Goal: Task Accomplishment & Management: Use online tool/utility

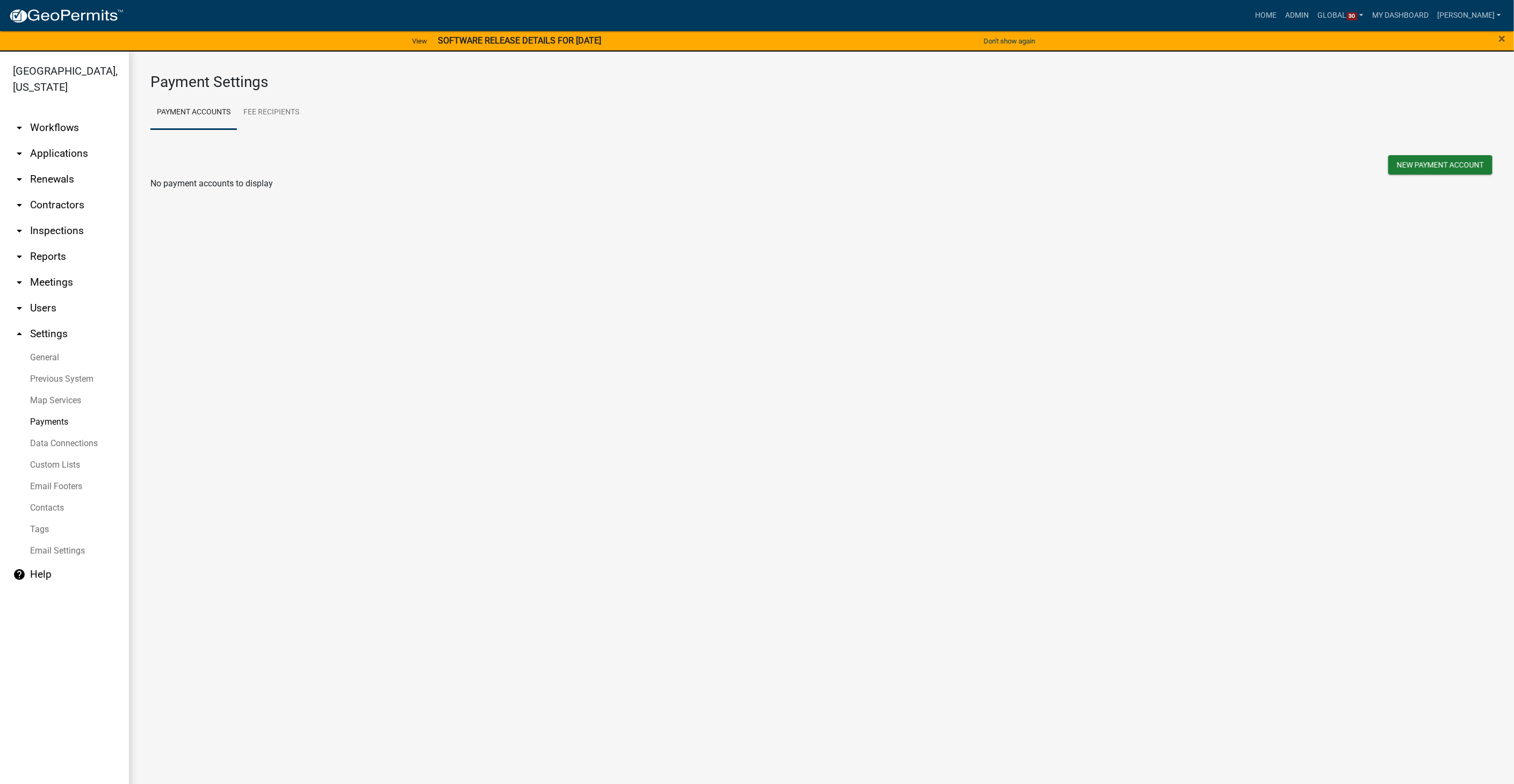
click at [34, 115] on link "arrow_drop_down Workflows" at bounding box center [64, 128] width 129 height 26
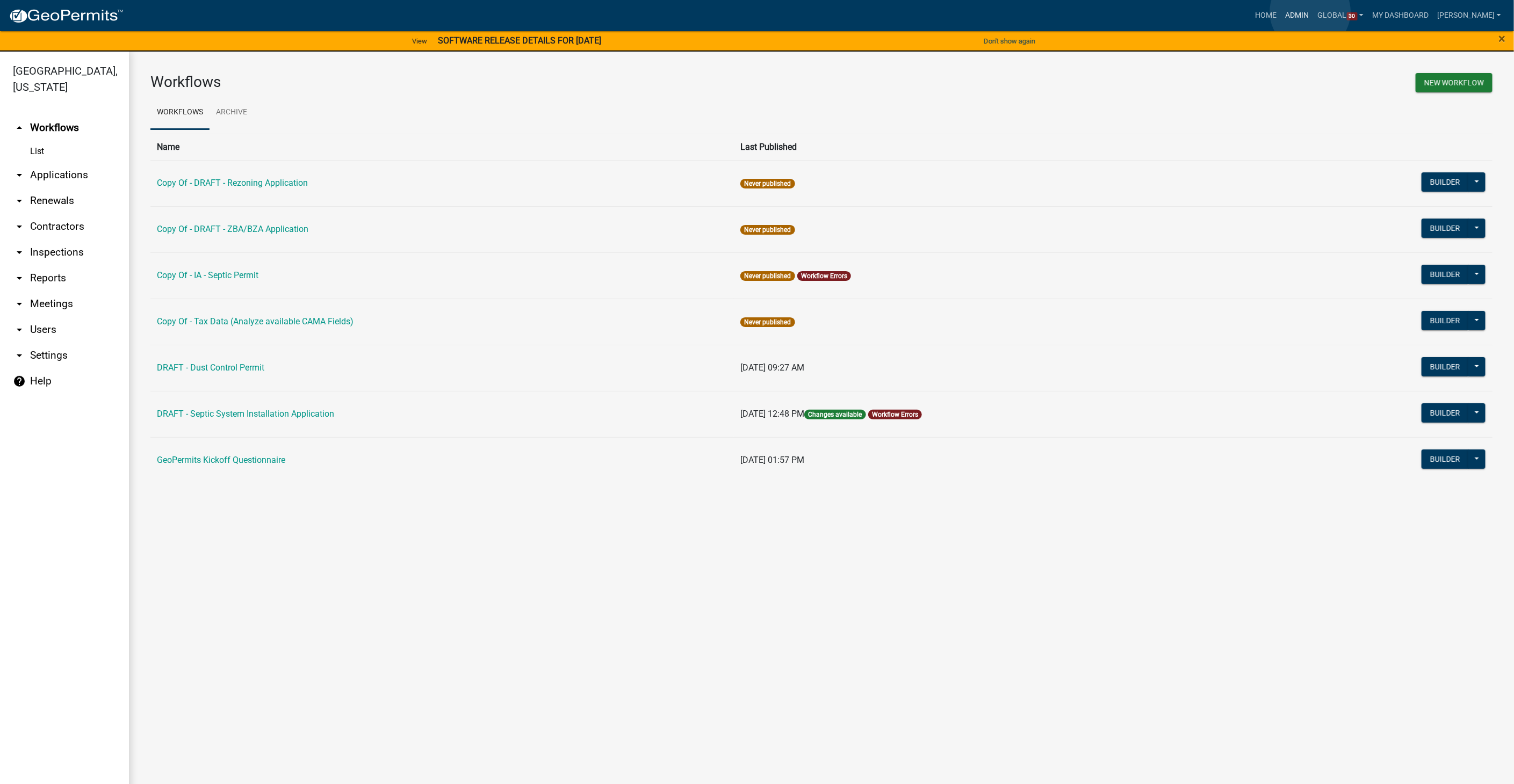
click at [1310, 12] on link "Admin" at bounding box center [1297, 15] width 33 height 21
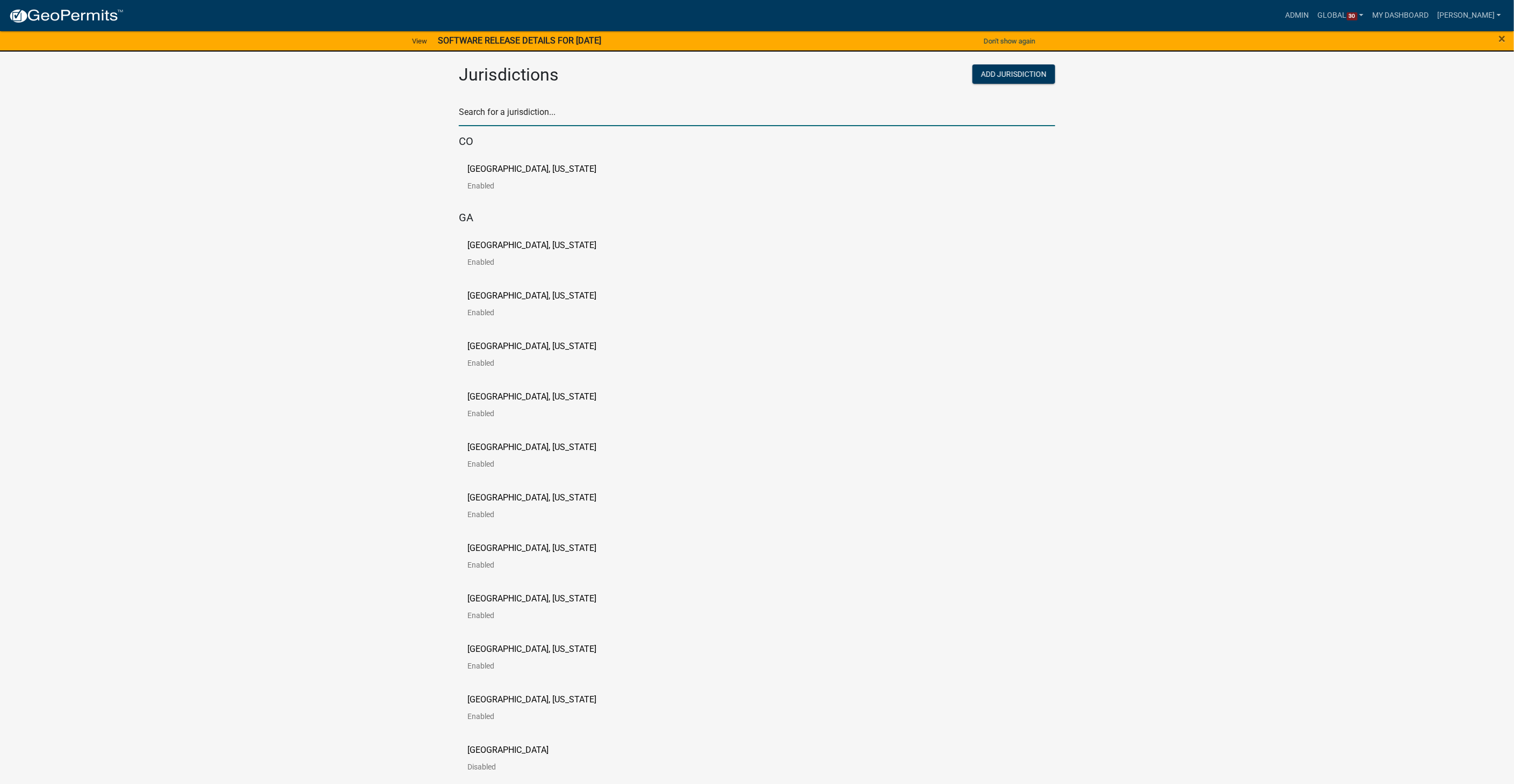
click at [585, 107] on input "text" at bounding box center [757, 115] width 596 height 22
type input "story"
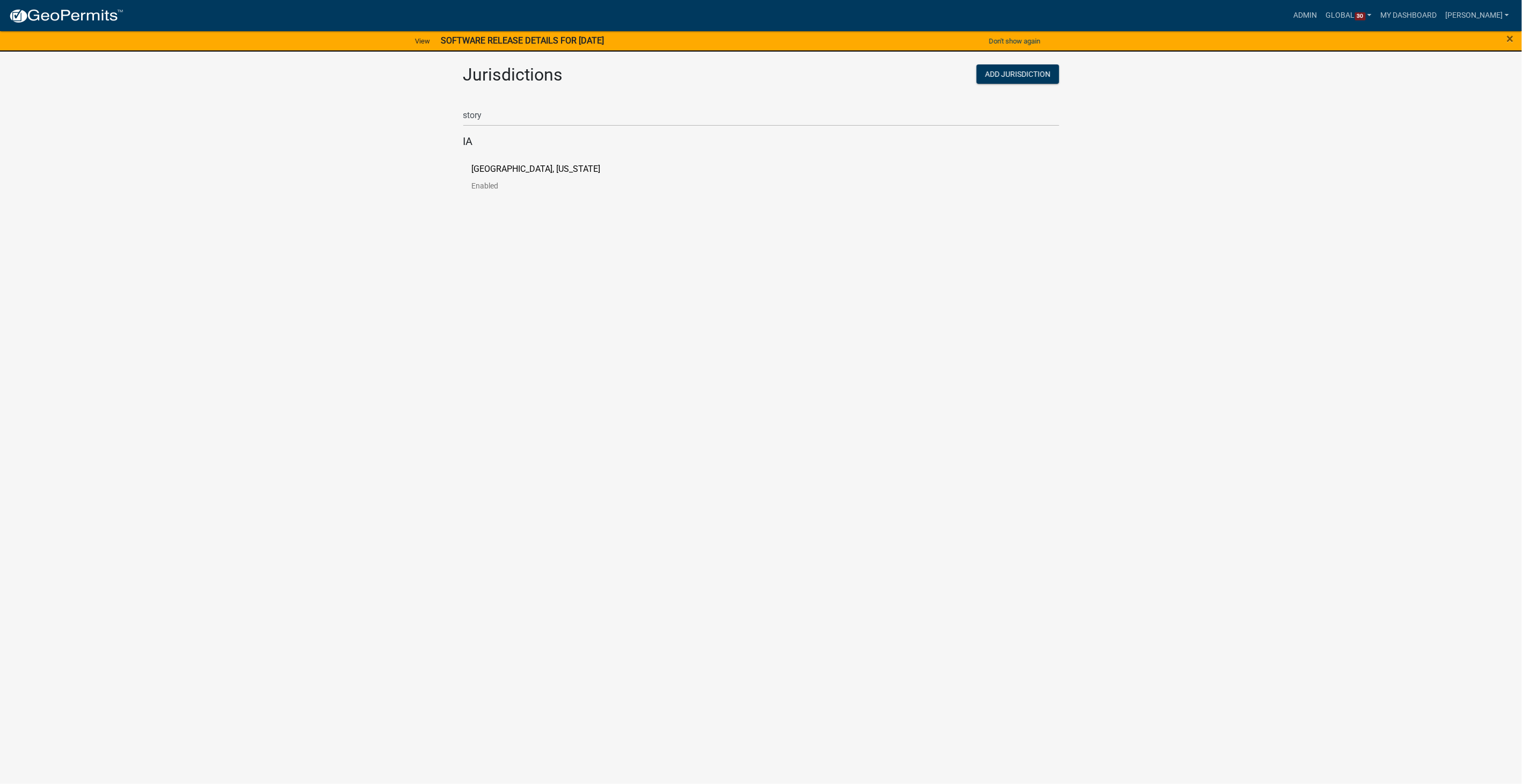
click at [483, 162] on div "[GEOGRAPHIC_DATA], [US_STATE] Enabled" at bounding box center [761, 181] width 596 height 50
click at [482, 173] on p "[GEOGRAPHIC_DATA], [US_STATE]" at bounding box center [536, 169] width 129 height 9
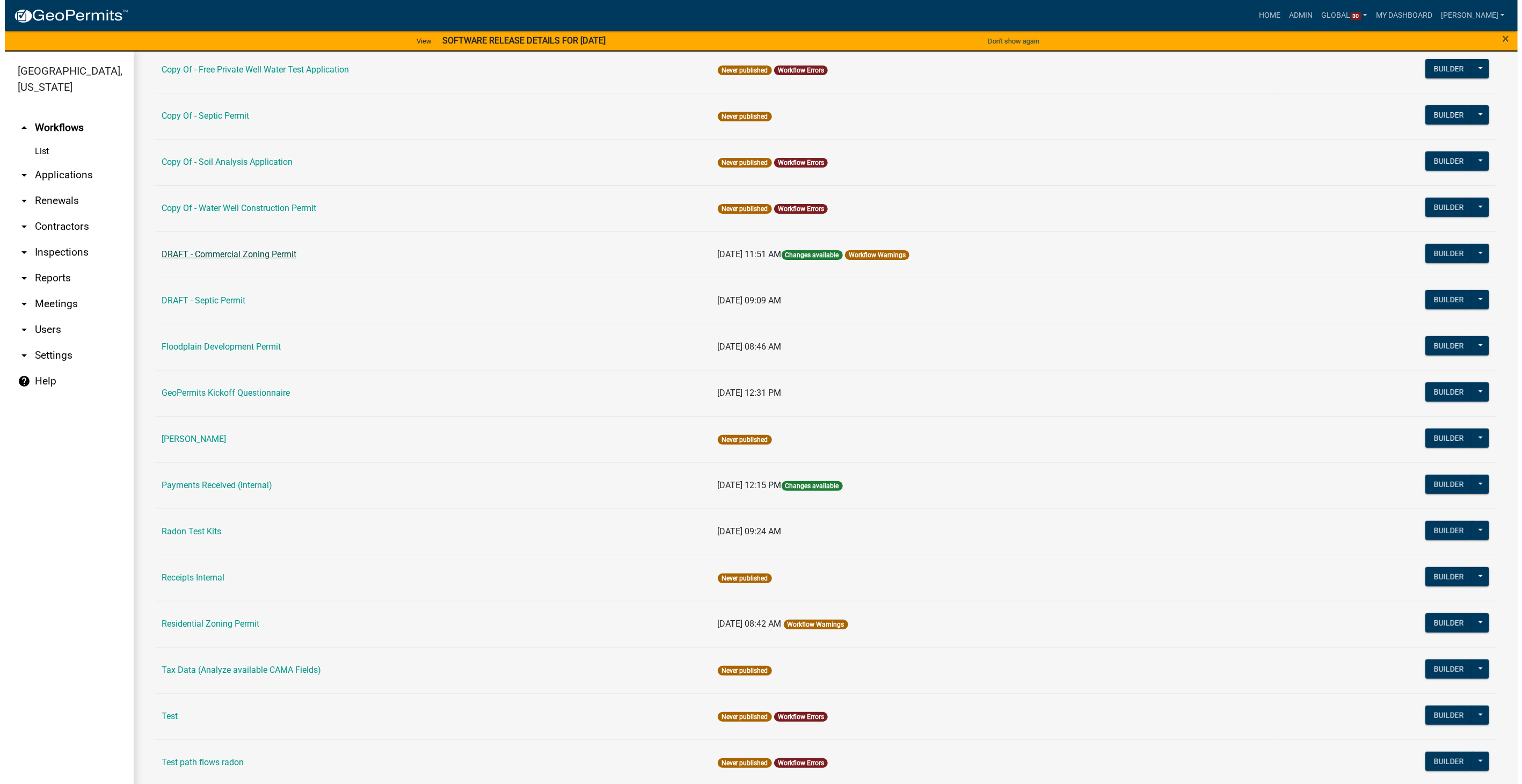
scroll to position [359, 0]
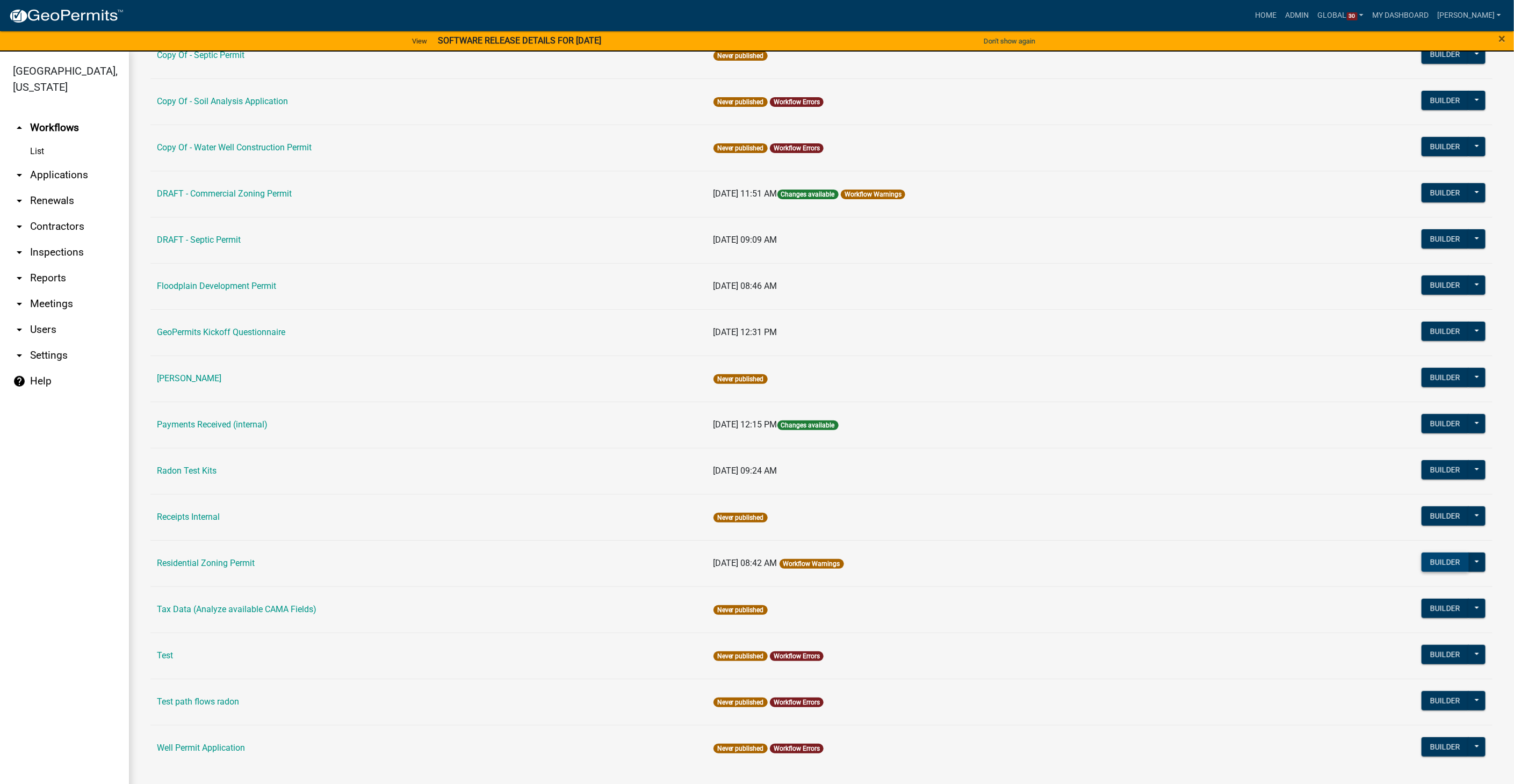
click at [1427, 554] on button "Builder" at bounding box center [1445, 562] width 47 height 19
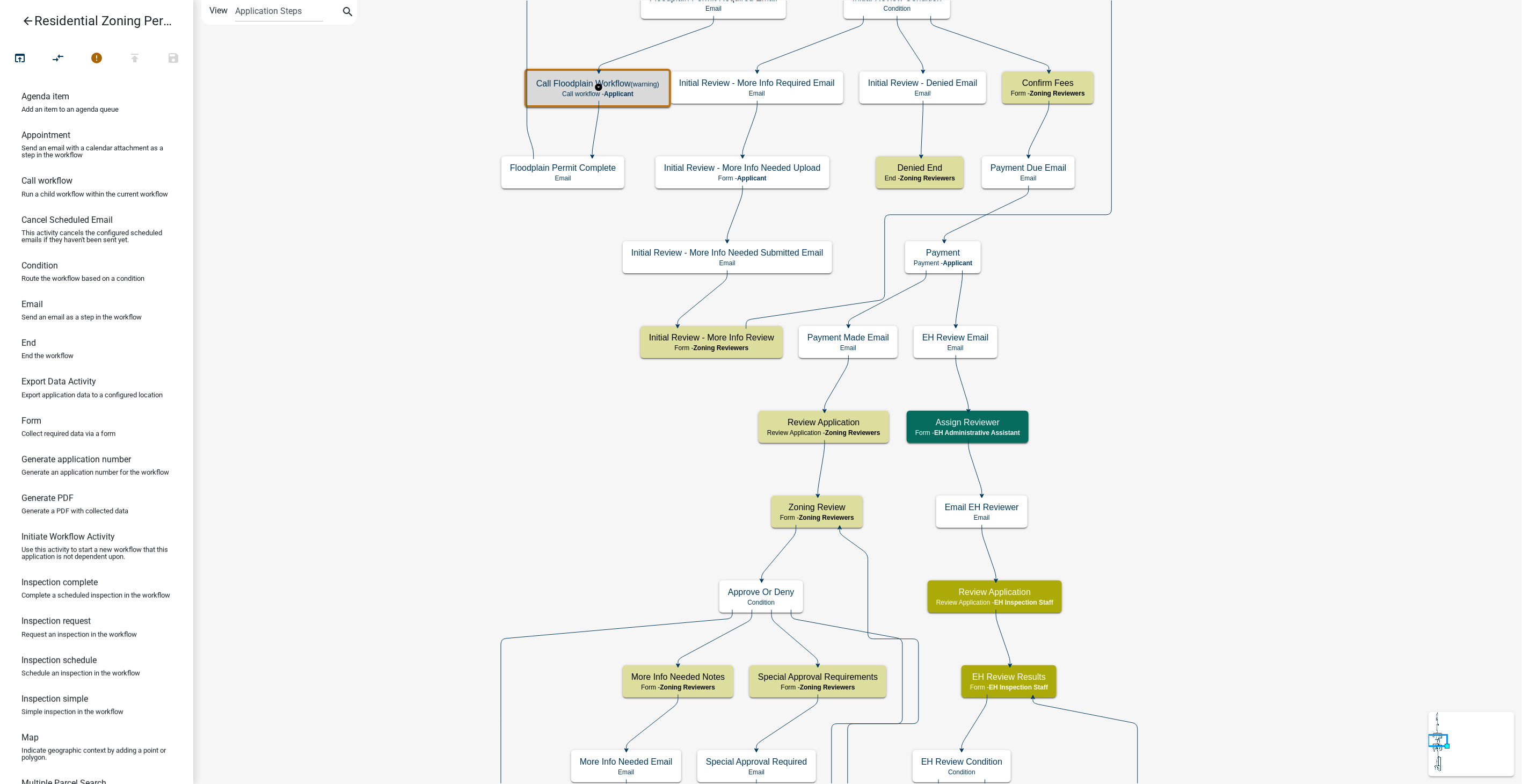
click at [644, 99] on div "Call Floodplain Workflow (warning) Call workflow - Applicant" at bounding box center [597, 88] width 140 height 32
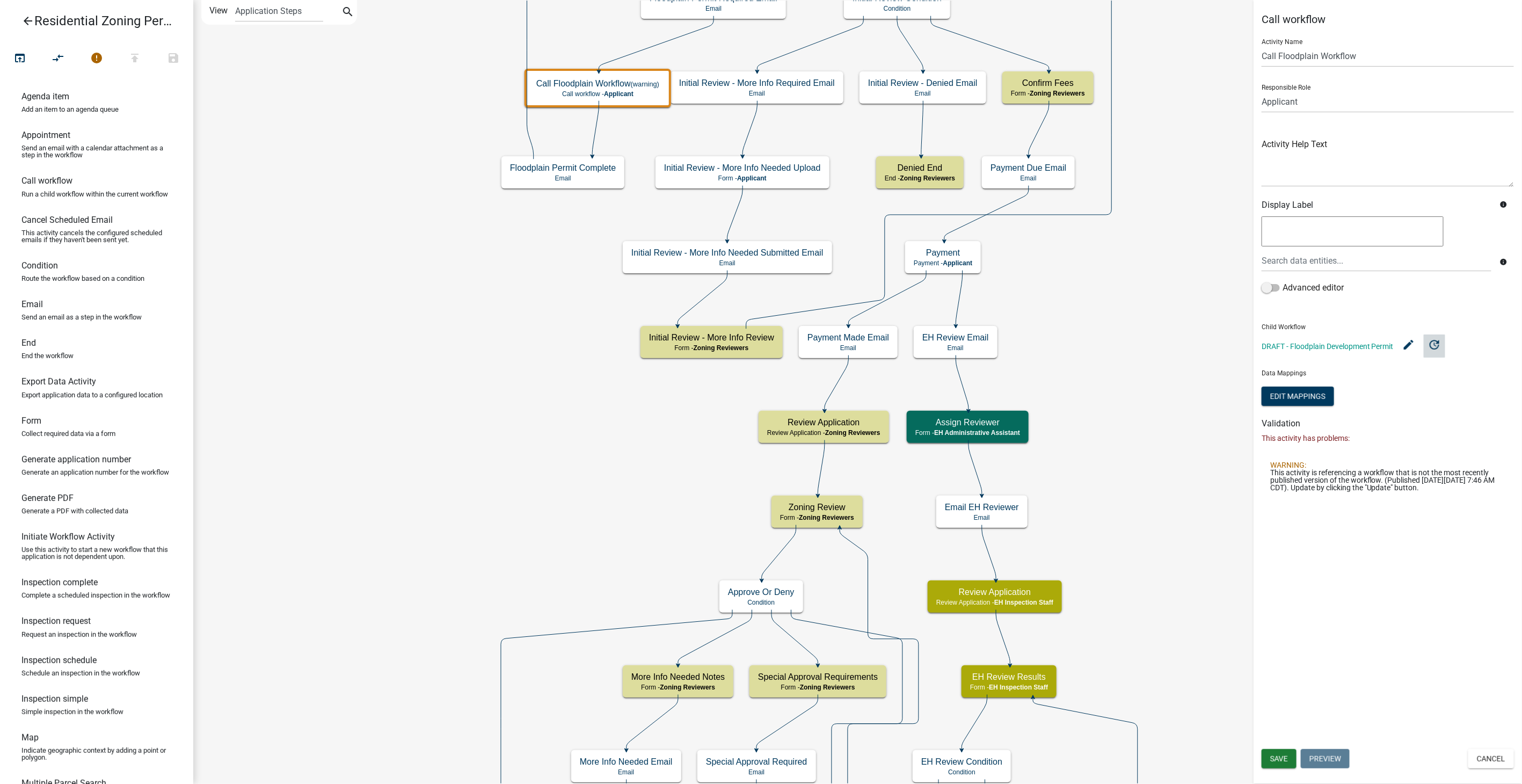
click at [1433, 341] on icon "update" at bounding box center [1435, 344] width 13 height 13
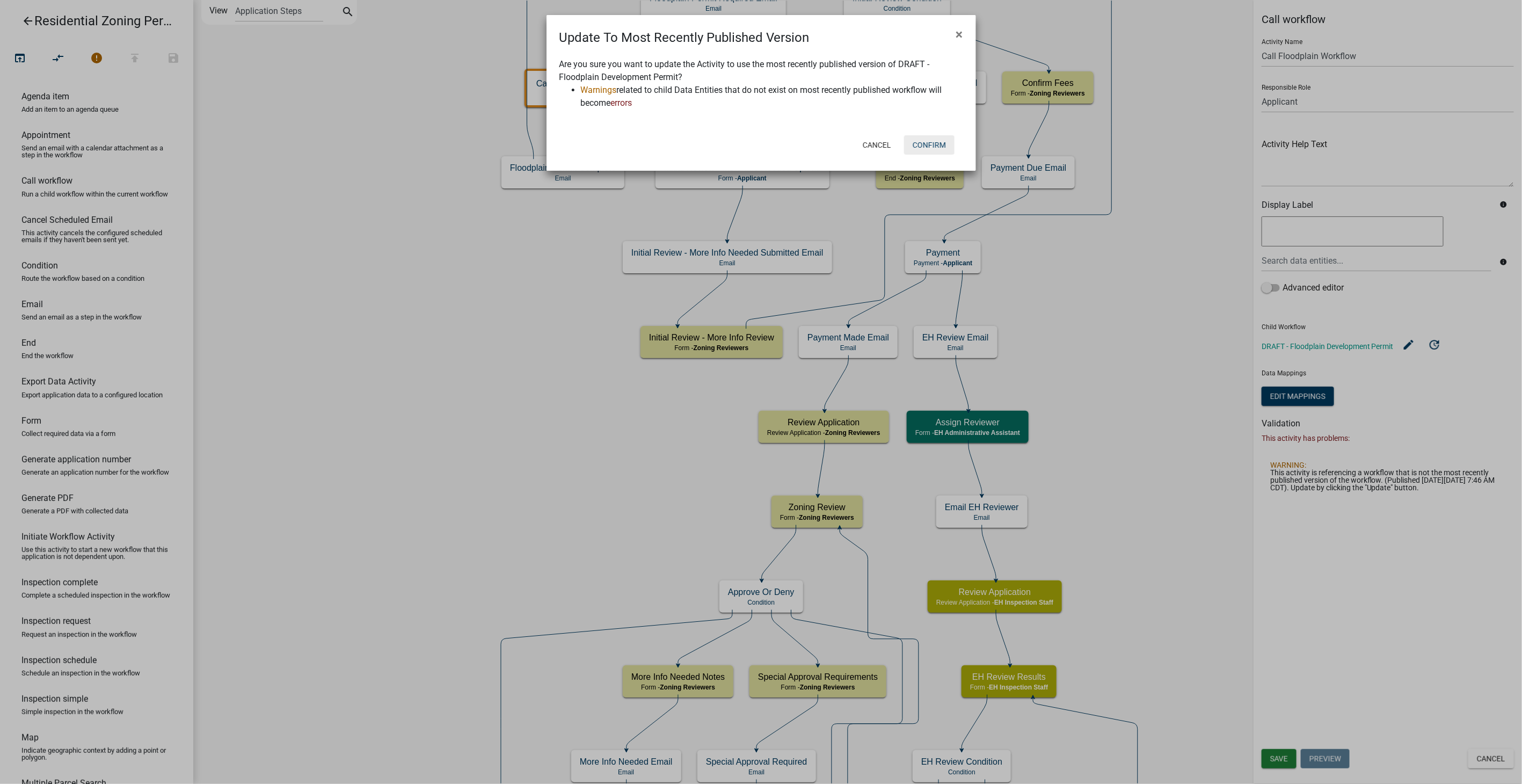
click at [922, 139] on button "Confirm" at bounding box center [929, 145] width 50 height 19
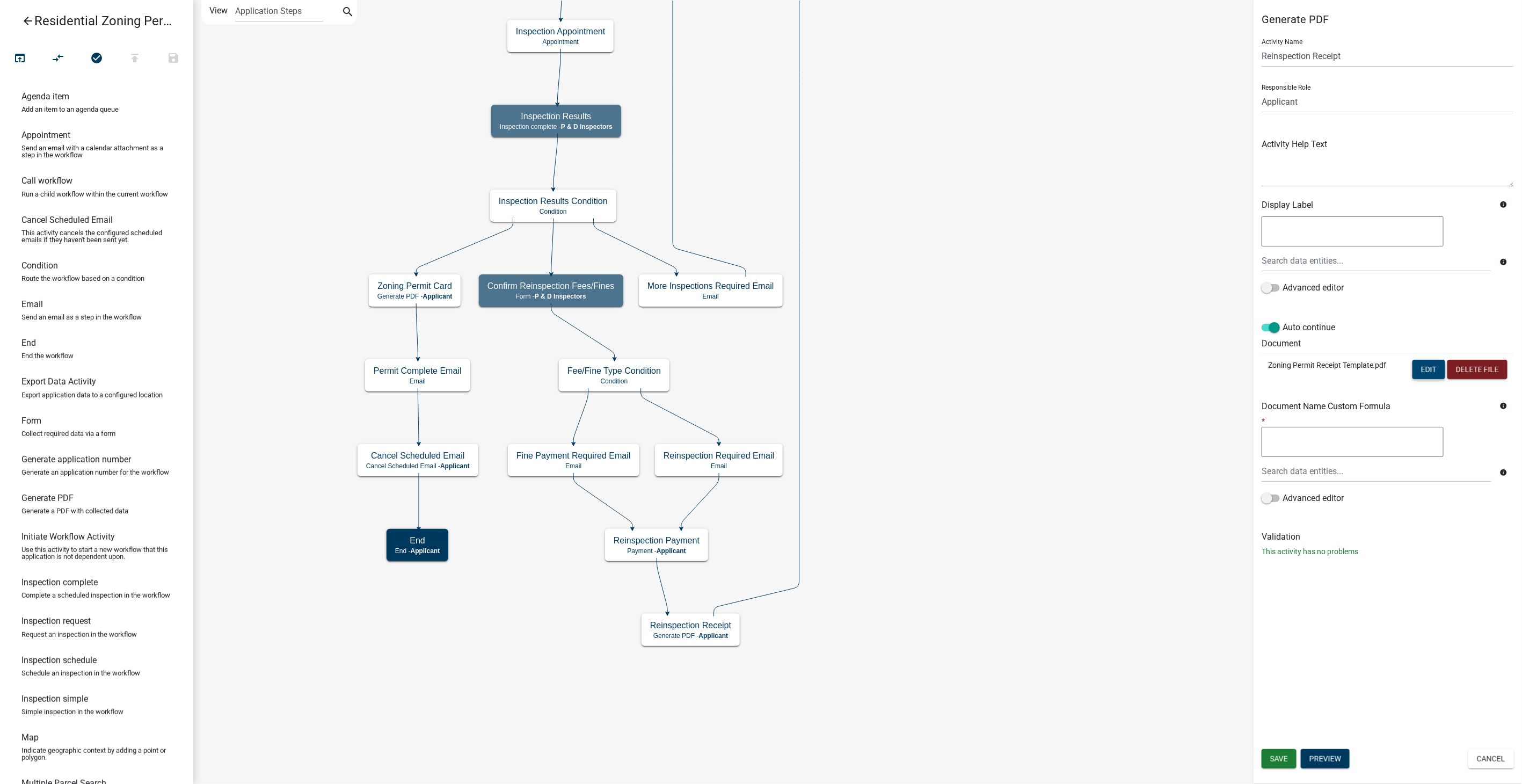
click at [1430, 366] on button "Edit" at bounding box center [1429, 369] width 32 height 19
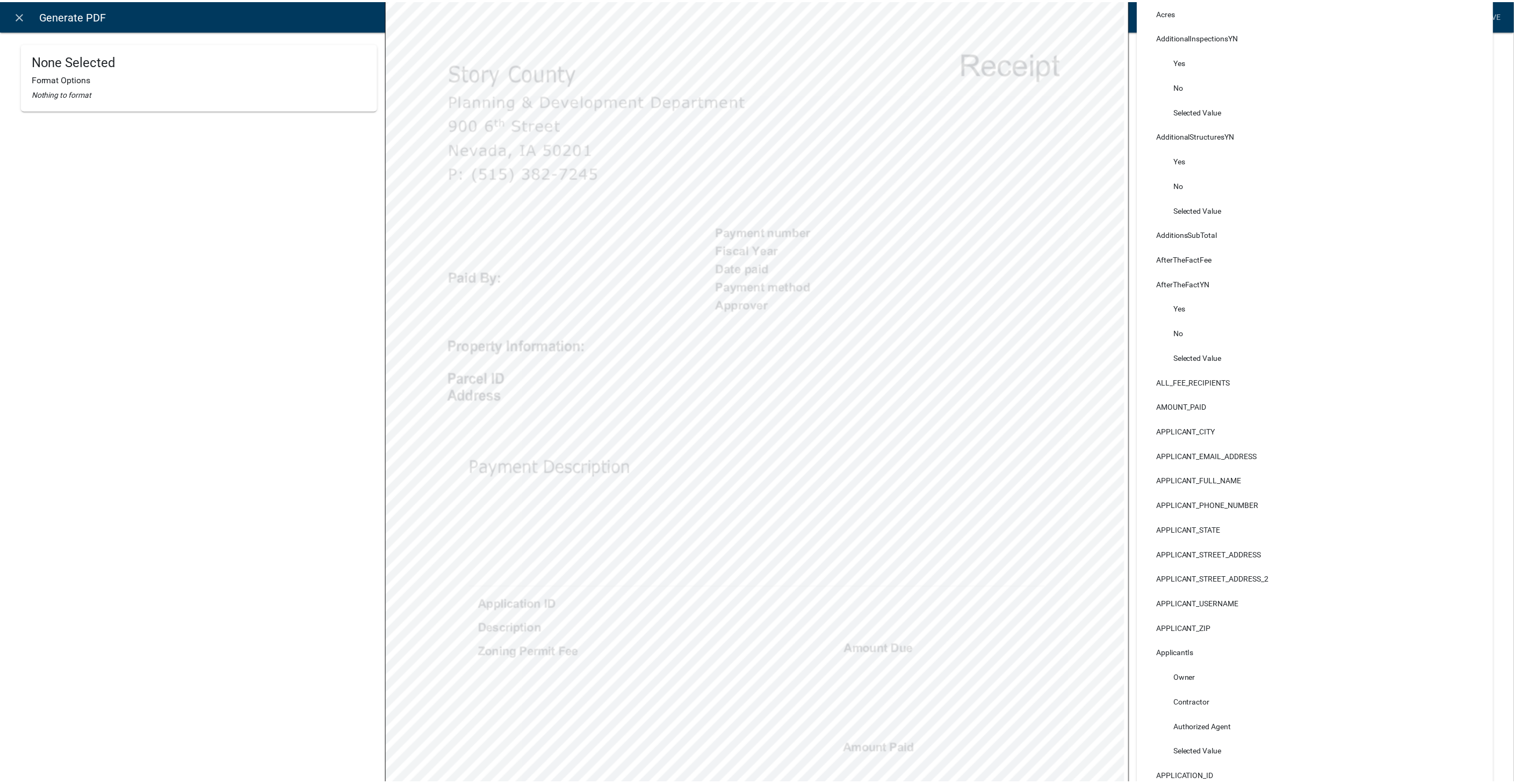
scroll to position [179, 0]
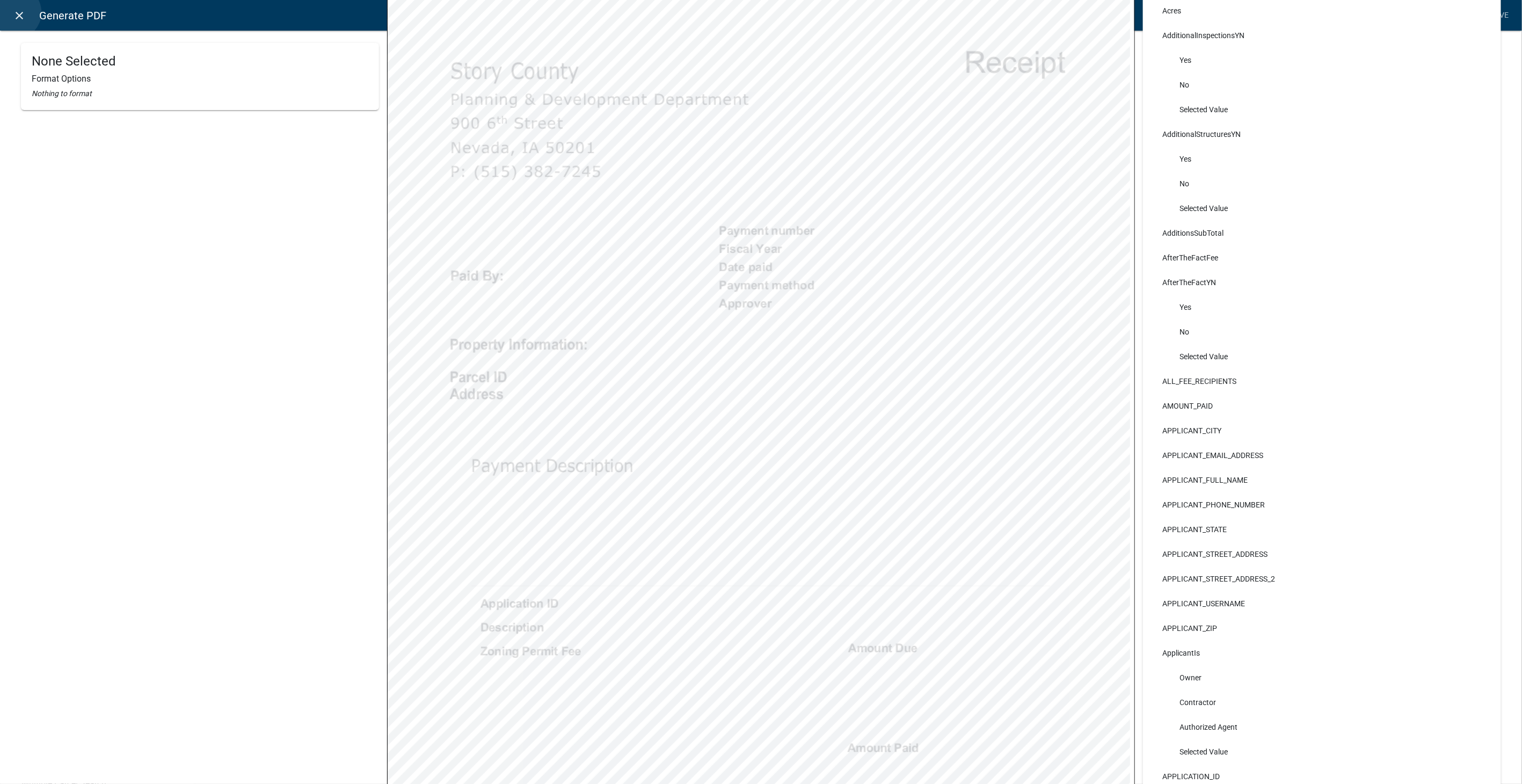
click at [14, 12] on icon "close" at bounding box center [20, 15] width 13 height 13
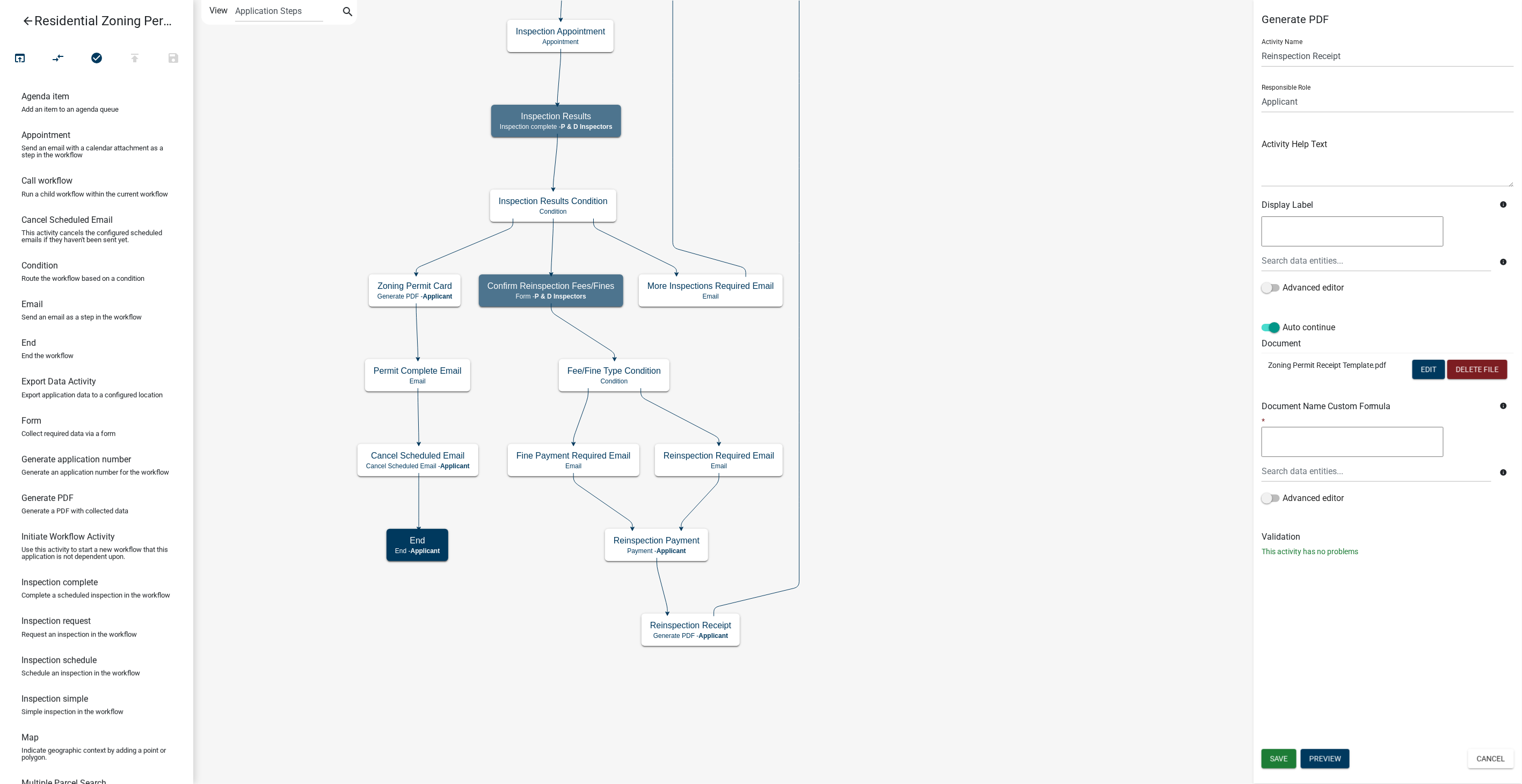
click at [31, 21] on icon "arrow_back" at bounding box center [28, 22] width 13 height 15
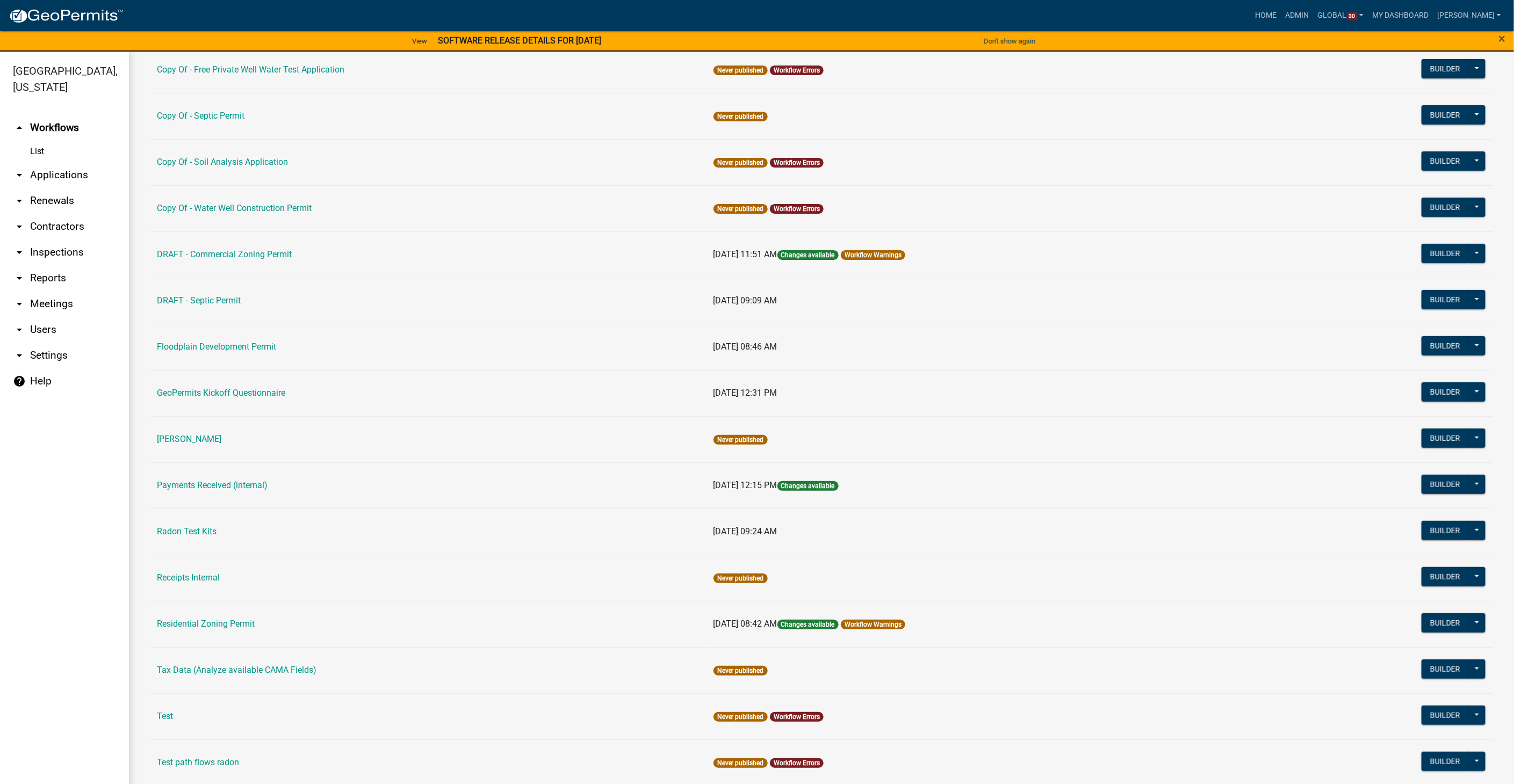
scroll to position [359, 0]
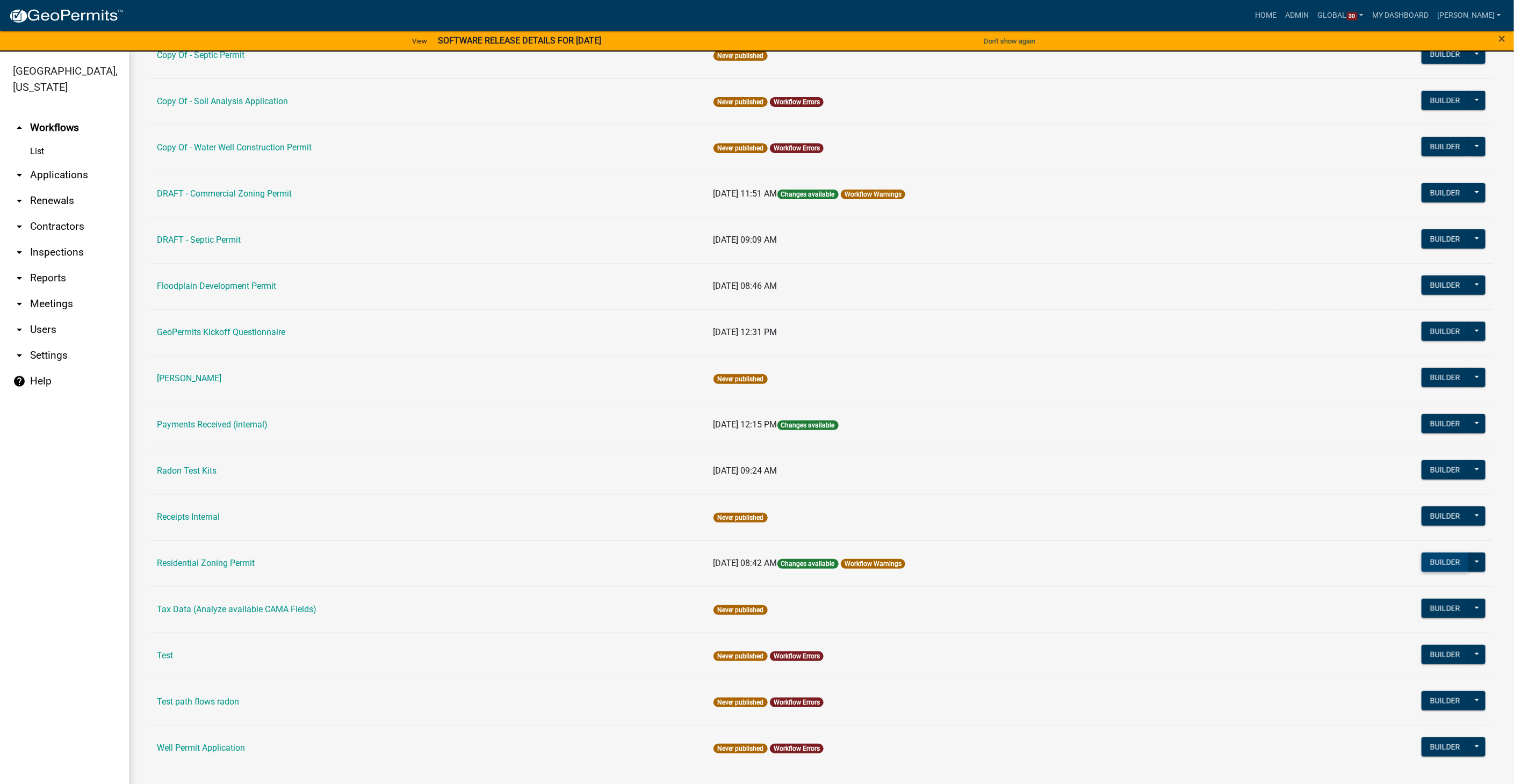
click at [1450, 559] on button "Builder" at bounding box center [1445, 562] width 47 height 19
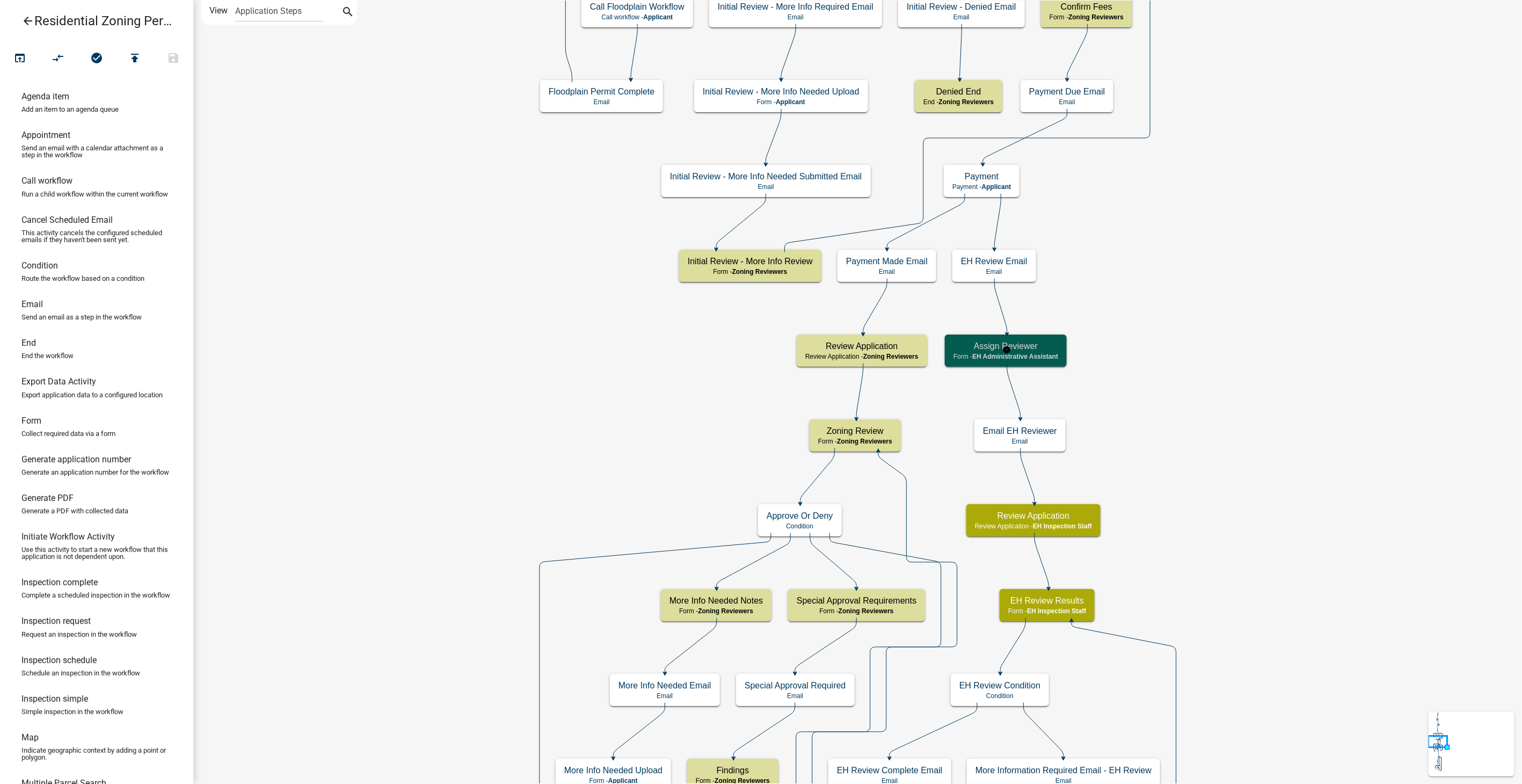
click at [1033, 356] on span "EH Administrative Assistant" at bounding box center [1015, 356] width 86 height 8
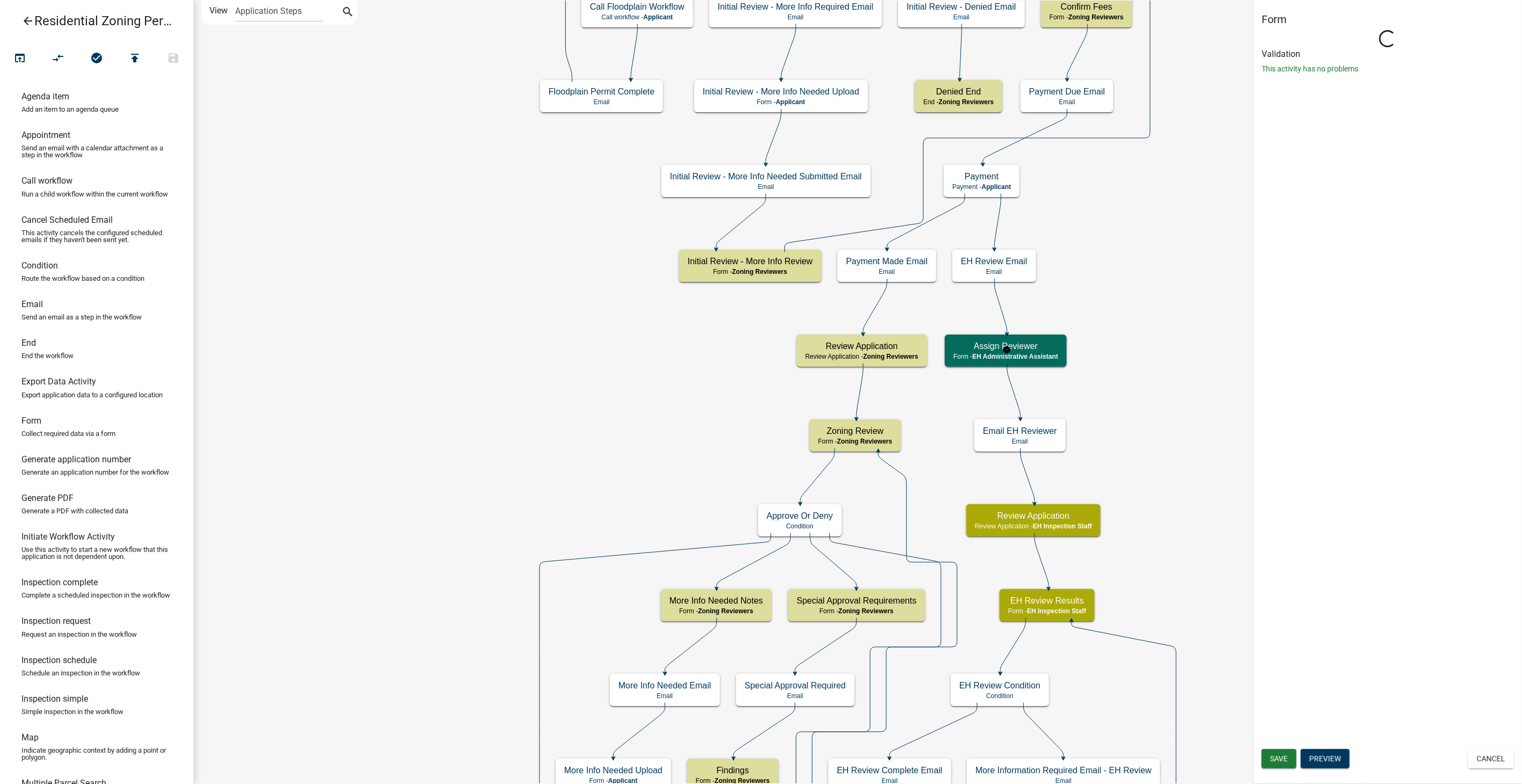
select select "DA3E3E5F-670D-4329-B60C-5CC8A4B2B679"
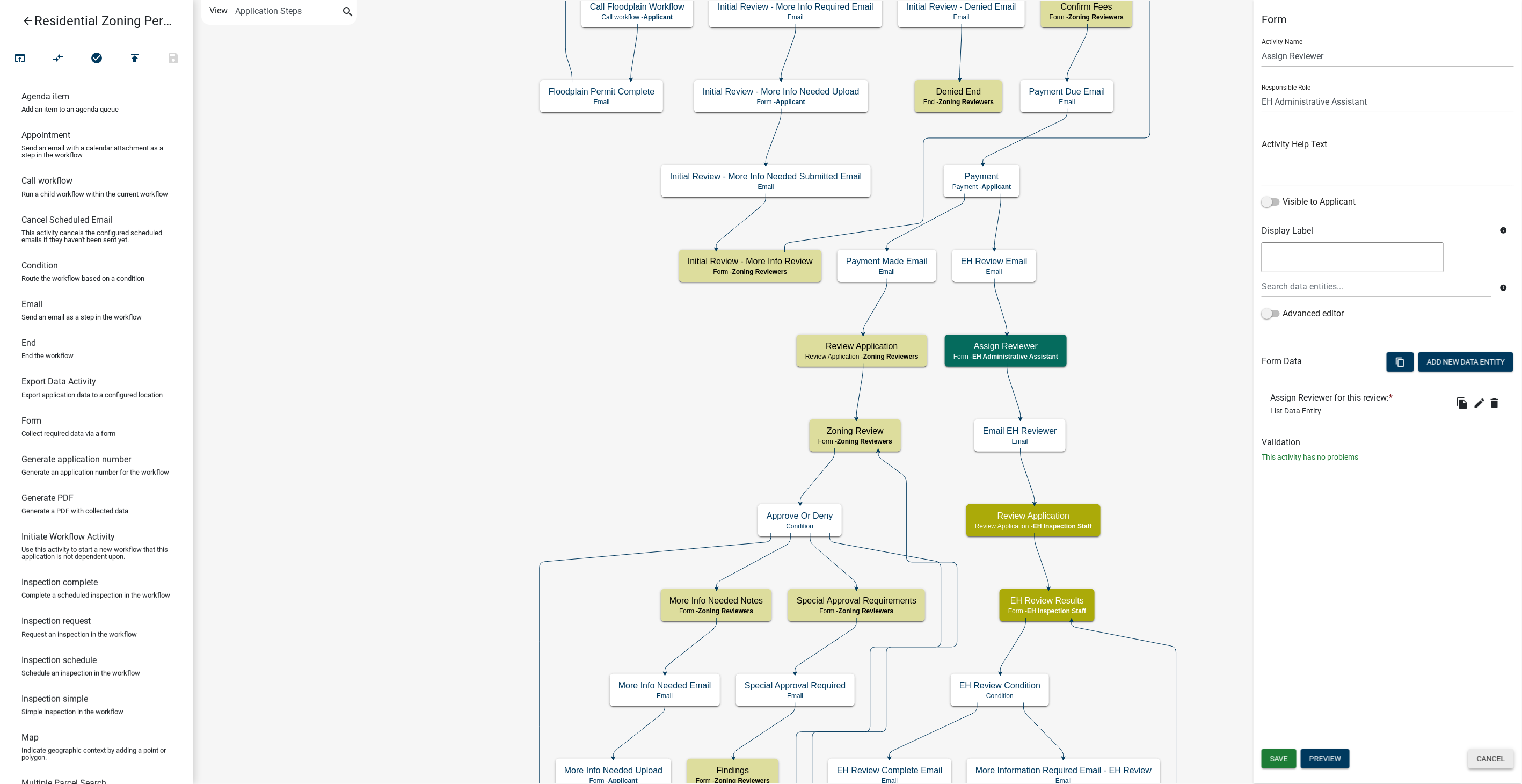
click at [1497, 760] on button "Cancel" at bounding box center [1491, 759] width 45 height 19
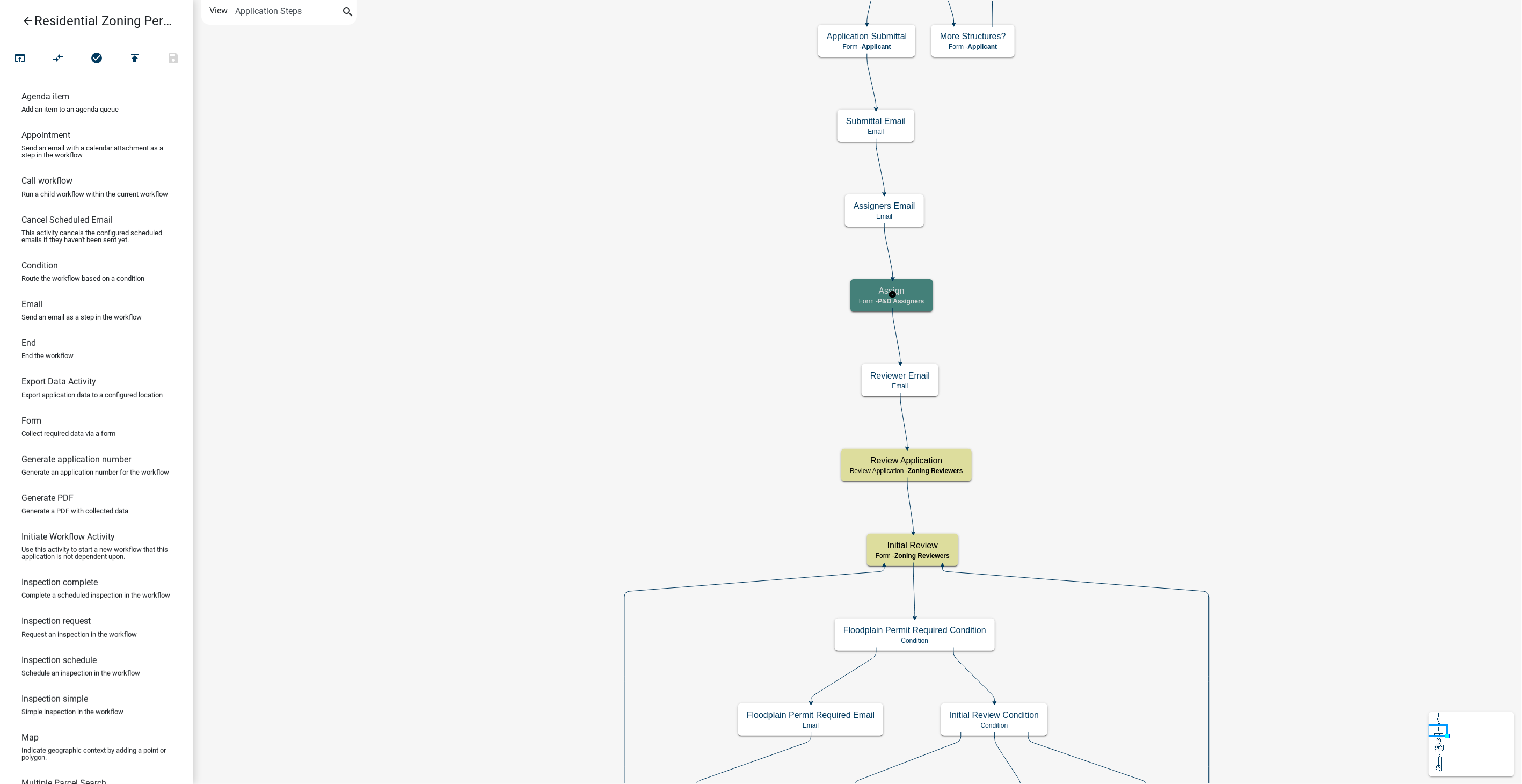
click at [913, 299] on span "P&D Assigners" at bounding box center [901, 301] width 46 height 8
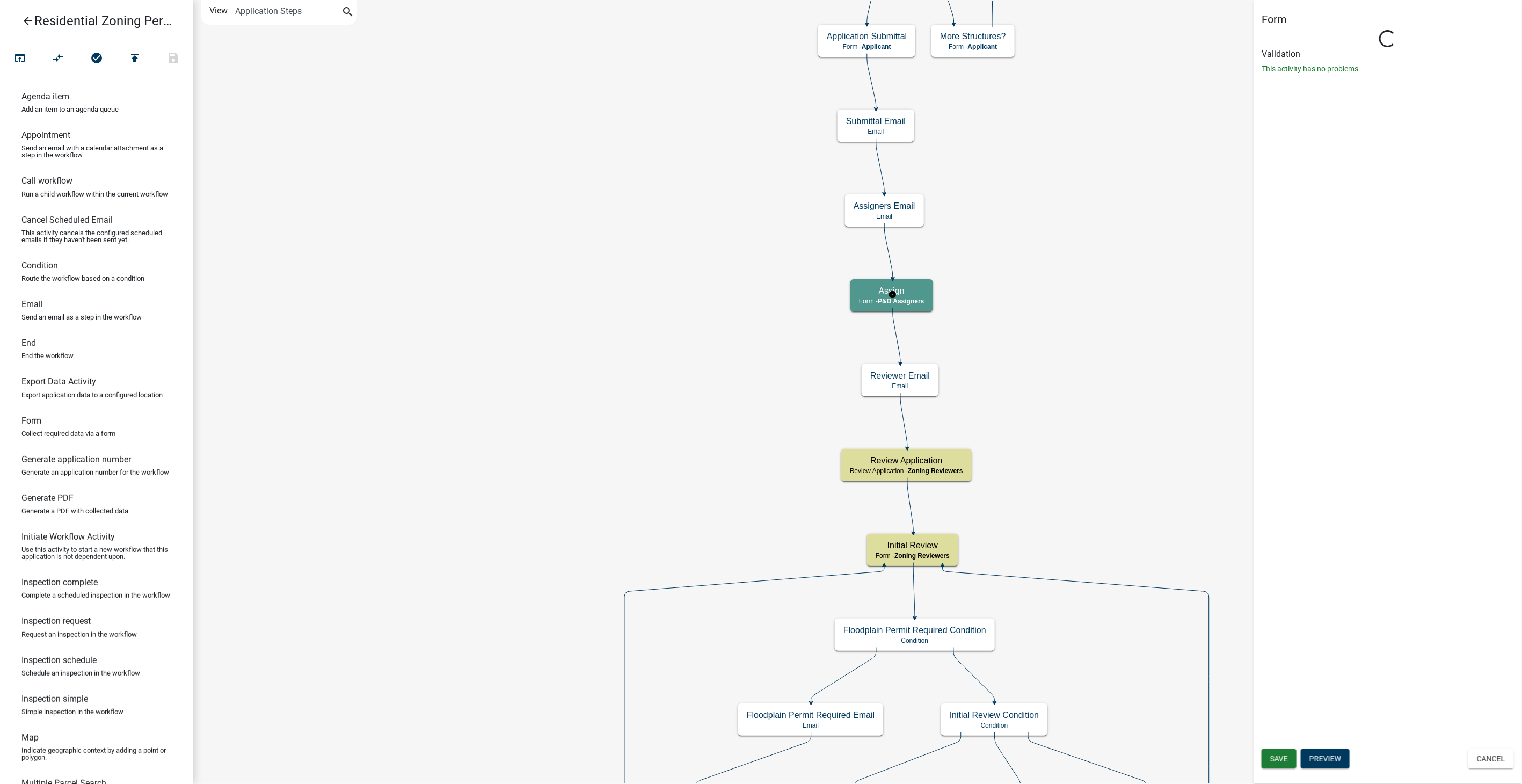
select select "9237CE04-550D-4DF2-9581-D5EB3BEB1E3F"
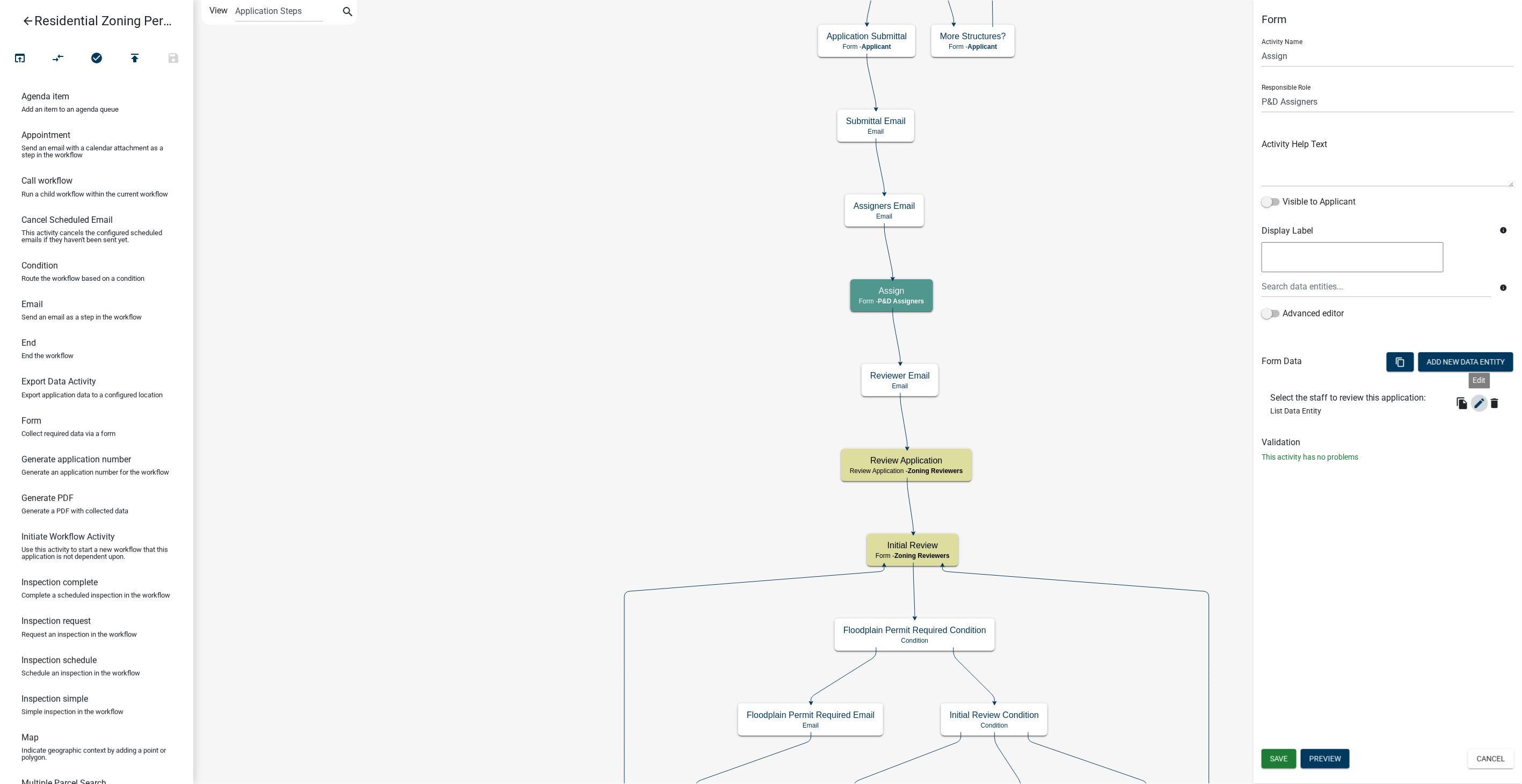
click at [1477, 398] on icon "edit" at bounding box center [1479, 403] width 13 height 13
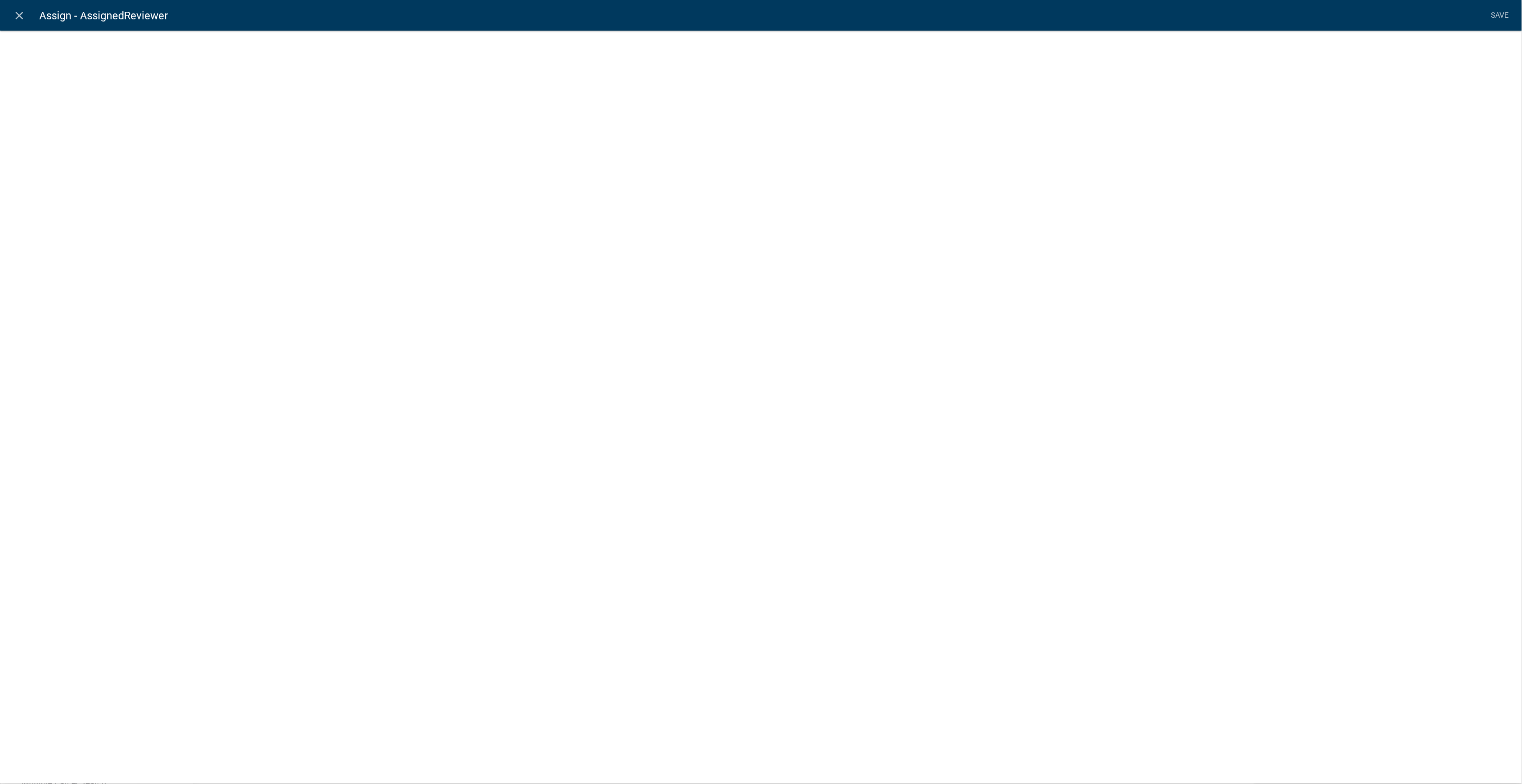
select select "custom-list-f9a9d1a7-0962-48f6-884e-0c2268a62952"
select select
select select "list-data"
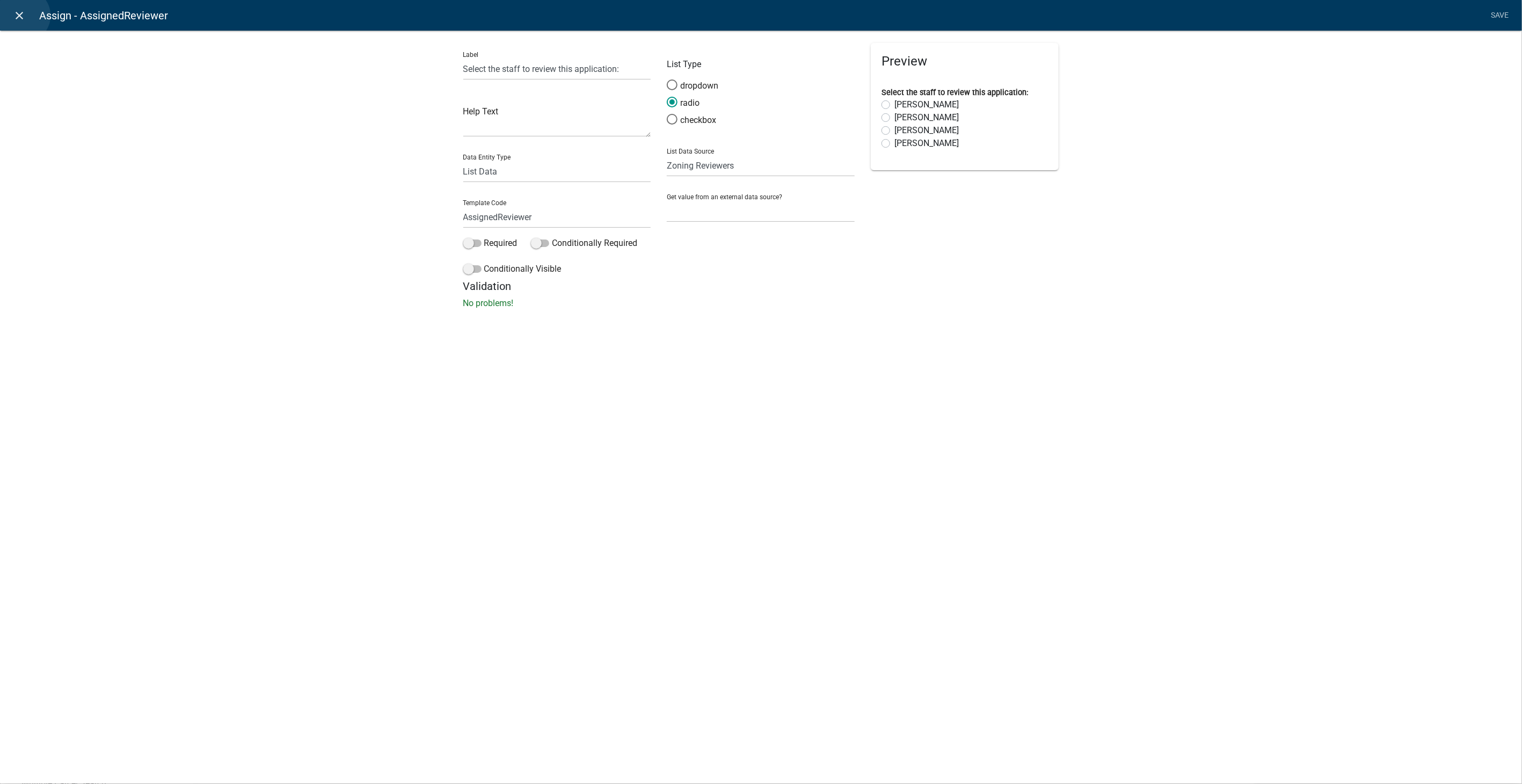
click at [23, 15] on icon "close" at bounding box center [20, 15] width 13 height 13
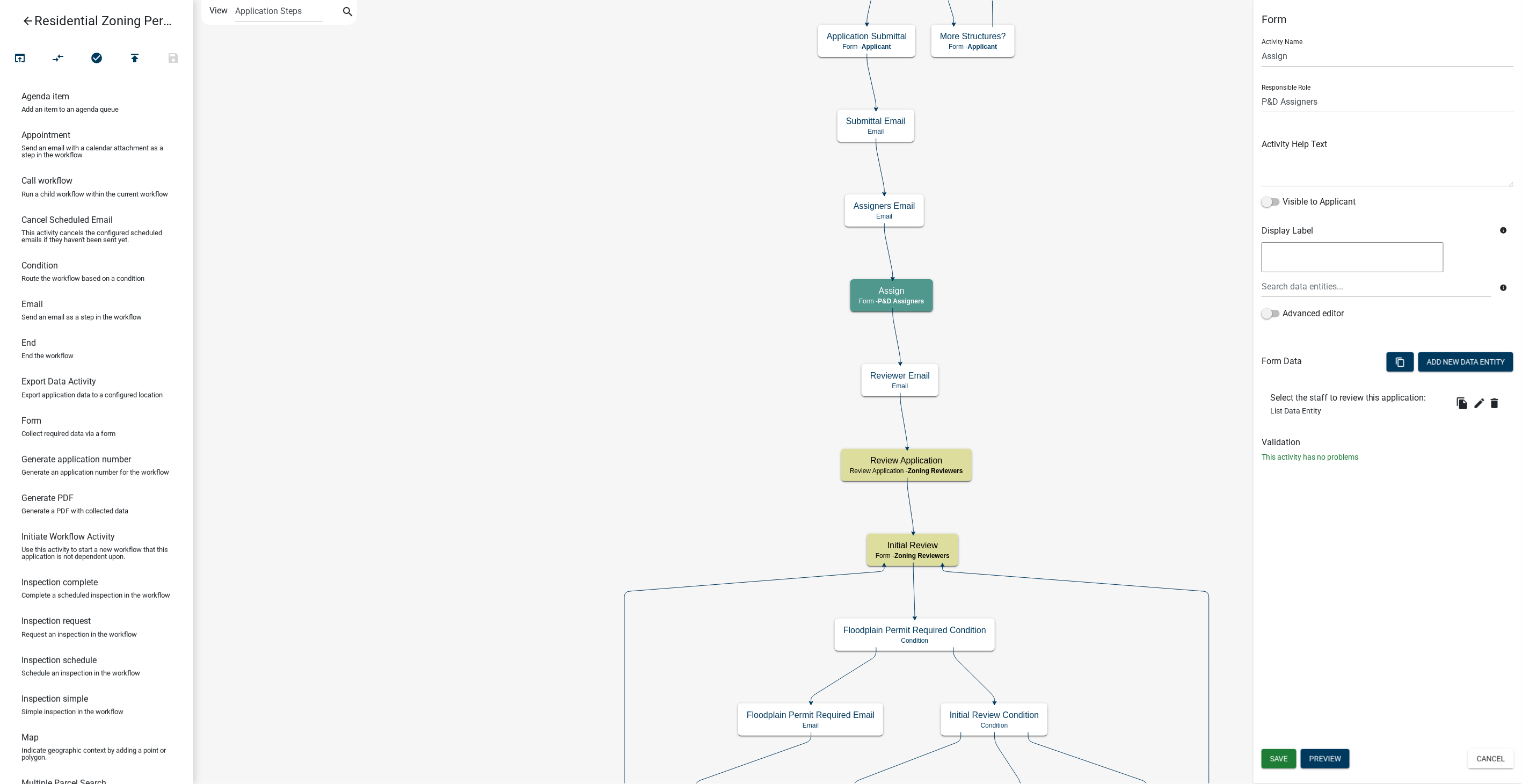
click at [25, 18] on icon "arrow_back" at bounding box center [28, 22] width 13 height 15
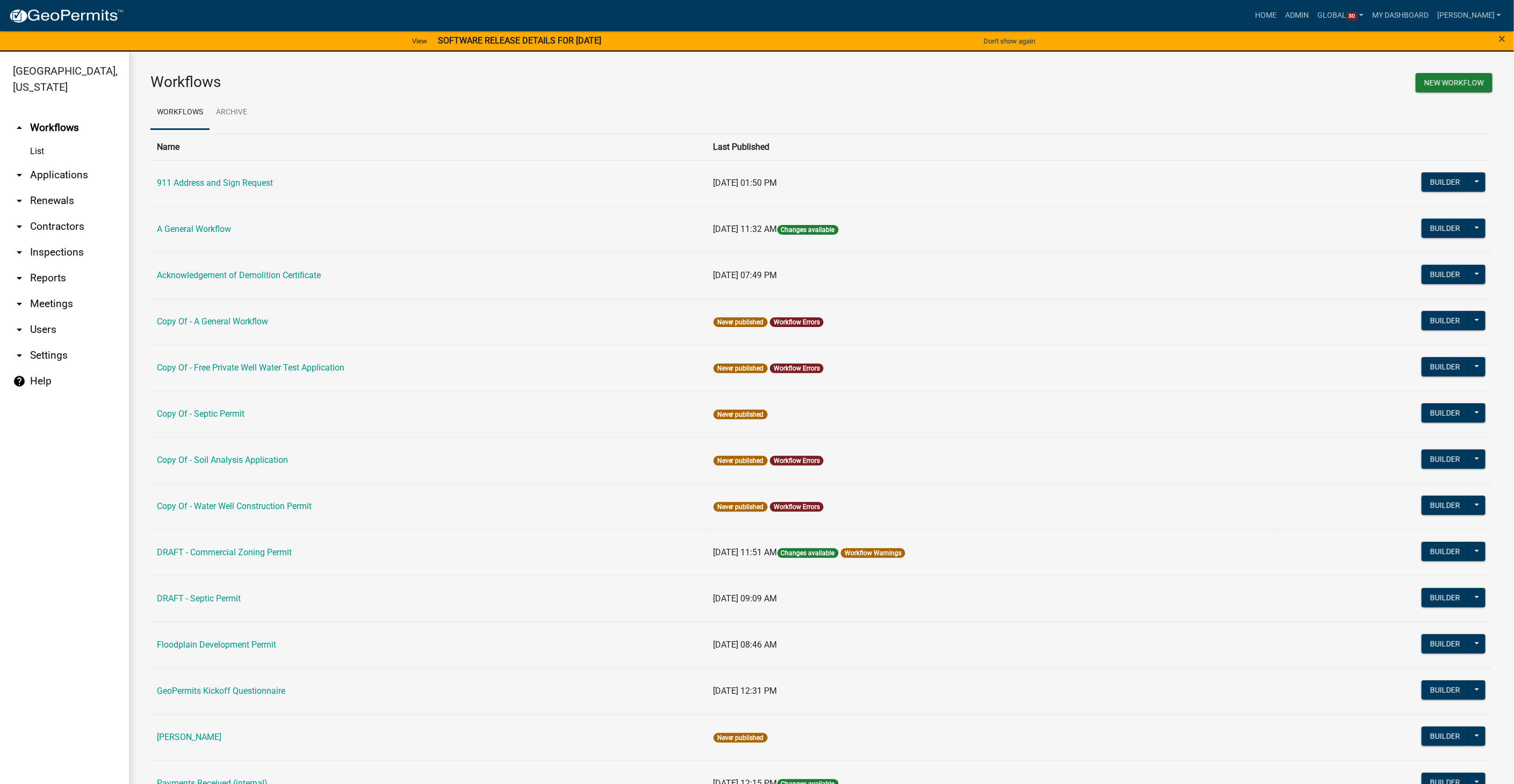
click at [46, 317] on link "arrow_drop_down Users" at bounding box center [64, 330] width 129 height 26
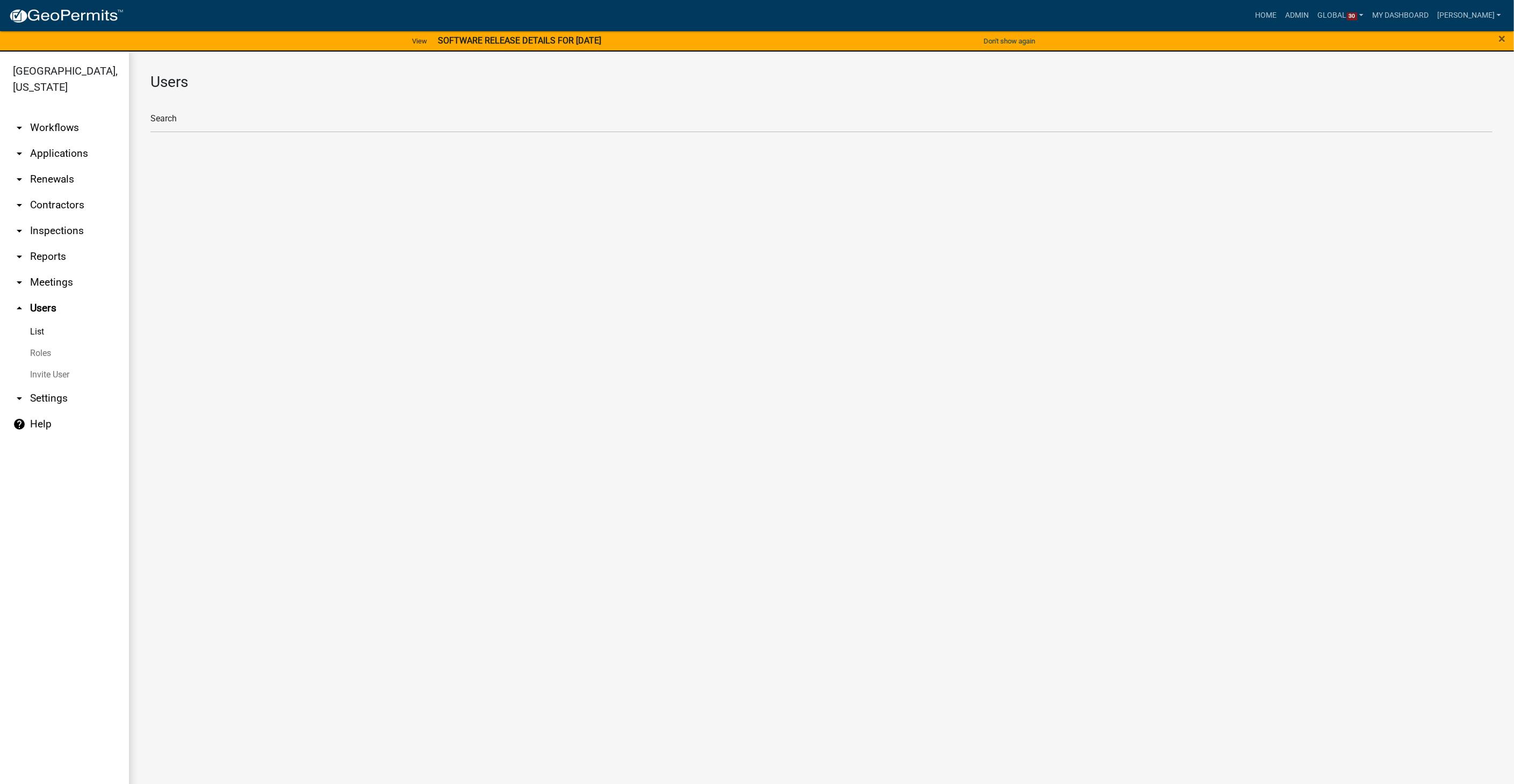
click at [44, 343] on link "Roles" at bounding box center [64, 353] width 129 height 21
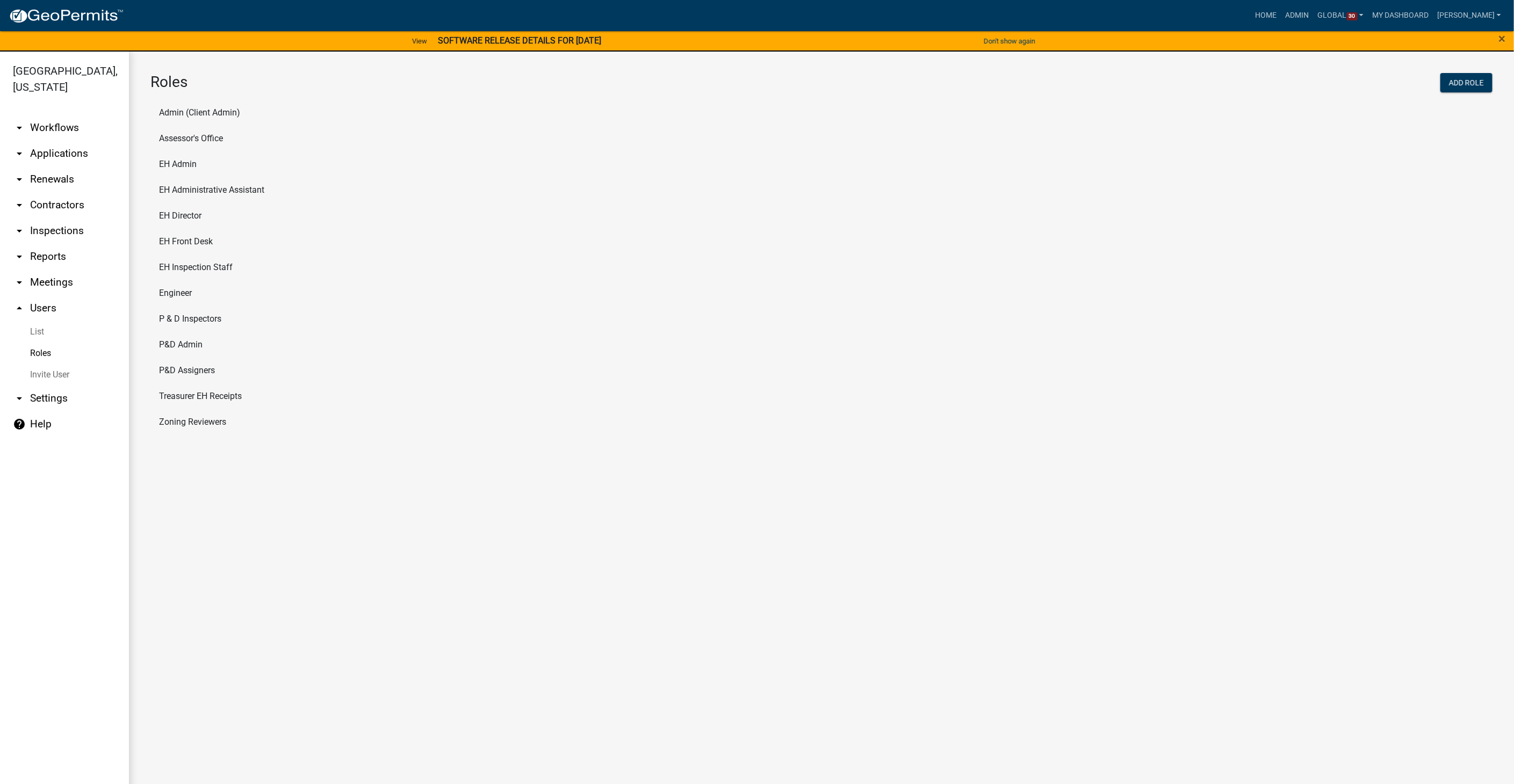
click at [184, 368] on li "P&D Assigners" at bounding box center [821, 370] width 1342 height 26
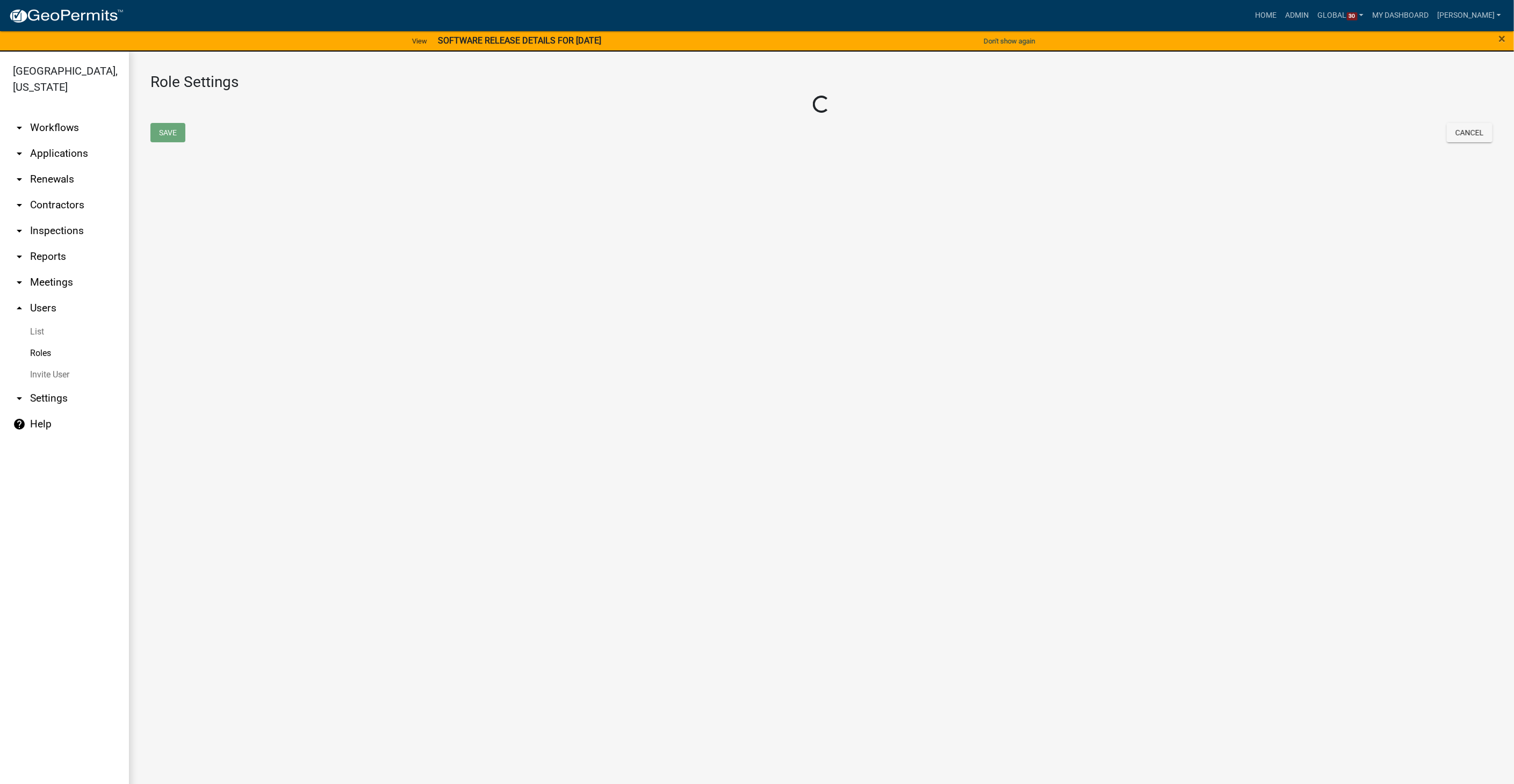
select select "7: light-green"
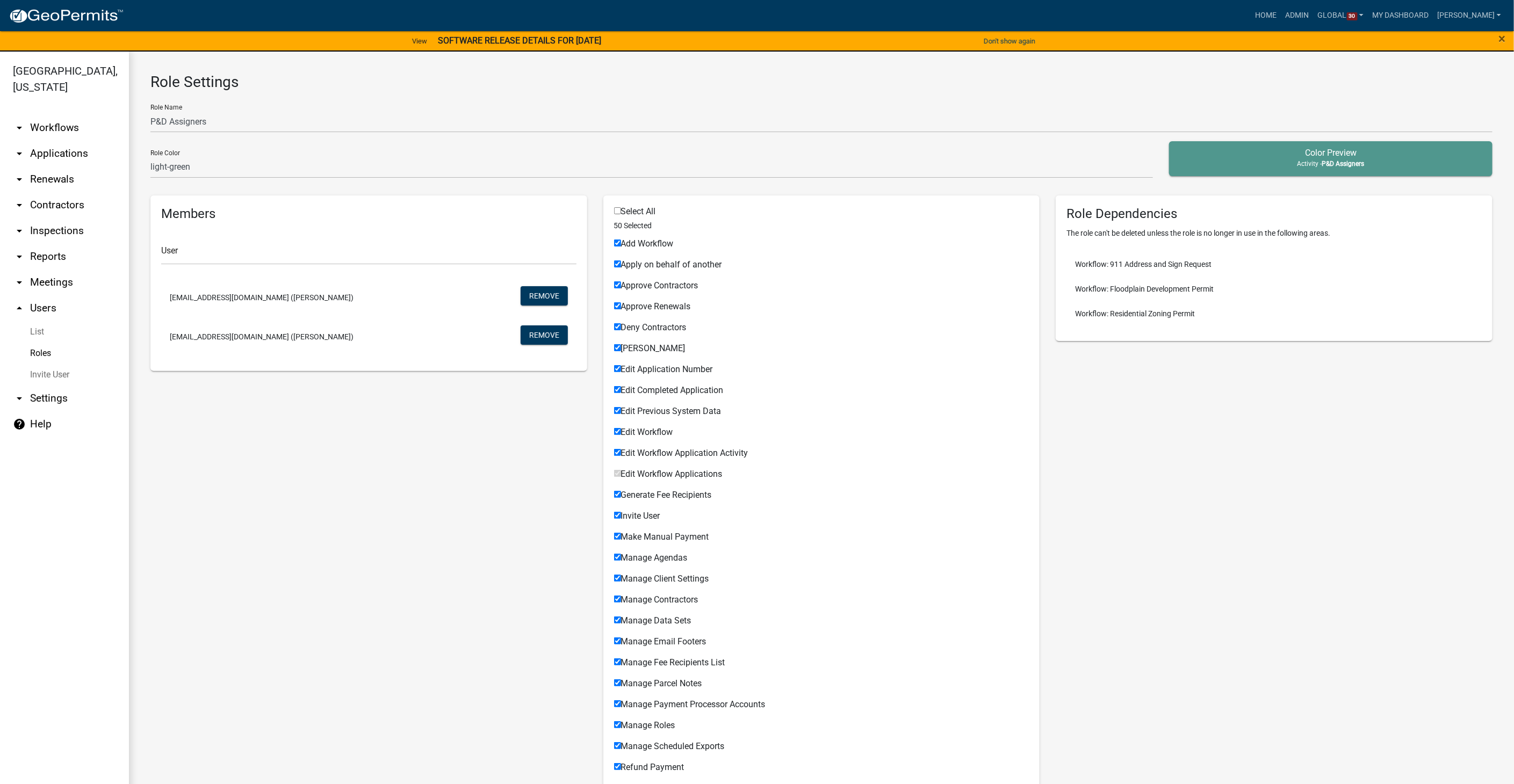
click at [48, 115] on link "arrow_drop_down Workflows" at bounding box center [64, 128] width 129 height 26
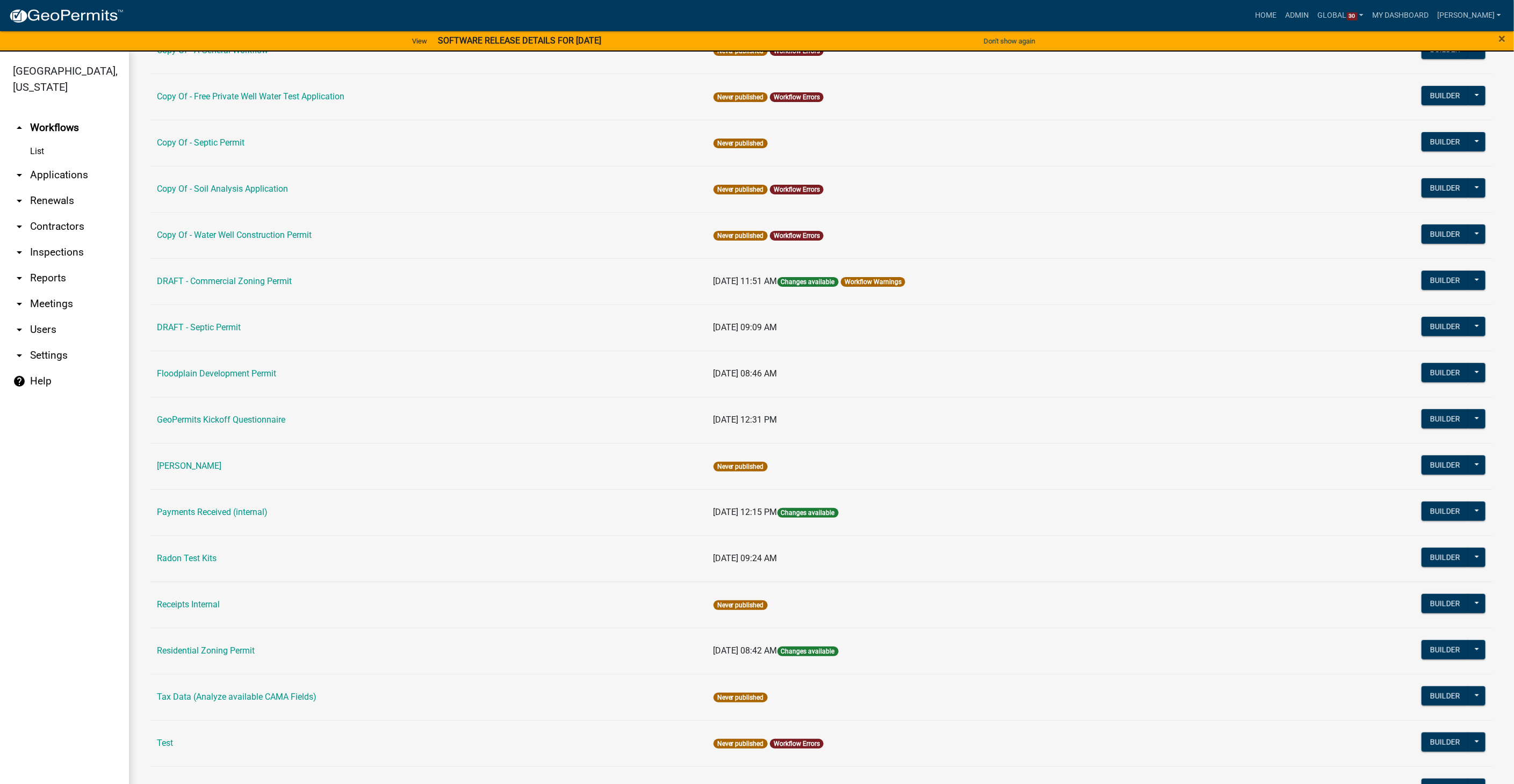
scroll to position [298, 0]
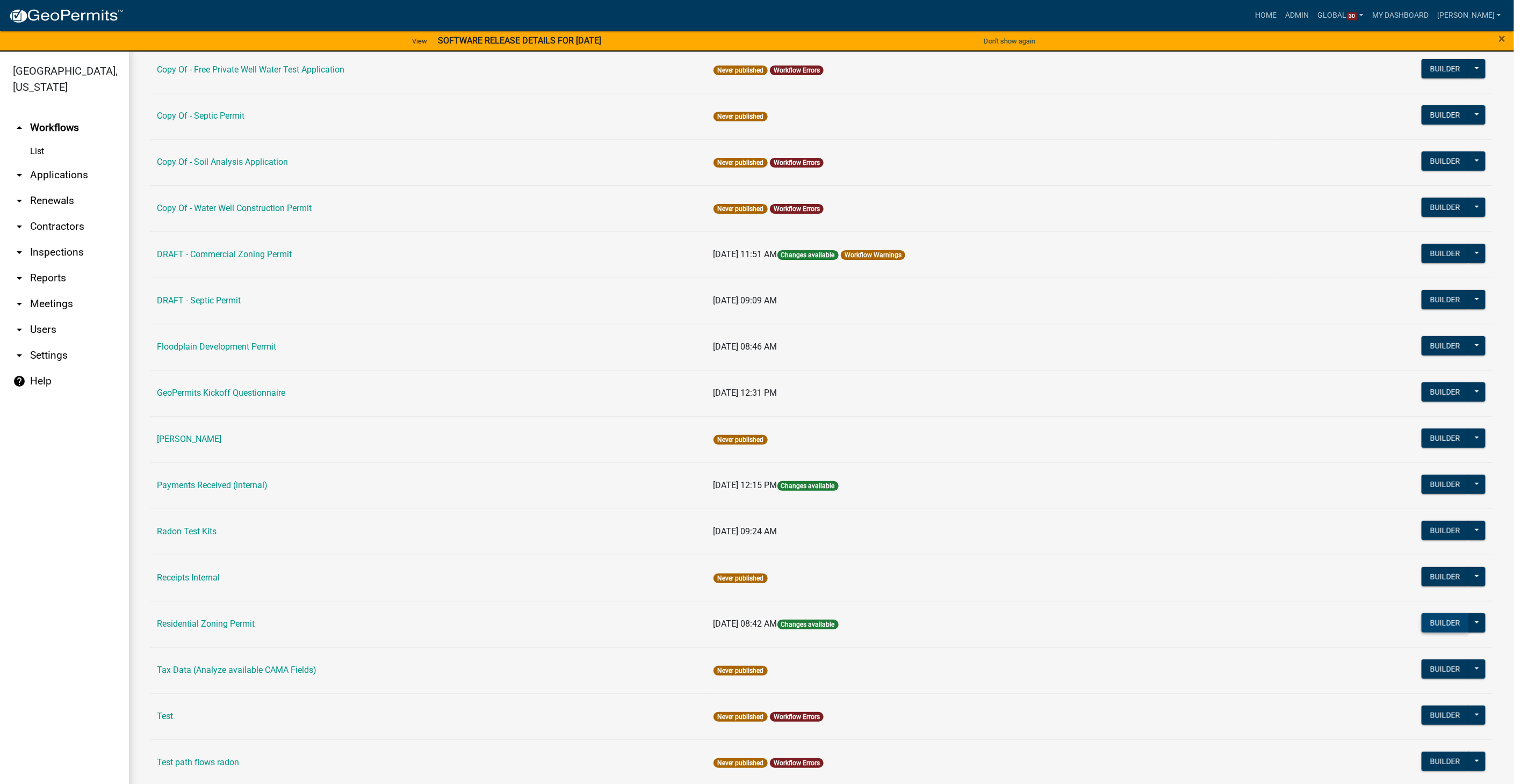
click at [1434, 620] on button "Builder" at bounding box center [1445, 623] width 47 height 19
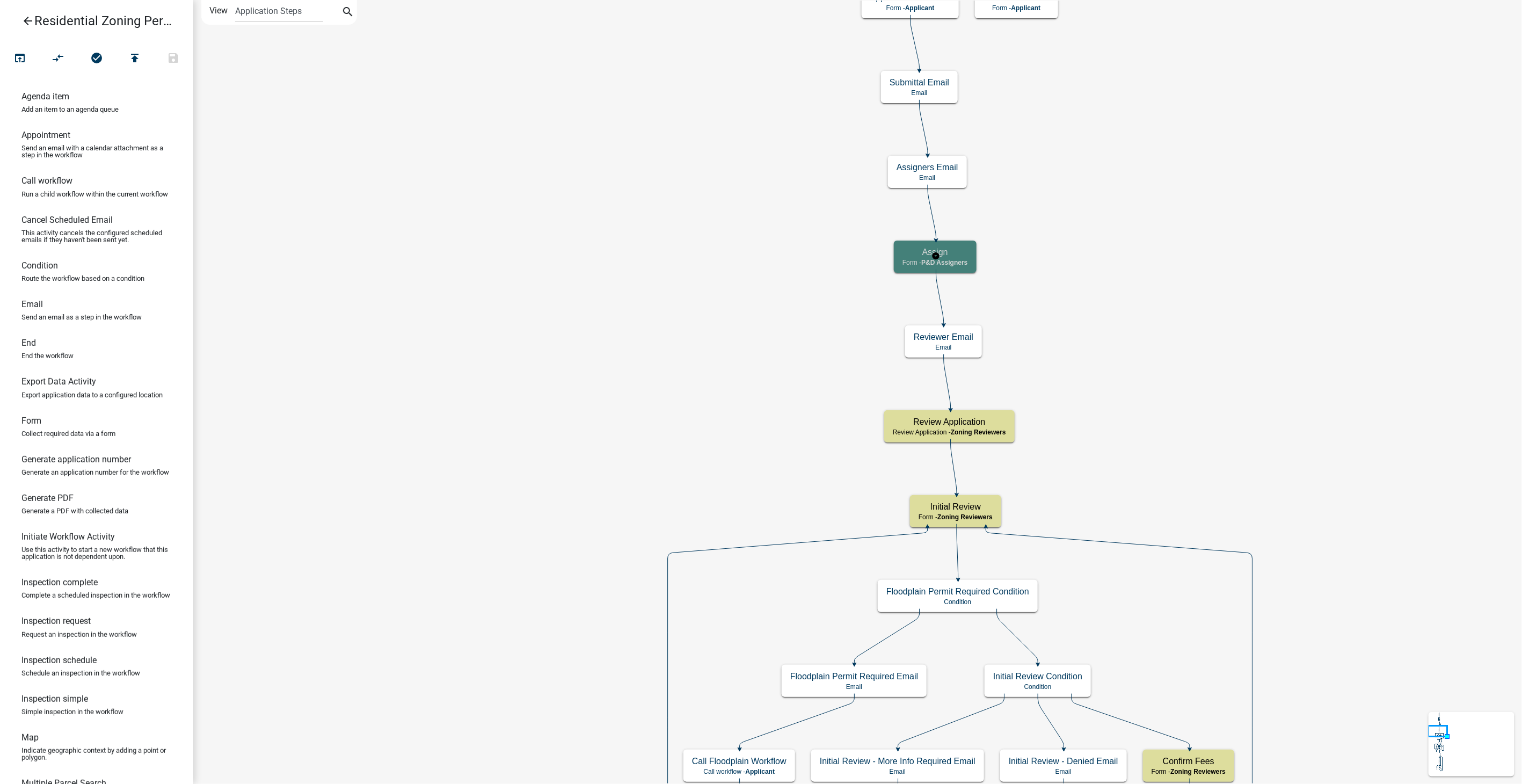
click at [947, 251] on h5 "Assign" at bounding box center [935, 252] width 66 height 10
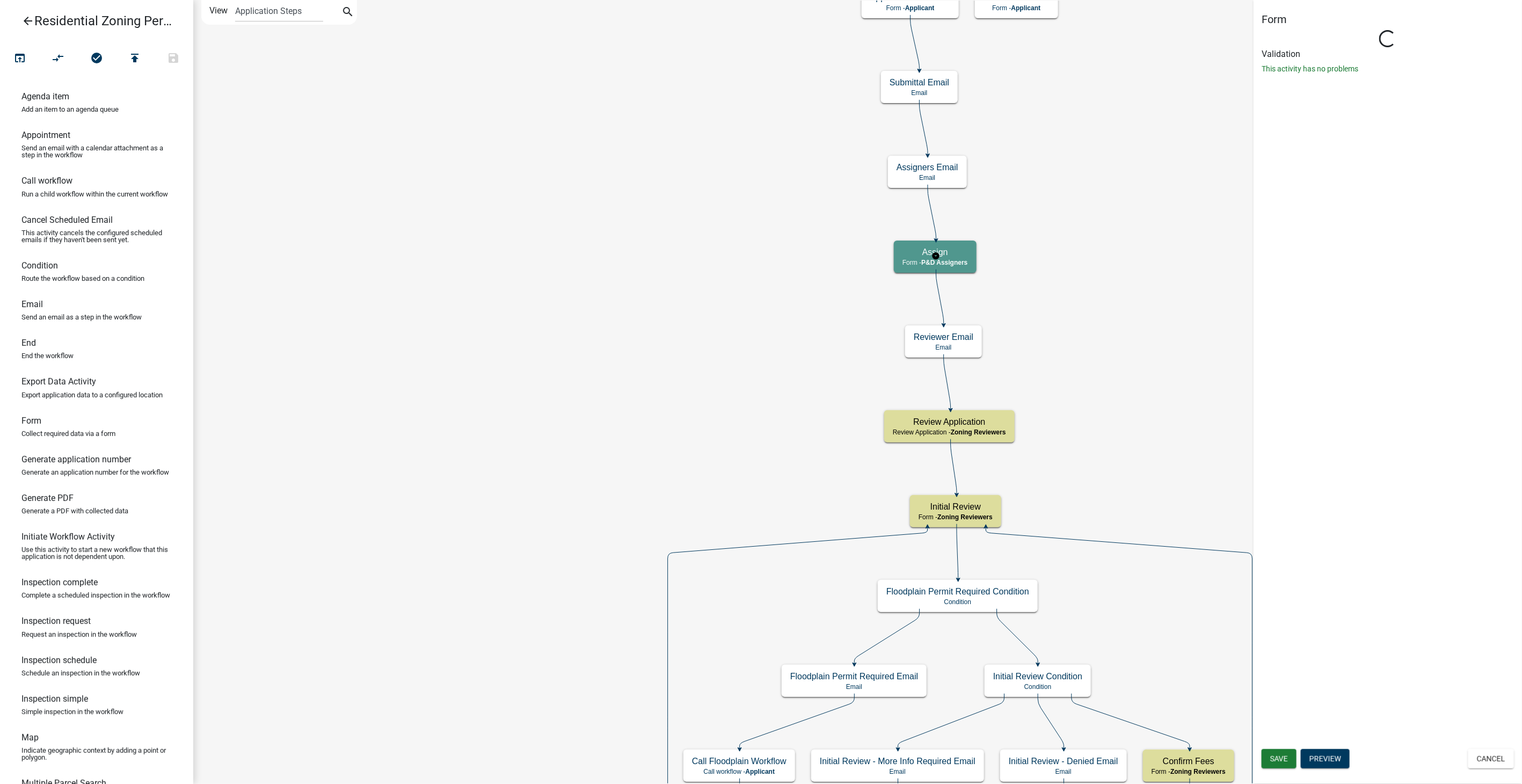
select select "9237CE04-550D-4DF2-9581-D5EB3BEB1E3F"
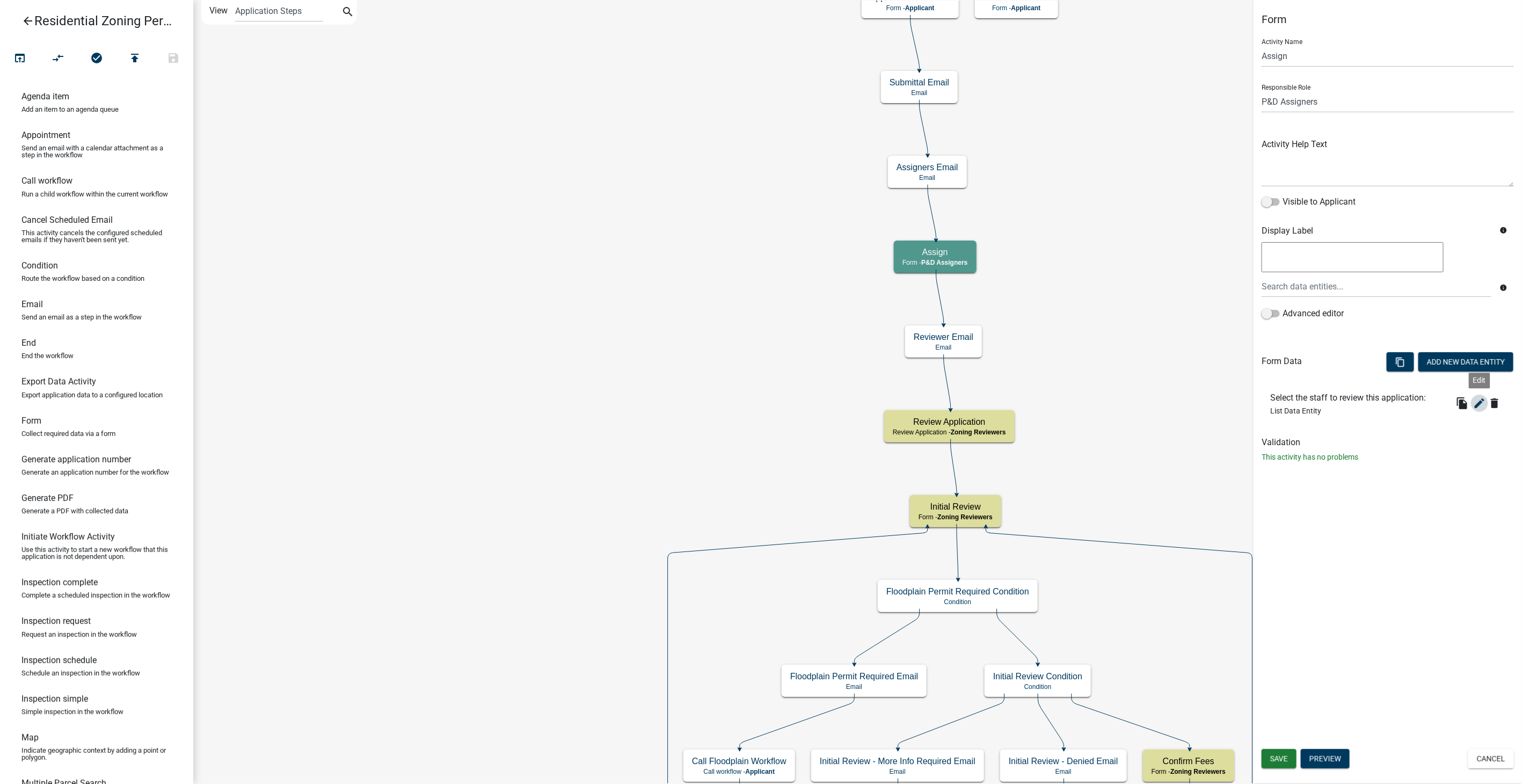
click at [1477, 402] on icon "edit" at bounding box center [1479, 403] width 13 height 13
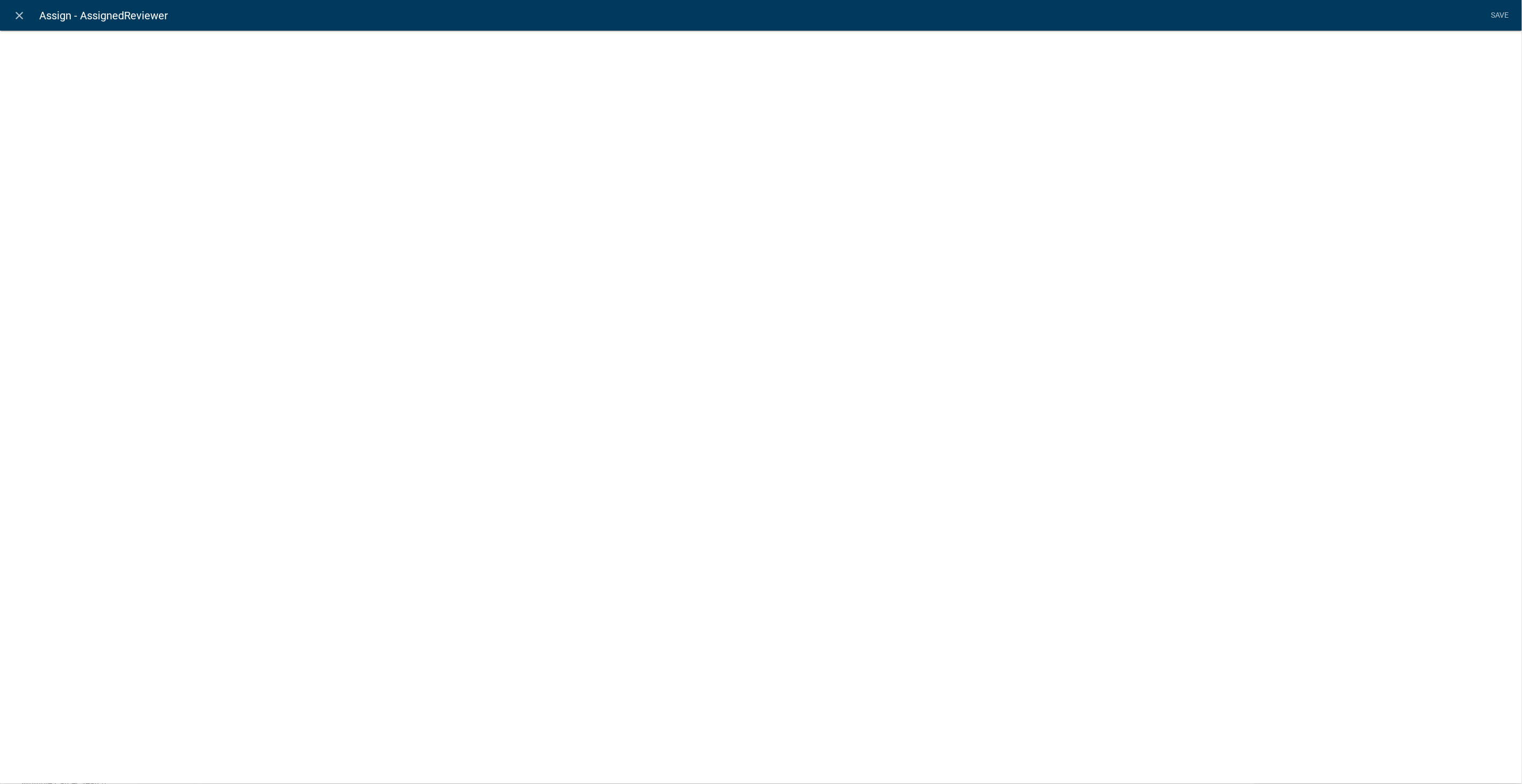
select select "list-data"
select select "custom-list-f9a9d1a7-0962-48f6-884e-0c2268a62952"
select select
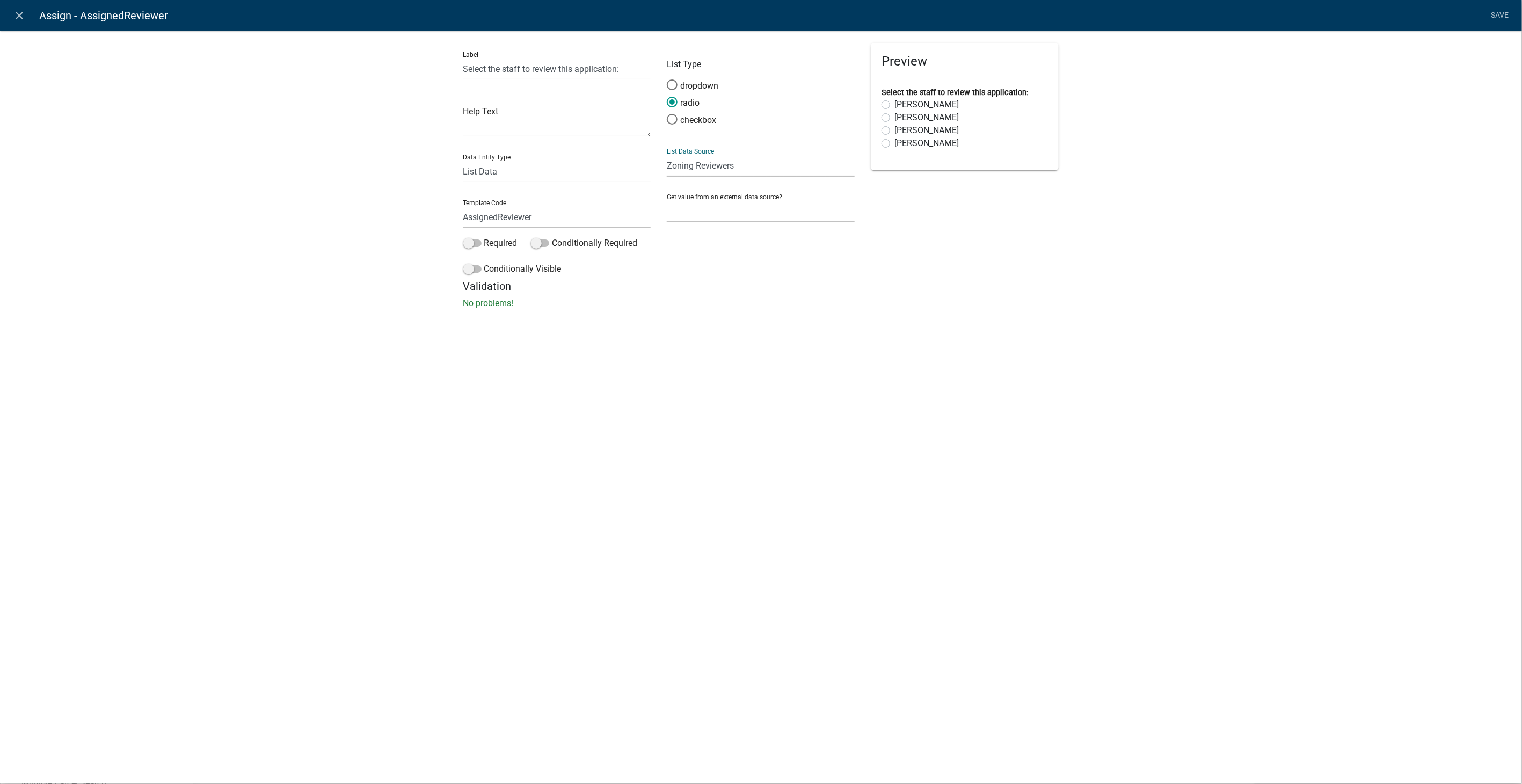
click at [772, 165] on select "State List Assessor's Office Assessor's Office Commercial Structures Commercial…" at bounding box center [761, 165] width 188 height 22
click at [1068, 260] on div "Label Select the staff to review this application: Help Text Data Entity Type F…" at bounding box center [761, 173] width 1522 height 320
click at [750, 166] on select "State List Assessor's Office Assessor's Office Commercial Structures Commercial…" at bounding box center [761, 165] width 188 height 22
click at [12, 12] on link "close" at bounding box center [19, 15] width 22 height 22
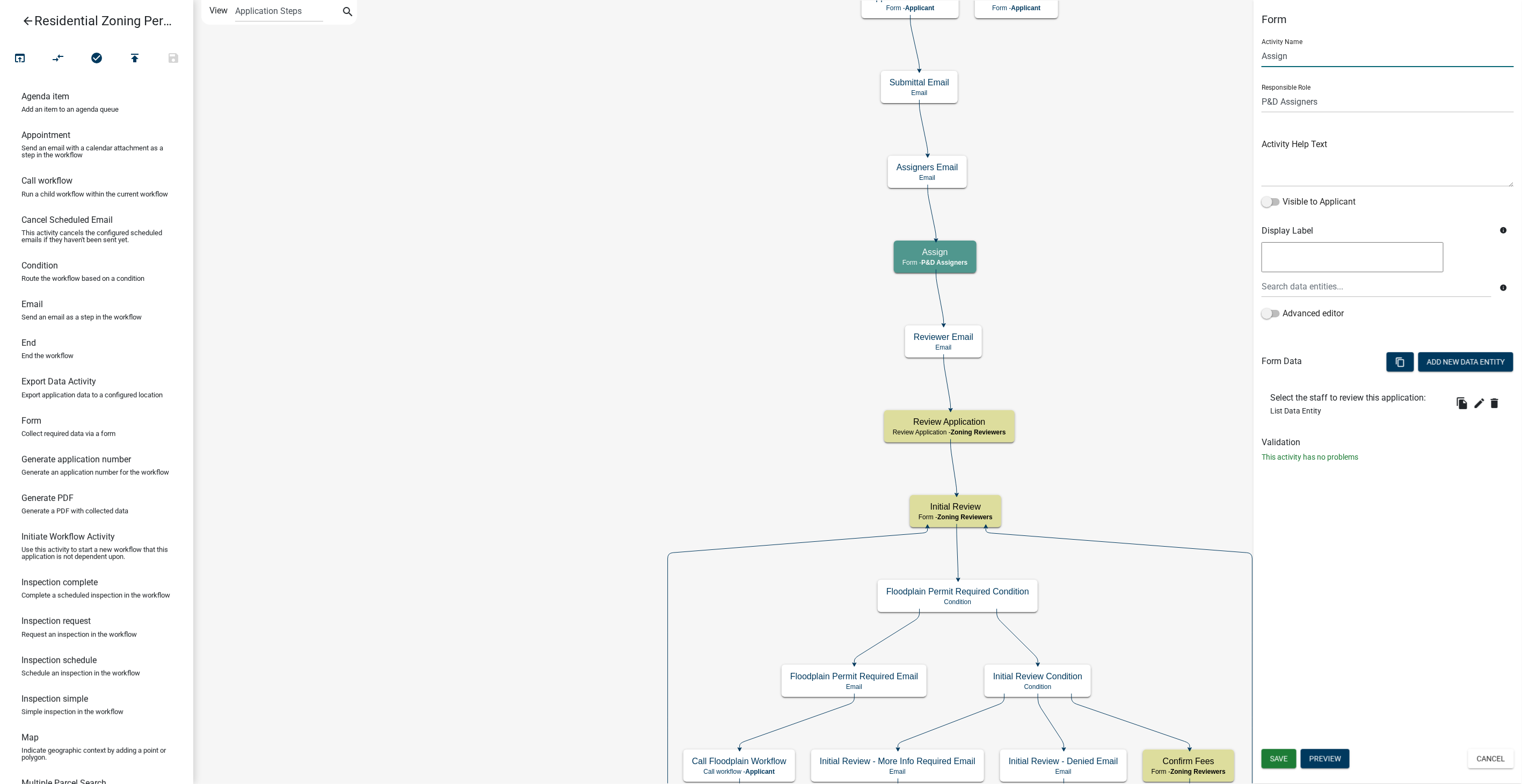
click at [1302, 61] on input "Assign" at bounding box center [1387, 56] width 252 height 22
type input "Assign Reviewer 1"
click at [1279, 755] on span "Save" at bounding box center [1279, 759] width 18 height 9
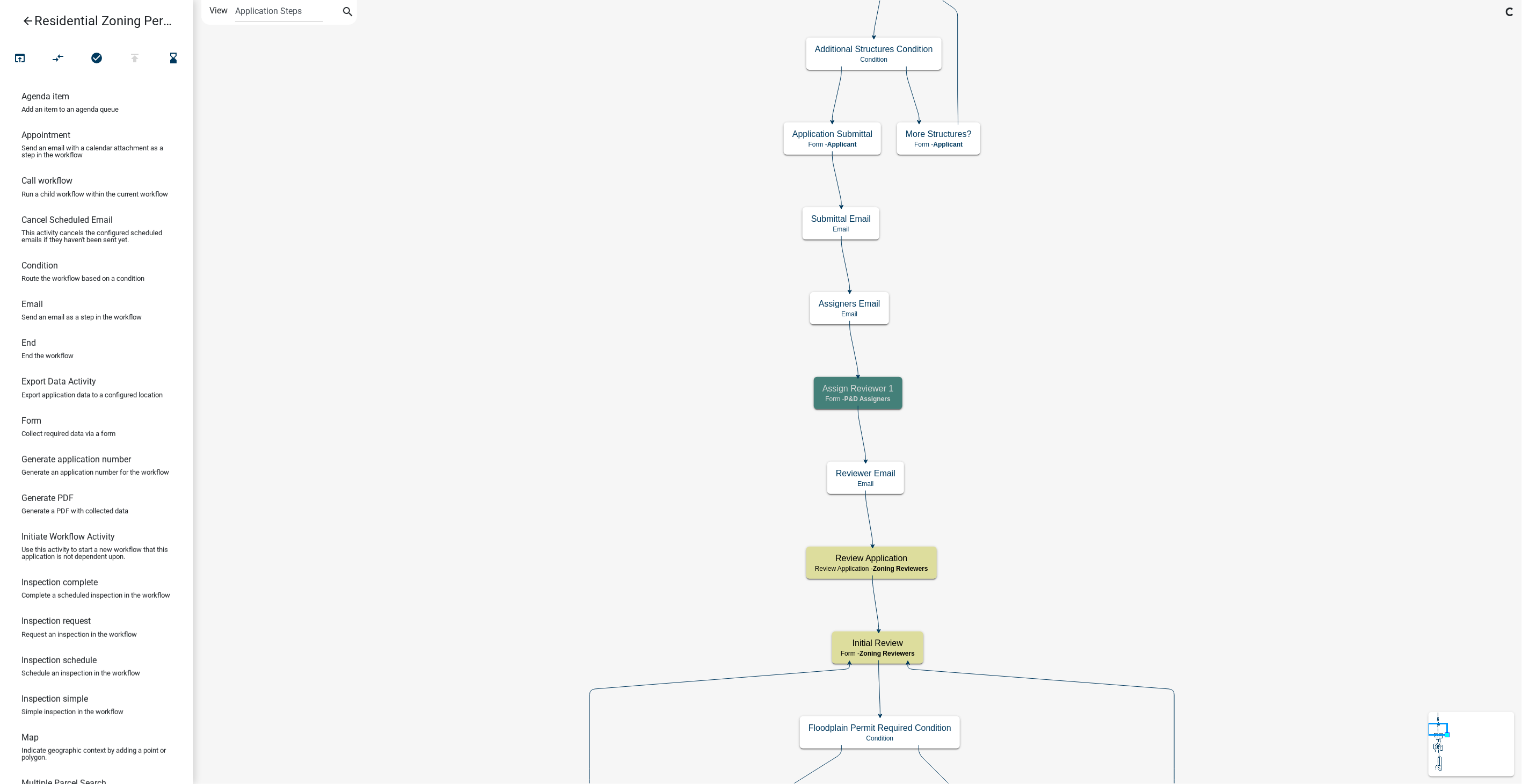
click at [24, 19] on icon "arrow_back" at bounding box center [28, 22] width 13 height 15
click at [25, 15] on icon "arrow_back" at bounding box center [28, 22] width 13 height 15
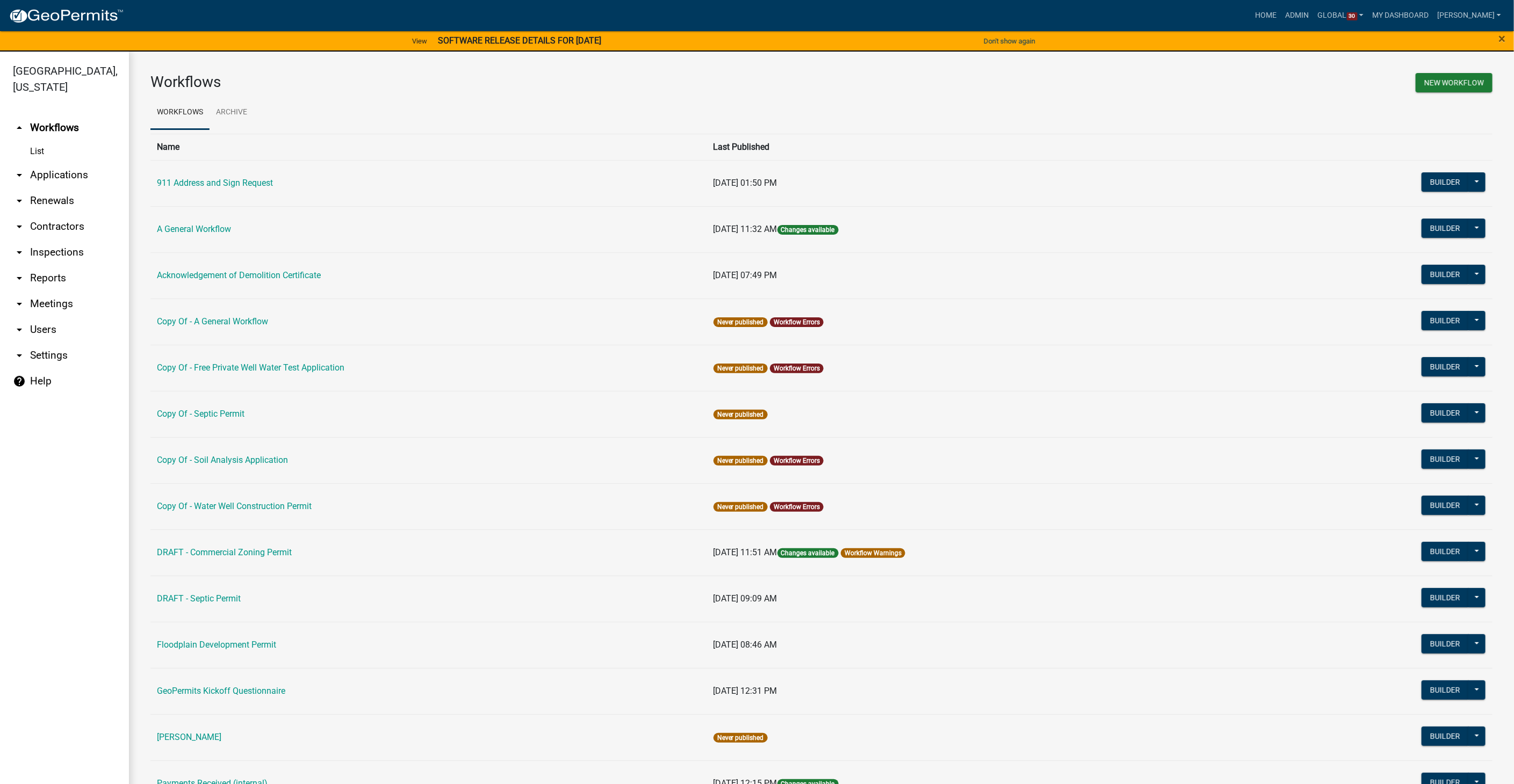
click at [38, 343] on link "arrow_drop_down Settings" at bounding box center [64, 356] width 129 height 26
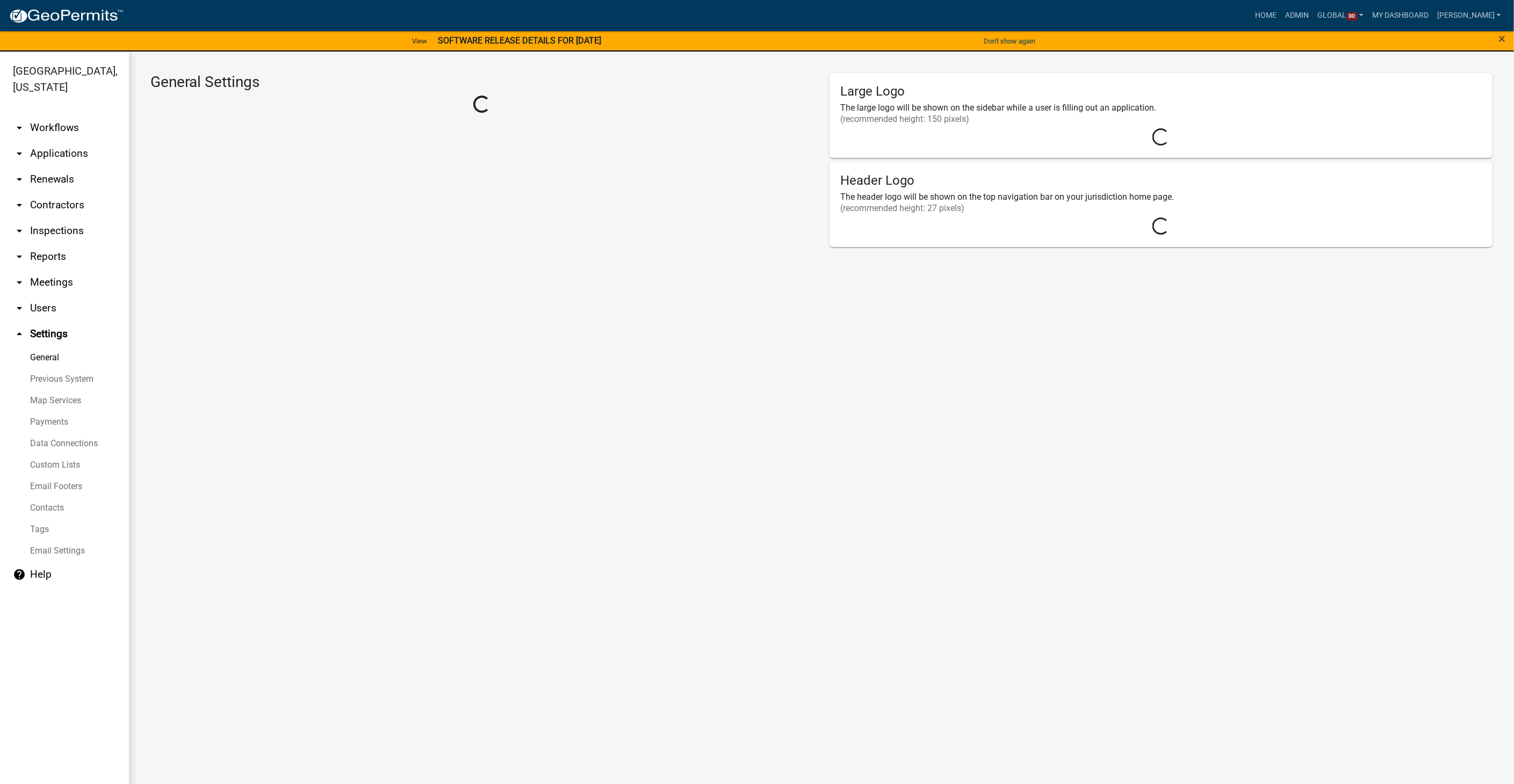
select select "03540cc7-cae6-4ec5-9df4-19164d3ec826"
select select "IA"
select select "Central Standard Time"
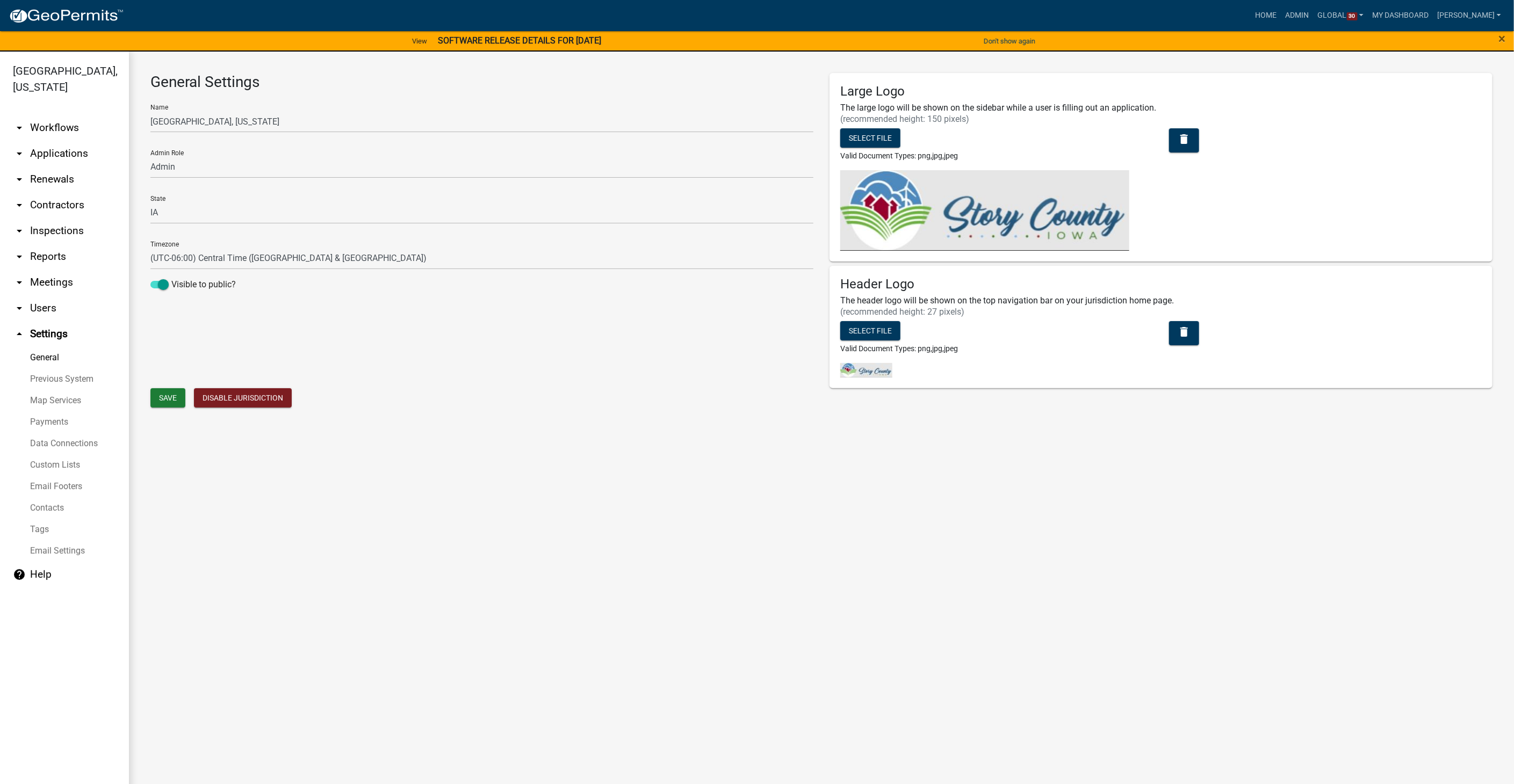
click at [48, 454] on link "Custom Lists" at bounding box center [64, 465] width 129 height 21
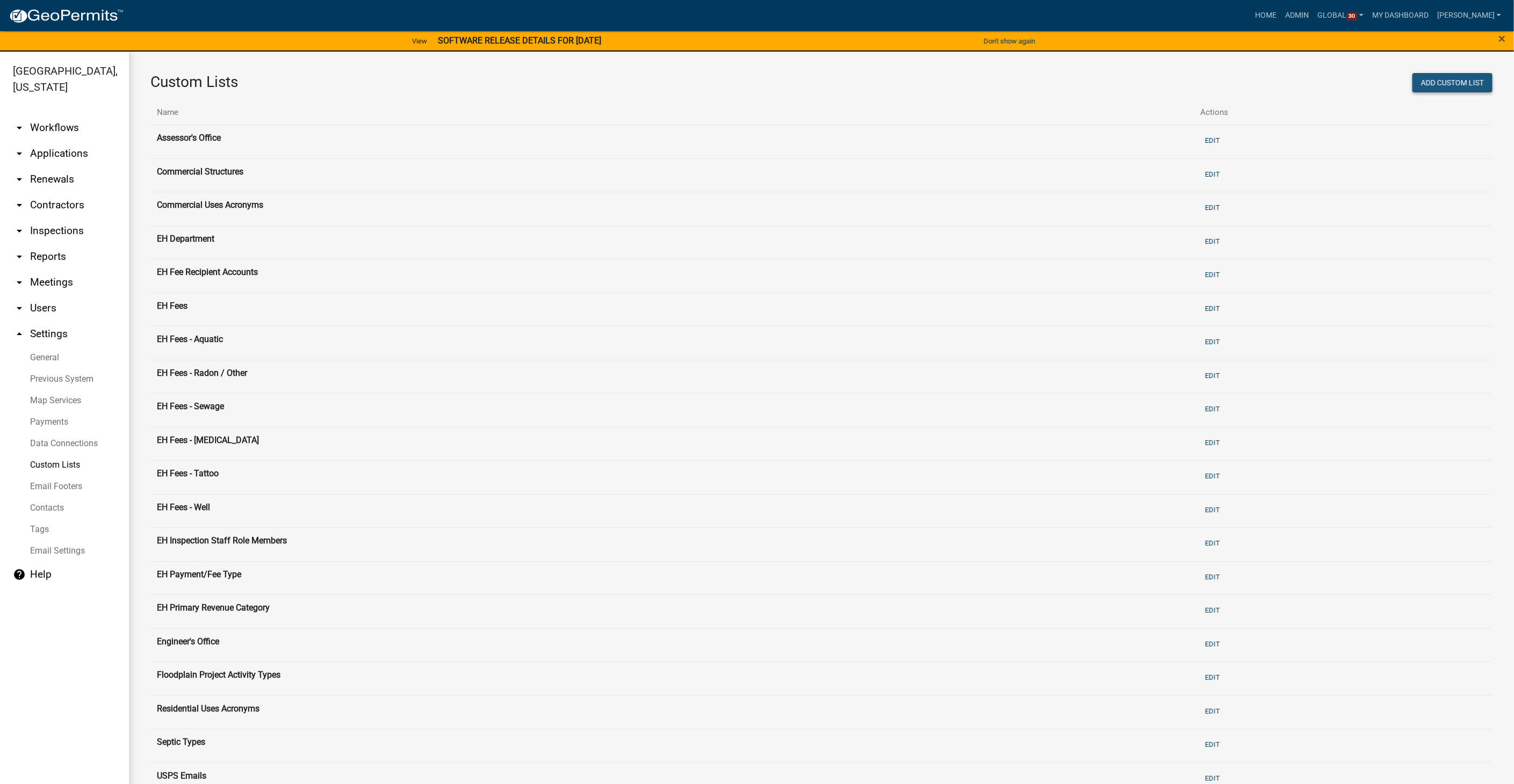
click at [1415, 87] on button "Add Custom List" at bounding box center [1452, 83] width 80 height 19
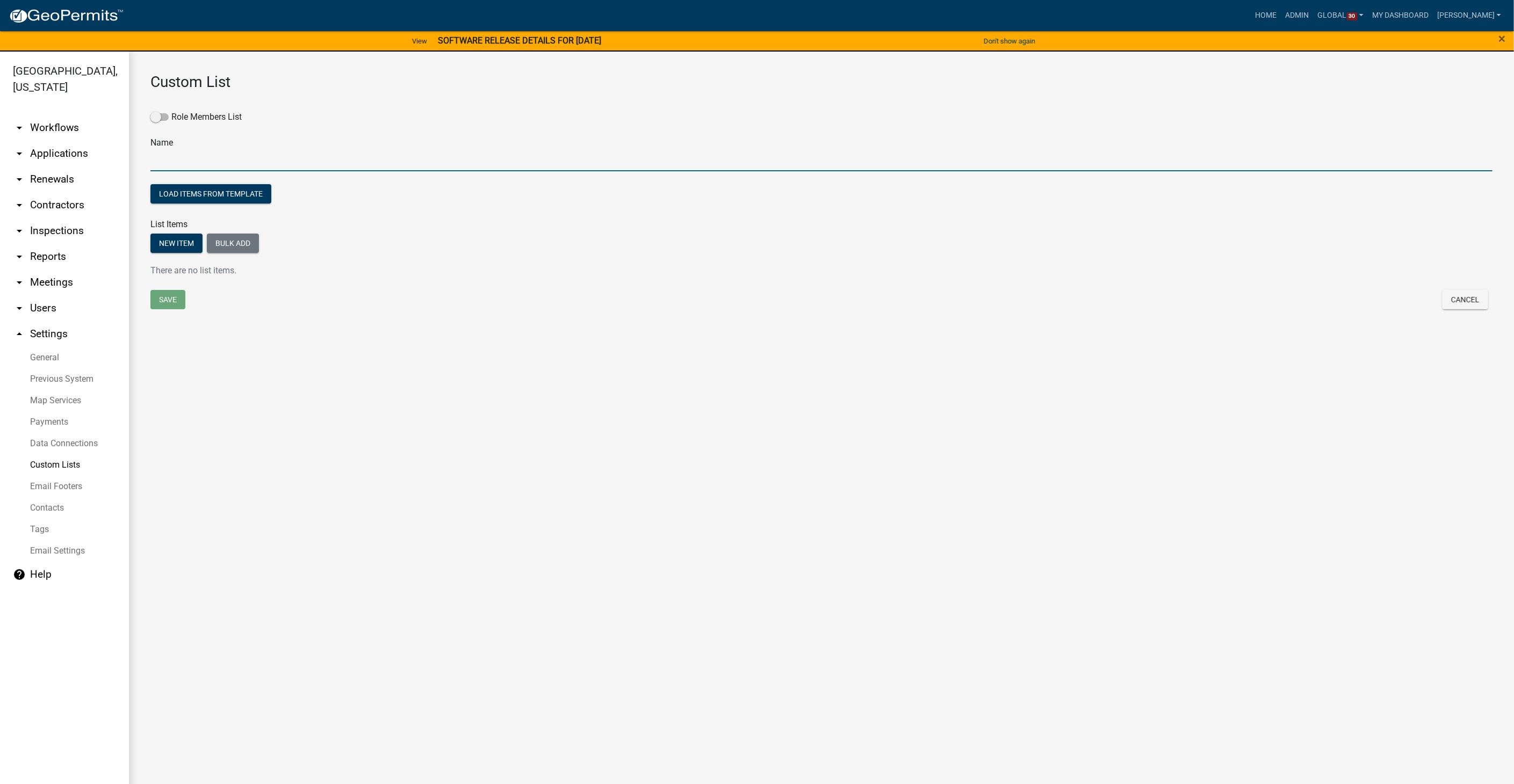
click at [167, 161] on input "text" at bounding box center [821, 160] width 1342 height 22
type input "P&D Assign Reviewers 1"
click at [225, 242] on button "Bulk add" at bounding box center [233, 243] width 52 height 19
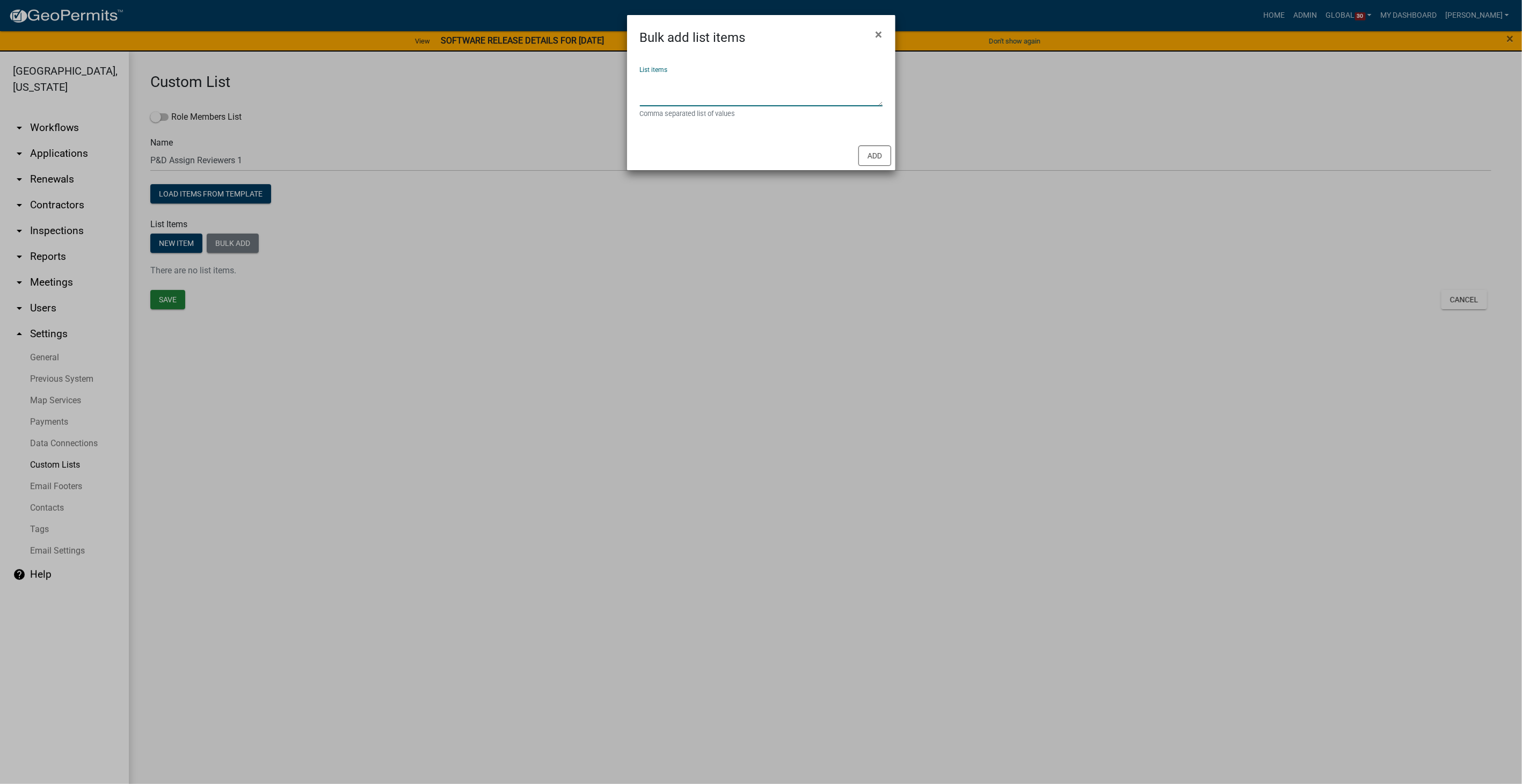
click at [668, 79] on textarea "List items" at bounding box center [761, 90] width 243 height 33
type textarea "Leanne Harter, Chloe Mitchell"
click at [884, 164] on button "Add" at bounding box center [874, 155] width 32 height 21
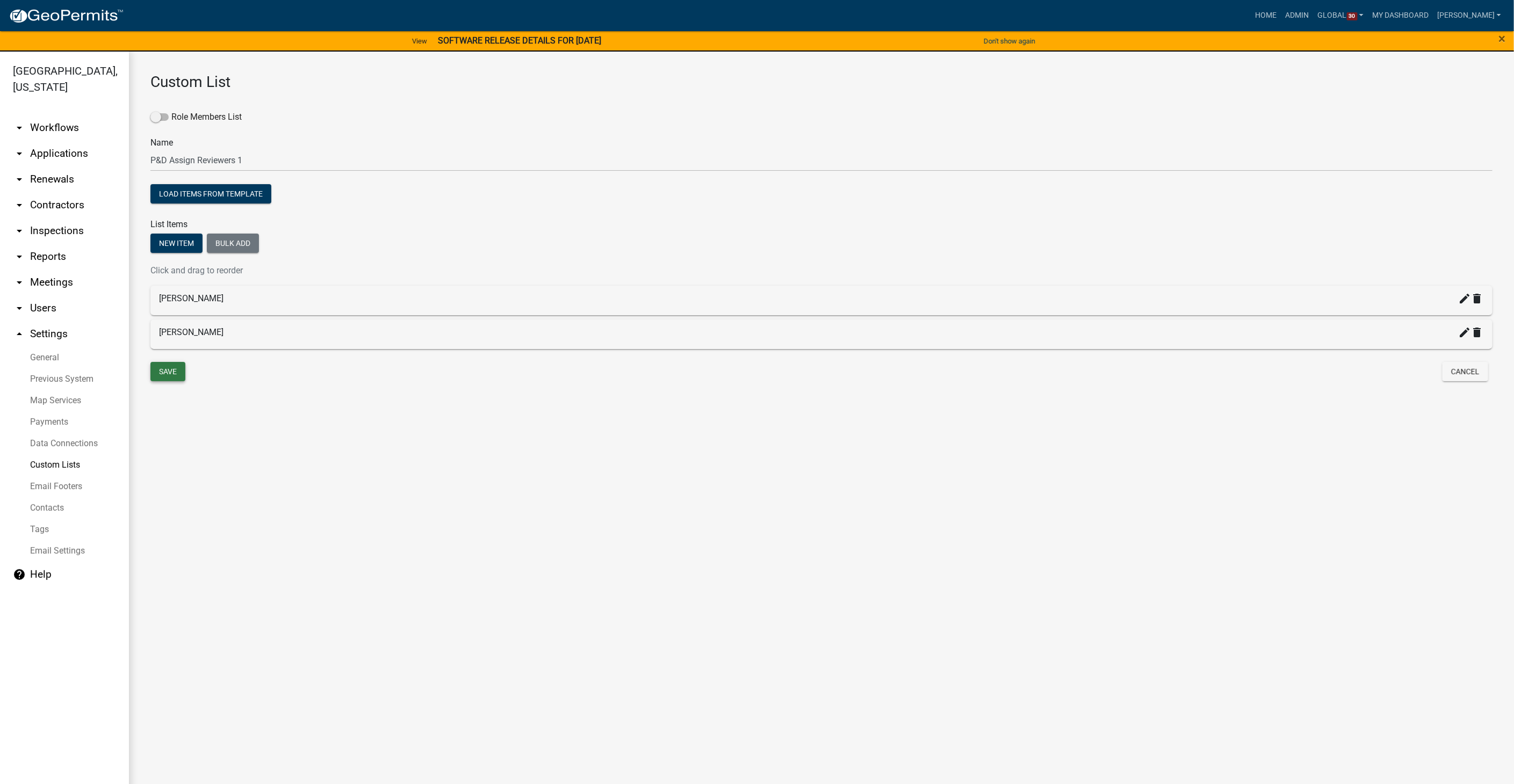
click at [164, 363] on button "Save" at bounding box center [167, 371] width 35 height 19
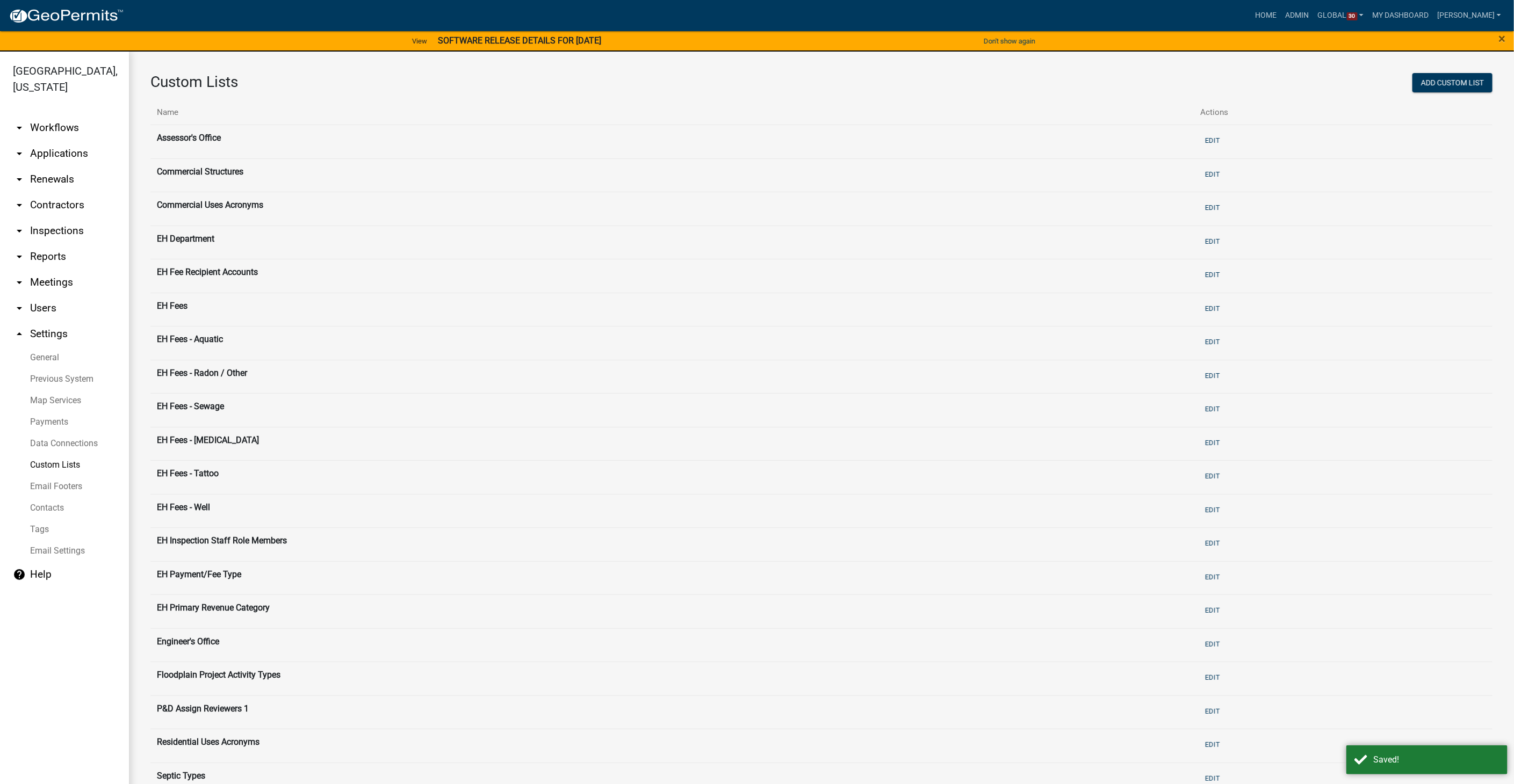
click at [37, 115] on link "arrow_drop_down Workflows" at bounding box center [64, 128] width 129 height 26
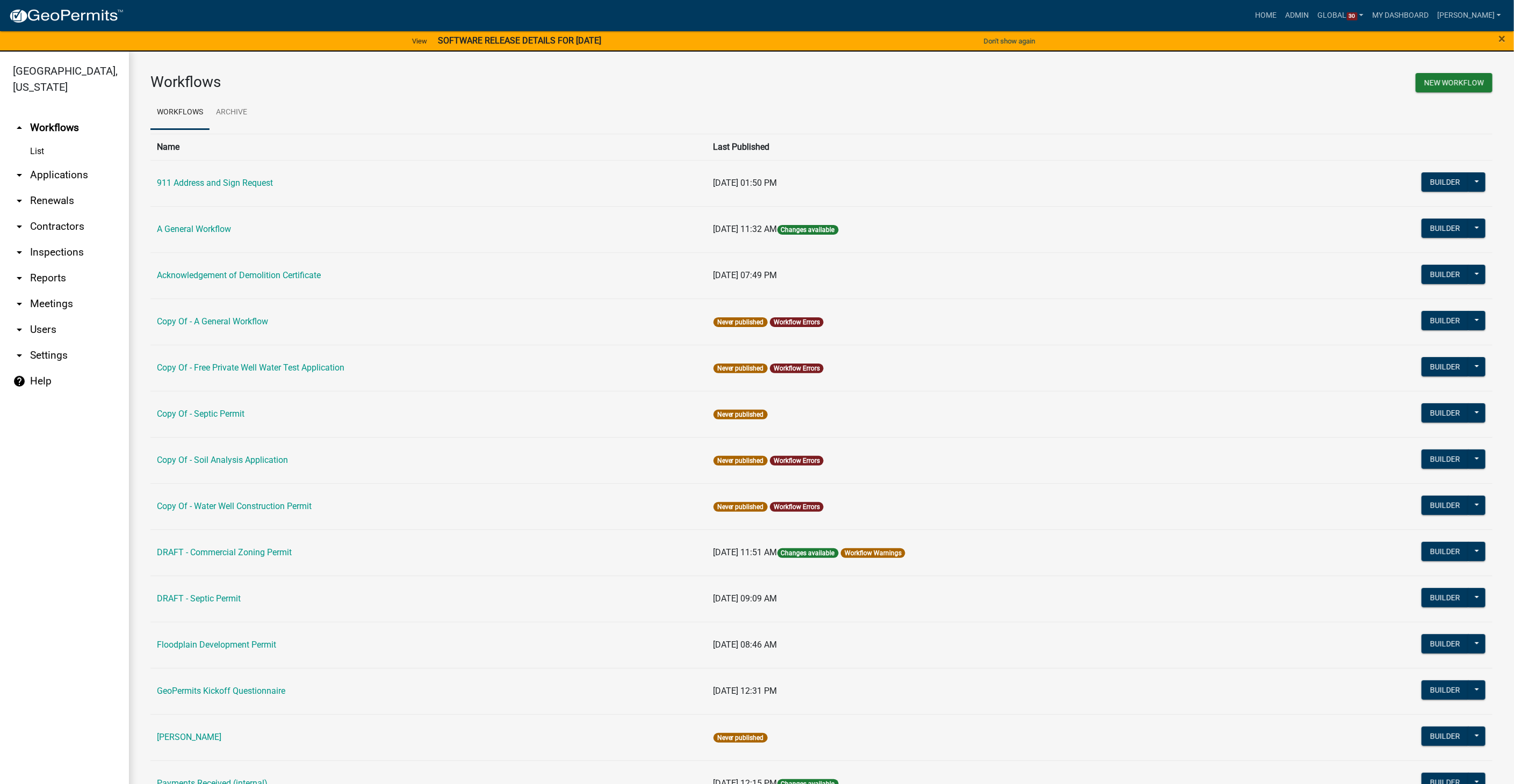
scroll to position [359, 0]
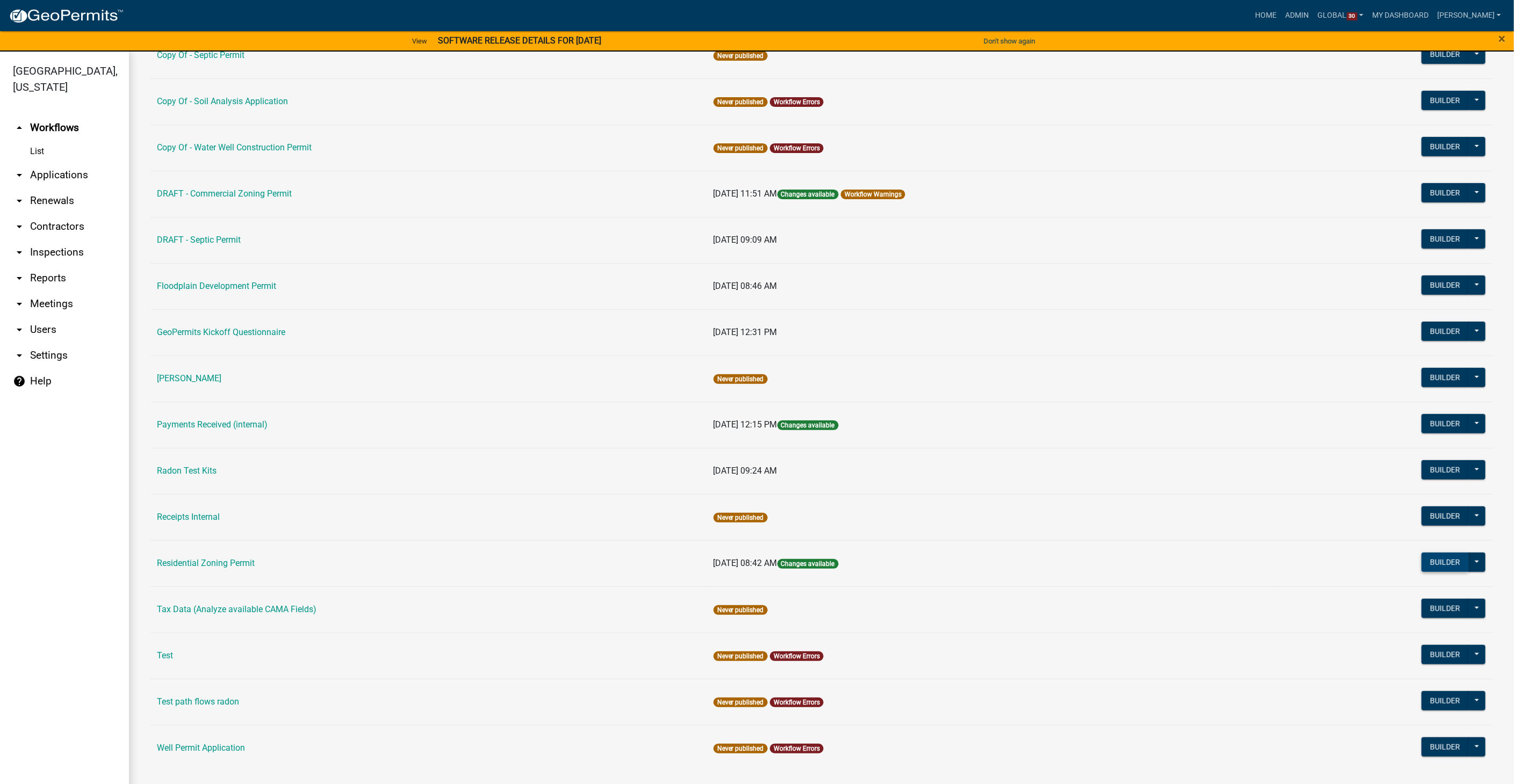
click at [1445, 555] on button "Builder" at bounding box center [1445, 562] width 47 height 19
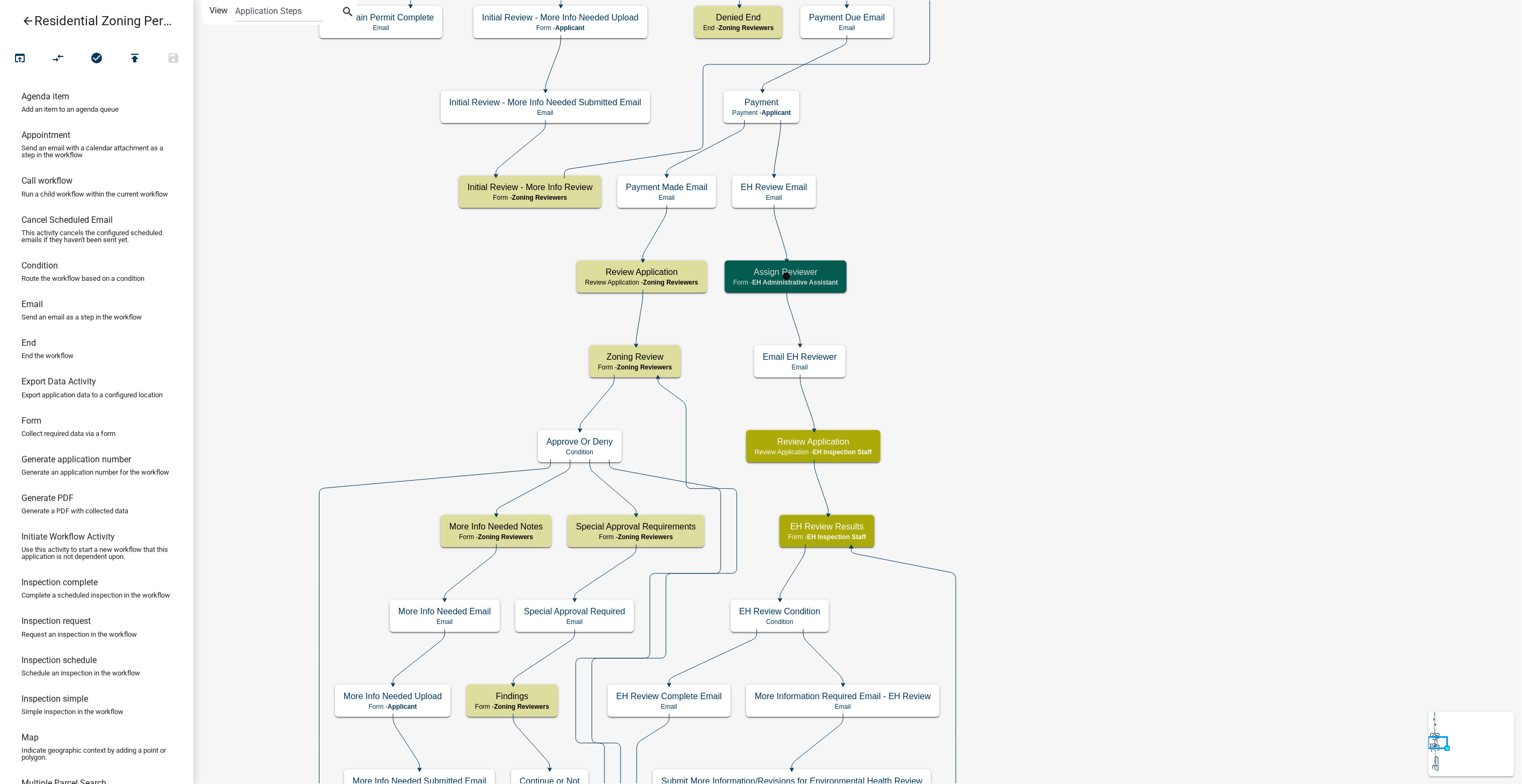
click at [838, 279] on span "EH Administrative Assistant" at bounding box center [795, 282] width 86 height 8
select select "DA3E3E5F-670D-4329-B60C-5CC8A4B2B679"
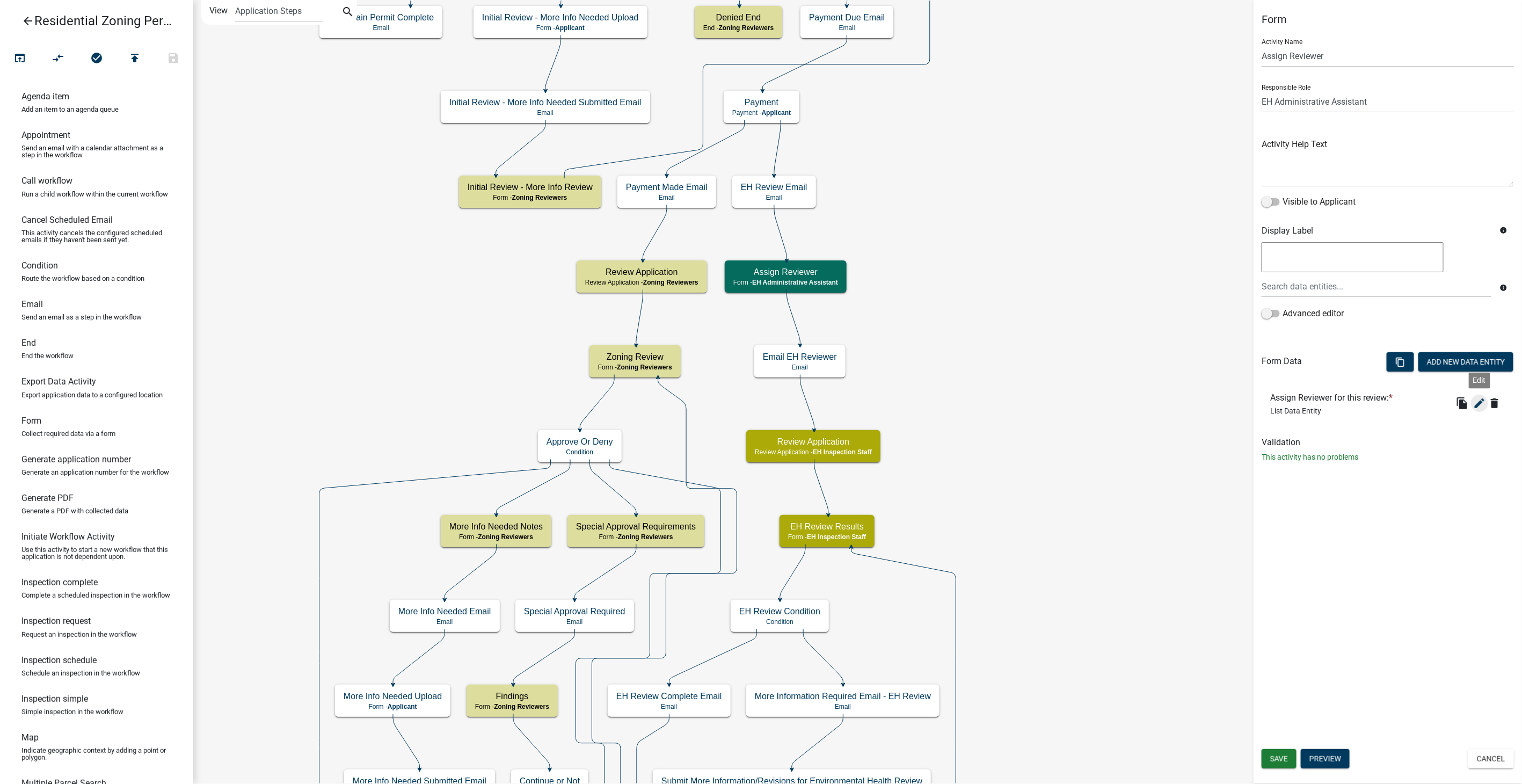
click at [1477, 402] on icon "edit" at bounding box center [1479, 403] width 13 height 13
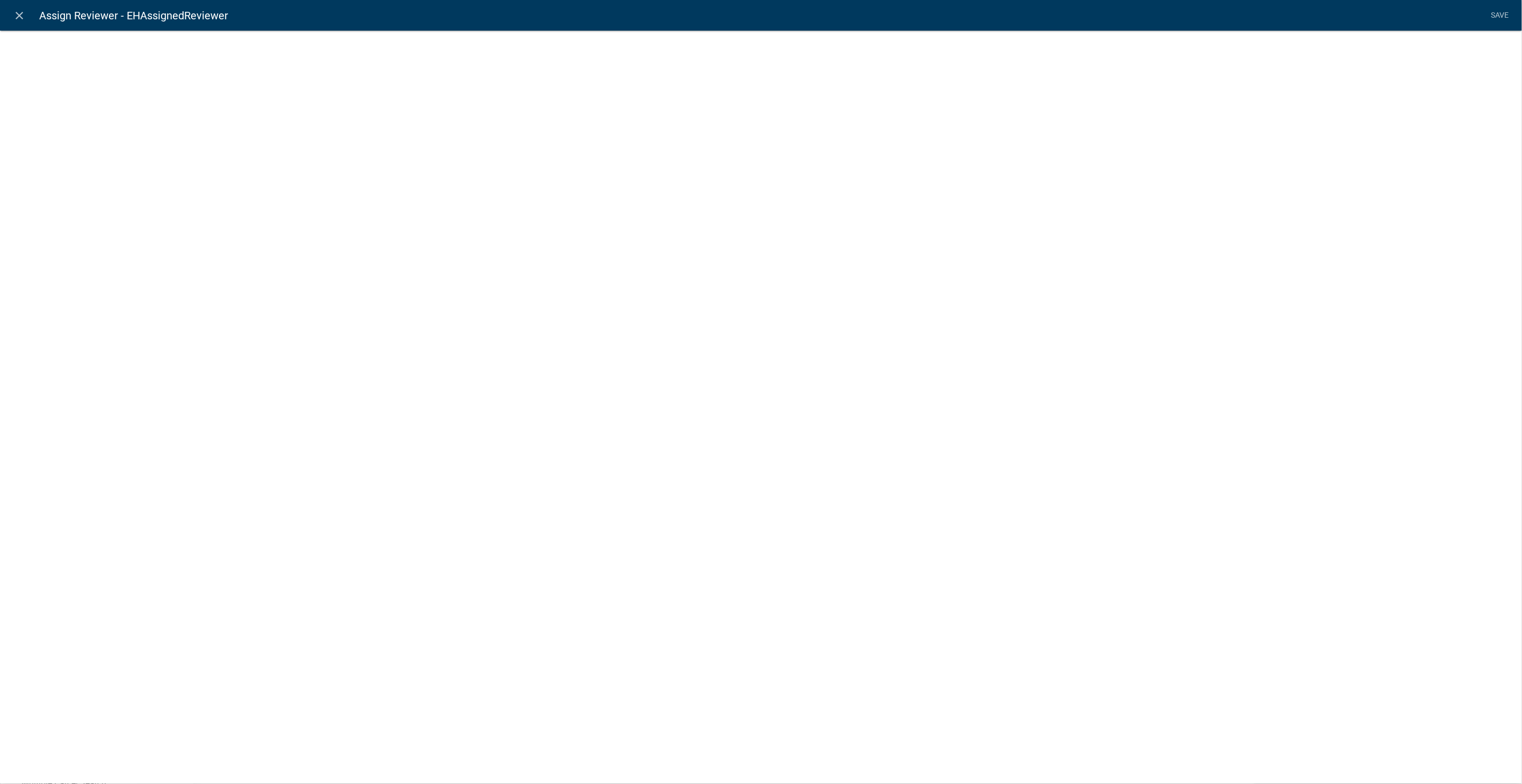
select select "list-data"
select select "custom-list-fcf25149-509a-494e-a39c-61bb5f60cb45"
select select
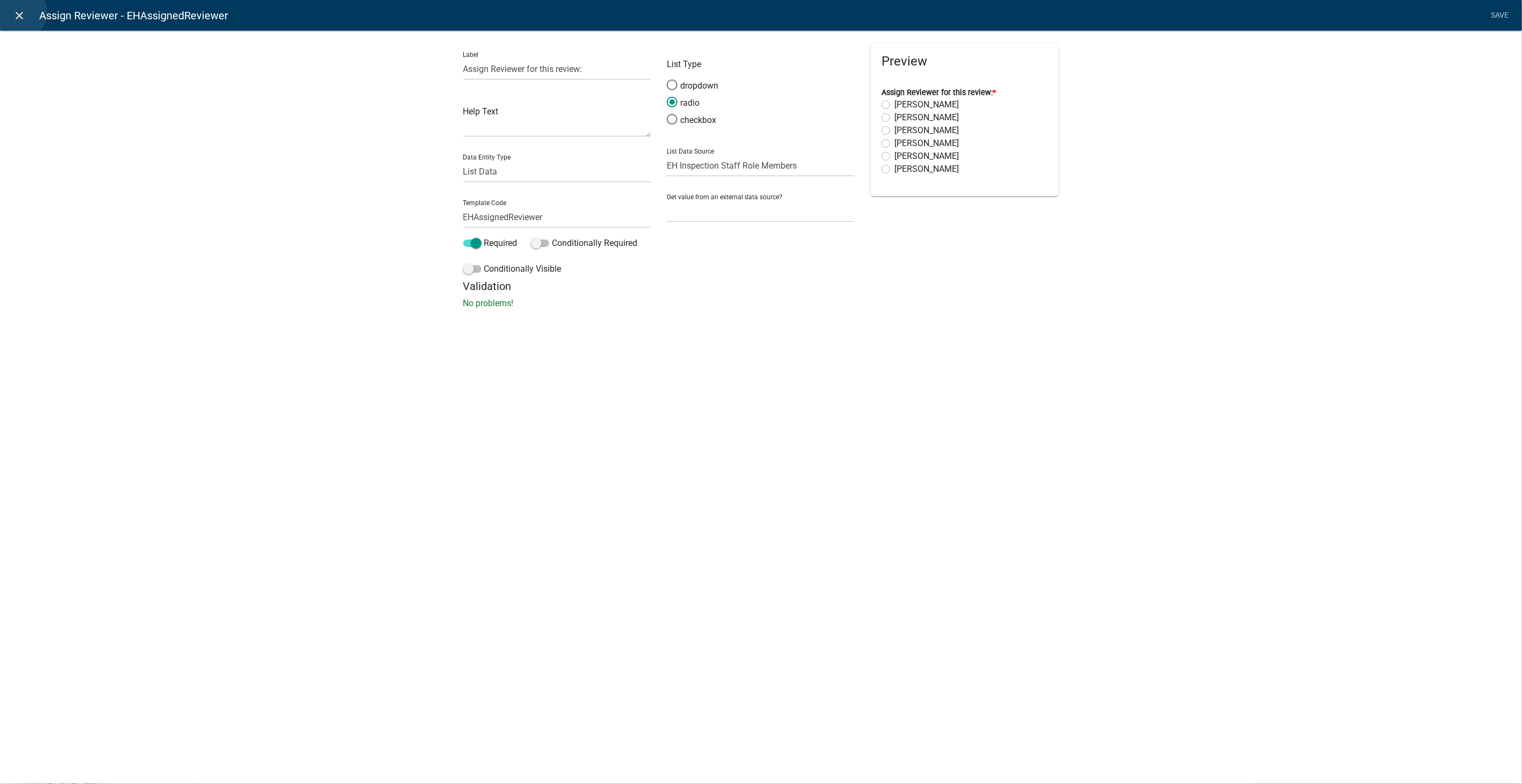
click at [20, 12] on icon "close" at bounding box center [20, 15] width 13 height 13
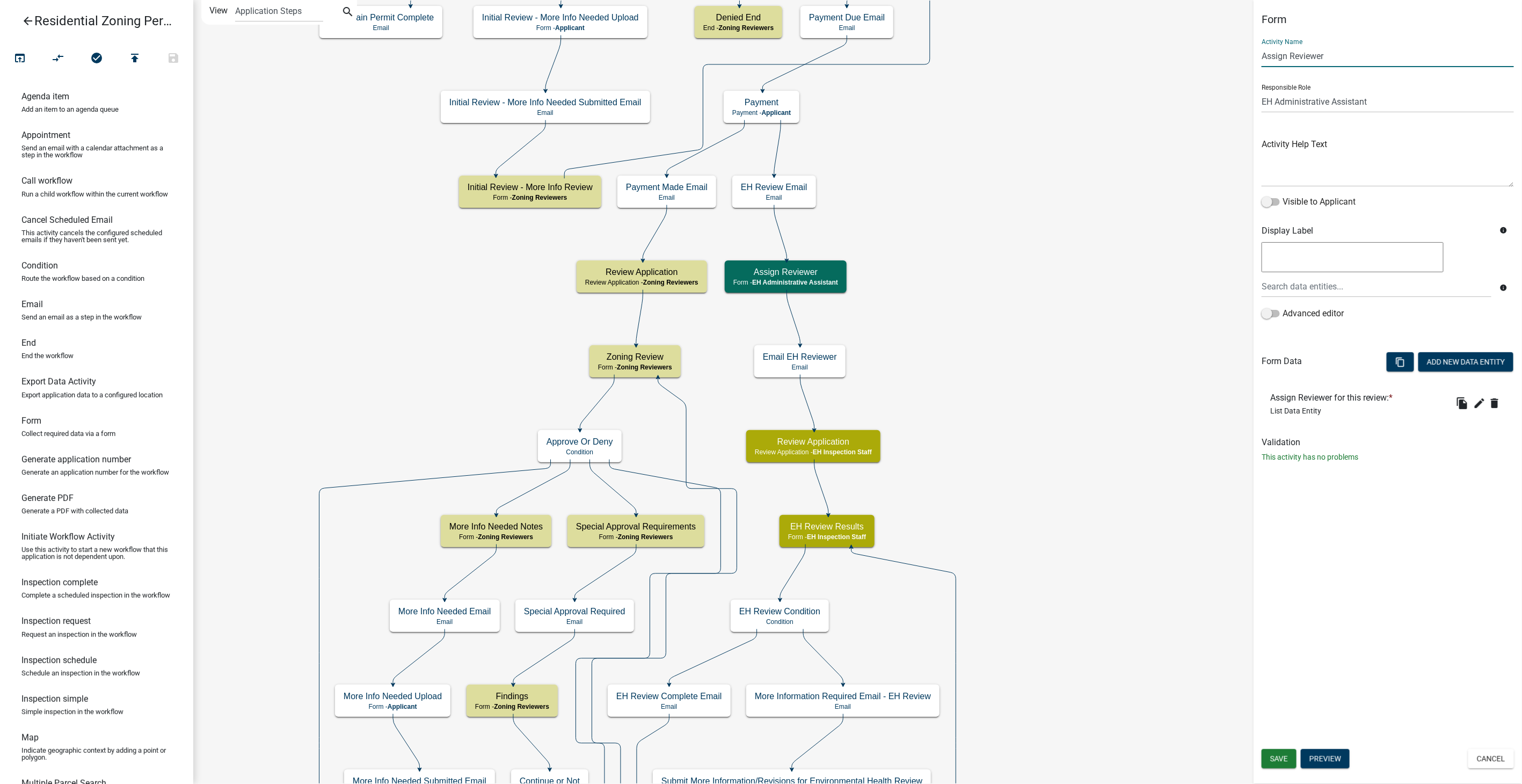
click at [1263, 60] on input "Assign Reviewer" at bounding box center [1387, 56] width 252 height 22
type input "EH Assign Reviewer"
click at [1282, 760] on span "Save" at bounding box center [1279, 759] width 18 height 9
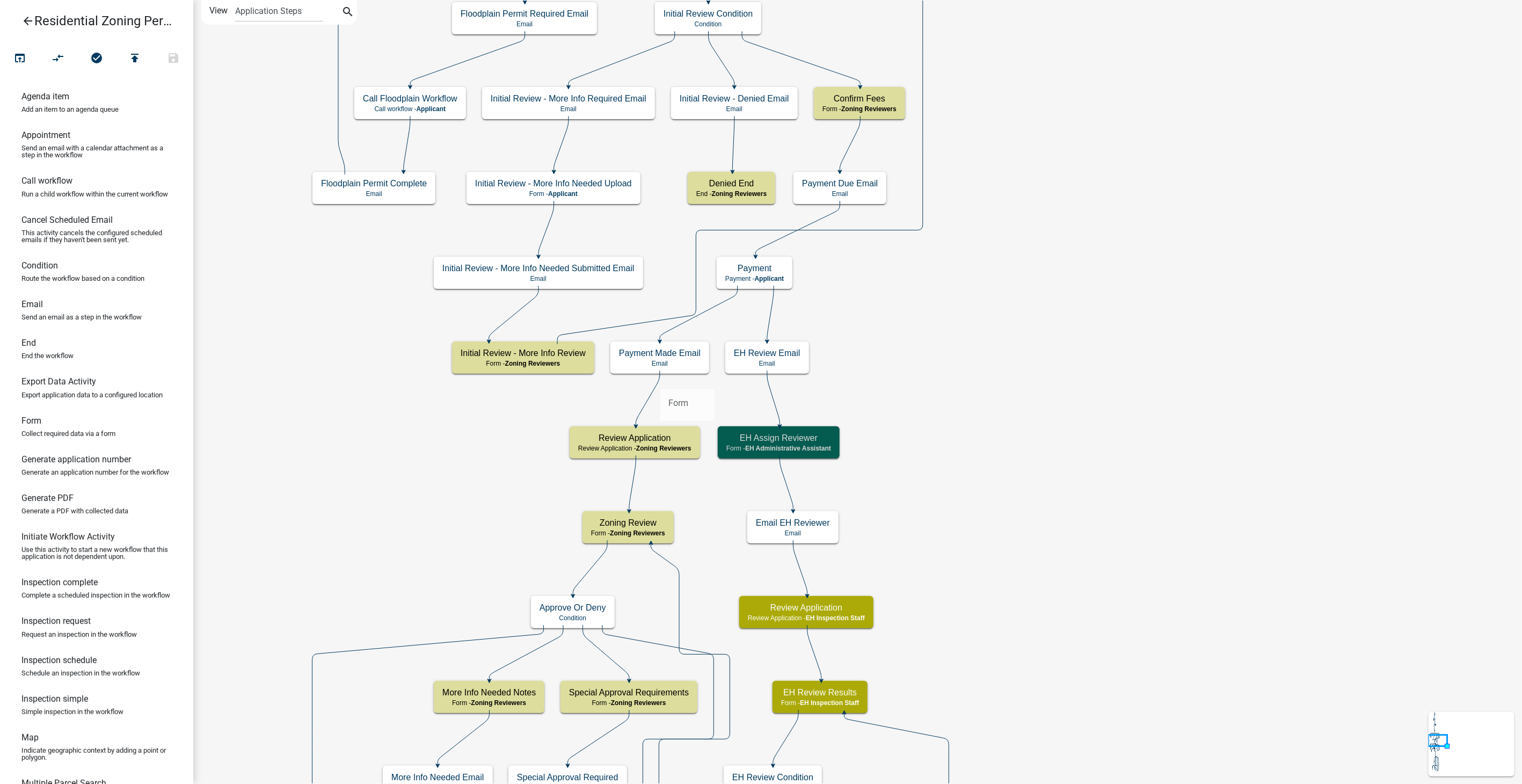
drag, startPoint x: 36, startPoint y: 439, endPoint x: 660, endPoint y: 380, distance: 626.8
click at [660, 380] on div "arrow_back Residential Zoning Permit open_in_browser compare_arrows check_circl…" at bounding box center [761, 392] width 1522 height 784
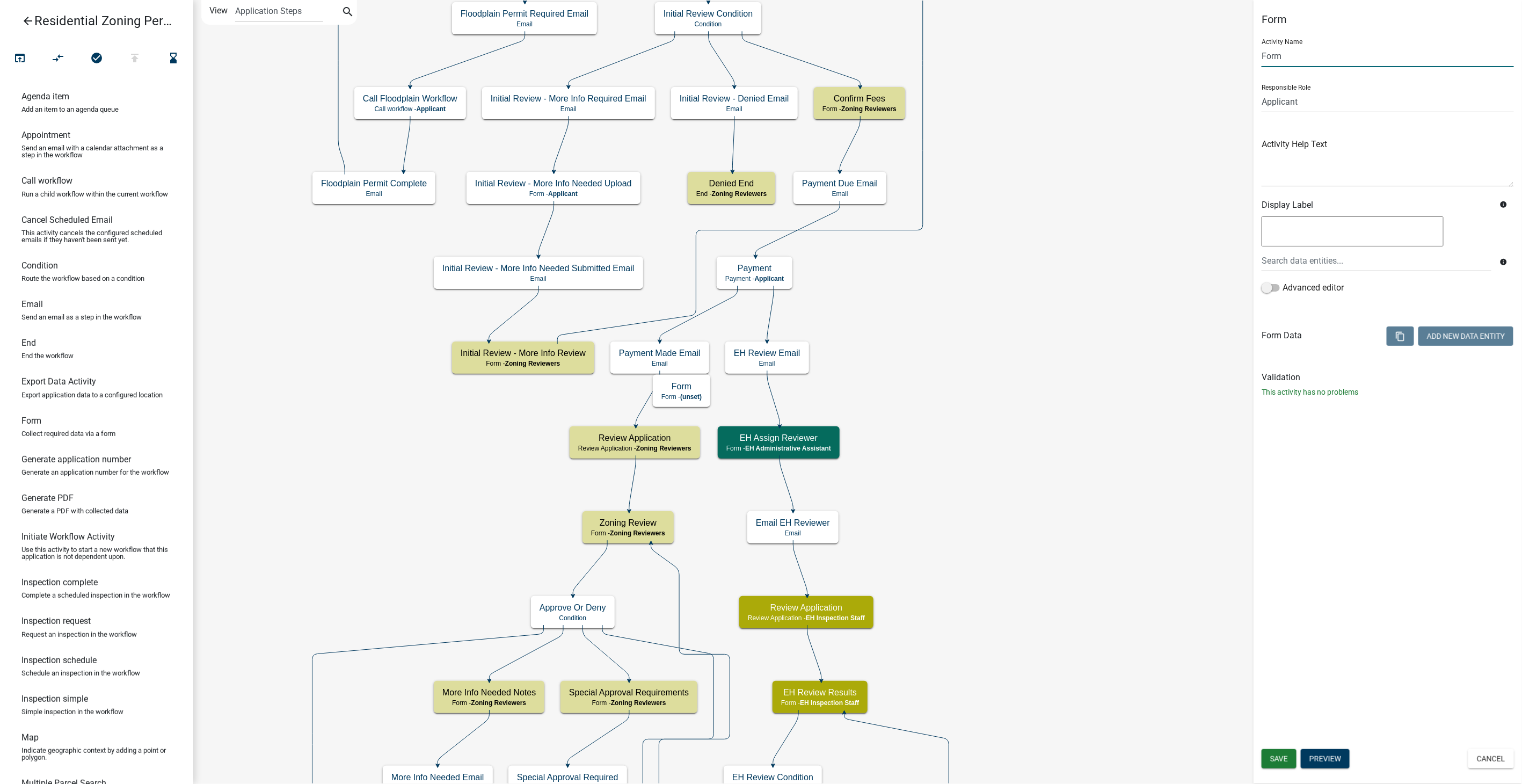
click at [1290, 53] on input "Form" at bounding box center [1387, 56] width 252 height 22
type input "F"
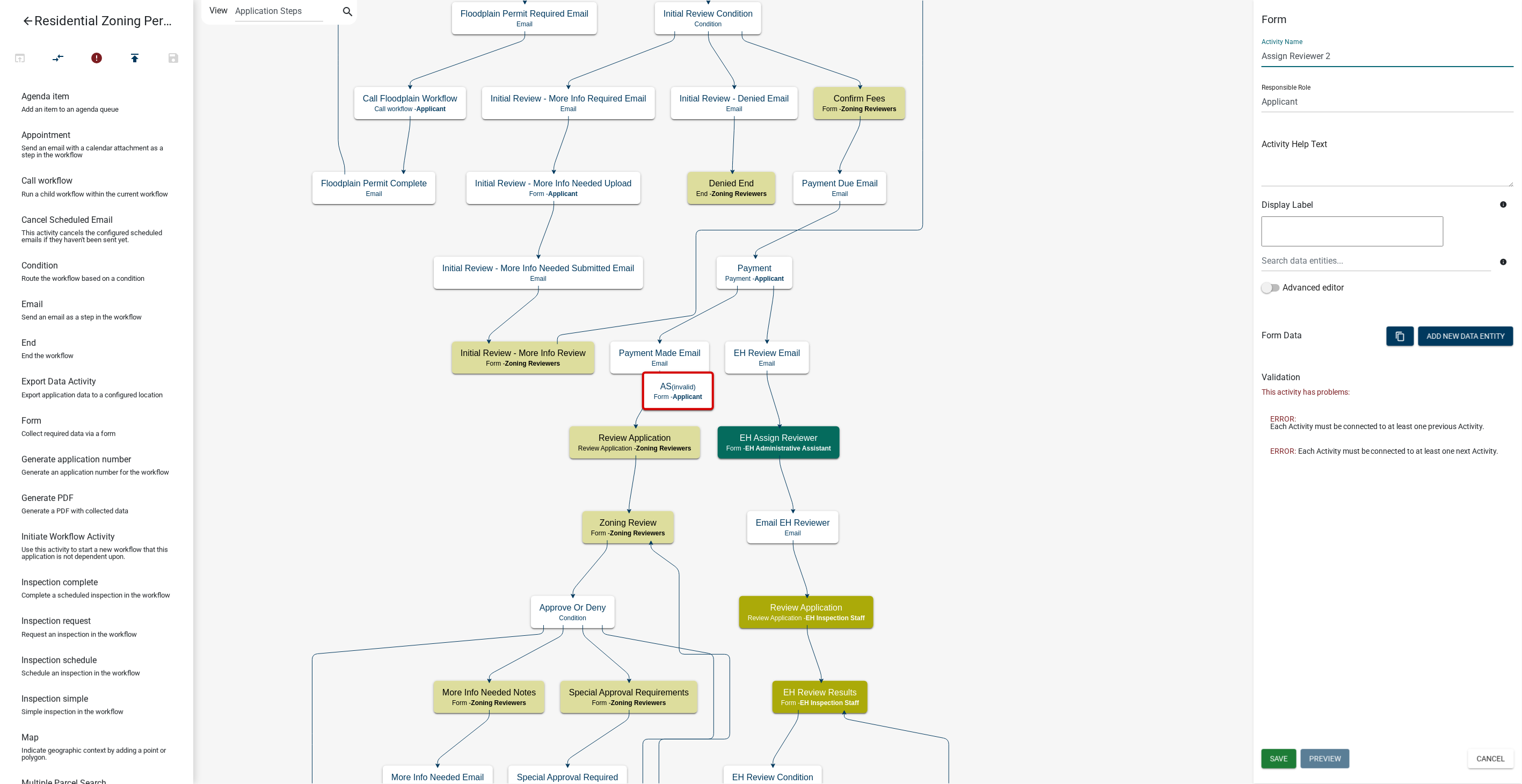
type input "Assign Reviewer 2"
click at [1327, 103] on select "Applicant Admin P & D Inspectors EH Administrative Assistant Zoning Reviewers E…" at bounding box center [1387, 102] width 252 height 22
select select "9237CE04-550D-4DF2-9581-D5EB3BEB1E3F"
click at [1261, 91] on select "Applicant Admin P & D Inspectors EH Administrative Assistant Zoning Reviewers E…" at bounding box center [1387, 102] width 252 height 22
click at [1285, 756] on span "Save" at bounding box center [1279, 759] width 18 height 9
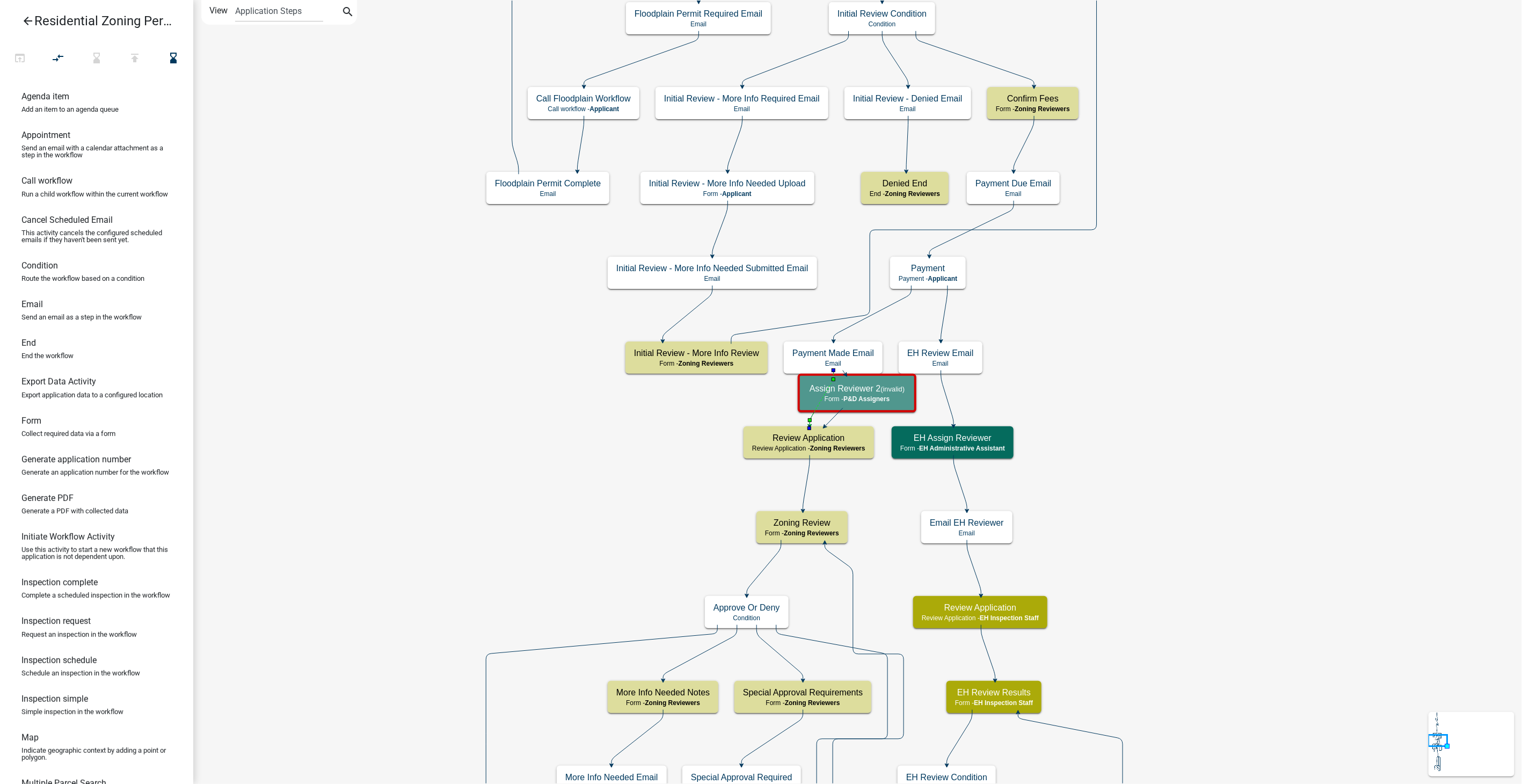
click at [810, 418] on g "Start Start - Applicant Parcel search Parcel search - Applicant Require User Re…" at bounding box center [804, 484] width 637 height 4187
click at [798, 363] on p "Email" at bounding box center [833, 363] width 82 height 8
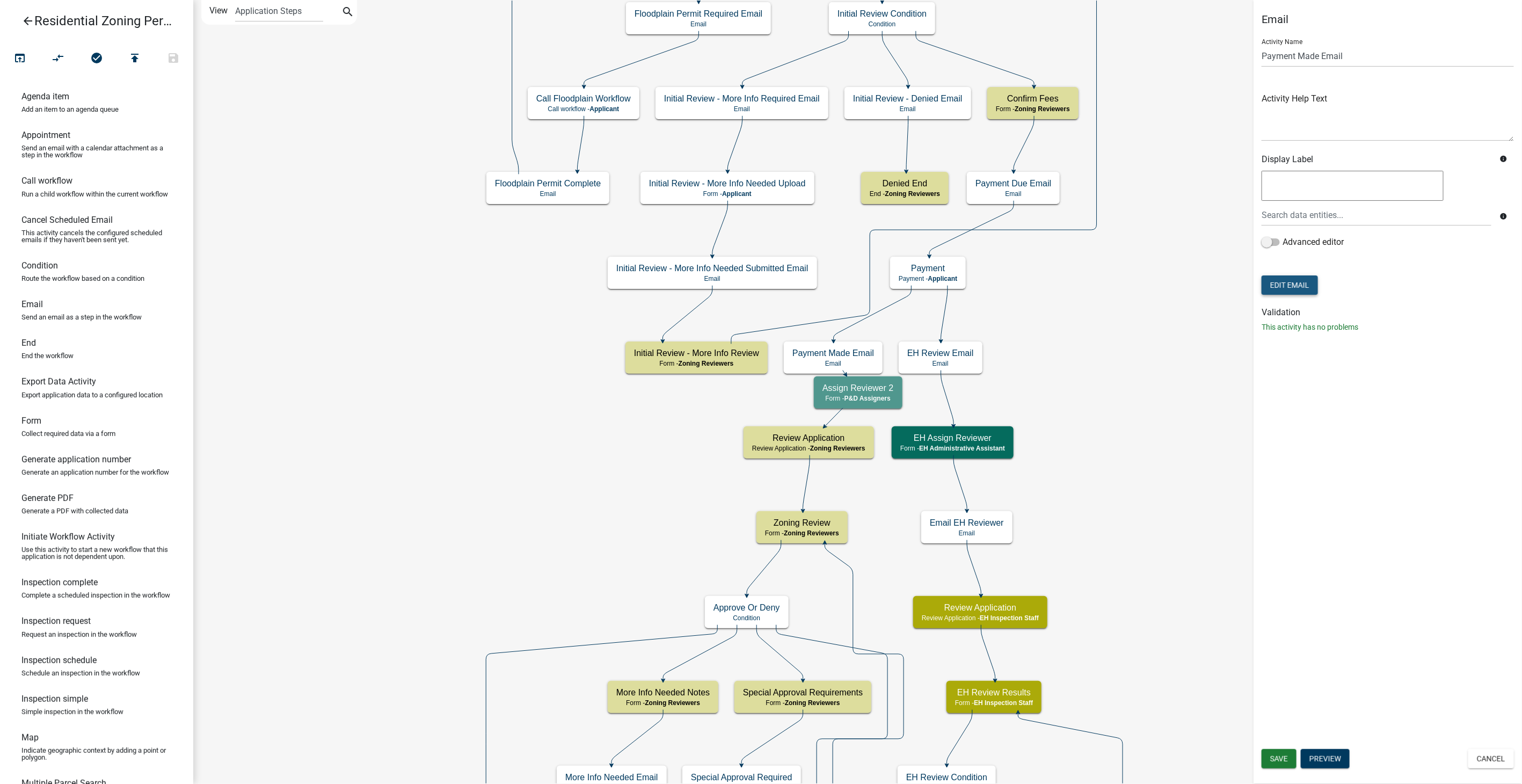
click at [1295, 279] on button "Edit Email" at bounding box center [1289, 285] width 56 height 19
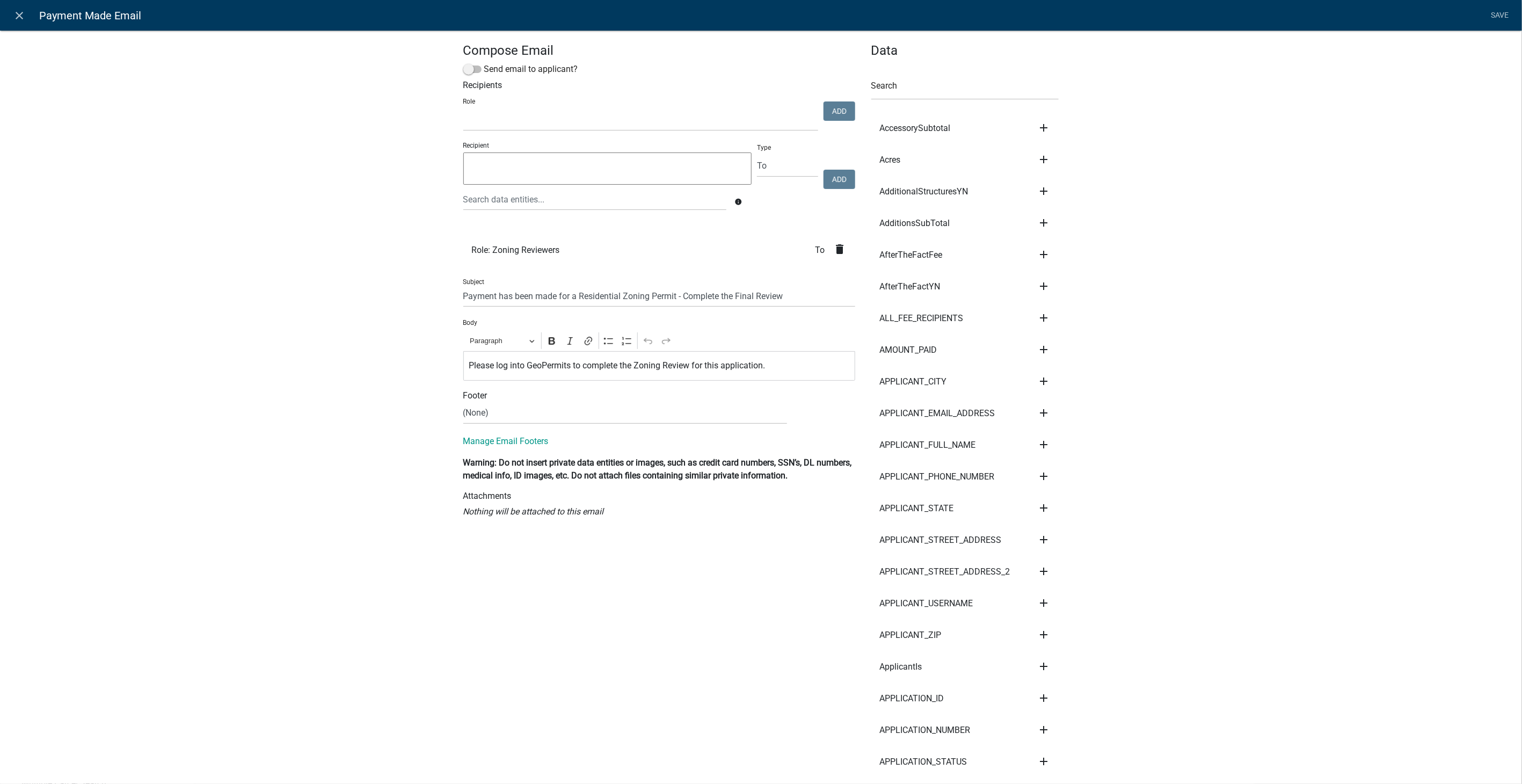
click at [837, 250] on icon "delete" at bounding box center [840, 249] width 13 height 13
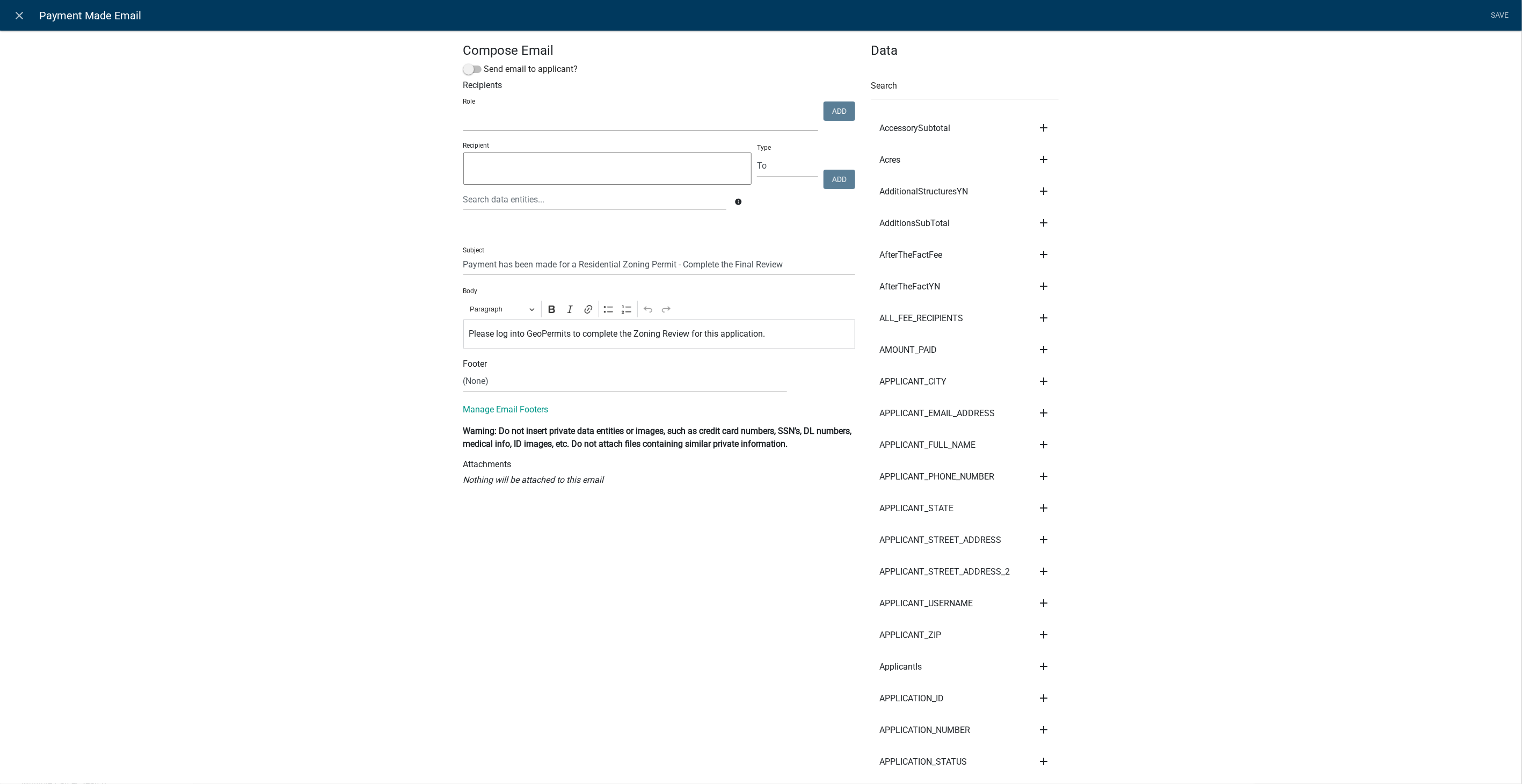
click at [516, 121] on select "Admin P & D Inspectors EH Administrative Assistant EH Front Desk Zoning Reviewe…" at bounding box center [640, 119] width 355 height 22
select select "9237ce04-550d-4df2-9581-d5eb3beb1e3f"
click at [463, 109] on select "Admin P & D Inspectors EH Administrative Assistant EH Front Desk Zoning Reviewe…" at bounding box center [640, 119] width 355 height 22
click at [831, 112] on button "Add" at bounding box center [840, 111] width 32 height 19
select select
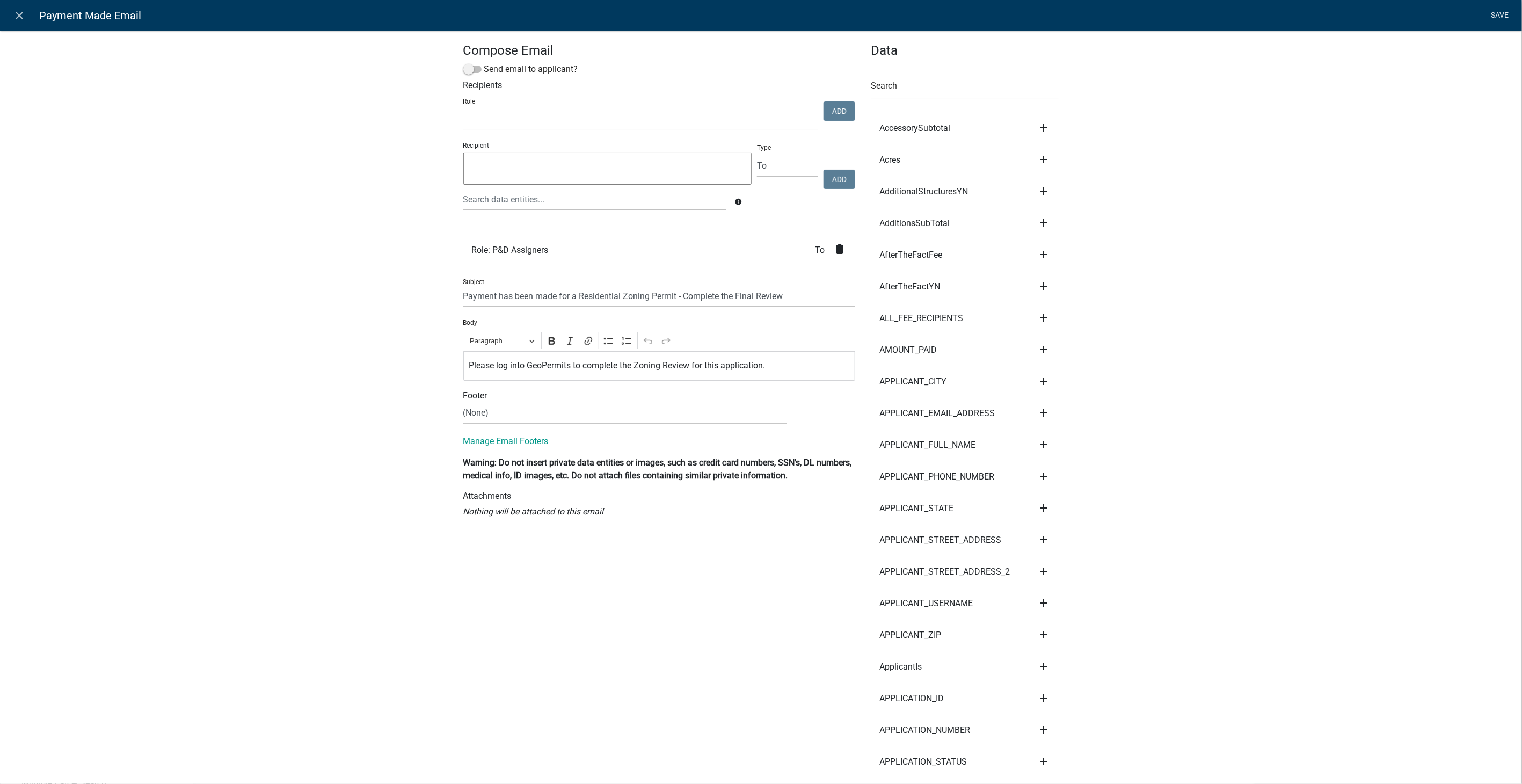
click at [1502, 14] on link "Save" at bounding box center [1500, 15] width 27 height 21
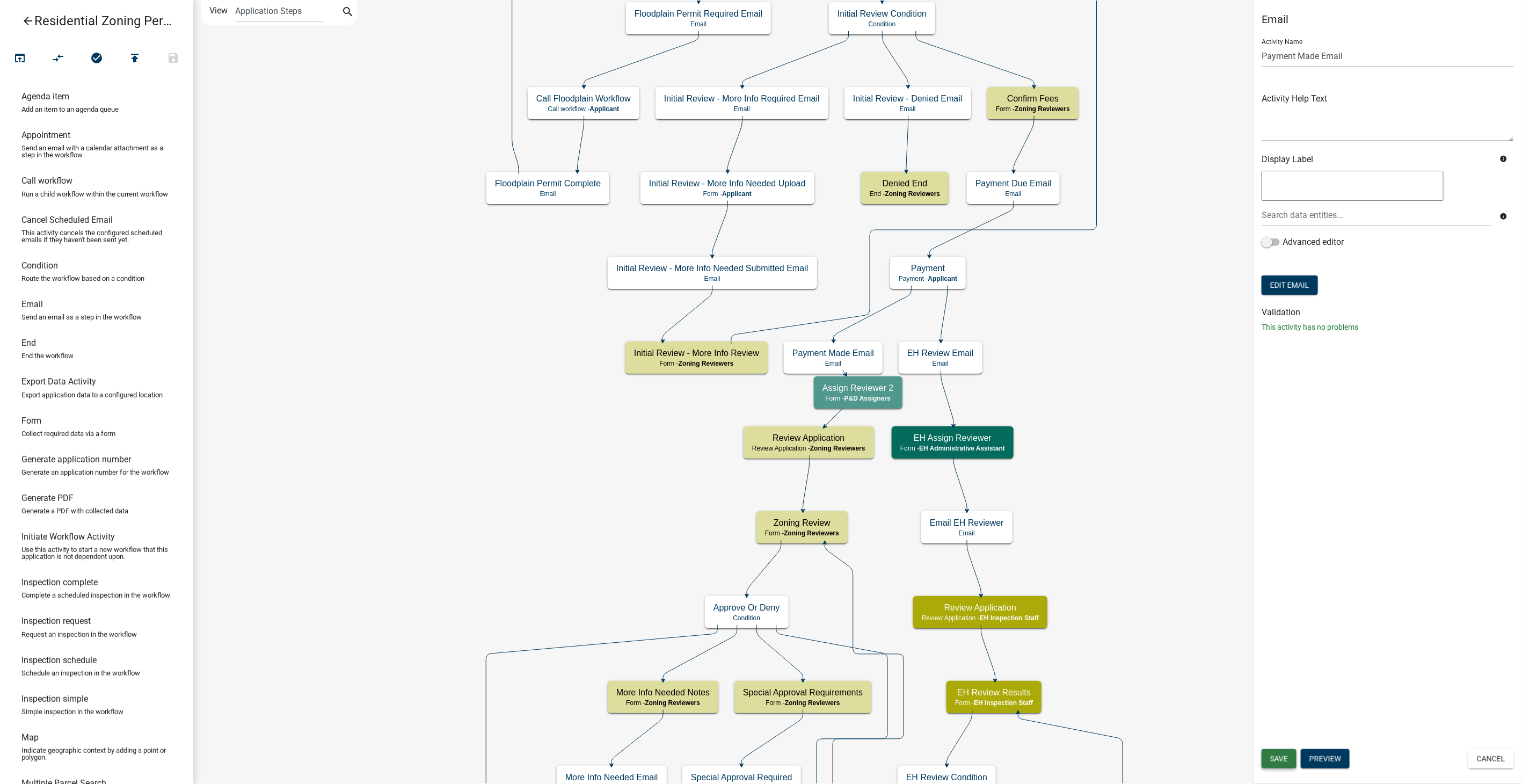
click at [1282, 759] on span "Save" at bounding box center [1279, 759] width 18 height 9
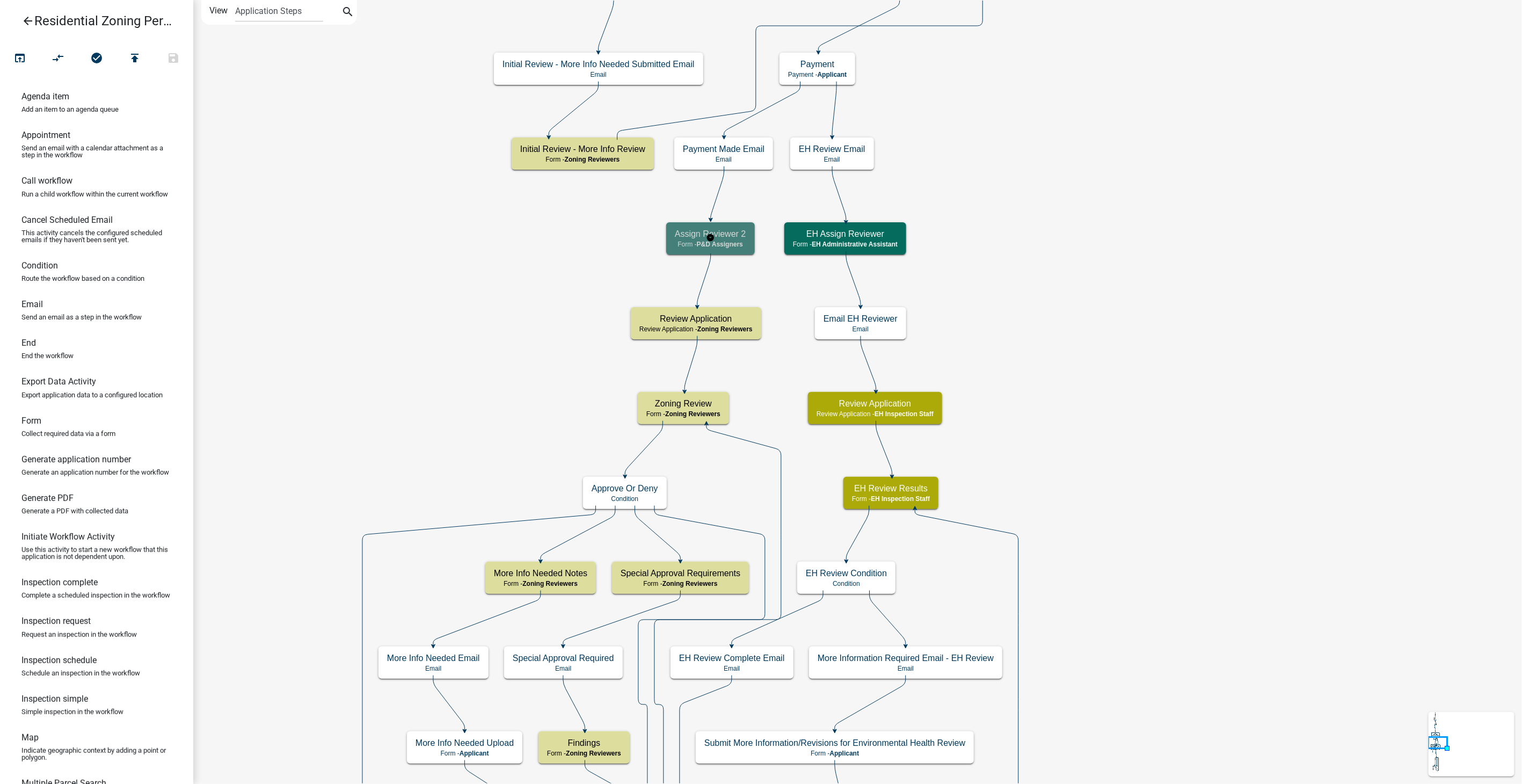
click at [726, 243] on span "P&D Assigners" at bounding box center [720, 244] width 46 height 8
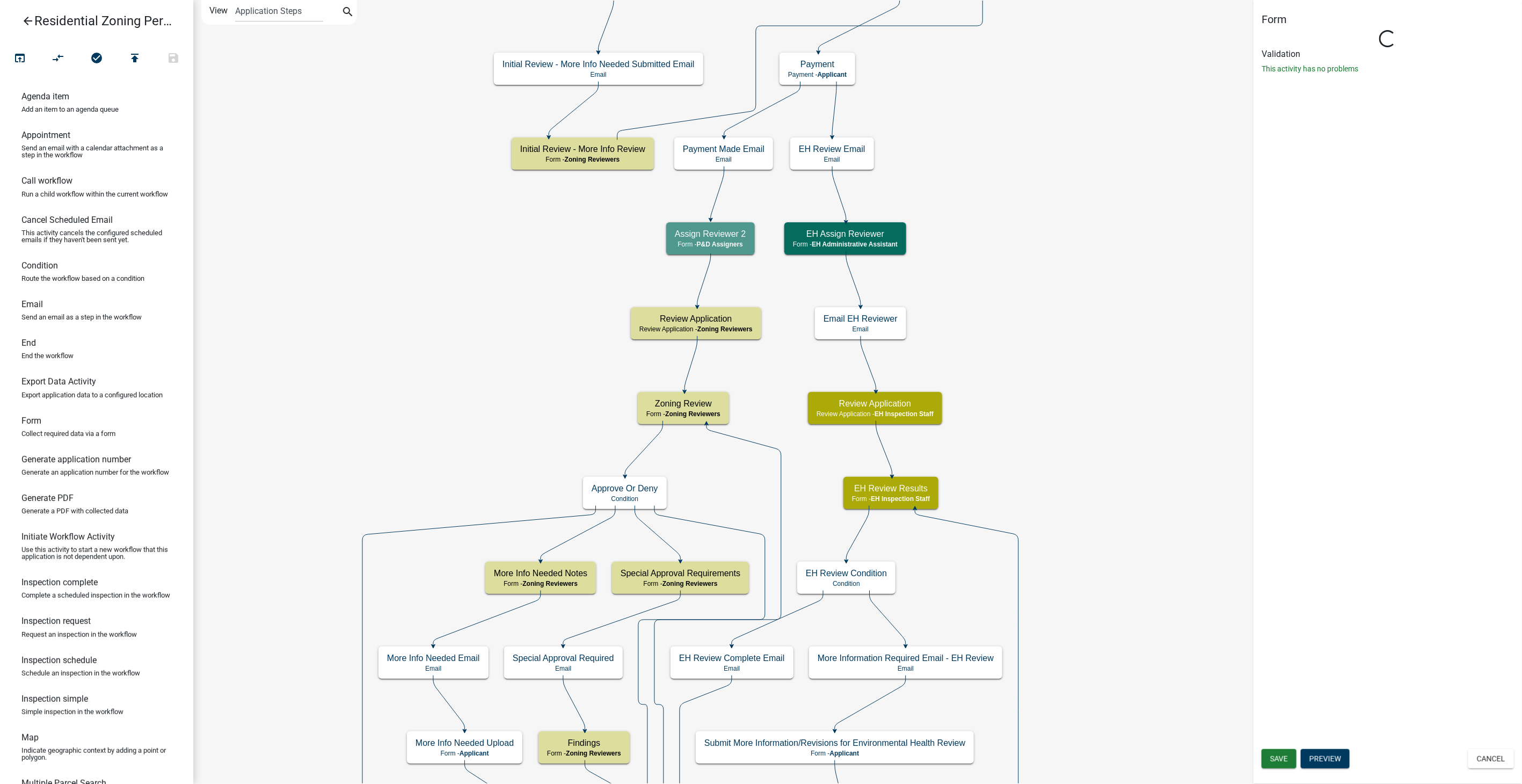
select select "9237CE04-550D-4DF2-9581-D5EB3BEB1E3F"
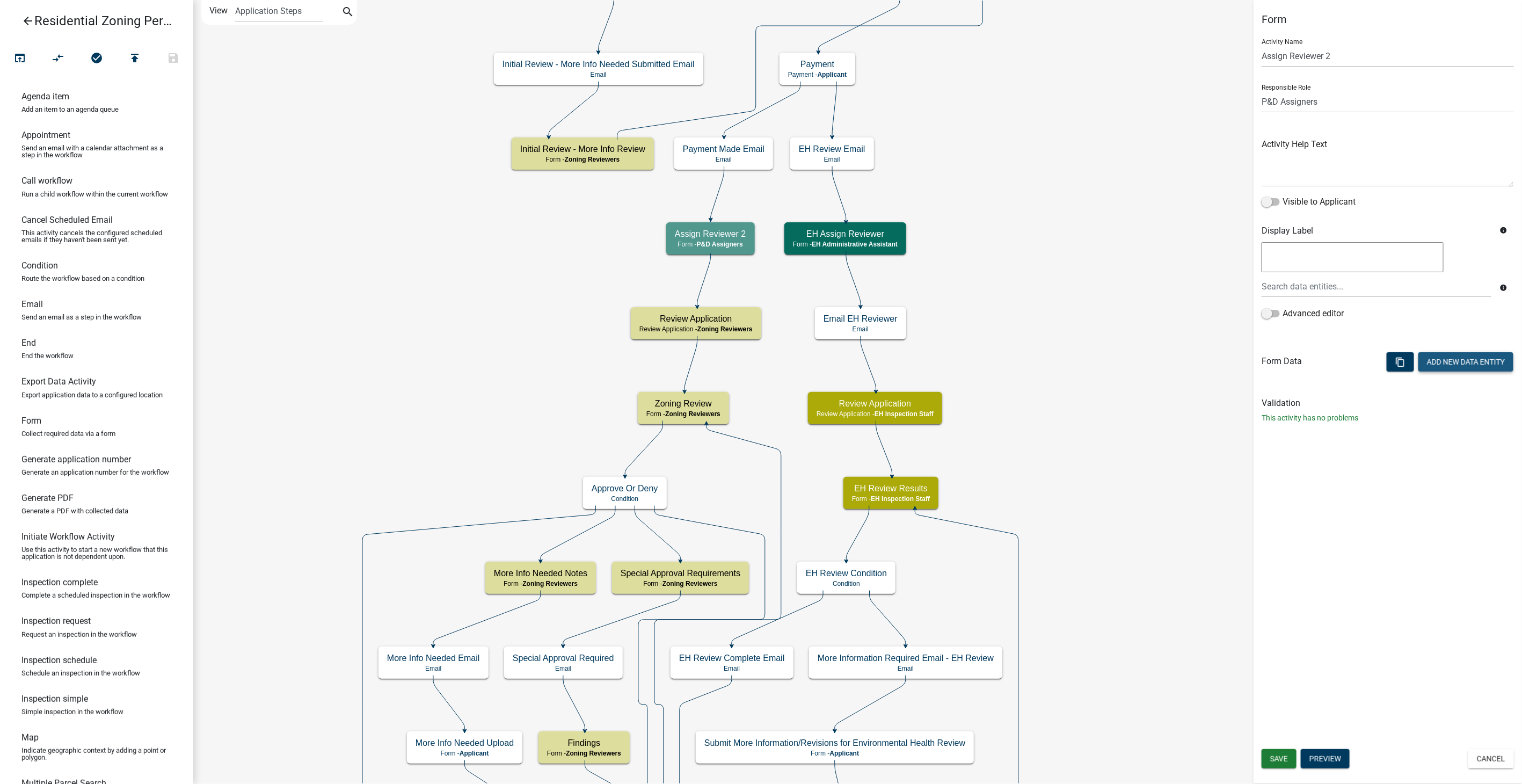
click at [1455, 370] on button "Add New Data Entity" at bounding box center [1466, 362] width 95 height 19
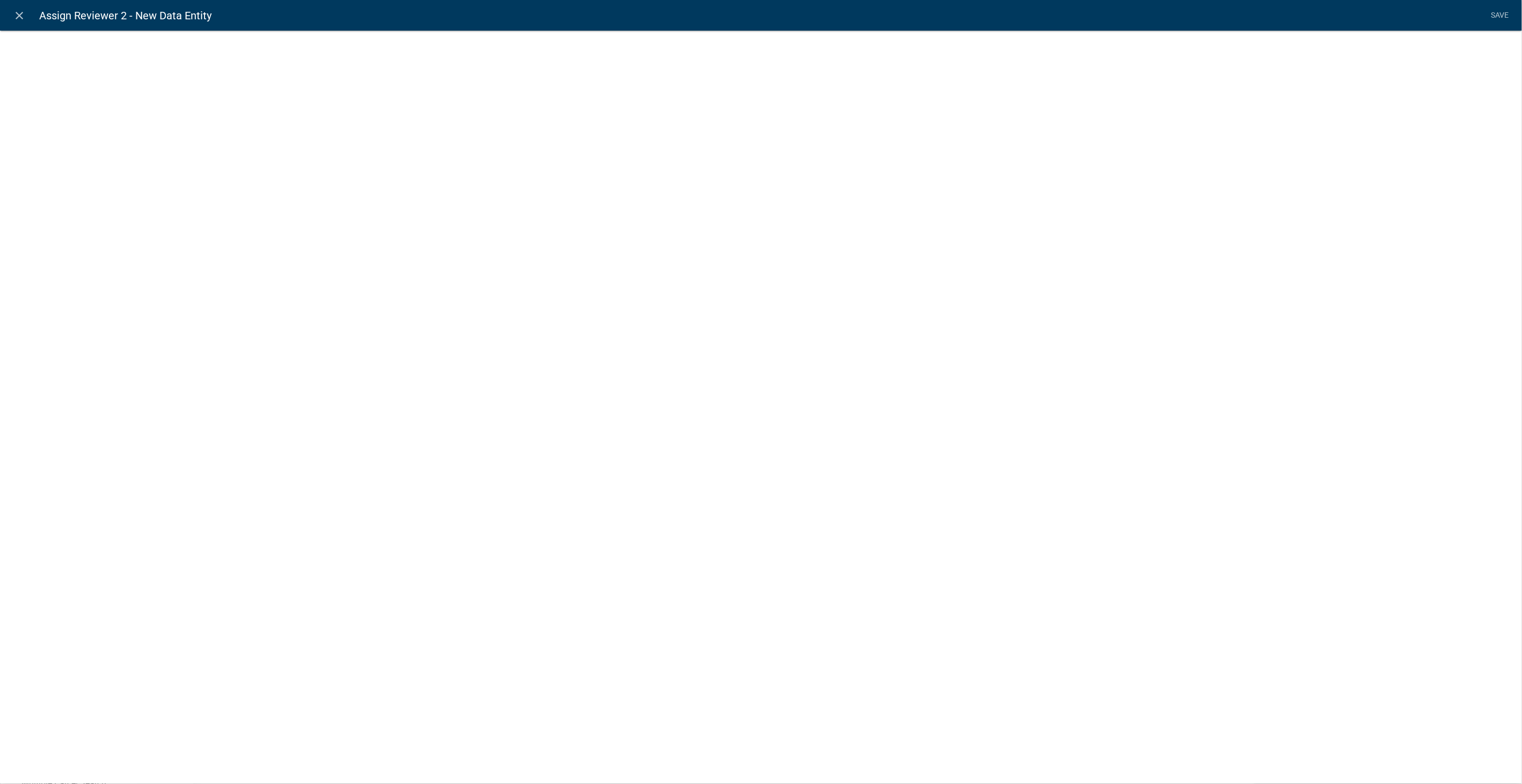
select select
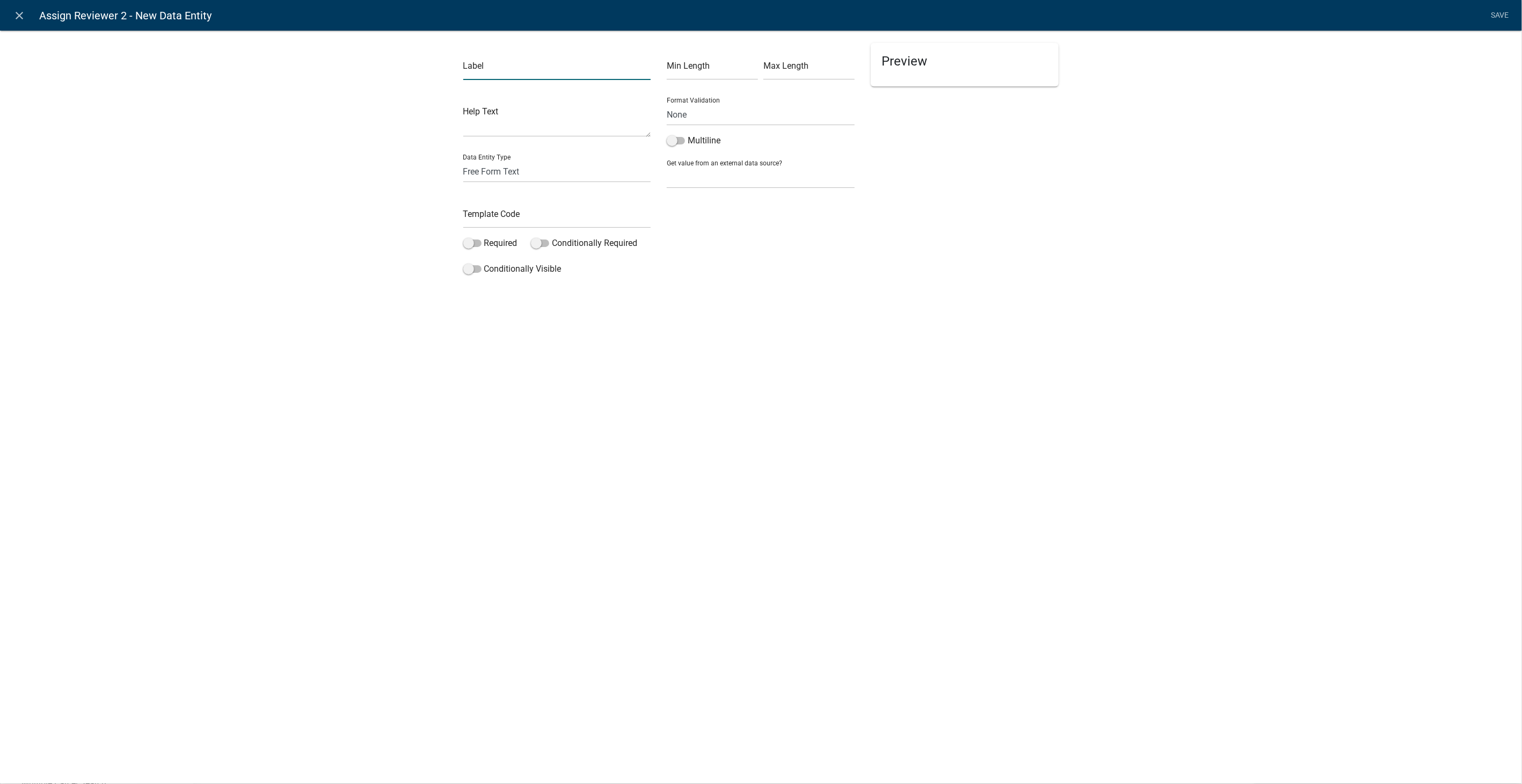
click at [475, 71] on input "text" at bounding box center [557, 69] width 188 height 22
type input "Assign Reviewer:"
click at [489, 173] on select "Free Form Text Document Display Entity Value Fee Numeric Data Date Map Sketch D…" at bounding box center [557, 171] width 188 height 22
select select "list-data"
click at [463, 161] on select "Free Form Text Document Display Entity Value Fee Numeric Data Date Map Sketch D…" at bounding box center [557, 171] width 188 height 22
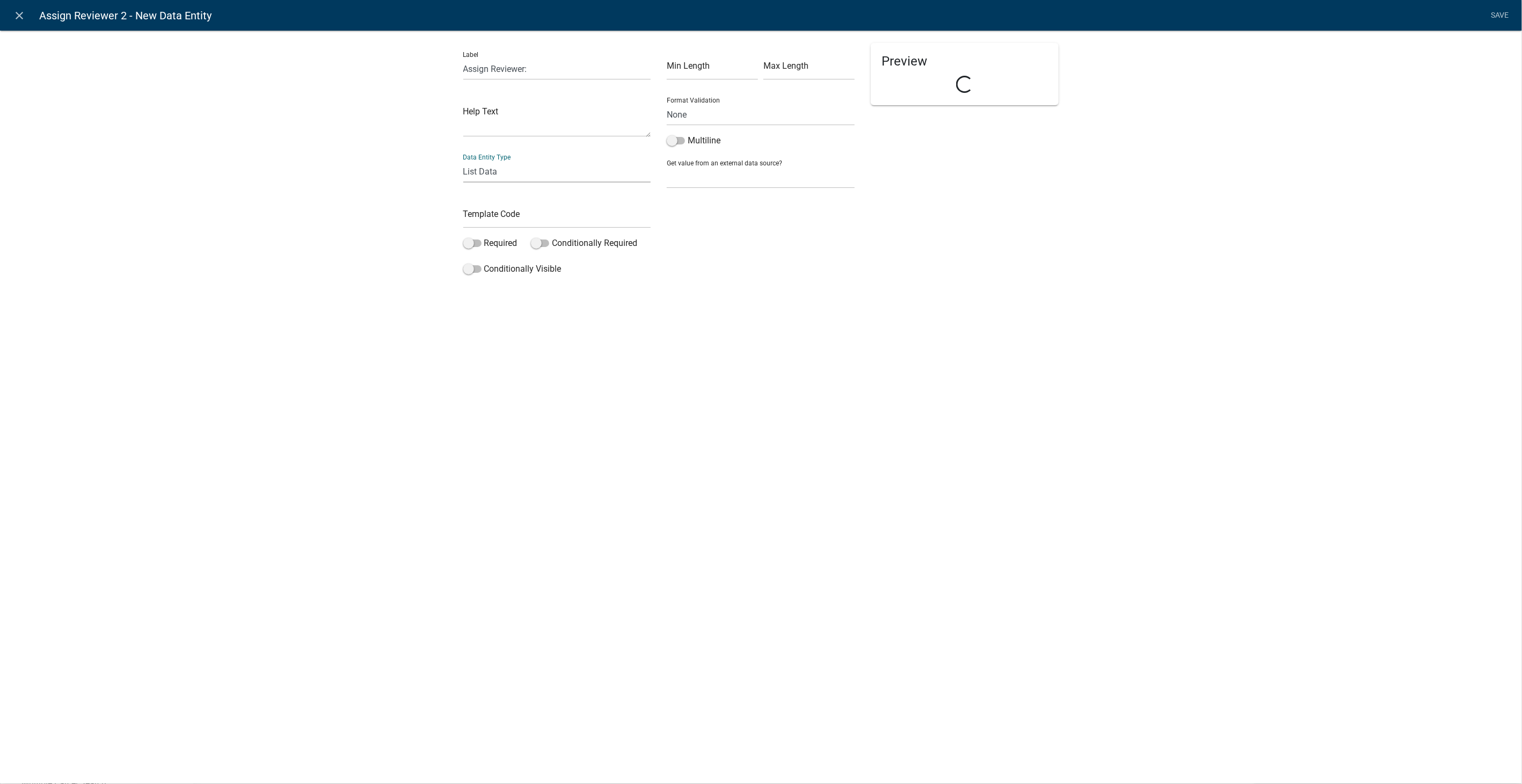
select select "list-data"
select select
click at [487, 213] on input "text" at bounding box center [557, 217] width 188 height 22
type input "AssignReviewer2"
click at [725, 154] on div "List Data Source State List Assessor's Office Assessor's Office Commercial Stru…" at bounding box center [761, 158] width 188 height 37
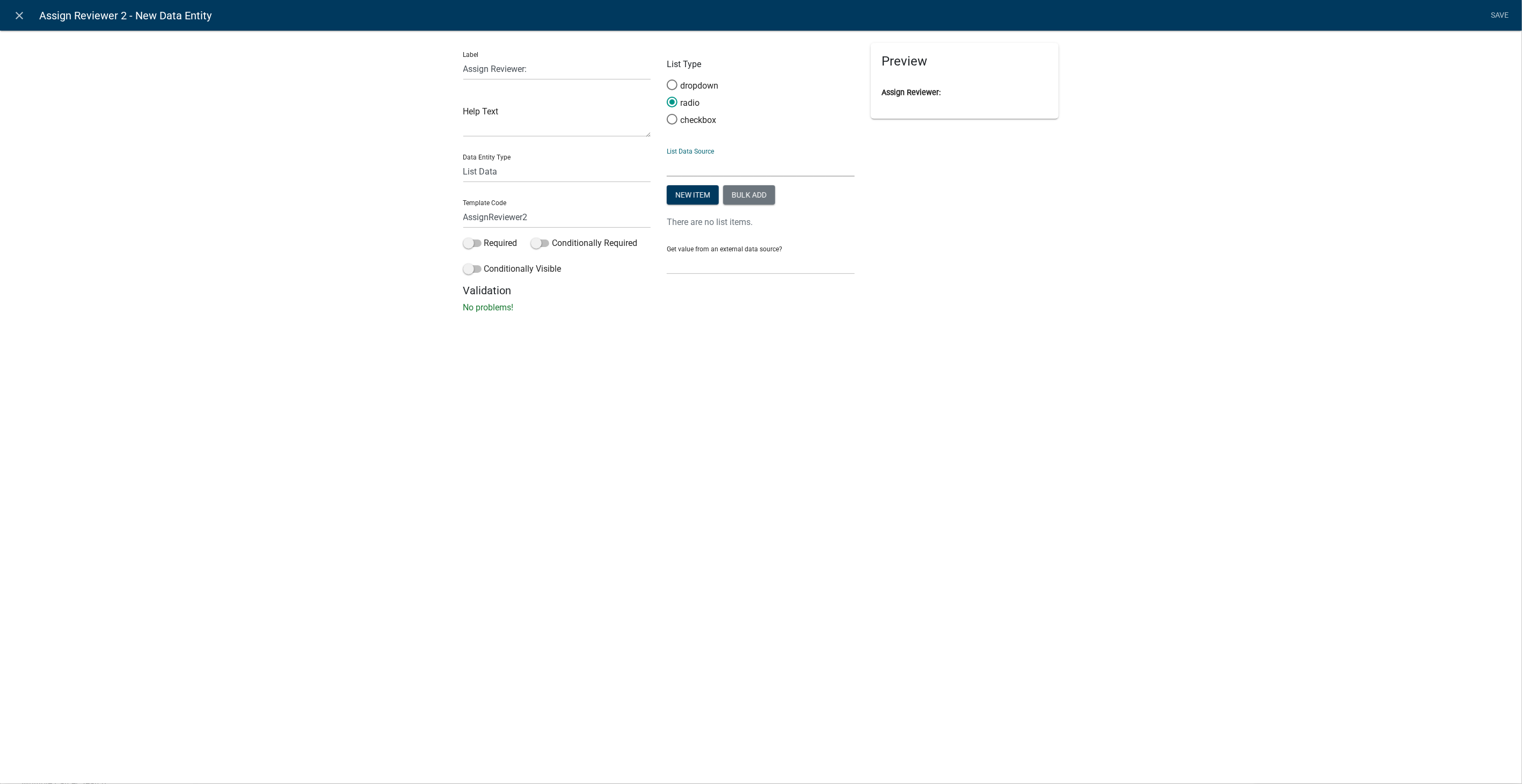
click at [720, 164] on select "State List Assessor's Office Assessor's Office Commercial Structures Commercial…" at bounding box center [761, 165] width 188 height 22
select select "custom-list-f9a9d1a7-0962-48f6-884e-0c2268a62952"
click at [667, 155] on select "State List Assessor's Office Assessor's Office Commercial Structures Commercial…" at bounding box center [761, 165] width 188 height 22
click at [1510, 15] on link "Save" at bounding box center [1500, 15] width 27 height 21
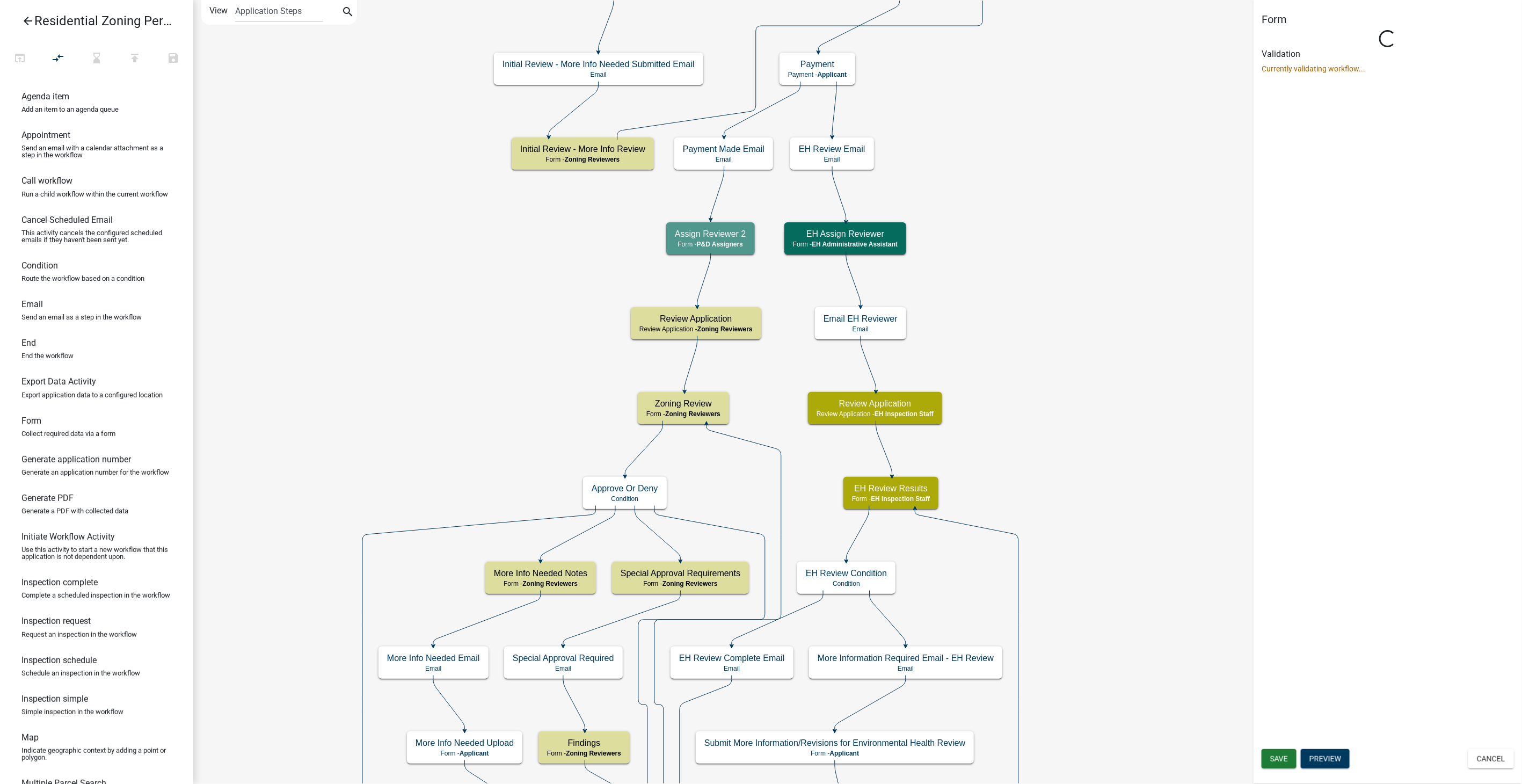
select select "9237CE04-550D-4DF2-9581-D5EB3BEB1E3F"
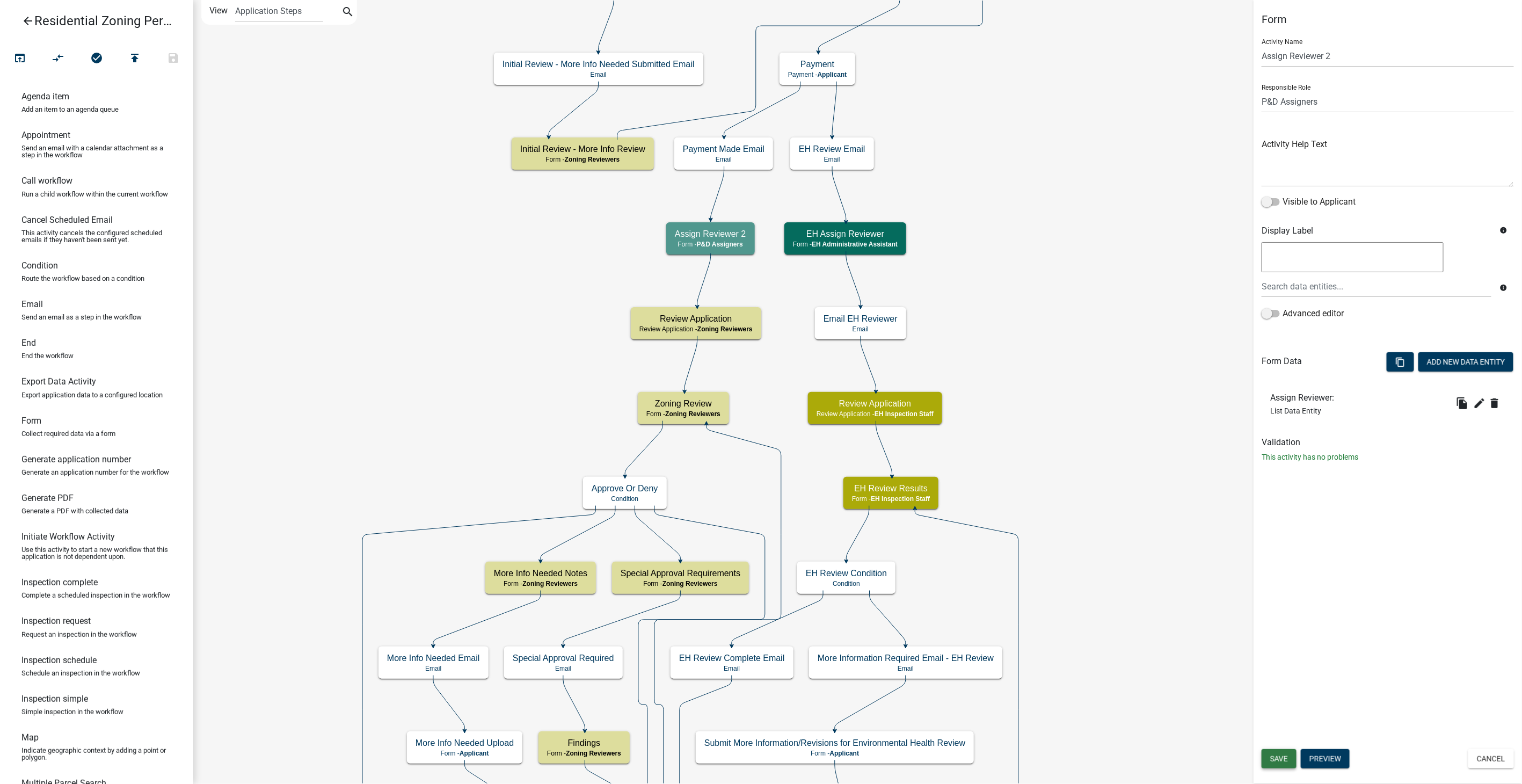
click at [1279, 756] on span "Save" at bounding box center [1279, 759] width 18 height 9
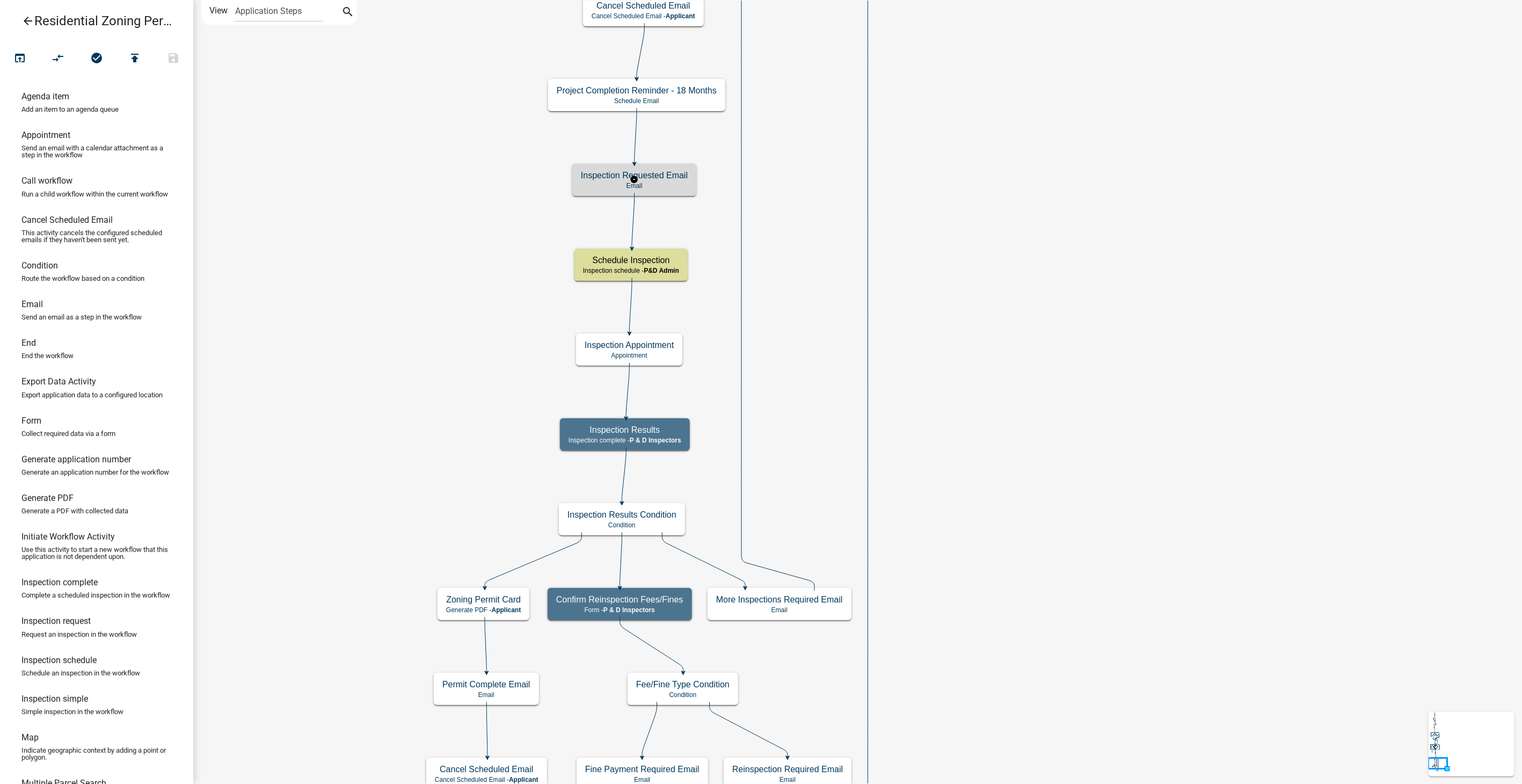
click at [657, 167] on div "Inspection Requested Email Email" at bounding box center [635, 180] width 124 height 32
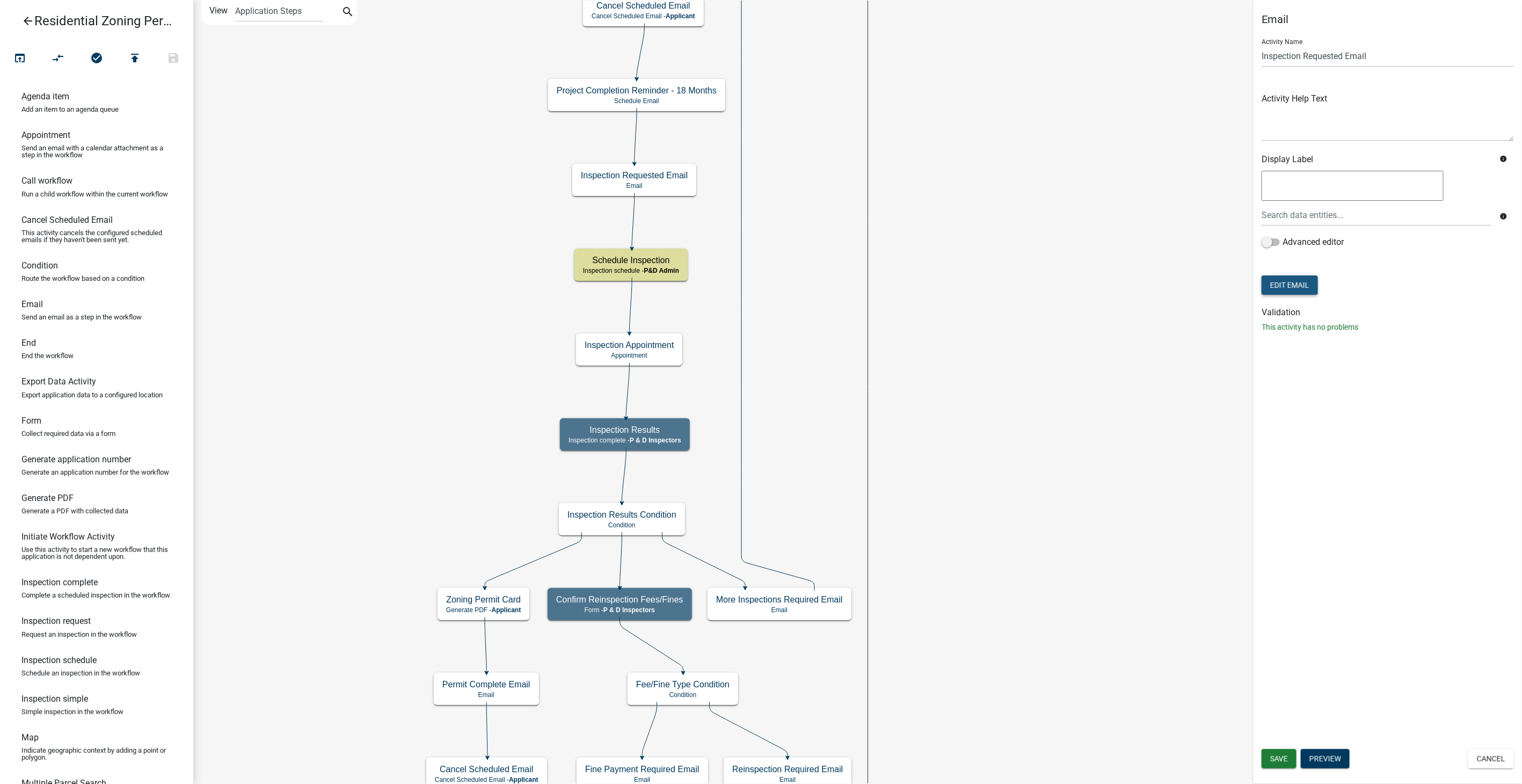
click at [1287, 279] on button "Edit Email" at bounding box center [1289, 285] width 56 height 19
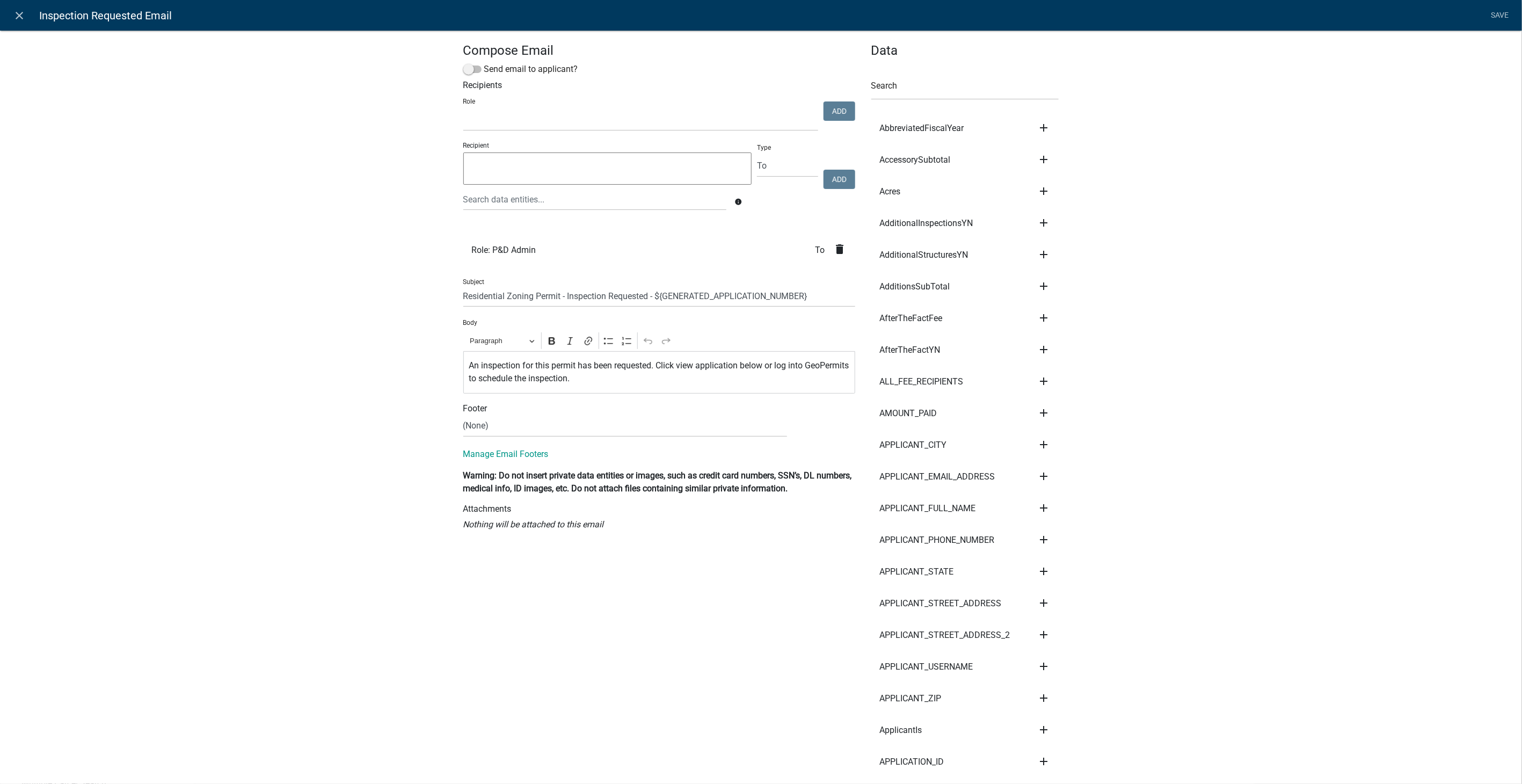
select select
click at [18, 18] on icon "close" at bounding box center [20, 15] width 13 height 13
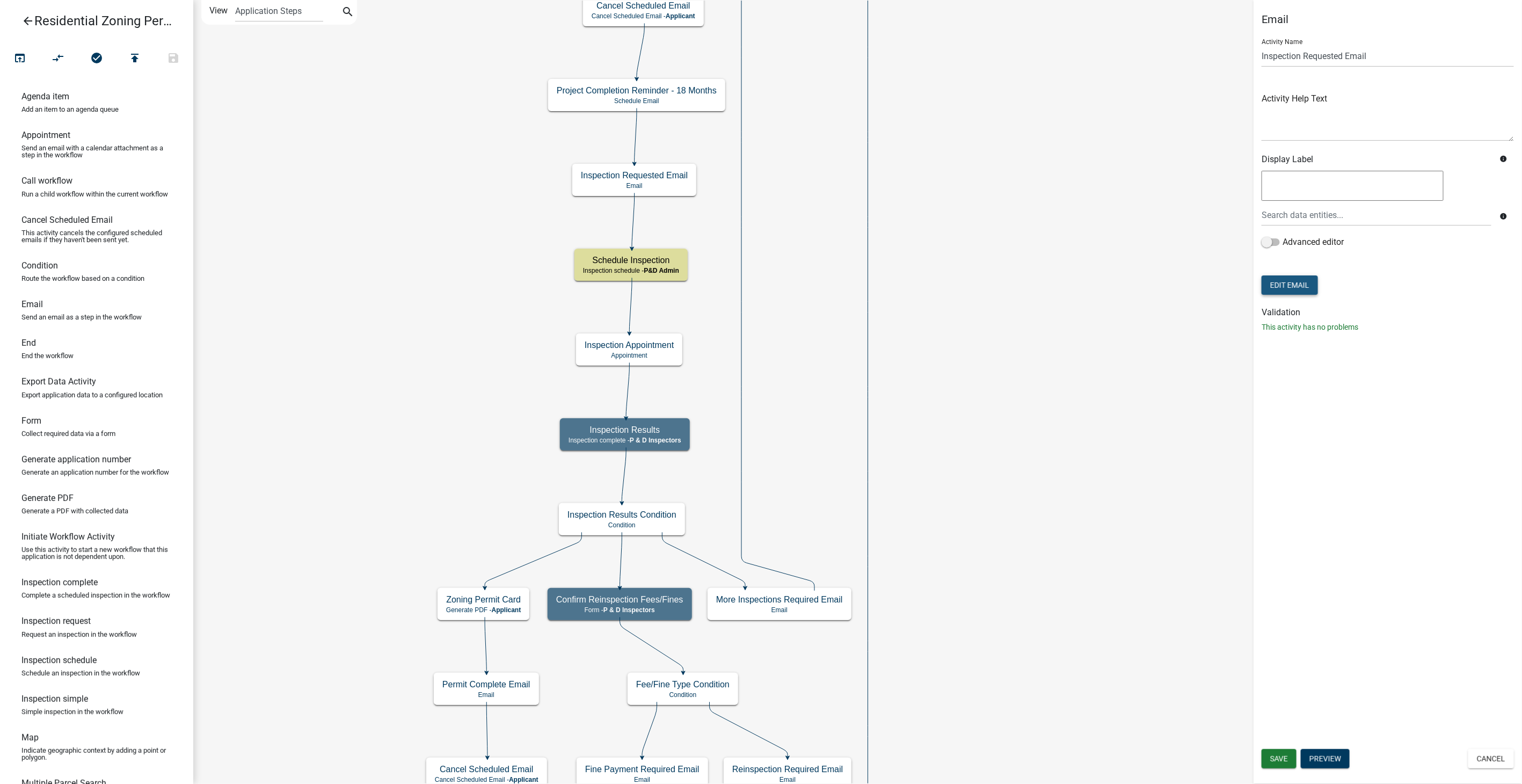
click at [1282, 289] on button "Edit Email" at bounding box center [1289, 285] width 56 height 19
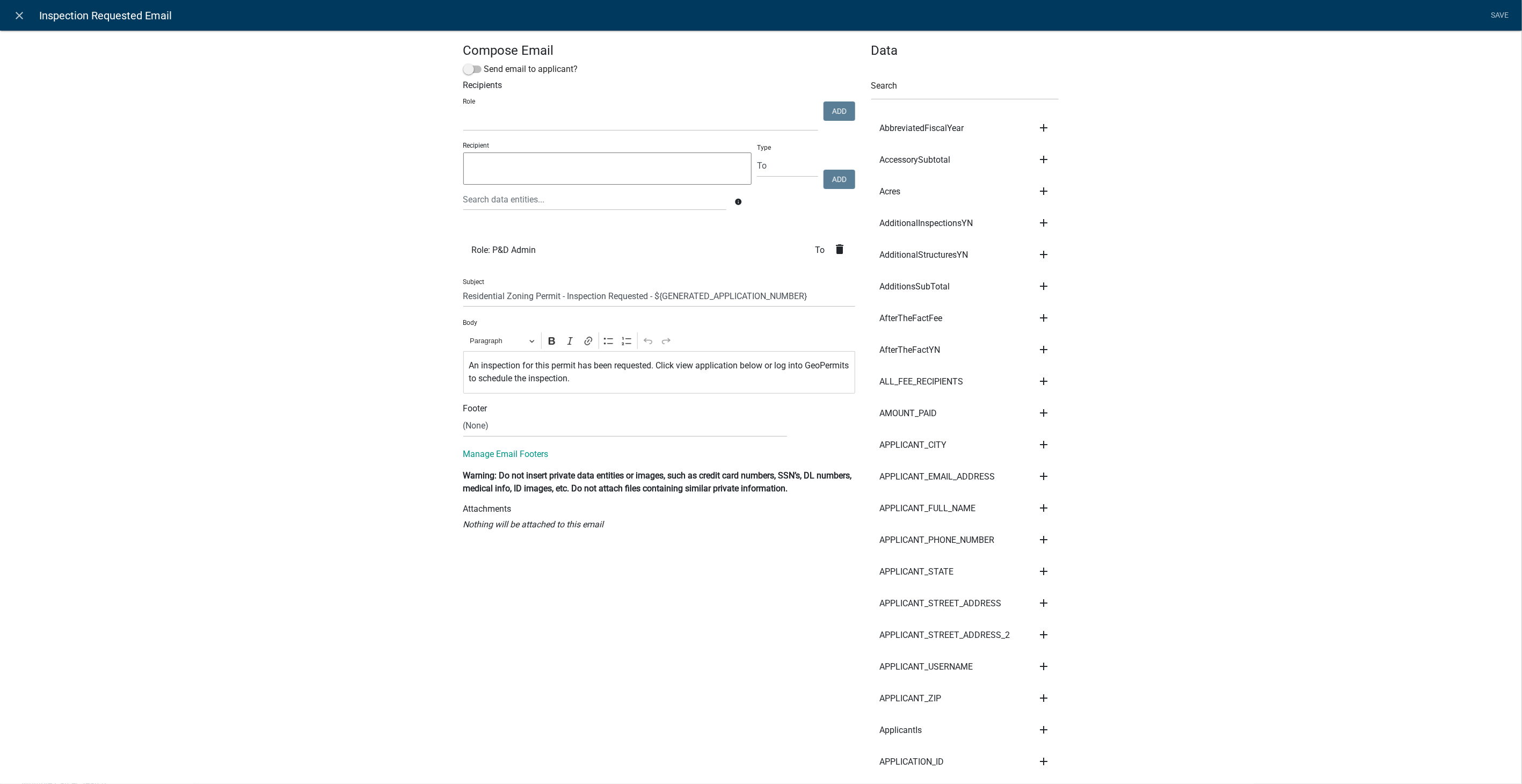
click at [834, 249] on icon "delete" at bounding box center [840, 249] width 13 height 13
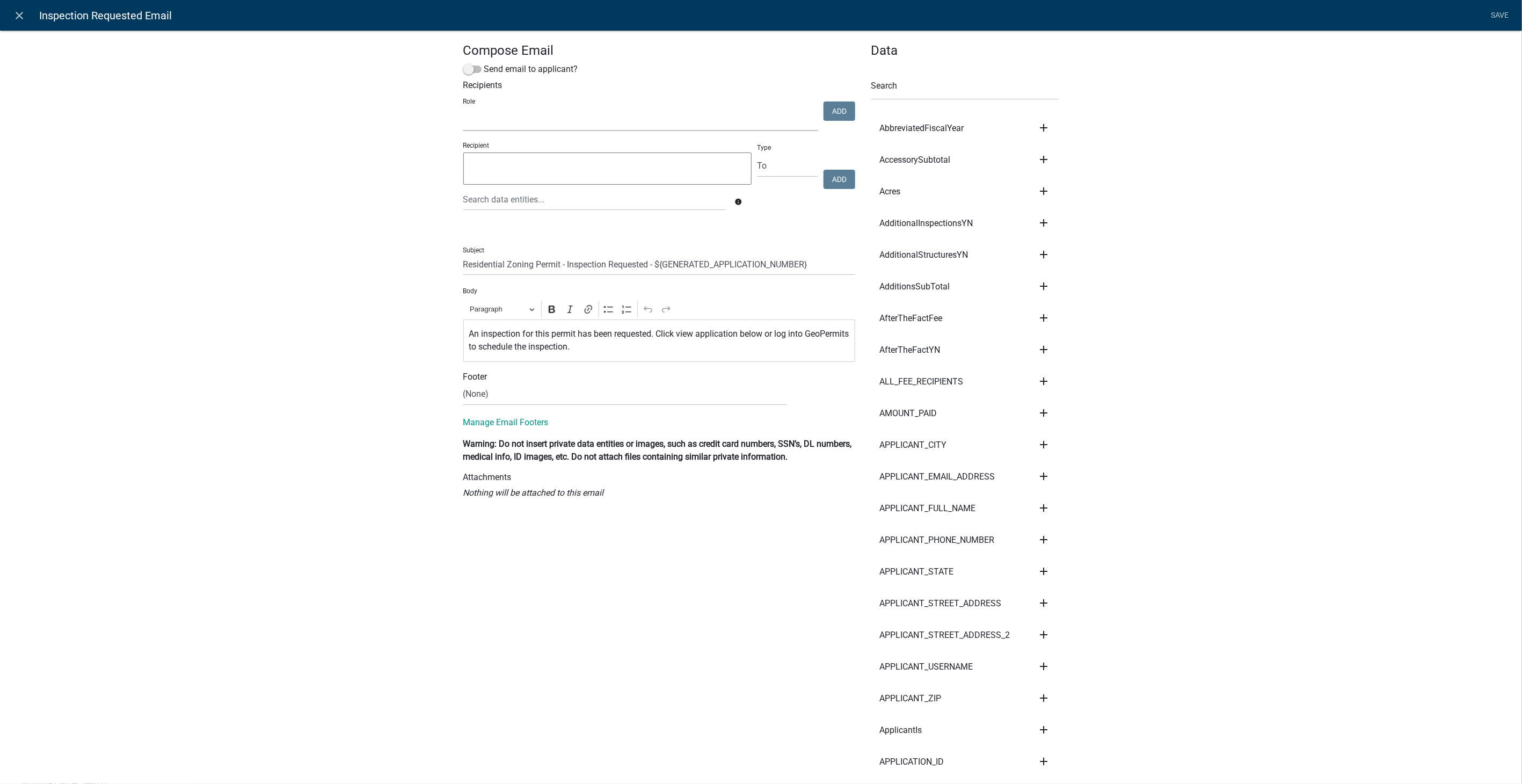
click at [480, 118] on select "Admin P & D Inspectors EH Administrative Assistant EH Front Desk Zoning Reviewe…" at bounding box center [640, 119] width 355 height 22
select select "9237ce04-550d-4df2-9581-d5eb3beb1e3f"
click at [463, 109] on select "Admin P & D Inspectors EH Administrative Assistant EH Front Desk Zoning Reviewe…" at bounding box center [640, 119] width 355 height 22
click at [830, 109] on button "Add" at bounding box center [840, 111] width 32 height 19
select select
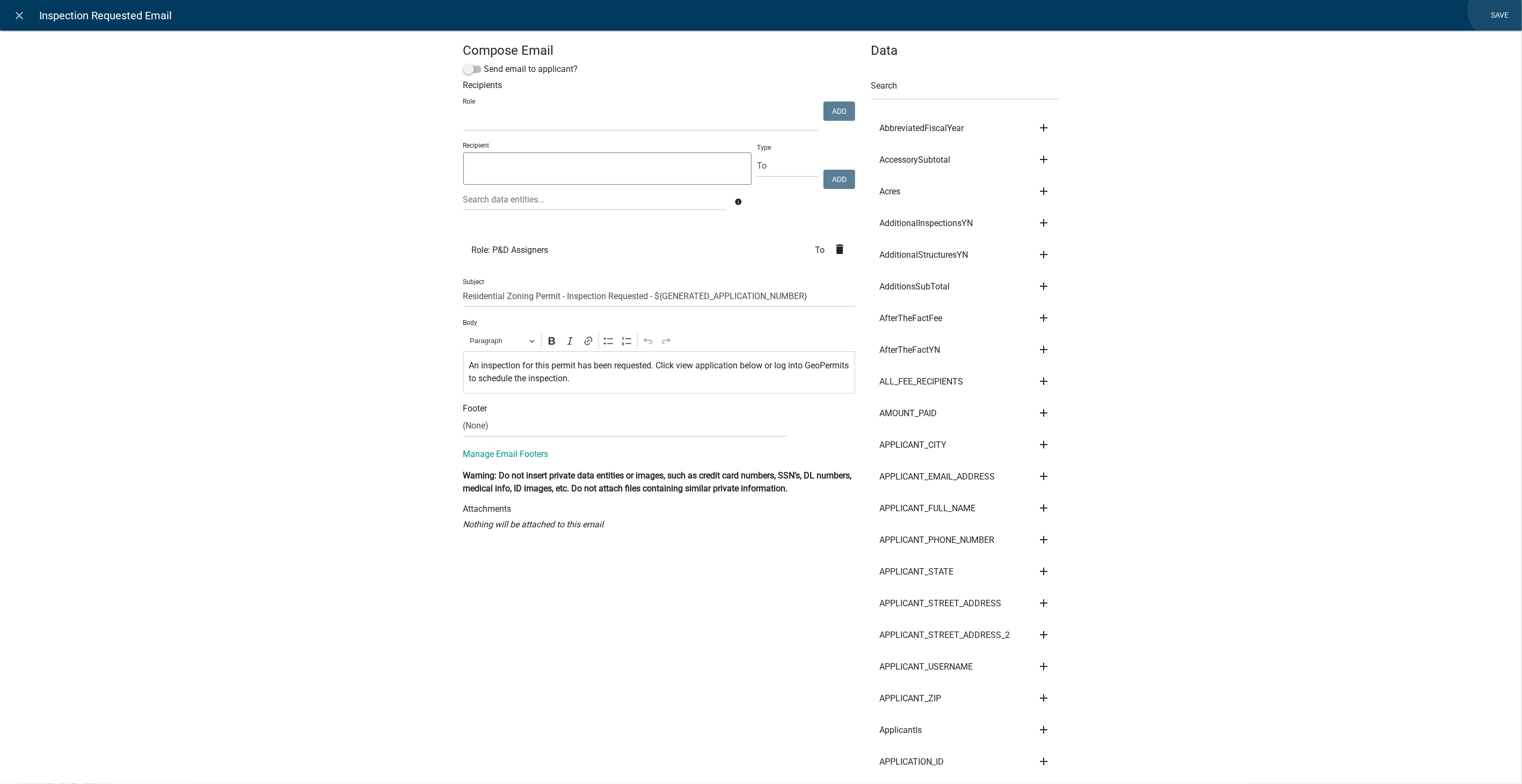
click at [1501, 9] on link "Save" at bounding box center [1500, 15] width 27 height 21
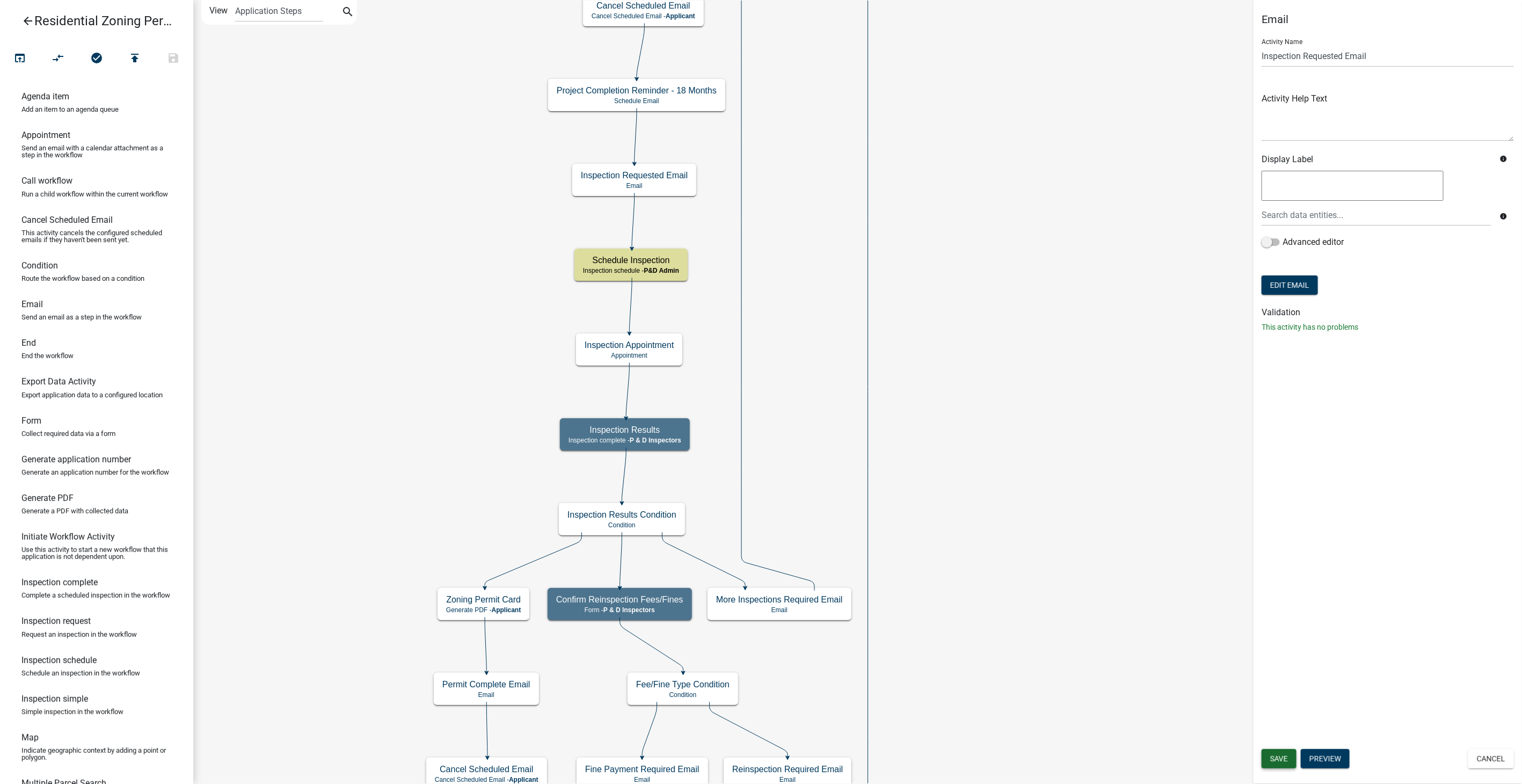
click at [1288, 760] on span "Save" at bounding box center [1279, 759] width 18 height 9
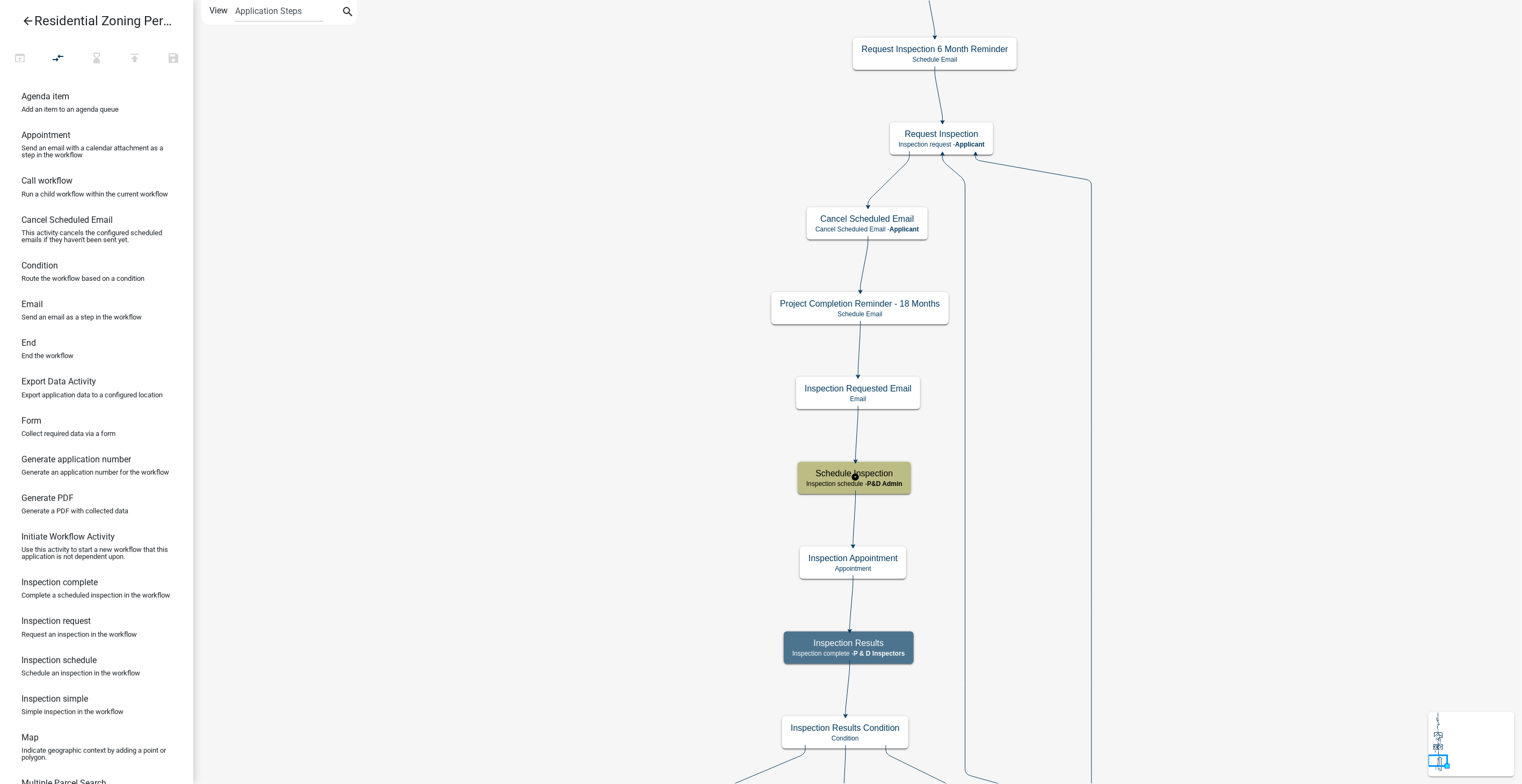
click at [896, 485] on span "P&D Admin" at bounding box center [884, 483] width 35 height 8
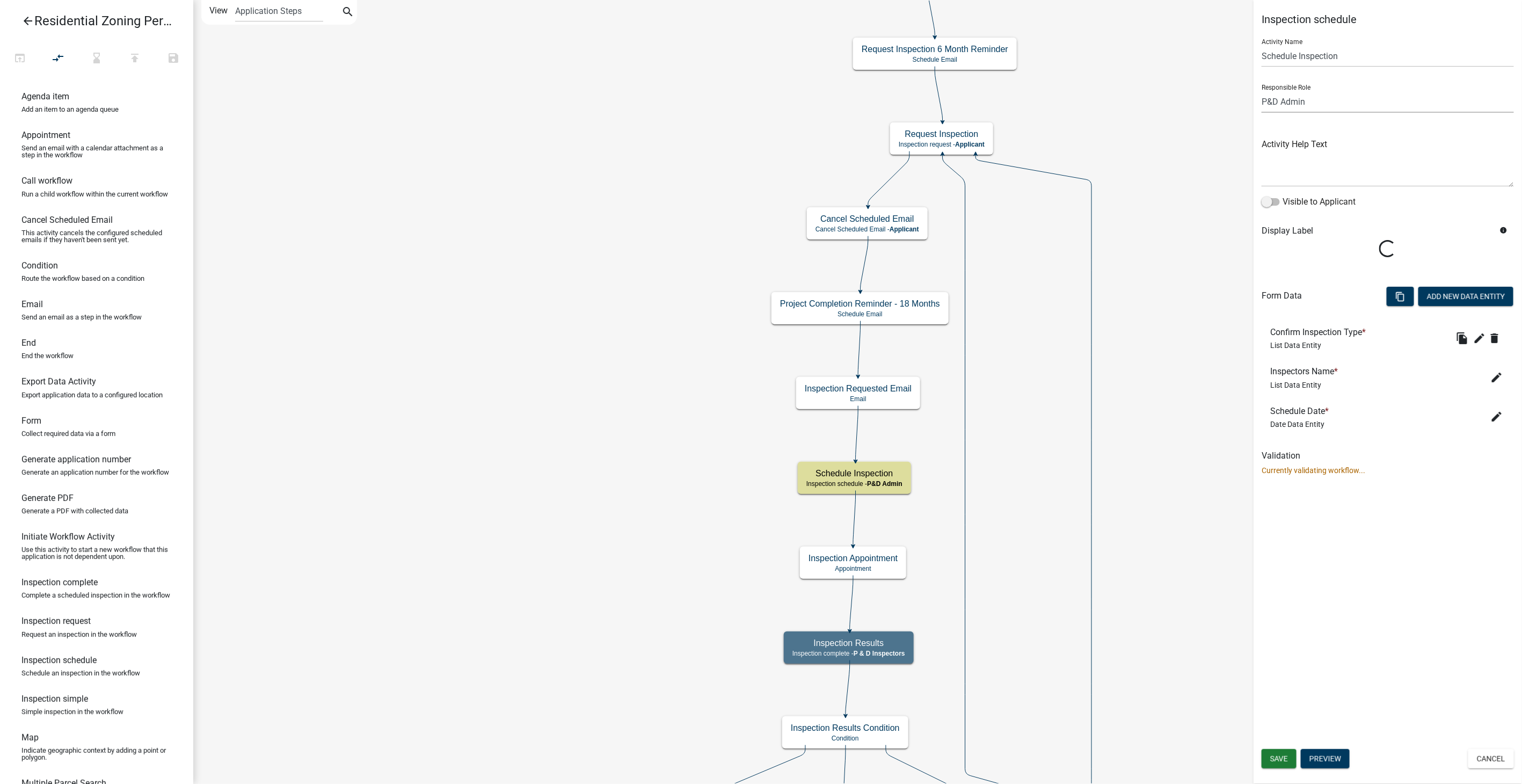
click at [1342, 99] on select "Applicant Admin P & D Inspectors EH Administrative Assistant Zoning Reviewers E…" at bounding box center [1387, 102] width 252 height 22
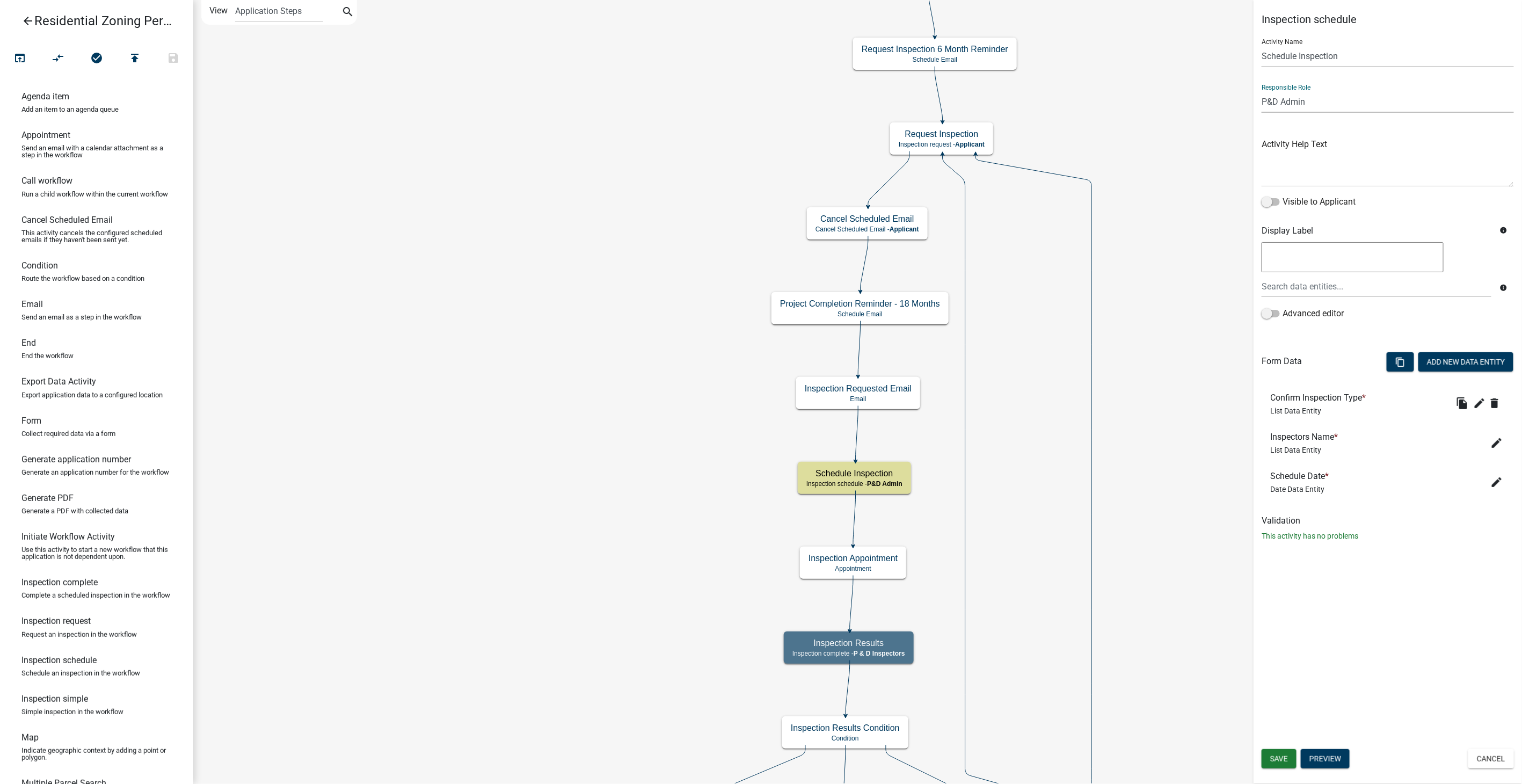
select select "9237CE04-550D-4DF2-9581-D5EB3BEB1E3F"
click at [1261, 91] on select "Applicant Admin P & D Inspectors EH Administrative Assistant Zoning Reviewers E…" at bounding box center [1387, 102] width 252 height 22
click at [1276, 757] on span "Save" at bounding box center [1279, 759] width 18 height 9
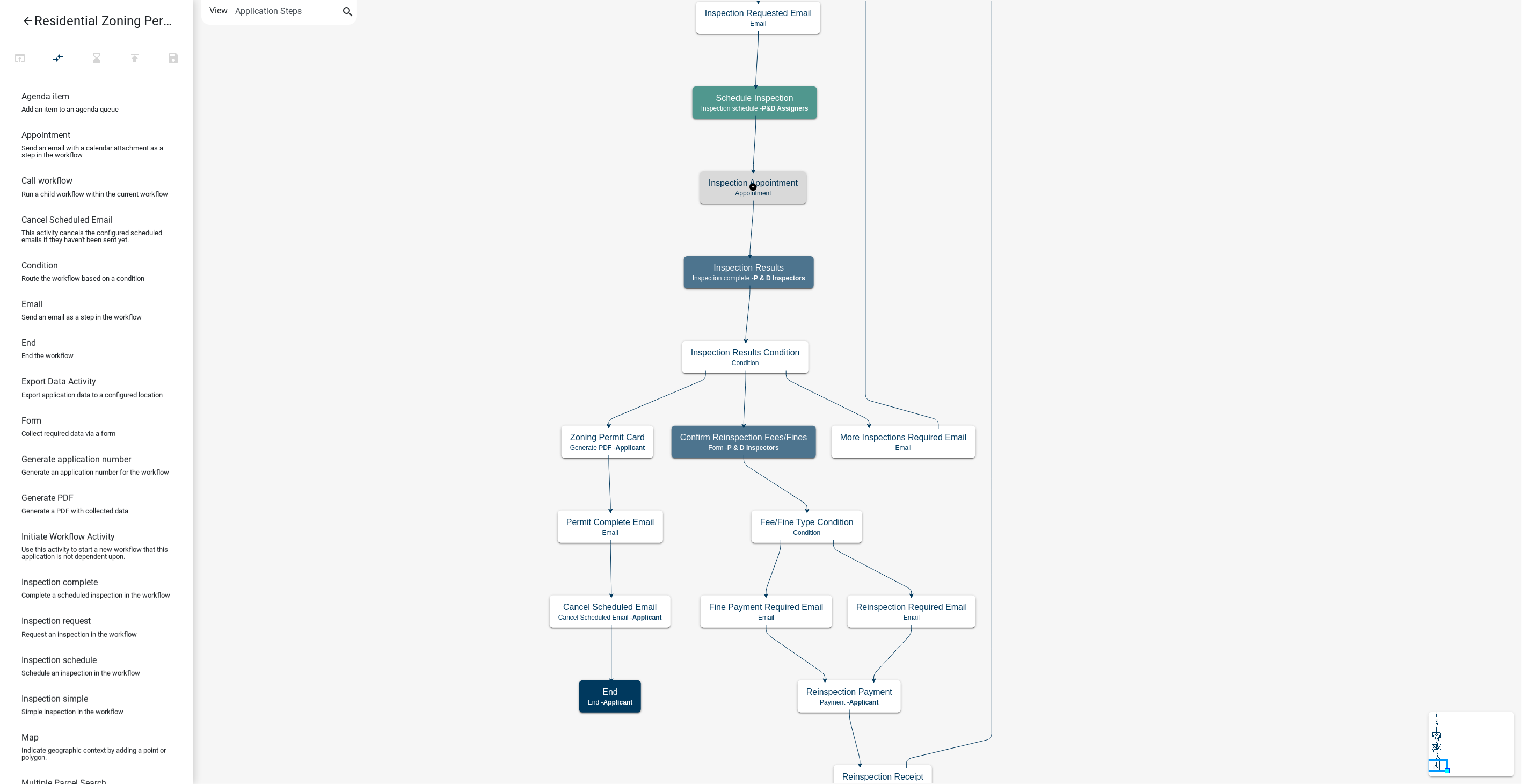
click at [788, 185] on h5 "Inspection Appointment" at bounding box center [753, 183] width 89 height 10
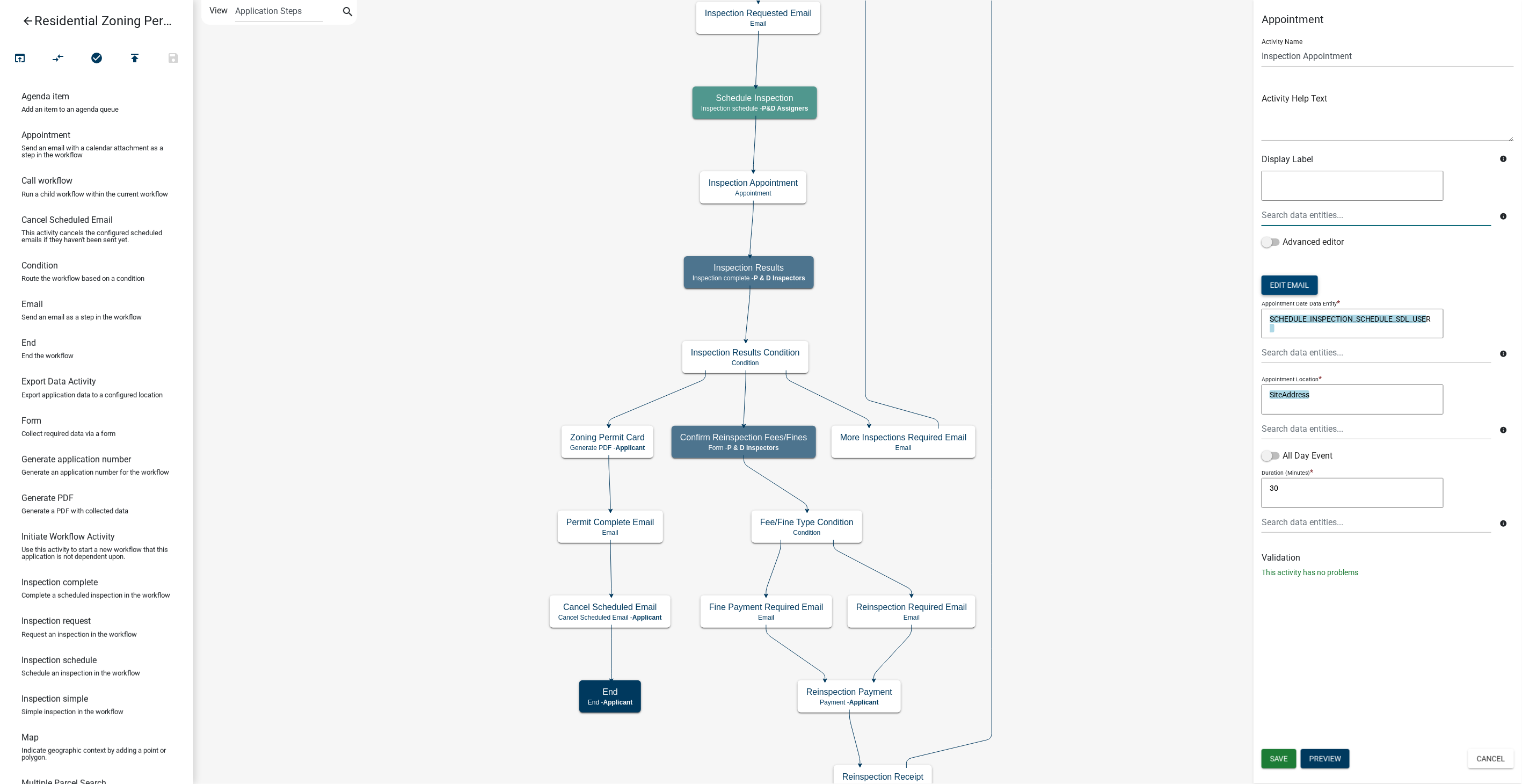
click at [1282, 222] on div at bounding box center [1377, 214] width 246 height 22
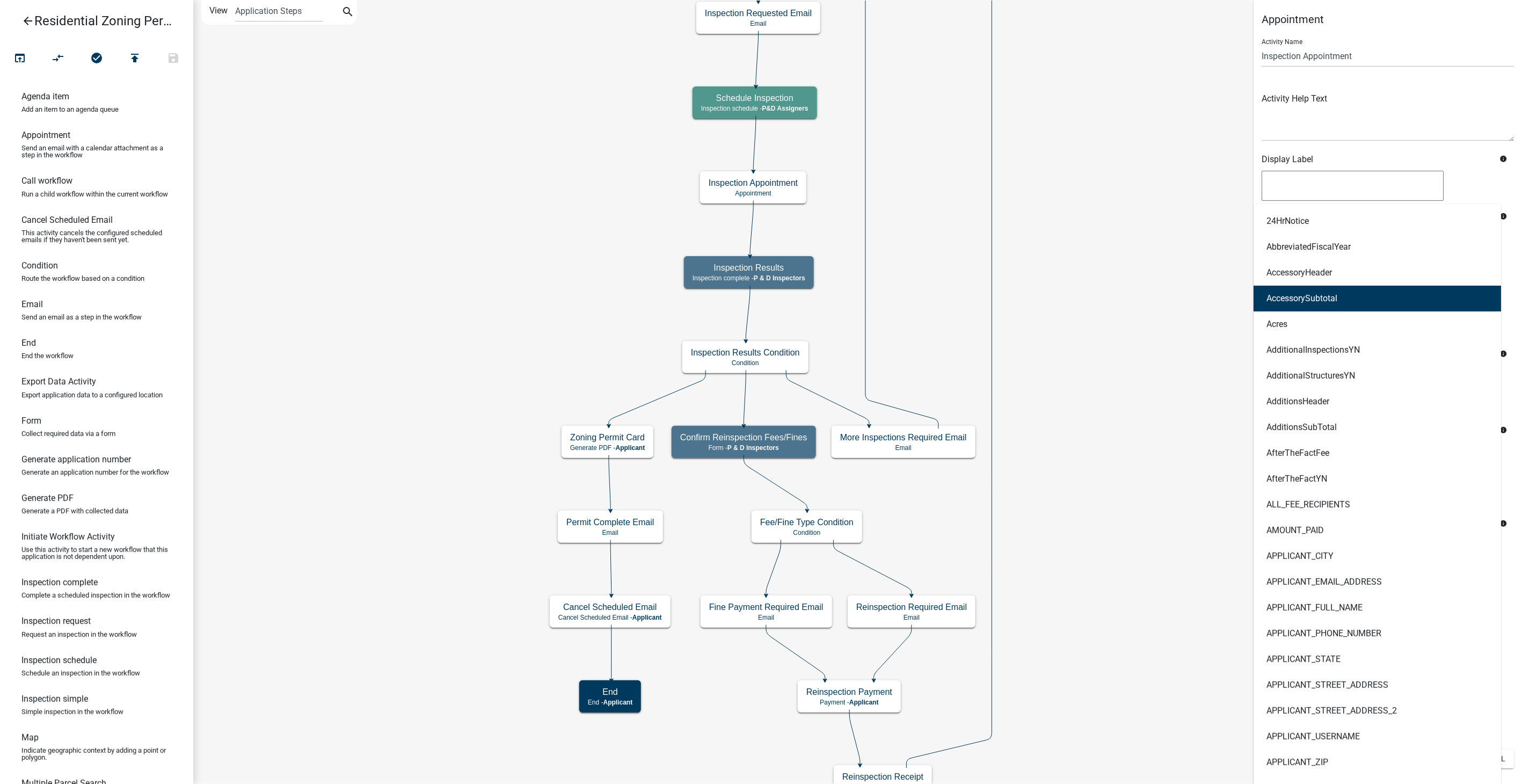
click at [1283, 290] on button "AccessorySubtotal" at bounding box center [1377, 298] width 248 height 26
type textarea "AccessorySubtotal"
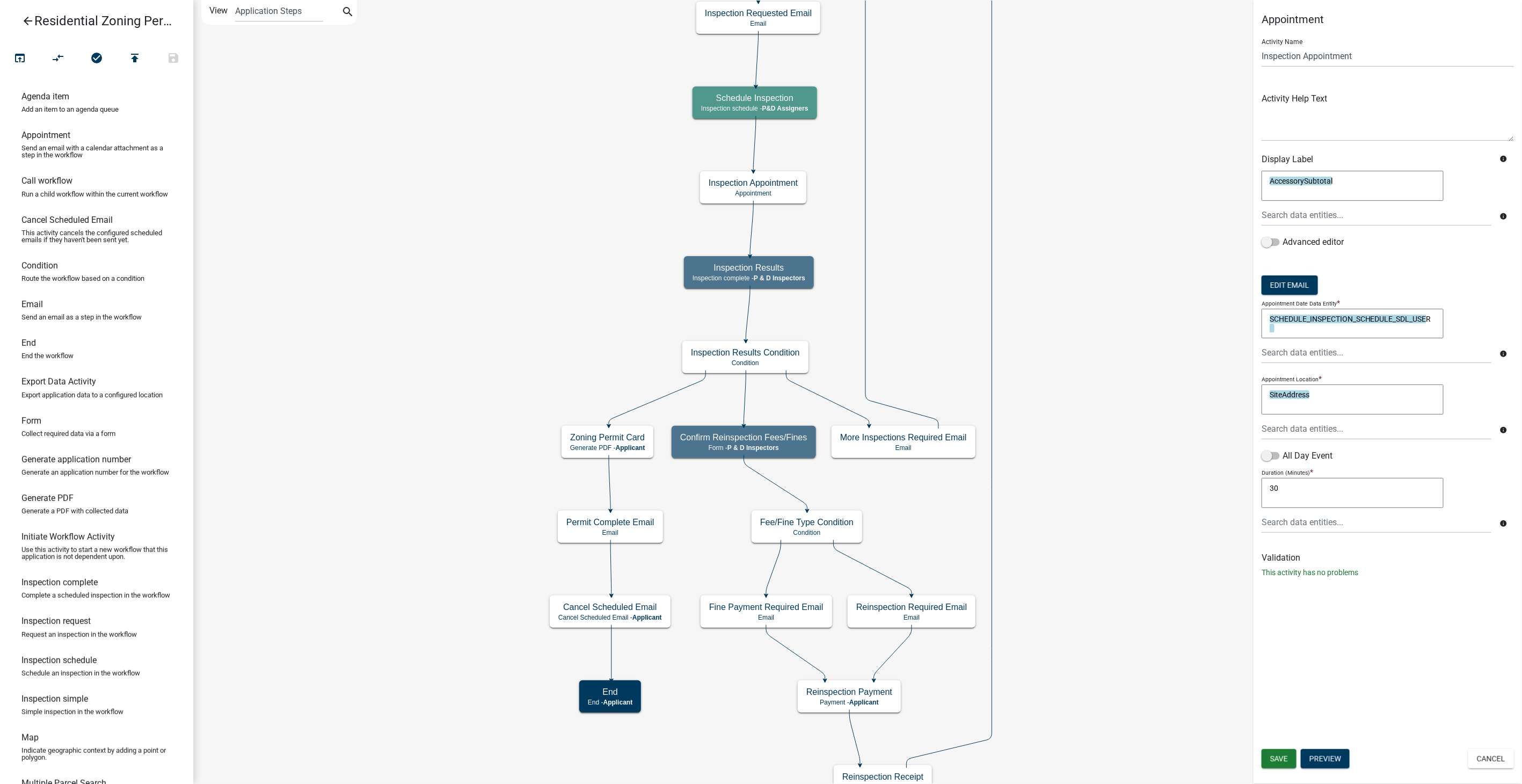
click at [1218, 285] on icon "Start Start - Applicant Parcel search Parcel search - Applicant Require User Re…" at bounding box center [857, 399] width 1328 height 796
click at [1308, 284] on button "Edit Email" at bounding box center [1289, 285] width 56 height 19
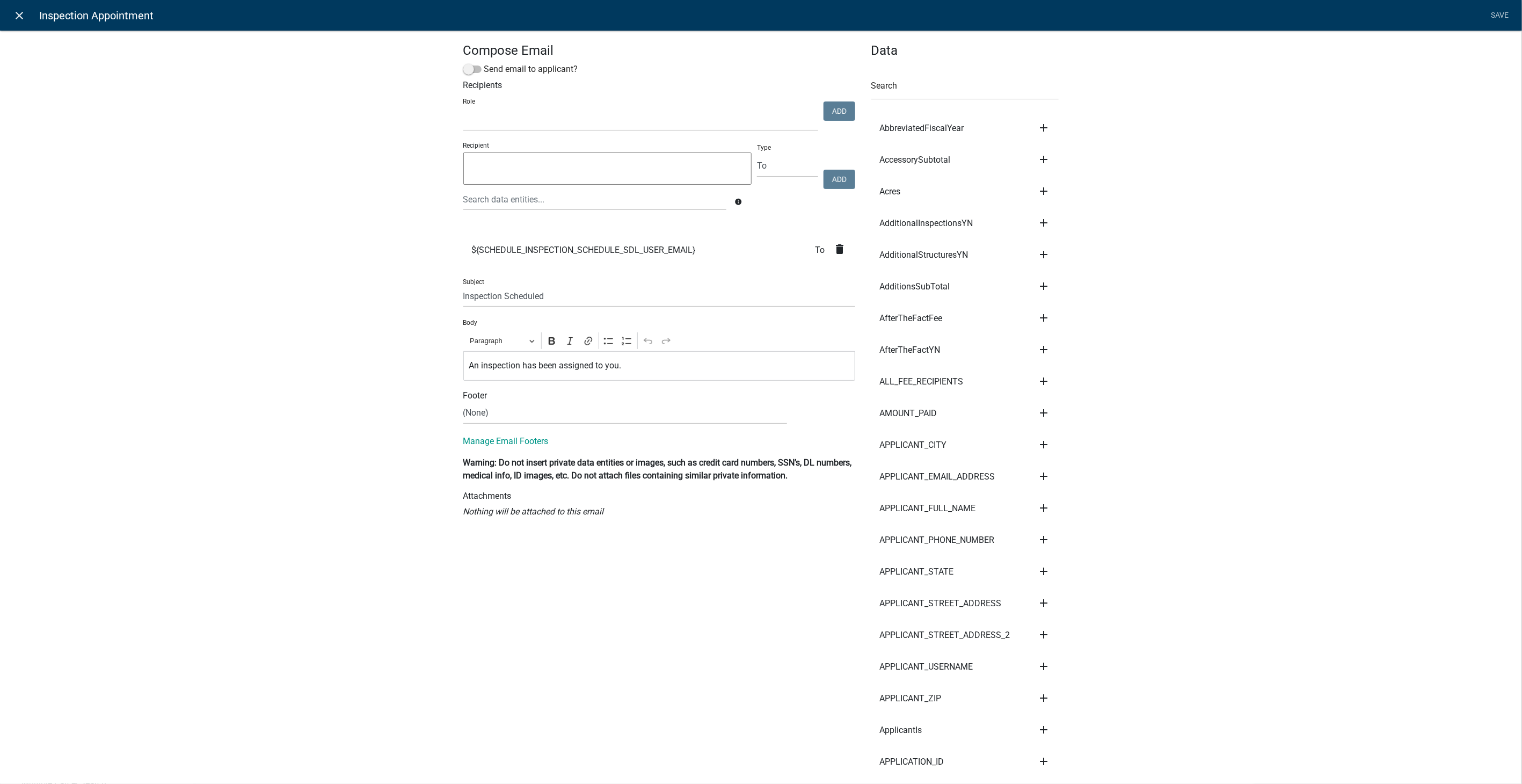
click at [20, 15] on icon "close" at bounding box center [20, 15] width 13 height 13
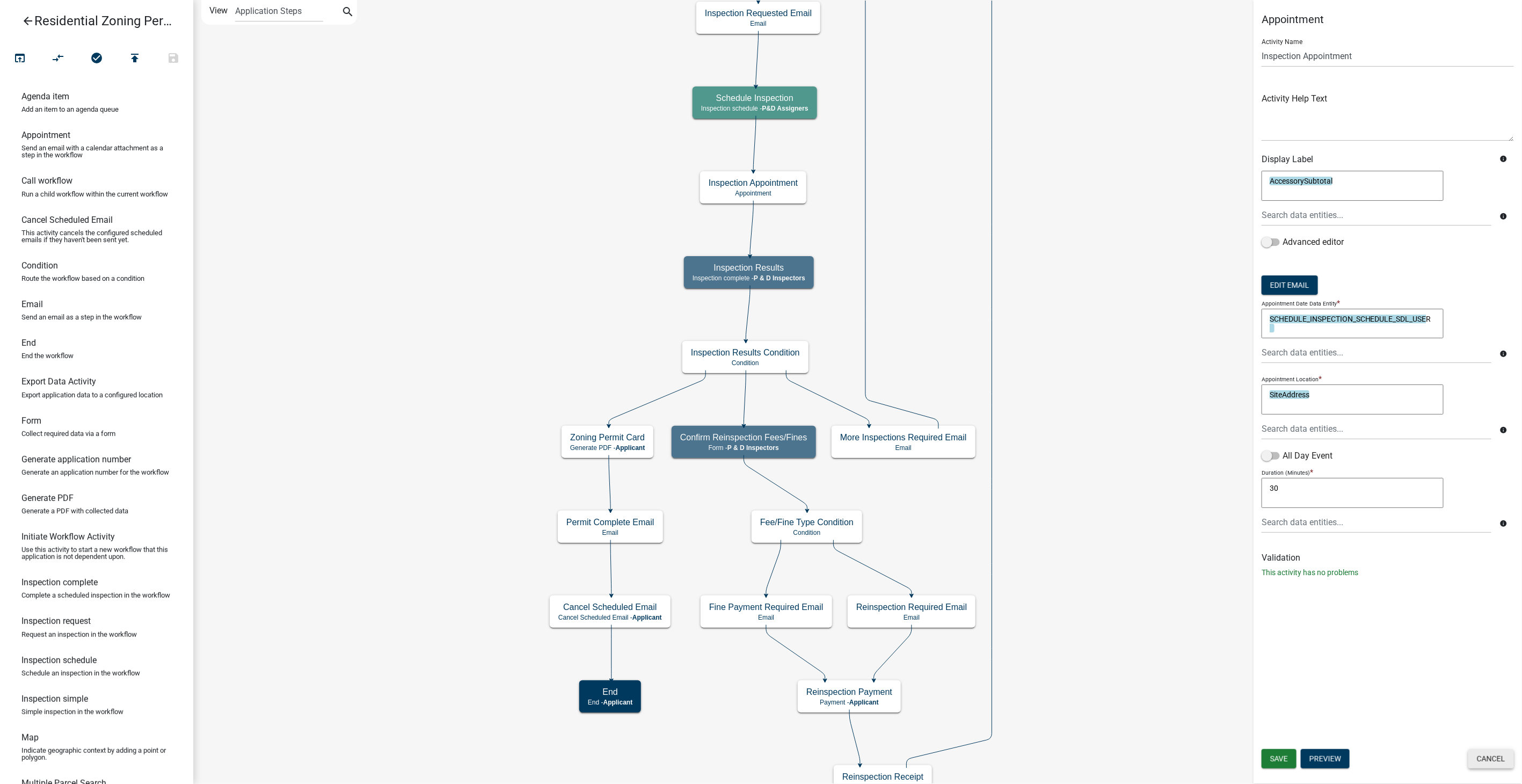
click at [1477, 753] on button "Cancel" at bounding box center [1491, 759] width 45 height 19
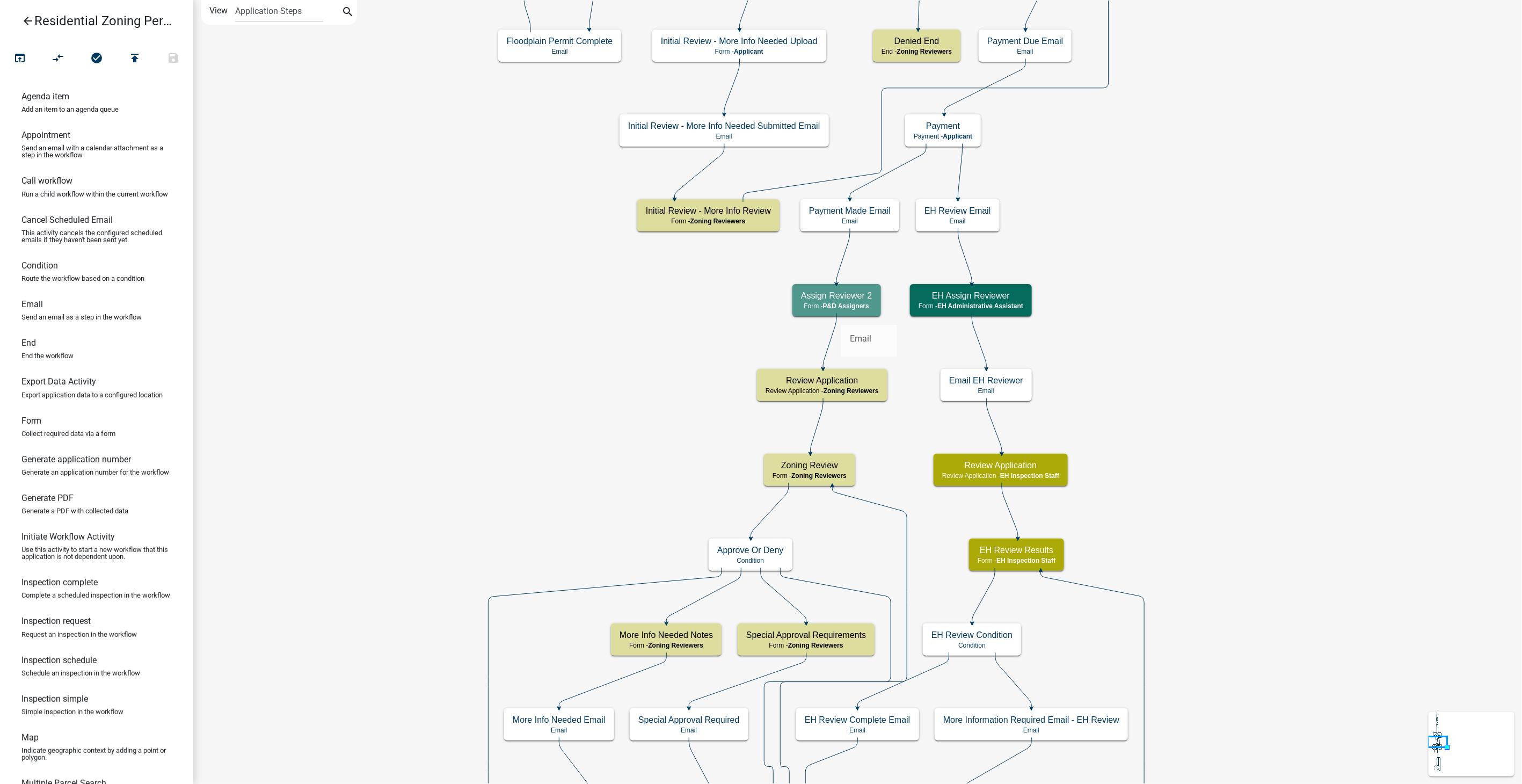
drag, startPoint x: 27, startPoint y: 314, endPoint x: 841, endPoint y: 315, distance: 814.0
click at [841, 315] on div "arrow_back Residential Zoning Permit open_in_browser compare_arrows check_circl…" at bounding box center [761, 392] width 1522 height 784
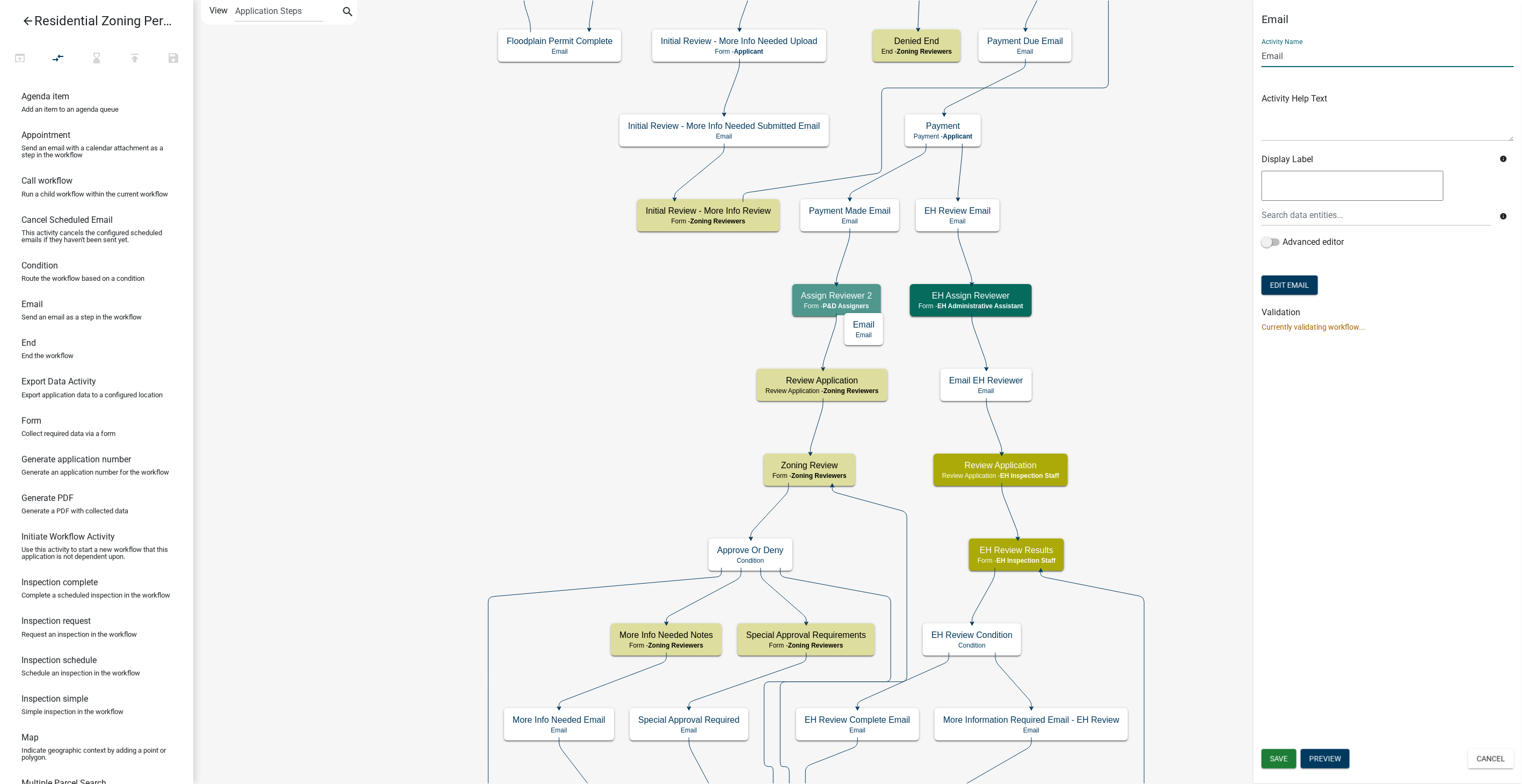
click at [1264, 57] on input "Email" at bounding box center [1387, 56] width 252 height 22
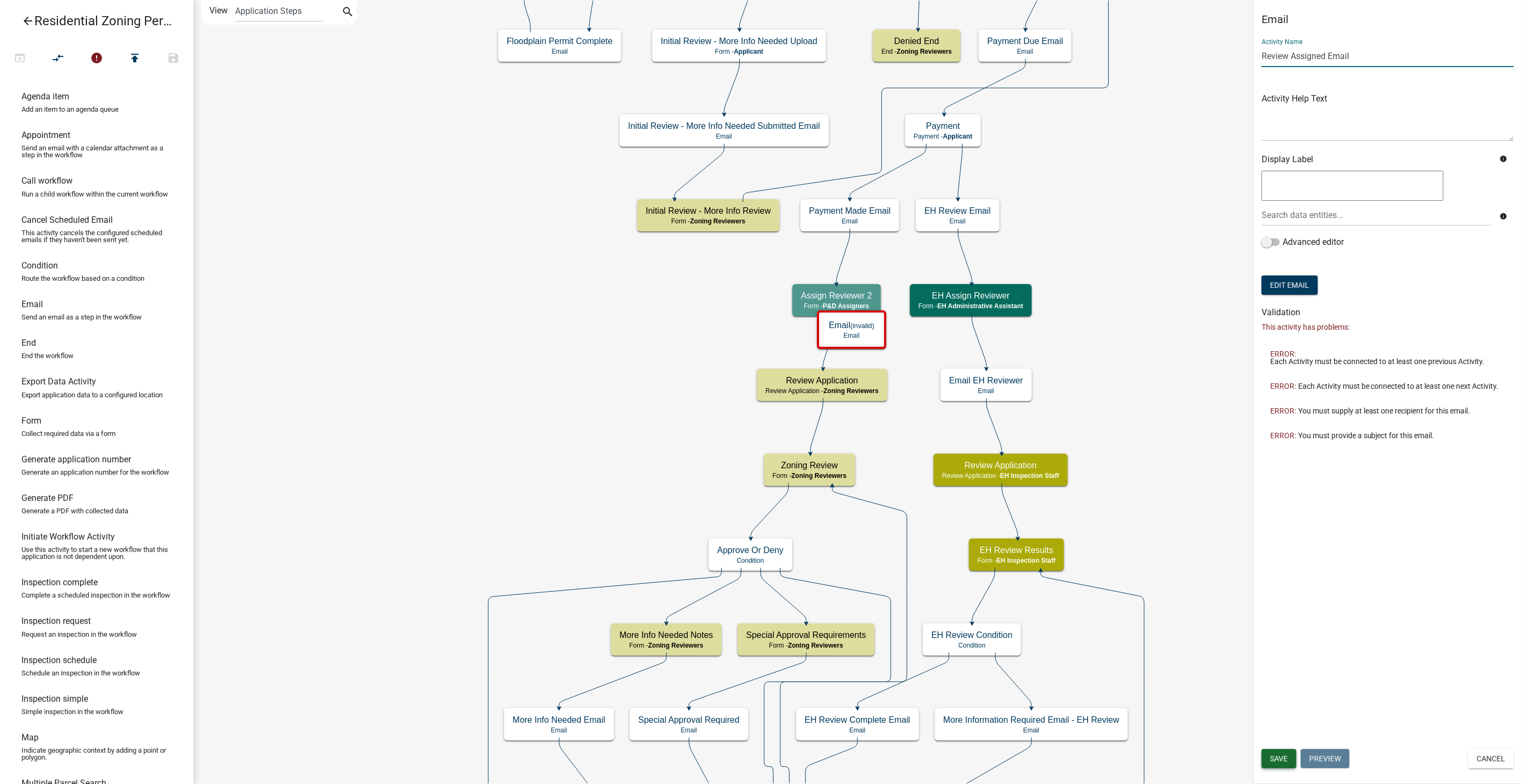
type input "Review Assigned Email"
click at [1276, 760] on span "Save" at bounding box center [1279, 759] width 18 height 9
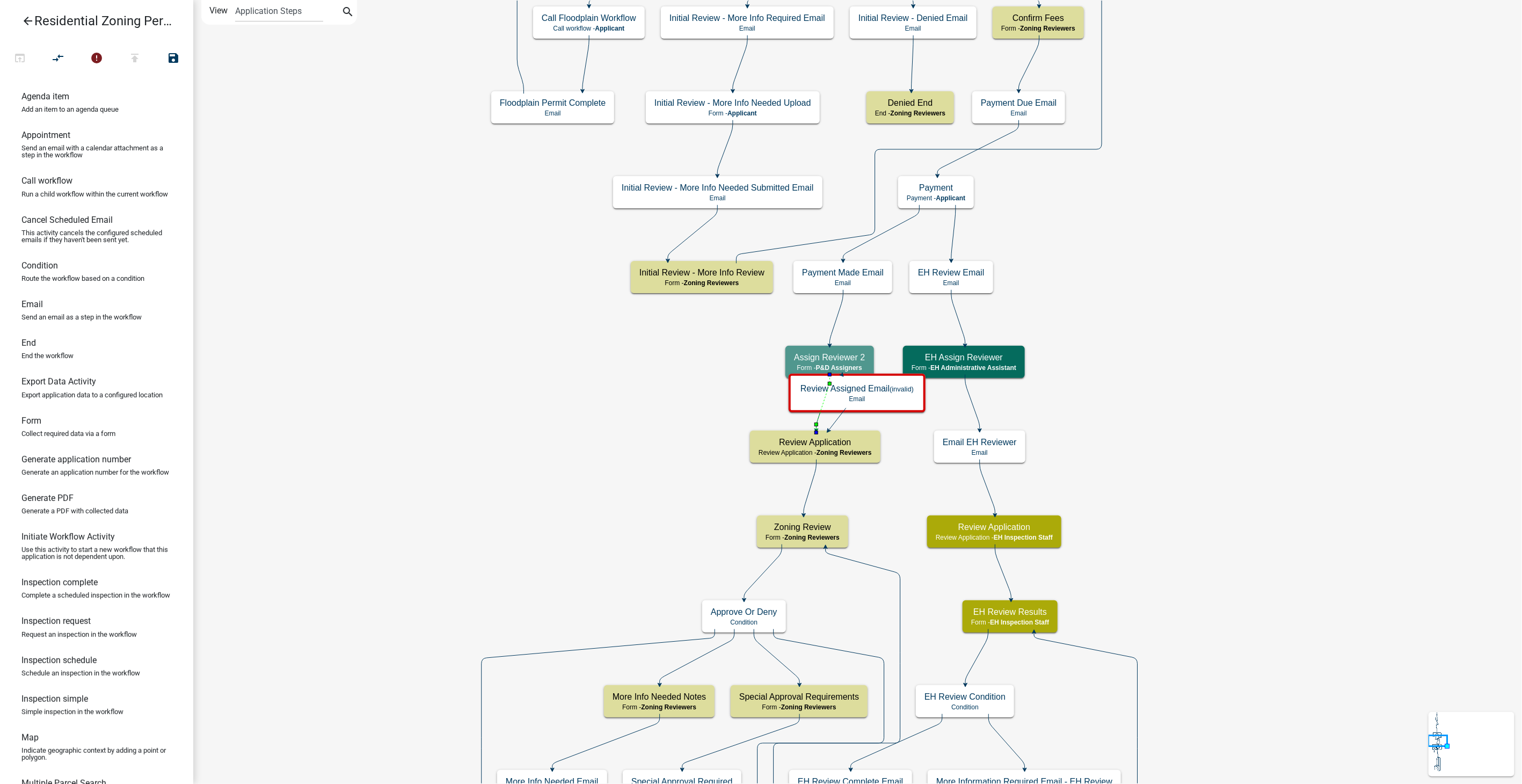
click at [817, 420] on icon at bounding box center [823, 402] width 14 height 55
click at [828, 400] on p "Email" at bounding box center [857, 399] width 113 height 8
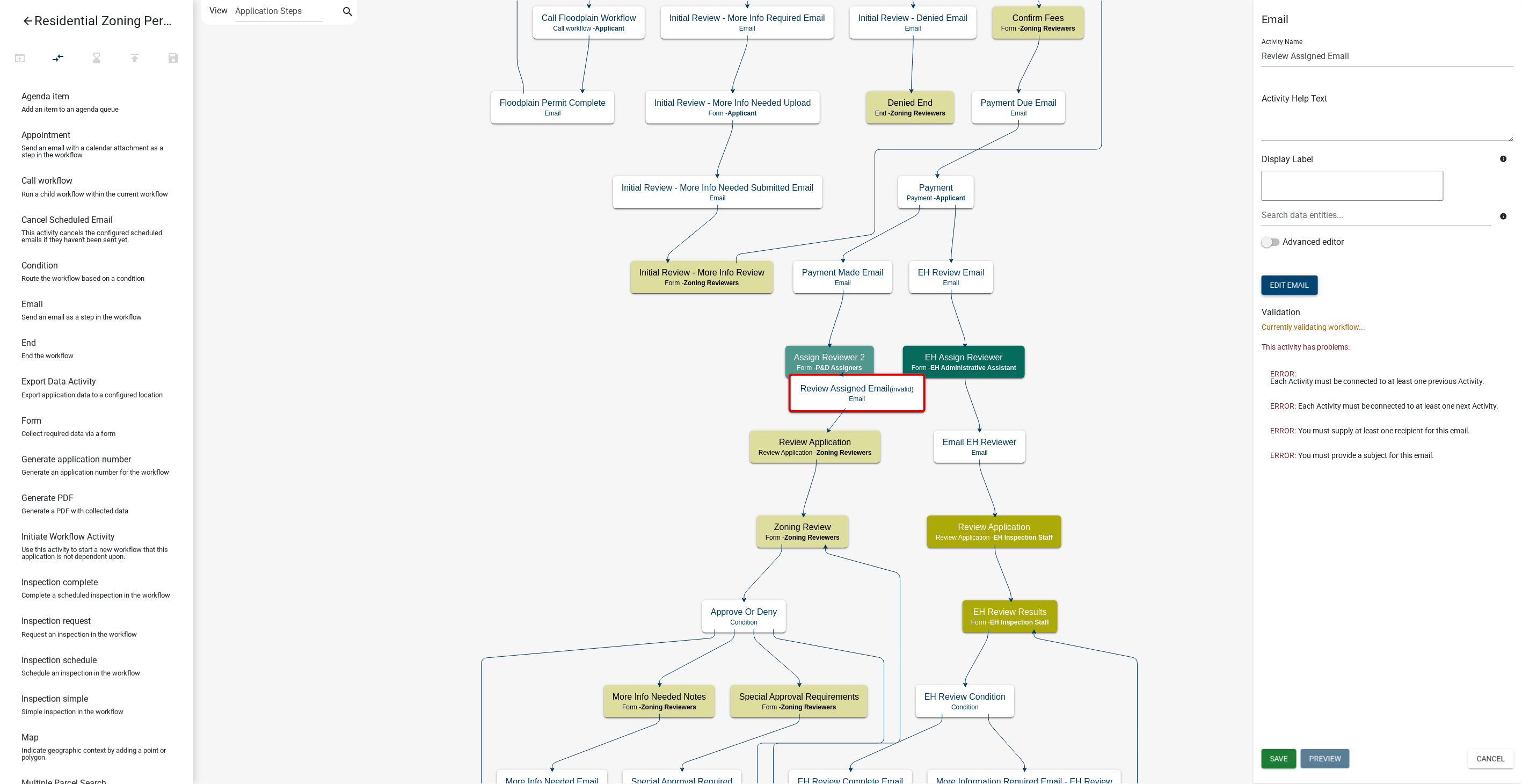
click at [1300, 281] on button "Edit Email" at bounding box center [1289, 285] width 56 height 19
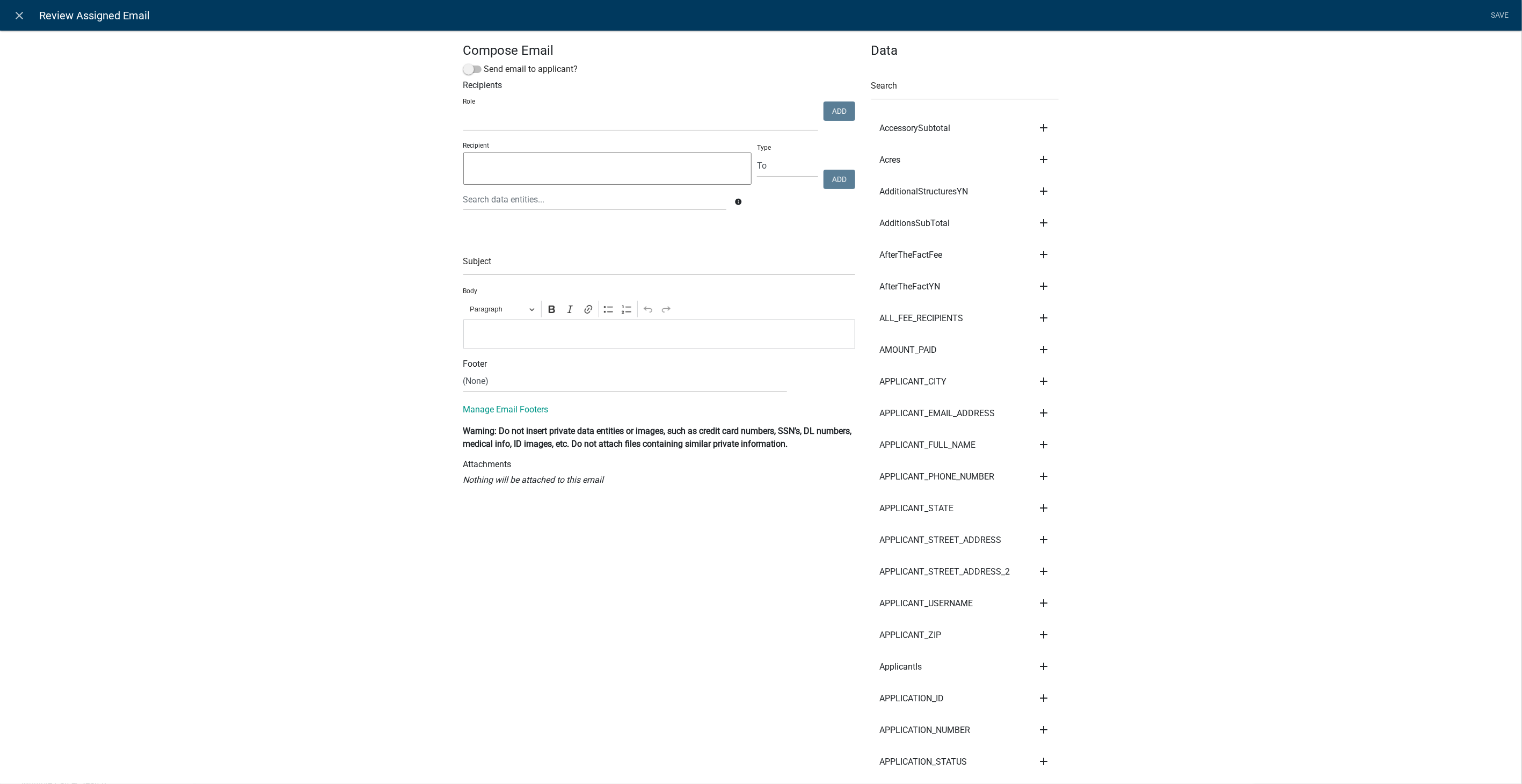
select select
click at [505, 203] on div at bounding box center [595, 199] width 279 height 22
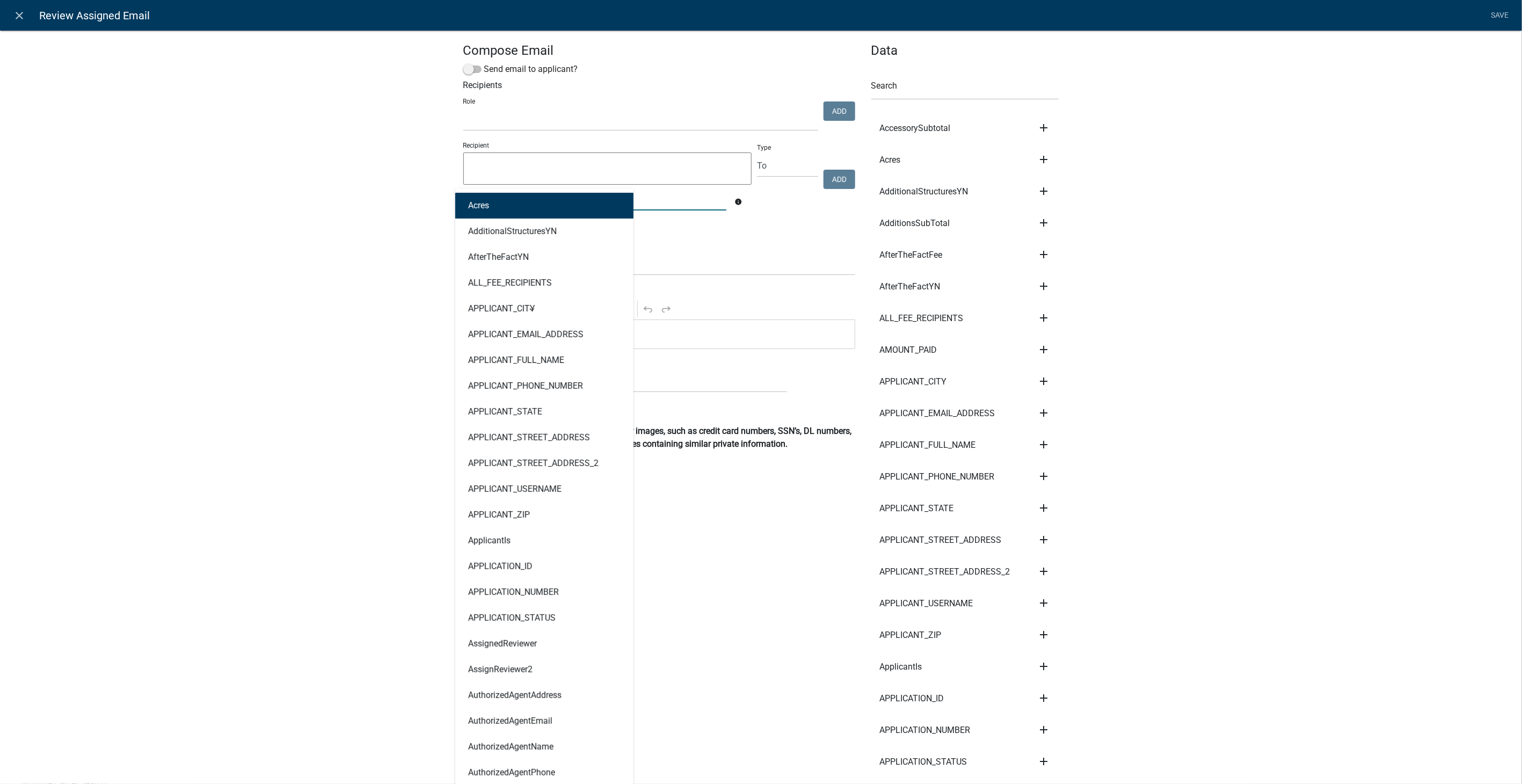
type input "Ass"
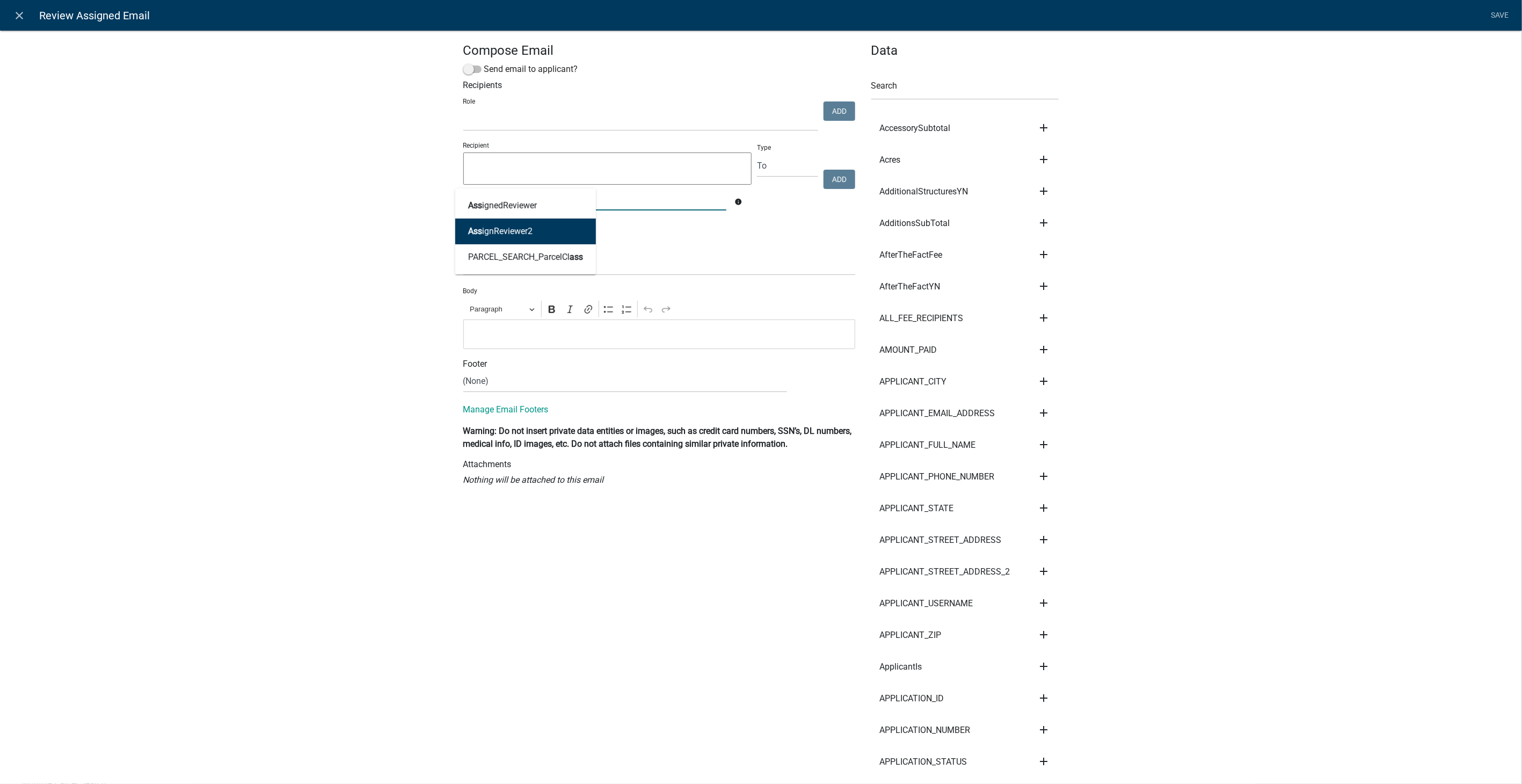
click at [503, 227] on ngb-highlight "Ass ignReviewer2" at bounding box center [500, 231] width 64 height 9
type textarea "AssignReviewer2"
click at [841, 178] on button "Add" at bounding box center [840, 179] width 32 height 19
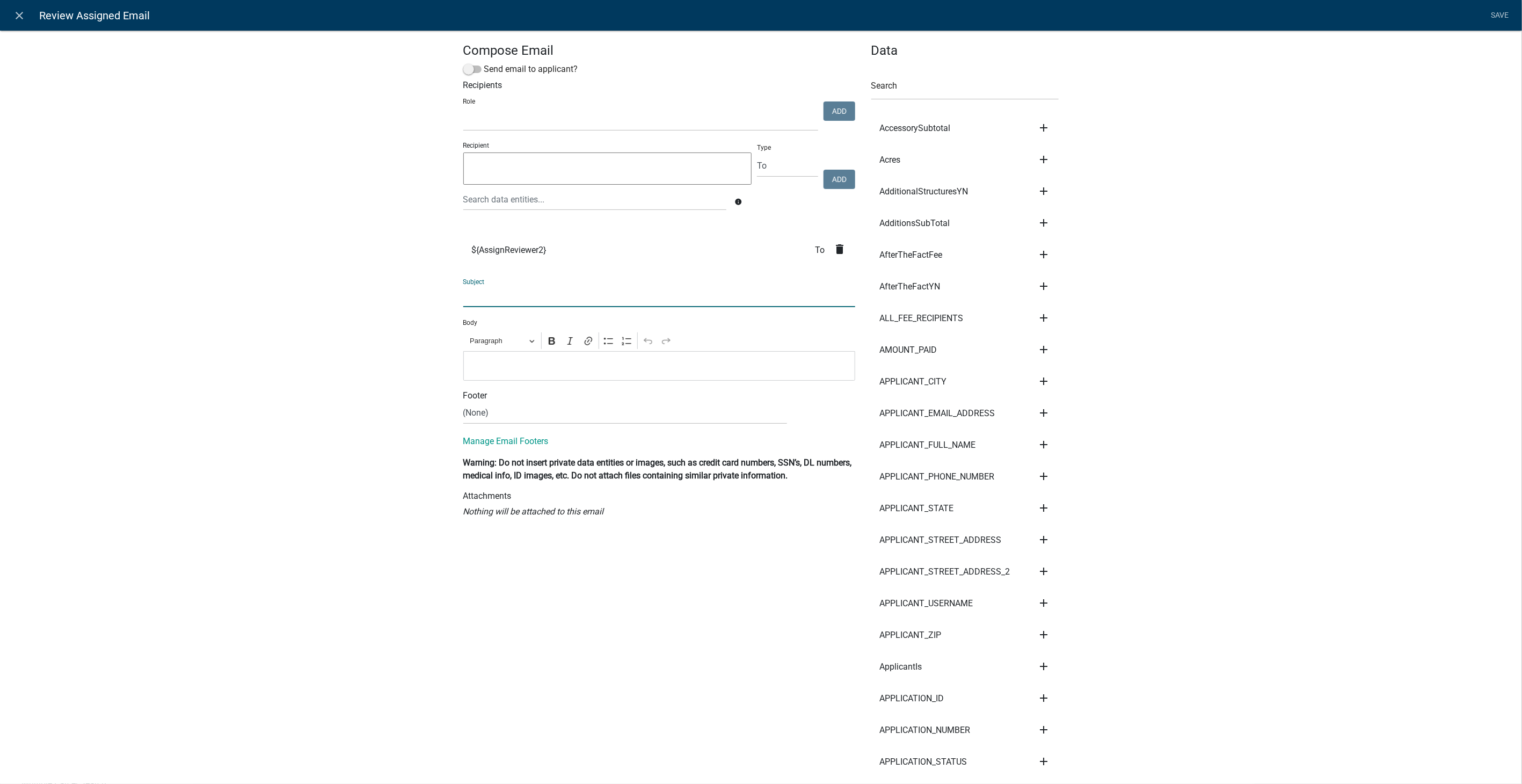
click at [505, 296] on input "text" at bounding box center [659, 295] width 392 height 22
type input "Residential Zoning Permit Assigned to You for Review"
click at [502, 371] on p "Editor editing area: main. Press Alt+0 for help." at bounding box center [659, 366] width 380 height 13
drag, startPoint x: 1497, startPoint y: 15, endPoint x: 1453, endPoint y: 64, distance: 65.9
click at [1497, 15] on link "Save" at bounding box center [1500, 15] width 27 height 21
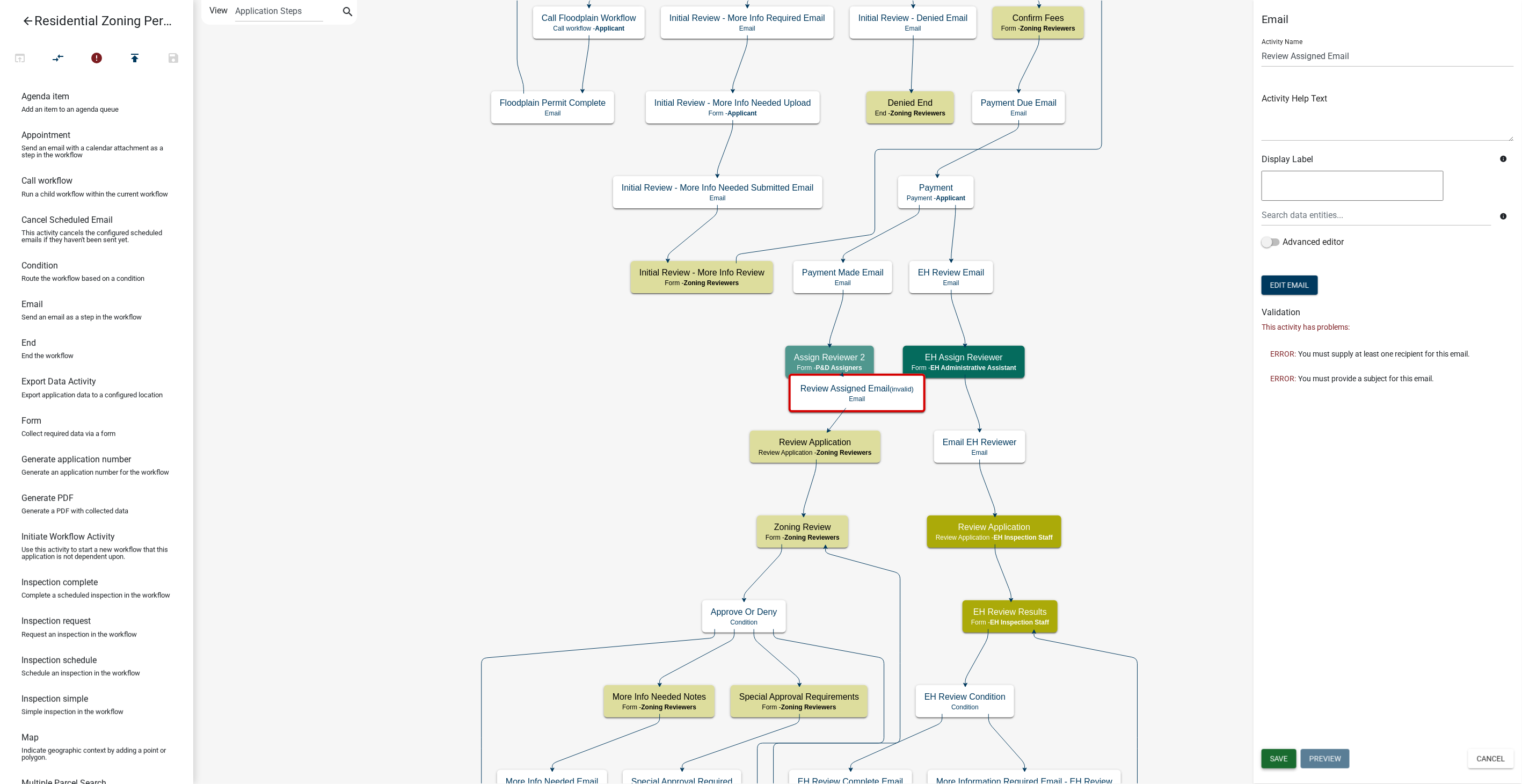
click at [1282, 765] on button "Save" at bounding box center [1279, 759] width 35 height 19
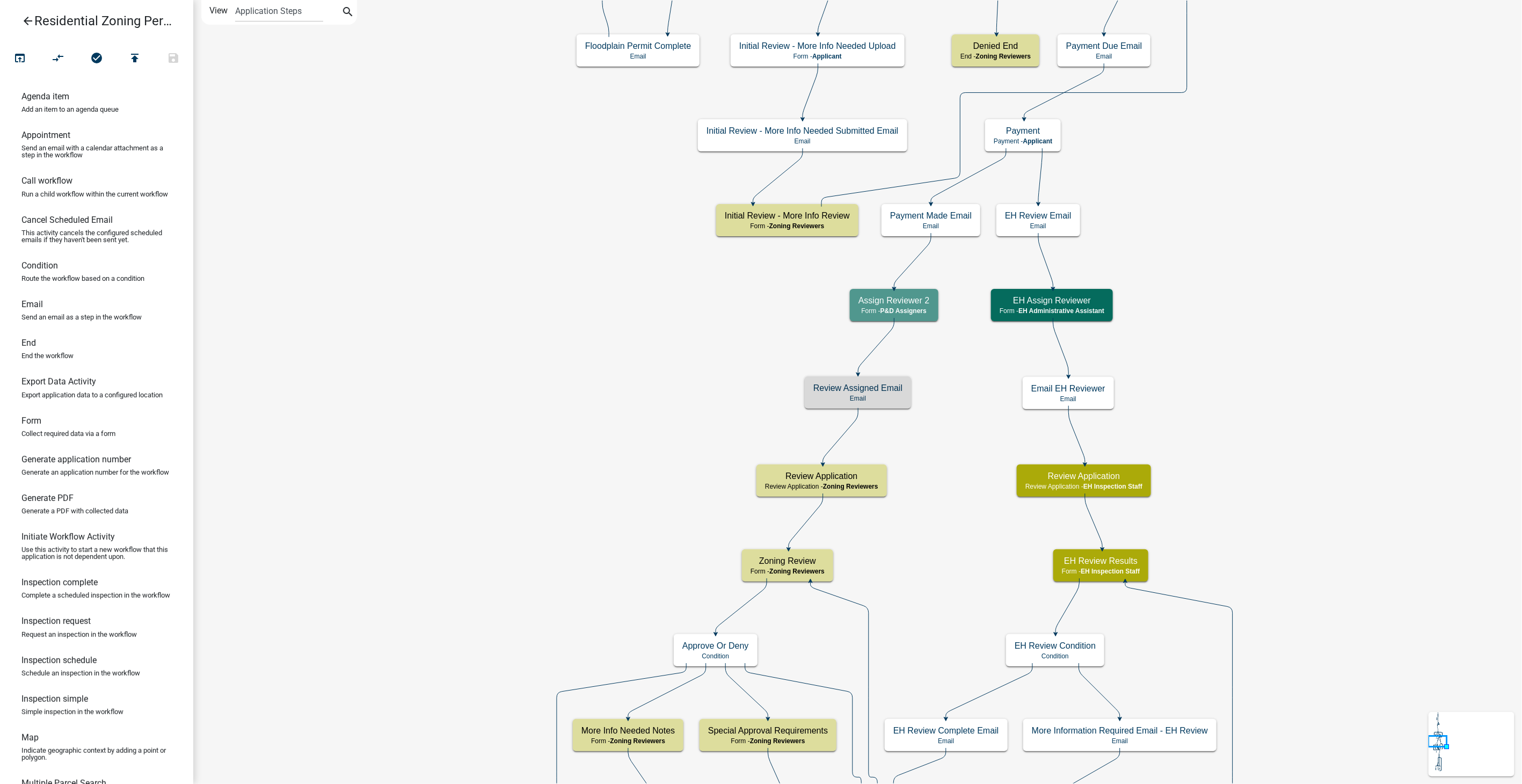
click at [24, 21] on icon "arrow_back" at bounding box center [28, 22] width 13 height 15
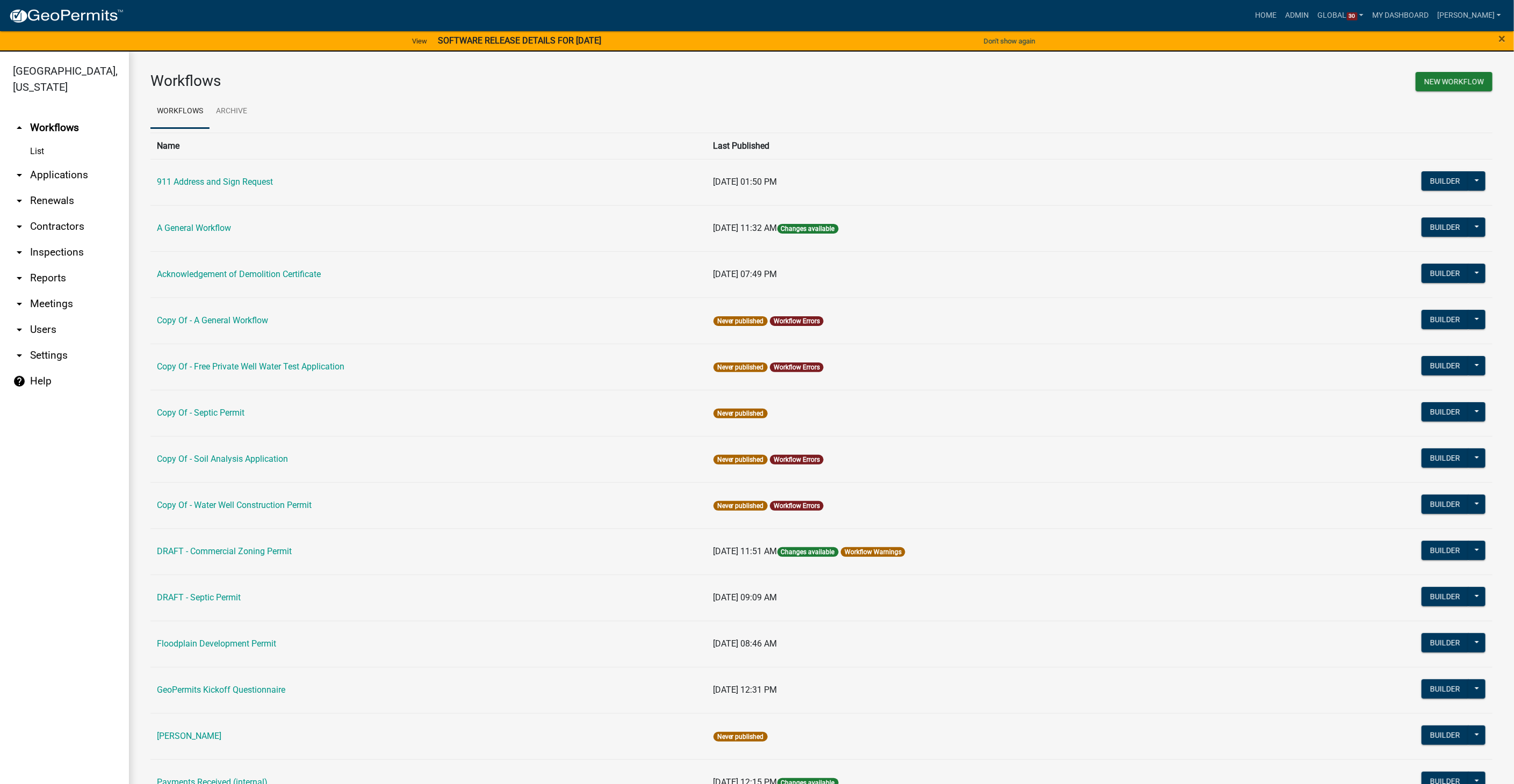
scroll to position [359, 0]
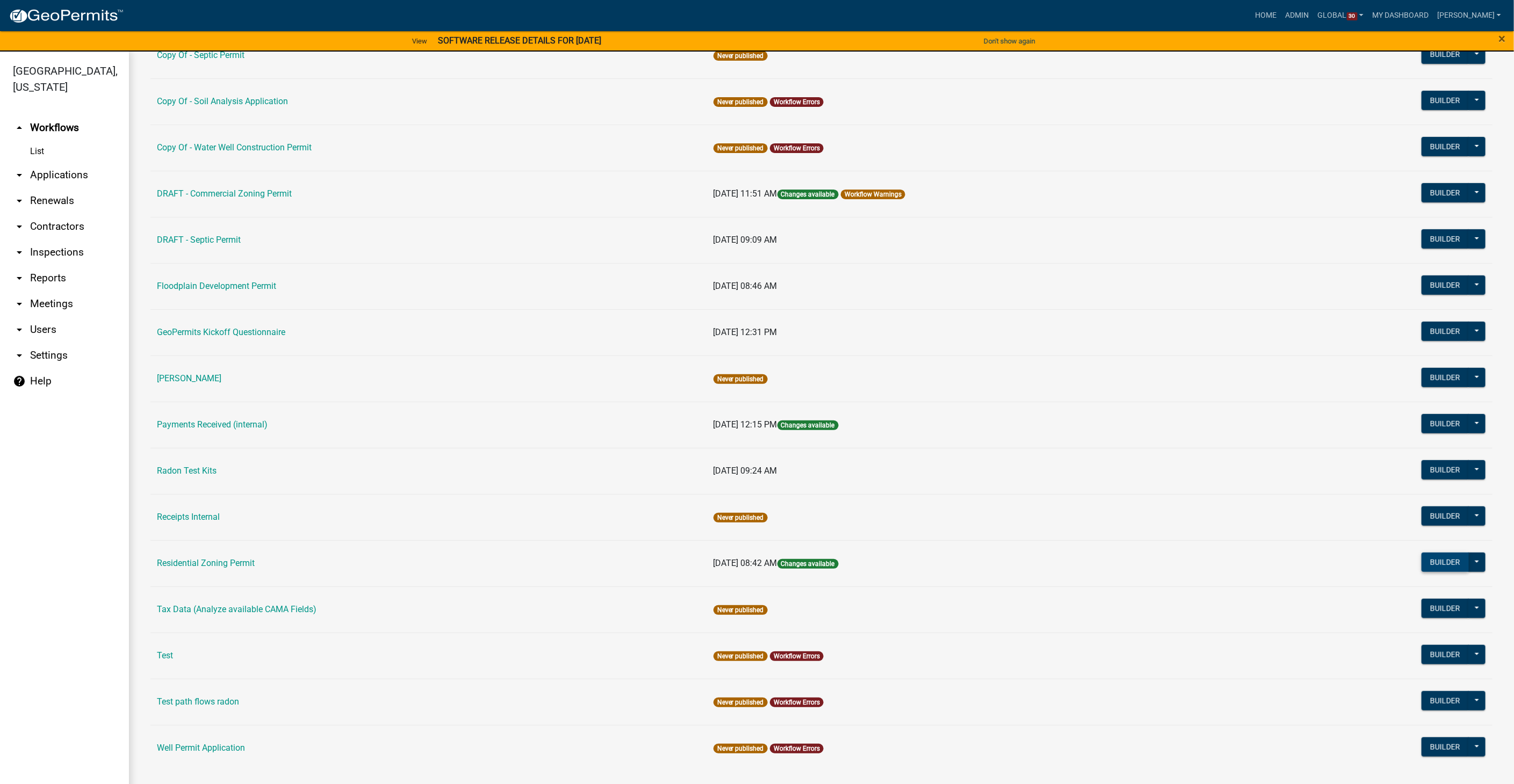
click at [1425, 554] on button "Builder" at bounding box center [1445, 562] width 47 height 19
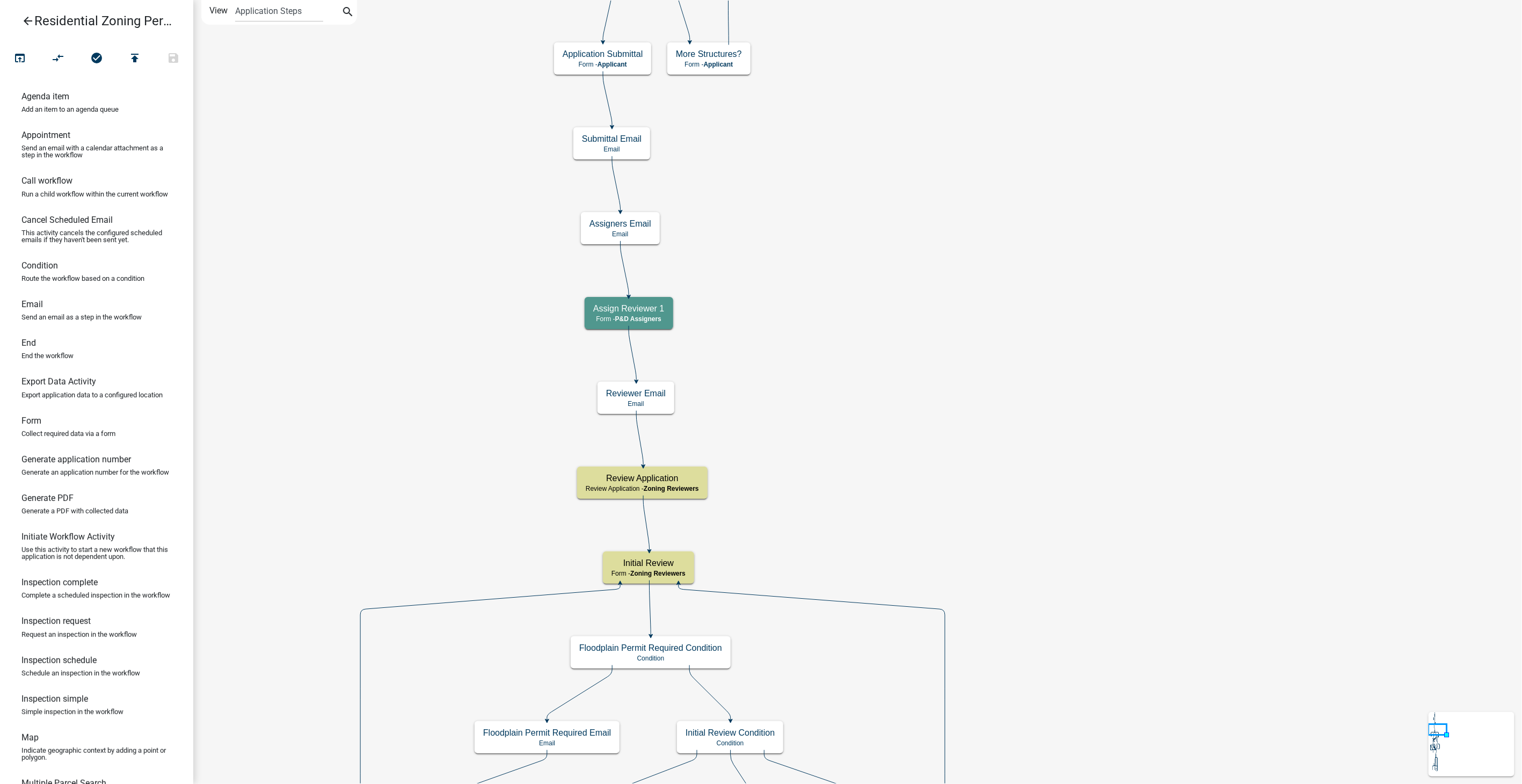
click at [32, 21] on icon "arrow_back" at bounding box center [28, 22] width 13 height 15
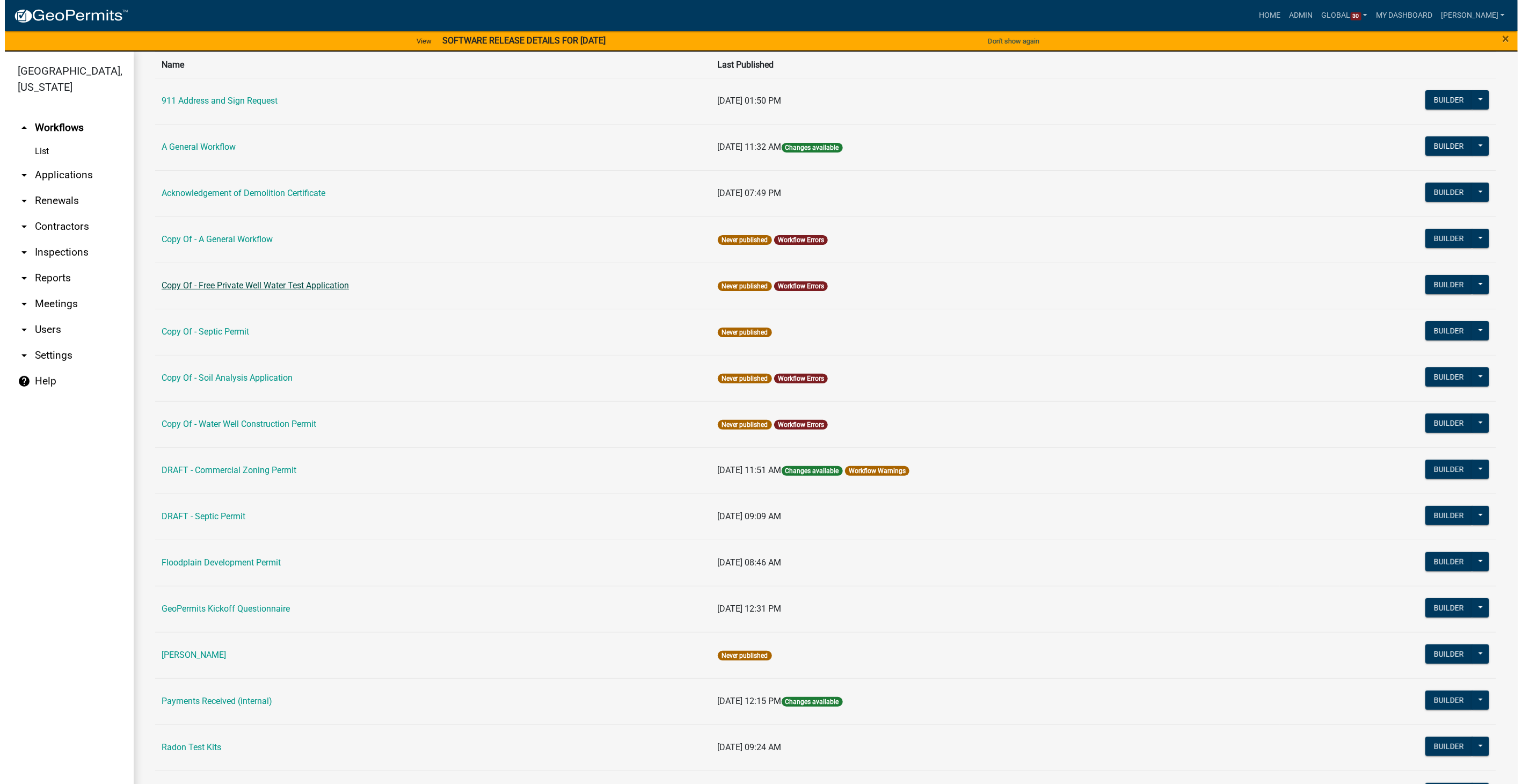
scroll to position [119, 0]
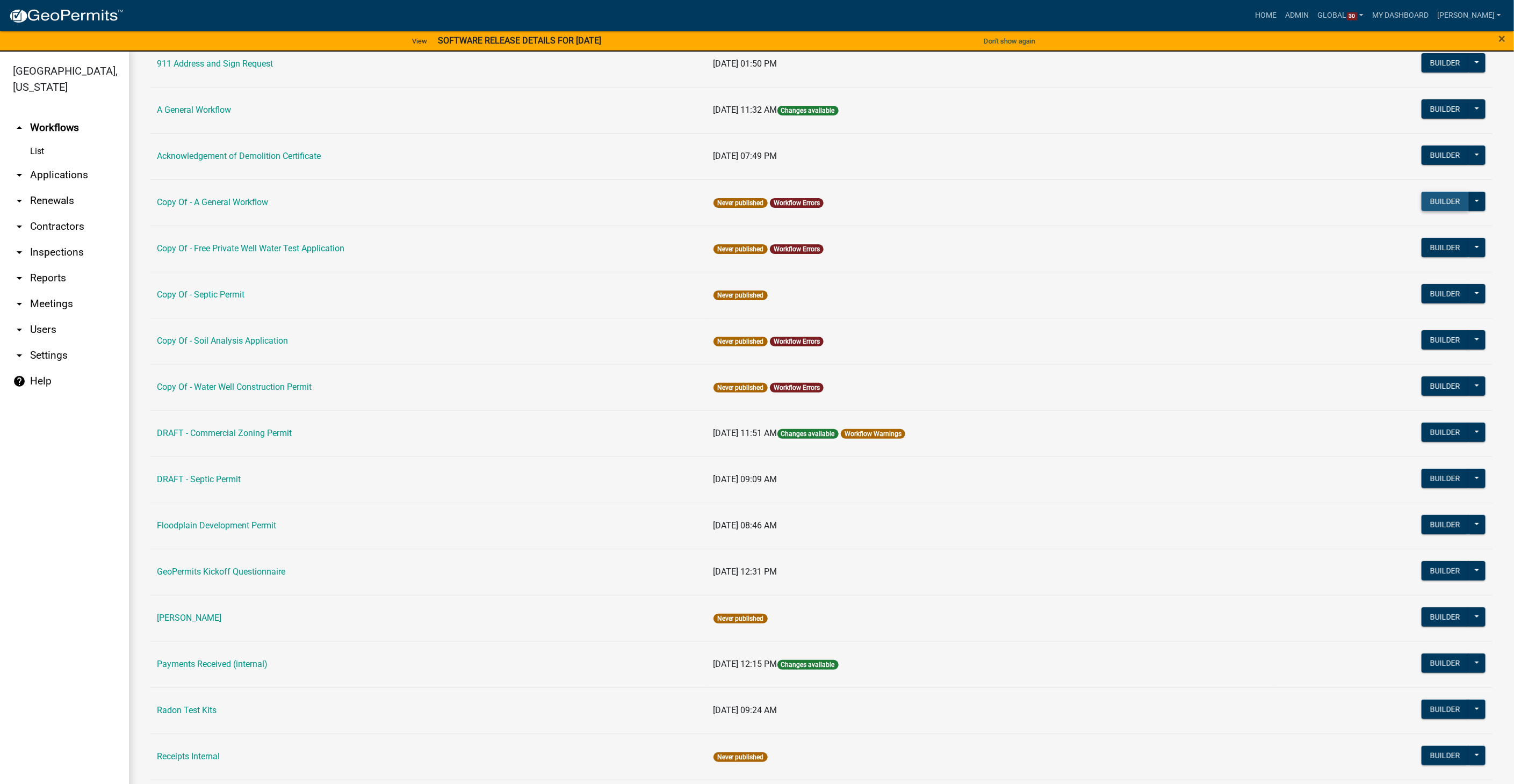
click at [1442, 201] on button "Builder" at bounding box center [1445, 201] width 47 height 19
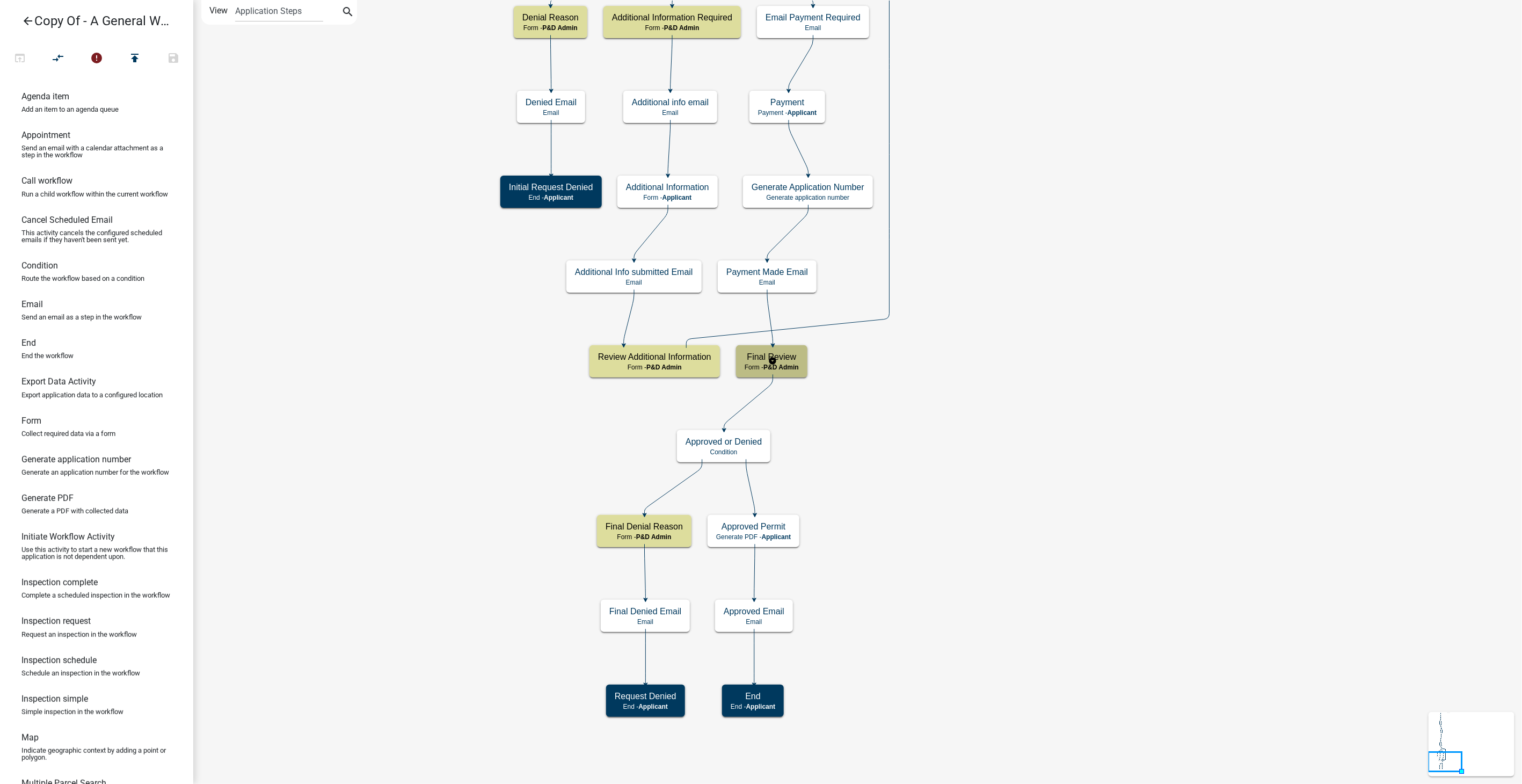
click at [800, 362] on div "Final Review Form - P&D Admin" at bounding box center [772, 361] width 71 height 32
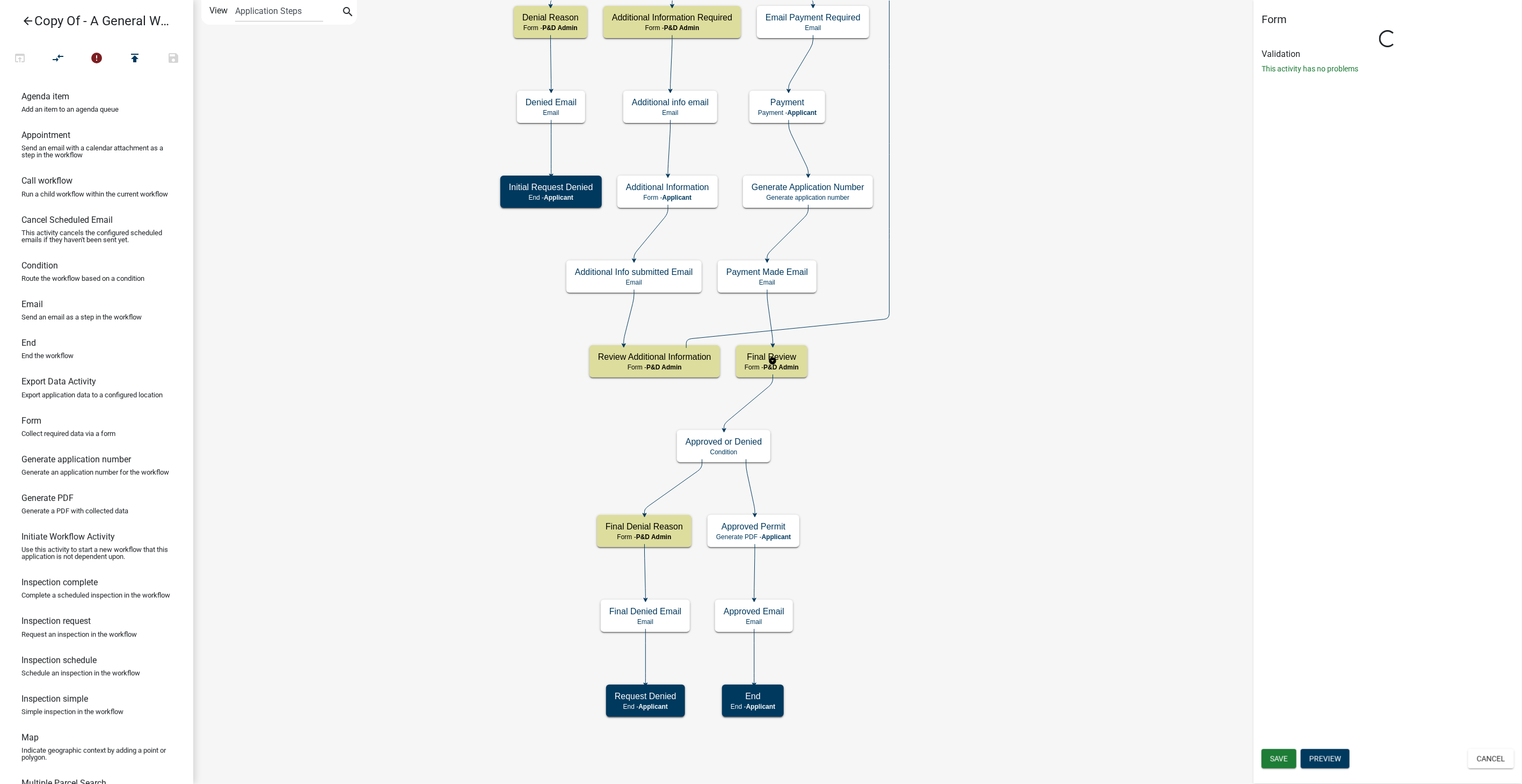
select select "1D7849C7-47D0-45C1-BB15-B11DE66EF8E1"
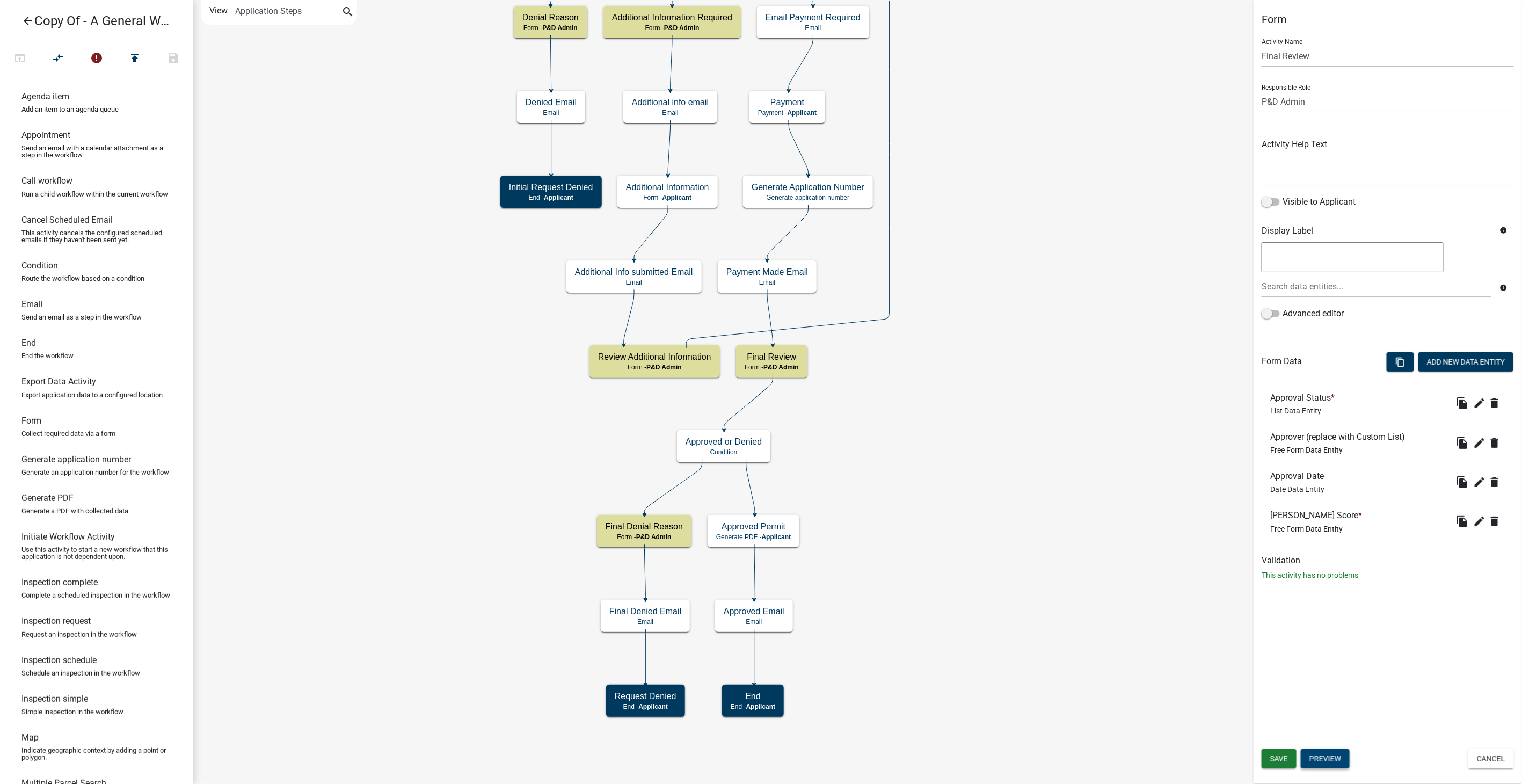
click at [1332, 761] on button "Preview" at bounding box center [1325, 759] width 49 height 19
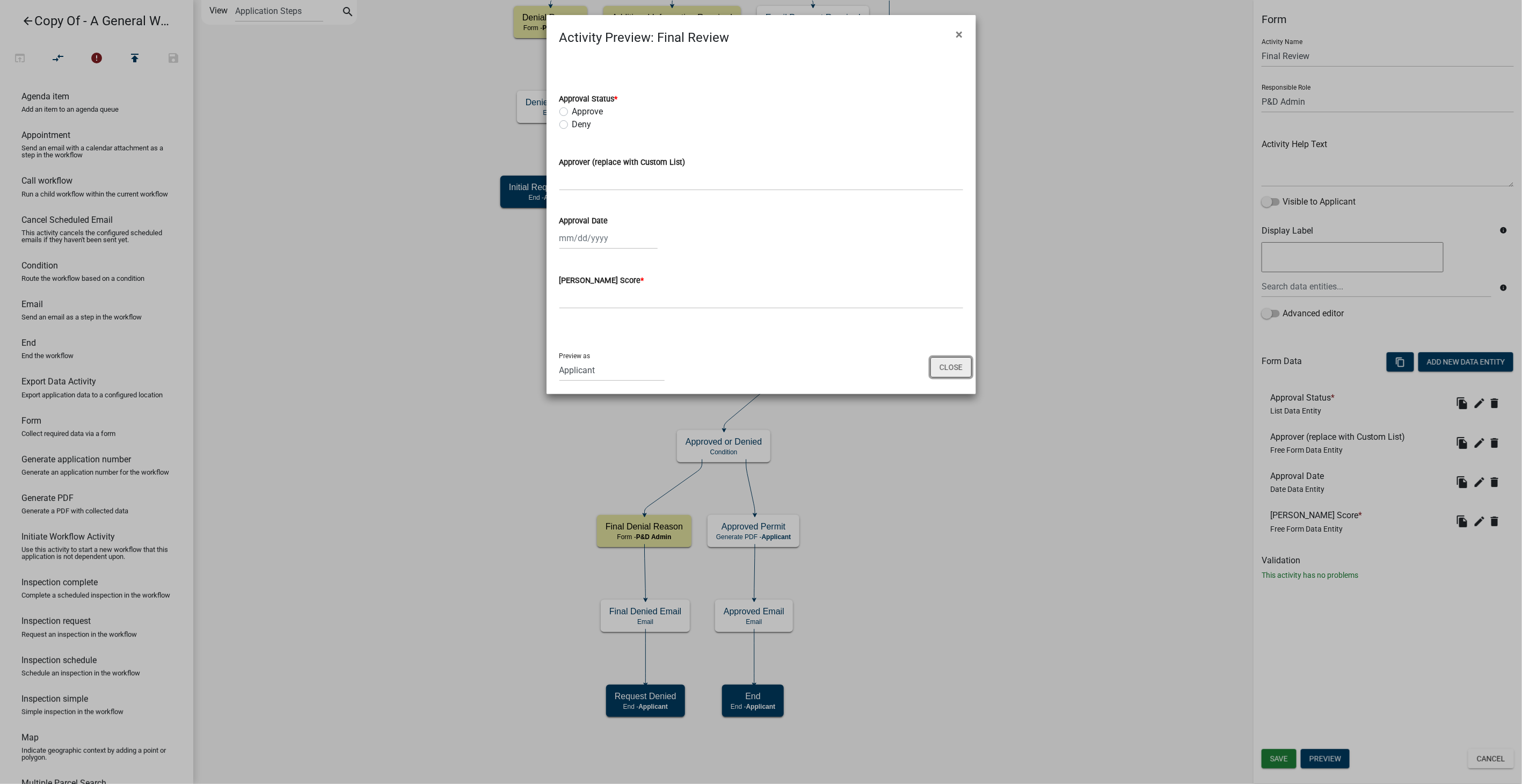
click at [952, 373] on button "Close" at bounding box center [951, 367] width 41 height 21
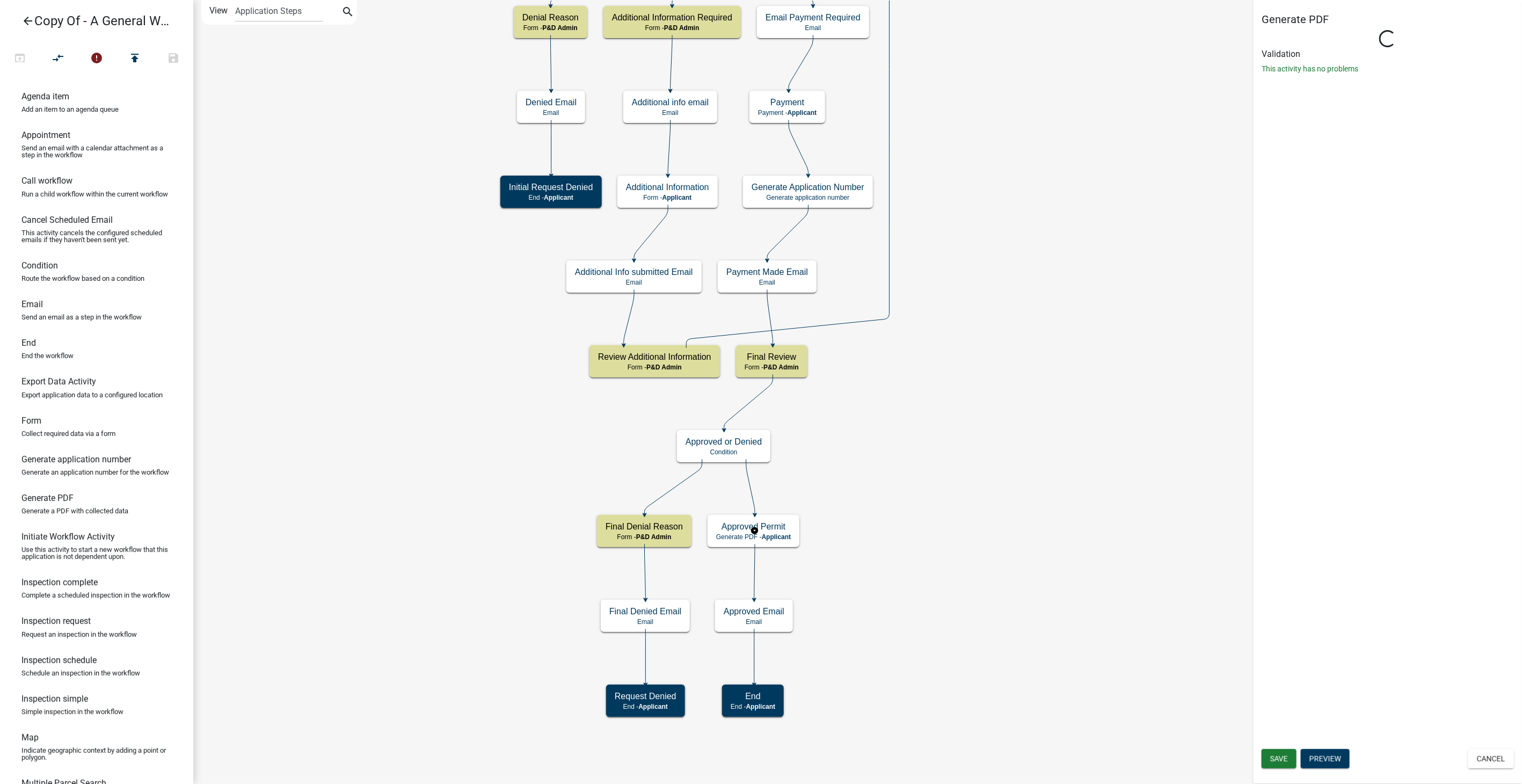
select select "1D7849C7-47D0-45C1-BB15-B11DE66EF8E1"
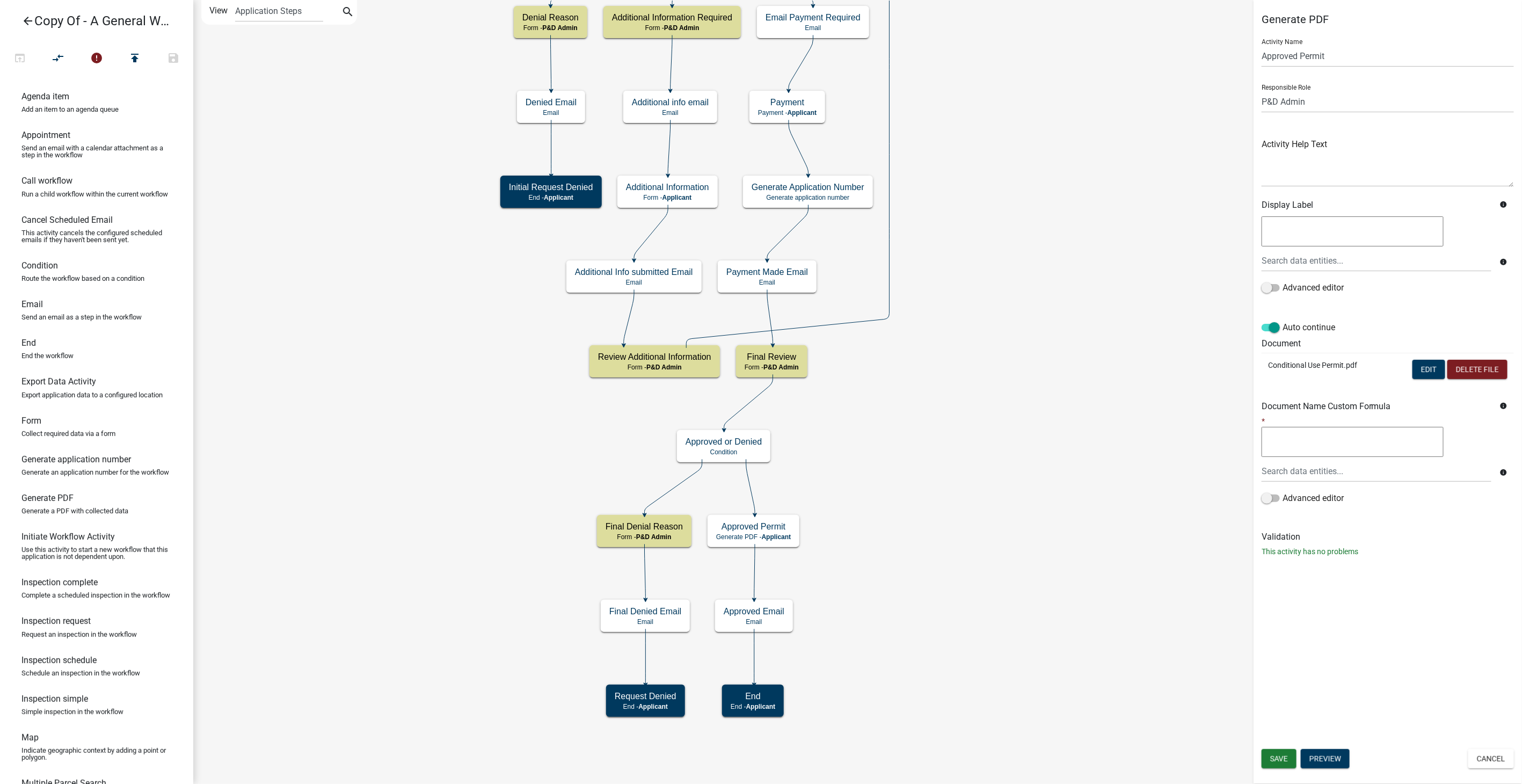
click at [1443, 359] on td "Edit Delete File" at bounding box center [1449, 370] width 130 height 35
click at [1432, 366] on button "Edit" at bounding box center [1429, 369] width 32 height 19
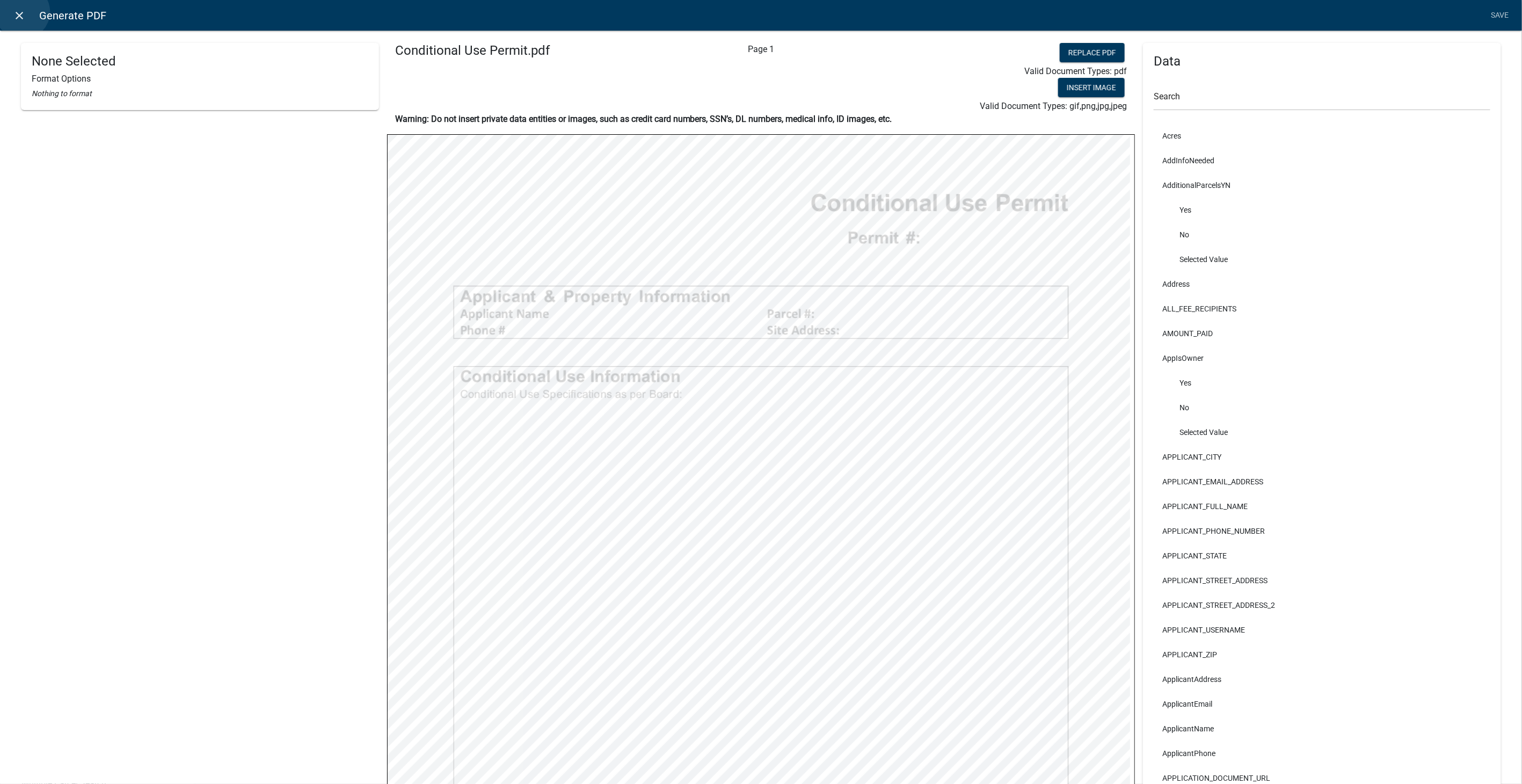
click at [22, 12] on icon "close" at bounding box center [20, 15] width 13 height 13
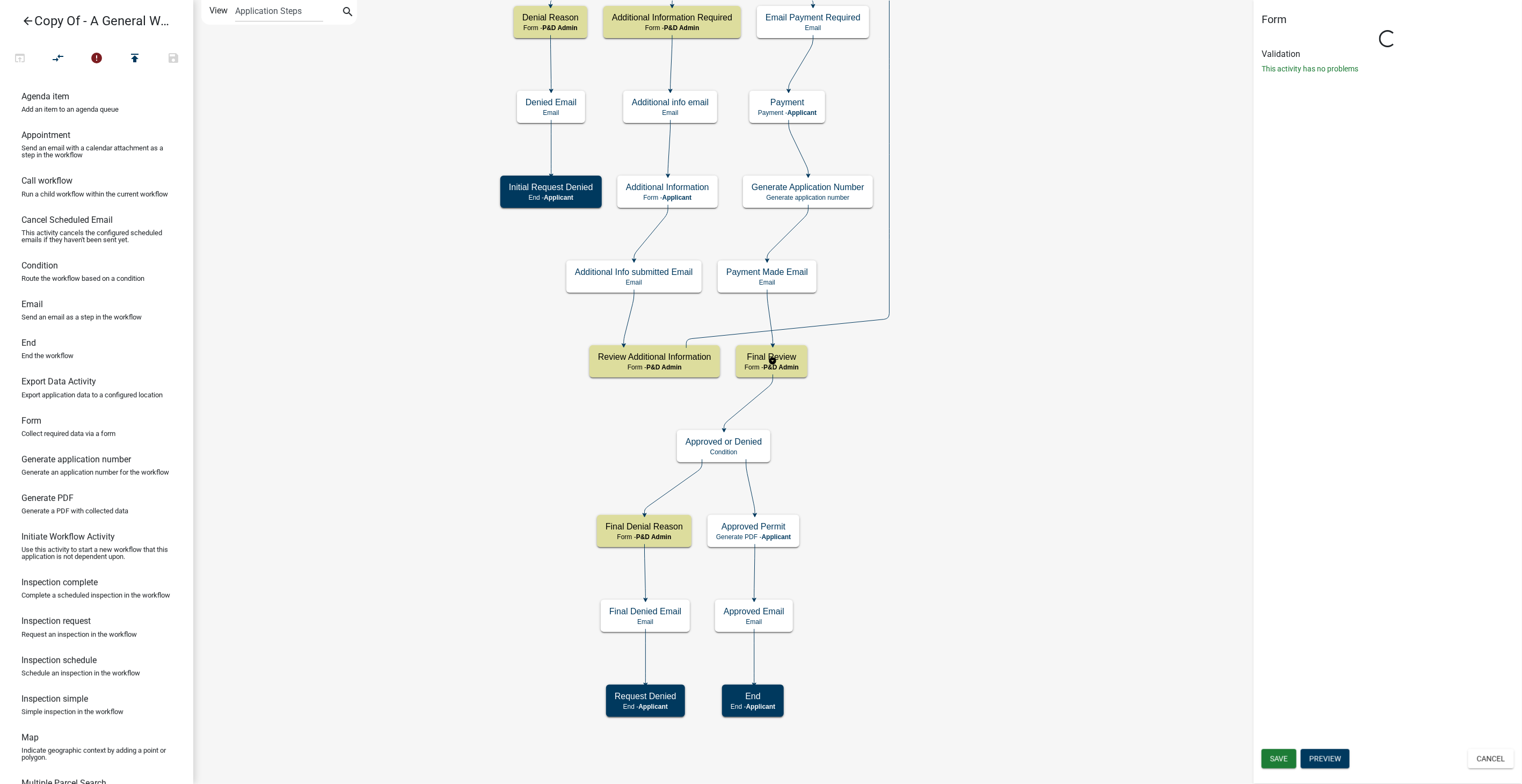
select select "1D7849C7-47D0-45C1-BB15-B11DE66EF8E1"
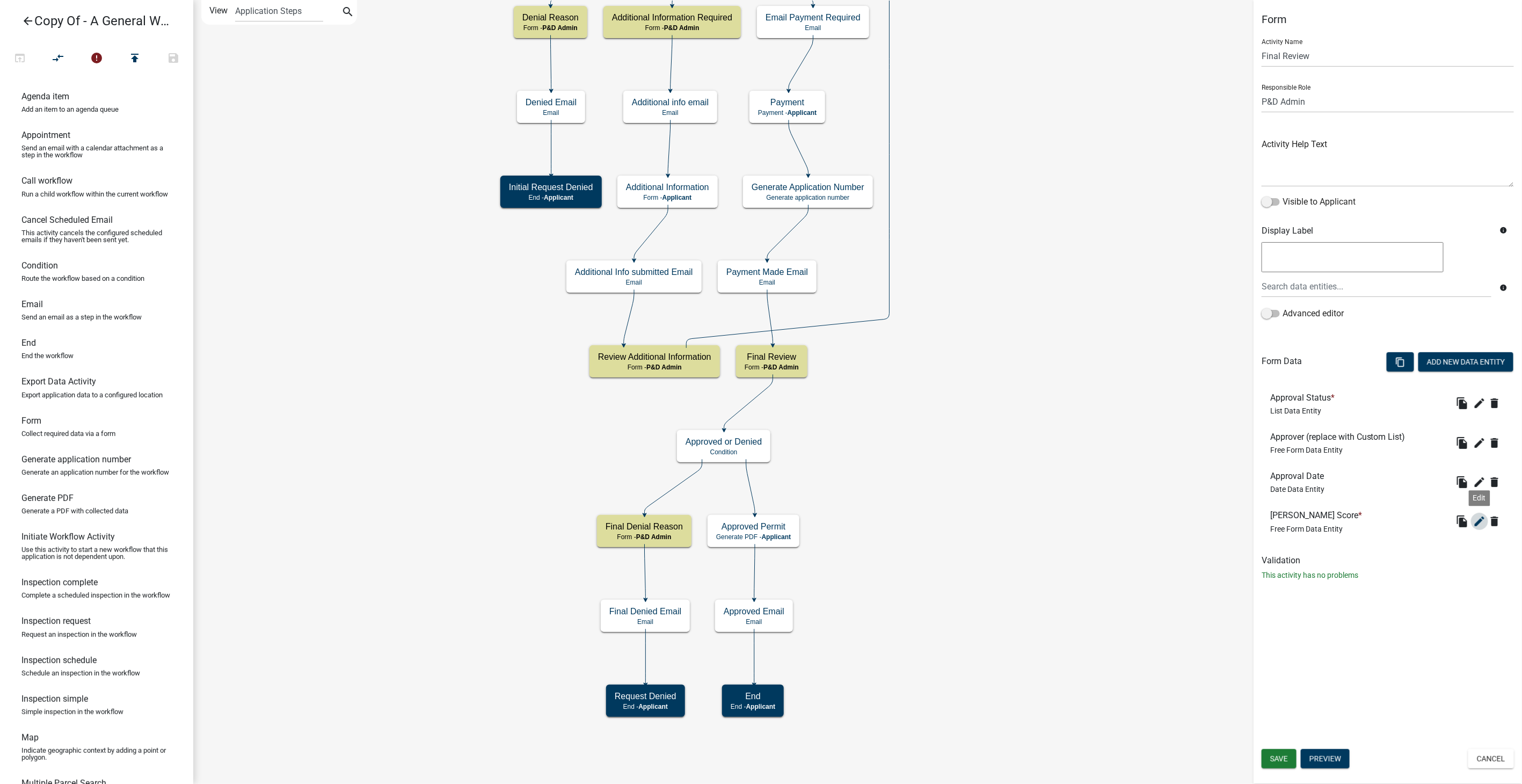
click at [1475, 519] on icon "edit" at bounding box center [1479, 521] width 13 height 13
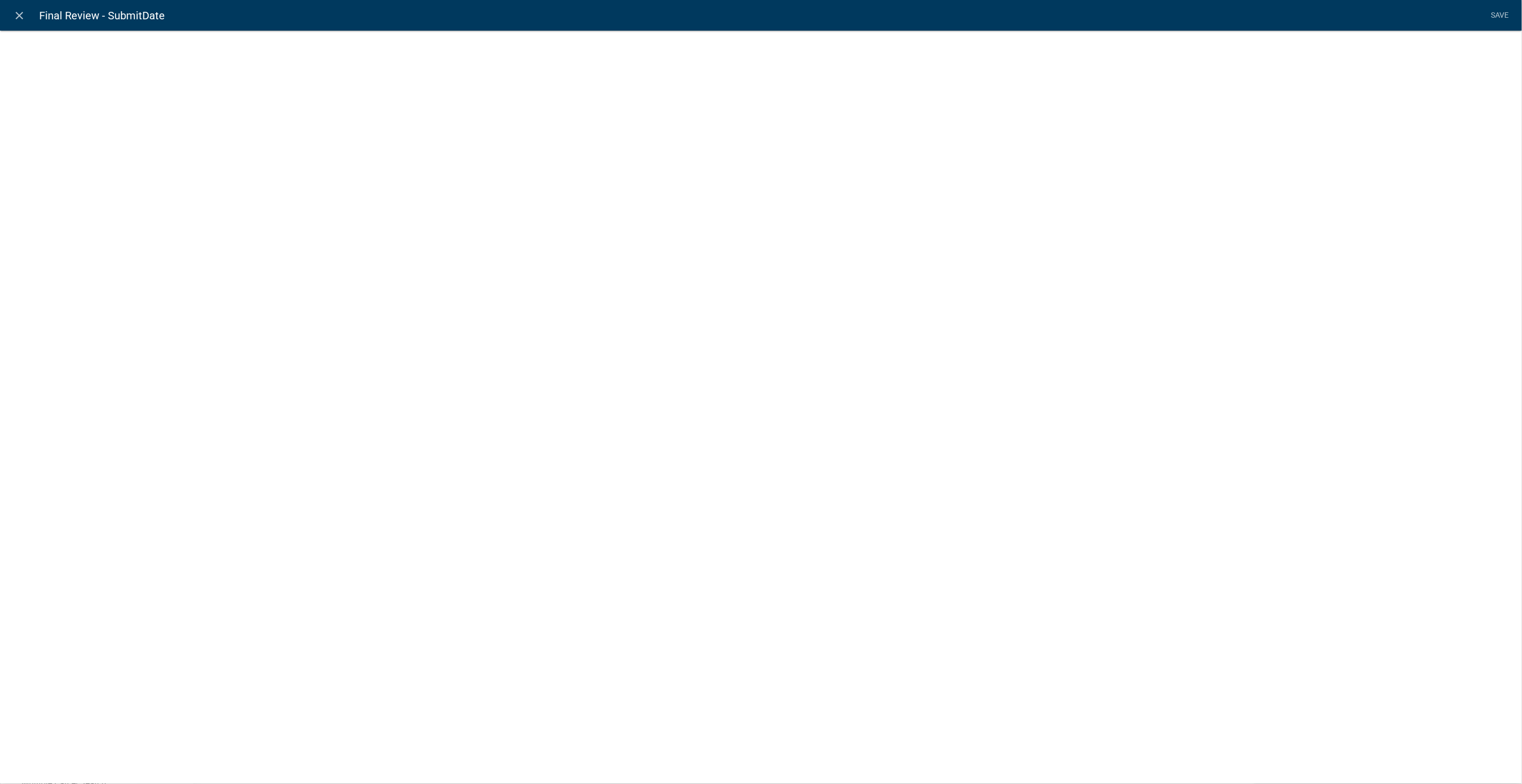
select select
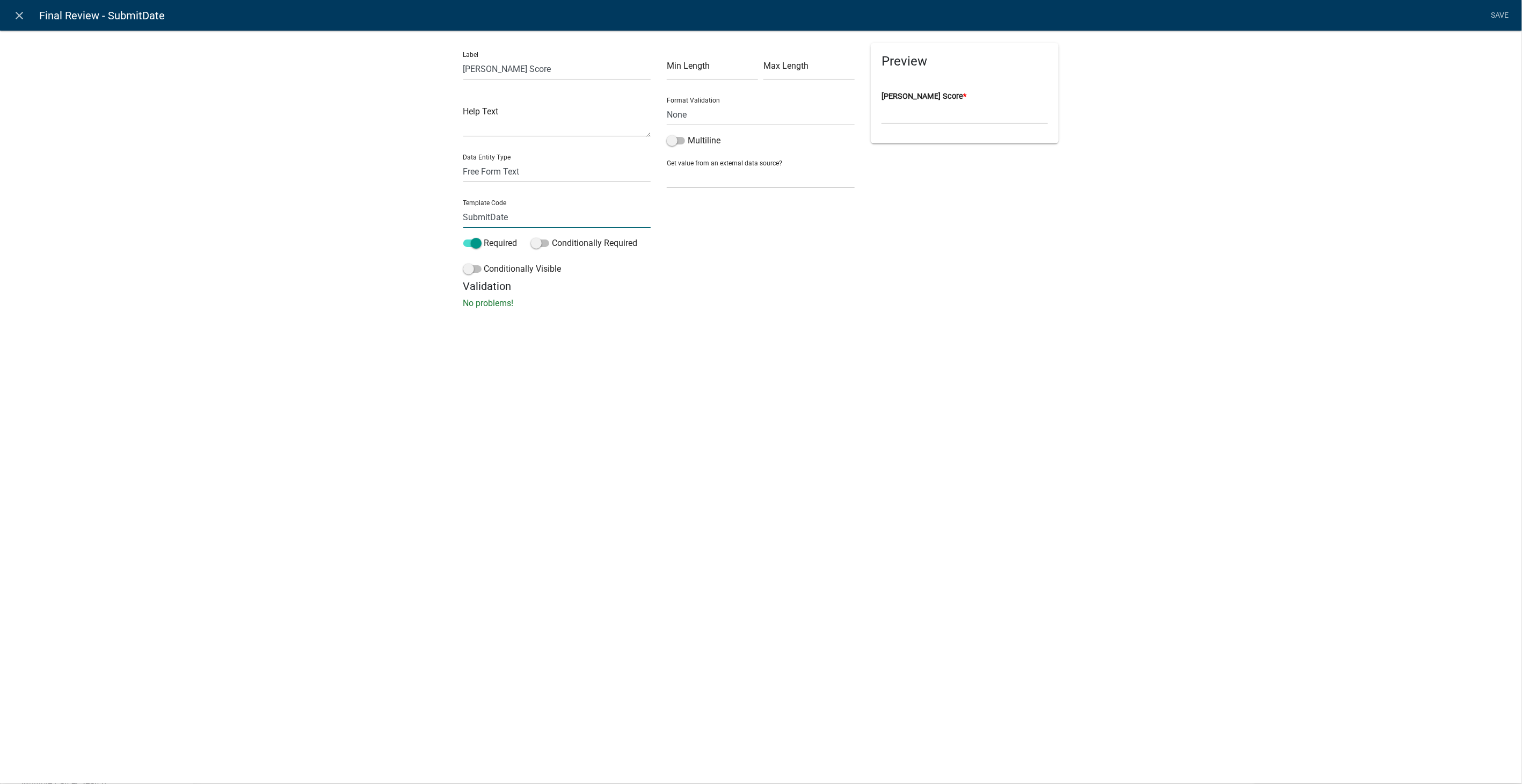
click at [520, 217] on input "SubmitDate" at bounding box center [557, 217] width 188 height 22
type input "S"
type input "LESAScore"
click at [1495, 9] on li "Save" at bounding box center [1500, 15] width 27 height 21
click at [1495, 9] on link "Save" at bounding box center [1500, 15] width 27 height 21
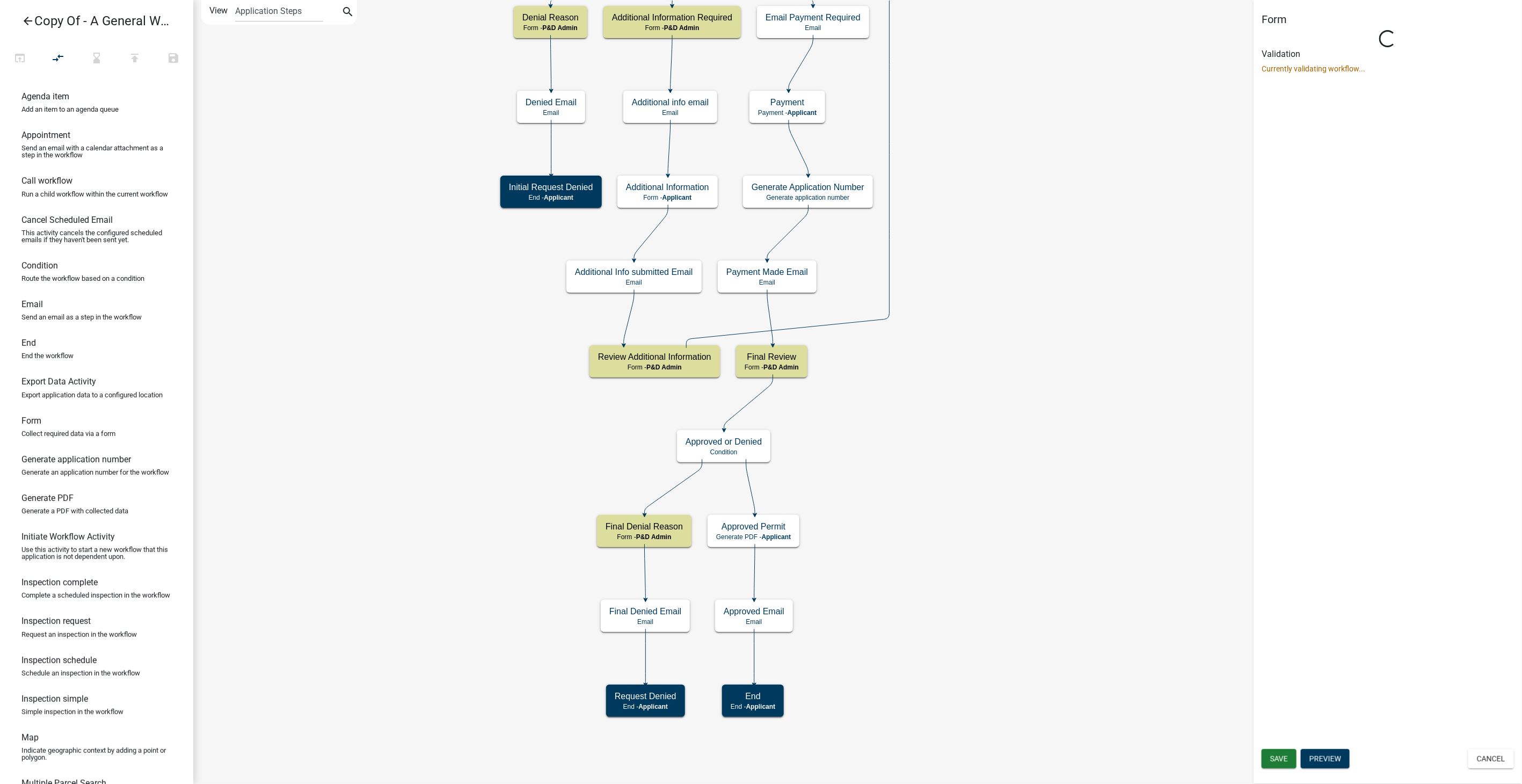
select select "1D7849C7-47D0-45C1-BB15-B11DE66EF8E1"
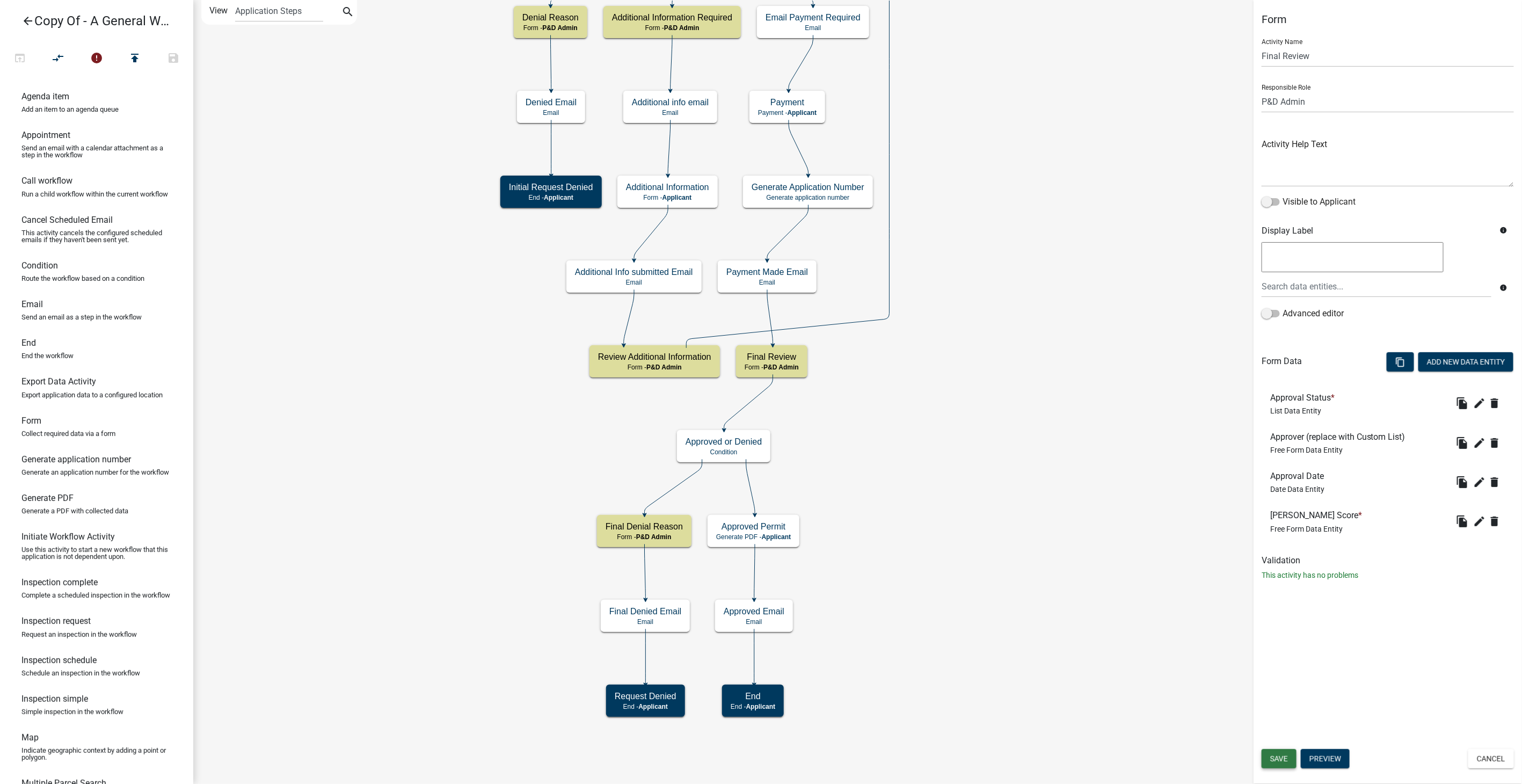
click at [1275, 759] on span "Save" at bounding box center [1279, 759] width 18 height 9
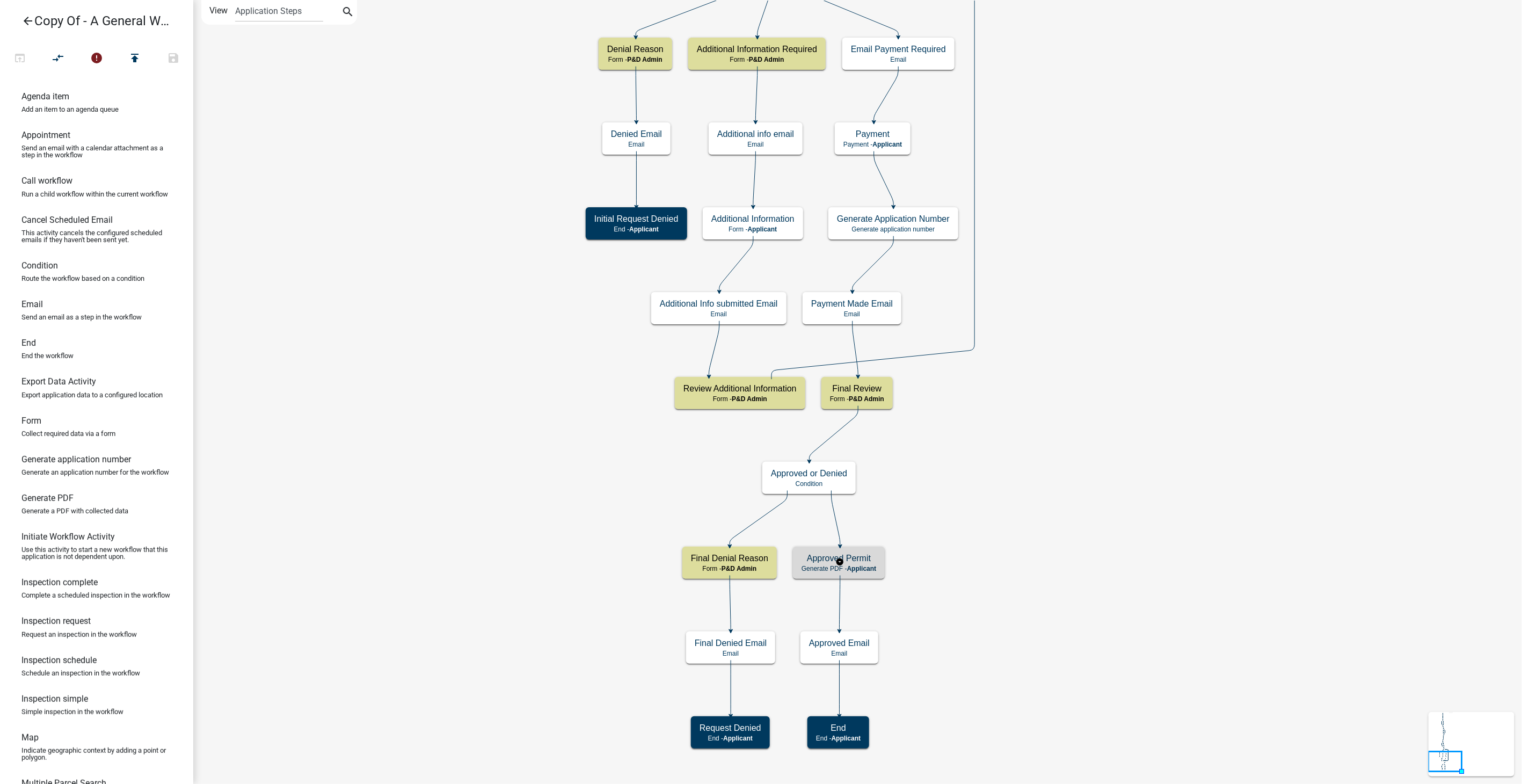
click at [870, 570] on span "Applicant" at bounding box center [862, 568] width 30 height 8
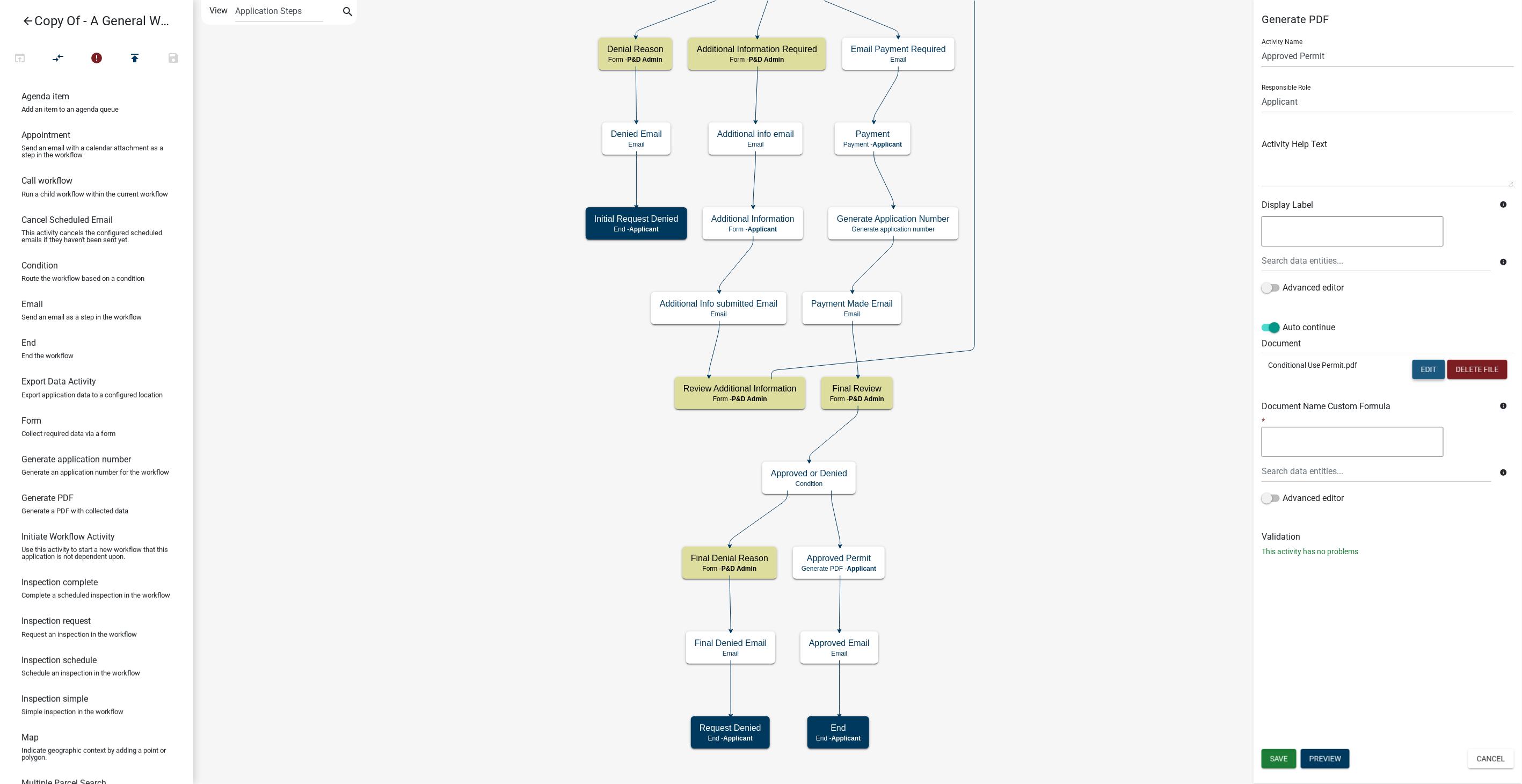
click at [1427, 367] on button "Edit" at bounding box center [1429, 369] width 32 height 19
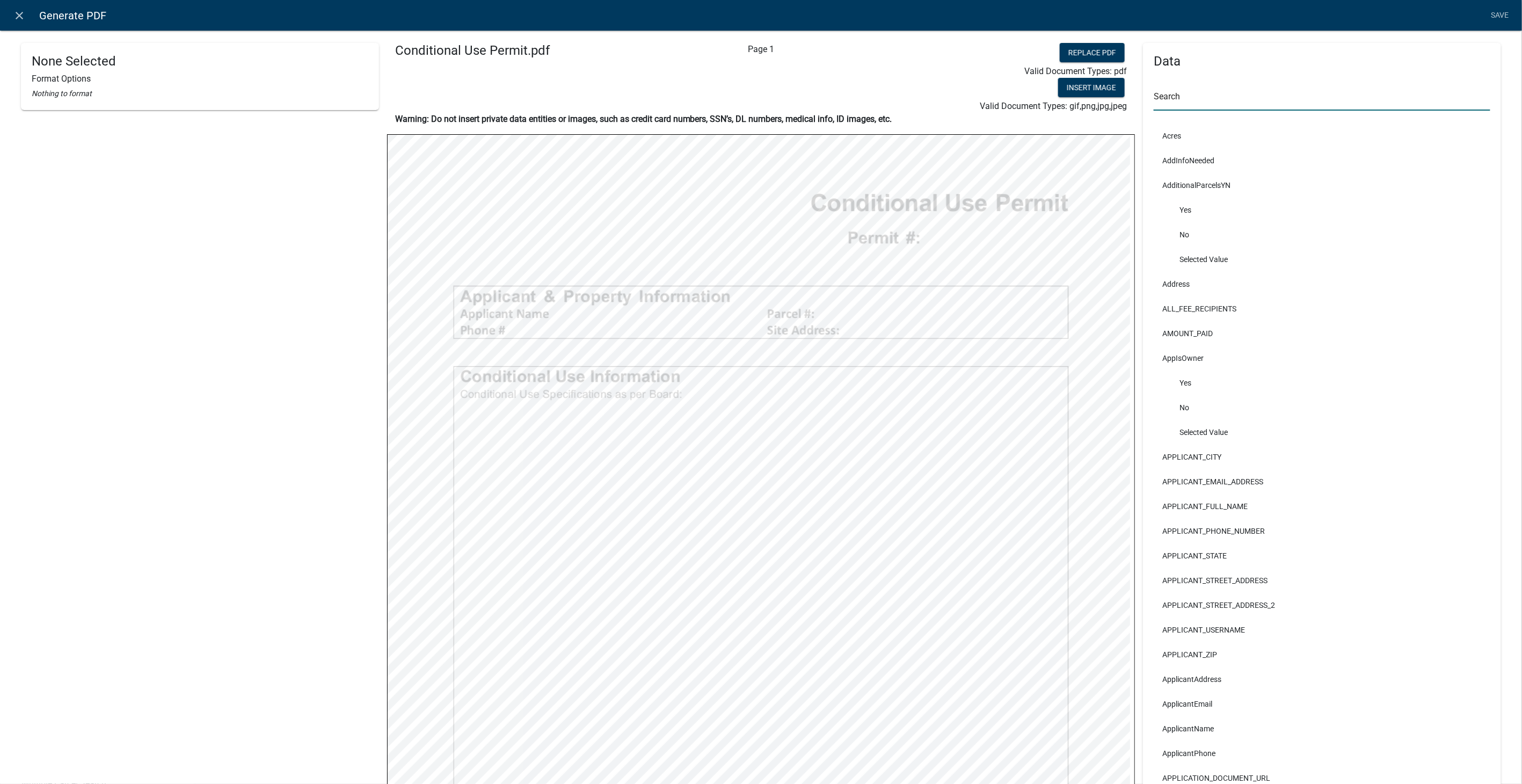
click at [1259, 97] on input "text" at bounding box center [1322, 99] width 337 height 22
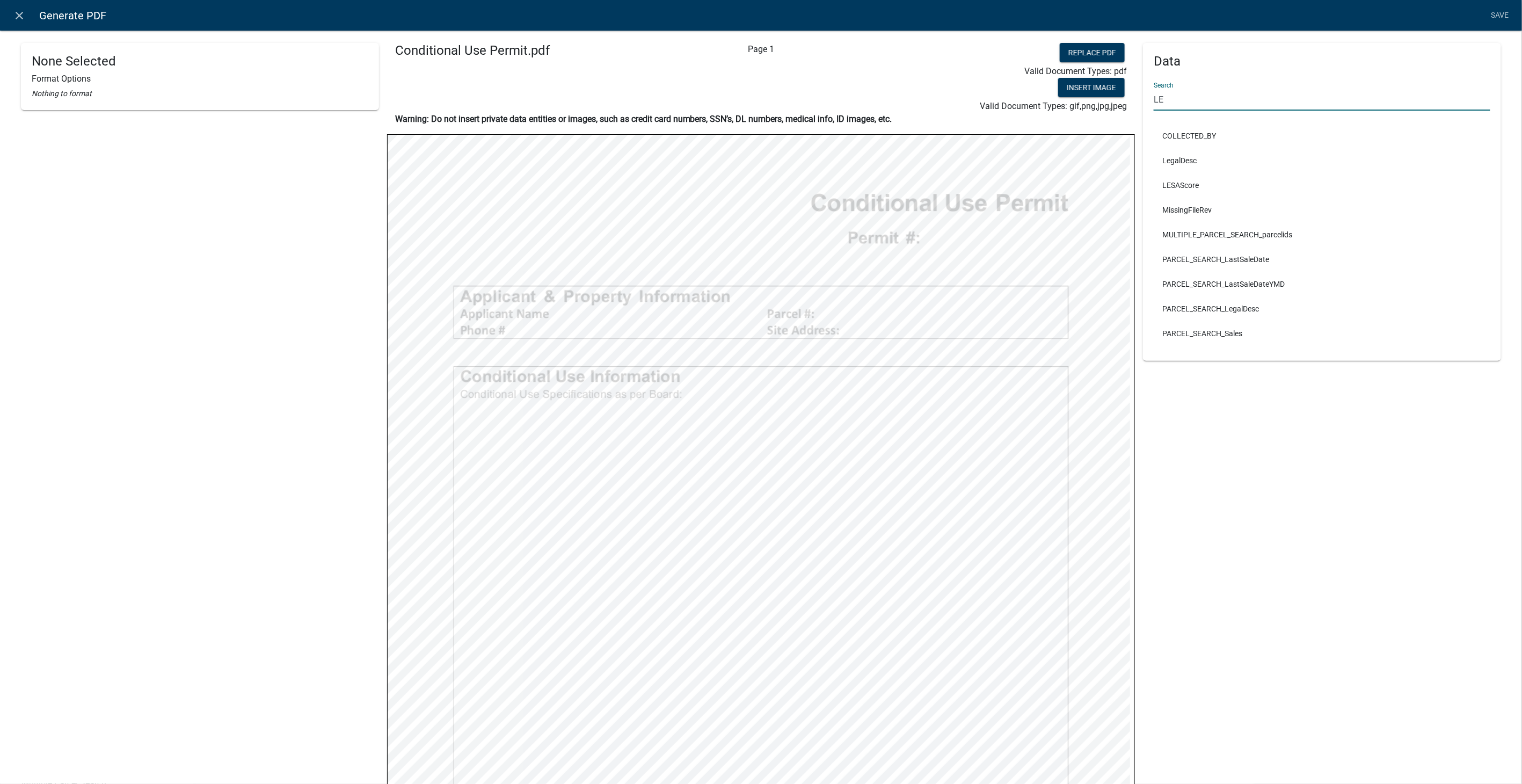
type input "LE"
click at [1497, 20] on link "Save" at bounding box center [1500, 15] width 27 height 21
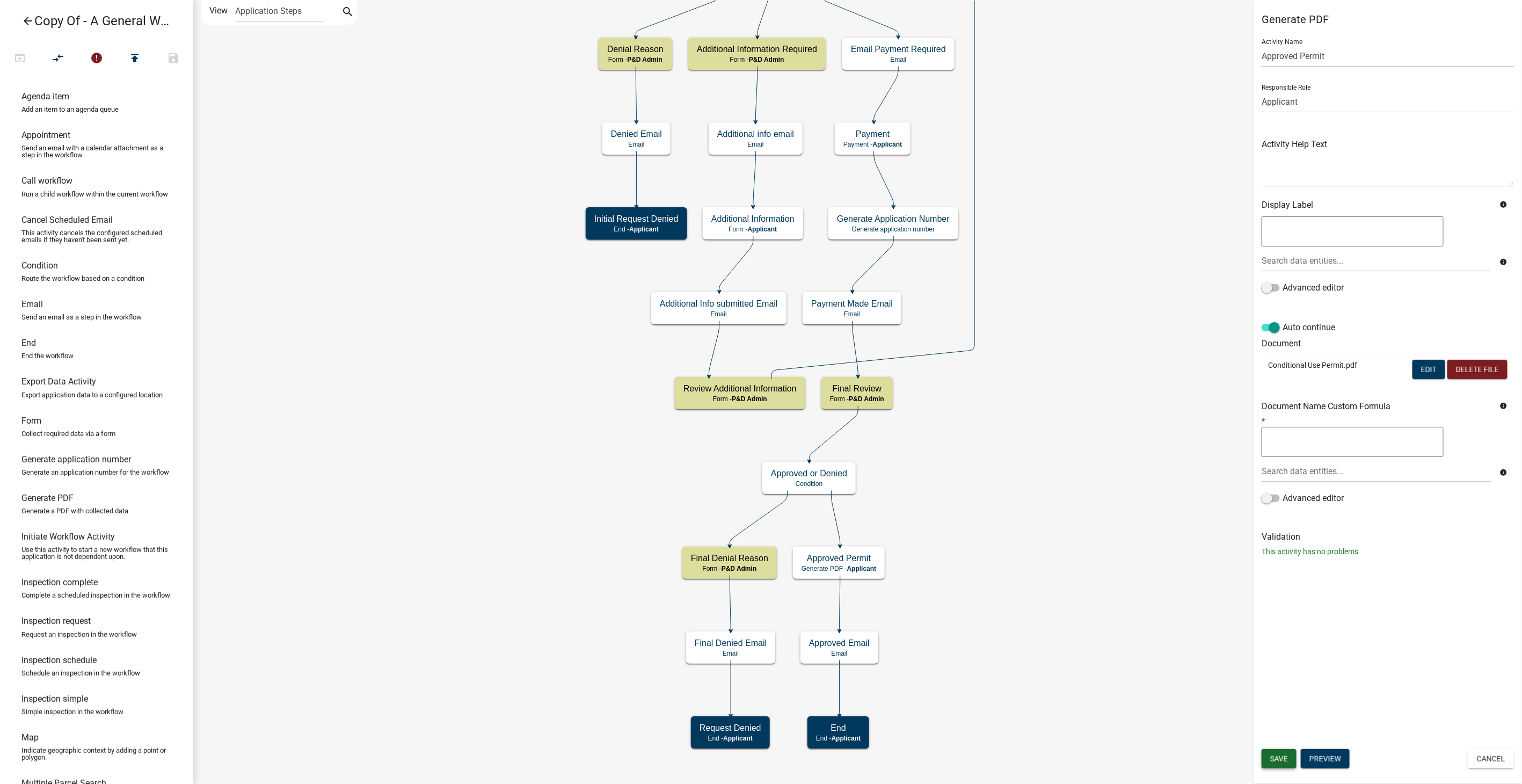
click at [1274, 762] on span "Save" at bounding box center [1279, 759] width 18 height 9
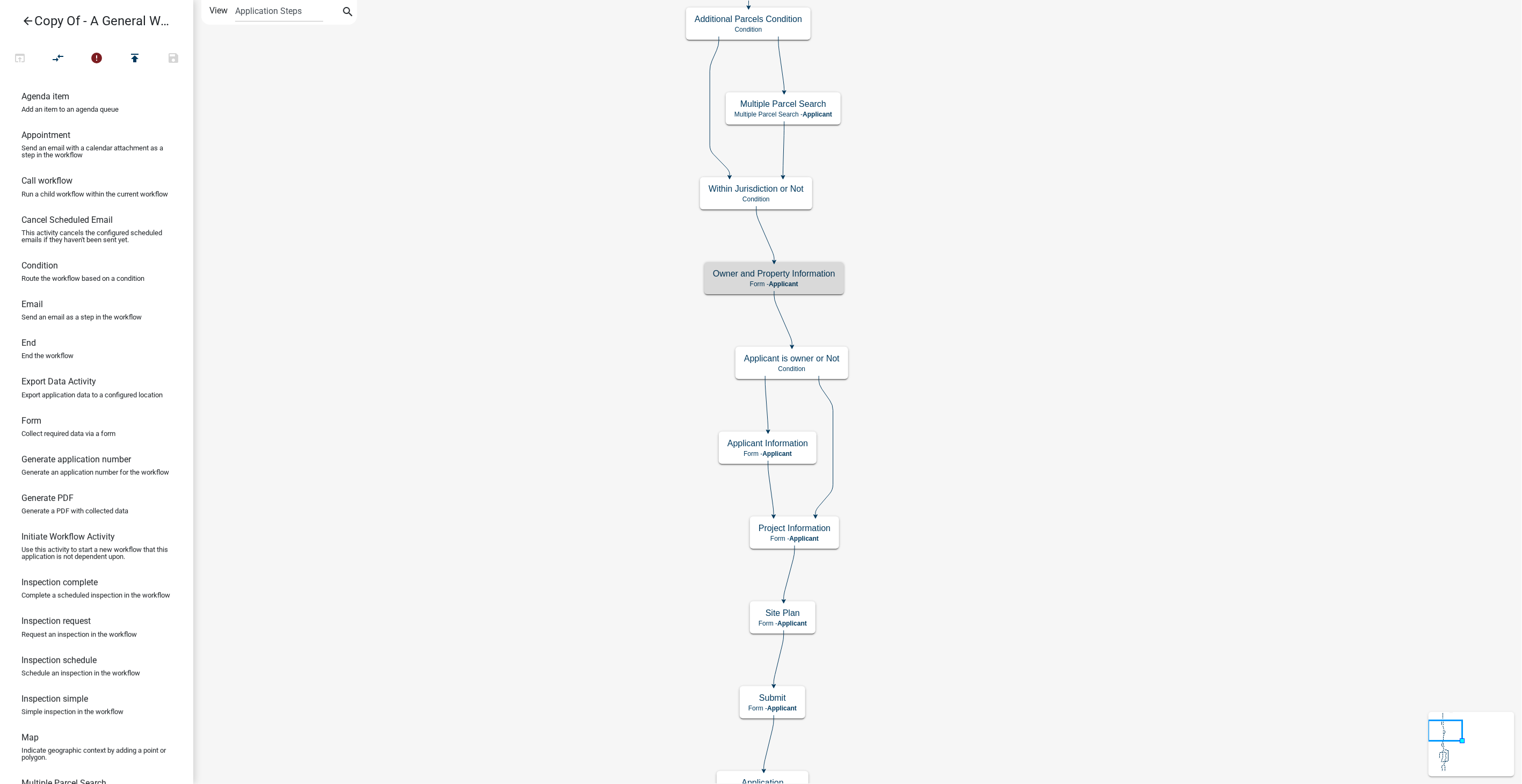
click at [29, 22] on icon "arrow_back" at bounding box center [28, 22] width 13 height 15
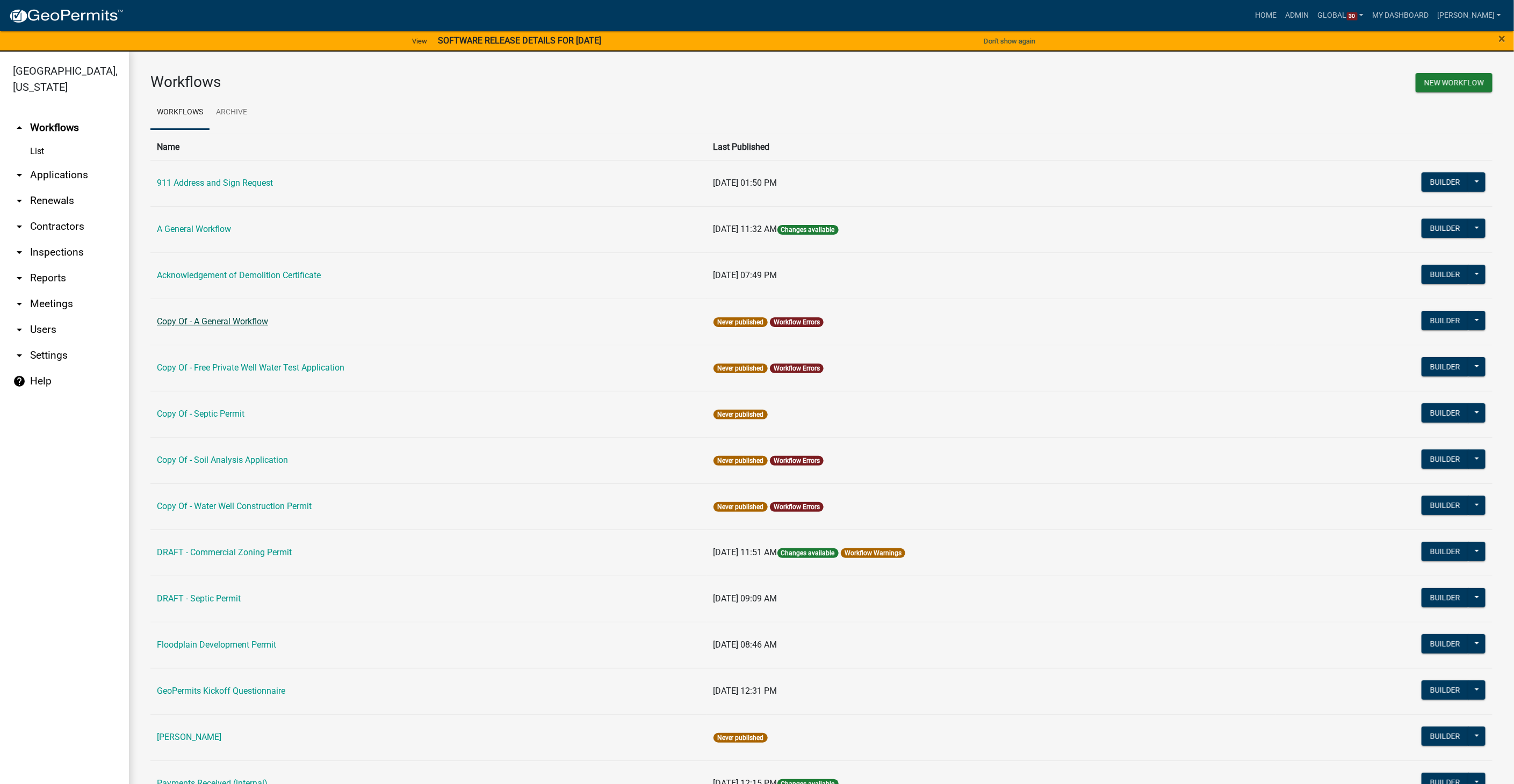
click at [218, 324] on link "Copy Of - A General Workflow" at bounding box center [212, 321] width 111 height 10
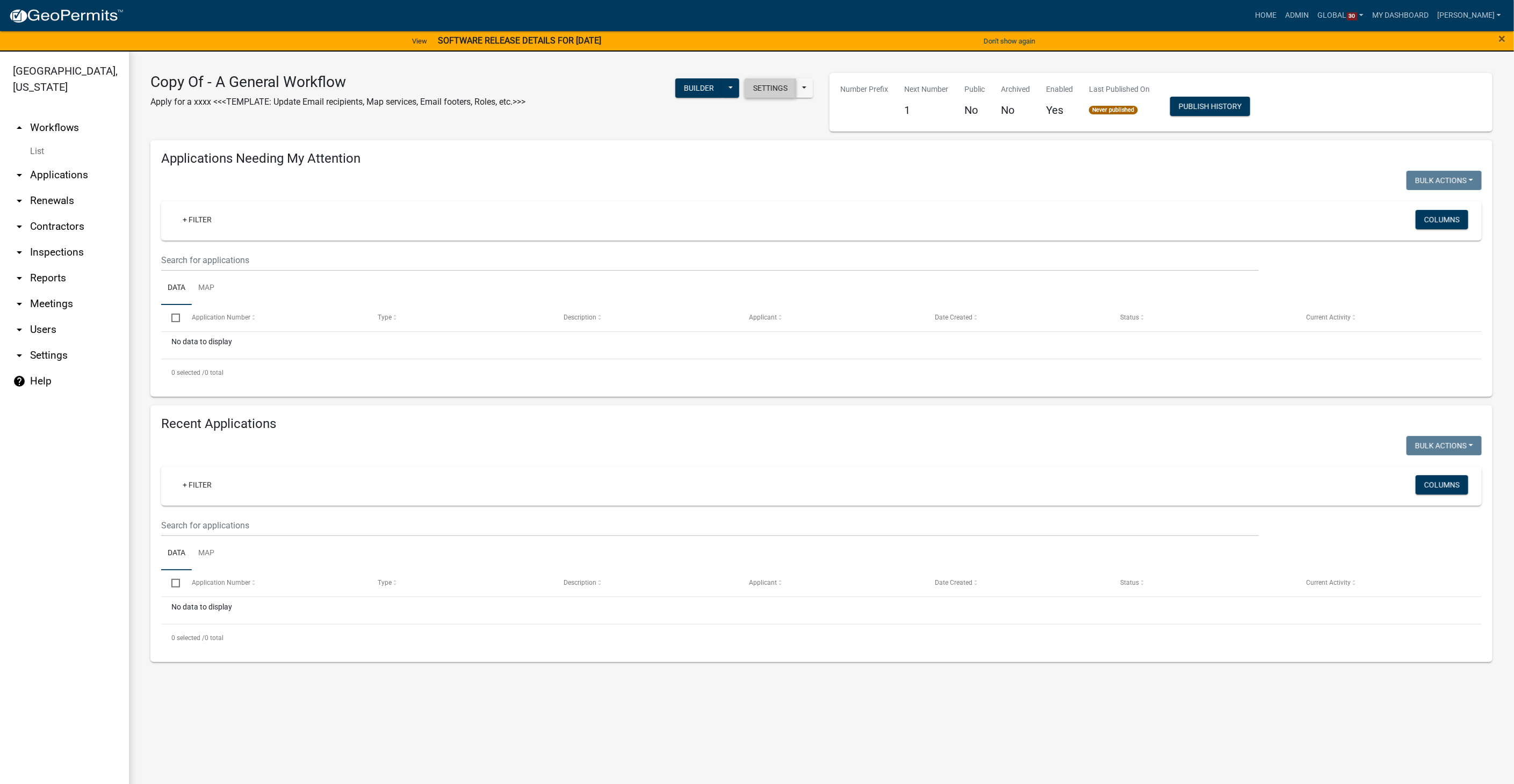
click at [769, 92] on button "Settings" at bounding box center [770, 88] width 51 height 19
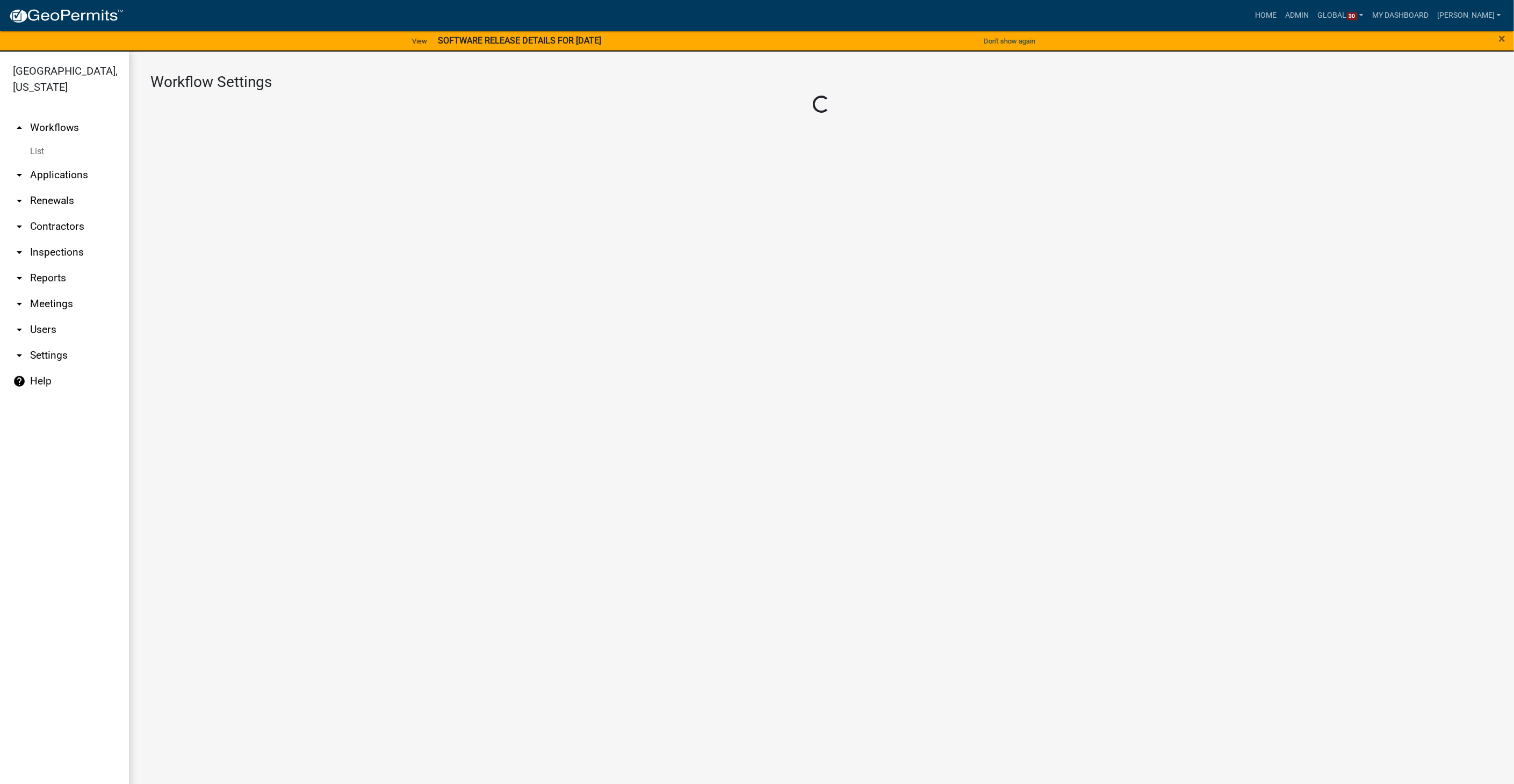
select select "3"
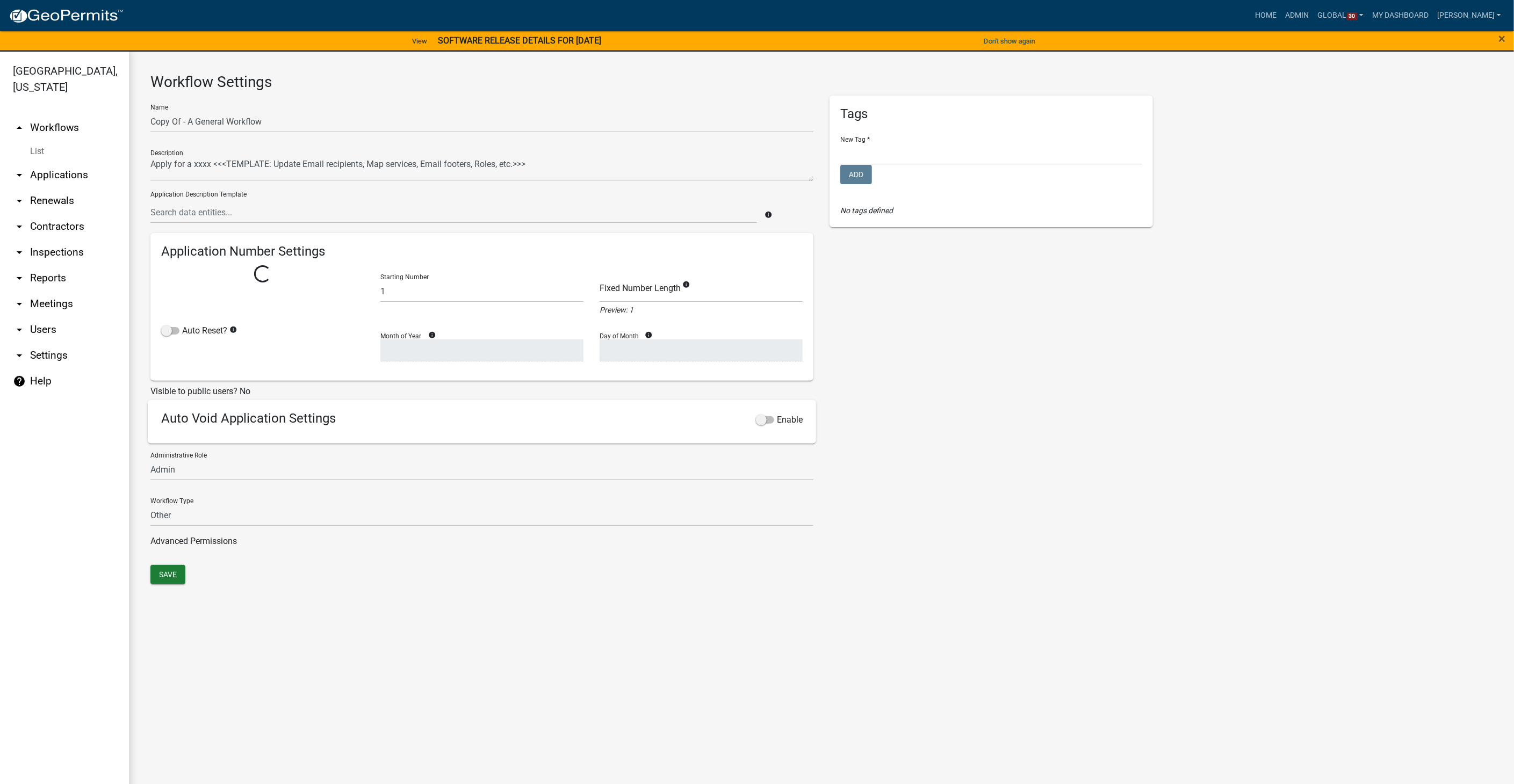
select select
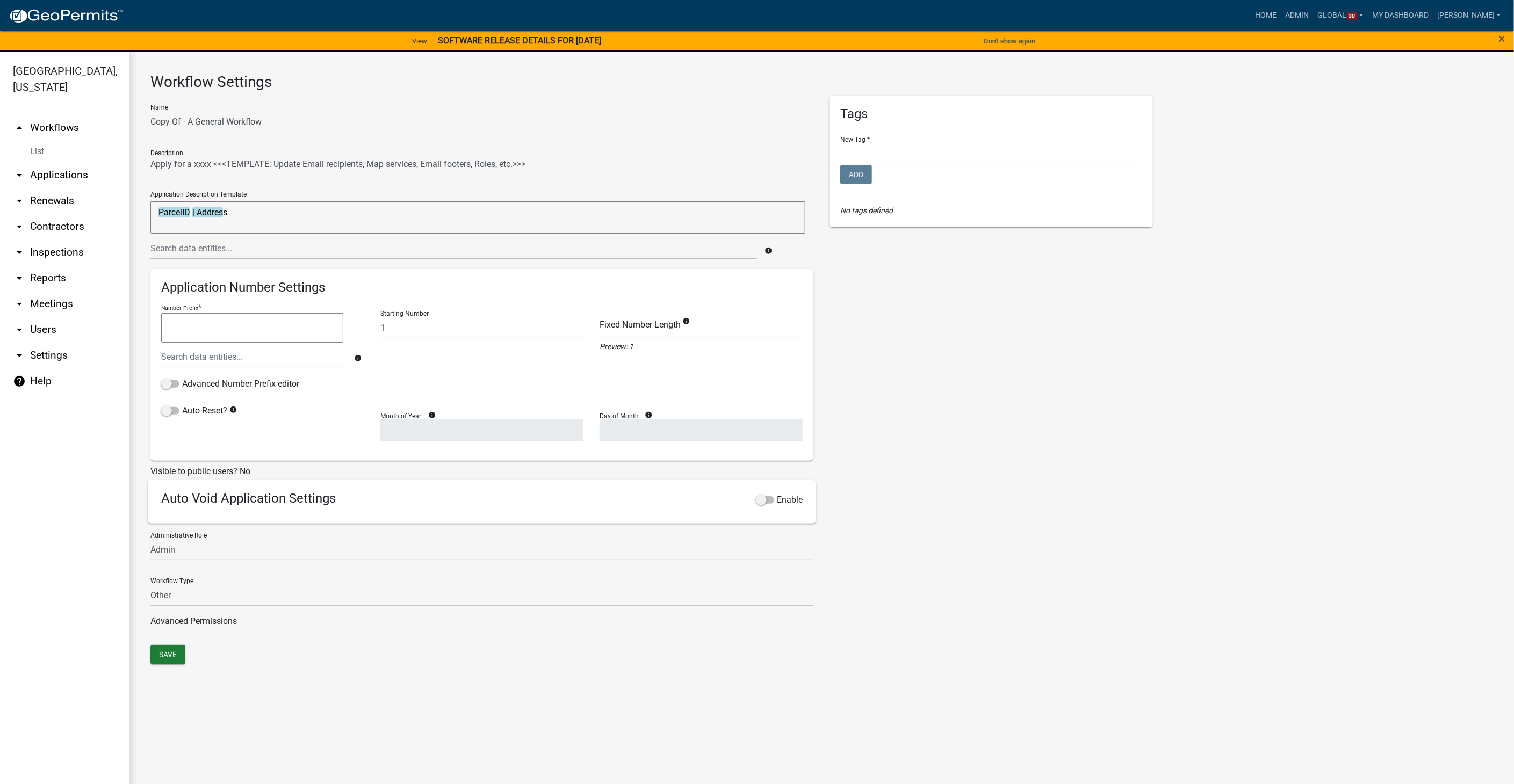
click at [28, 141] on link "List" at bounding box center [64, 151] width 129 height 21
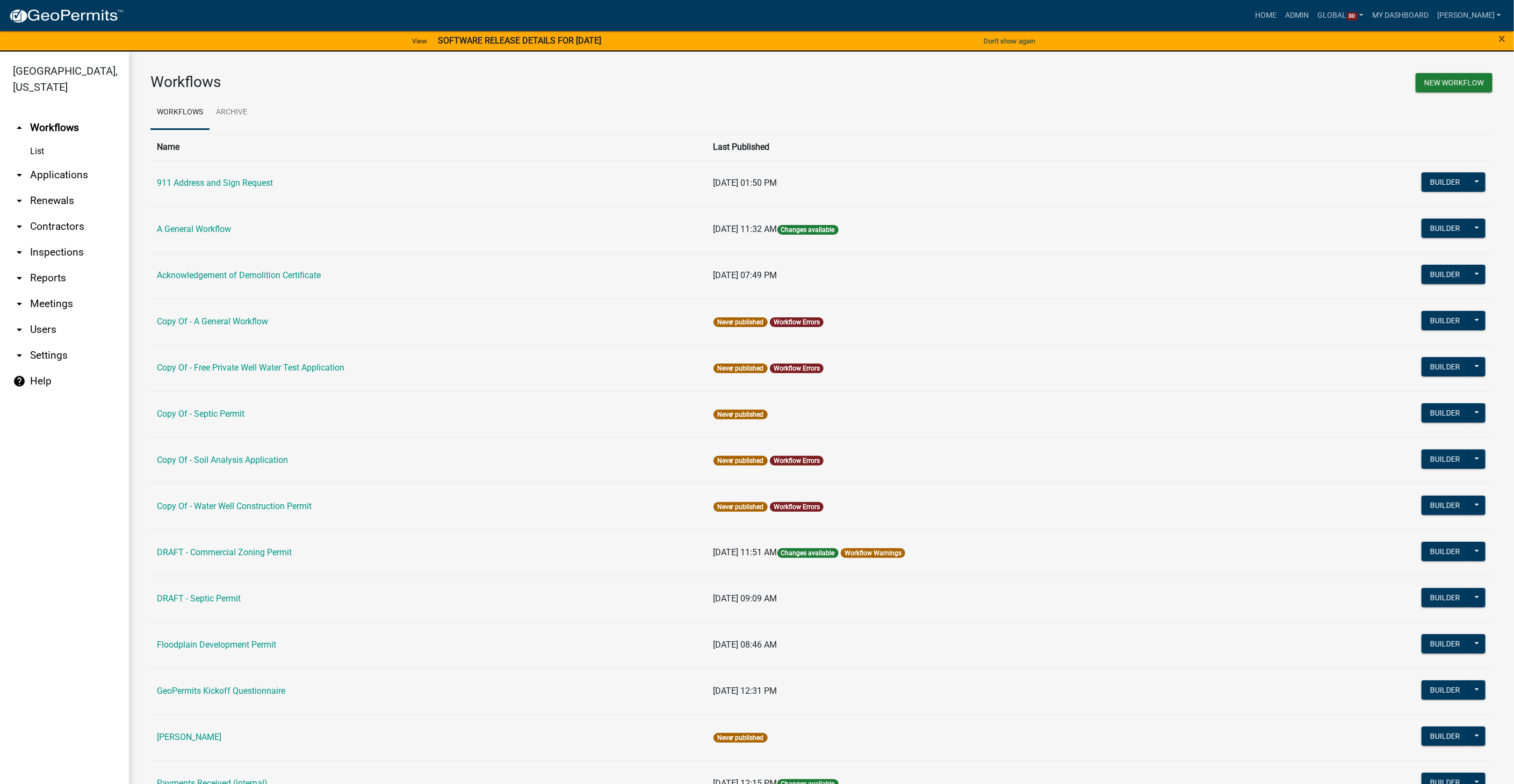
click at [46, 368] on link "help Help" at bounding box center [64, 381] width 129 height 26
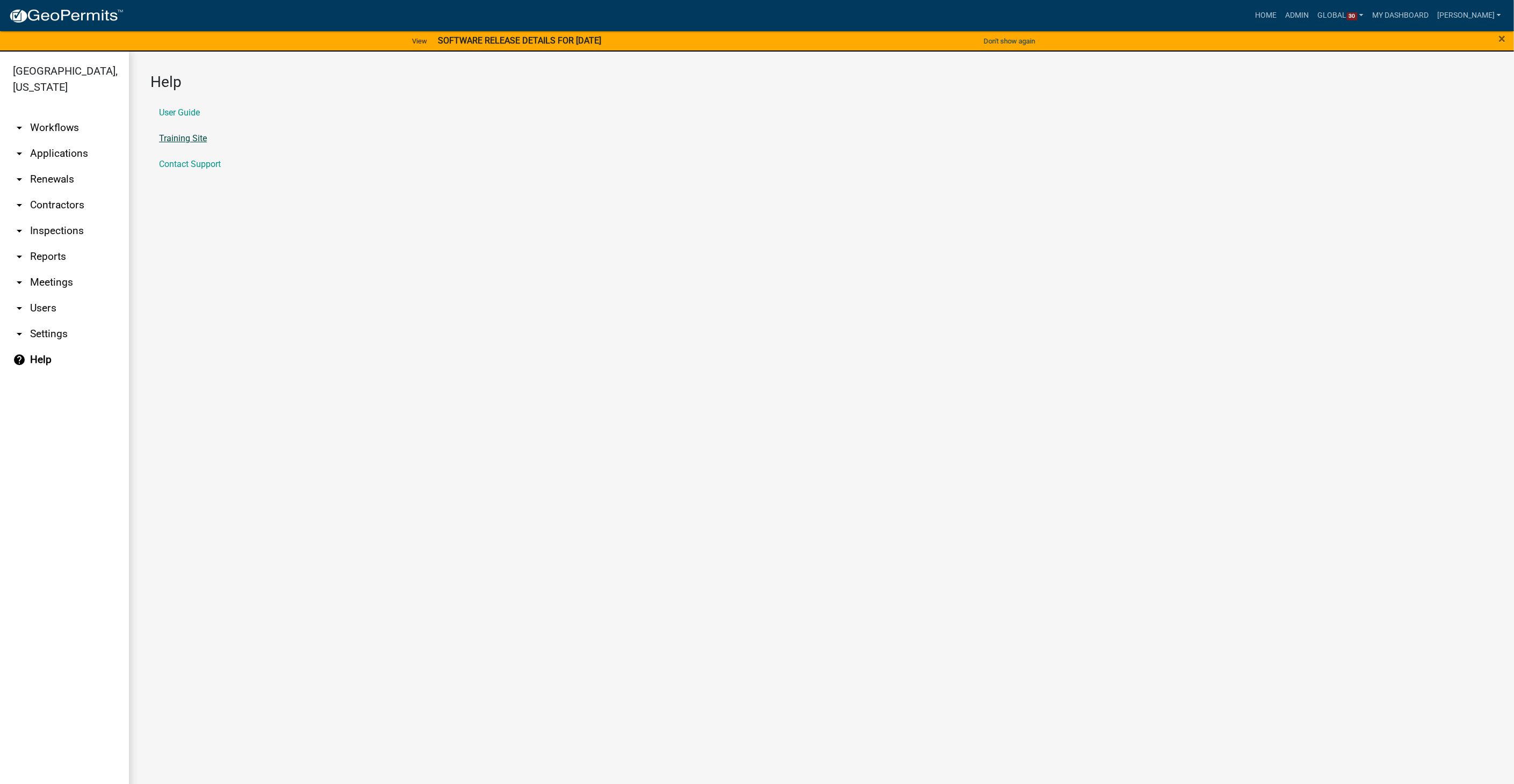
click at [176, 136] on link "Training Site" at bounding box center [183, 138] width 48 height 9
click at [179, 161] on link "Contact Support" at bounding box center [190, 164] width 61 height 9
click at [412, 37] on link "View" at bounding box center [420, 41] width 24 height 18
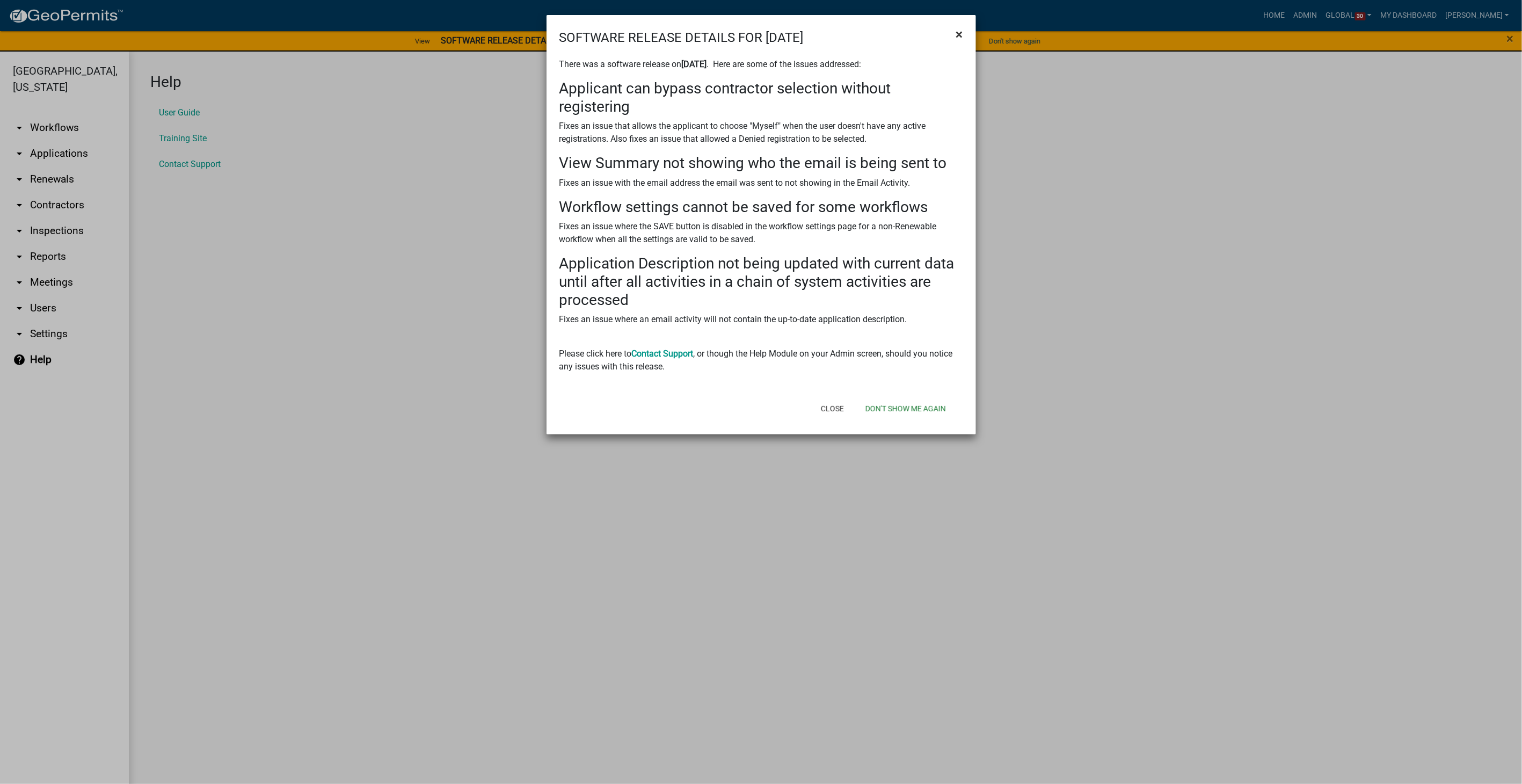
click at [961, 36] on span "×" at bounding box center [960, 34] width 7 height 15
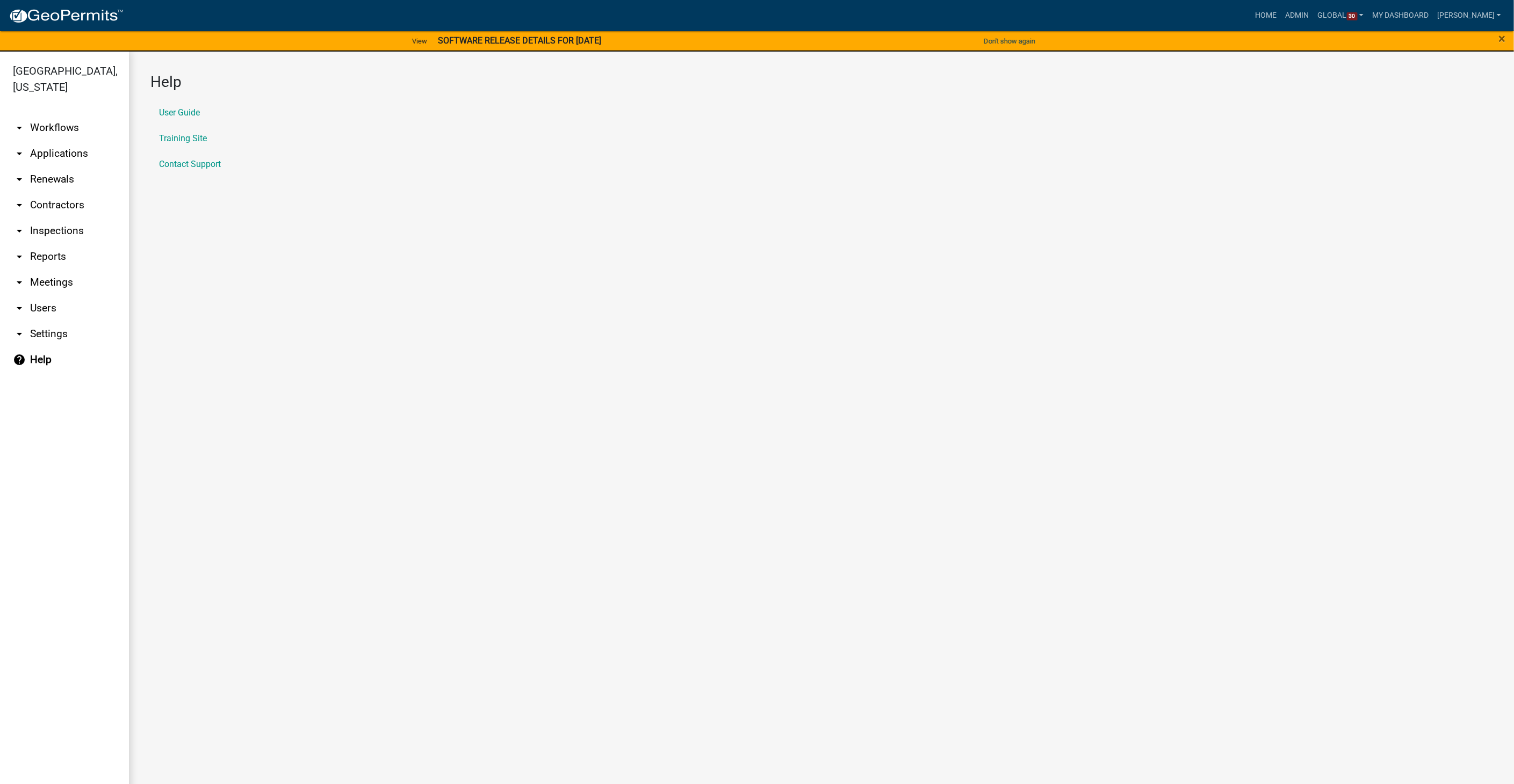
click at [45, 115] on link "arrow_drop_down Workflows" at bounding box center [64, 128] width 129 height 26
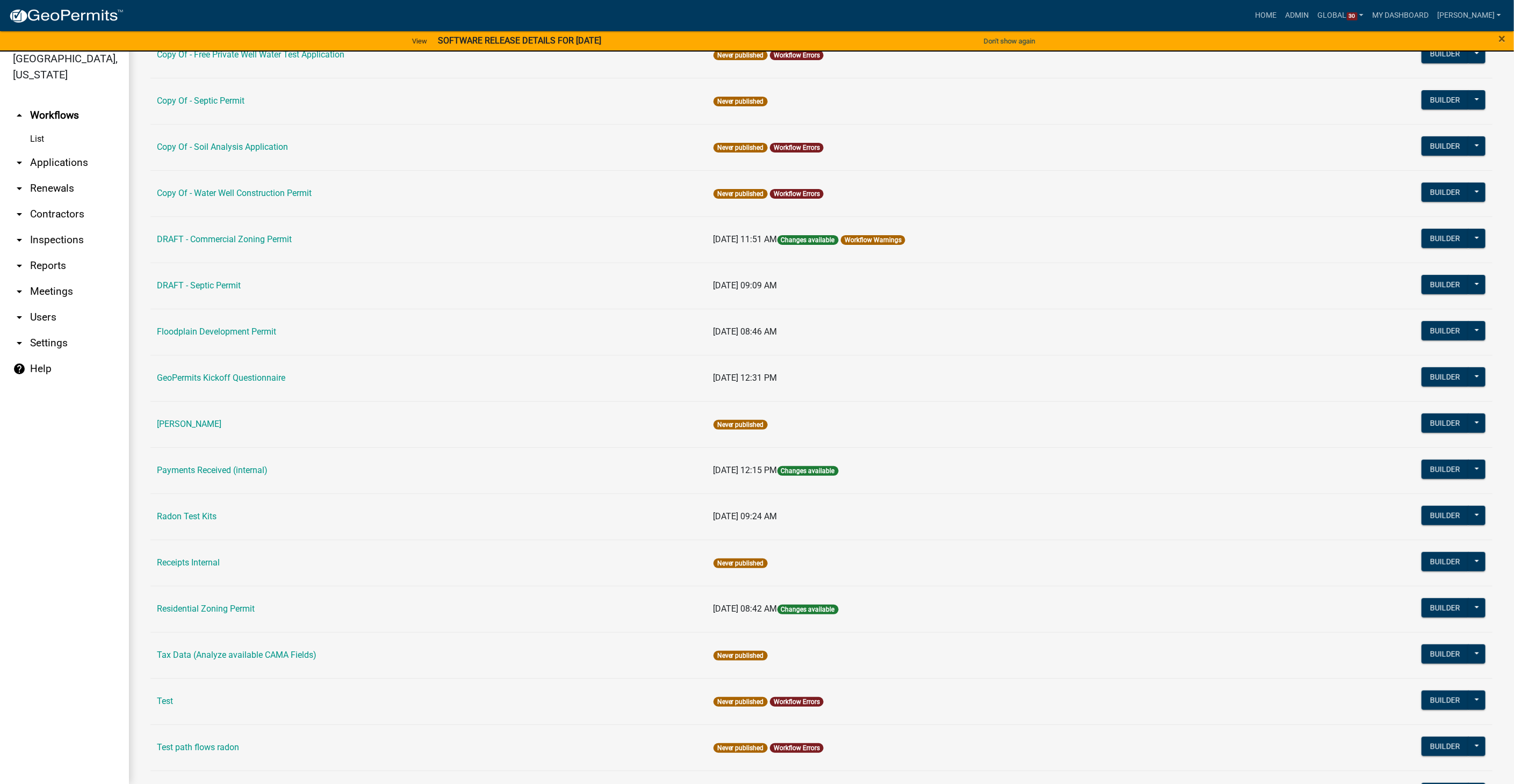
scroll to position [299, 0]
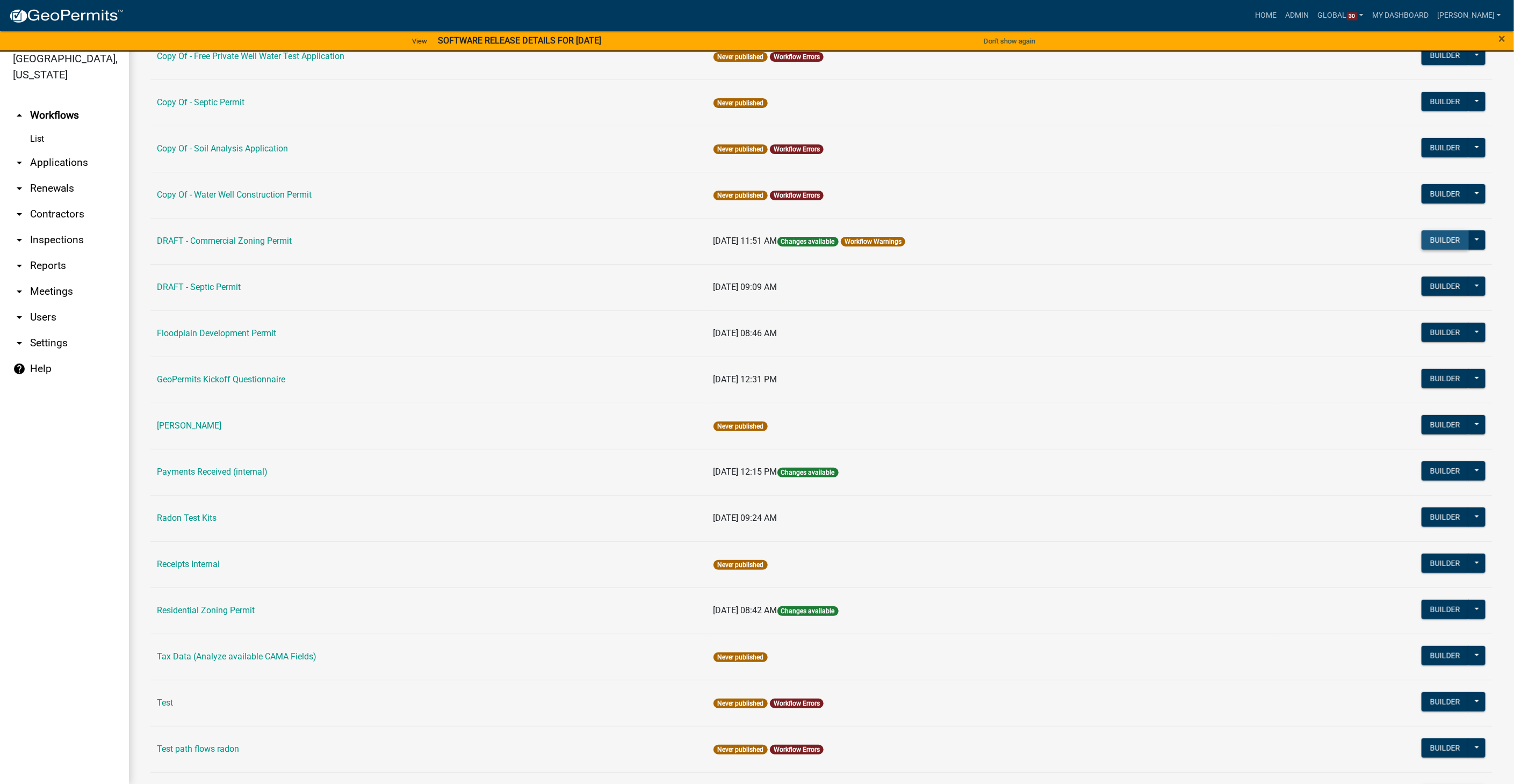
click at [1443, 238] on button "Builder" at bounding box center [1445, 240] width 47 height 19
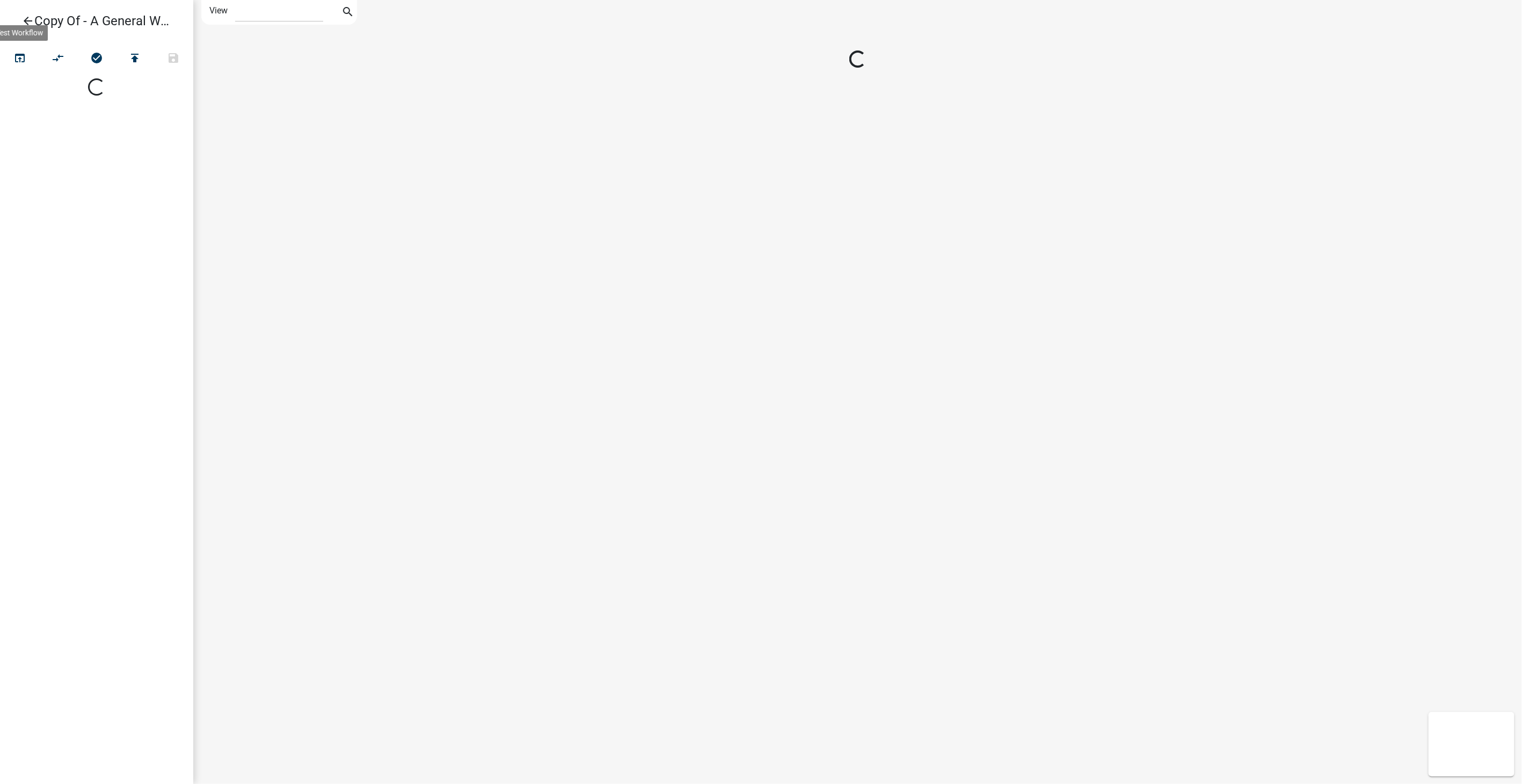
select select "1"
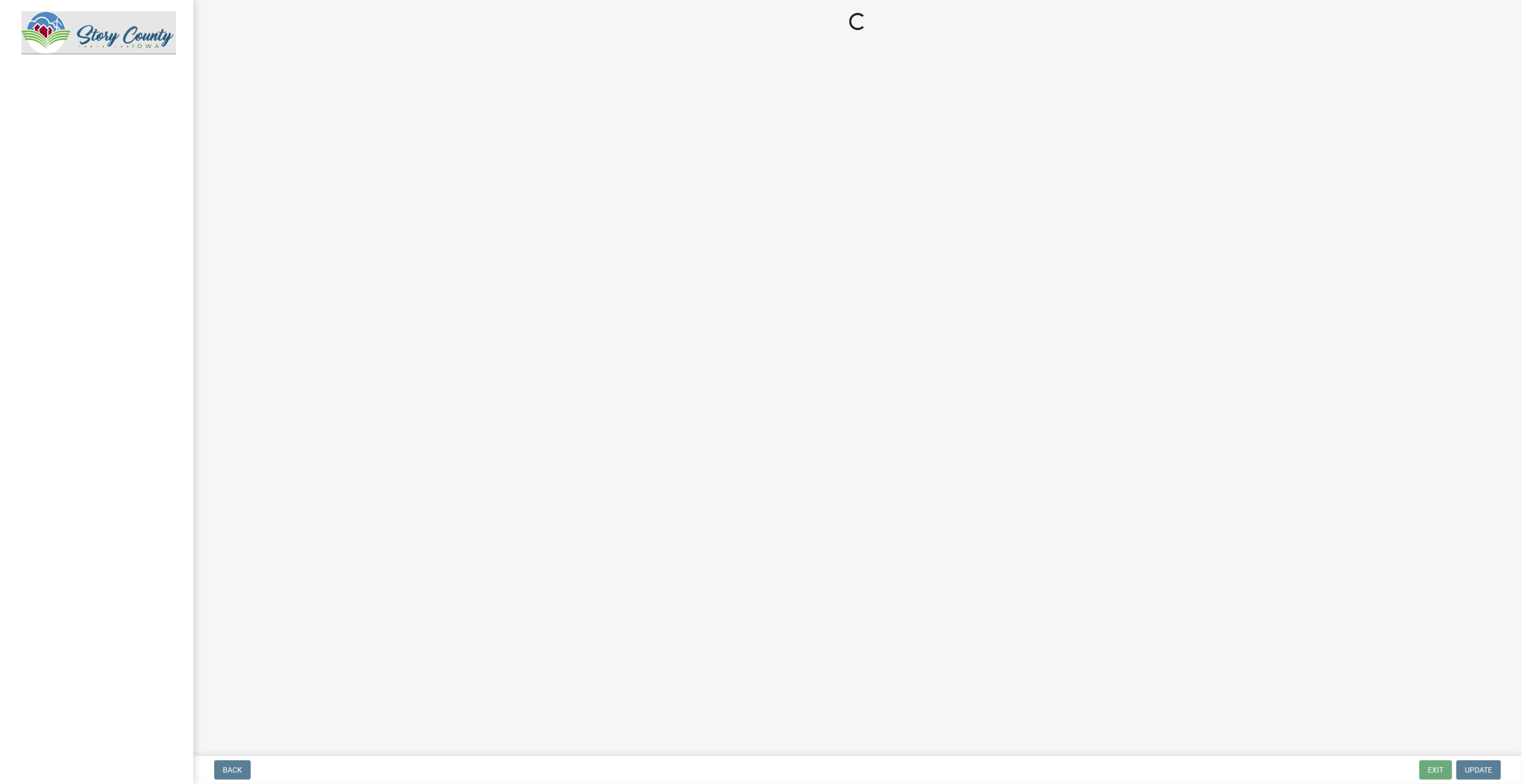
select select "3: 3"
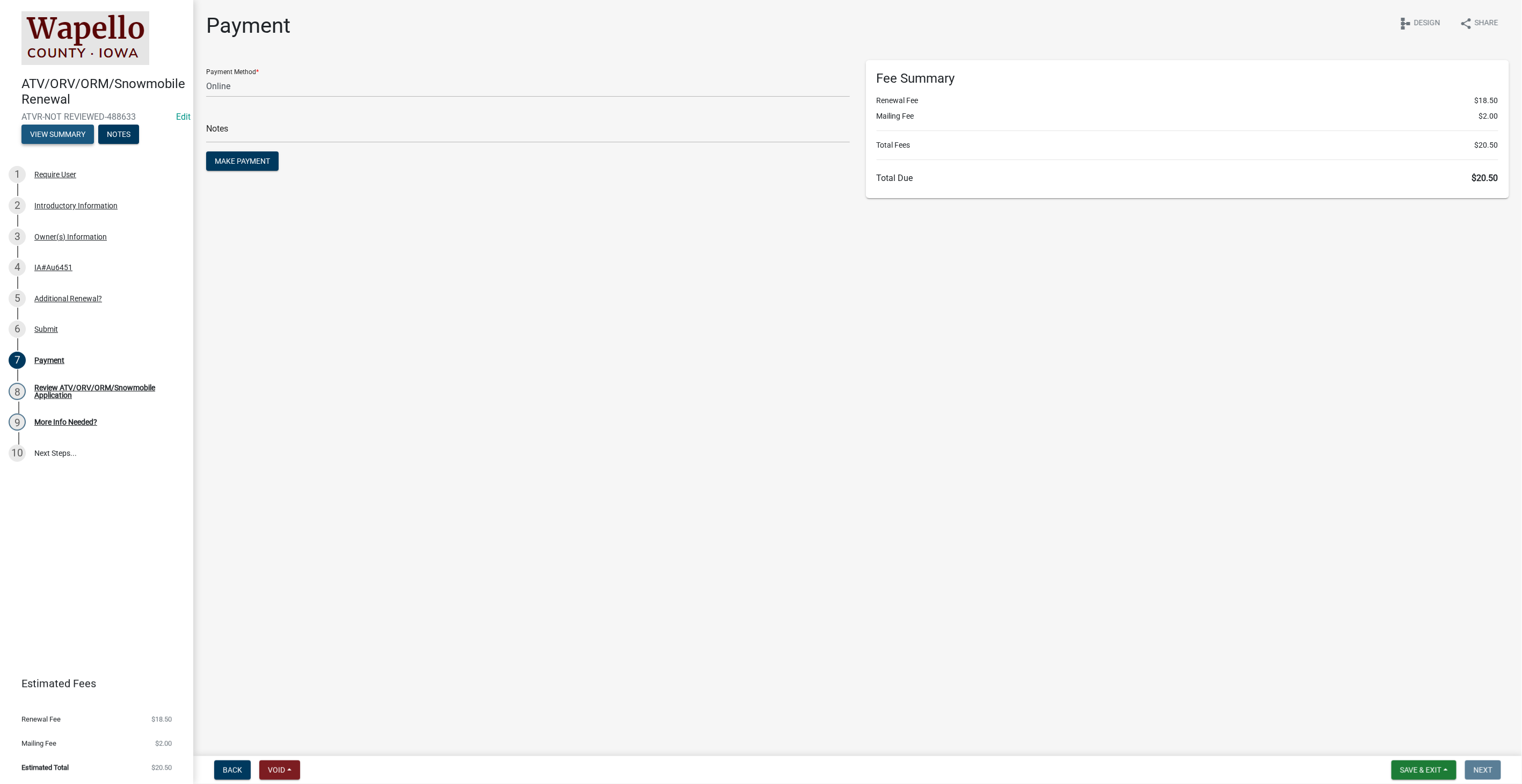
click at [58, 138] on button "View Summary" at bounding box center [57, 134] width 73 height 19
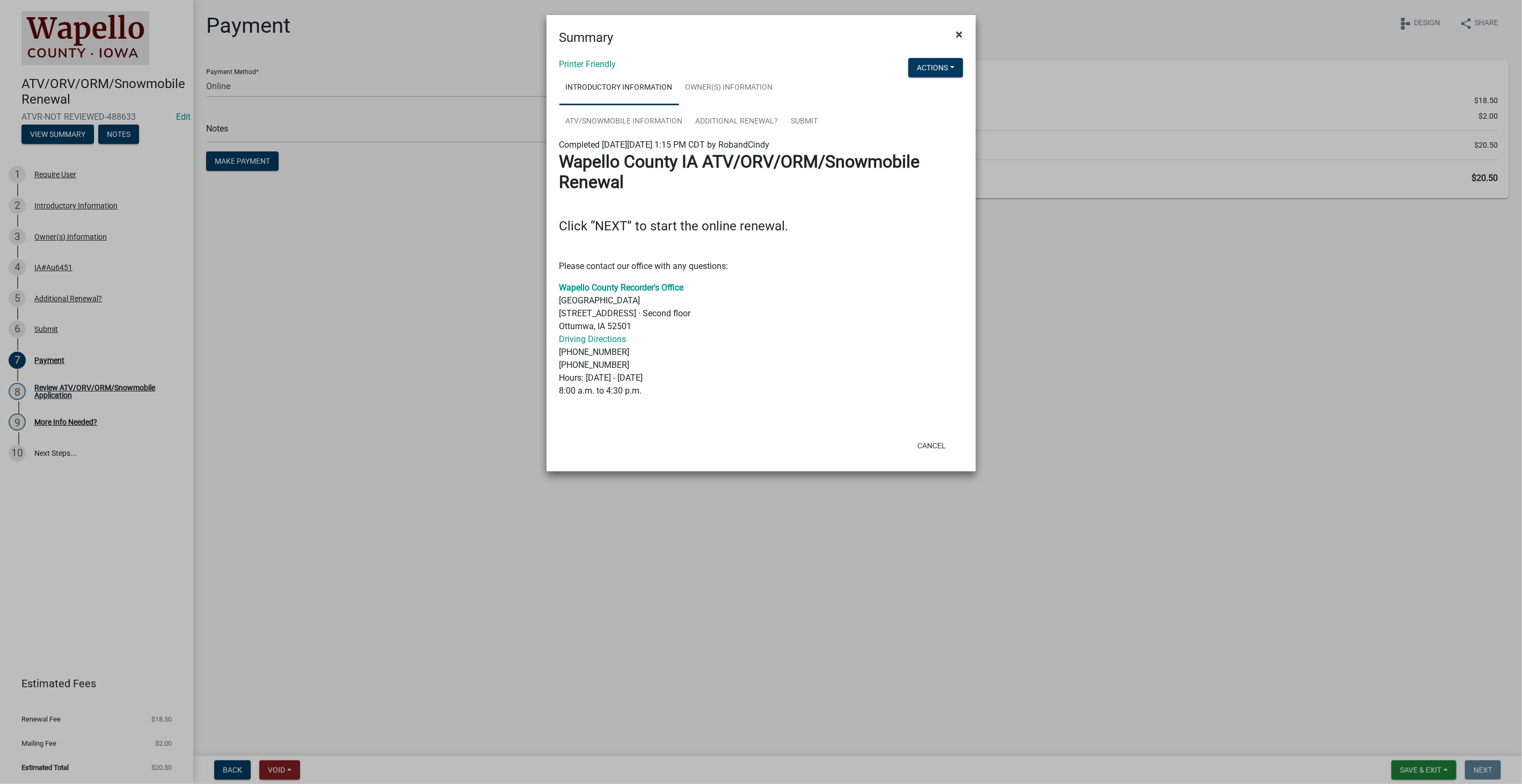
click at [962, 34] on span "×" at bounding box center [960, 34] width 7 height 15
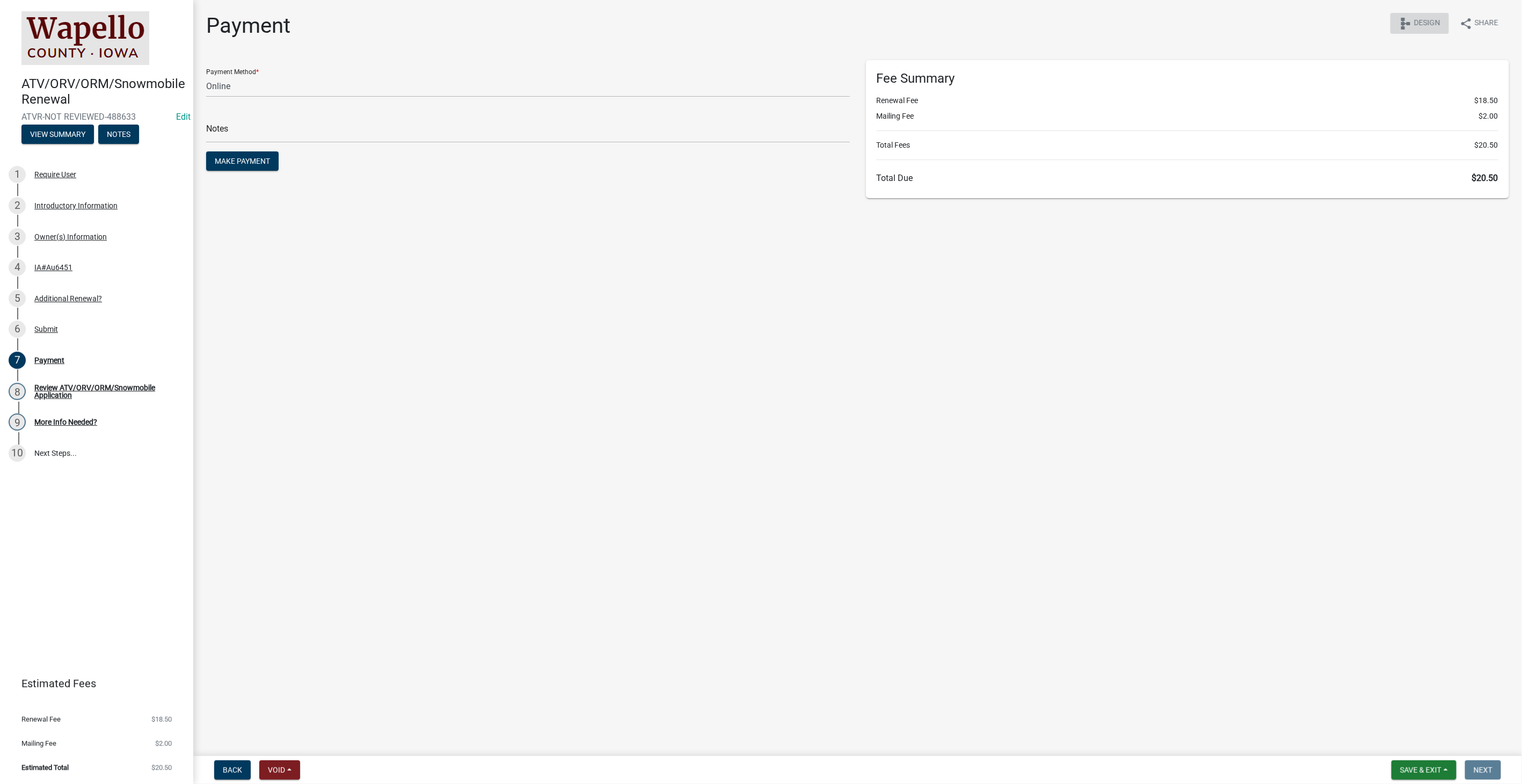
click at [1443, 23] on button "schema Design" at bounding box center [1419, 23] width 58 height 21
click at [54, 263] on div "IA#Au6451" at bounding box center [53, 267] width 38 height 8
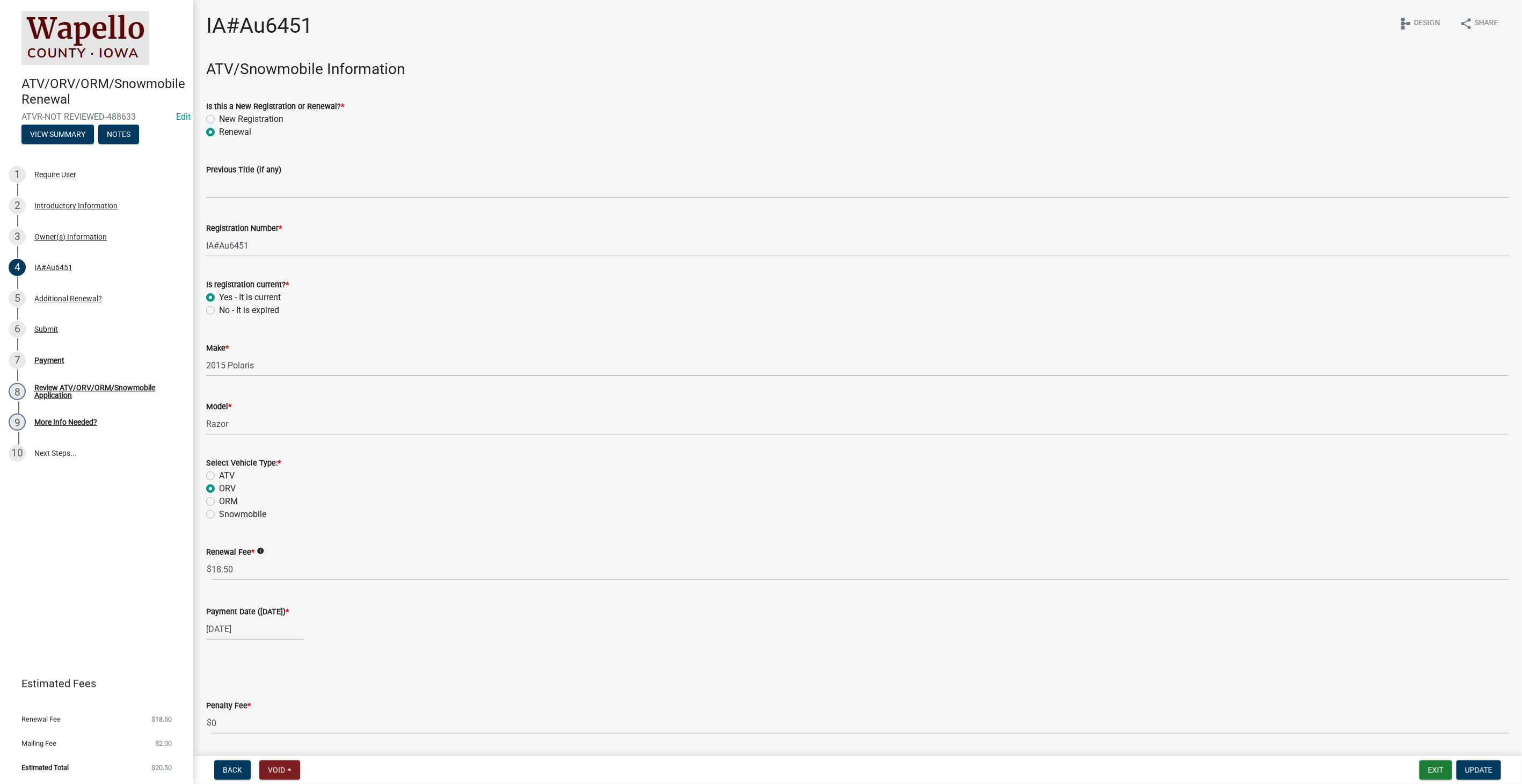
scroll to position [33, 0]
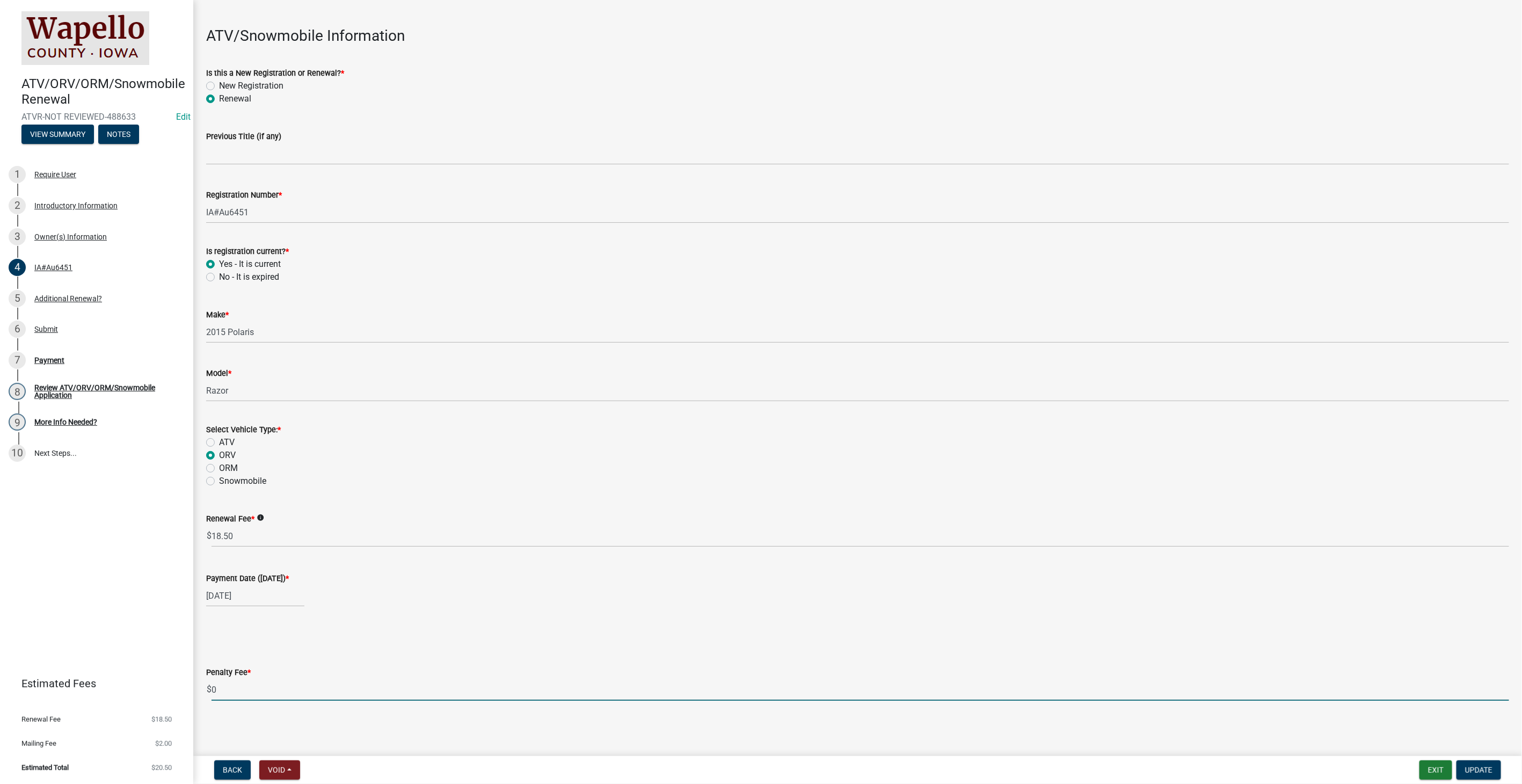
click at [284, 691] on input "0" at bounding box center [860, 689] width 1297 height 22
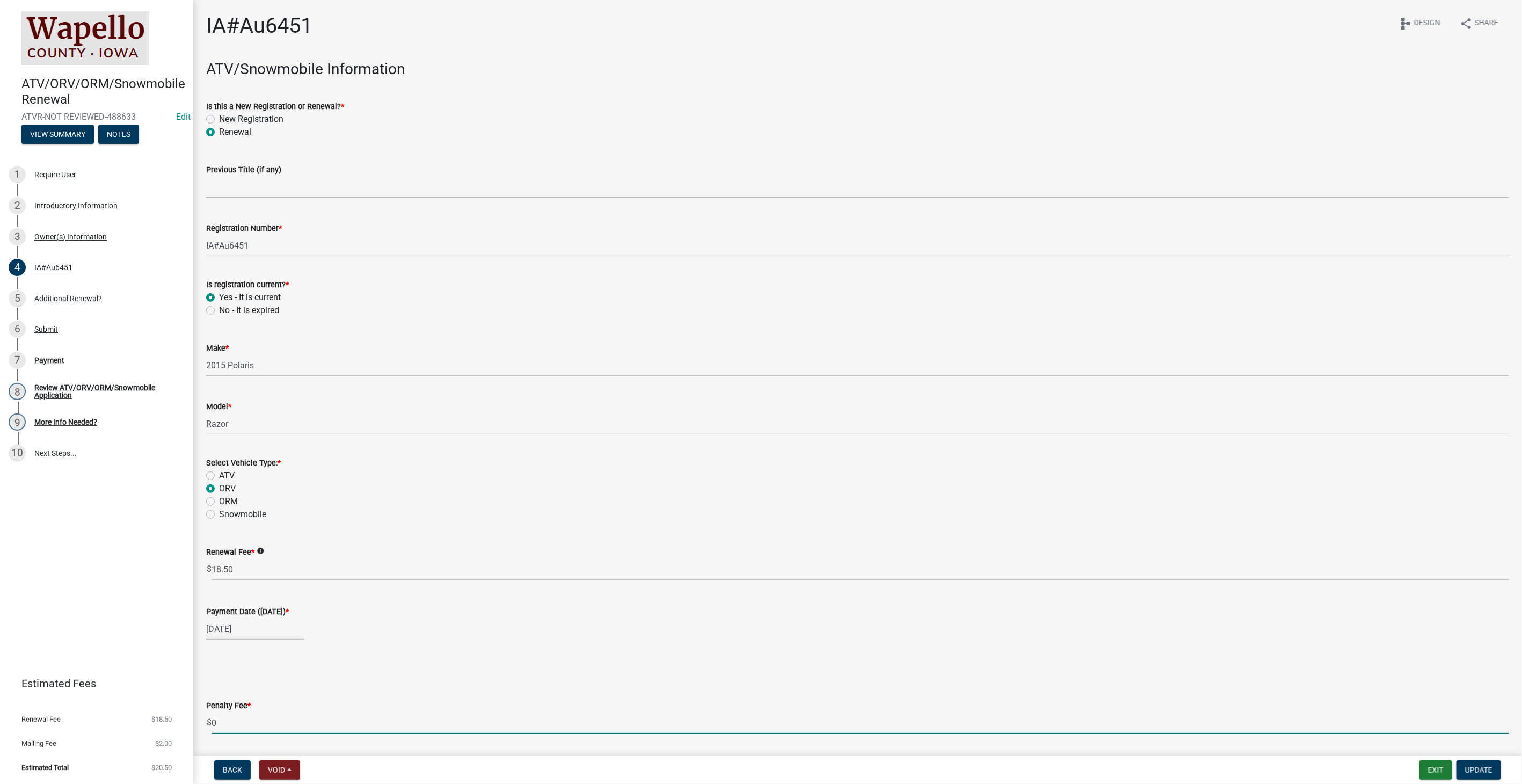
scroll to position [0, 0]
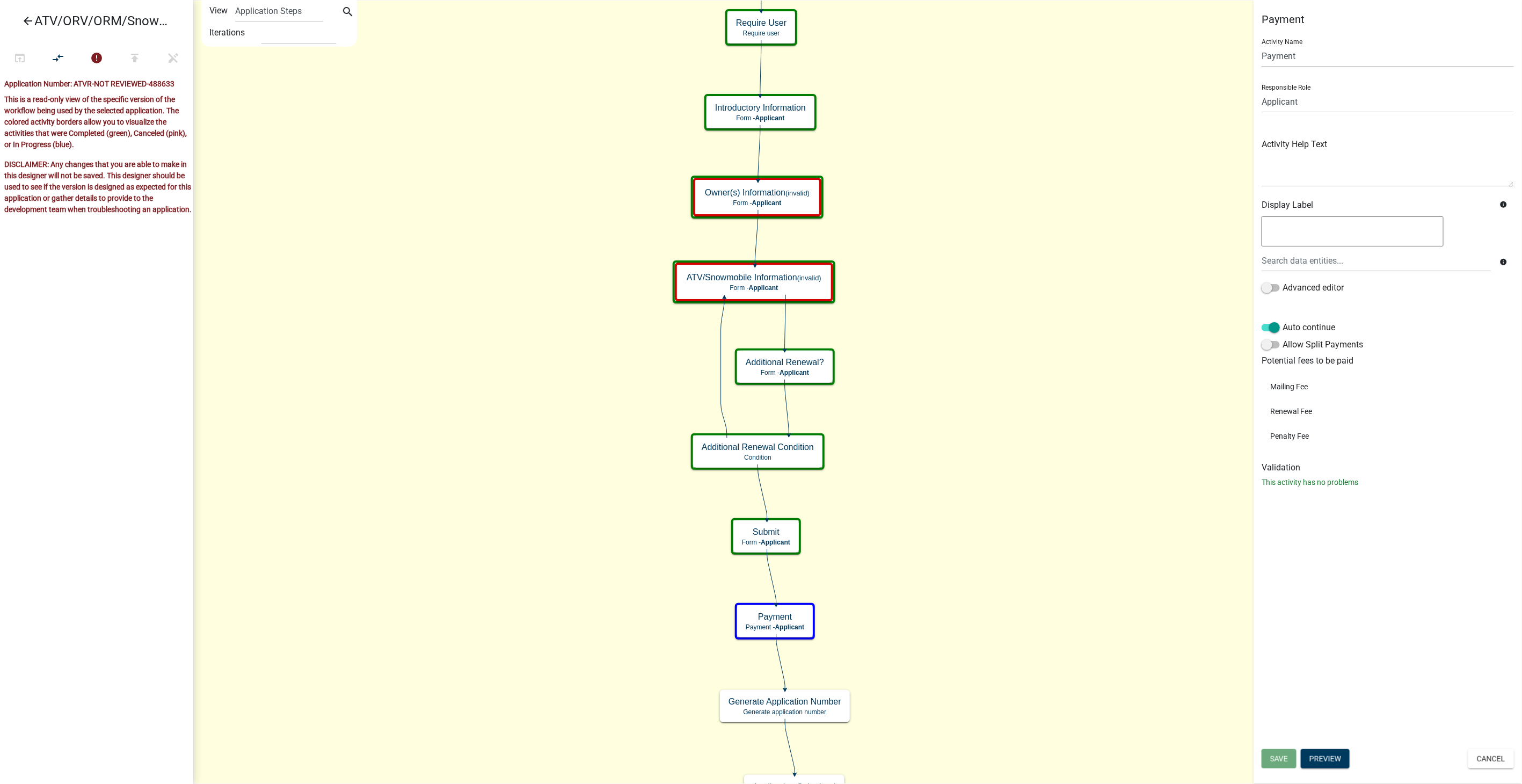
click at [25, 18] on icon "arrow_back" at bounding box center [28, 22] width 13 height 15
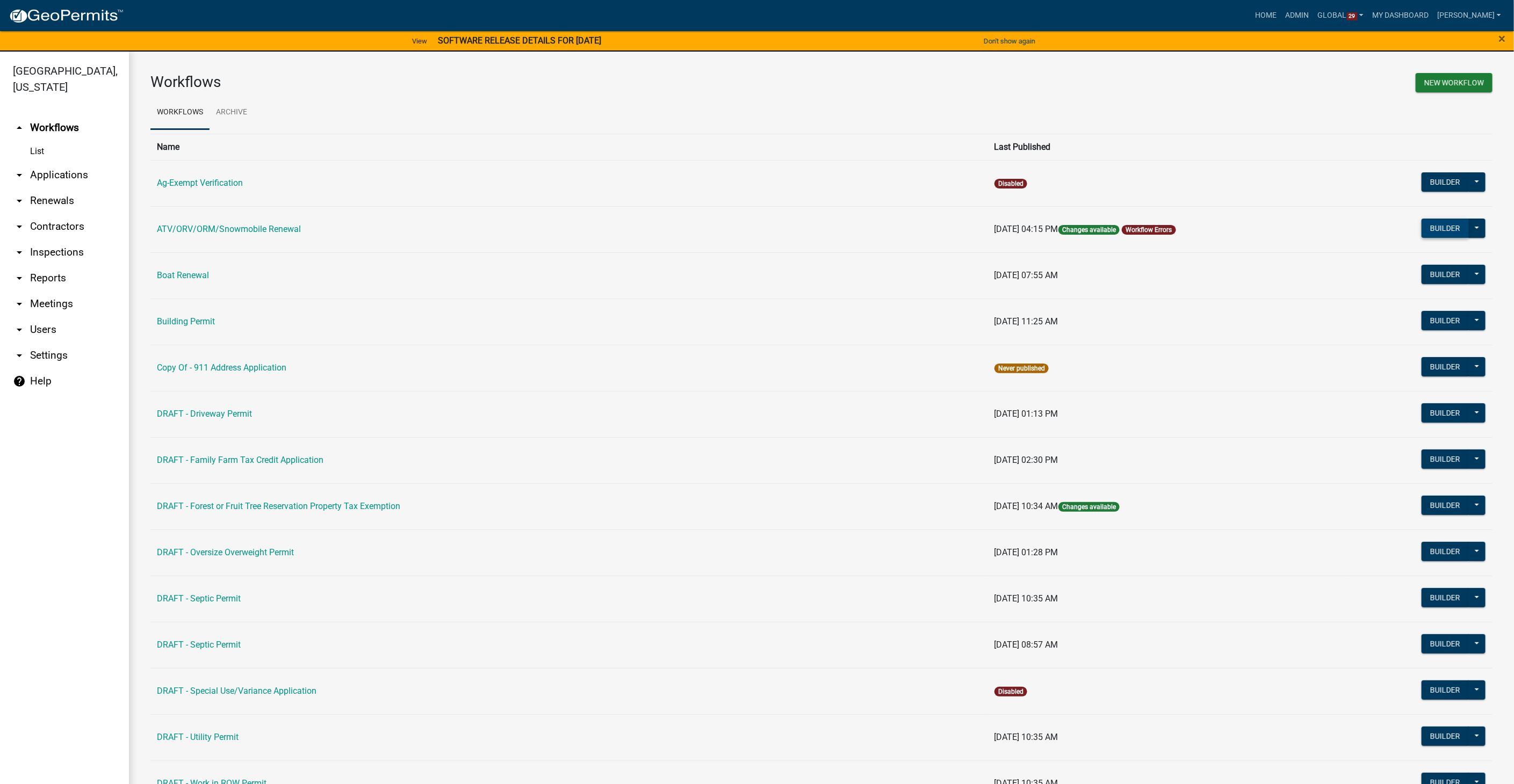
click at [1440, 232] on button "Builder" at bounding box center [1445, 228] width 47 height 19
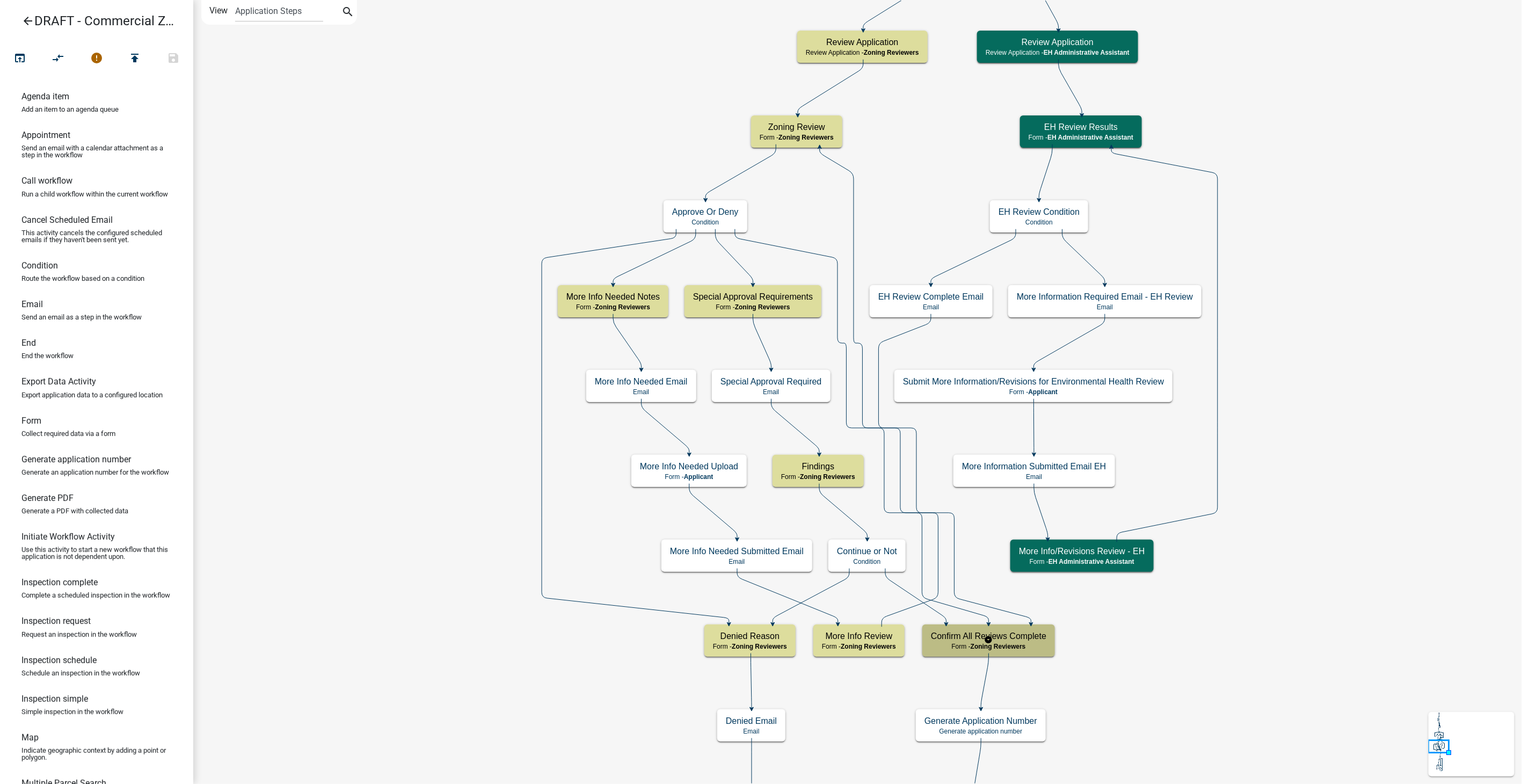
click at [969, 632] on h5 "Confirm All Reviews Complete" at bounding box center [988, 636] width 115 height 10
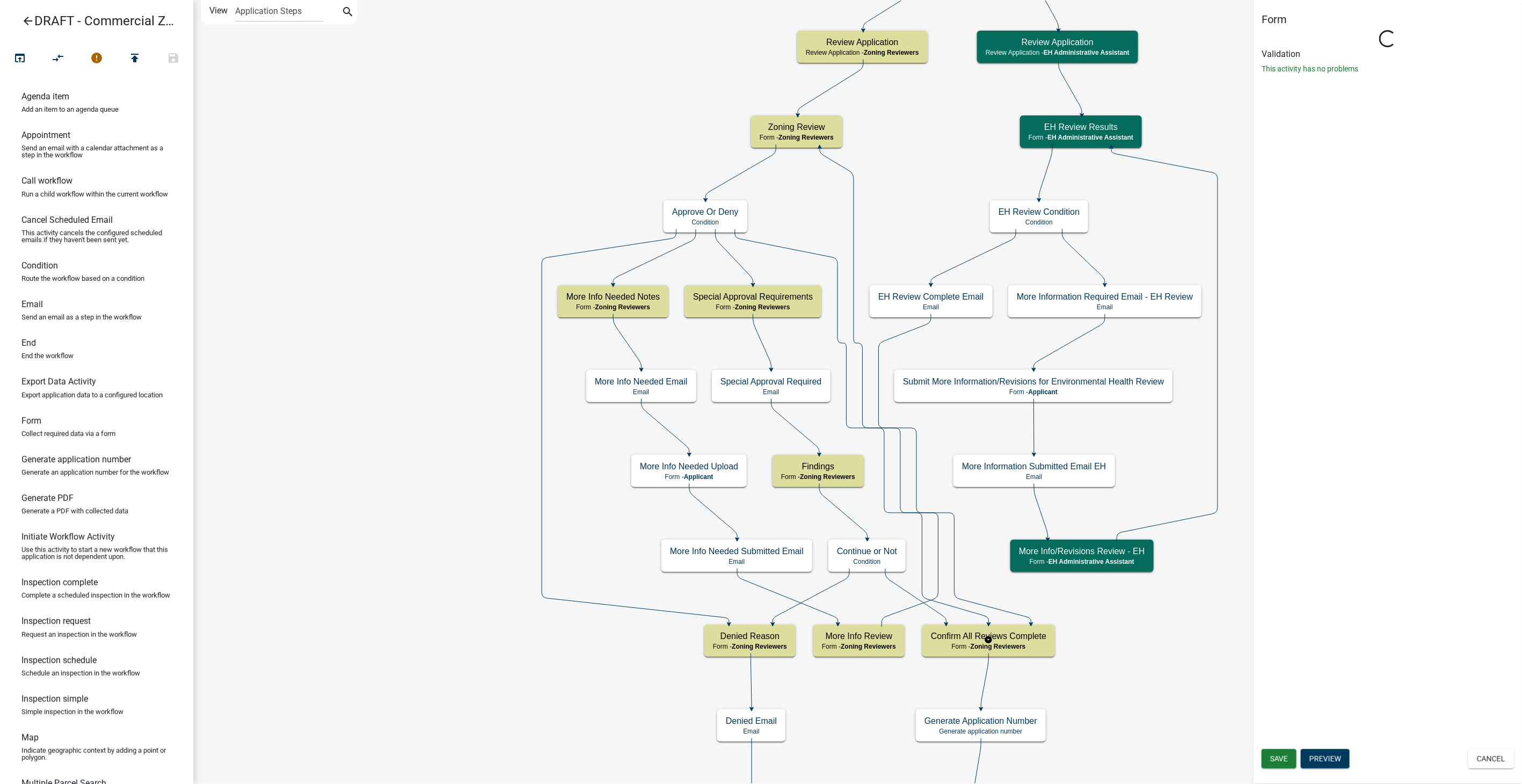
select select "289CA764-5063-4D44-9E26-A723625F811D"
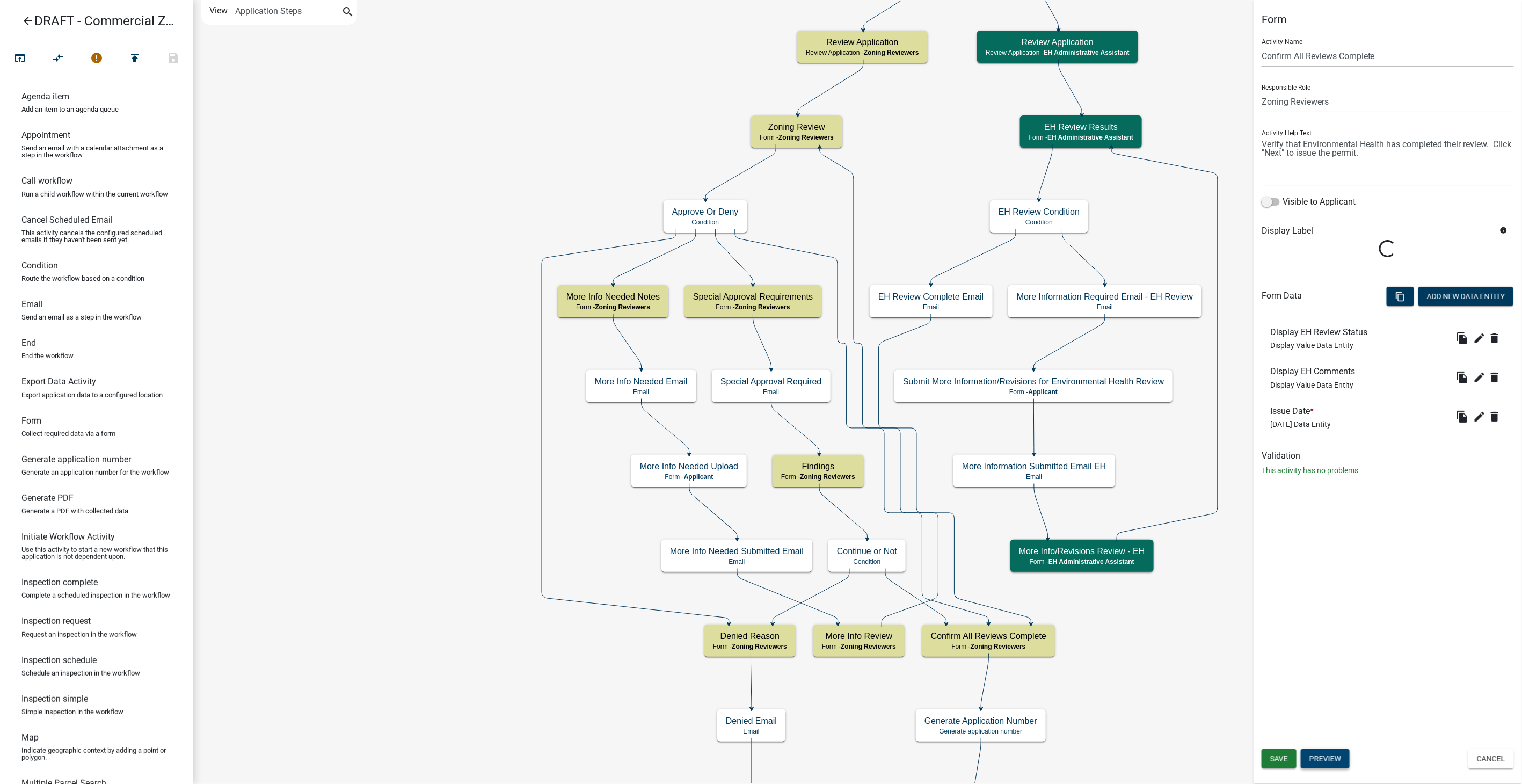
click at [1310, 755] on button "Preview" at bounding box center [1325, 759] width 49 height 19
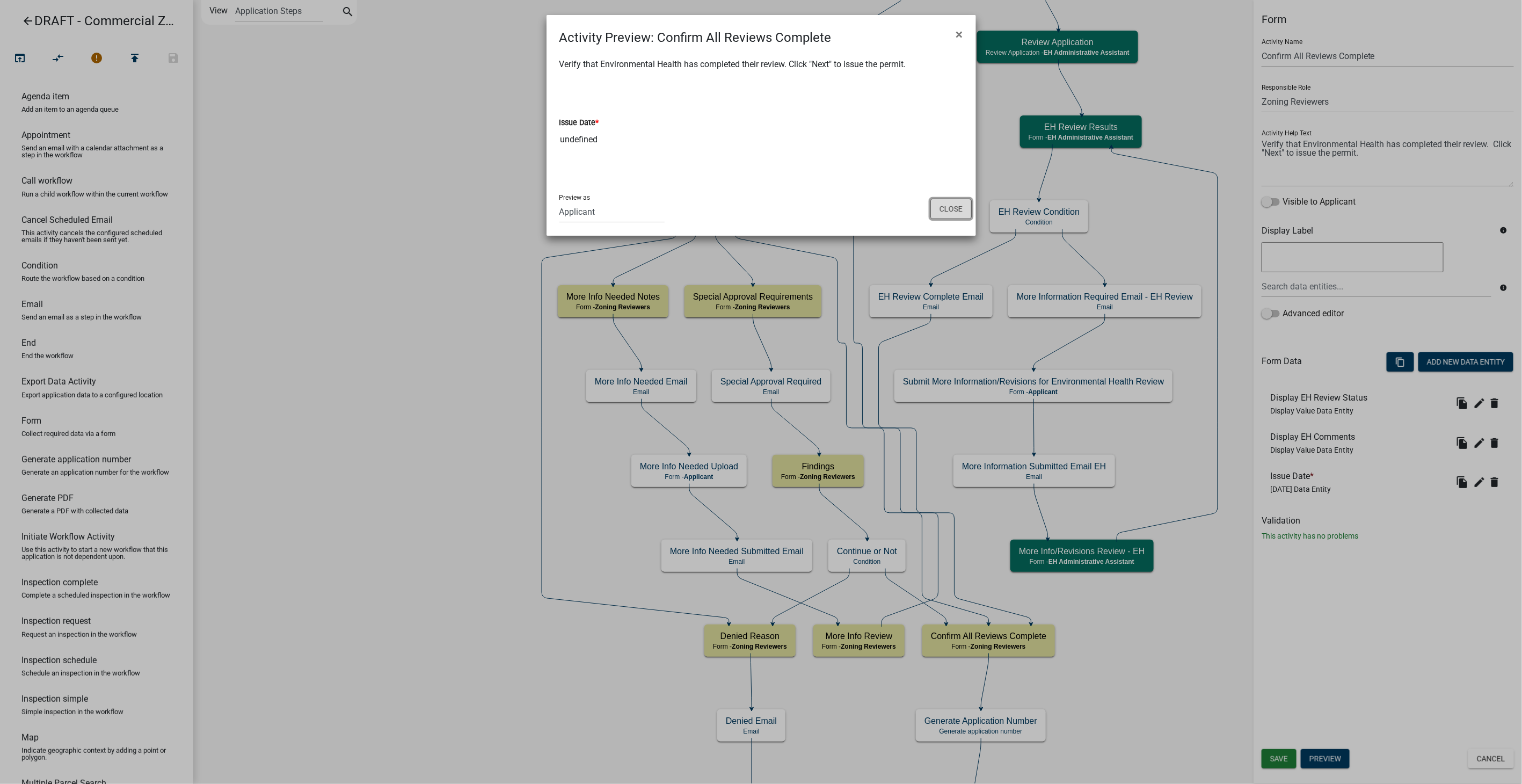
click at [954, 205] on button "Close" at bounding box center [951, 209] width 41 height 21
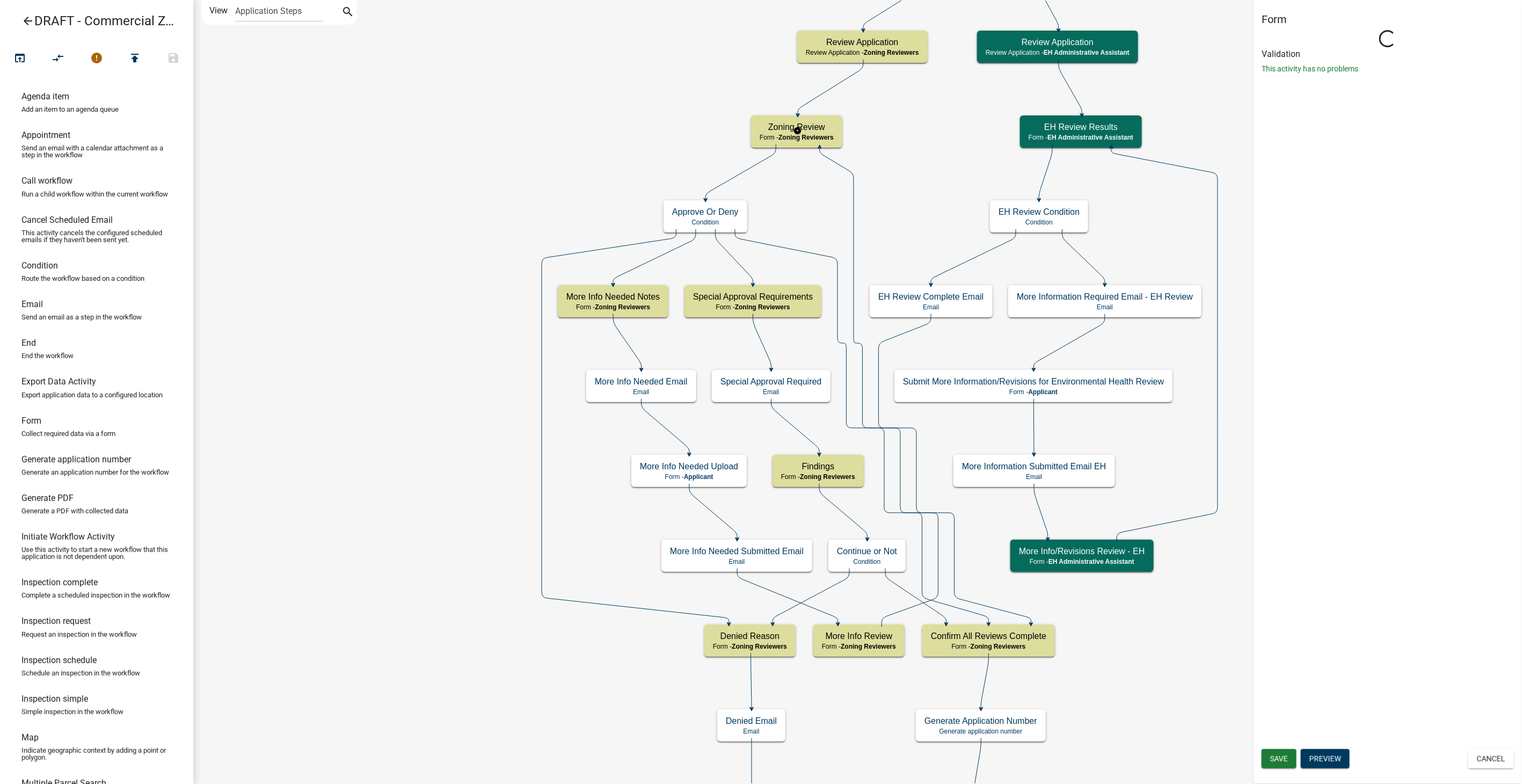
select select "289CA764-5063-4D44-9E26-A723625F811D"
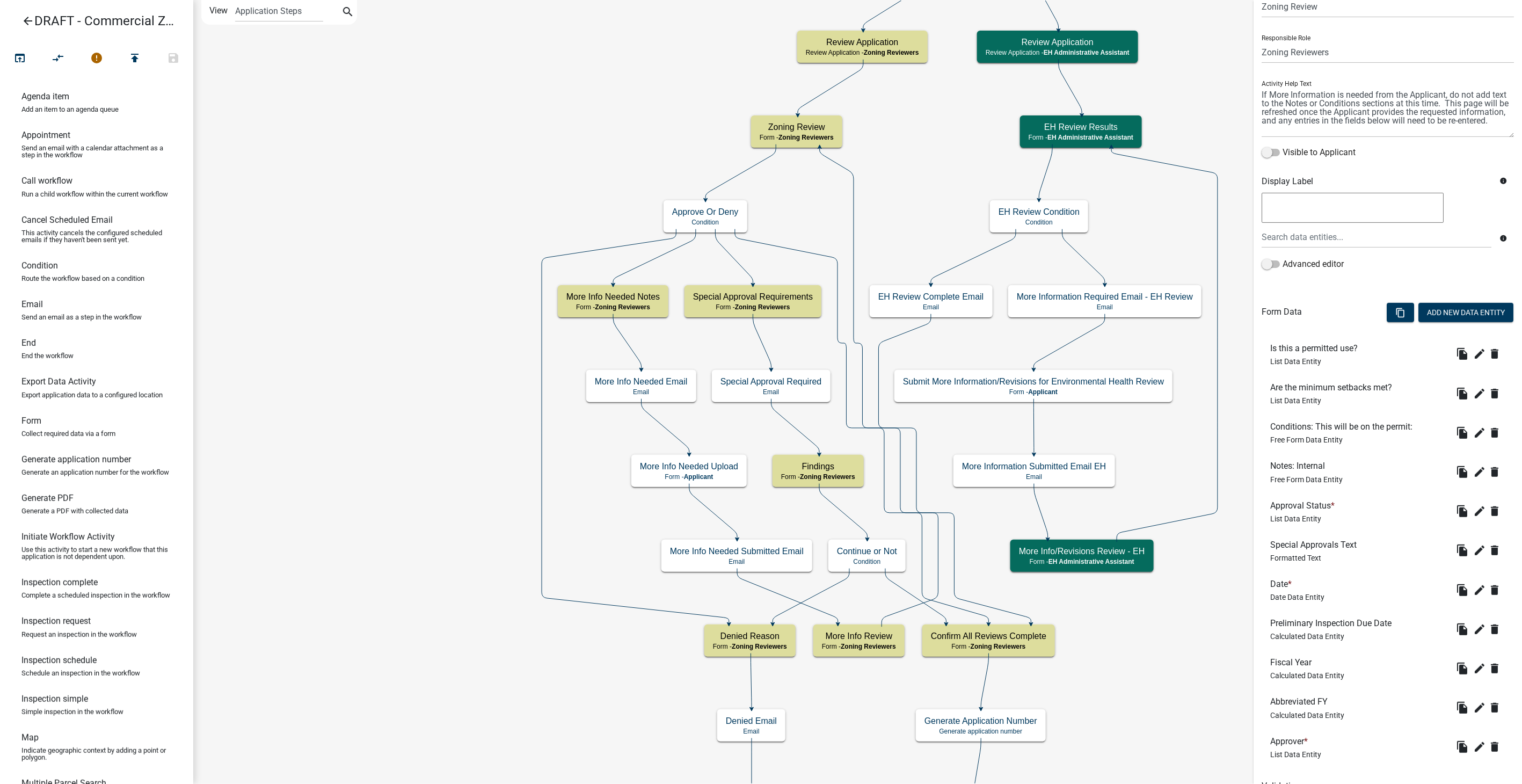
scroll to position [102, 0]
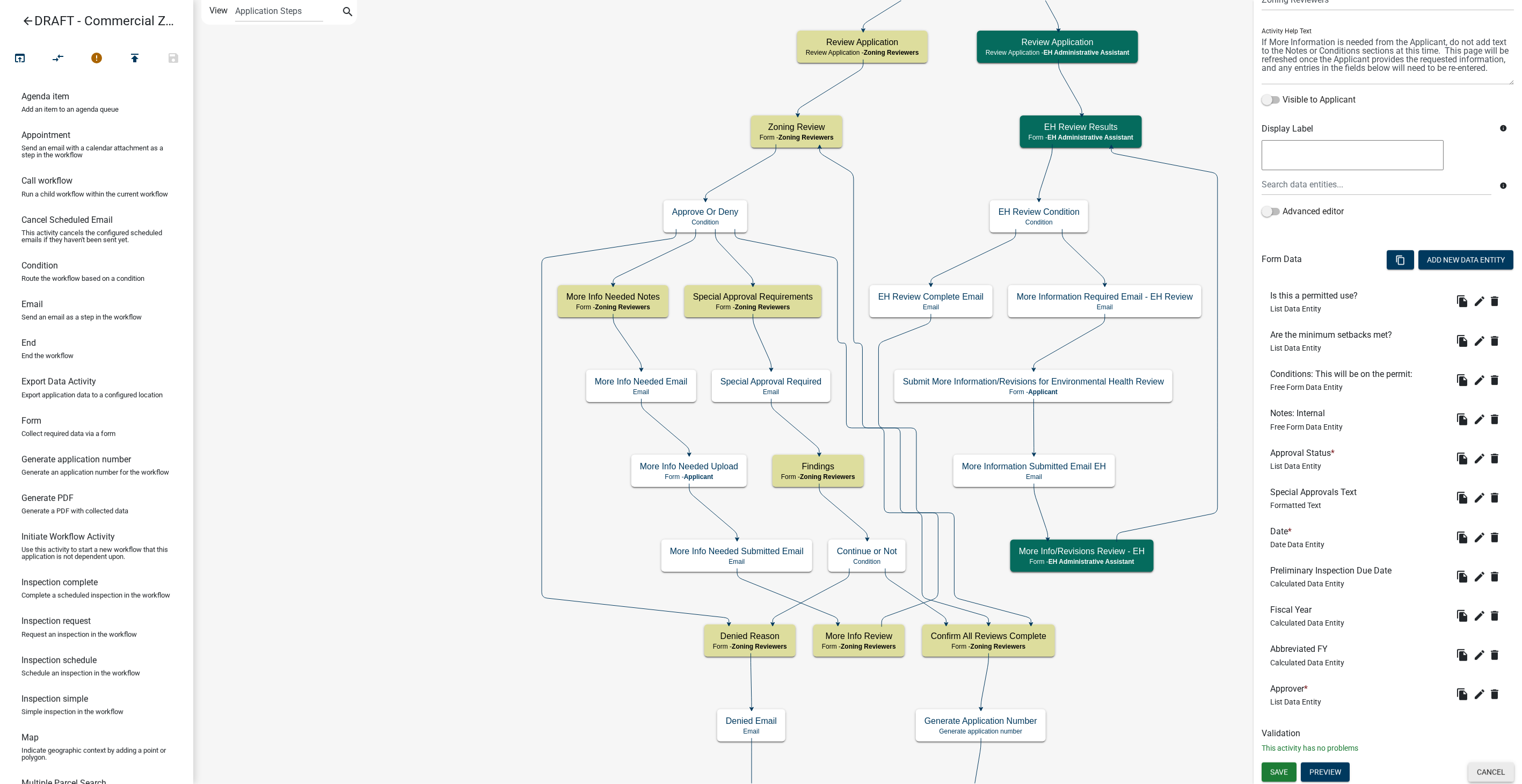
click at [1477, 768] on button "Cancel" at bounding box center [1491, 772] width 45 height 19
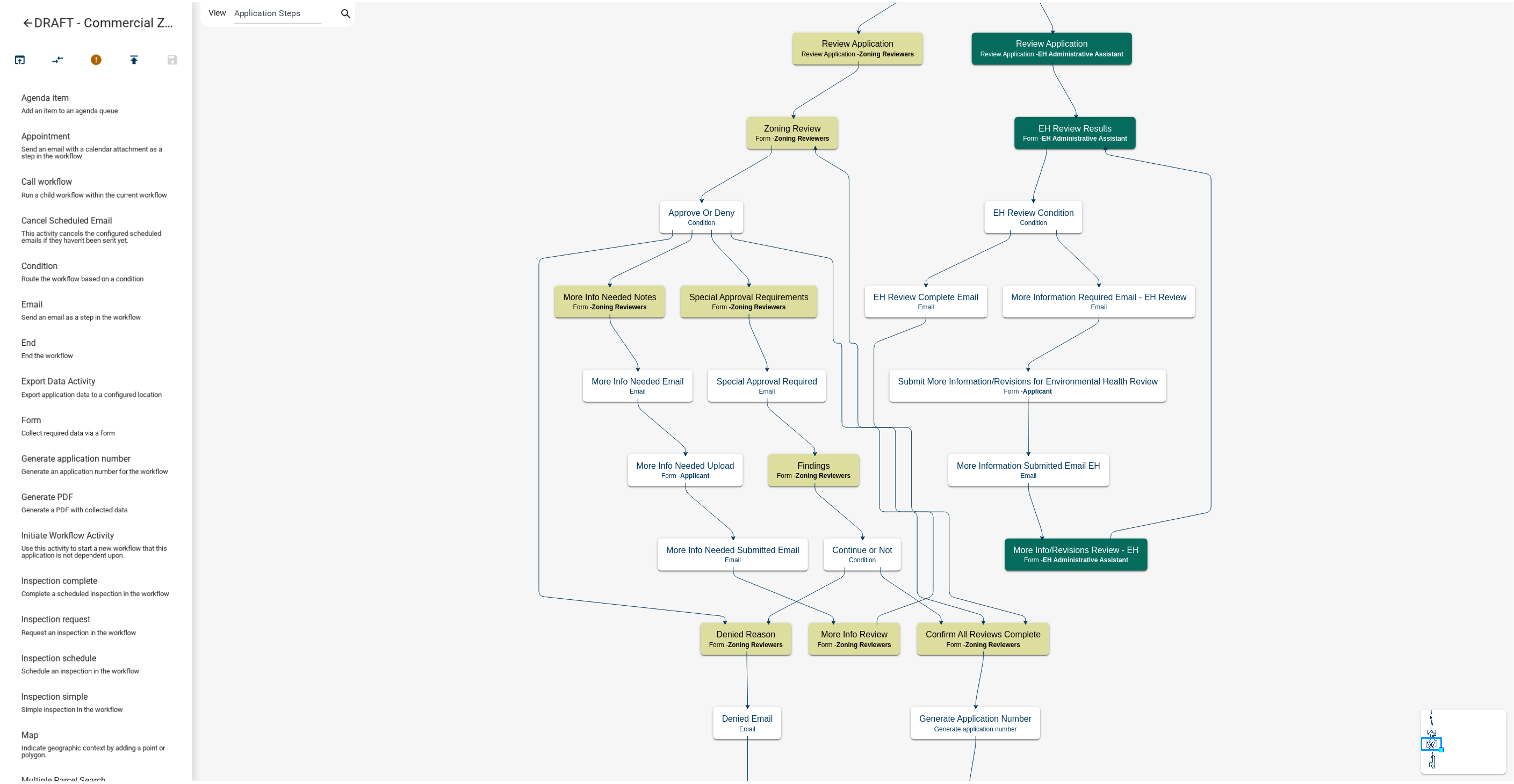
scroll to position [0, 0]
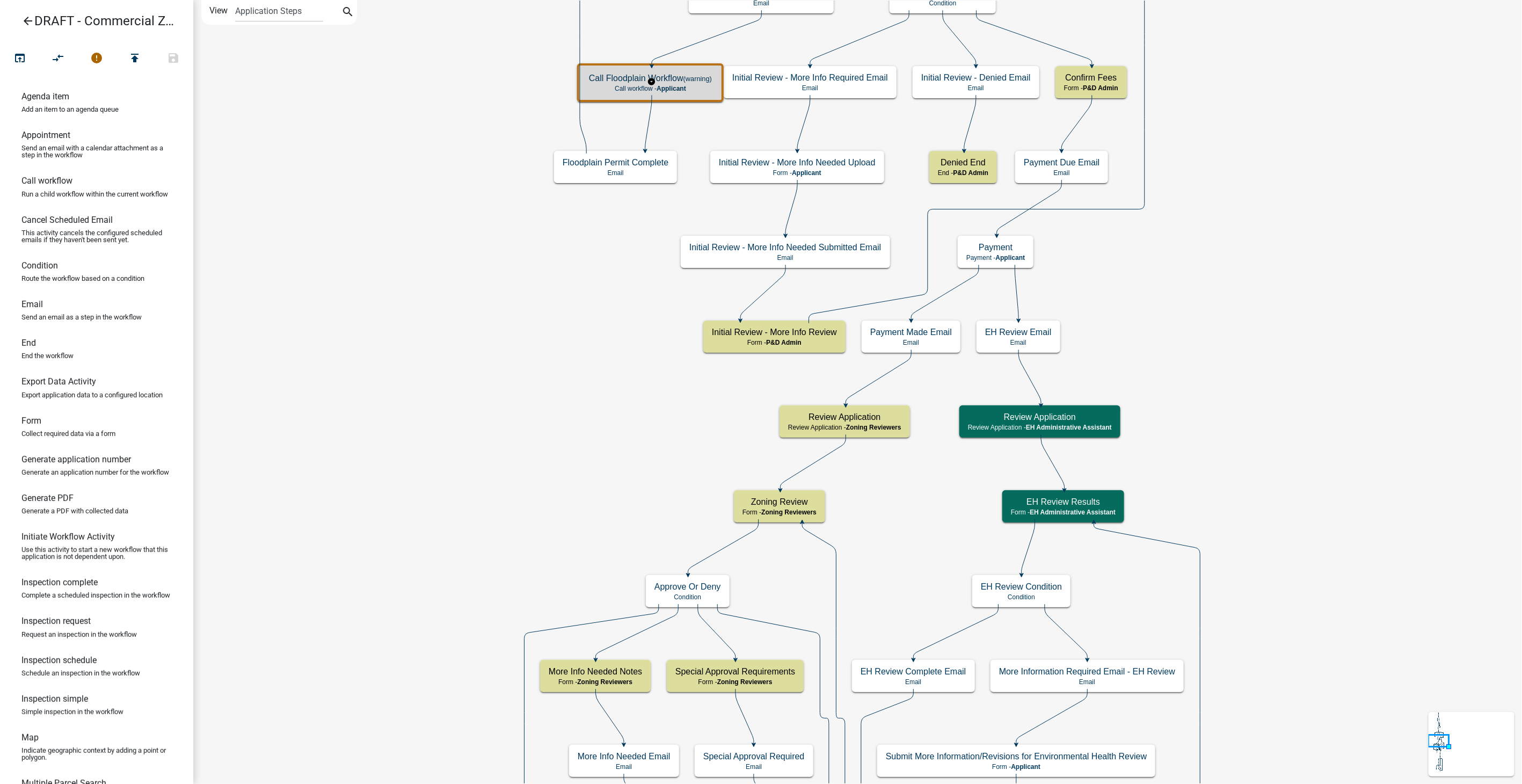
click at [632, 97] on div "Call Floodplain Workflow (warning) Call workflow - Applicant" at bounding box center [650, 83] width 140 height 32
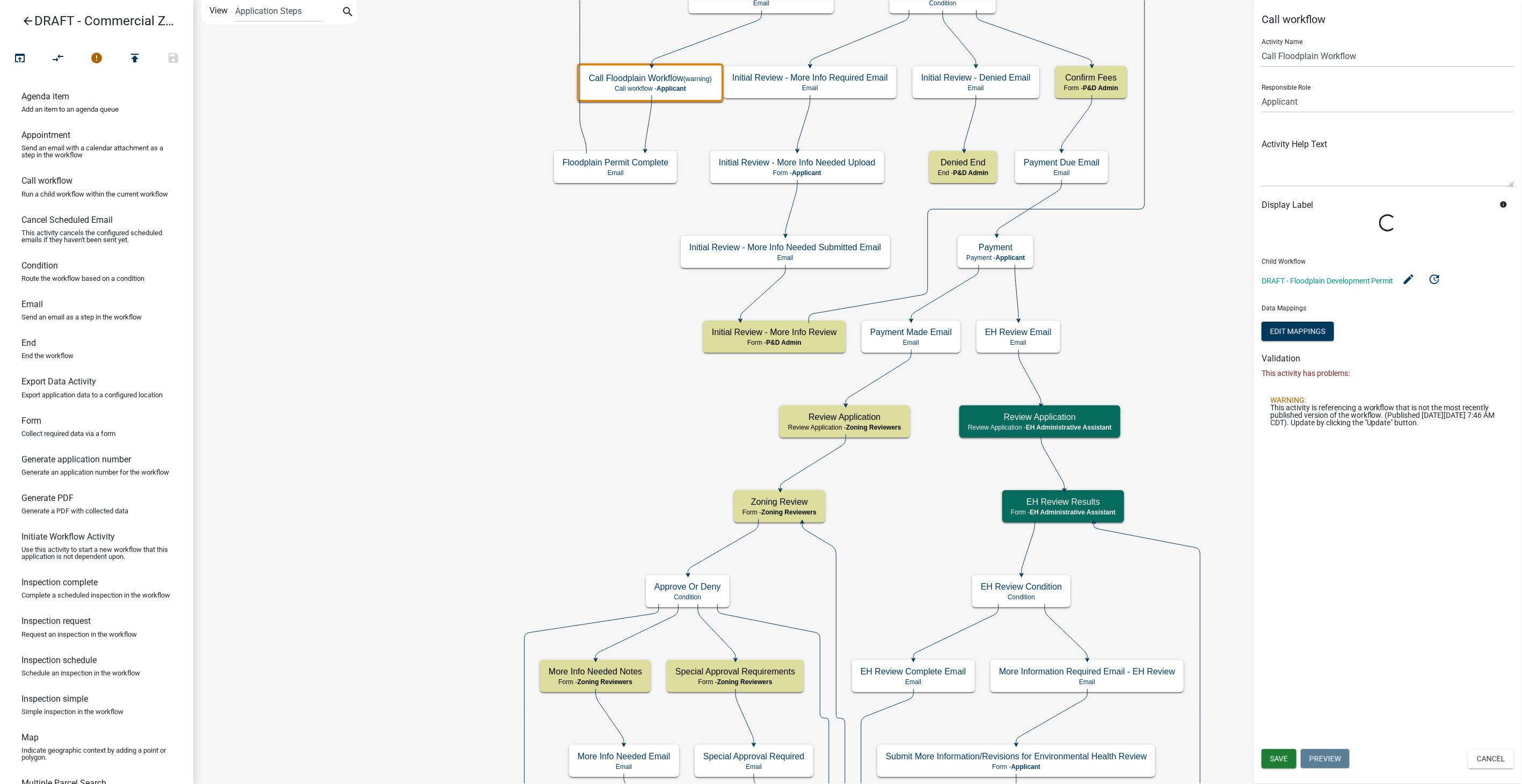
click at [34, 21] on link "arrow_back DRAFT - Commercial Zoning Permit" at bounding box center [92, 21] width 167 height 25
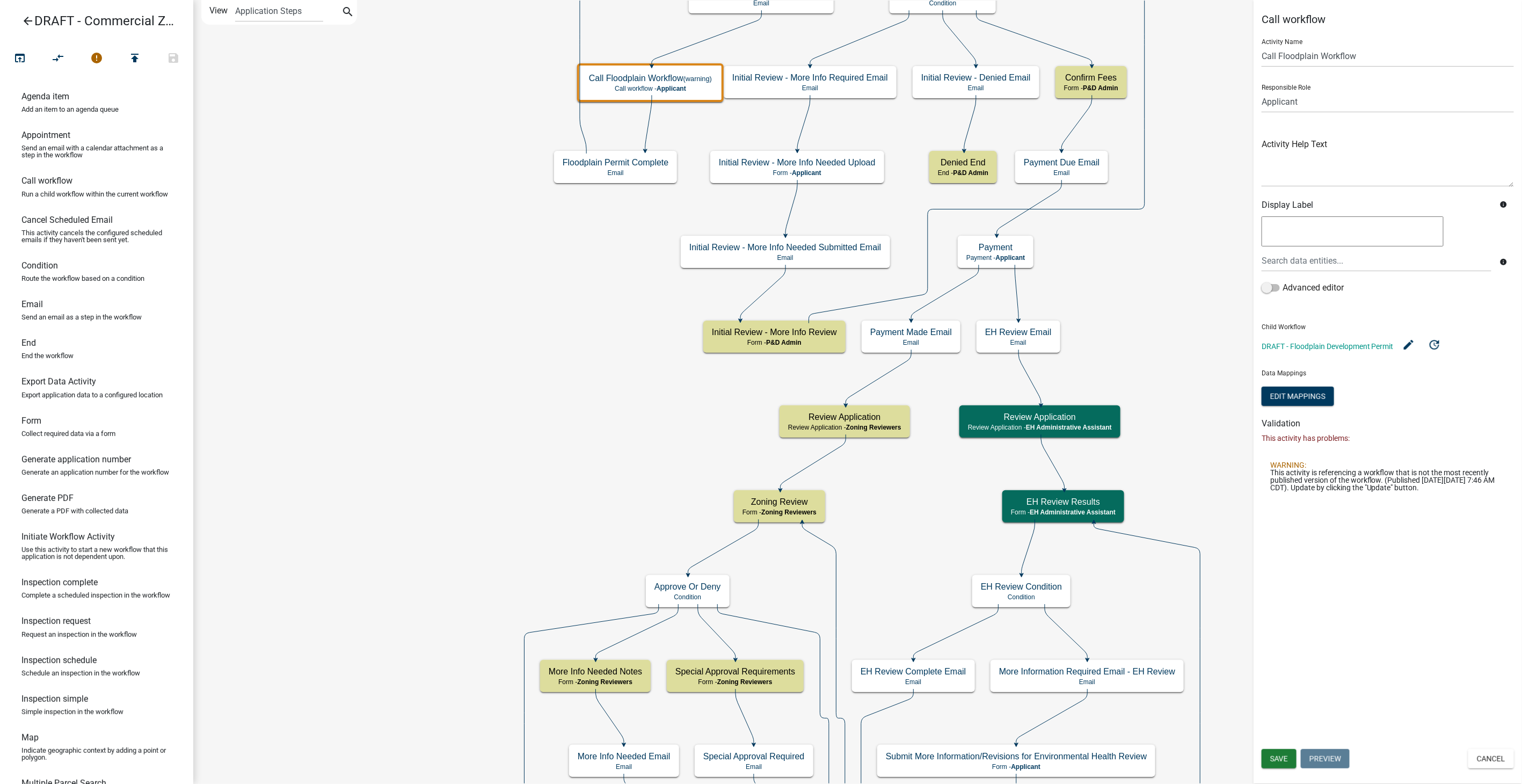
click at [20, 18] on link "arrow_back DRAFT - Commercial Zoning Permit" at bounding box center [92, 21] width 167 height 25
click at [27, 21] on icon "arrow_back" at bounding box center [28, 22] width 13 height 15
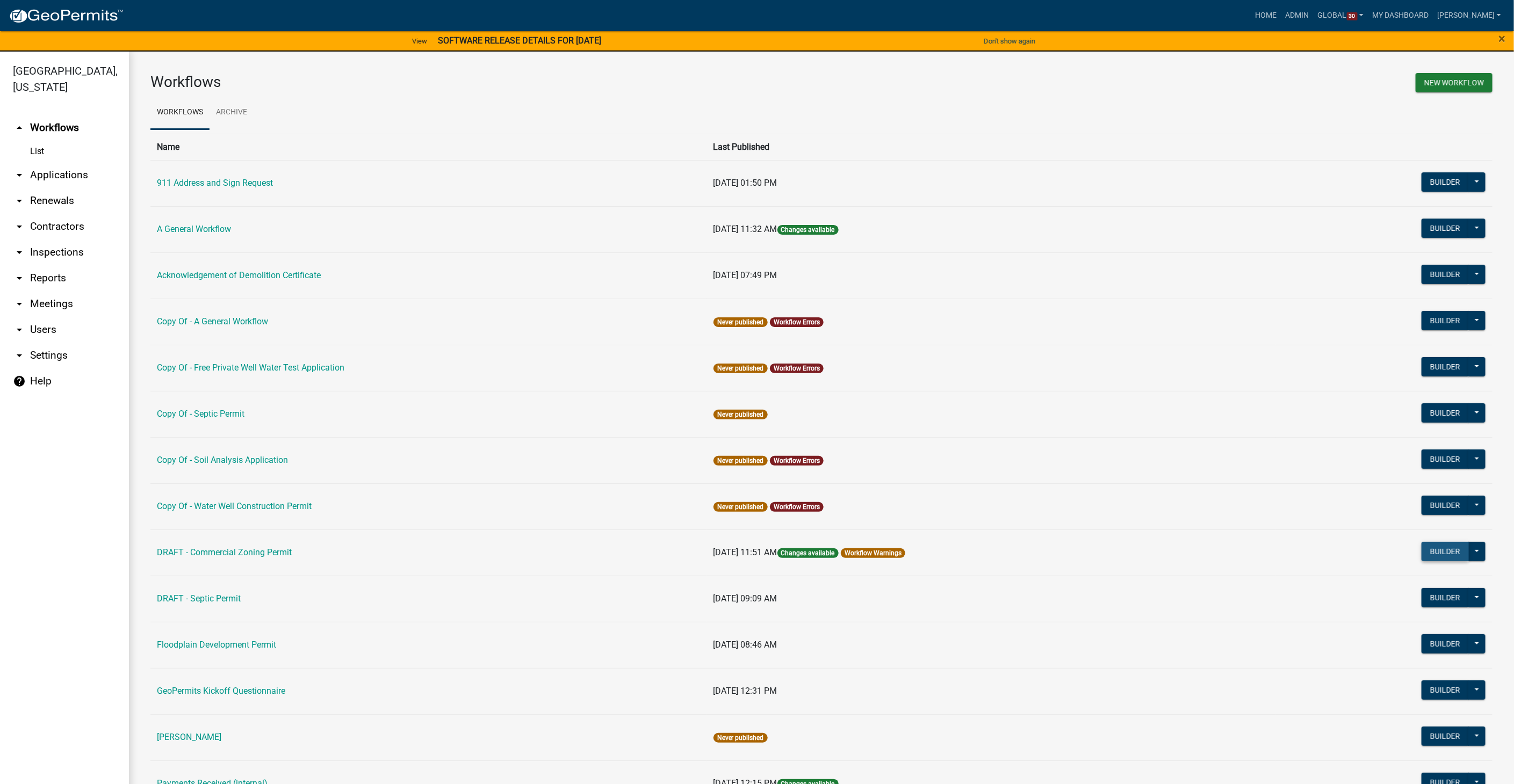
click at [1441, 546] on button "Builder" at bounding box center [1445, 551] width 47 height 19
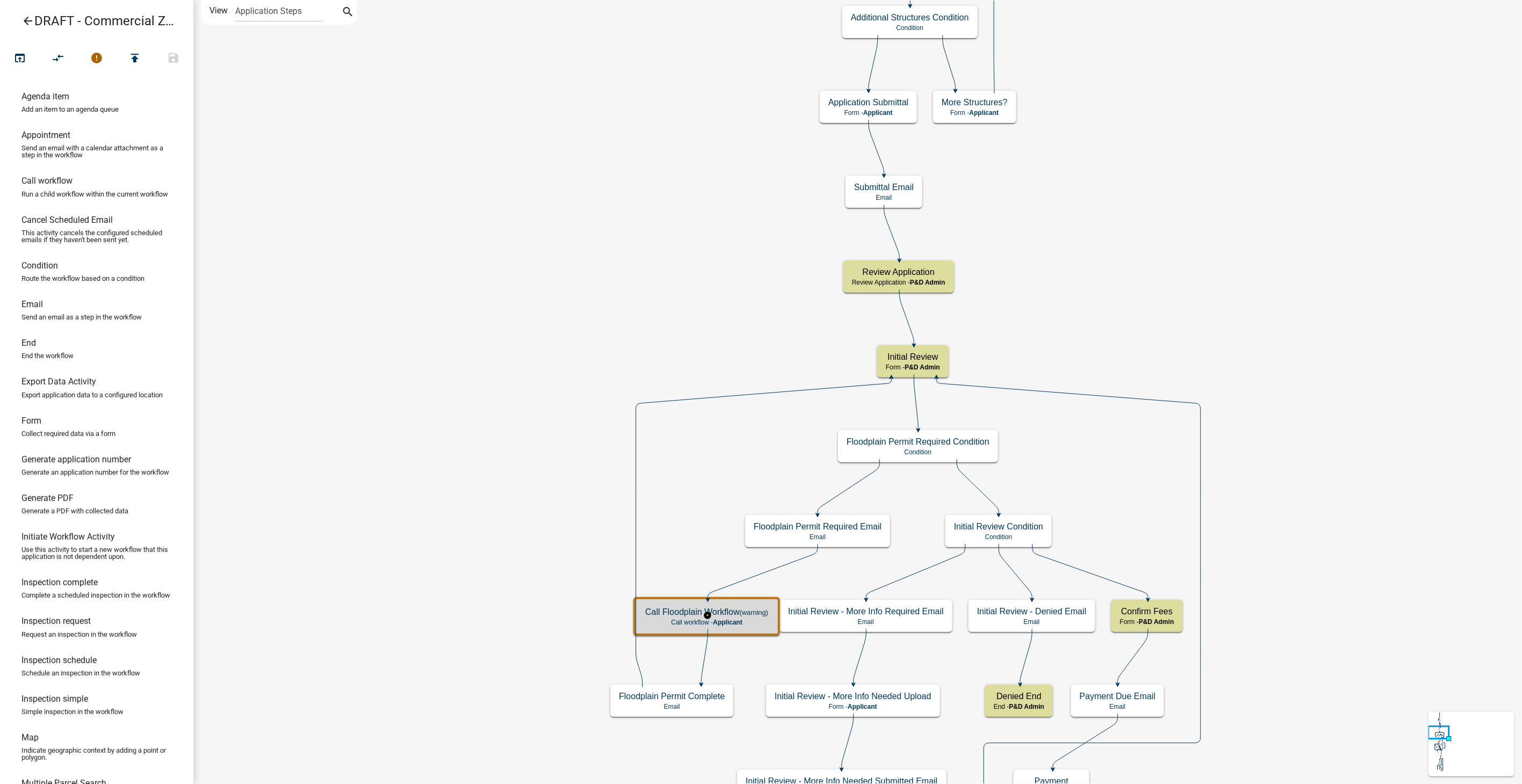
click at [734, 611] on h5 "Call Floodplain Workflow (warning)" at bounding box center [707, 611] width 123 height 10
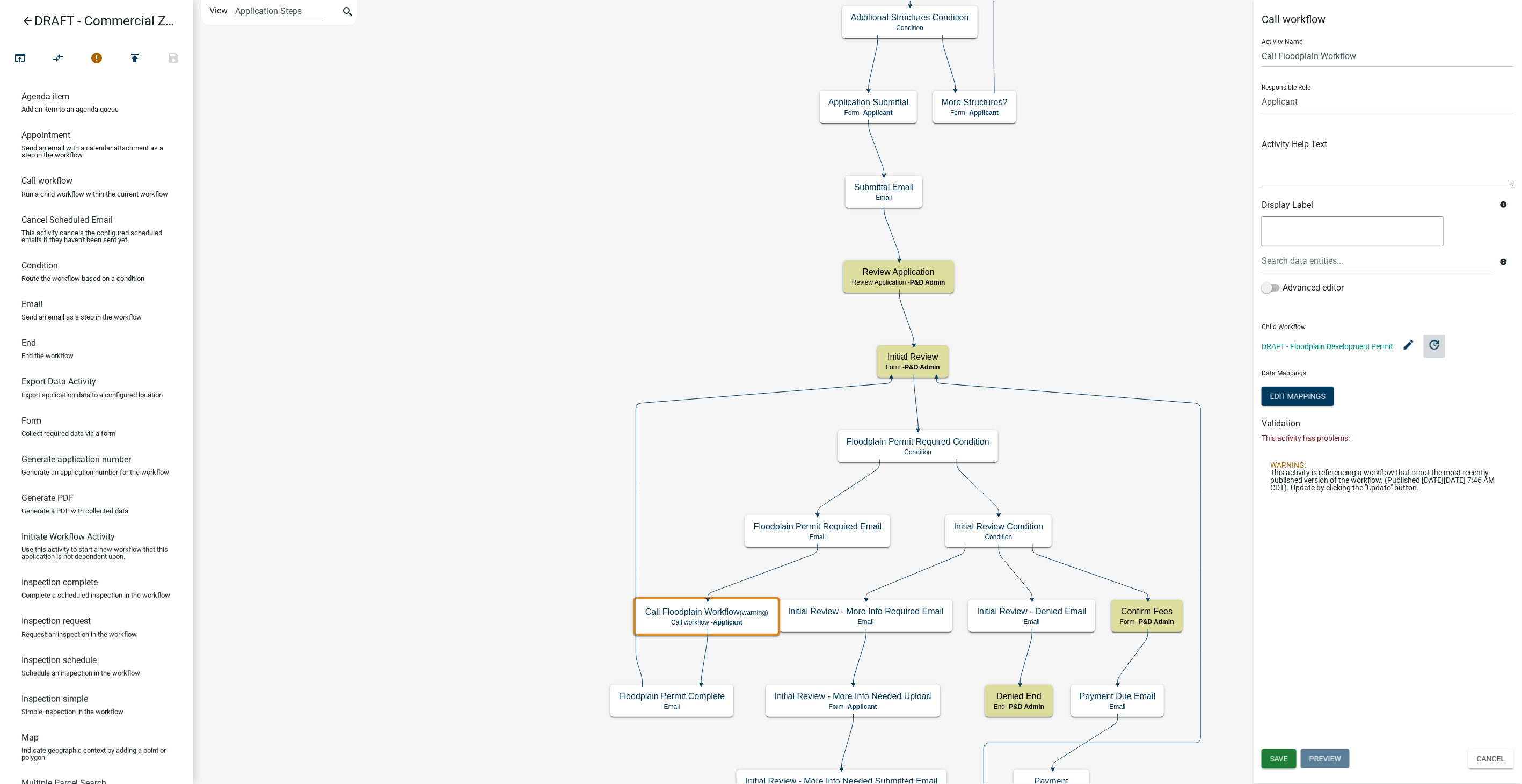
click at [1433, 346] on icon "update" at bounding box center [1435, 344] width 13 height 13
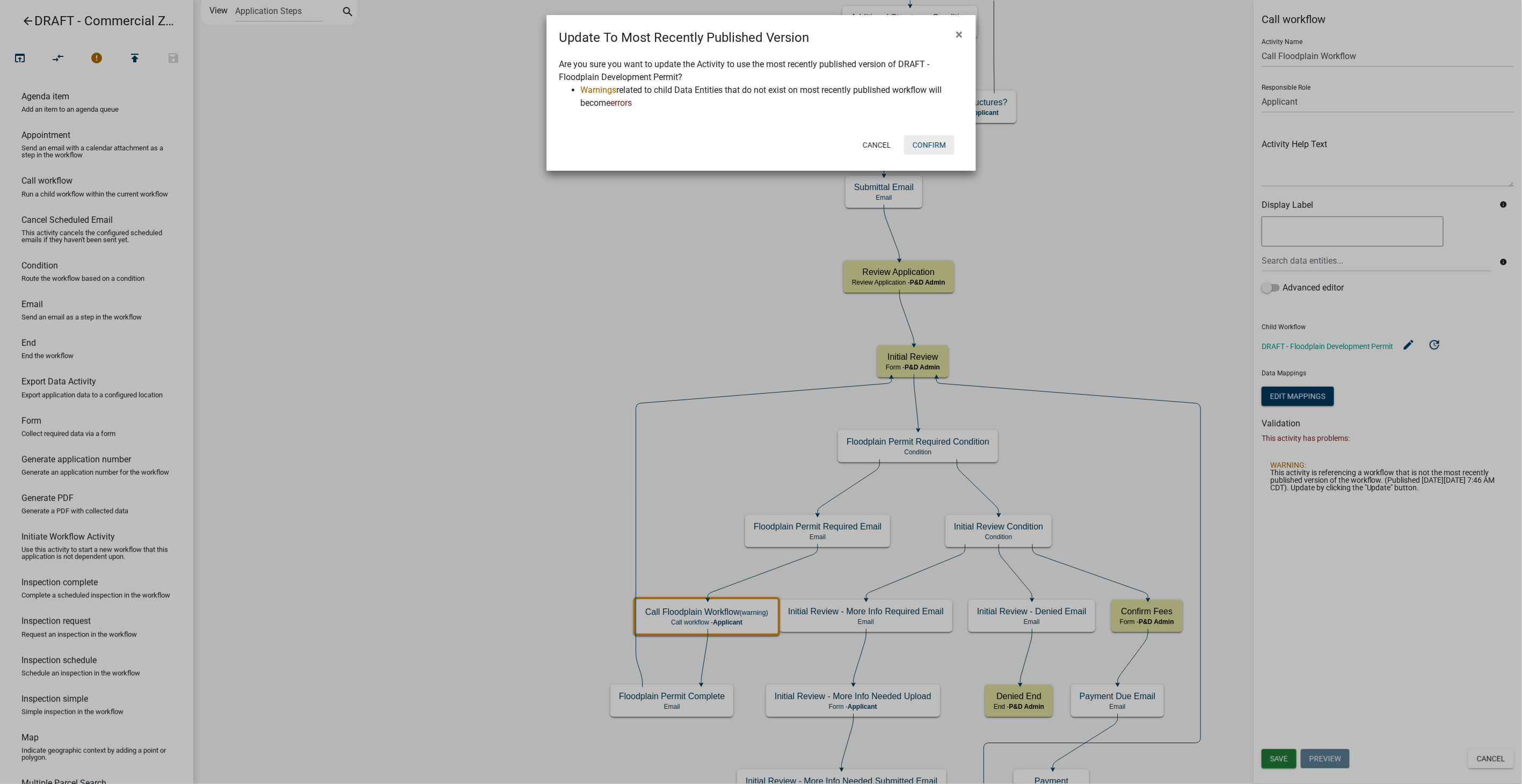
click at [934, 145] on button "Confirm" at bounding box center [929, 145] width 50 height 19
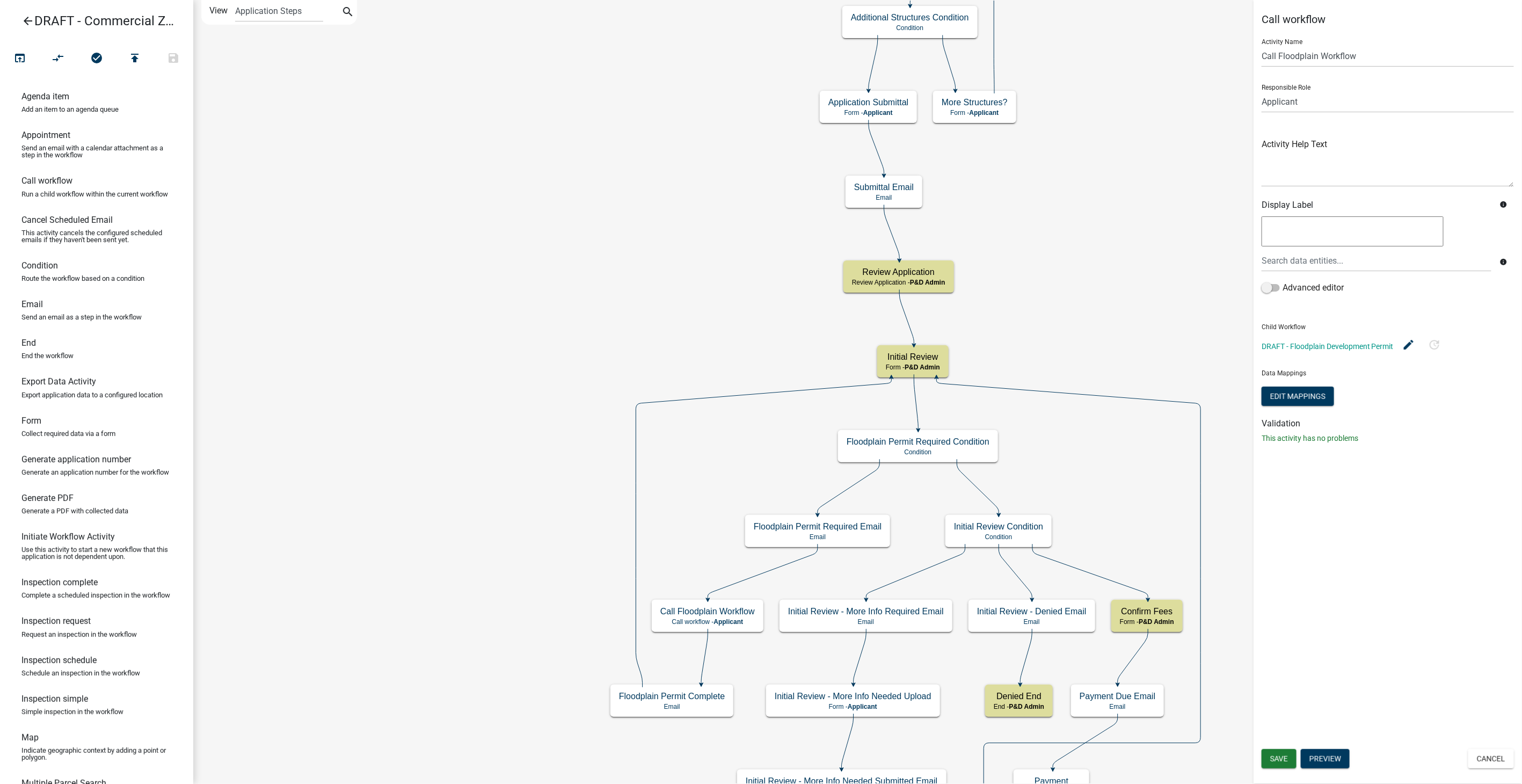
click at [28, 17] on icon "arrow_back" at bounding box center [28, 22] width 13 height 15
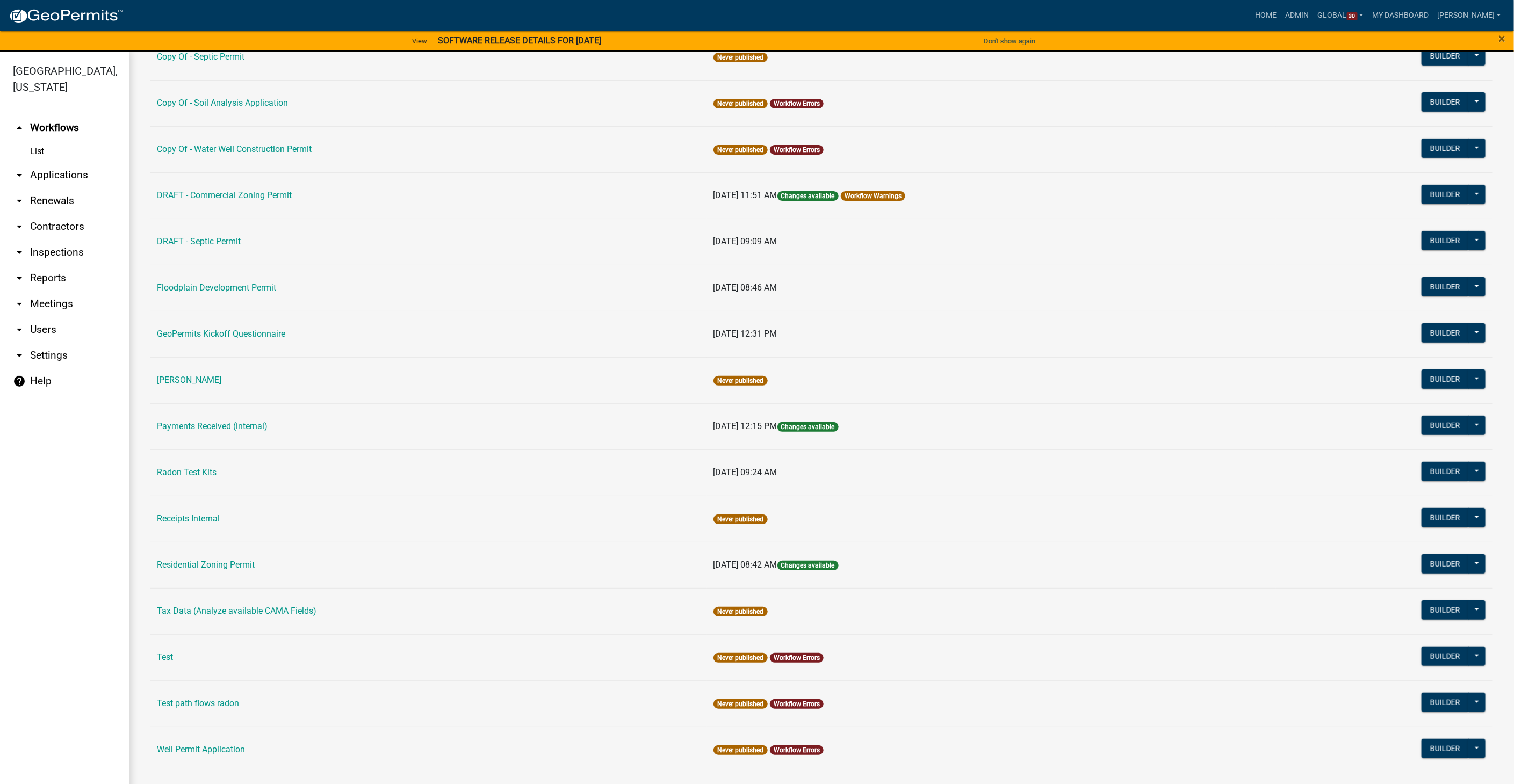
scroll to position [357, 0]
click at [1424, 557] on button "Builder" at bounding box center [1445, 563] width 47 height 19
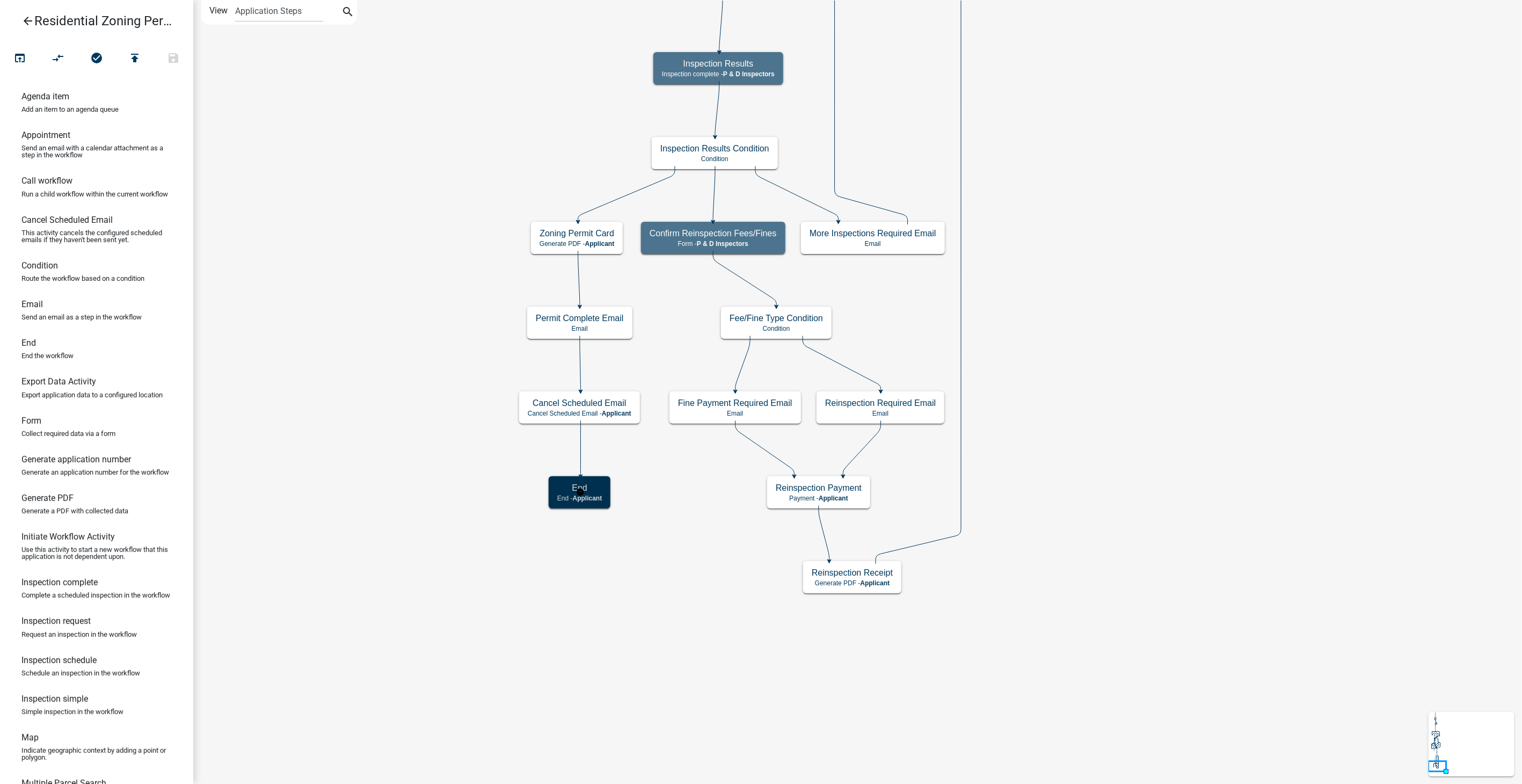
click at [597, 504] on div "End End - Applicant" at bounding box center [580, 492] width 61 height 32
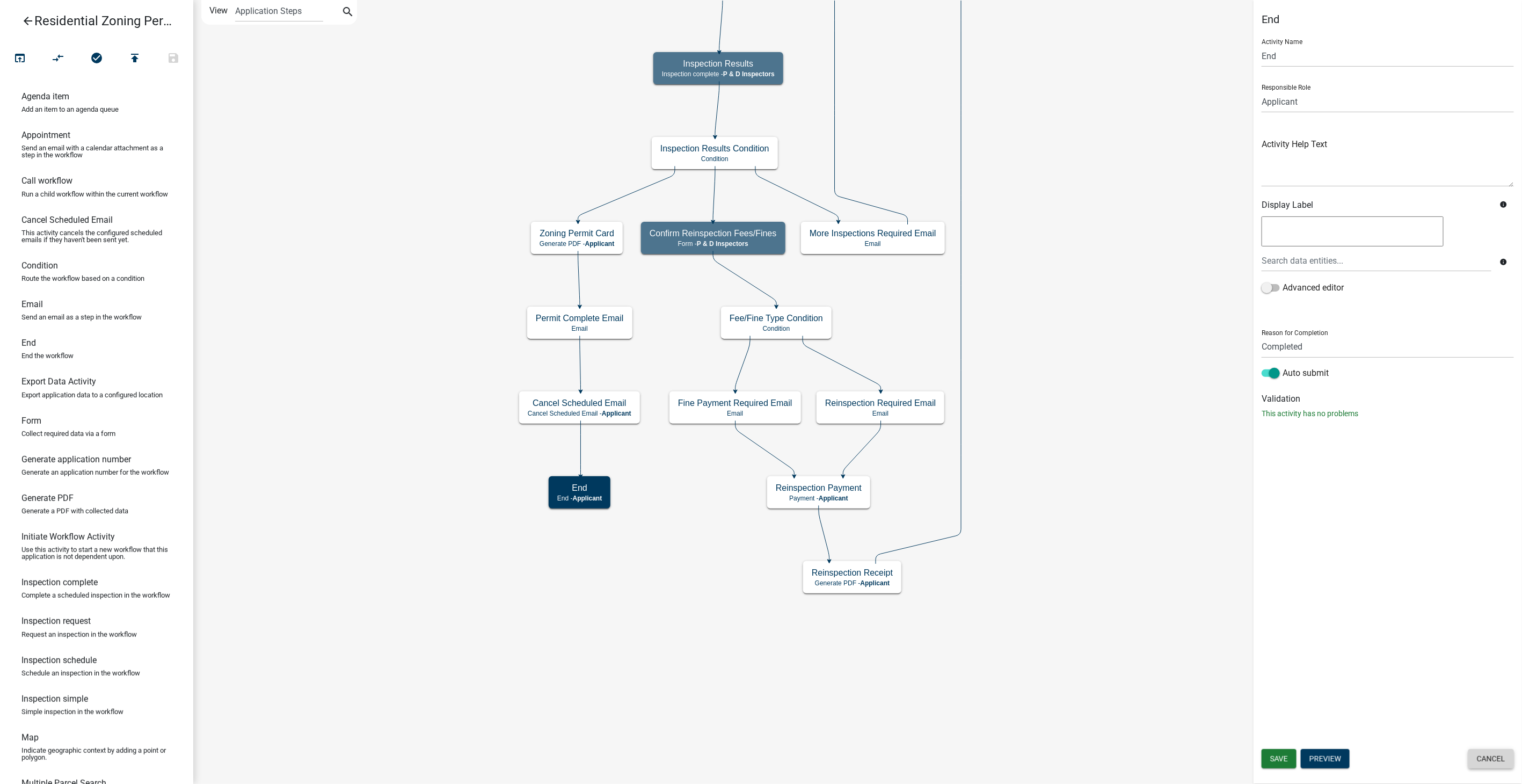
click at [1492, 764] on button "Cancel" at bounding box center [1491, 759] width 45 height 19
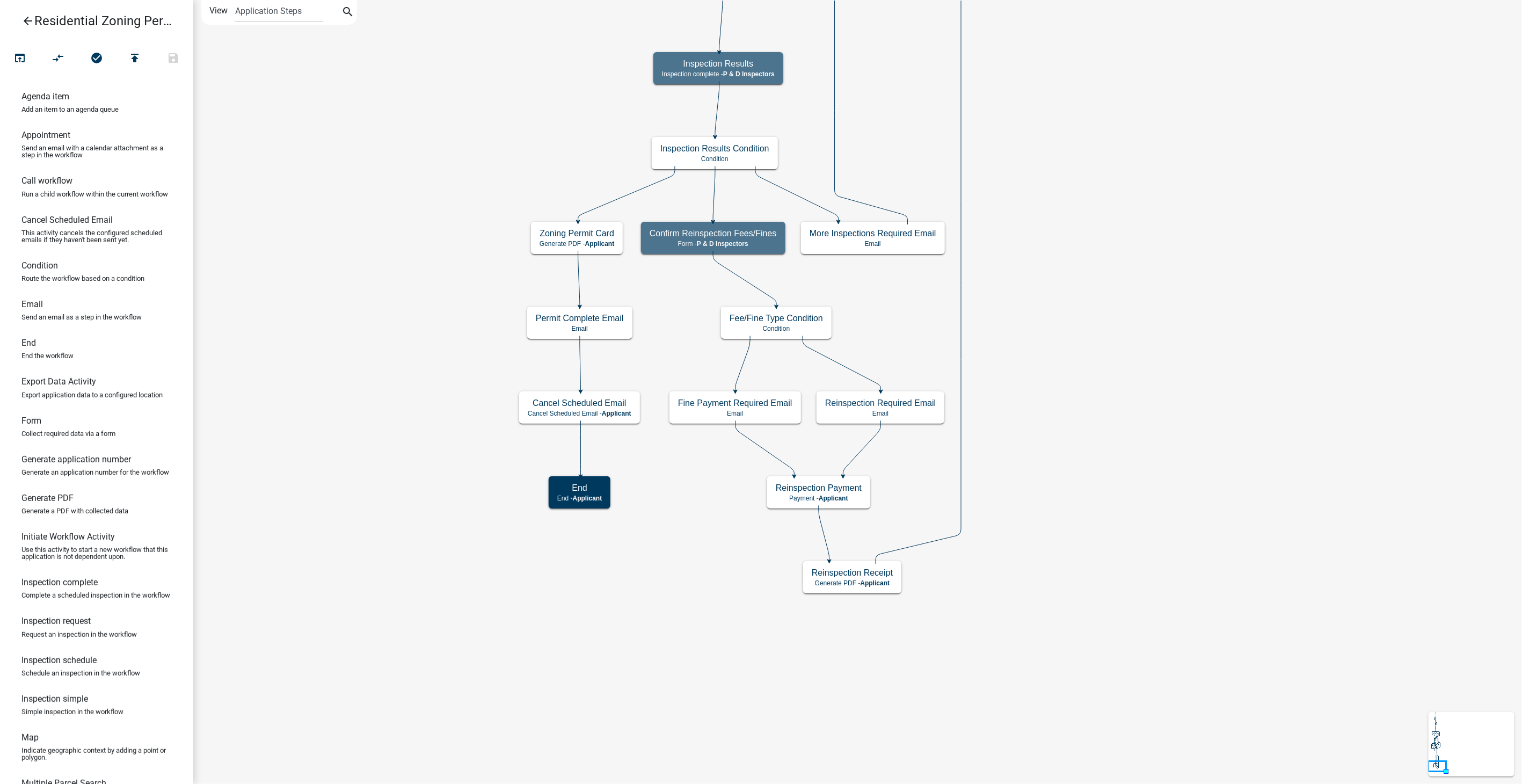
click at [28, 21] on icon "arrow_back" at bounding box center [28, 22] width 13 height 15
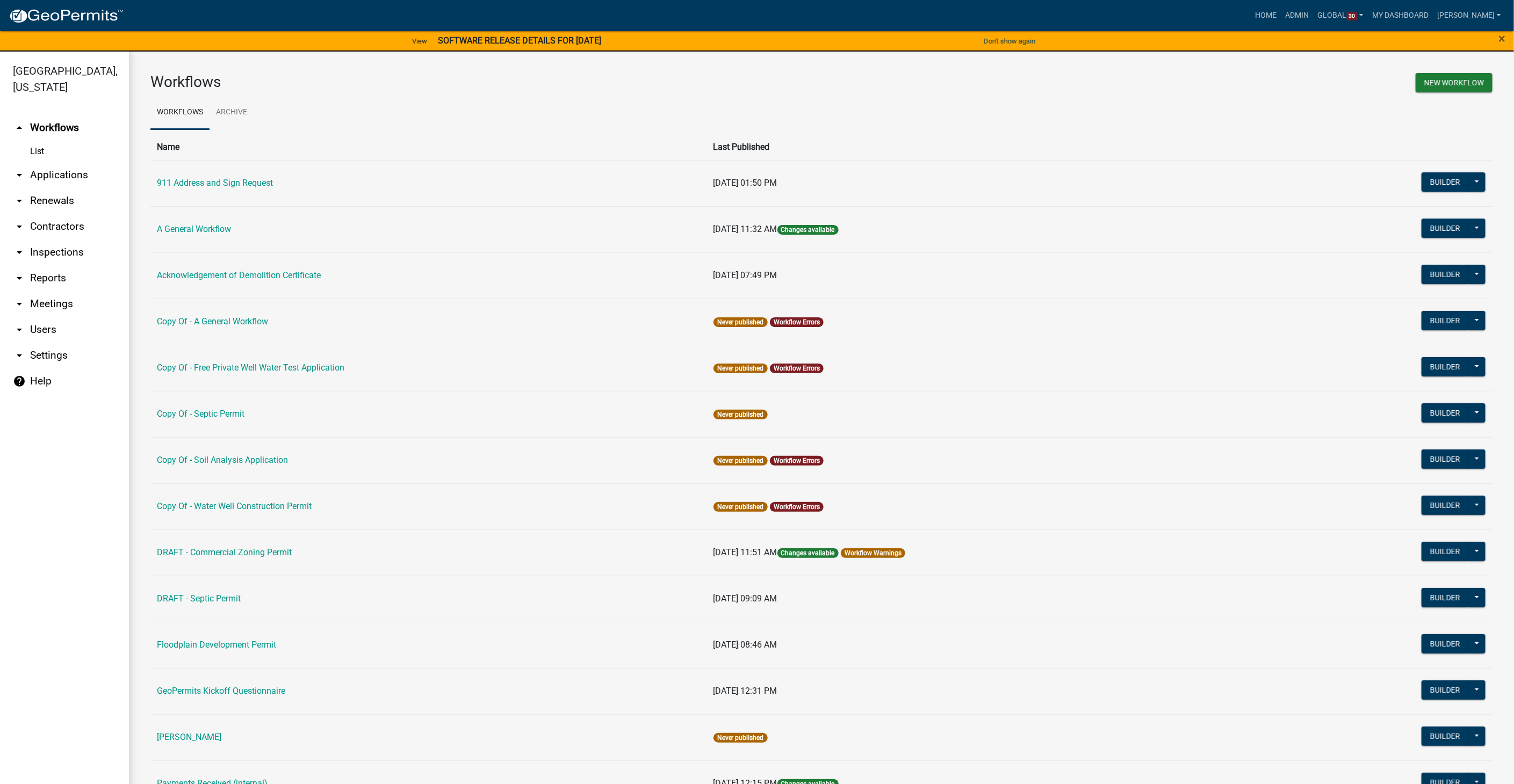
click at [49, 162] on link "arrow_drop_down Applications" at bounding box center [64, 175] width 129 height 26
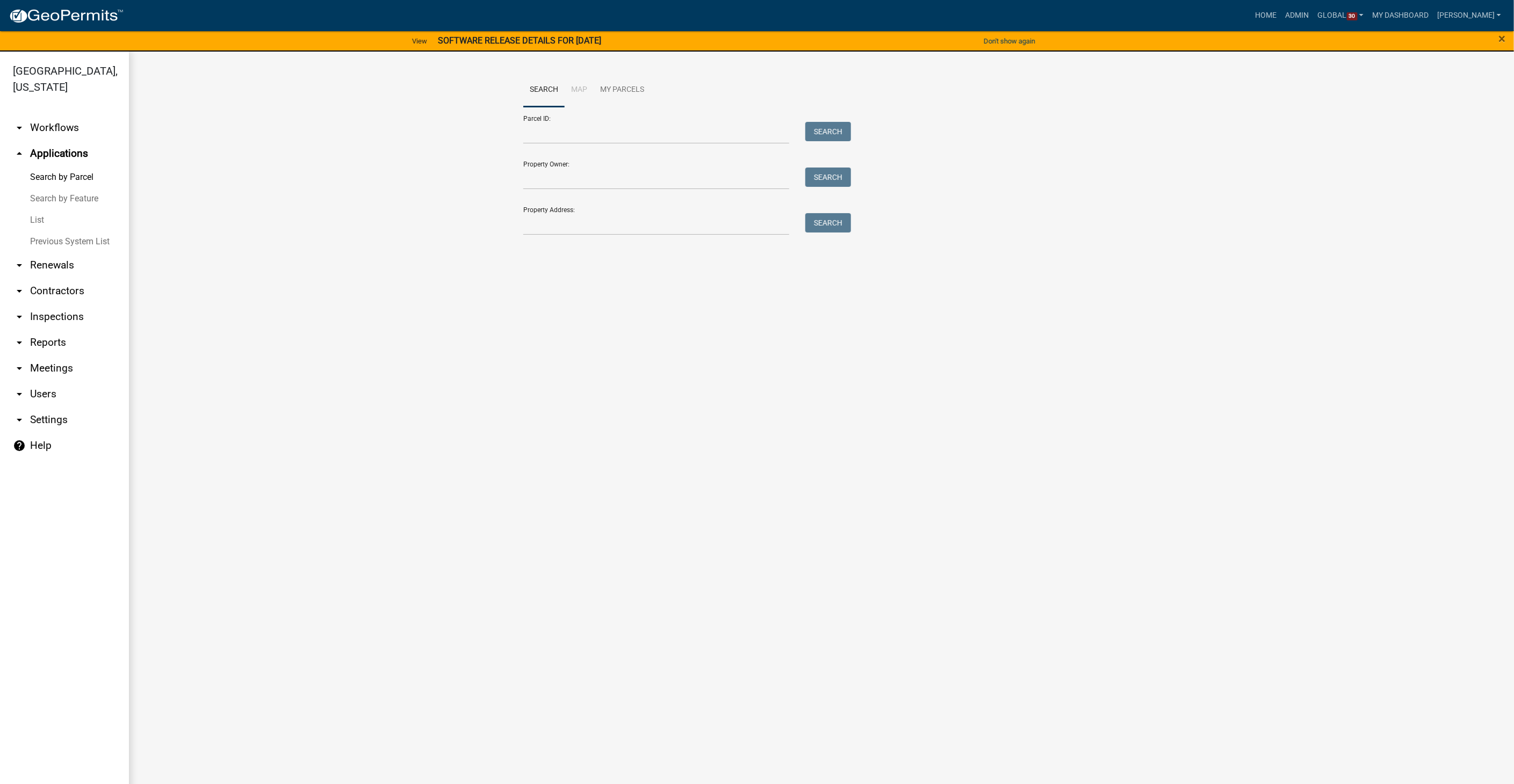
click at [41, 209] on link "List" at bounding box center [64, 220] width 129 height 21
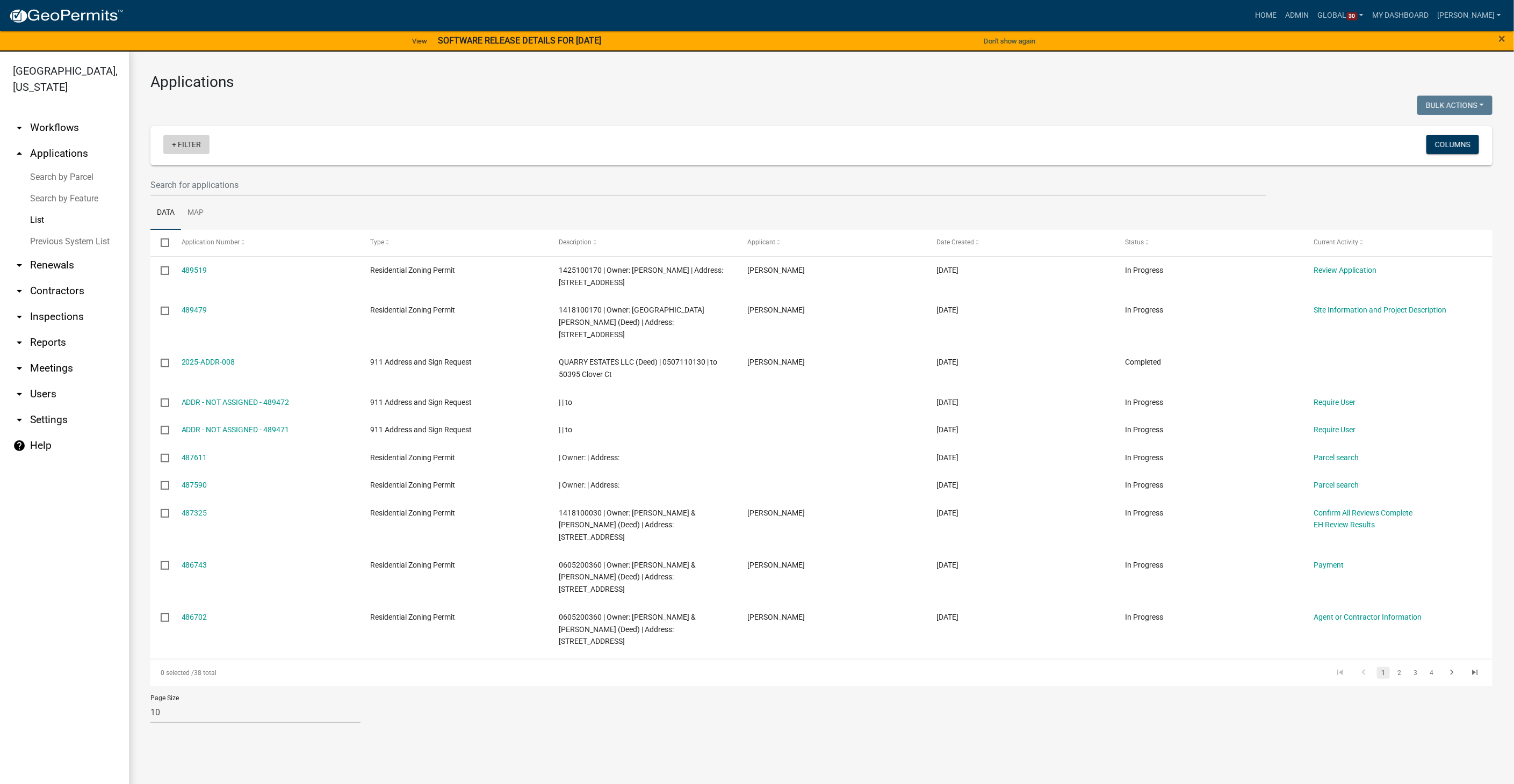
click at [178, 140] on link "+ Filter" at bounding box center [186, 144] width 46 height 19
click at [162, 352] on li "Status" at bounding box center [187, 350] width 98 height 25
click at [135, 199] on input "in" at bounding box center [135, 200] width 7 height 7
radio input "true"
click at [136, 202] on option "In Progress" at bounding box center [185, 202] width 108 height 11
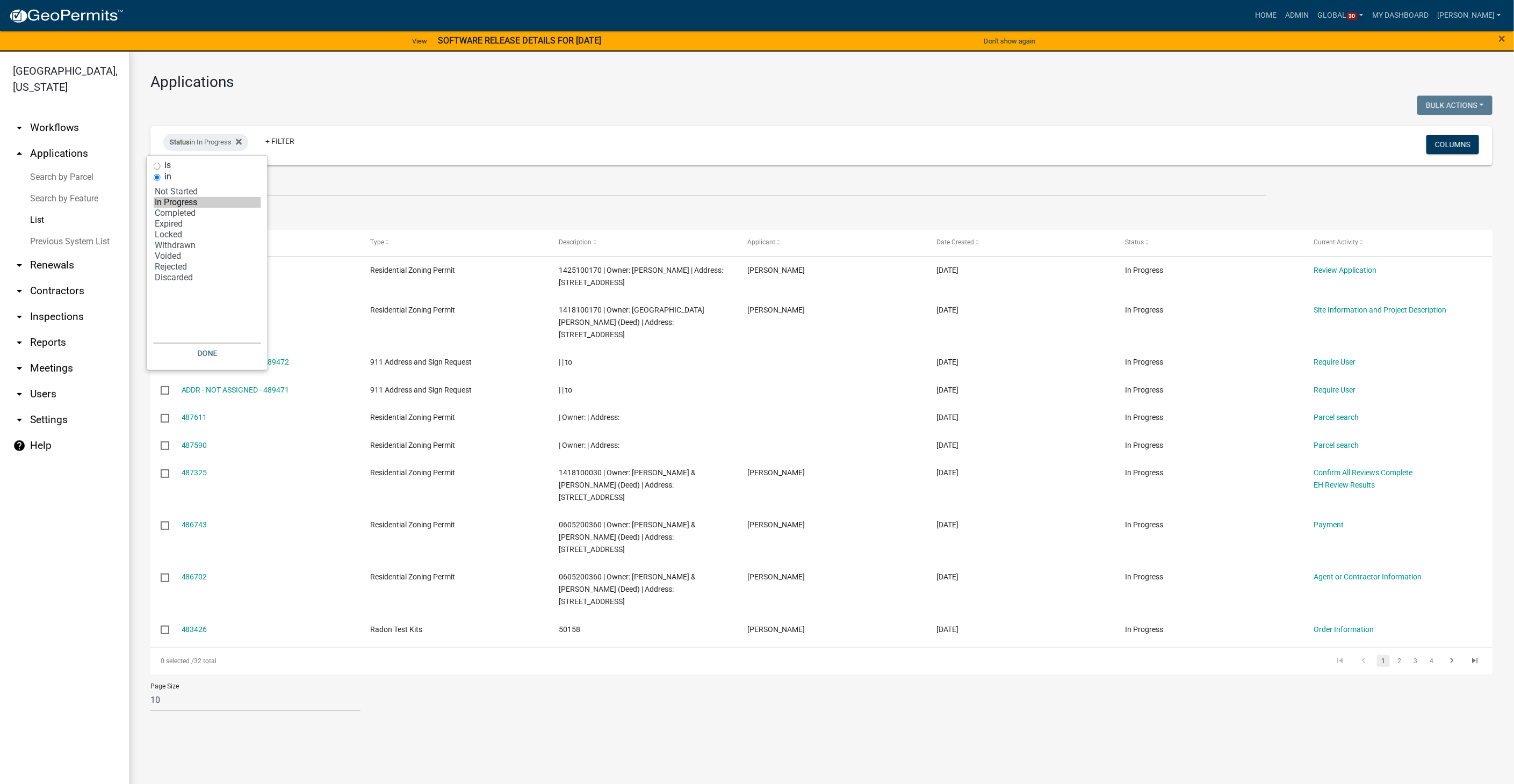
select select "1: '0'"
click at [184, 187] on option "Not Started" at bounding box center [208, 191] width 108 height 11
drag, startPoint x: 227, startPoint y: 347, endPoint x: 365, endPoint y: 7, distance: 366.9
click at [227, 347] on button "Done" at bounding box center [227, 353] width 108 height 19
click at [1402, 17] on link "My Dashboard" at bounding box center [1400, 15] width 65 height 21
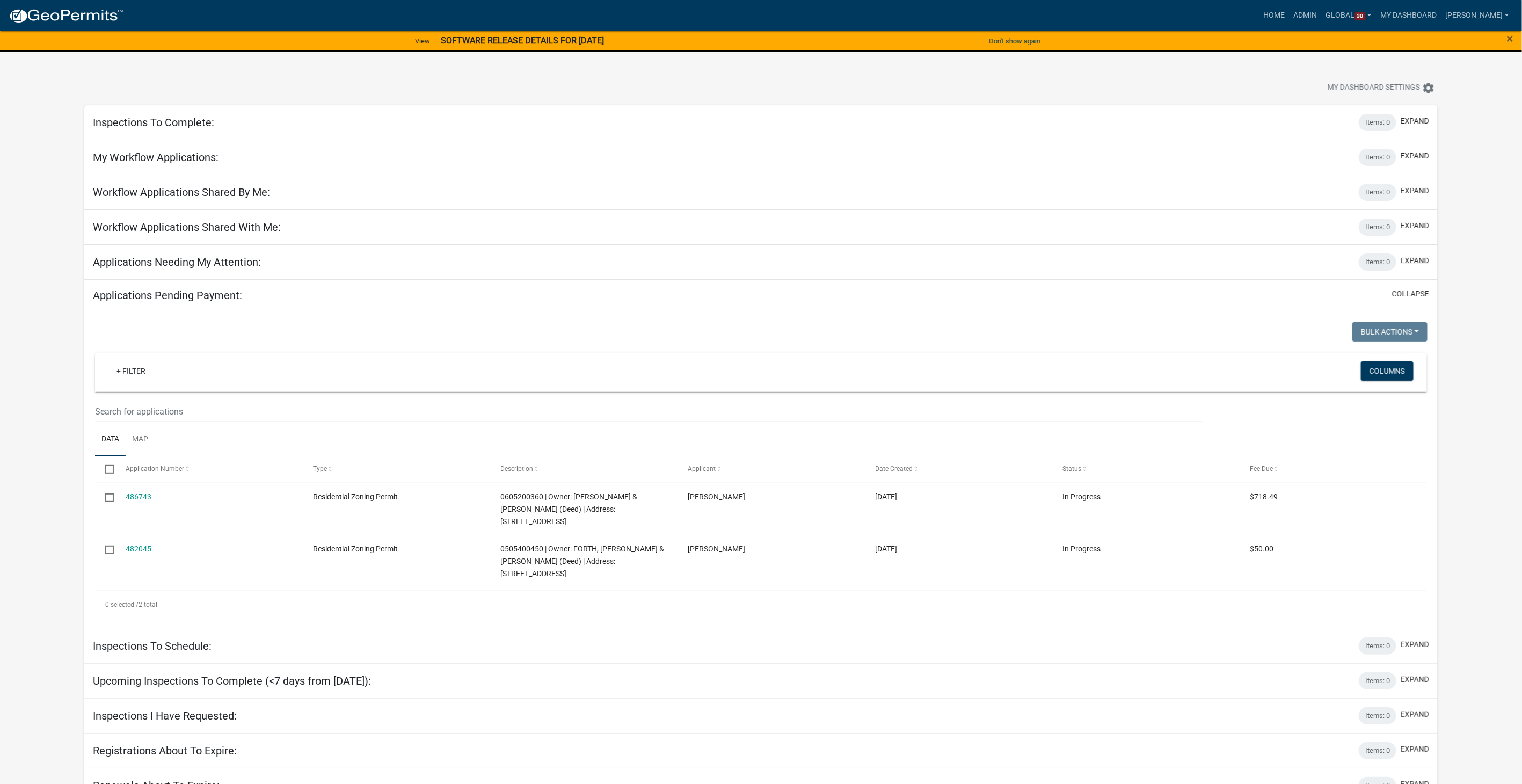
click at [1417, 259] on button "expand" at bounding box center [1415, 261] width 28 height 11
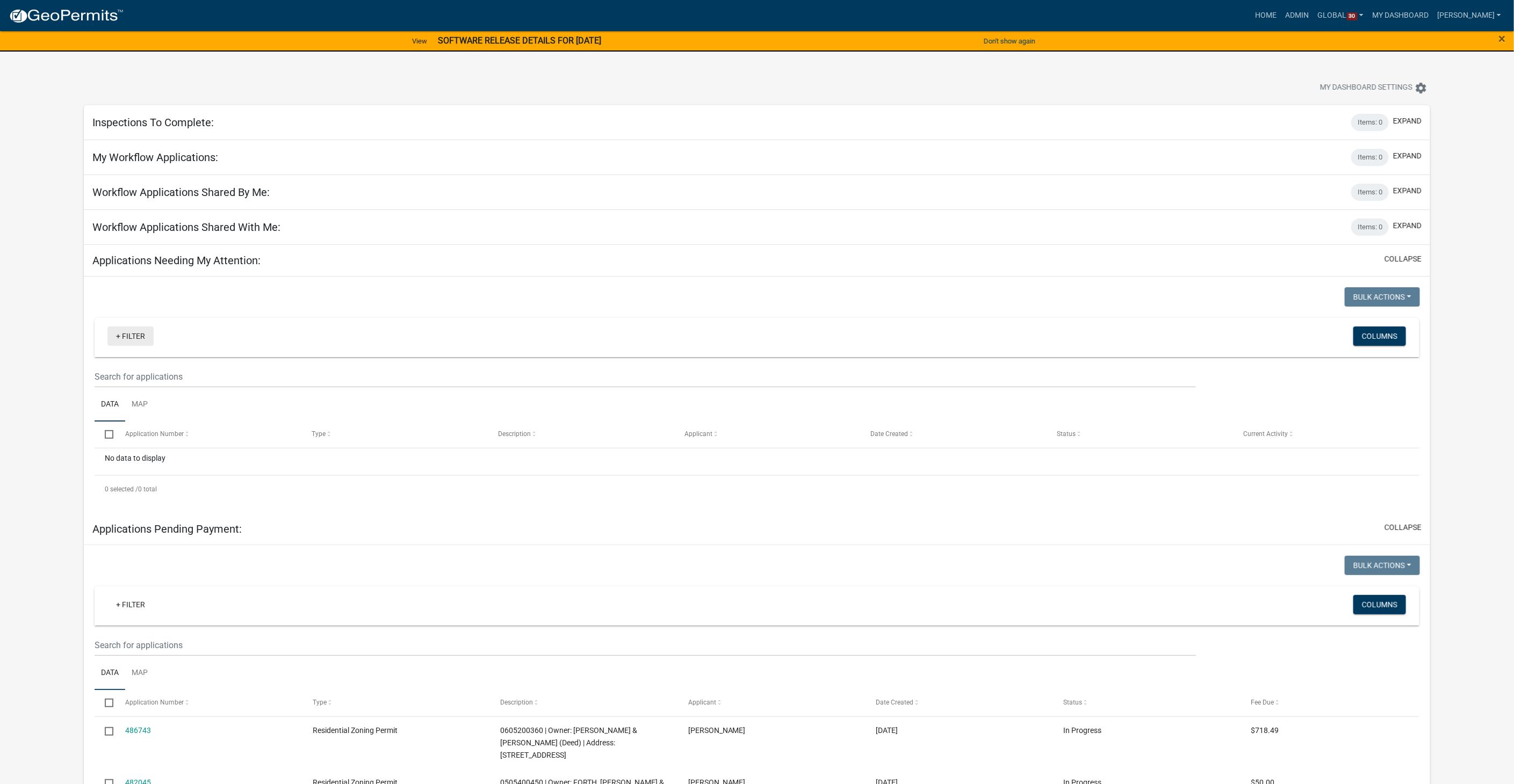
click at [128, 336] on link "+ Filter" at bounding box center [131, 336] width 46 height 19
click at [68, 432] on app-user-applications "more_horiz Home Admin Global 30 Users Roles Payment Processors Workflows Contra…" at bounding box center [757, 519] width 1514 height 1036
click at [1385, 330] on button "Columns" at bounding box center [1379, 336] width 53 height 19
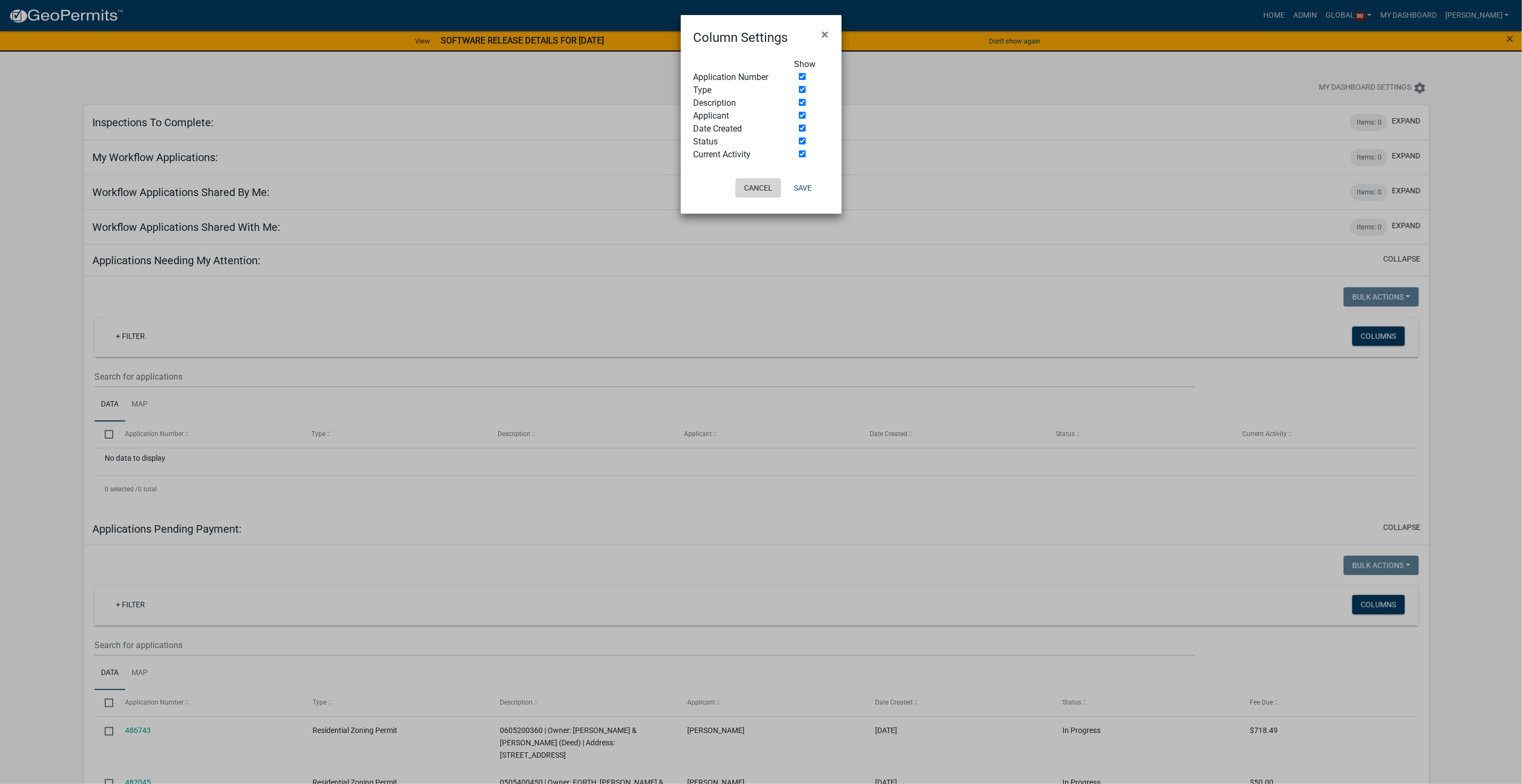
click at [750, 183] on button "Cancel" at bounding box center [758, 188] width 45 height 19
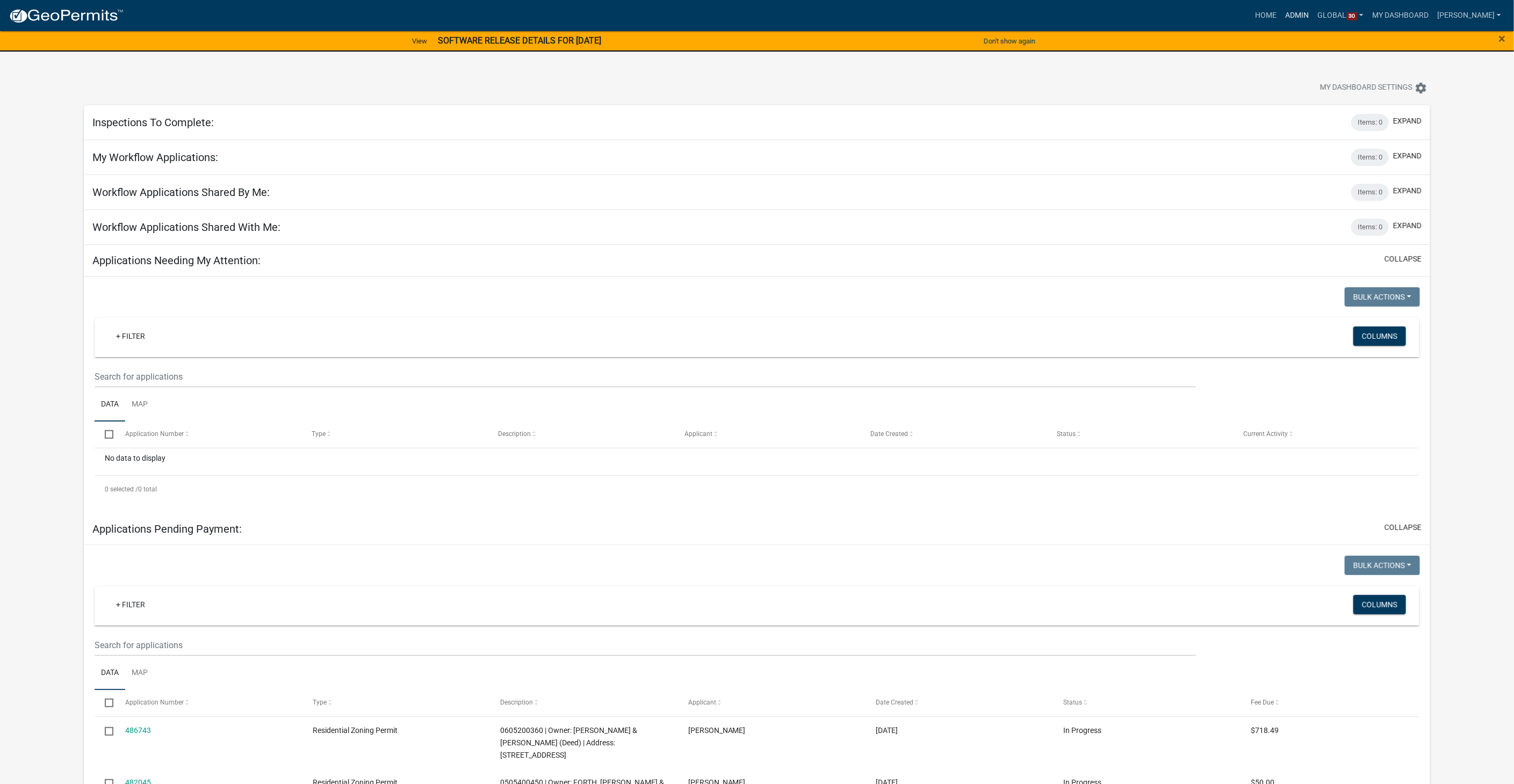
click at [1313, 11] on link "Admin" at bounding box center [1297, 15] width 33 height 21
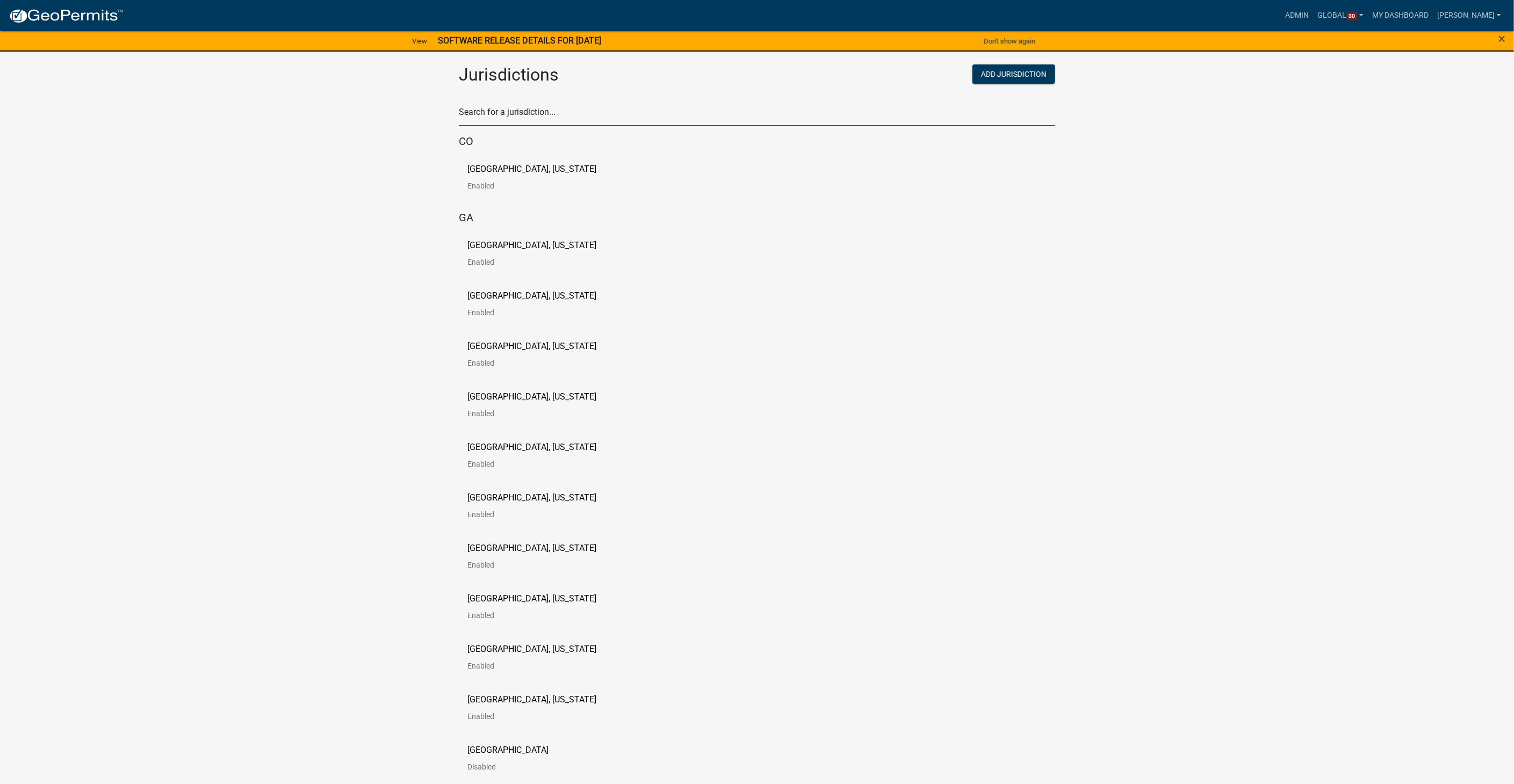
click at [530, 121] on input "text" at bounding box center [757, 115] width 596 height 22
type input "story"
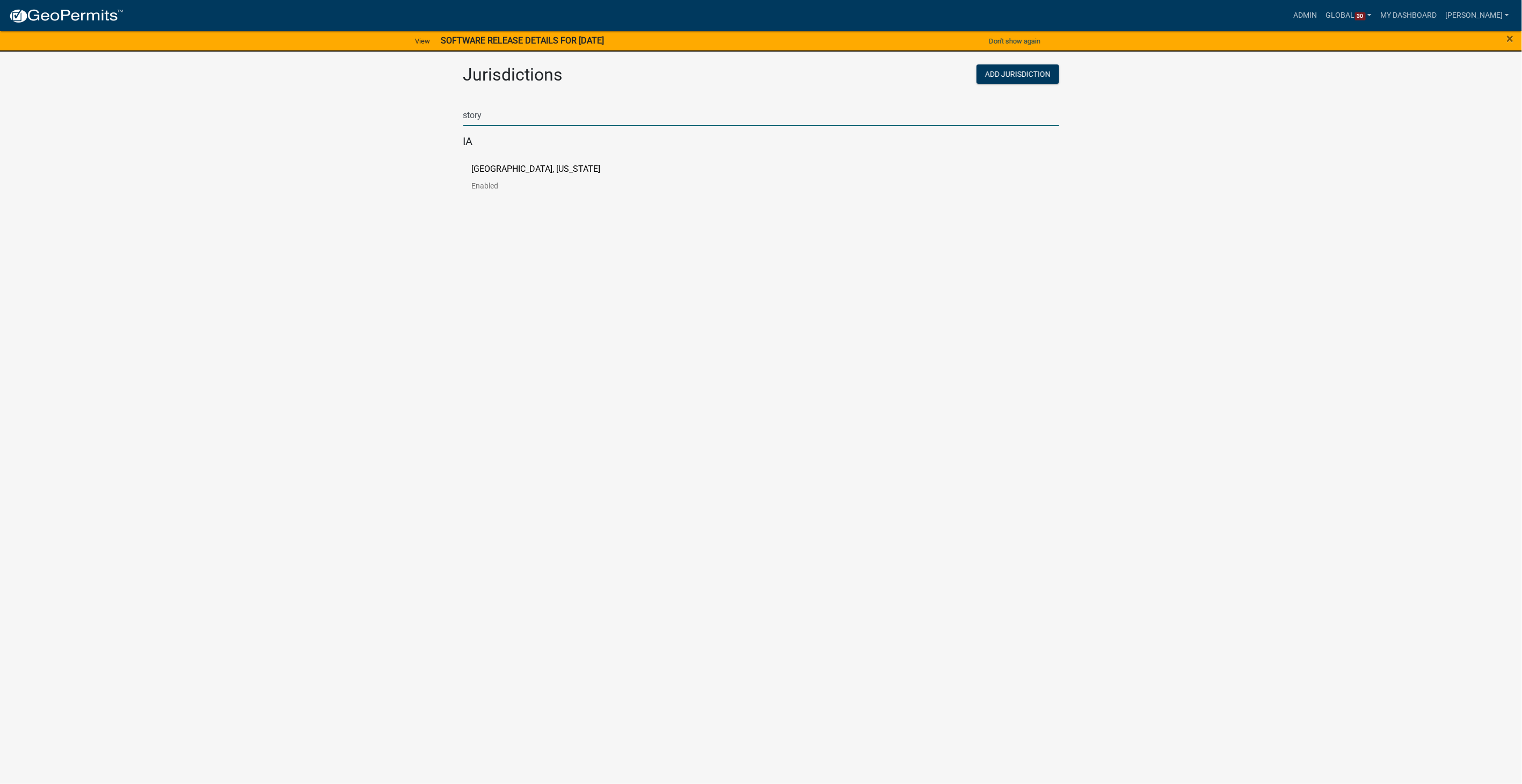
click at [483, 165] on p "Story County, Iowa" at bounding box center [536, 169] width 129 height 9
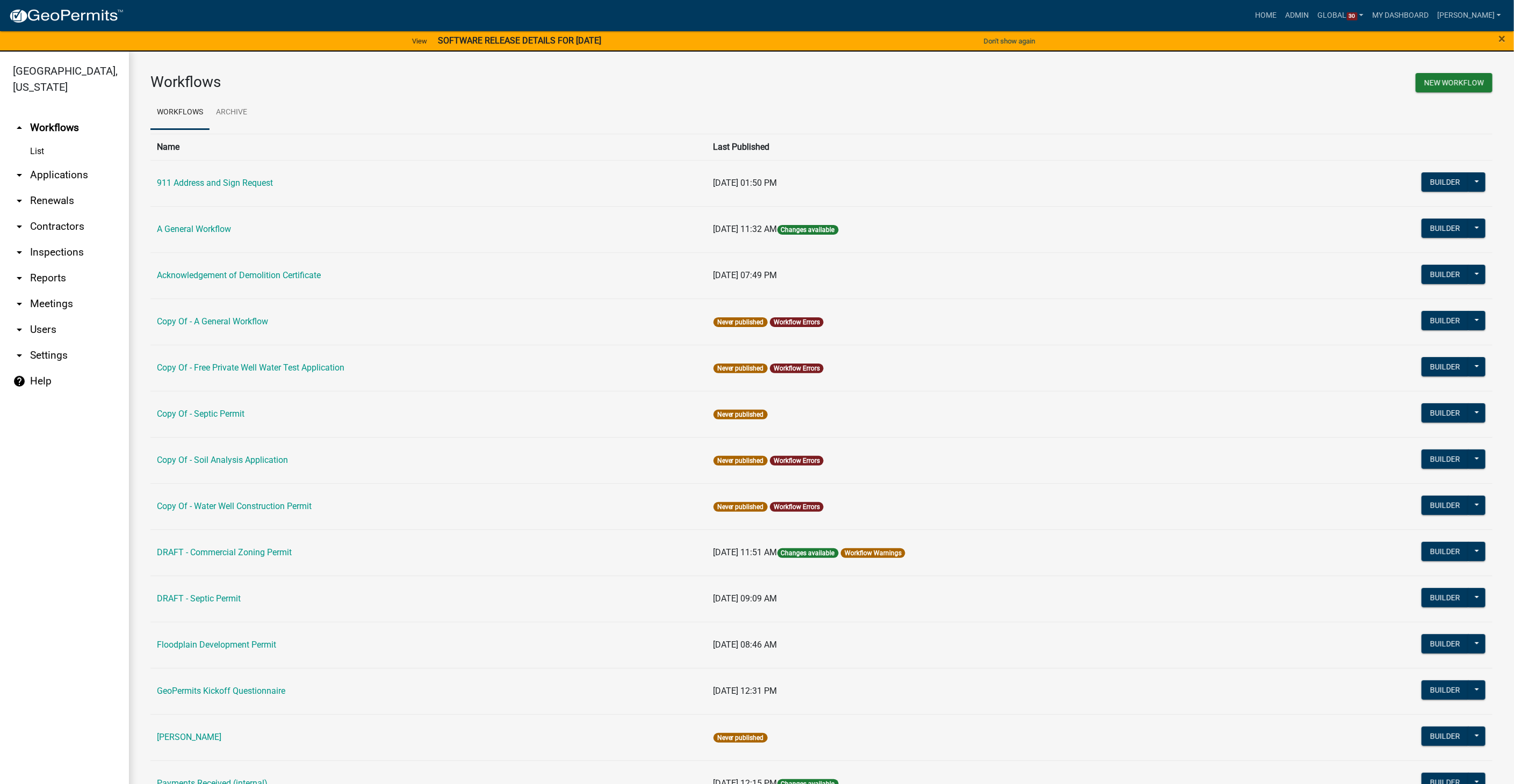
click at [38, 317] on link "arrow_drop_down Users" at bounding box center [64, 330] width 129 height 26
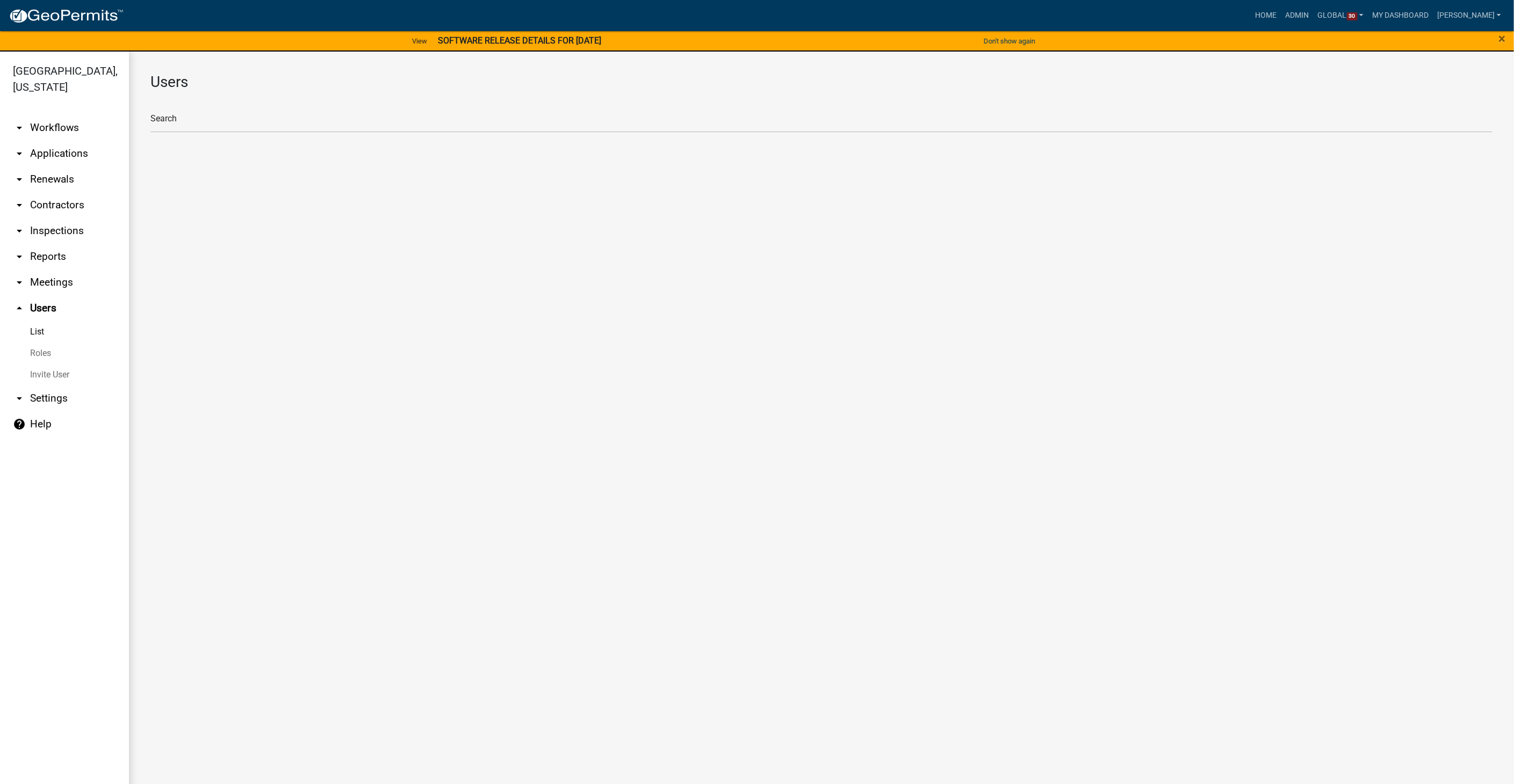
click at [43, 343] on link "Roles" at bounding box center [64, 353] width 129 height 21
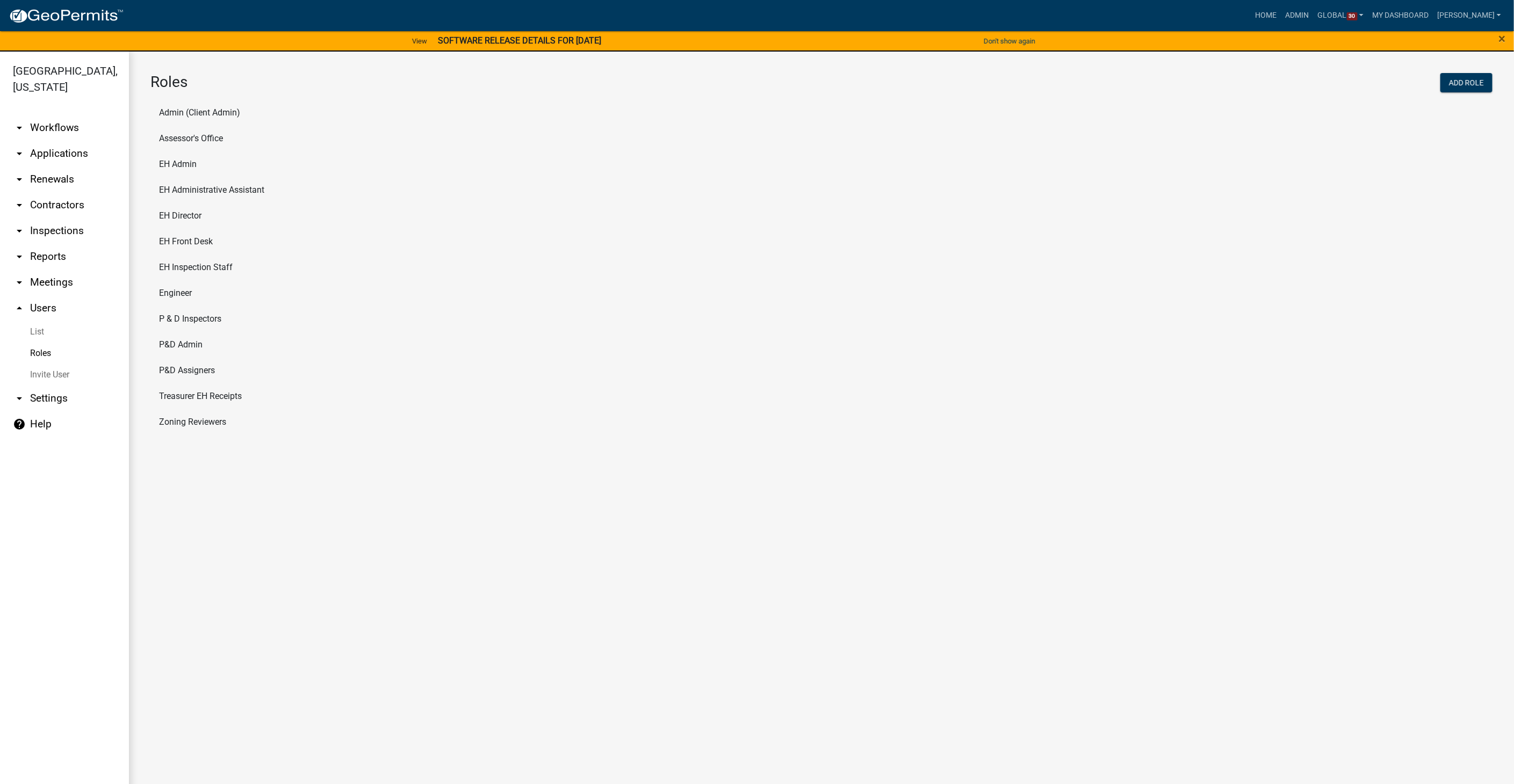
click at [64, 115] on link "arrow_drop_down Workflows" at bounding box center [64, 128] width 129 height 26
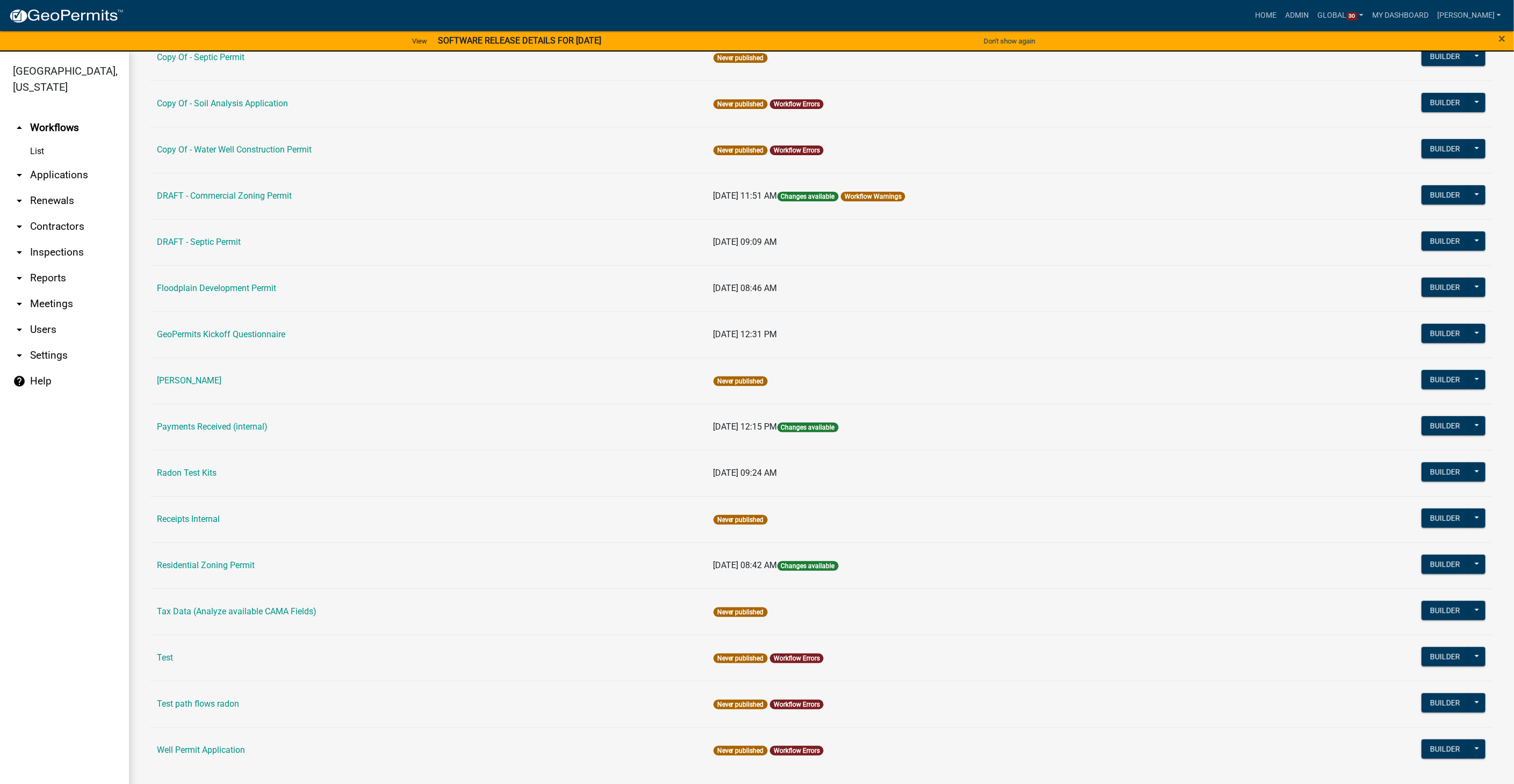
scroll to position [359, 0]
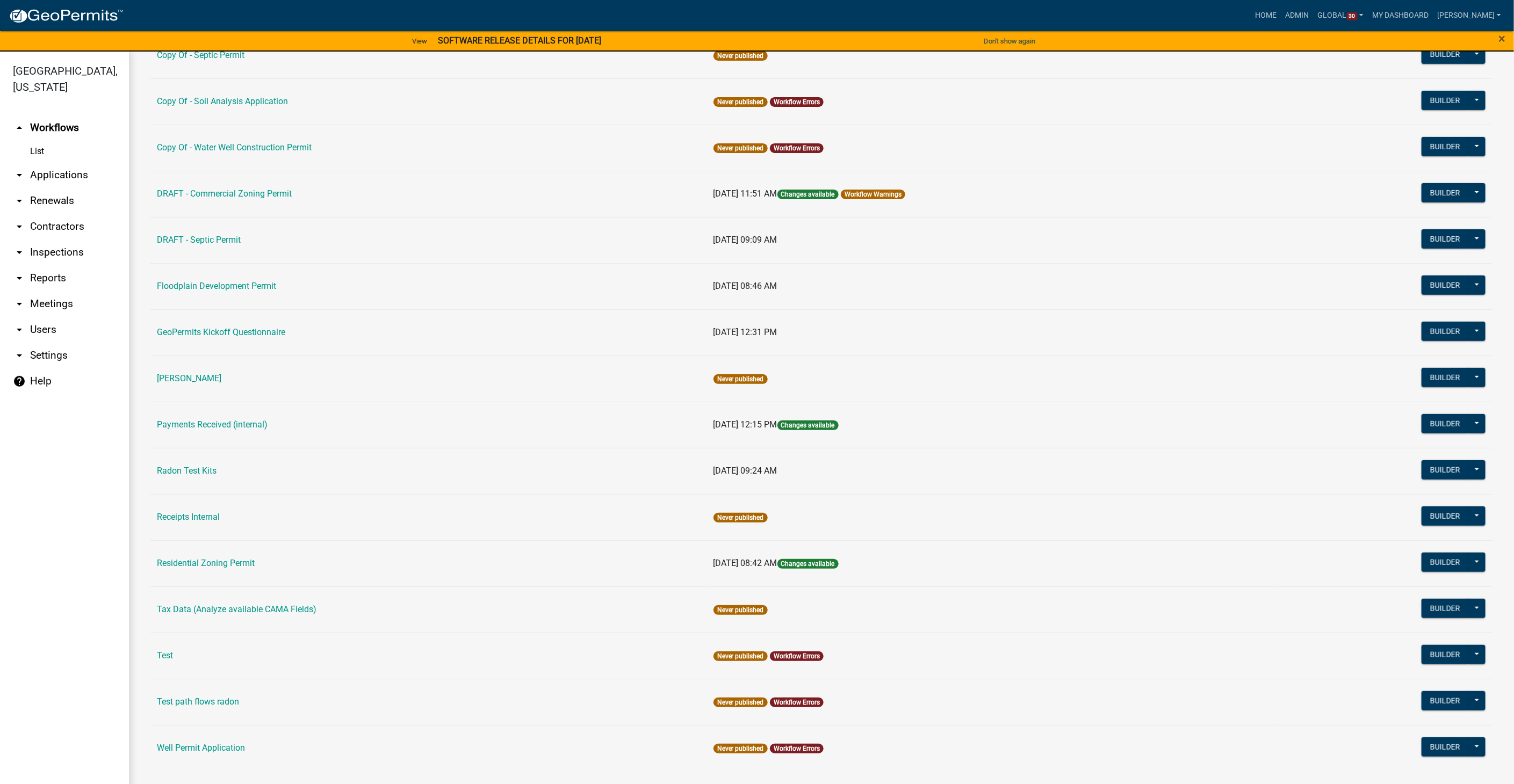
click at [56, 343] on link "arrow_drop_down Settings" at bounding box center [64, 356] width 129 height 26
select select "IA"
select select "Central Standard Time"
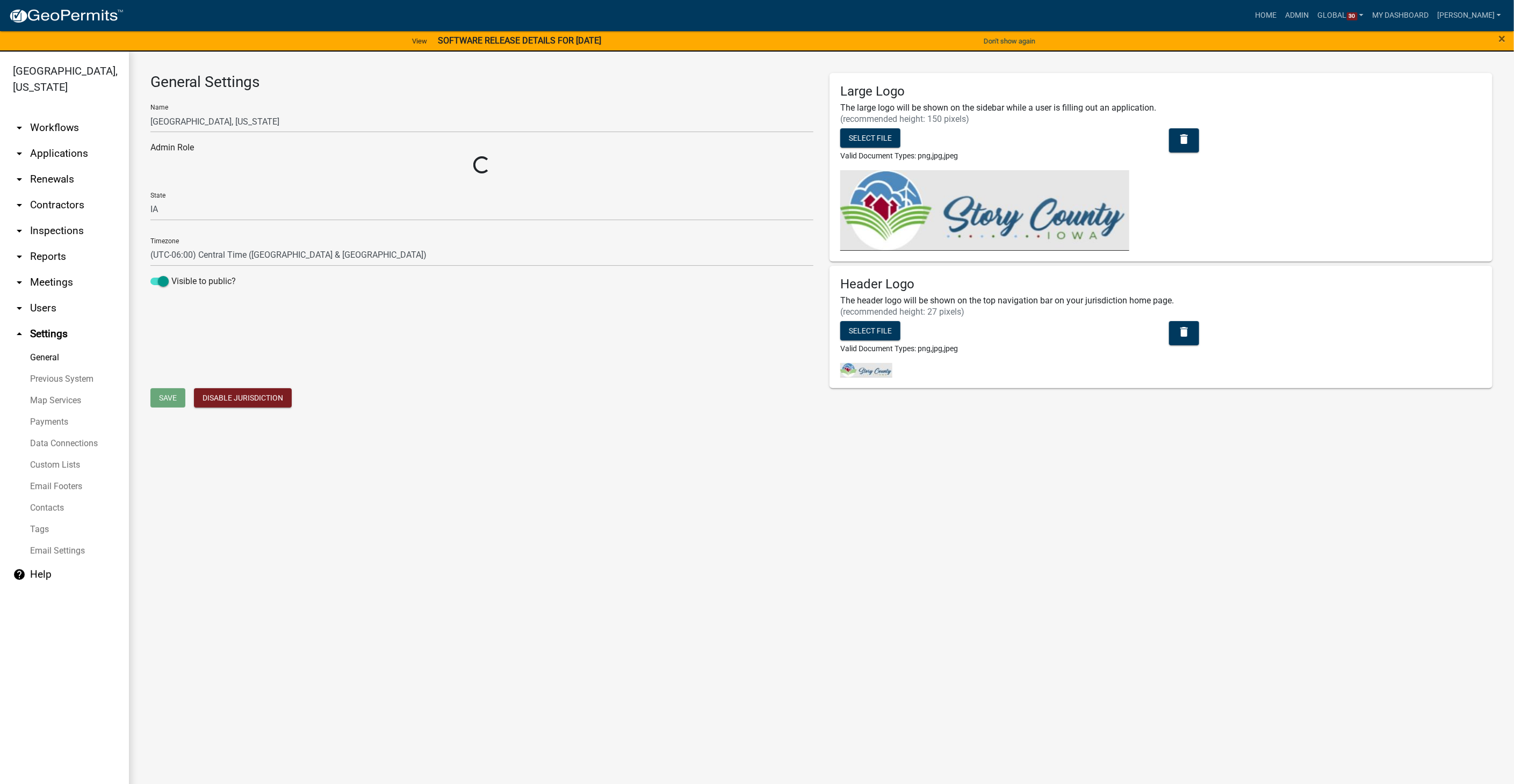
select select "03540cc7-cae6-4ec5-9df4-19164d3ec826"
click at [48, 321] on link "arrow_drop_up Settings" at bounding box center [64, 334] width 129 height 26
click at [44, 411] on link "Payments" at bounding box center [64, 422] width 129 height 21
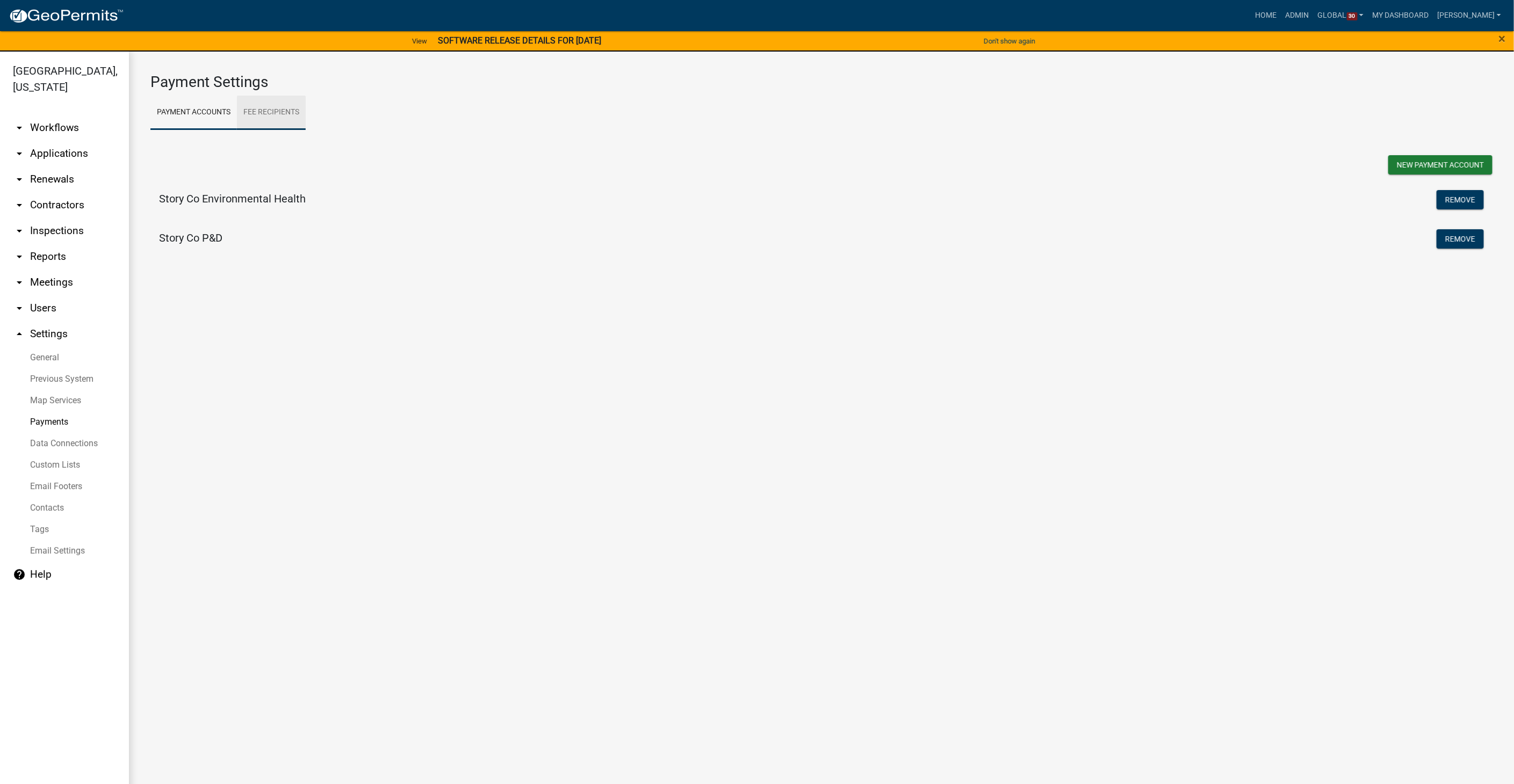
click at [262, 103] on link "Fee Recipients" at bounding box center [271, 113] width 69 height 34
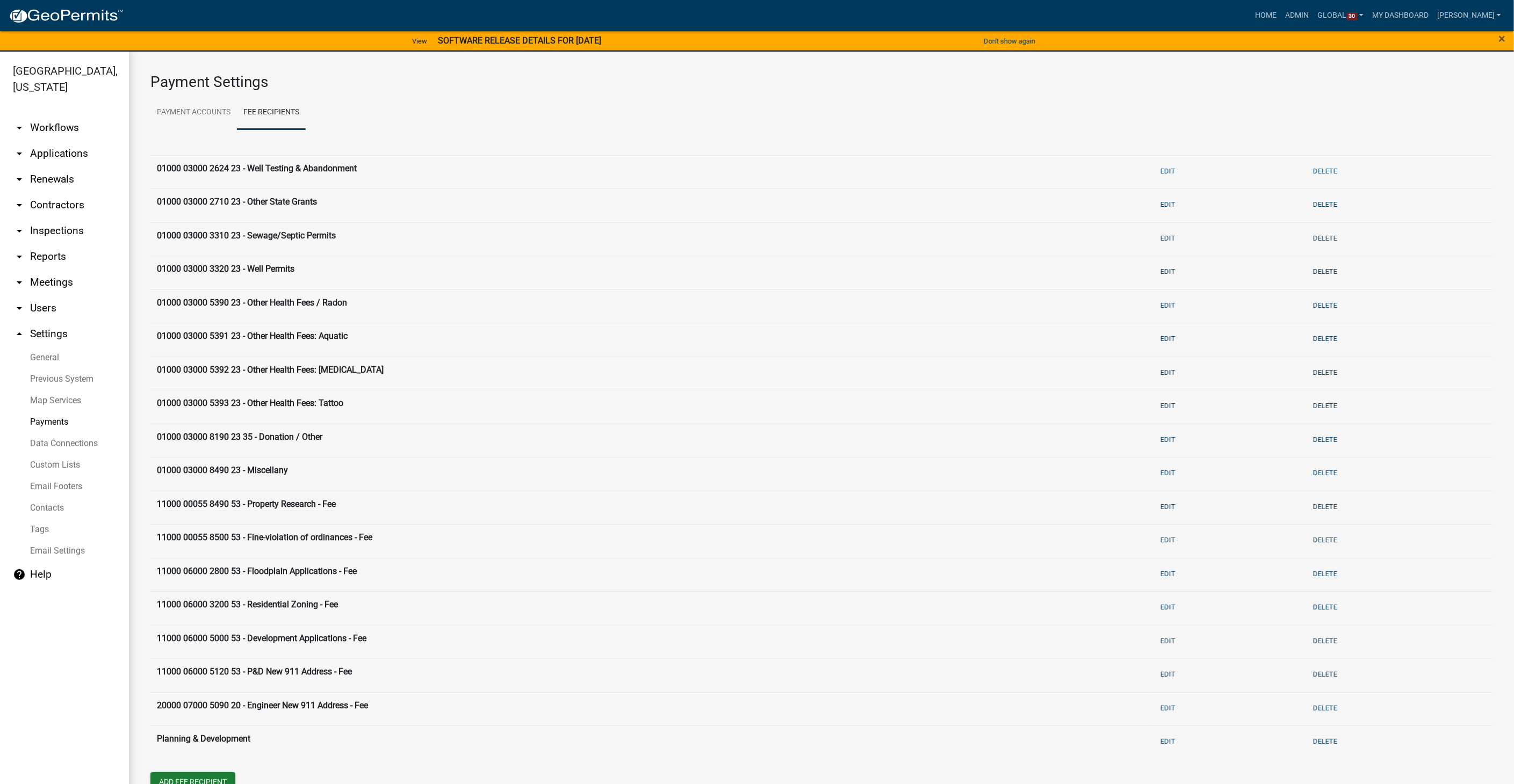
scroll to position [28, 0]
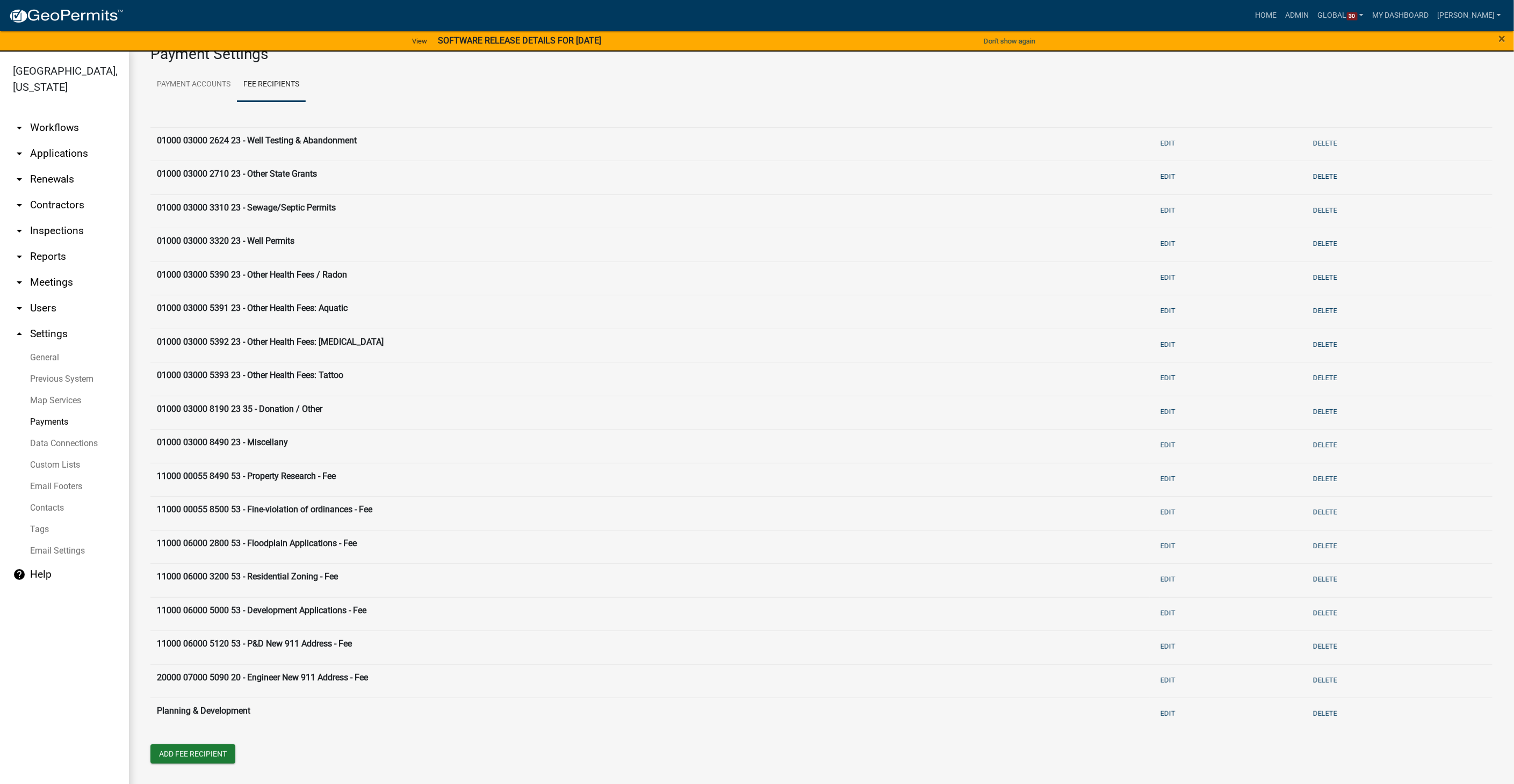
click at [44, 115] on link "arrow_drop_down Workflows" at bounding box center [64, 128] width 129 height 26
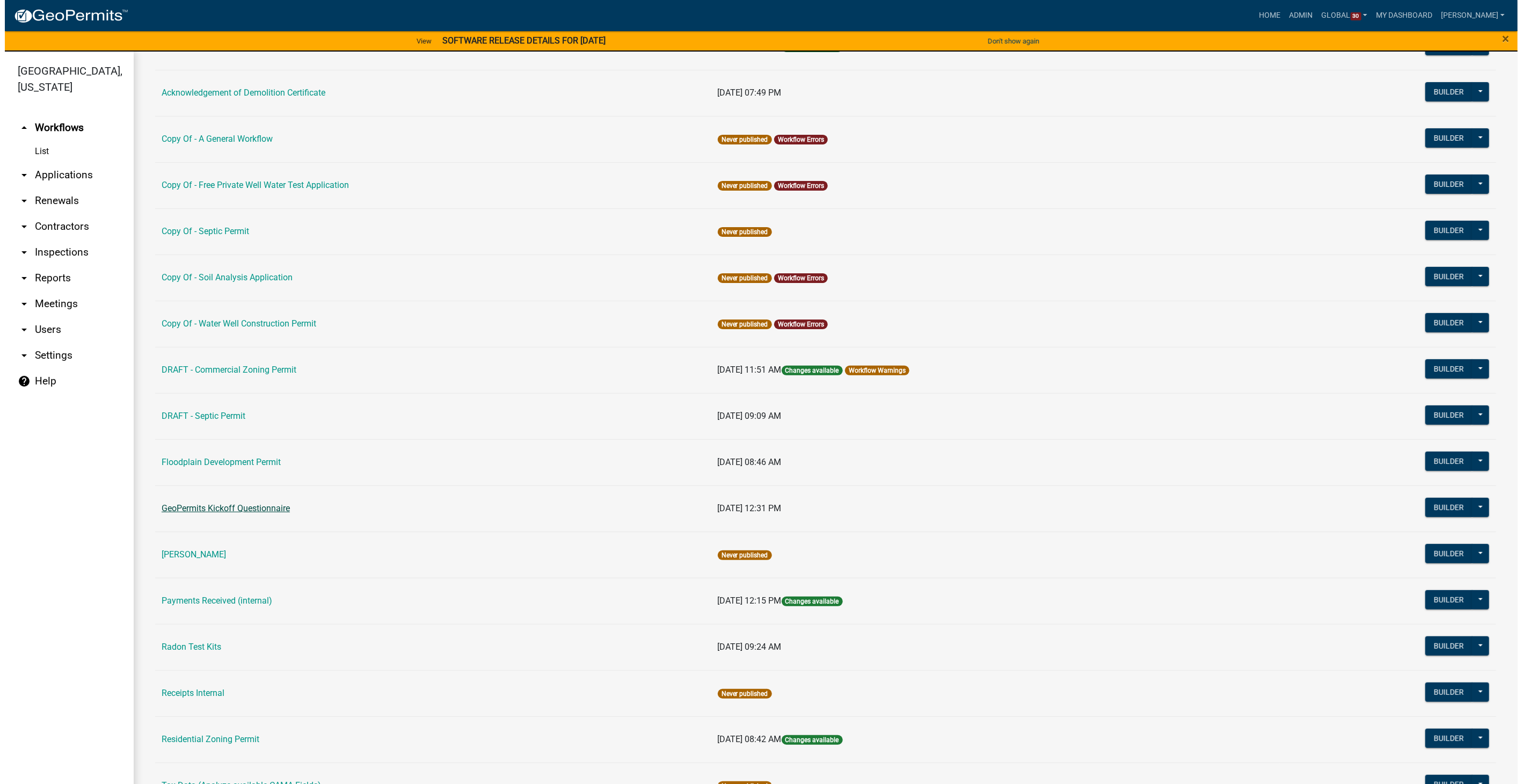
scroll to position [298, 0]
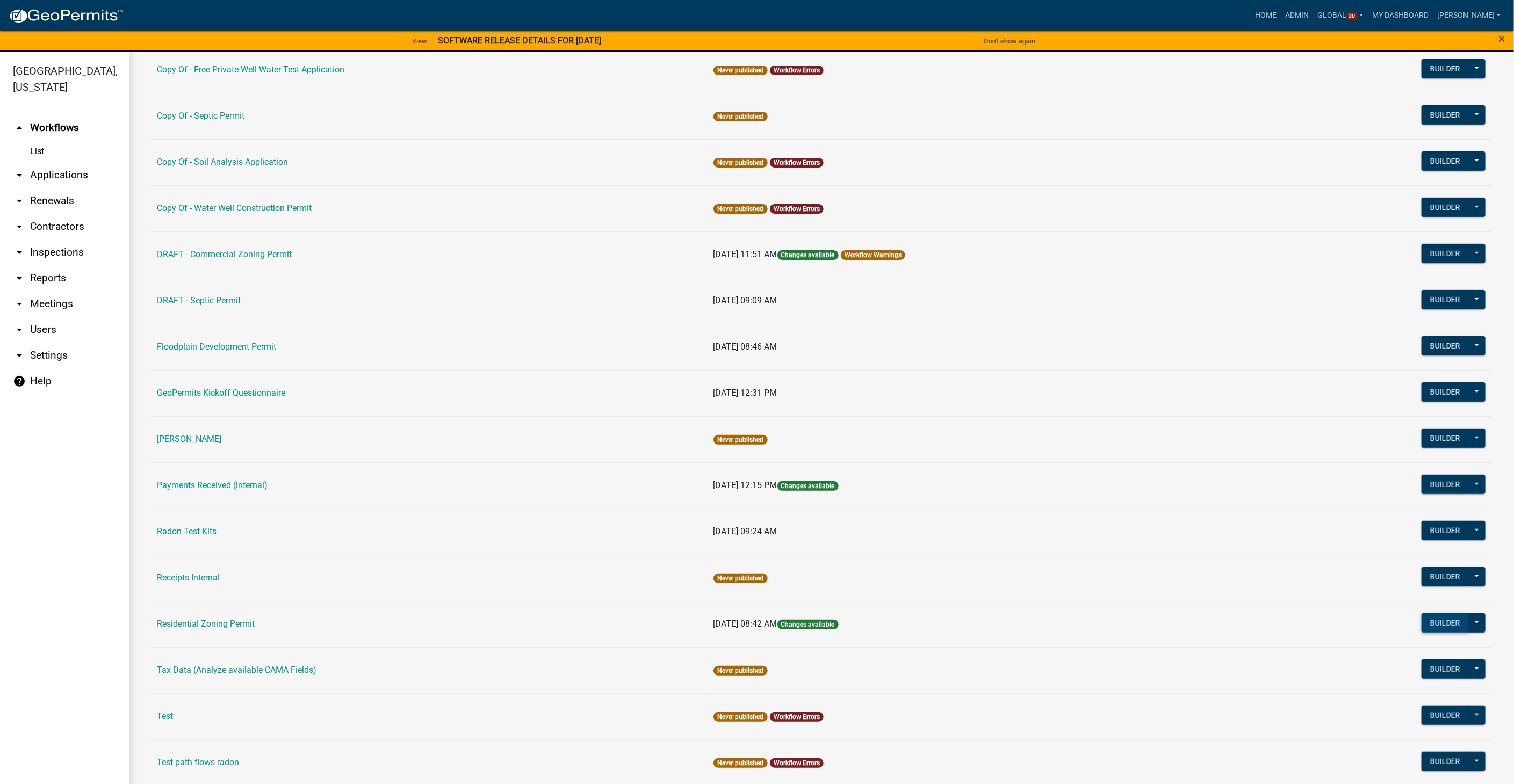
click at [1429, 621] on button "Builder" at bounding box center [1445, 623] width 47 height 19
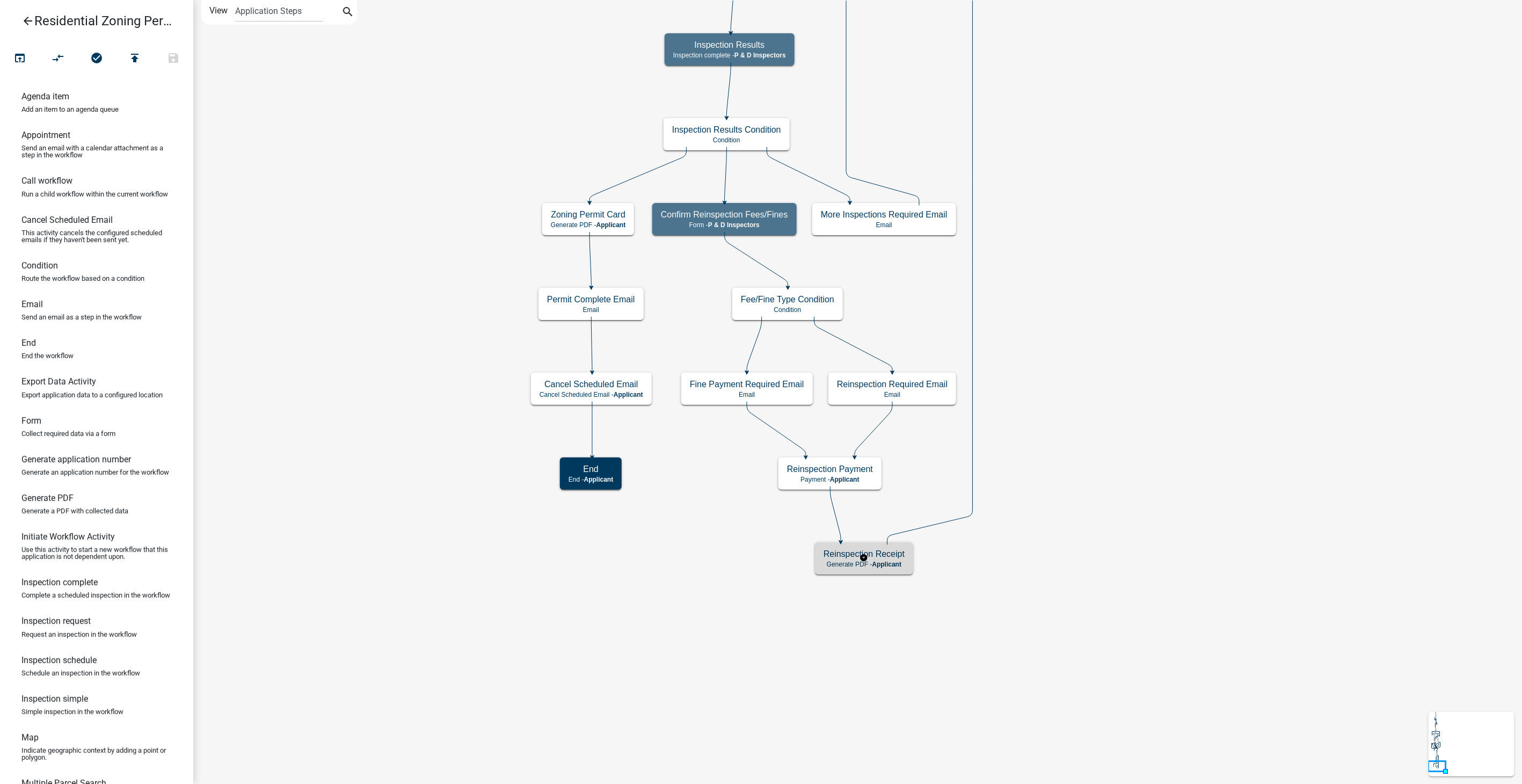
click at [890, 562] on span "Applicant" at bounding box center [887, 564] width 30 height 8
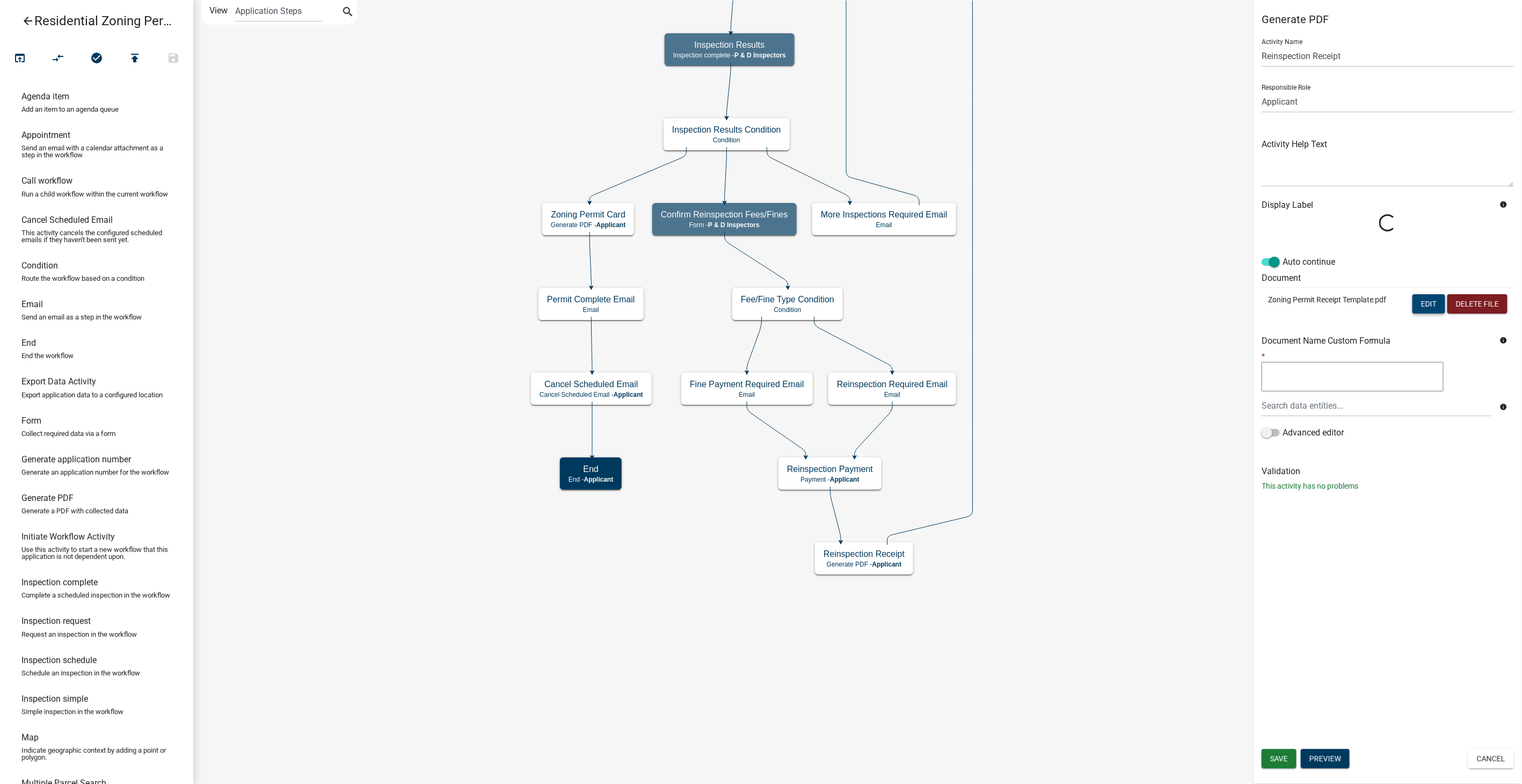
click at [1434, 303] on button "Edit" at bounding box center [1429, 304] width 32 height 19
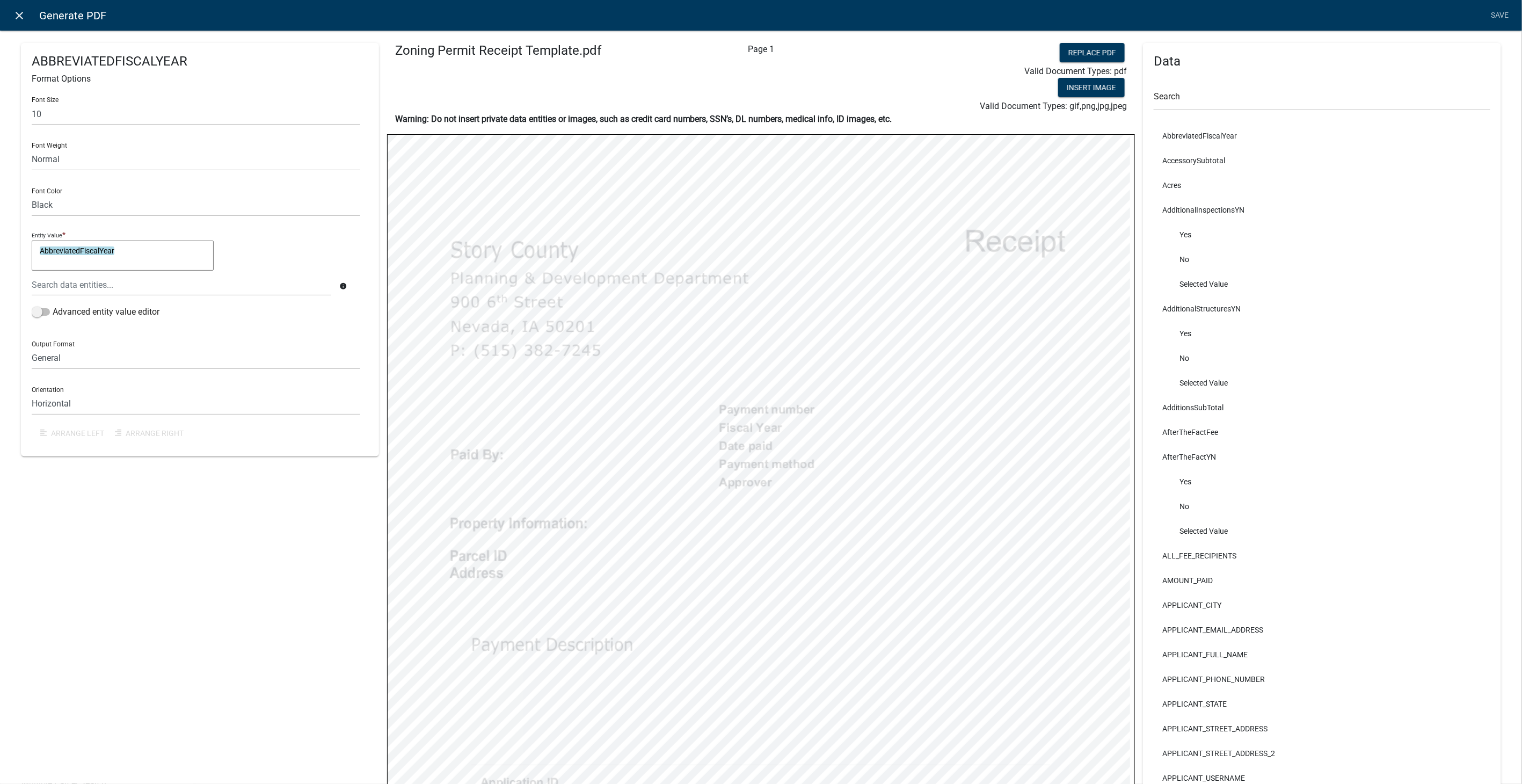
click at [19, 11] on icon "close" at bounding box center [20, 15] width 13 height 13
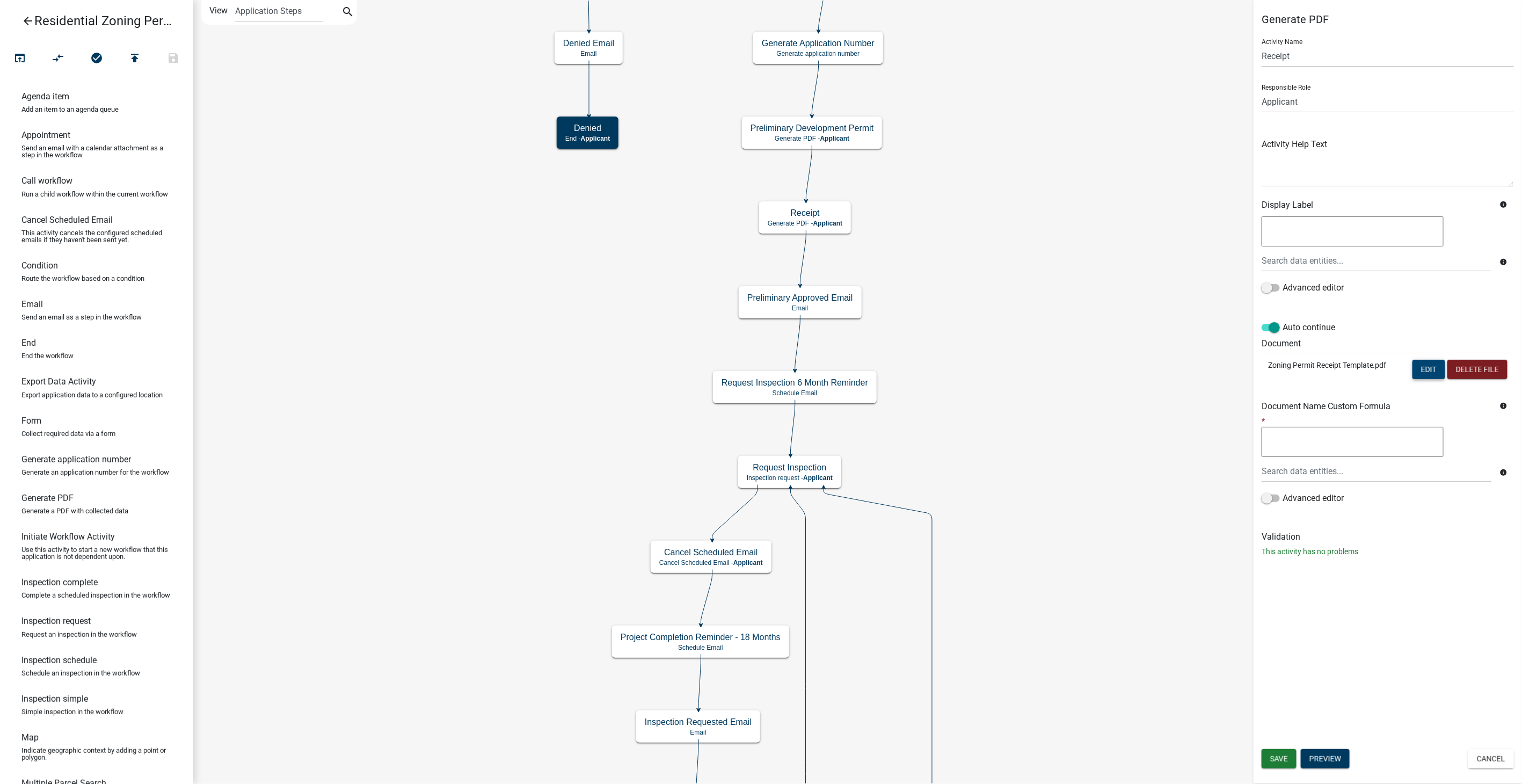
click at [1423, 373] on button "Edit" at bounding box center [1429, 369] width 32 height 19
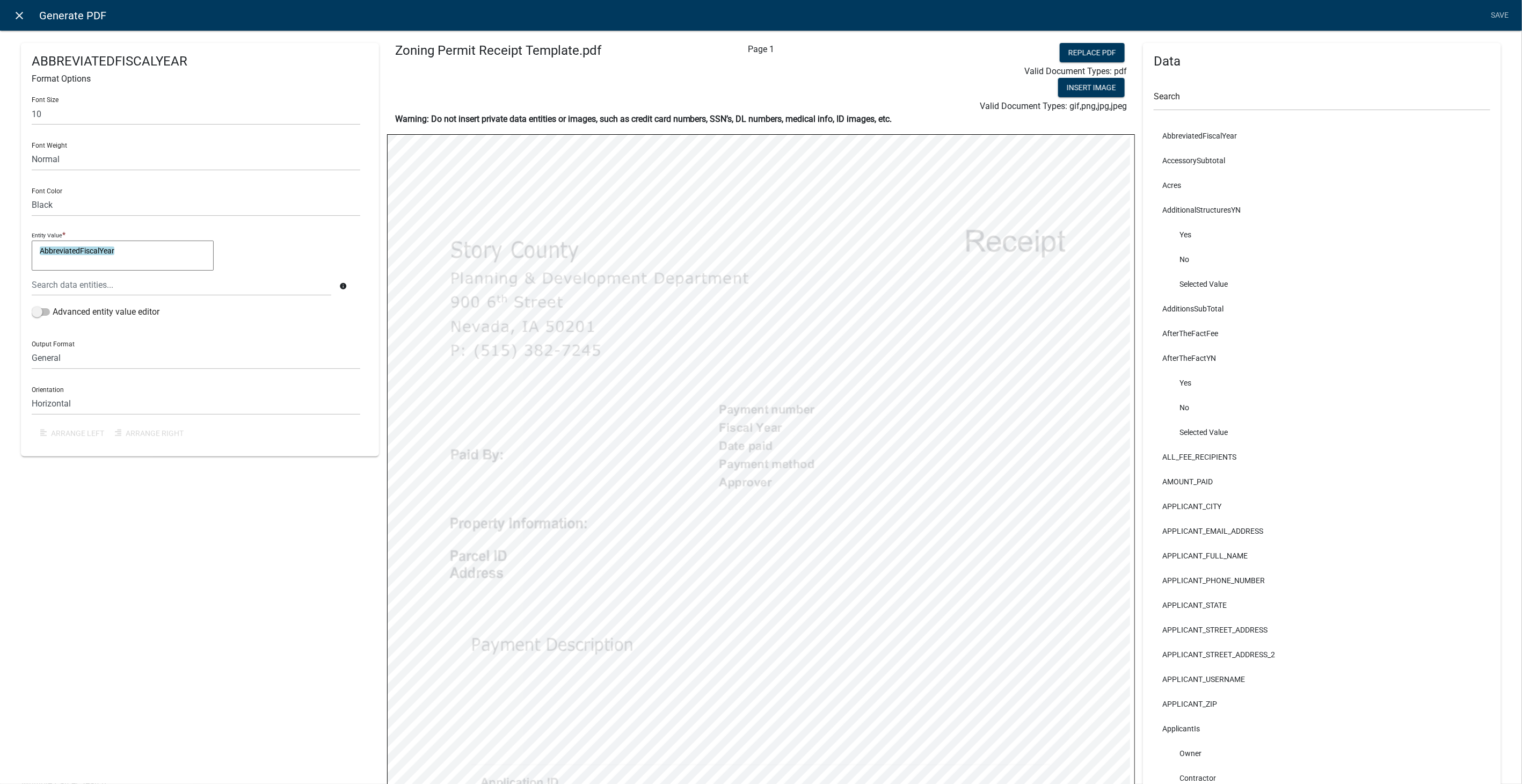
click at [21, 12] on icon "close" at bounding box center [20, 15] width 13 height 13
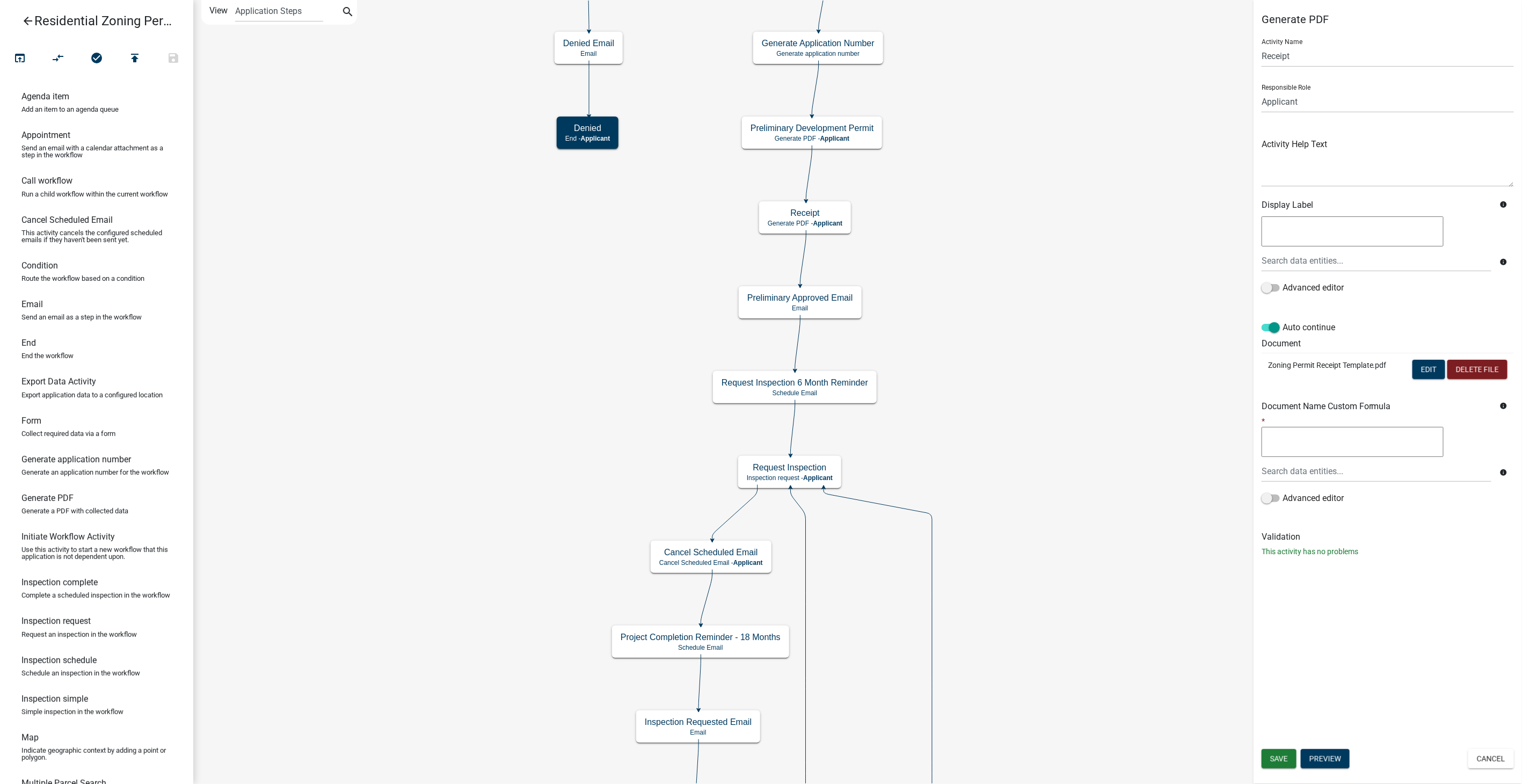
click at [27, 21] on icon "arrow_back" at bounding box center [28, 22] width 13 height 15
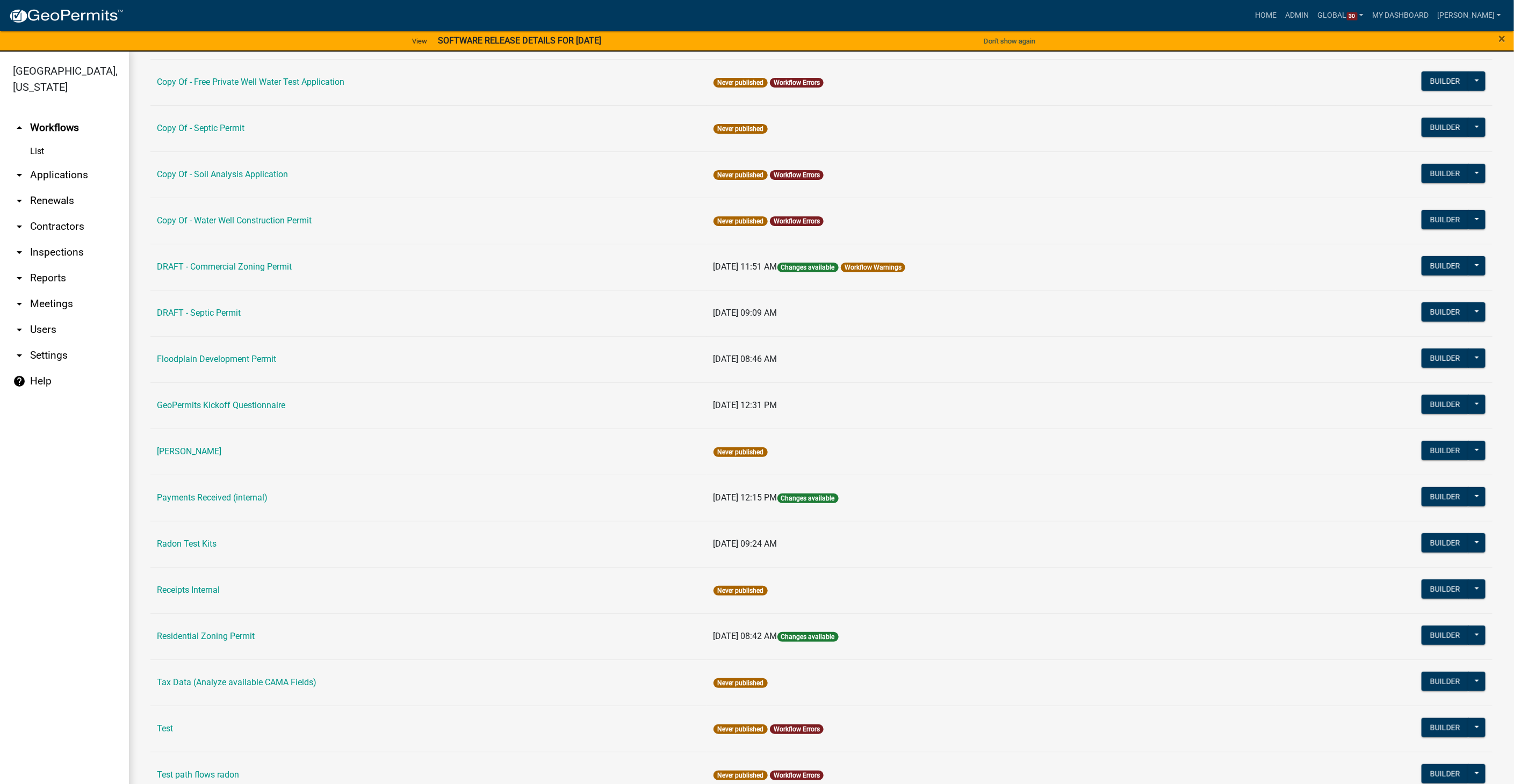
scroll to position [357, 0]
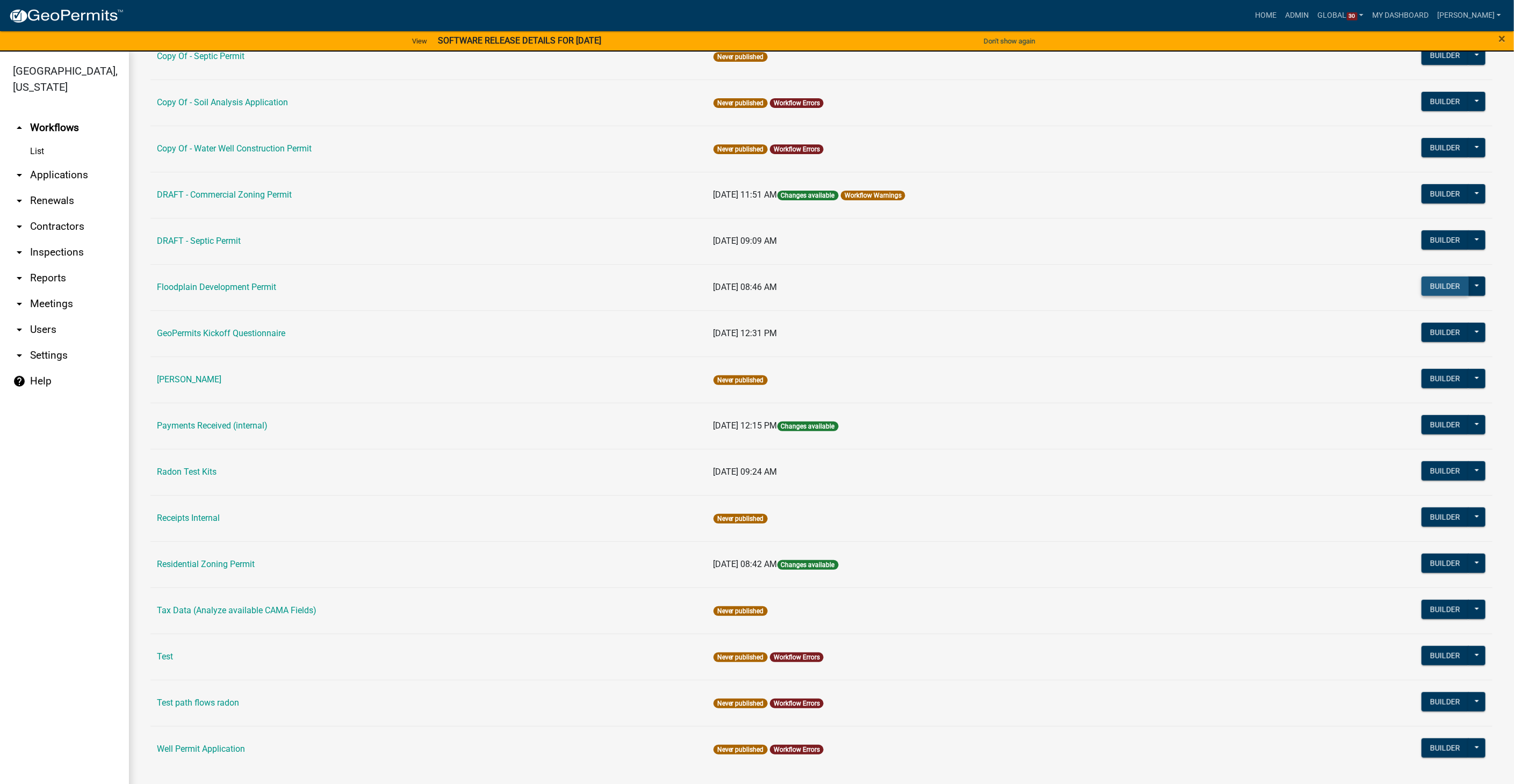
click at [1421, 284] on button "Builder" at bounding box center [1445, 286] width 47 height 19
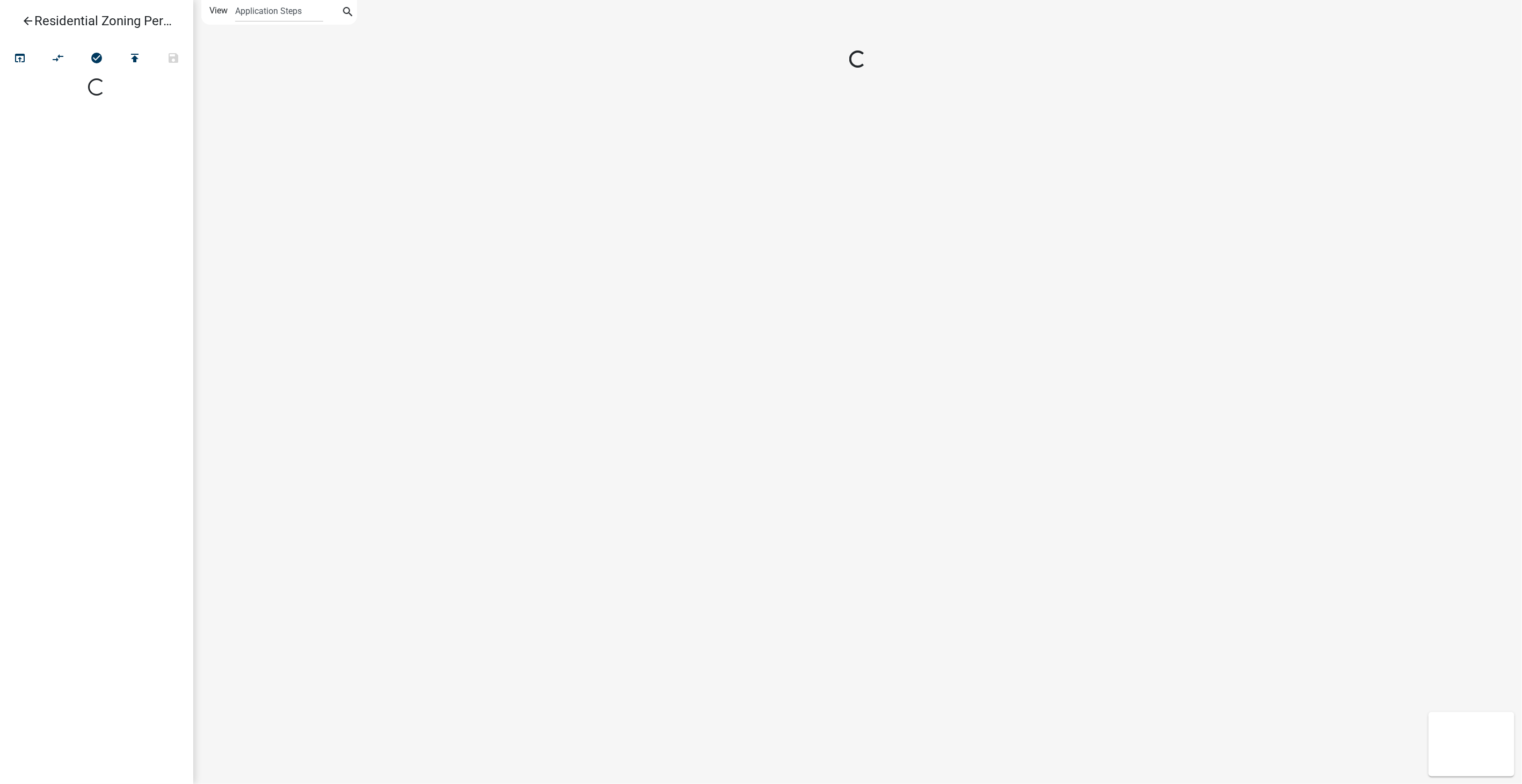
select select
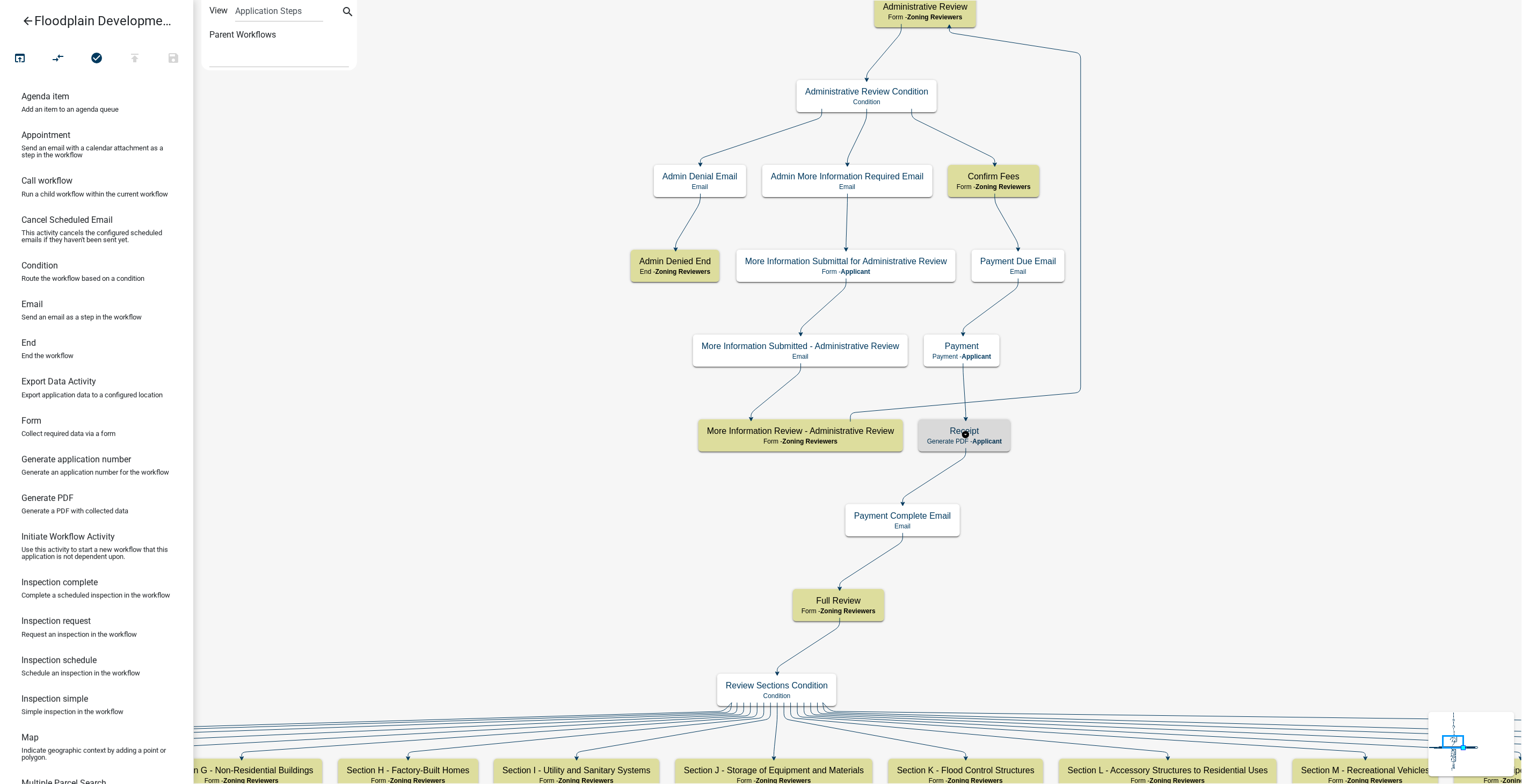
click at [992, 444] on span "Applicant" at bounding box center [987, 441] width 30 height 8
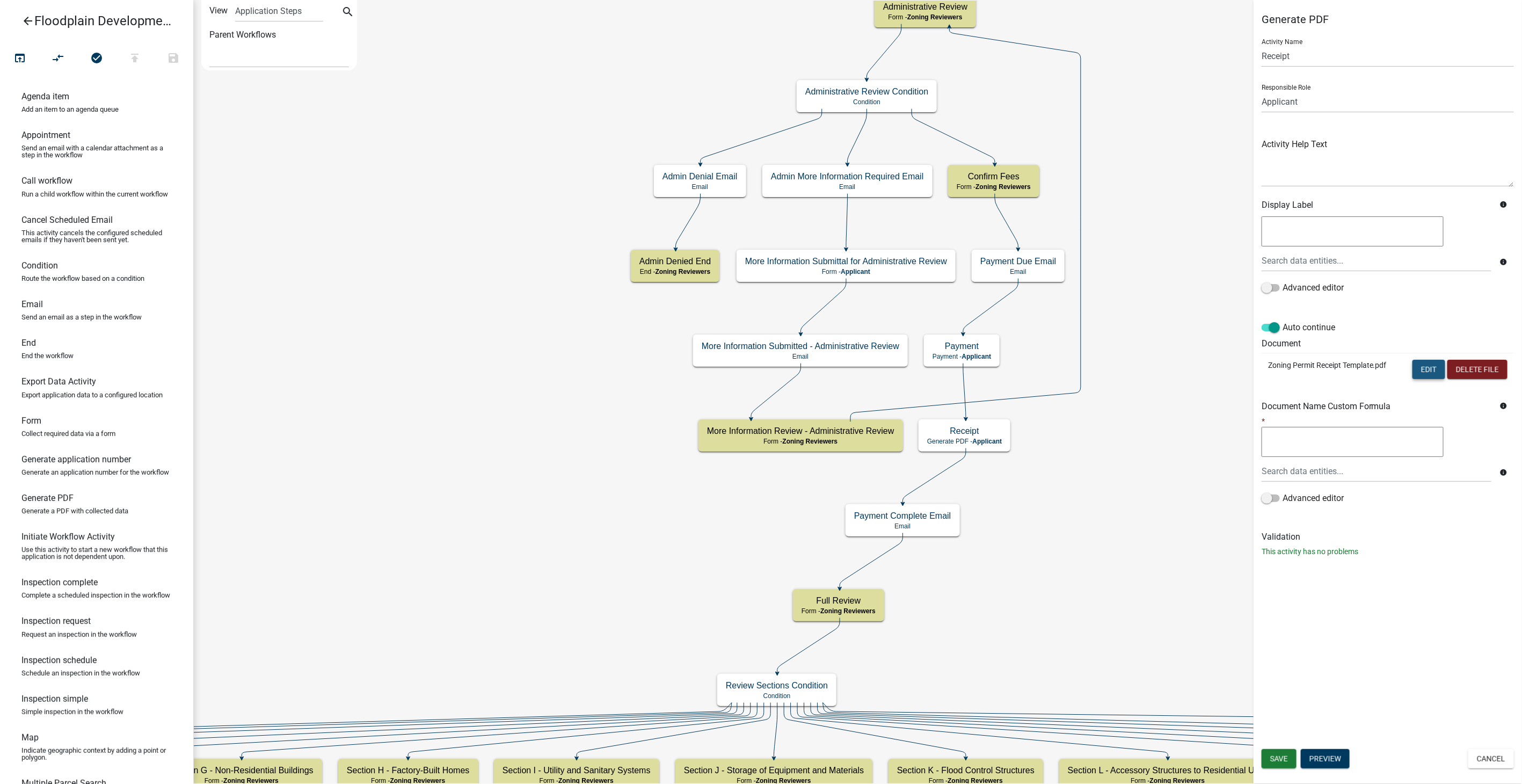
click at [1422, 370] on button "Edit" at bounding box center [1429, 369] width 32 height 19
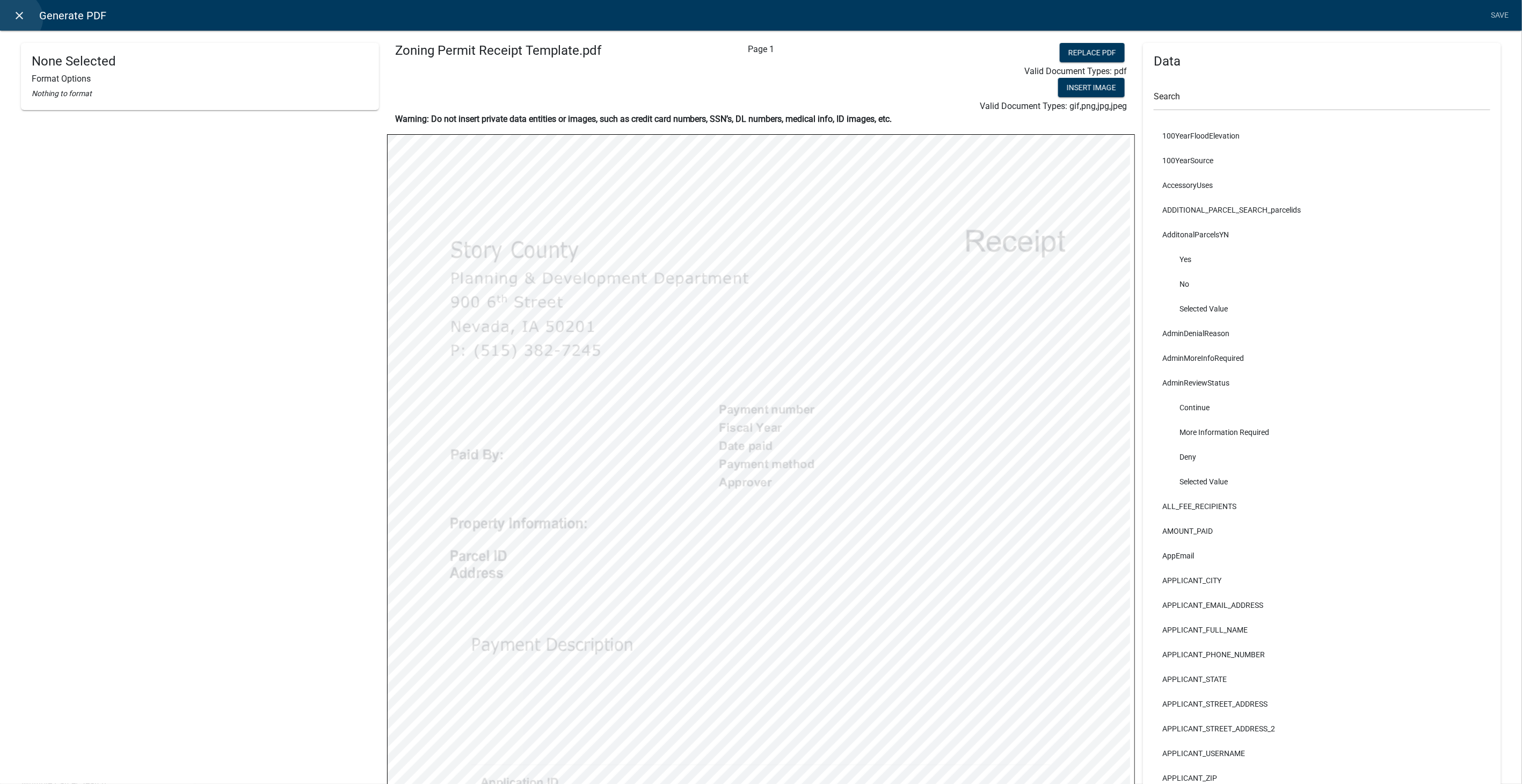
click at [15, 18] on icon "close" at bounding box center [20, 15] width 13 height 13
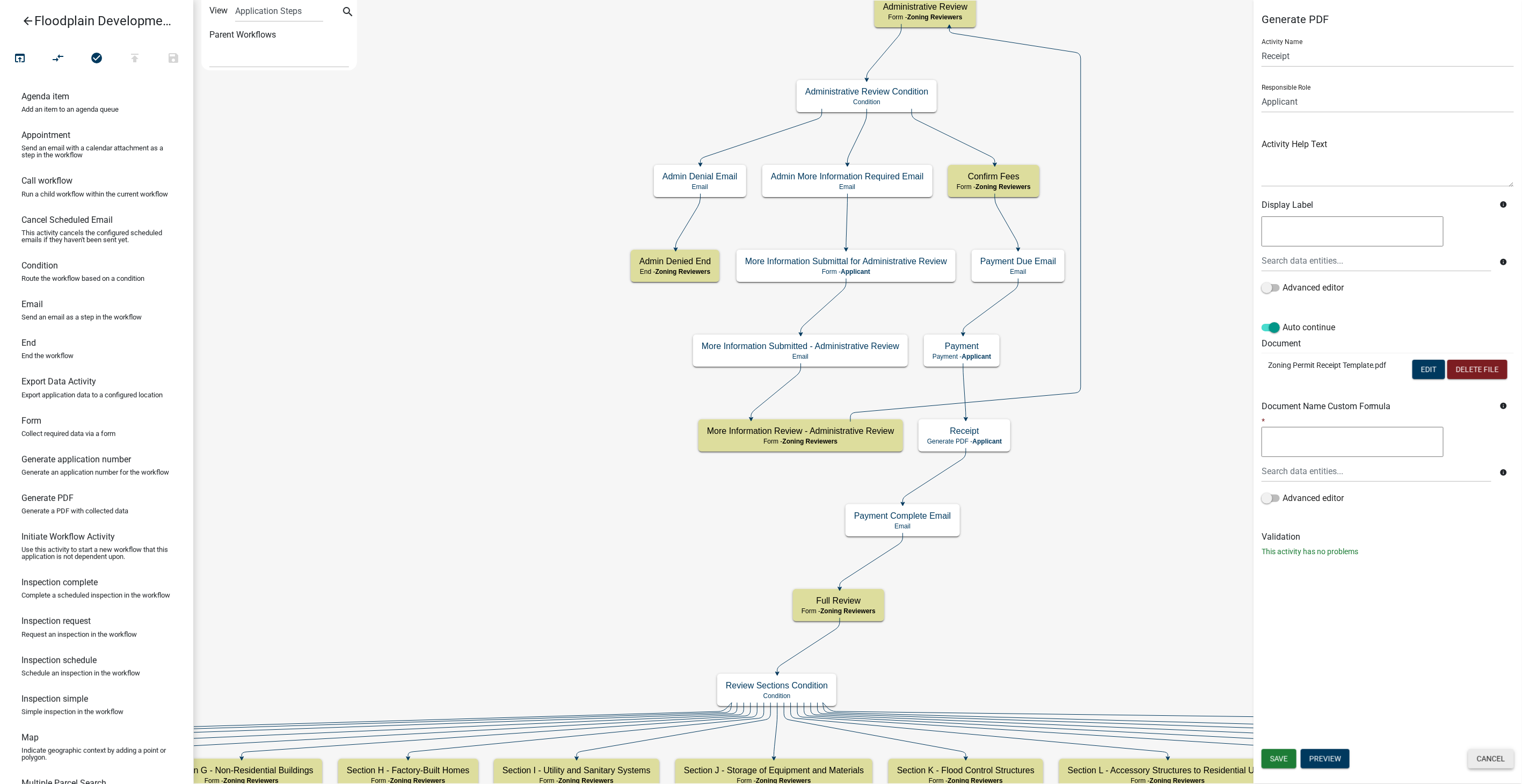
click at [1493, 754] on button "Cancel" at bounding box center [1491, 759] width 45 height 19
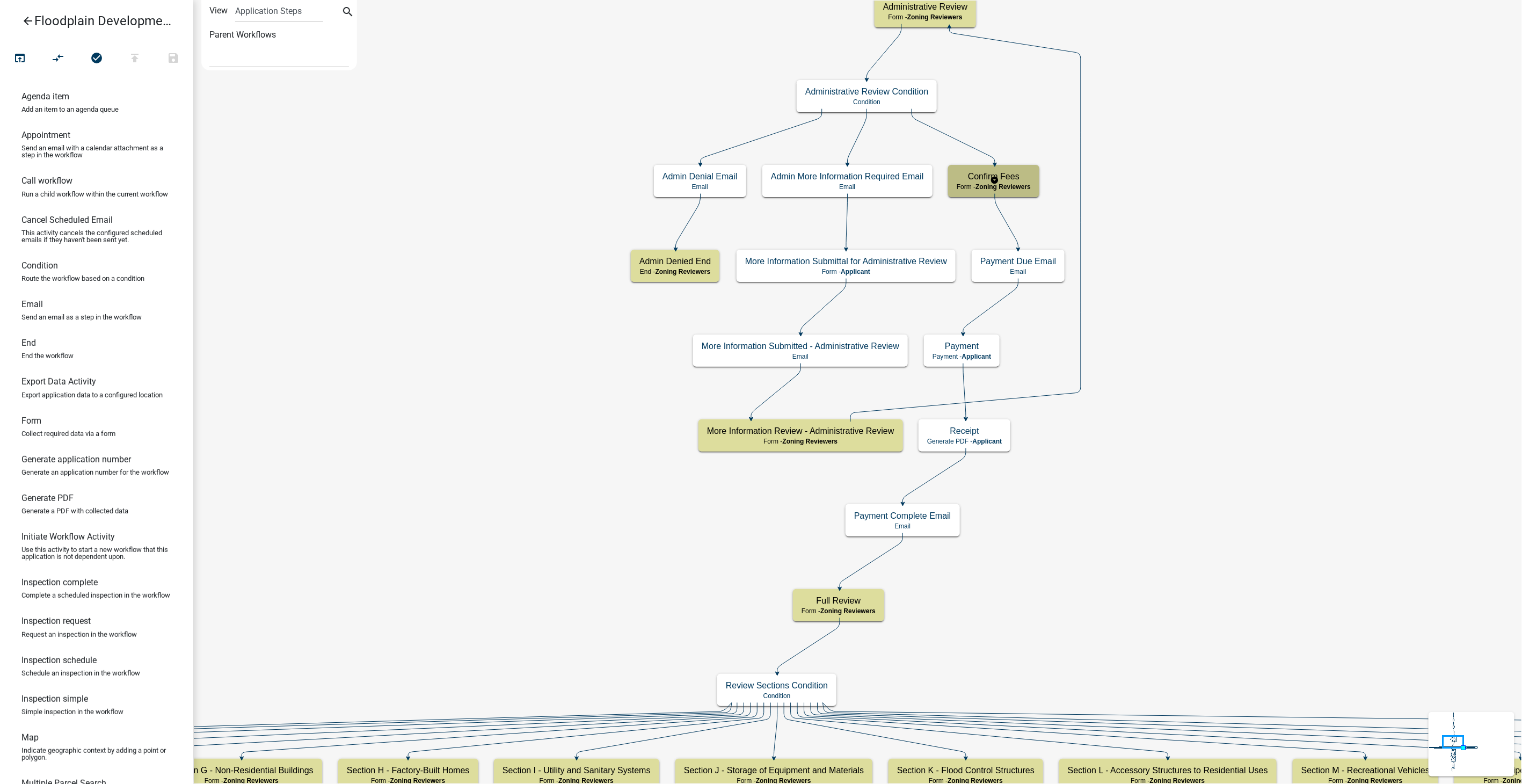
click at [1020, 183] on span "Zoning Reviewers" at bounding box center [1003, 187] width 56 height 8
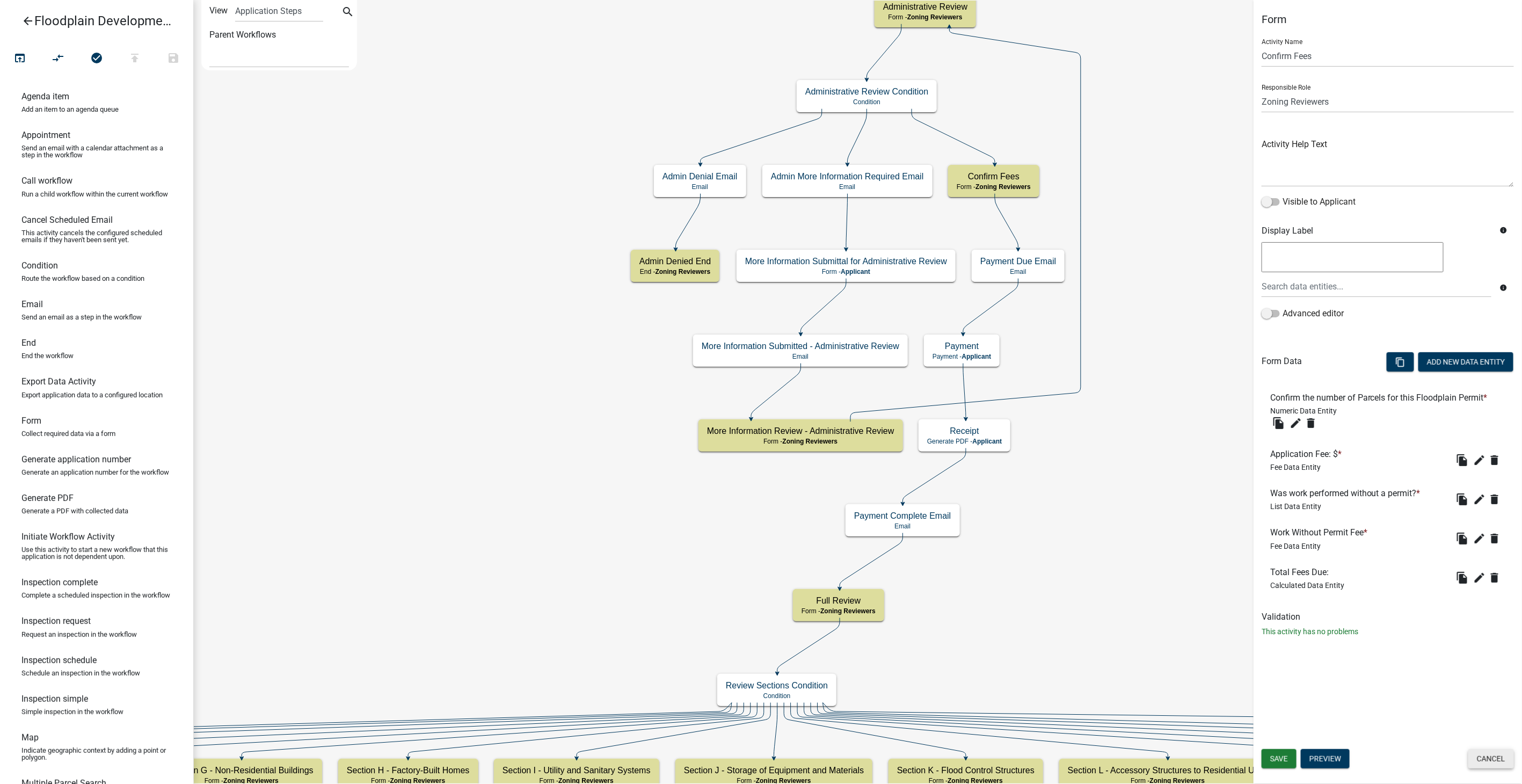
click at [1482, 767] on button "Cancel" at bounding box center [1491, 759] width 45 height 19
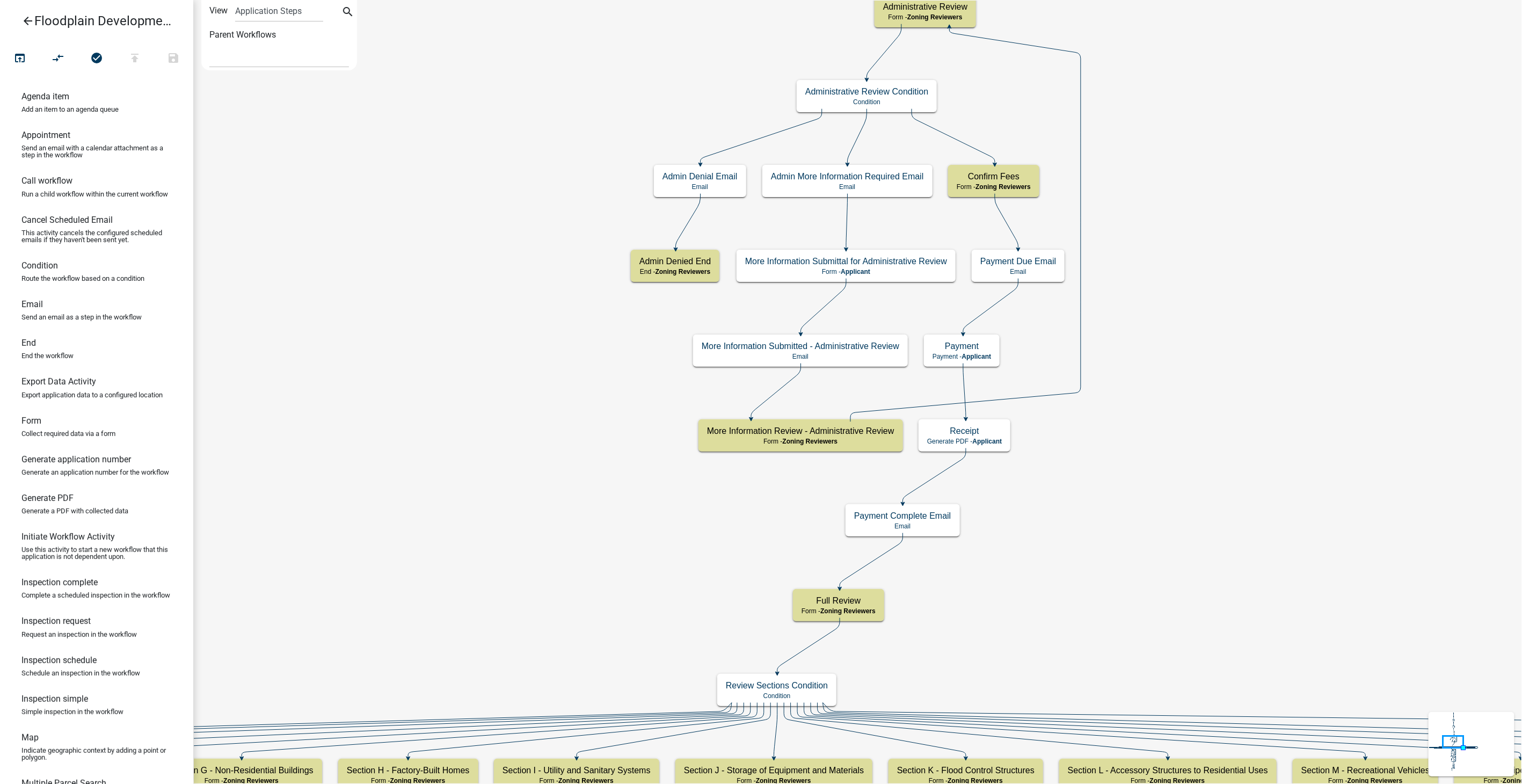
click at [25, 22] on icon "arrow_back" at bounding box center [28, 22] width 13 height 15
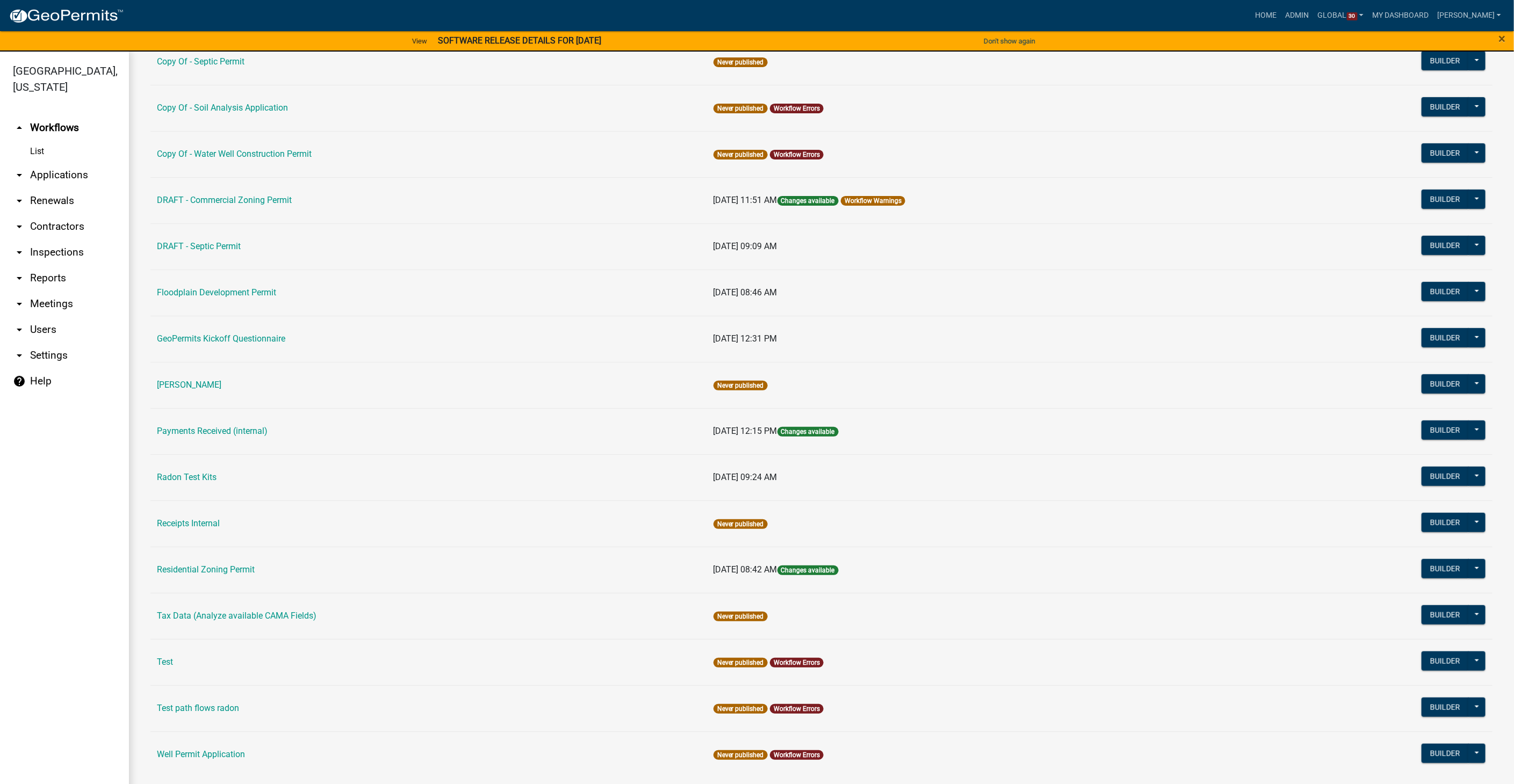
scroll to position [357, 0]
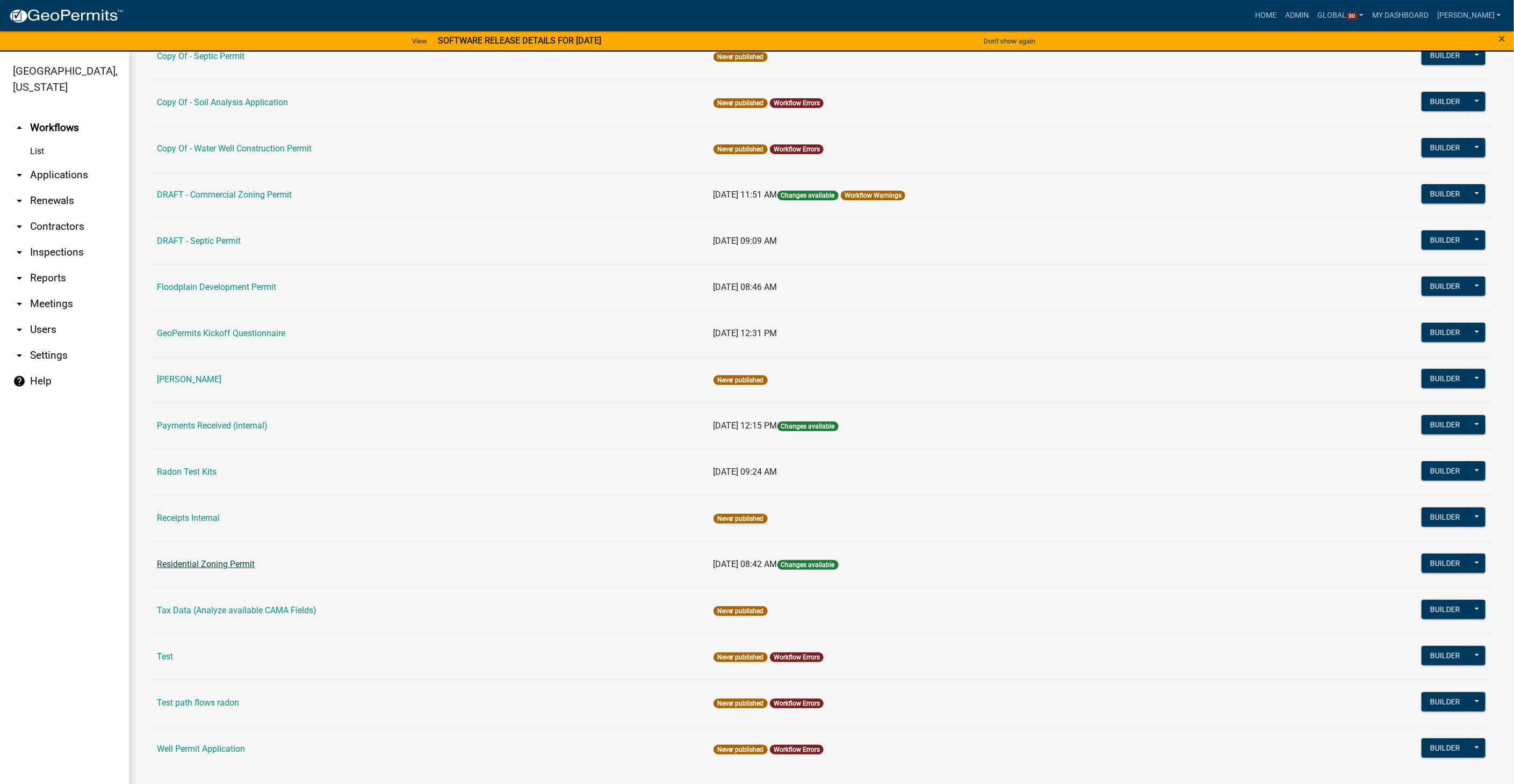
click at [222, 560] on link "Residential Zoning Permit" at bounding box center [205, 564] width 98 height 10
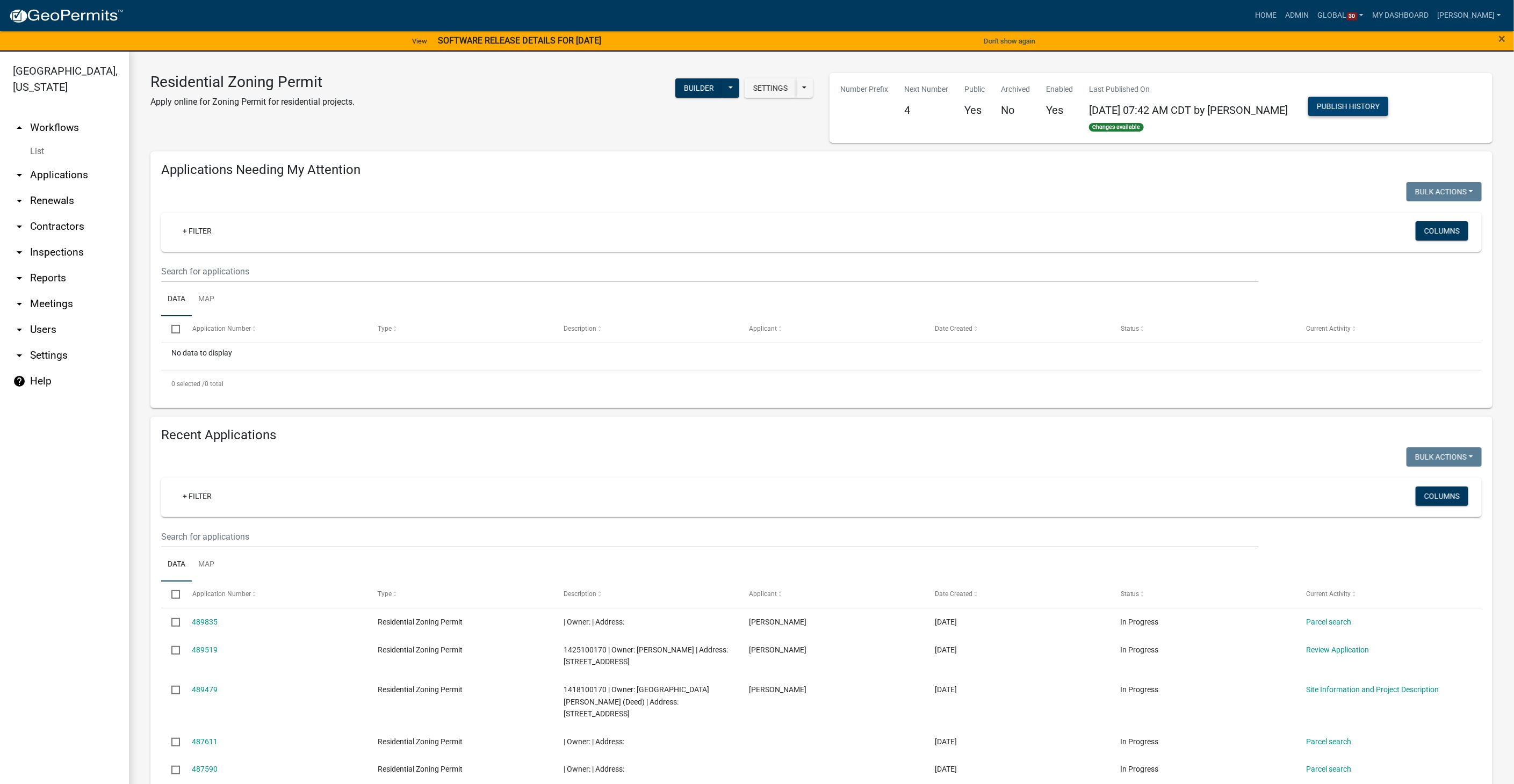
click at [1335, 106] on button "Publish History" at bounding box center [1348, 106] width 80 height 19
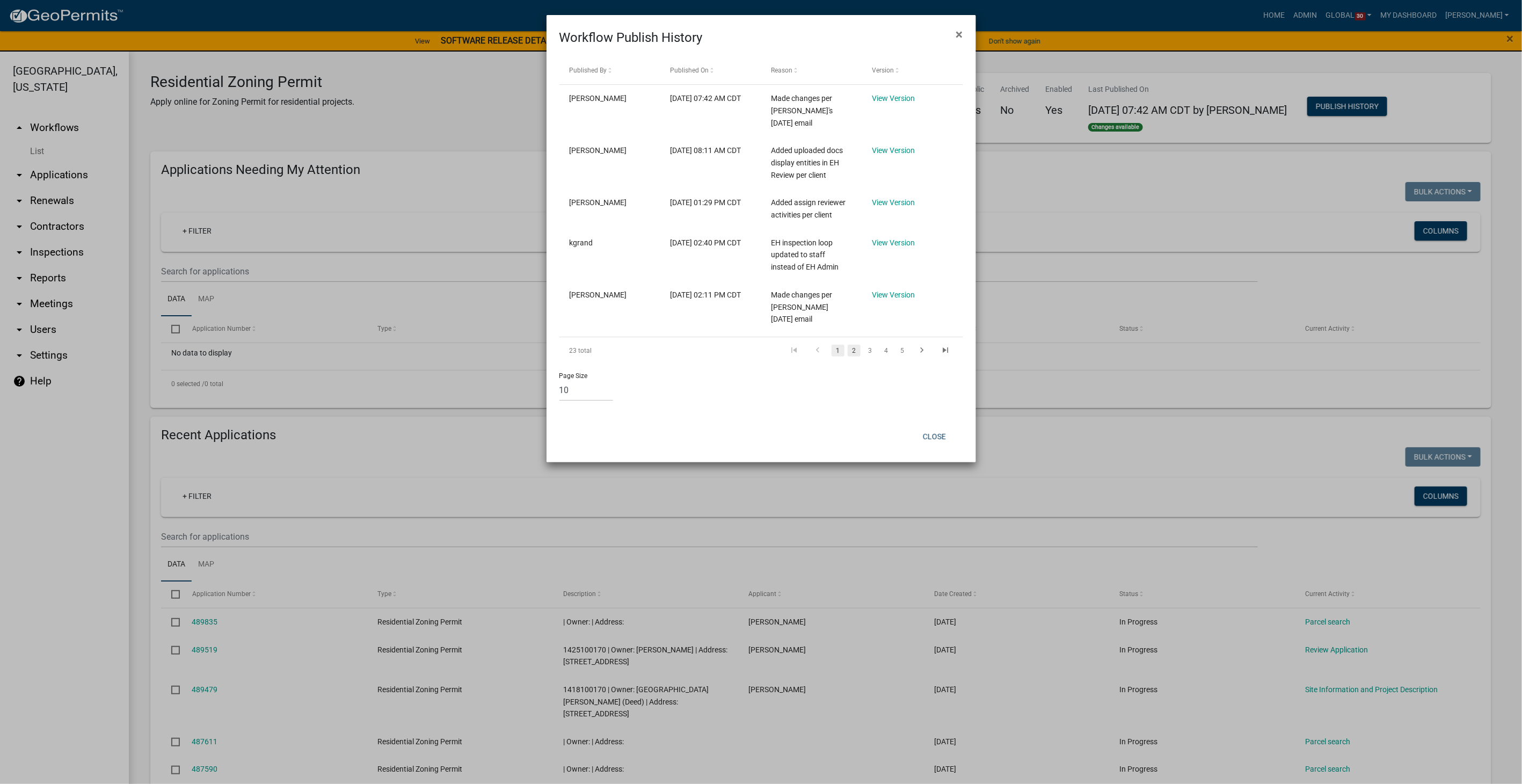
click at [848, 344] on link "2" at bounding box center [854, 350] width 13 height 12
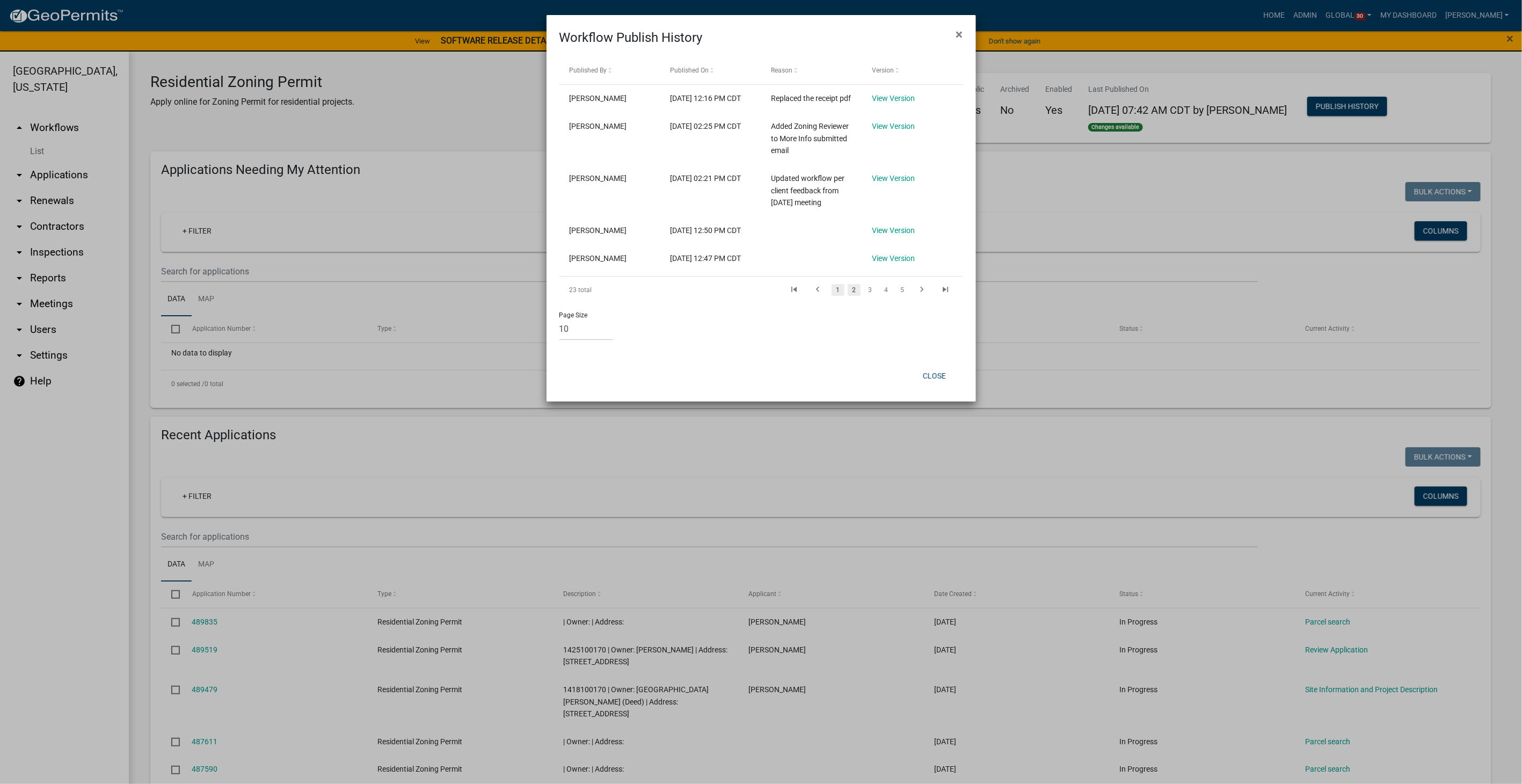
click at [831, 296] on link "1" at bounding box center [838, 290] width 13 height 12
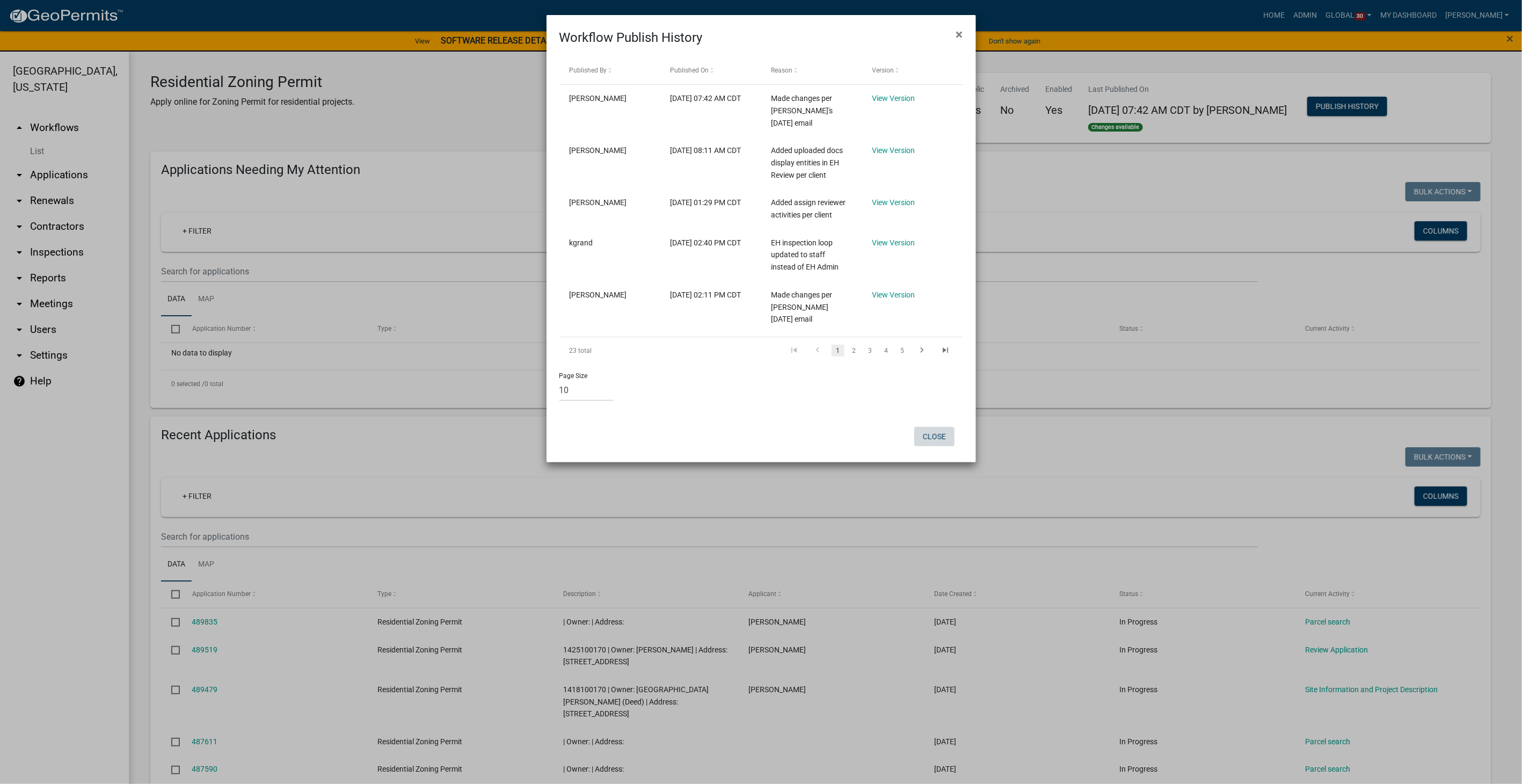
click at [936, 427] on button "Close" at bounding box center [934, 436] width 40 height 19
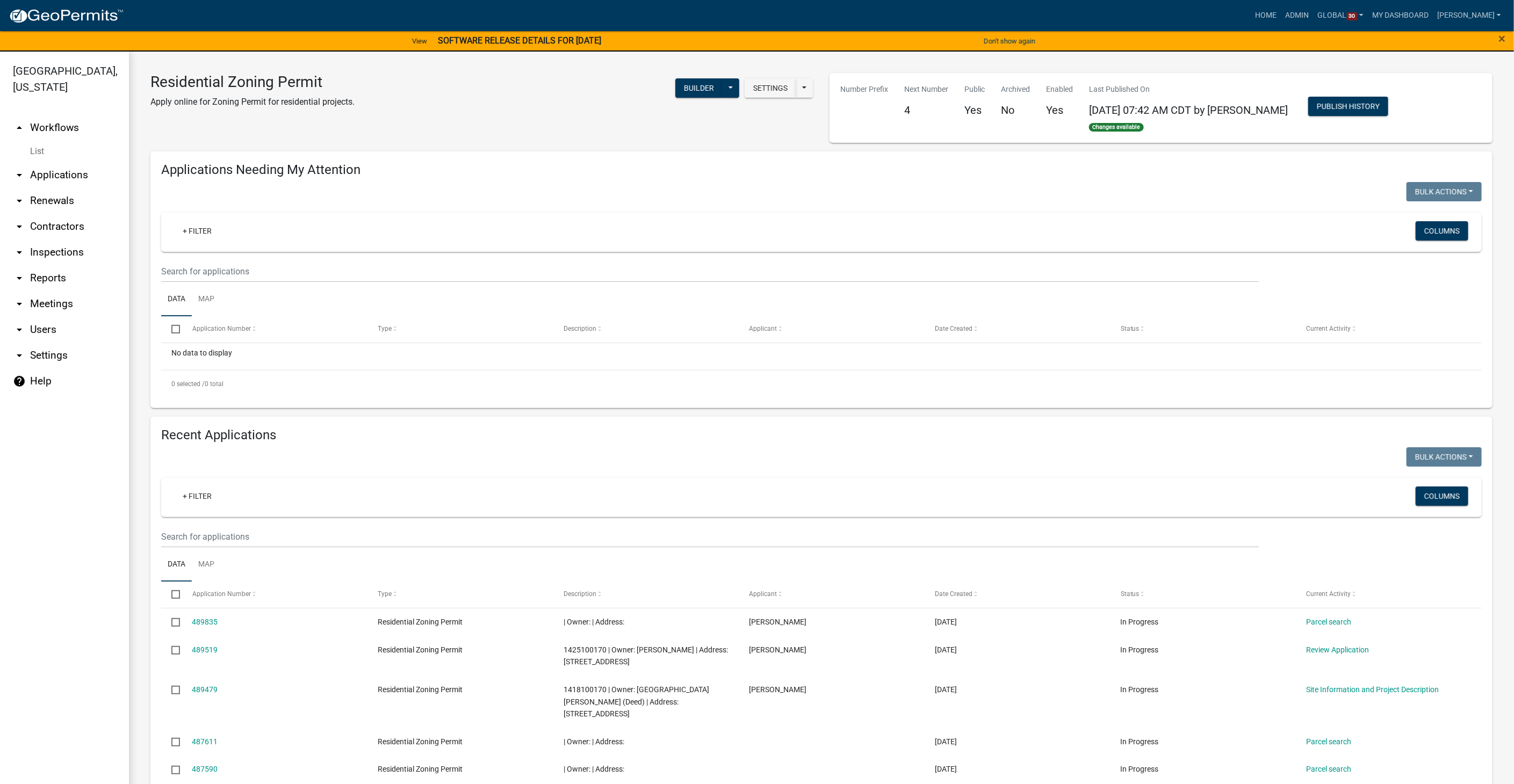
click at [33, 141] on link "List" at bounding box center [64, 151] width 129 height 21
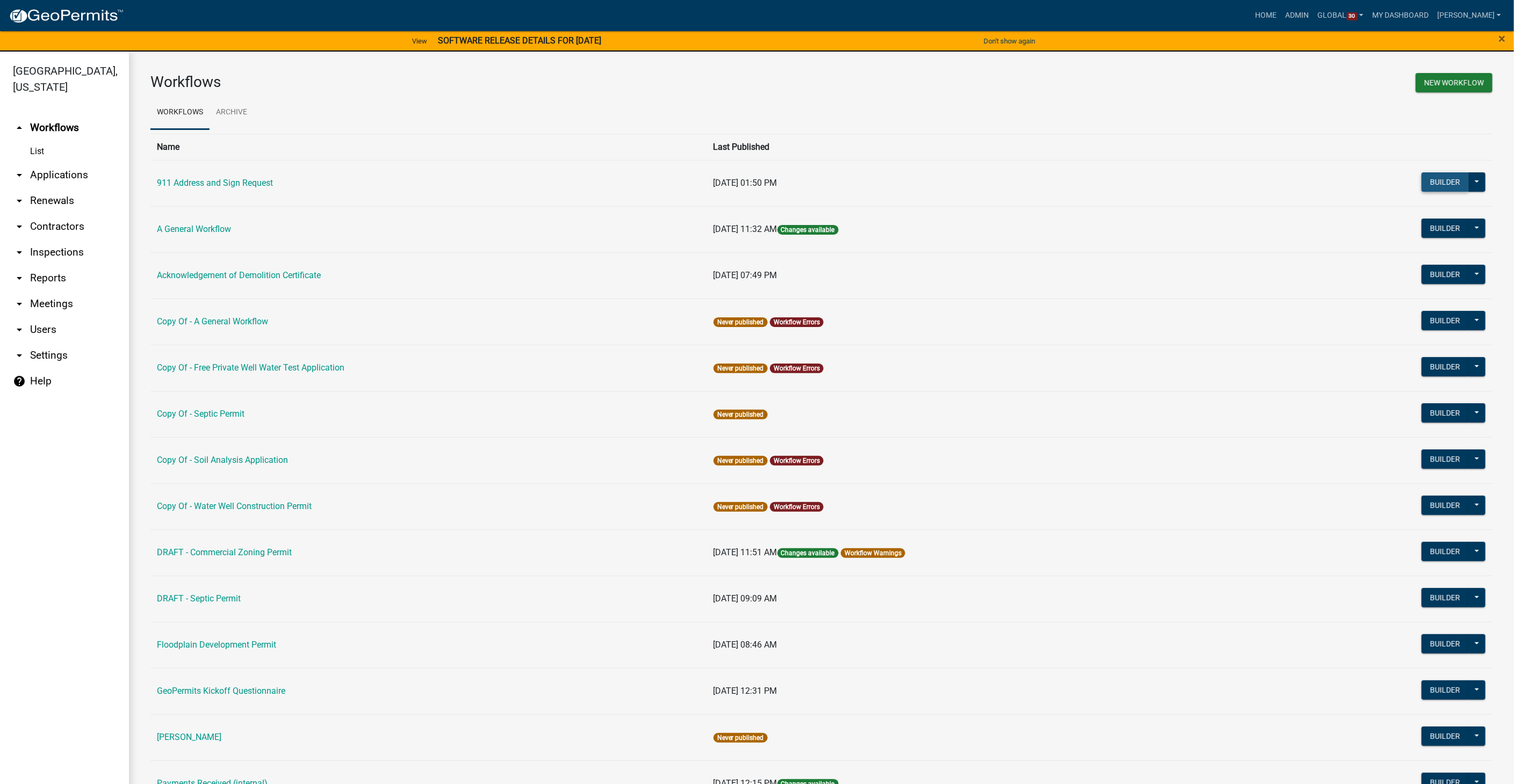
click at [1442, 178] on button "Builder" at bounding box center [1445, 182] width 47 height 19
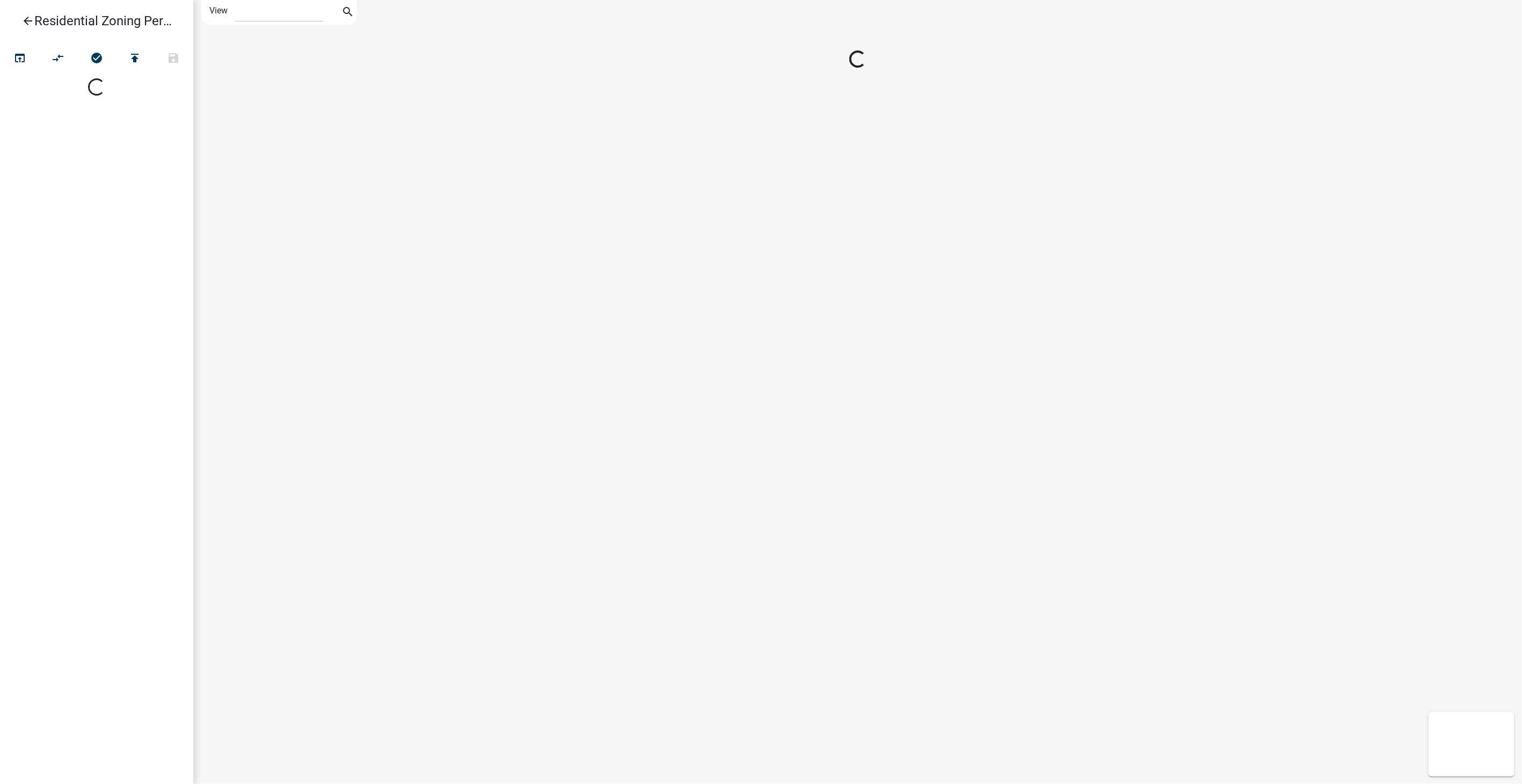
select select "1"
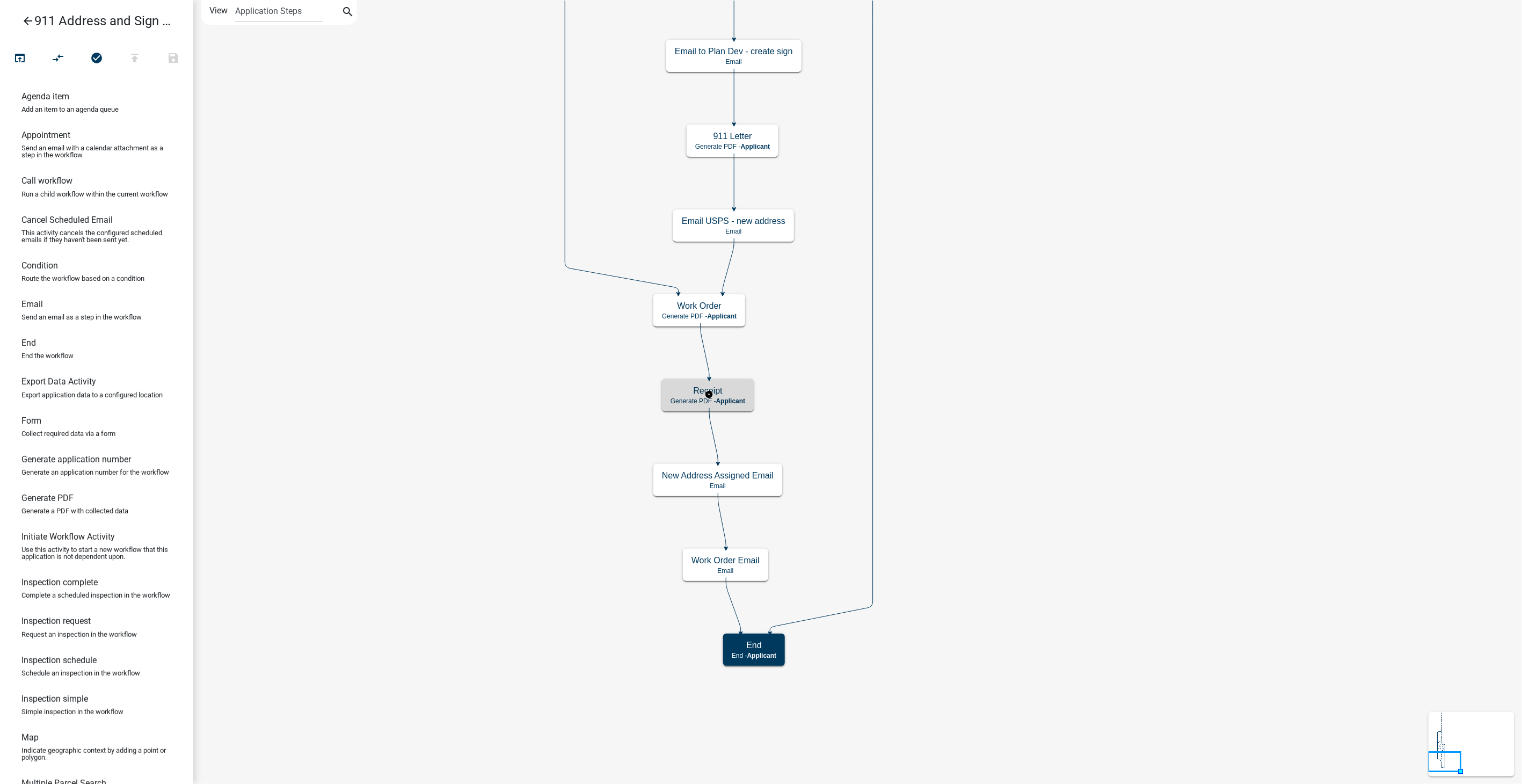
click at [723, 397] on span "Applicant" at bounding box center [731, 401] width 30 height 8
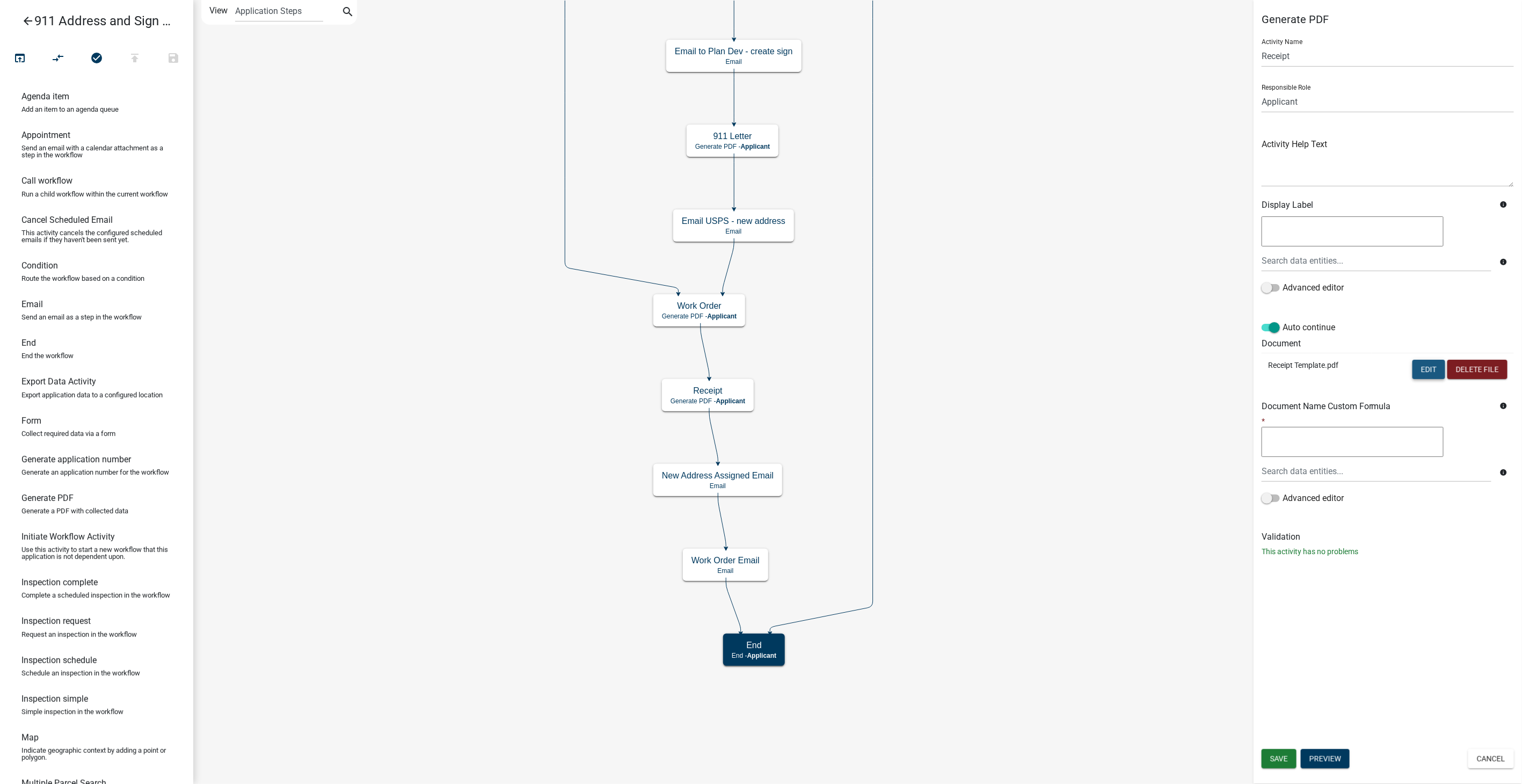
click at [1425, 365] on button "Edit" at bounding box center [1429, 369] width 32 height 19
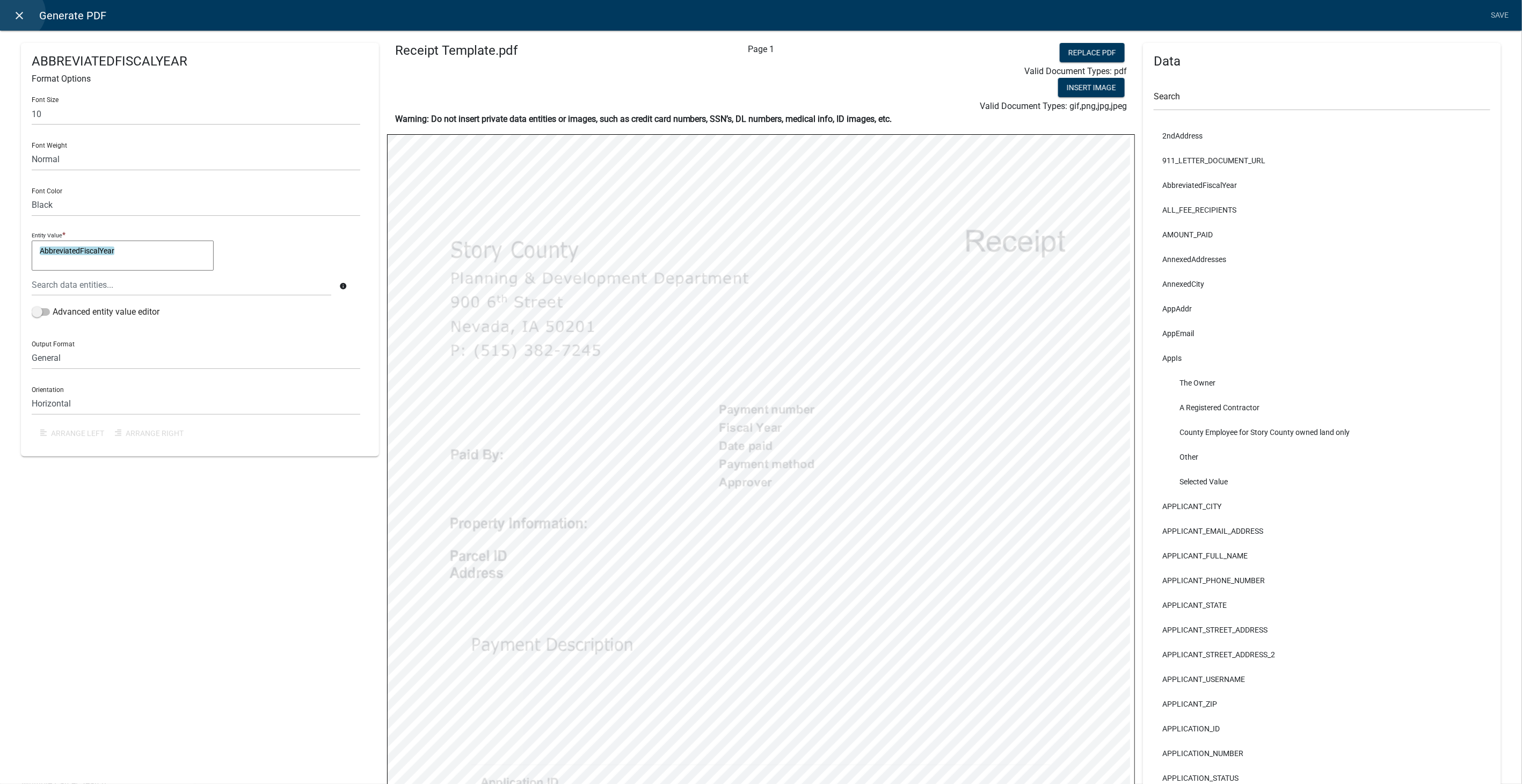
click at [18, 13] on icon "close" at bounding box center [20, 15] width 13 height 13
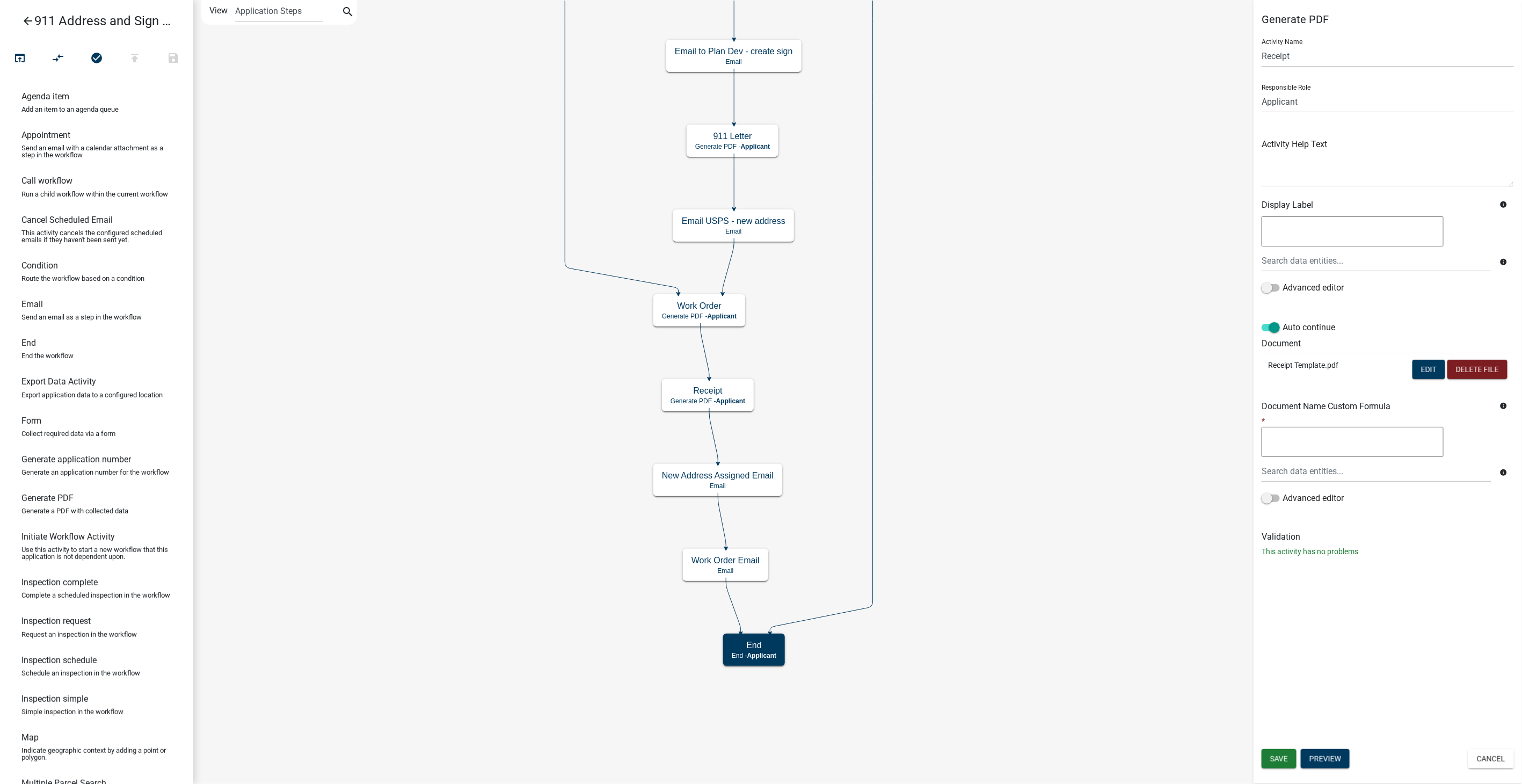
click at [25, 15] on icon "arrow_back" at bounding box center [28, 22] width 13 height 15
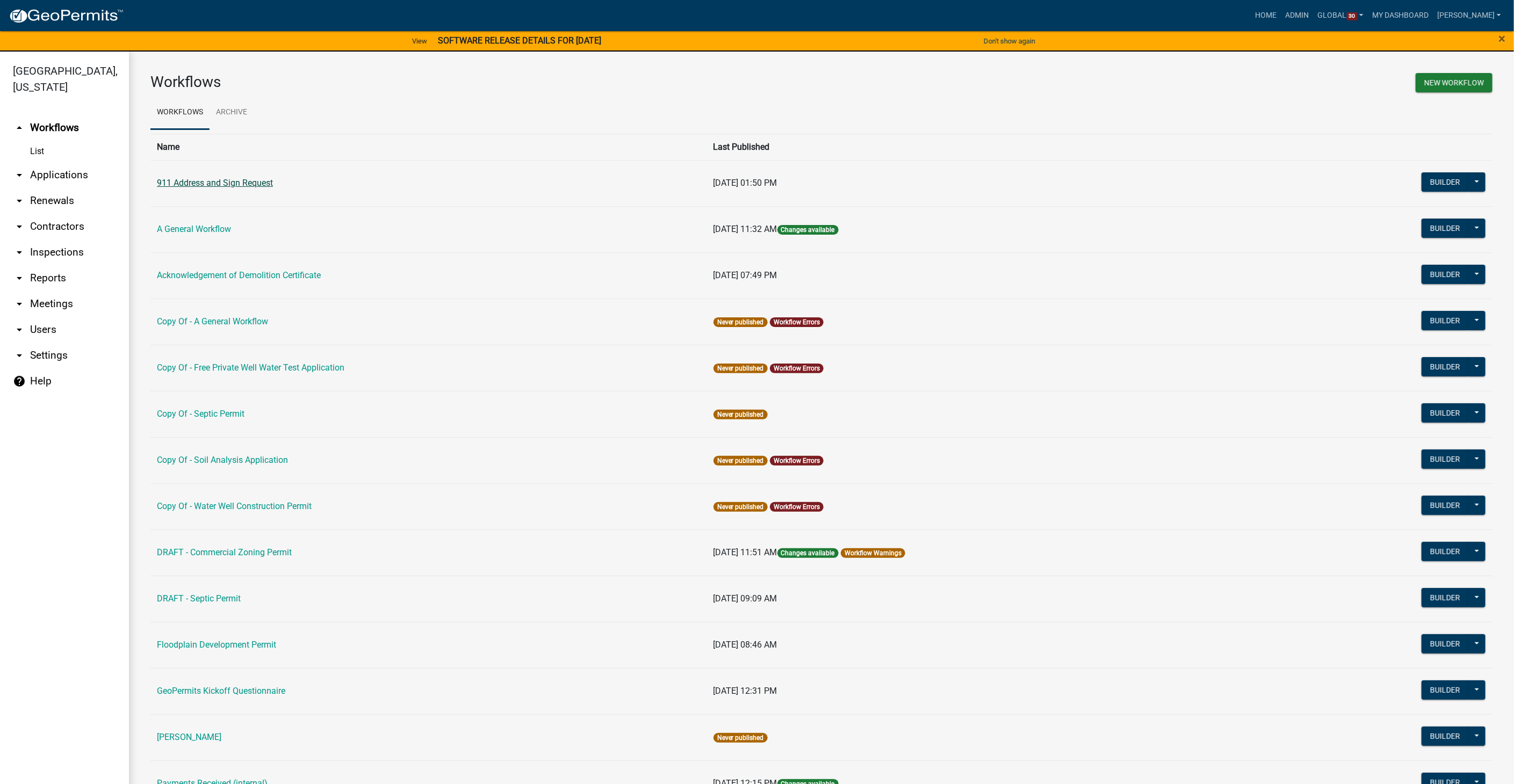
click at [208, 179] on link "911 Address and Sign Request" at bounding box center [215, 183] width 116 height 10
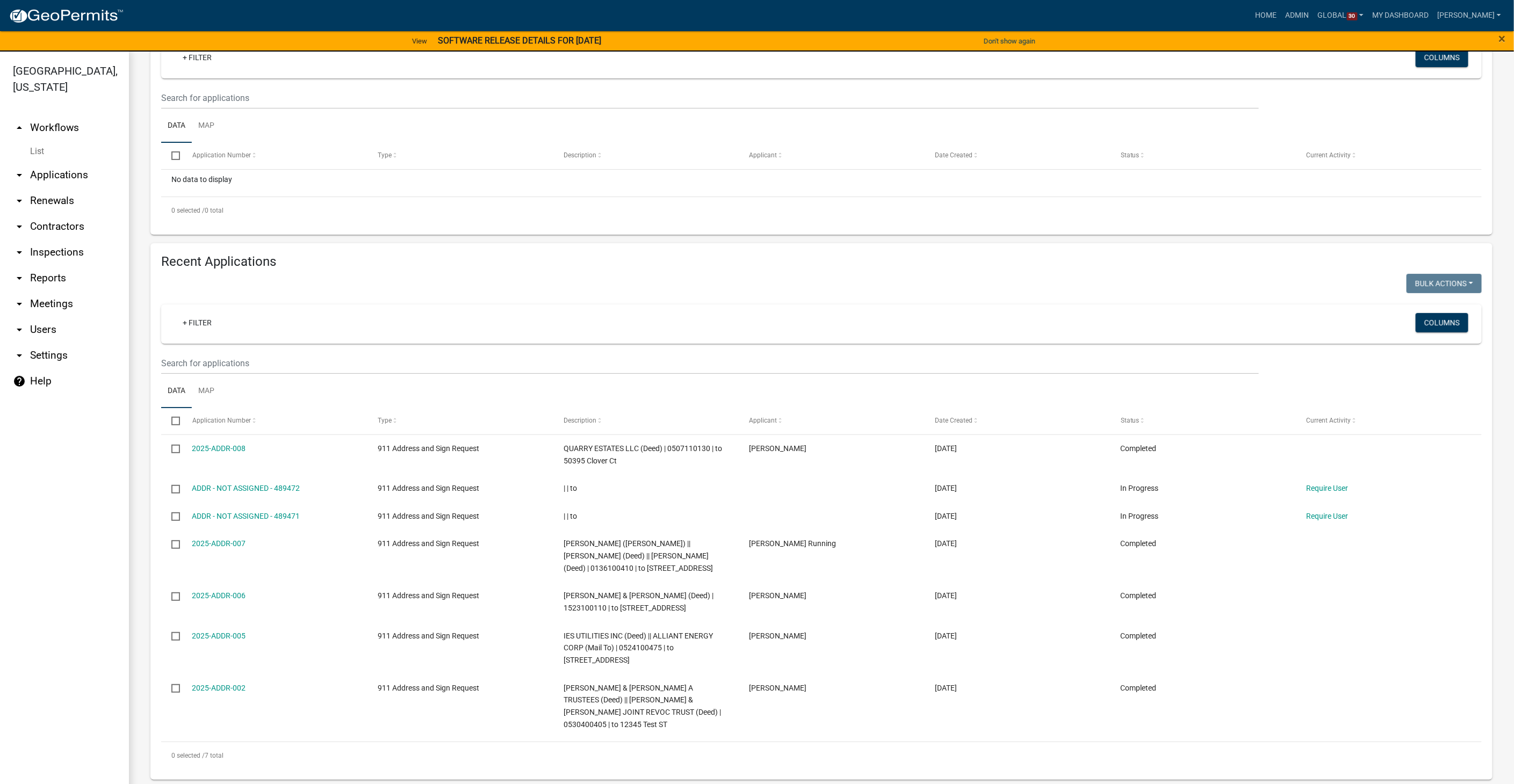
scroll to position [166, 0]
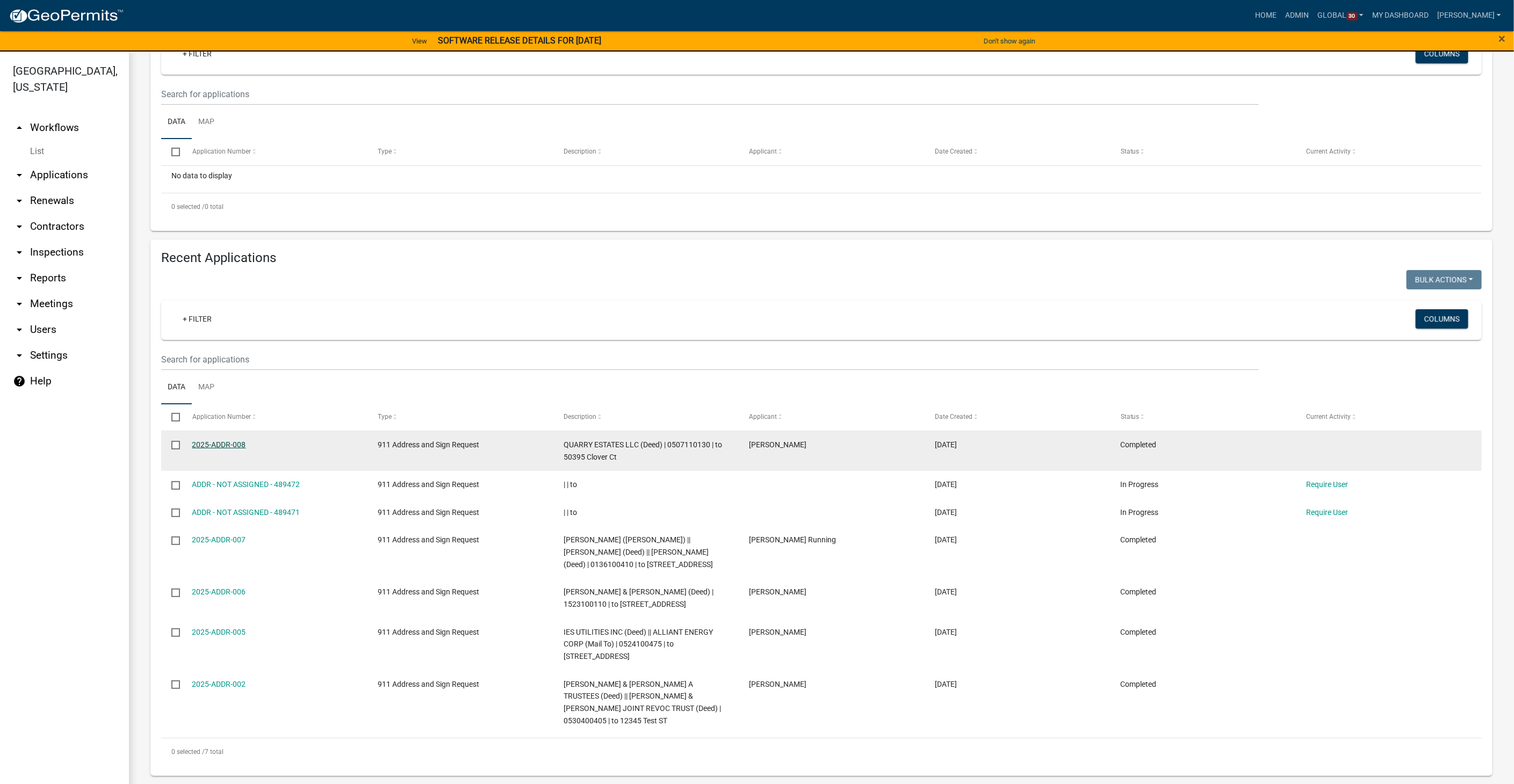
click at [221, 441] on link "2025-ADDR-008" at bounding box center [219, 444] width 54 height 9
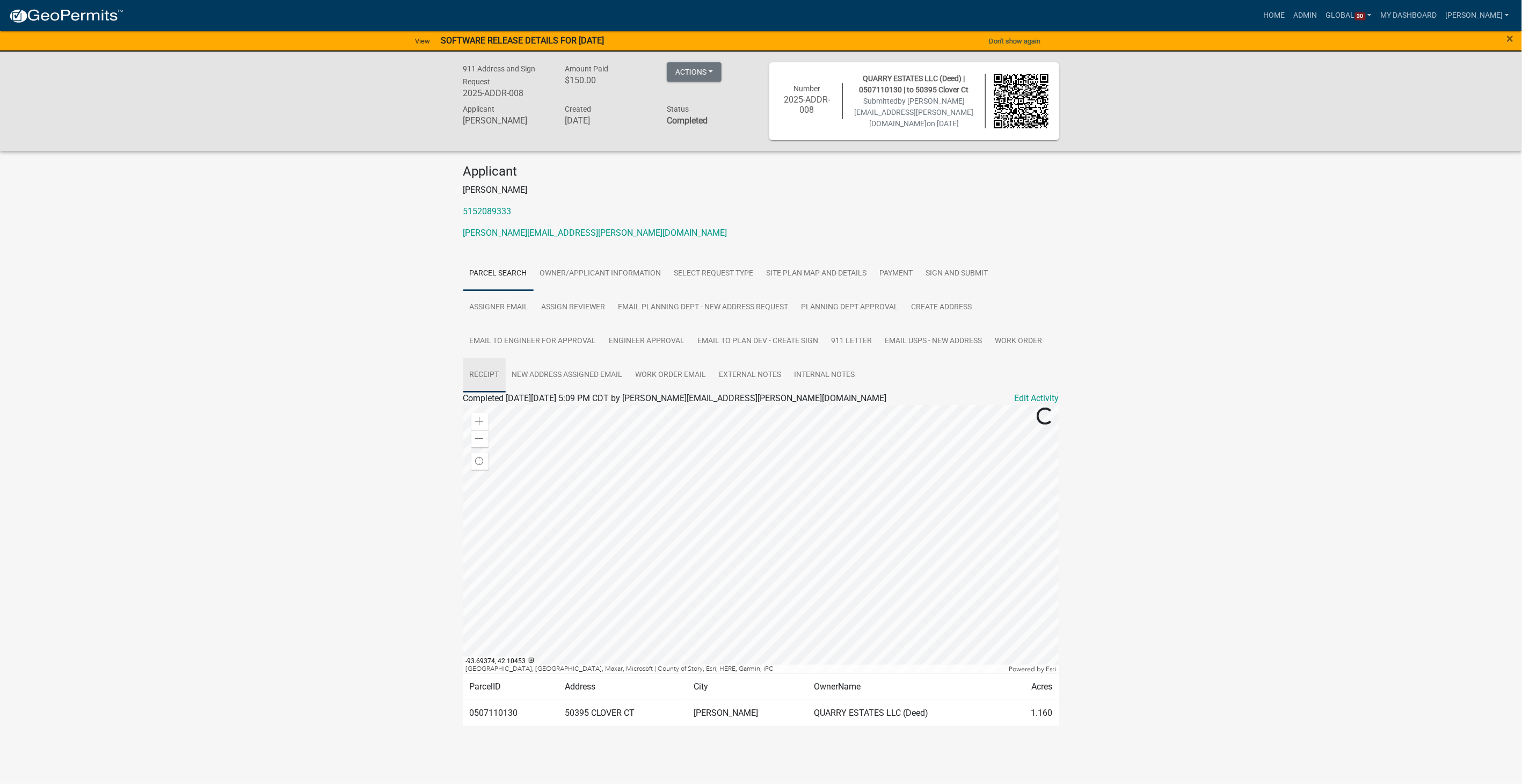
click at [483, 372] on link "Receipt" at bounding box center [484, 375] width 43 height 34
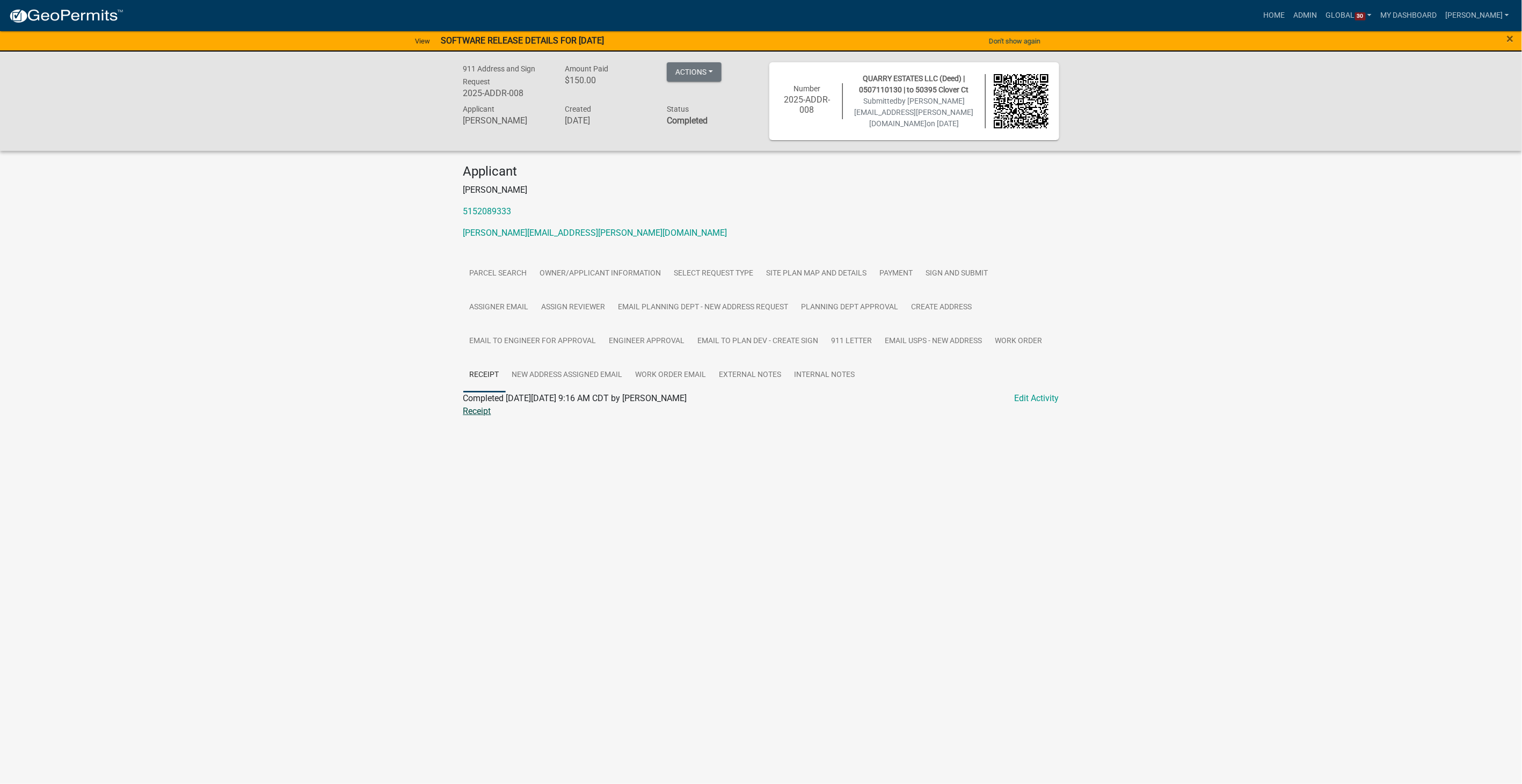
click at [483, 414] on link "Receipt" at bounding box center [477, 411] width 28 height 10
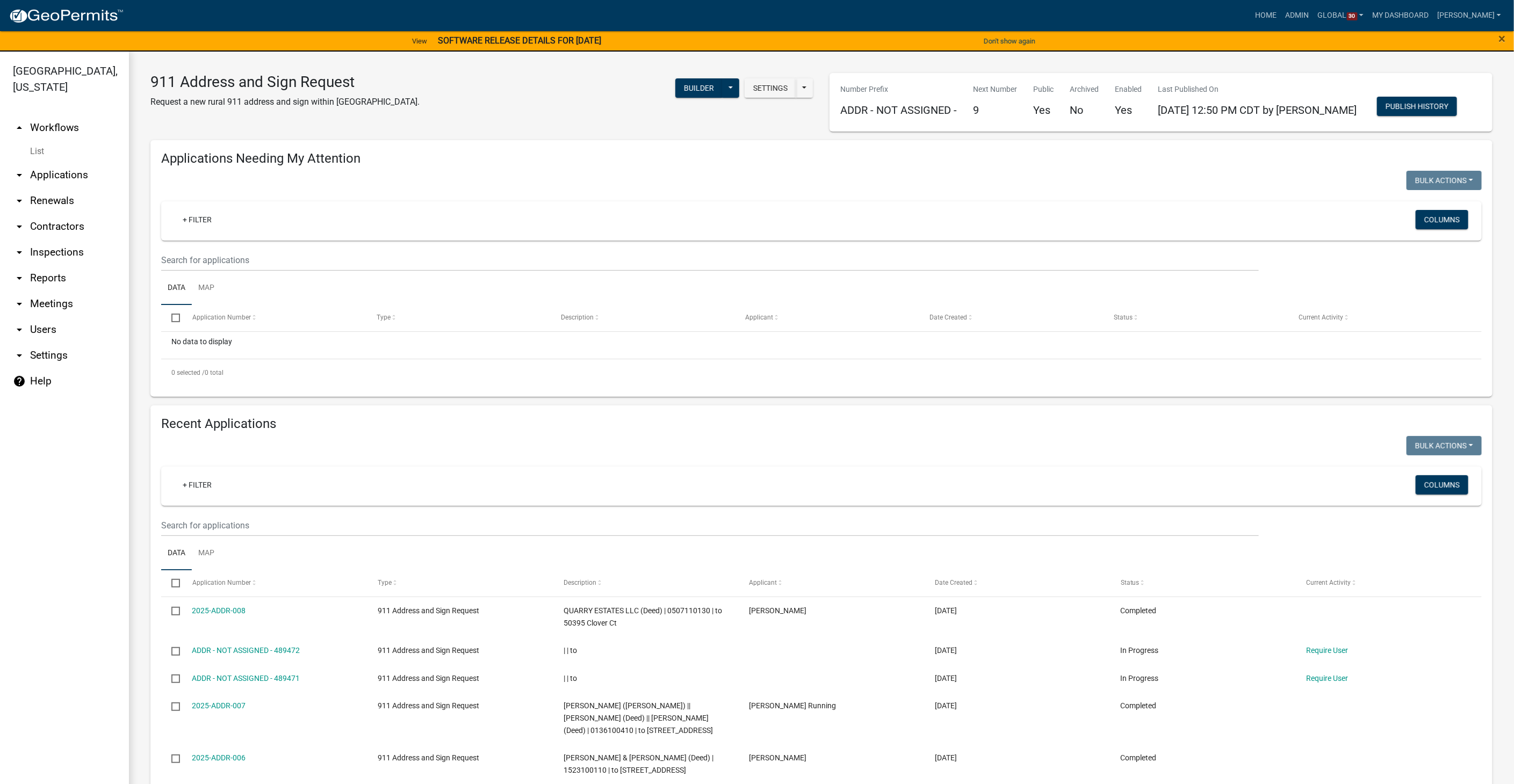
click at [39, 141] on link "List" at bounding box center [64, 151] width 129 height 21
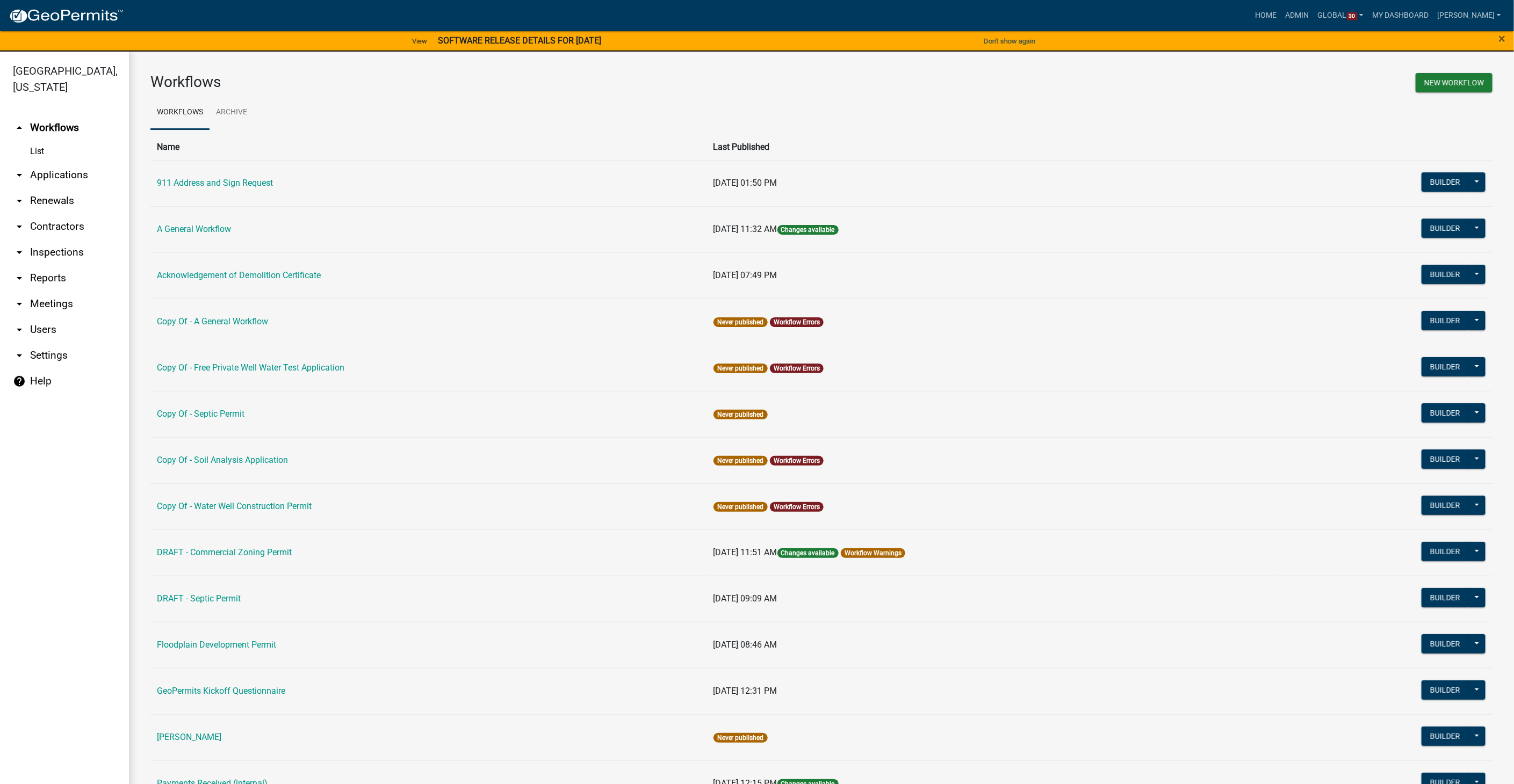
scroll to position [238, 0]
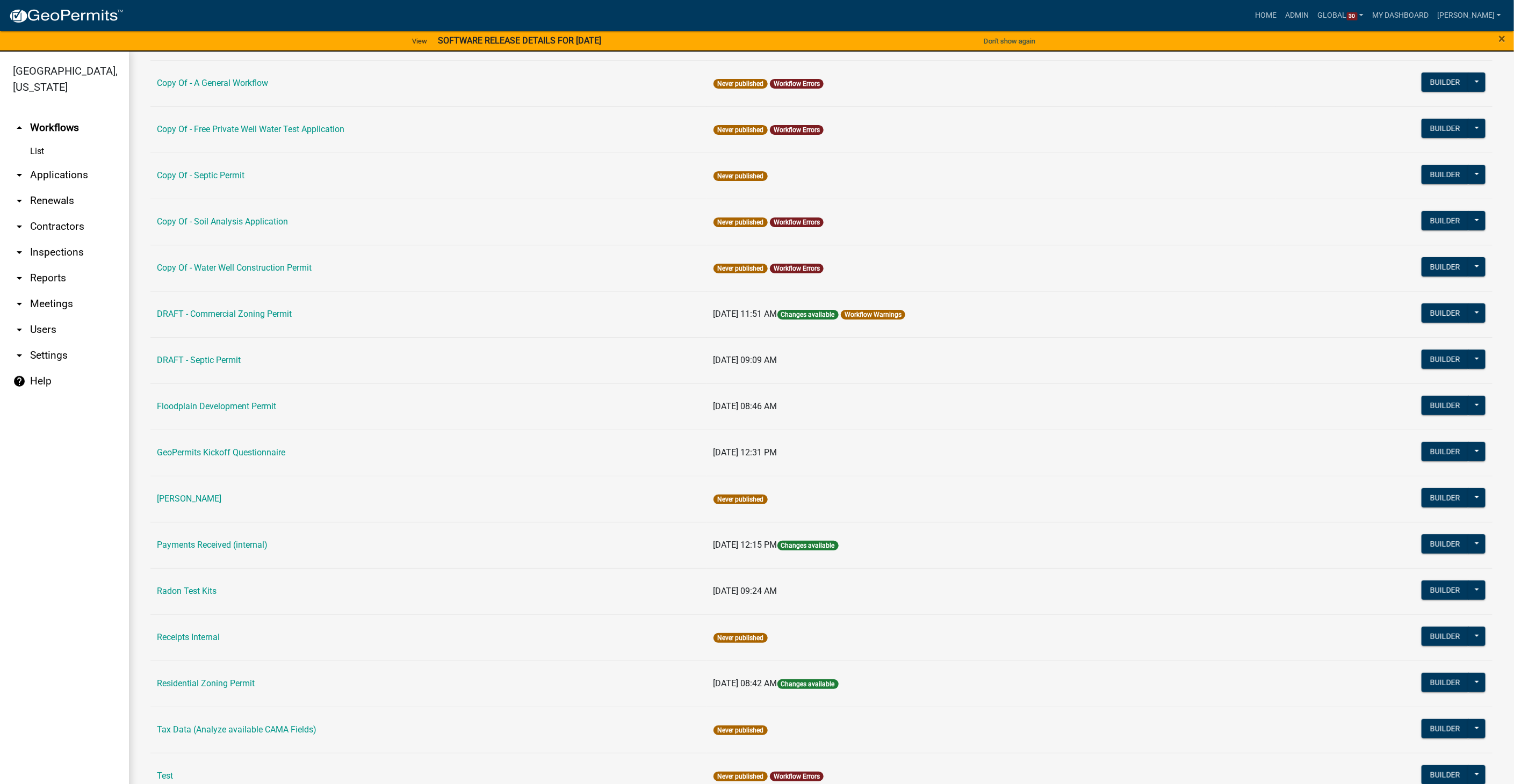
click at [23, 368] on link "help Help" at bounding box center [64, 381] width 129 height 26
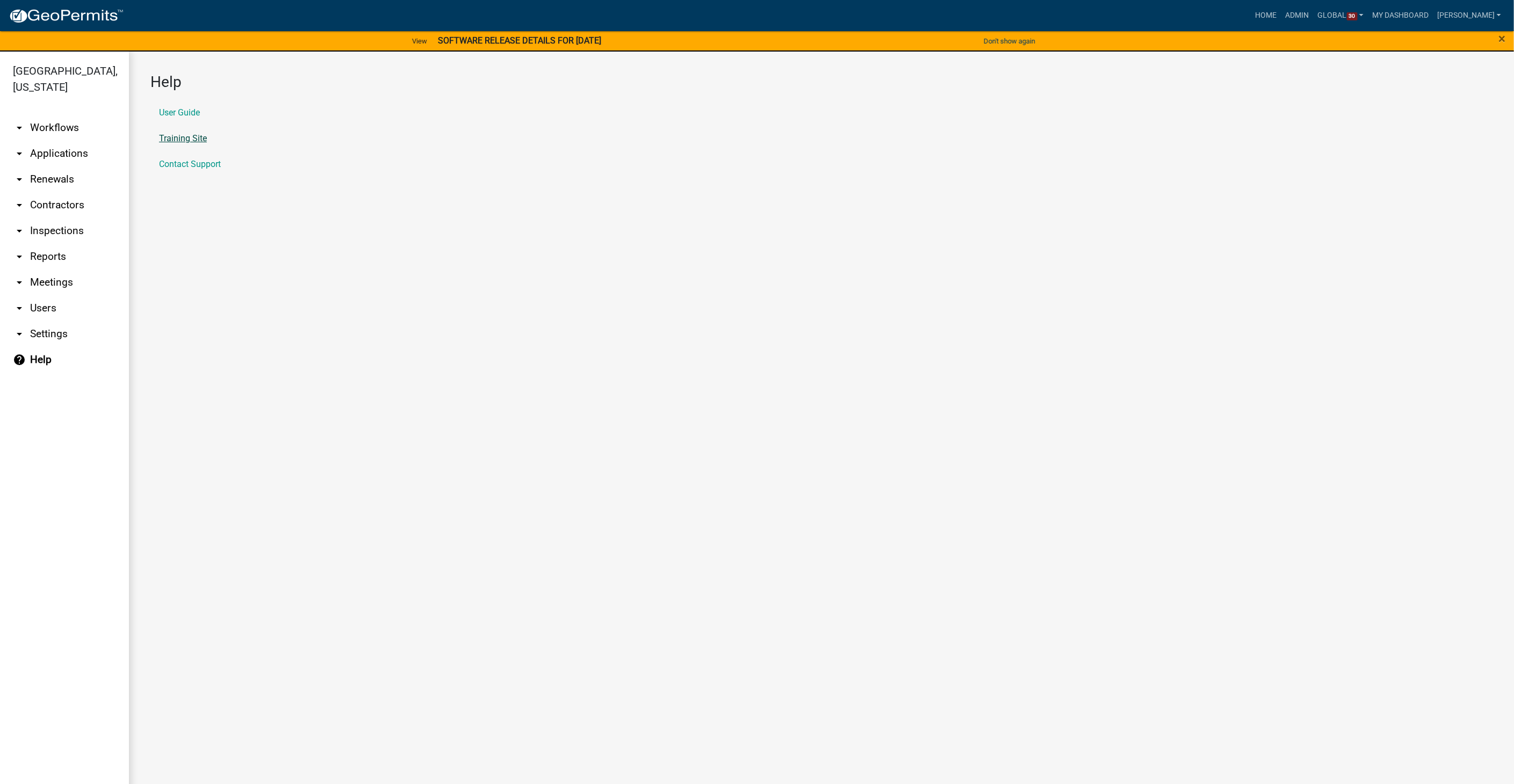
click at [168, 136] on link "Training Site" at bounding box center [183, 138] width 48 height 9
click at [67, 115] on link "arrow_drop_down Workflows" at bounding box center [64, 128] width 129 height 26
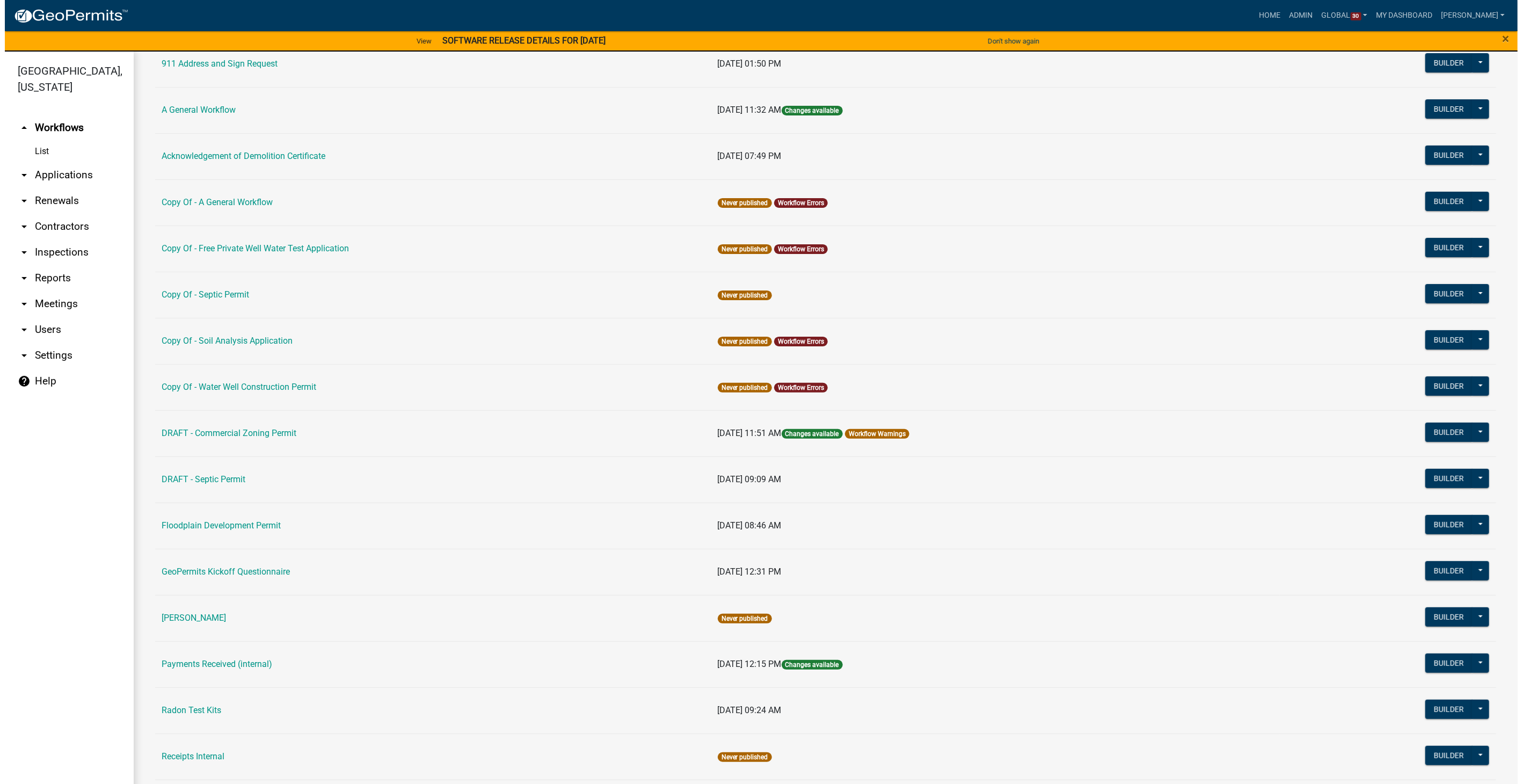
scroll to position [238, 0]
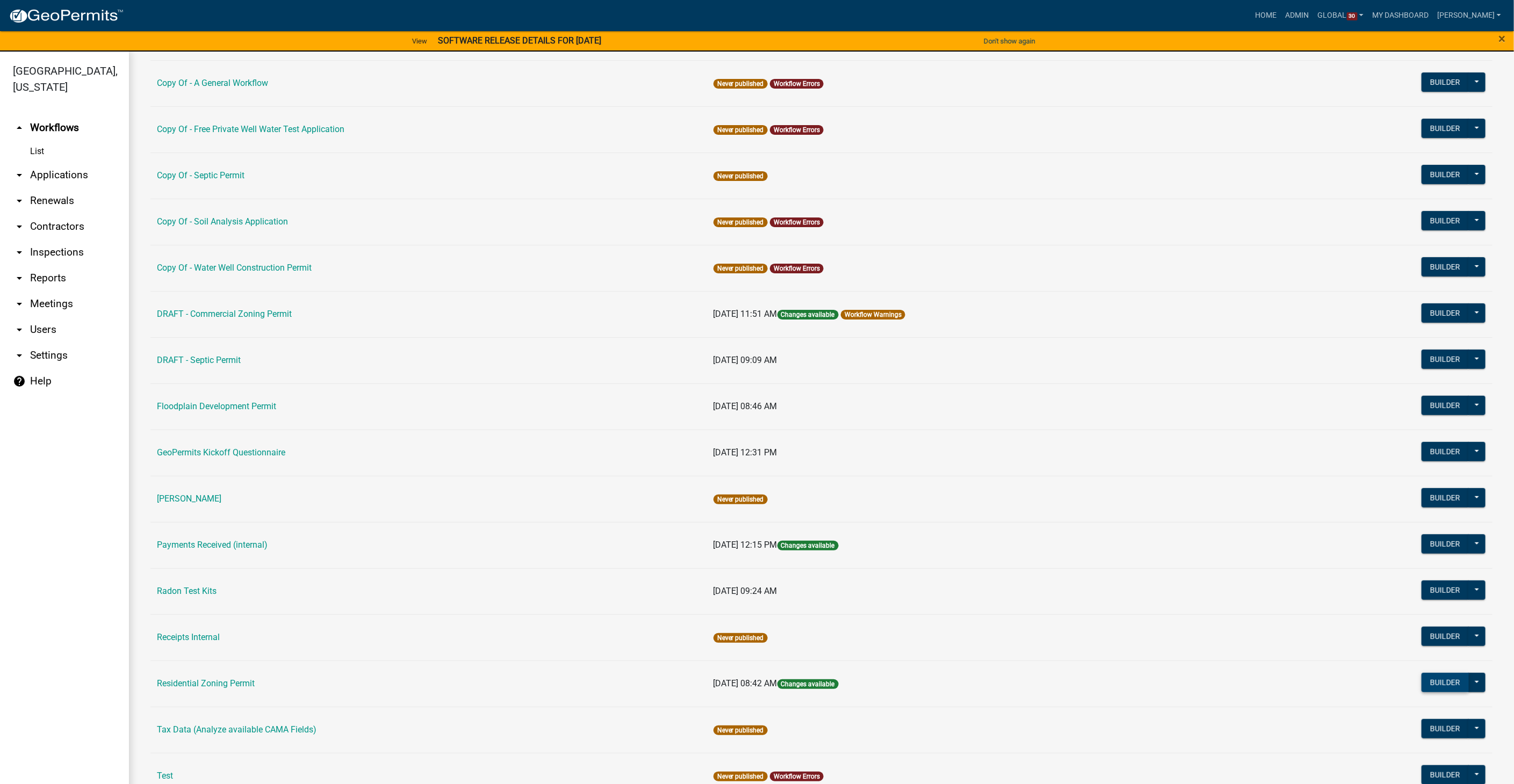
click at [1438, 679] on button "Builder" at bounding box center [1445, 682] width 47 height 19
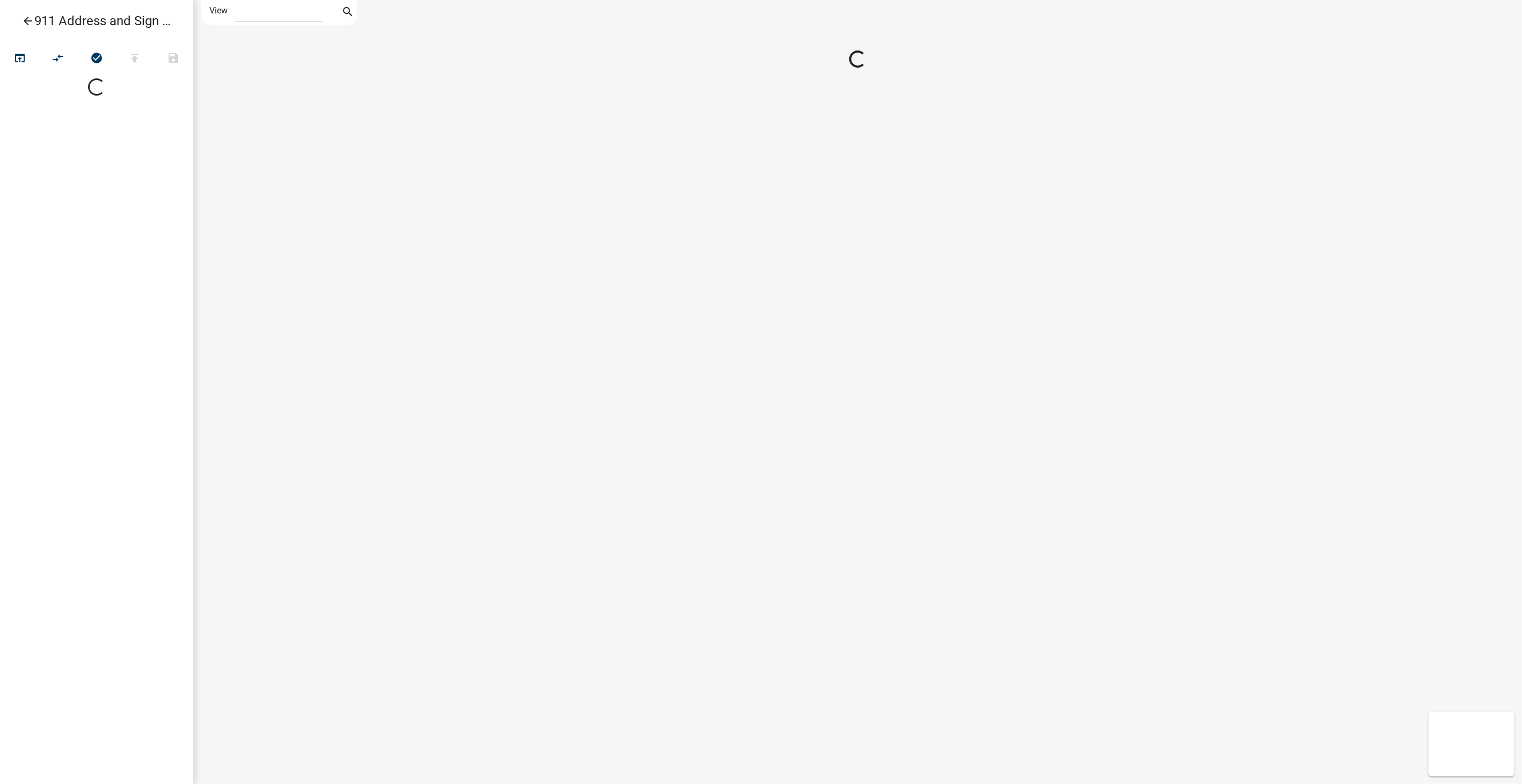
select select "1"
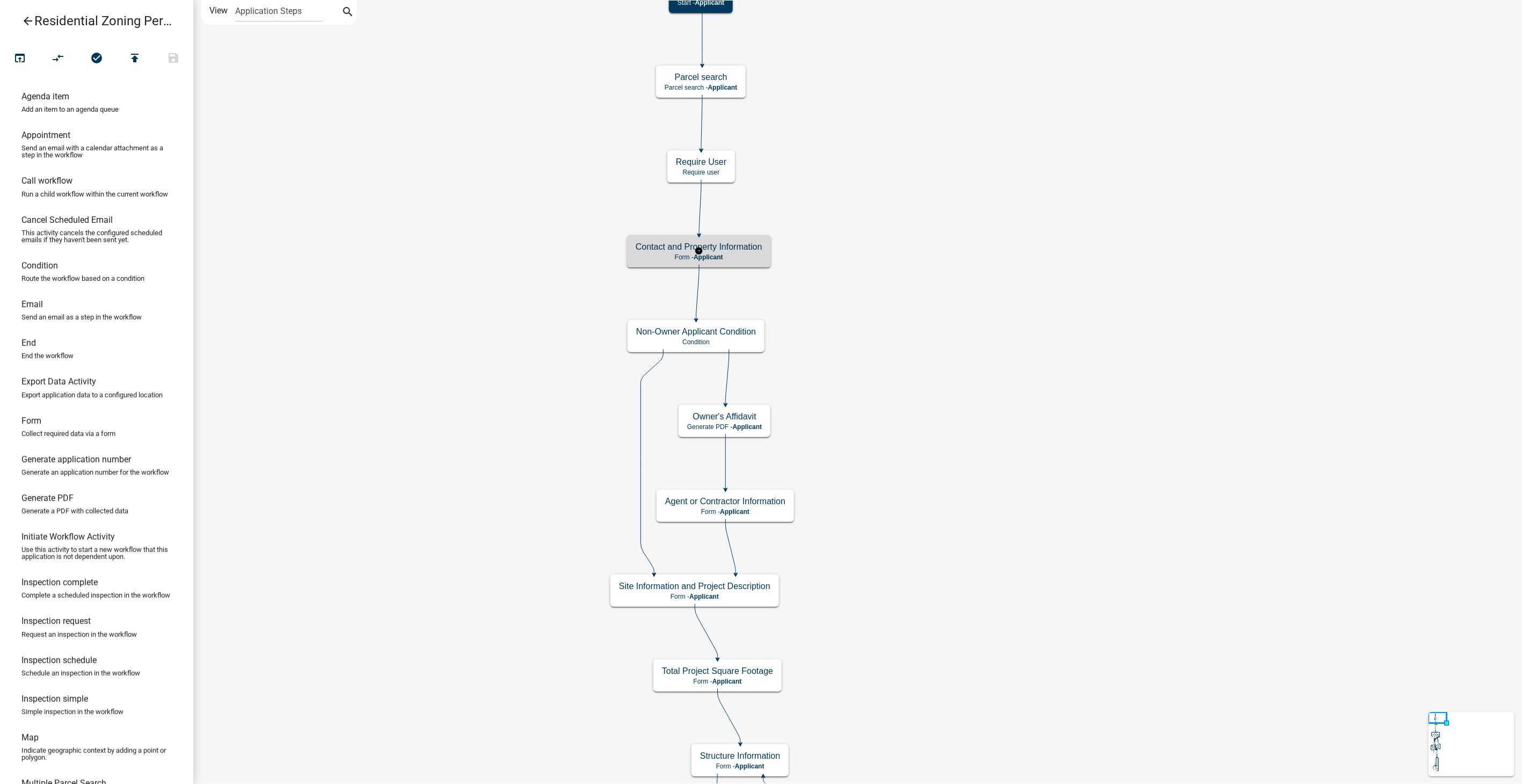
click at [742, 256] on p "Form - Applicant" at bounding box center [699, 257] width 126 height 8
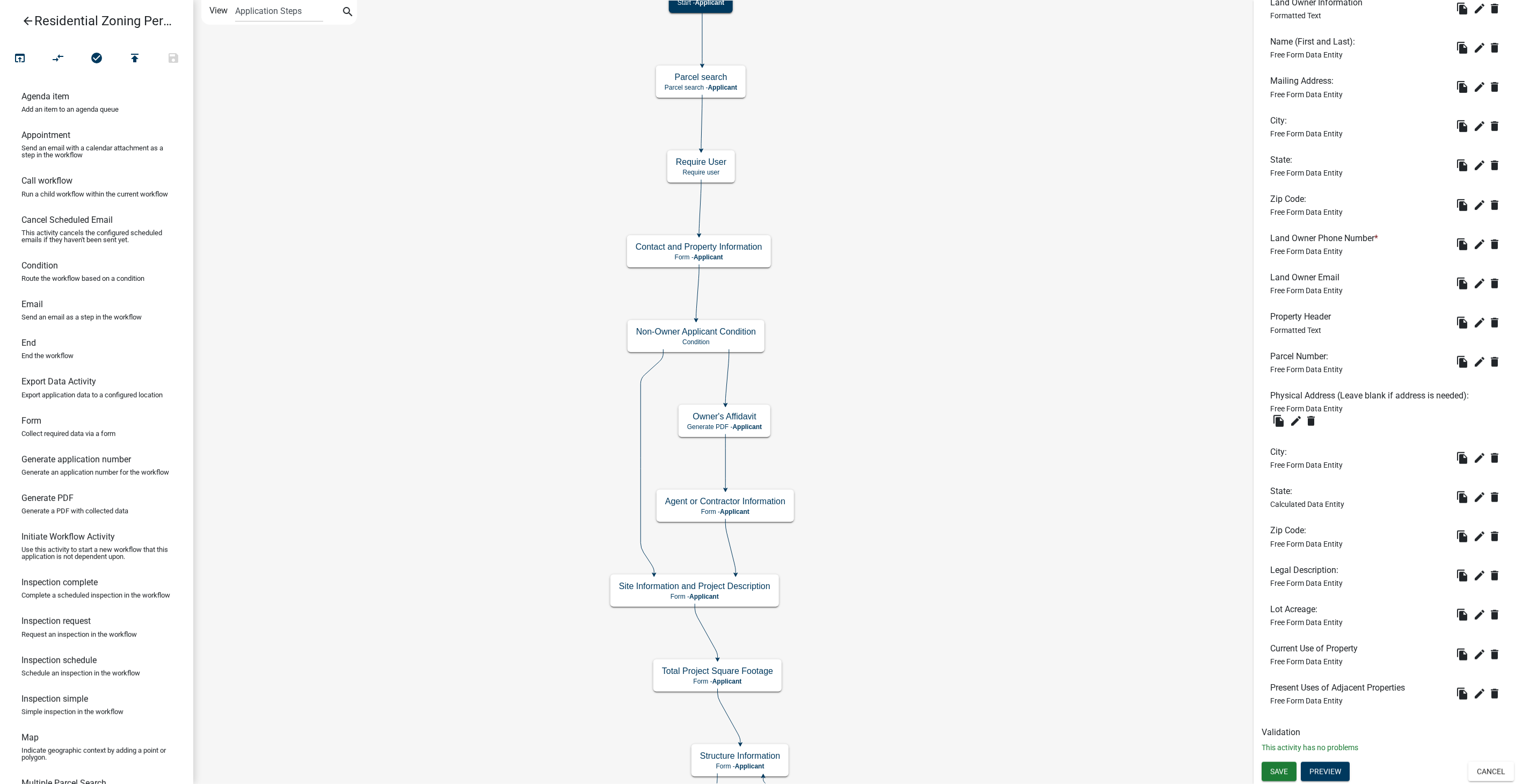
scroll to position [425, 0]
click at [1342, 771] on button "Preview" at bounding box center [1325, 771] width 49 height 19
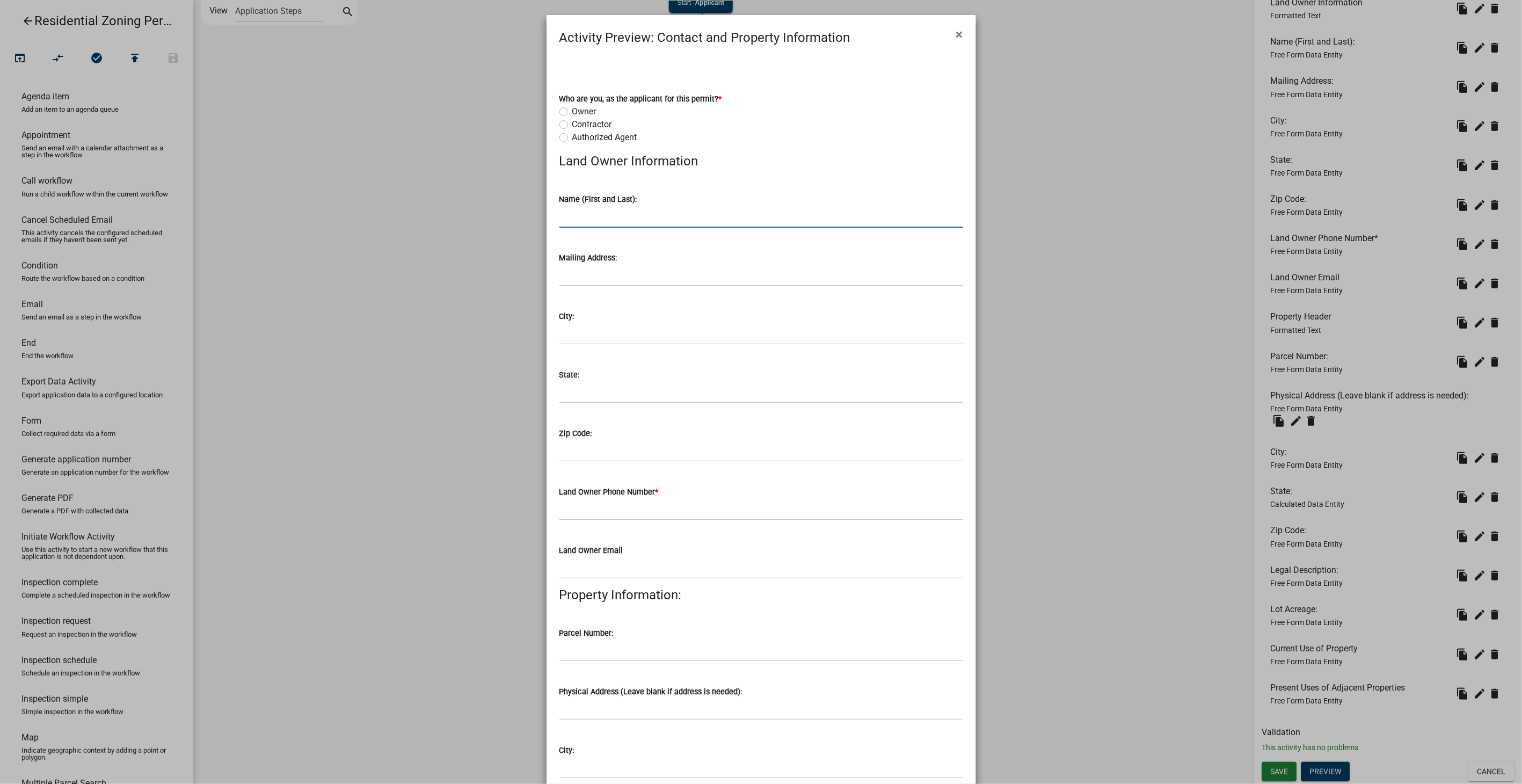
click at [588, 216] on input "Name (First and Last):" at bounding box center [761, 216] width 404 height 22
click at [956, 33] on span "×" at bounding box center [960, 34] width 7 height 15
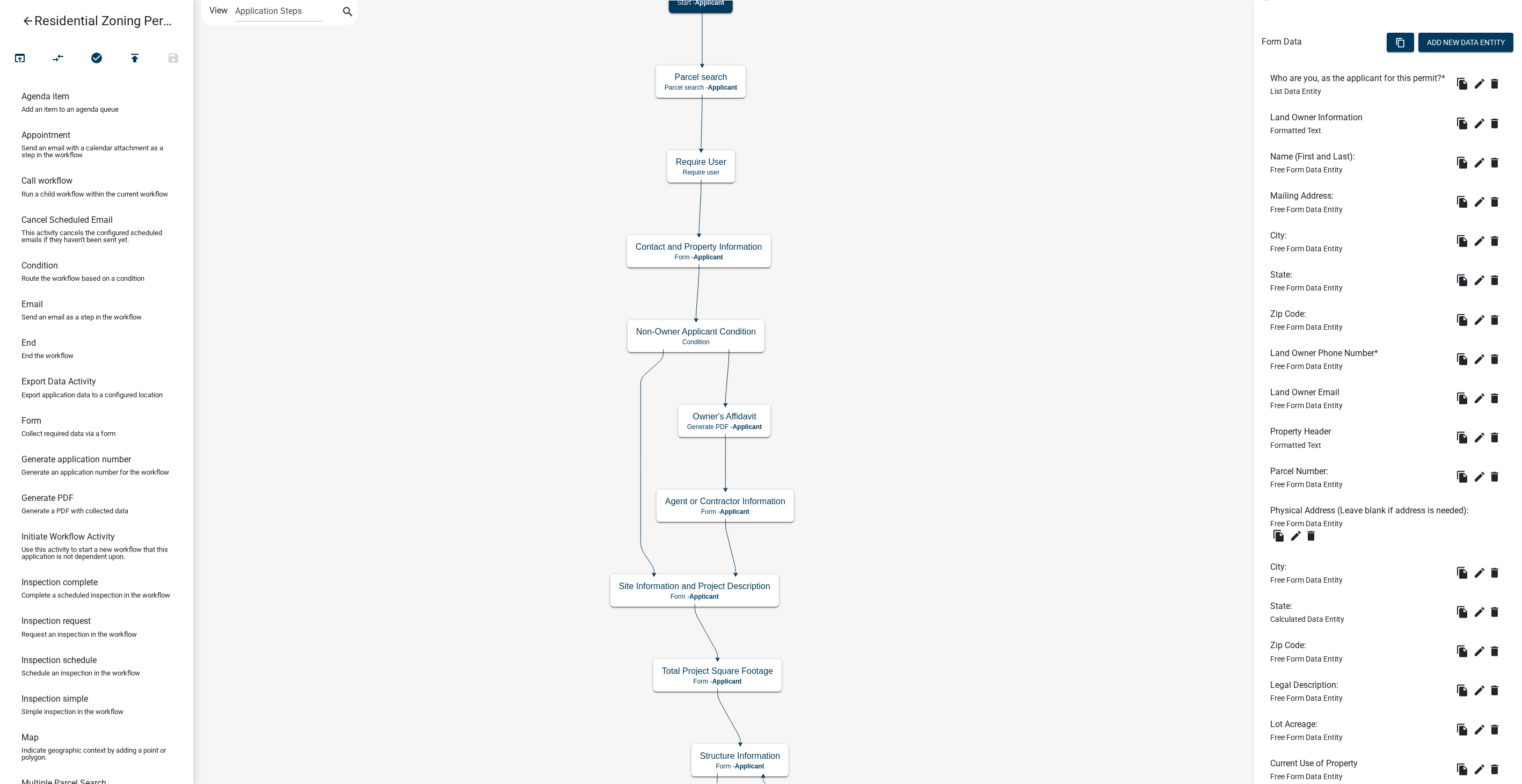
scroll to position [246, 0]
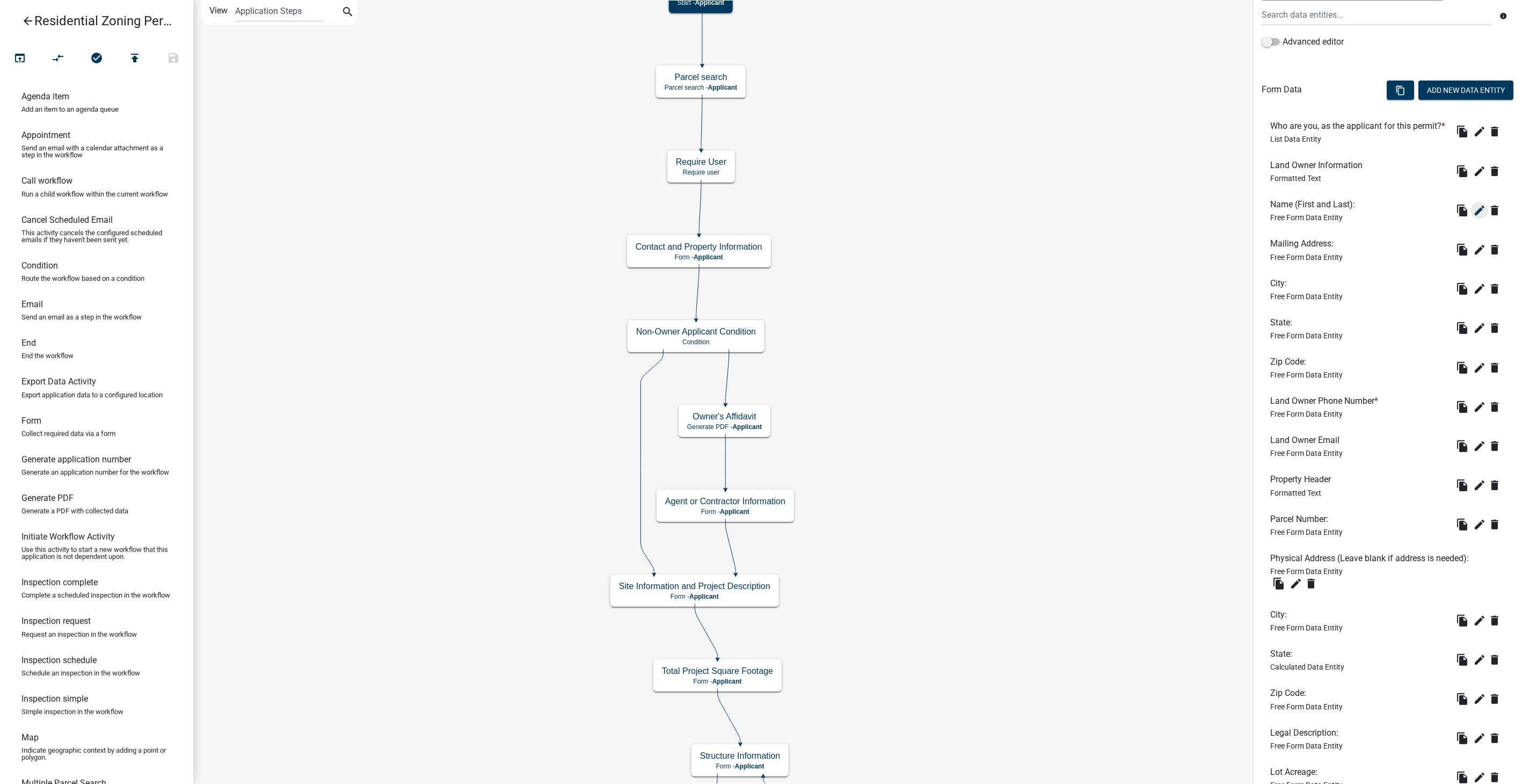
click at [1473, 217] on icon "edit" at bounding box center [1479, 210] width 13 height 13
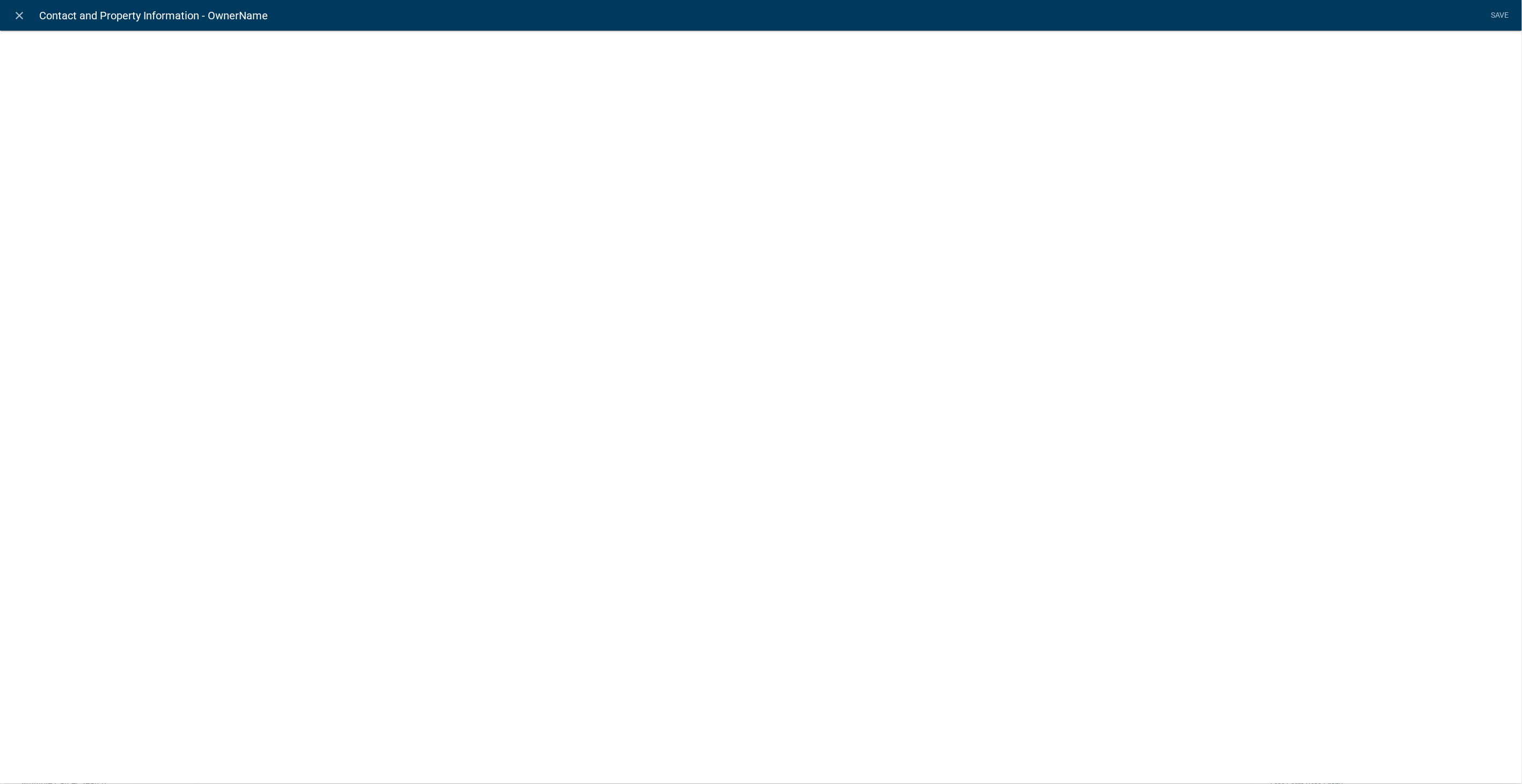
select select "1: Object"
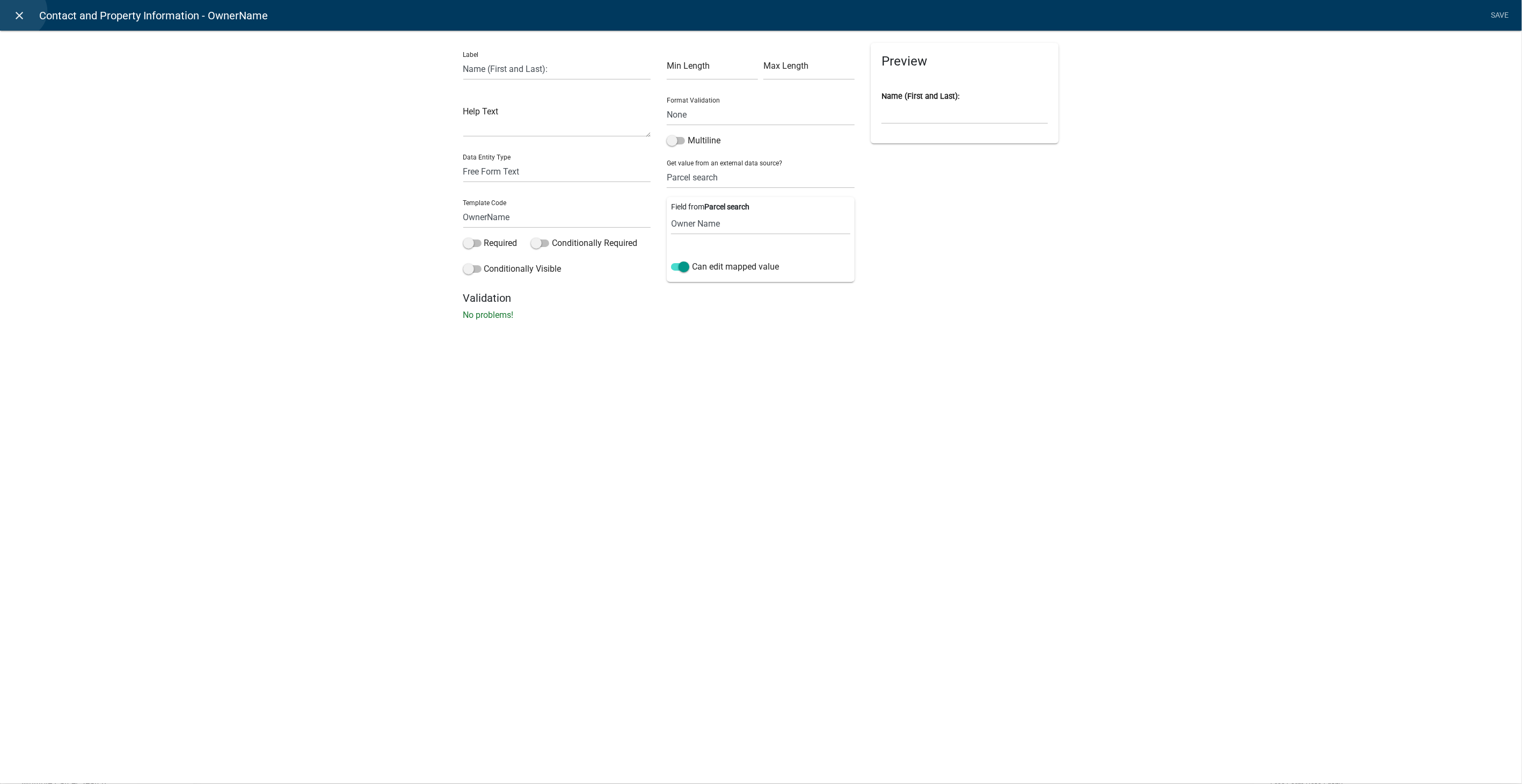
click at [20, 11] on icon "close" at bounding box center [20, 15] width 13 height 13
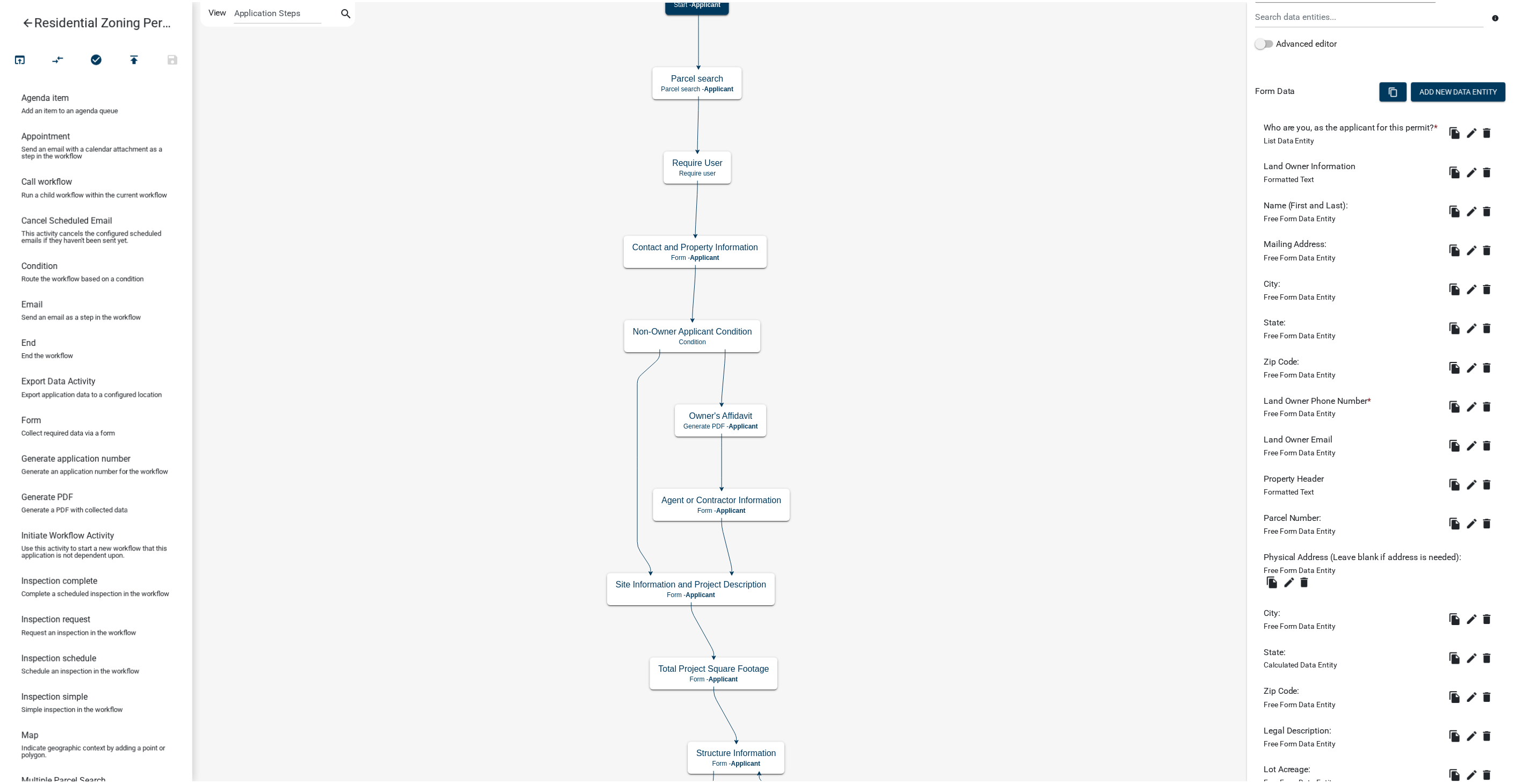
scroll to position [425, 0]
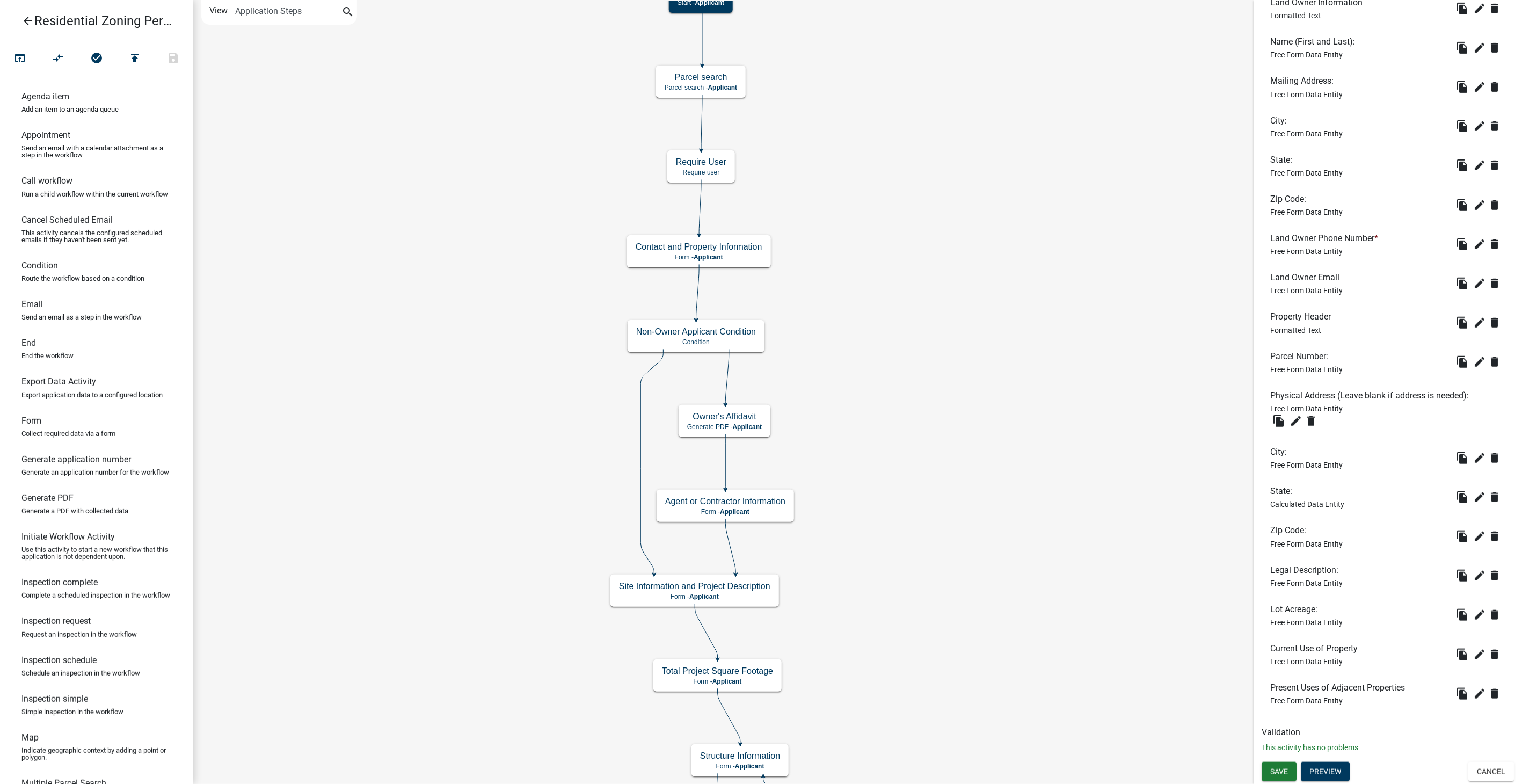
click at [32, 19] on icon "arrow_back" at bounding box center [28, 22] width 13 height 15
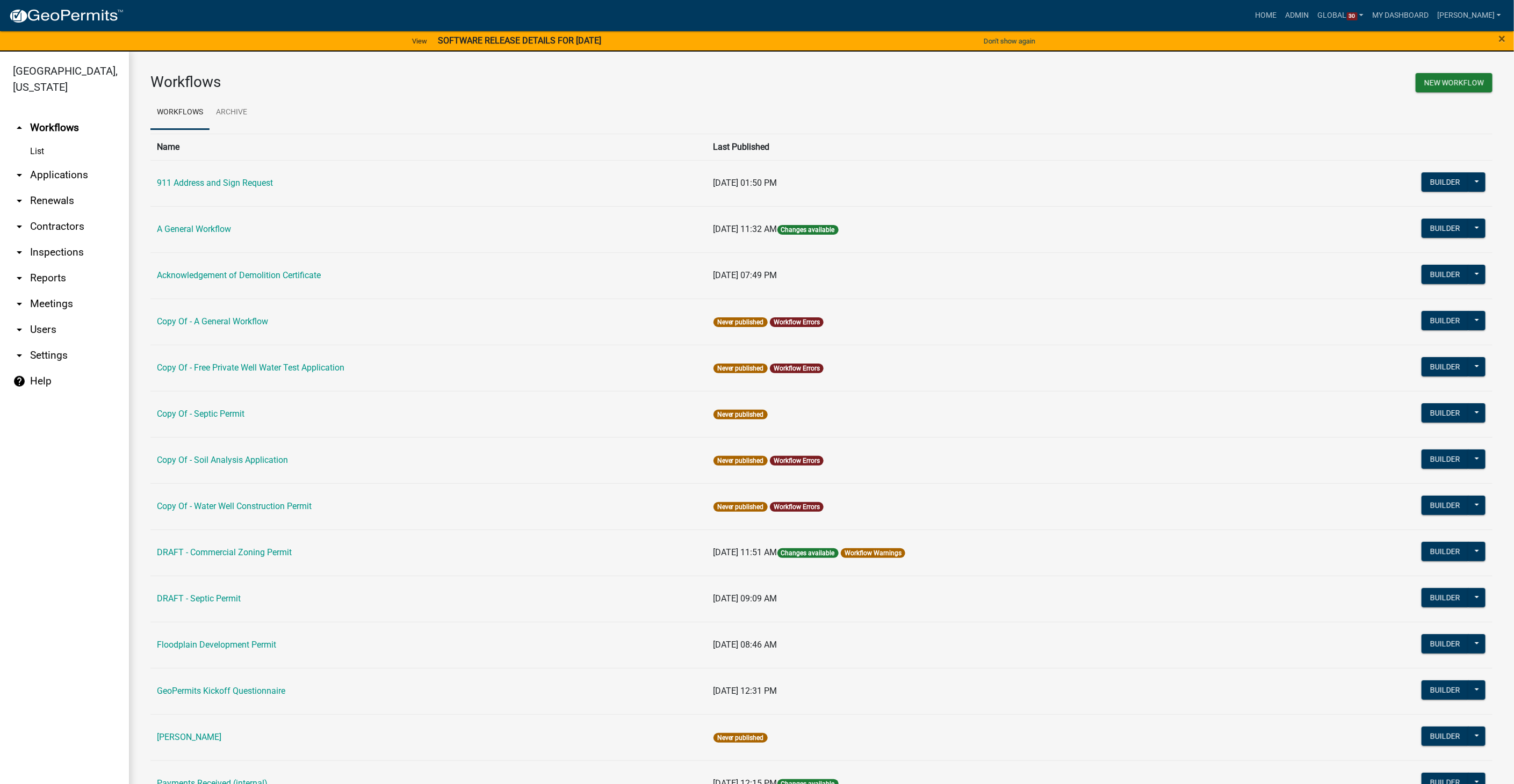
scroll to position [238, 0]
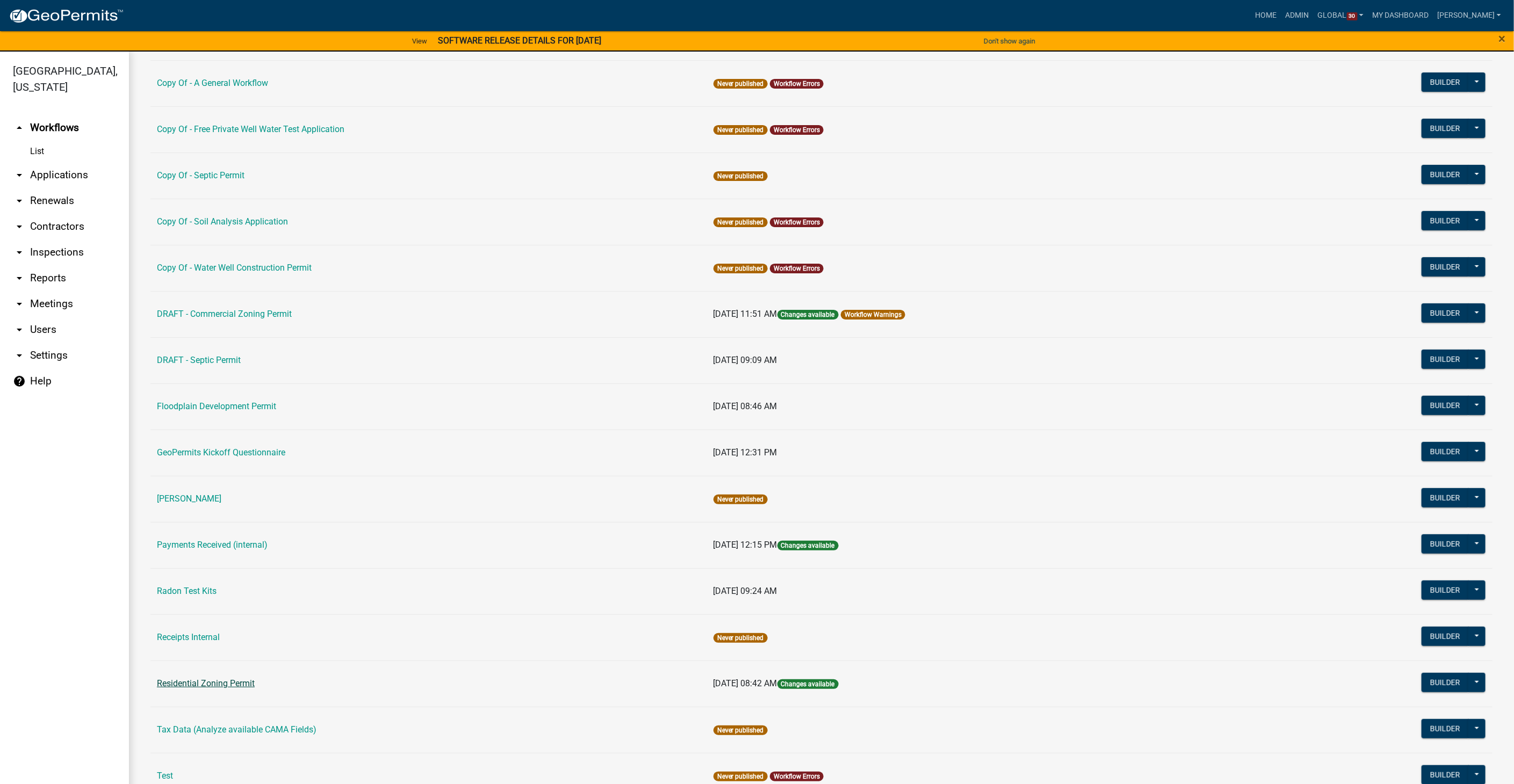
click at [199, 678] on link "Residential Zoning Permit" at bounding box center [205, 683] width 98 height 10
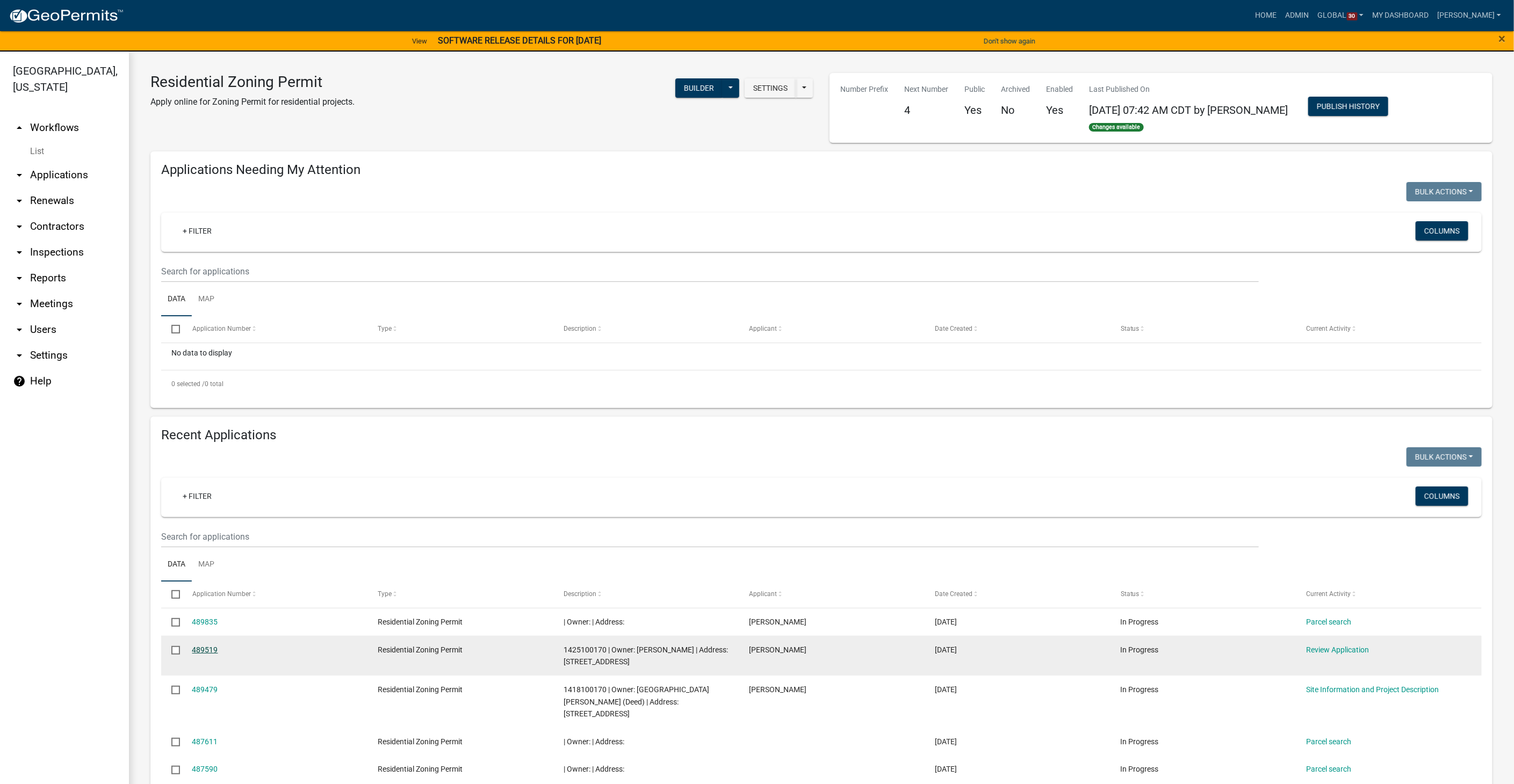
click at [214, 645] on link "489519" at bounding box center [205, 649] width 26 height 9
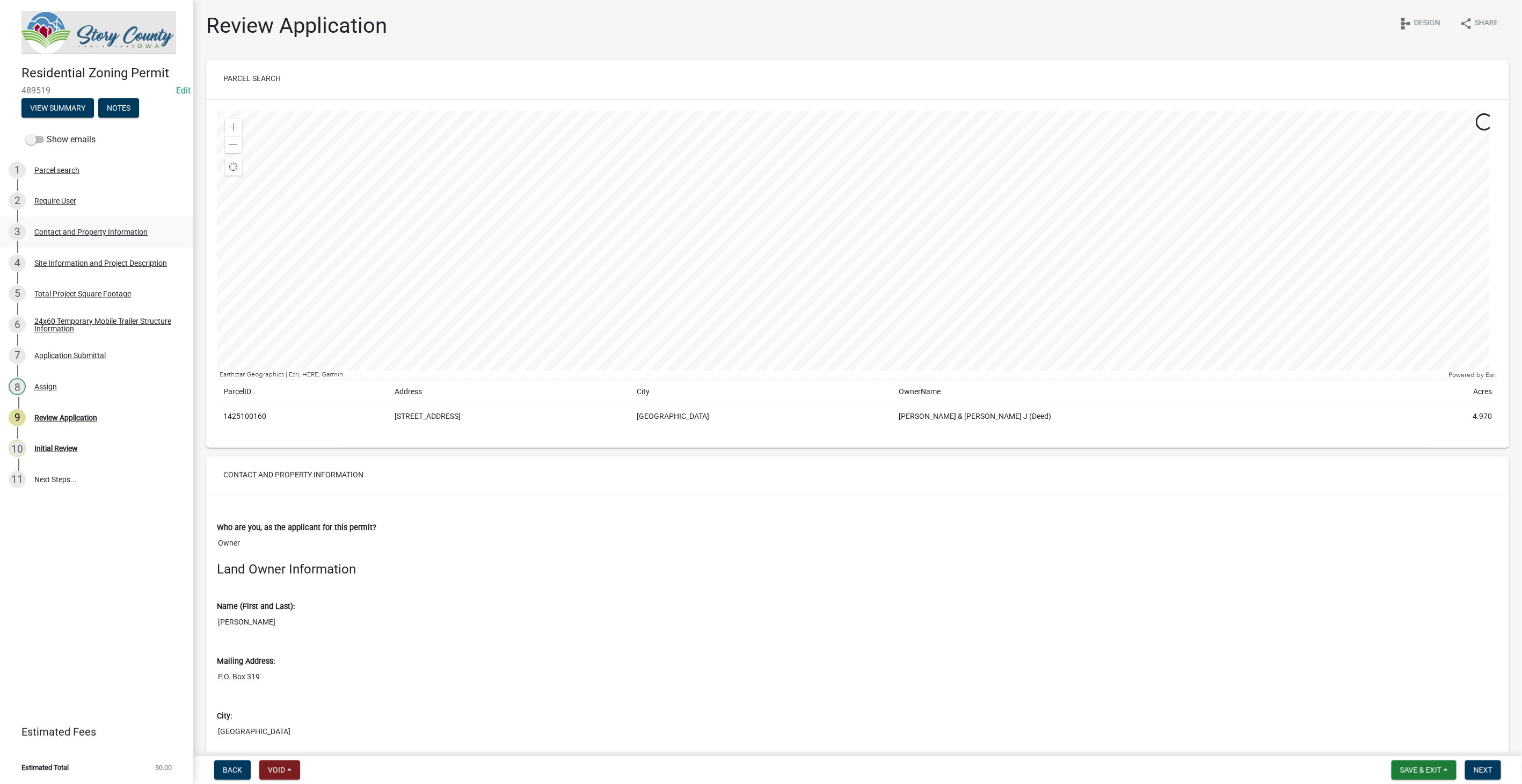
click at [46, 228] on div "Contact and Property Information" at bounding box center [91, 232] width 113 height 8
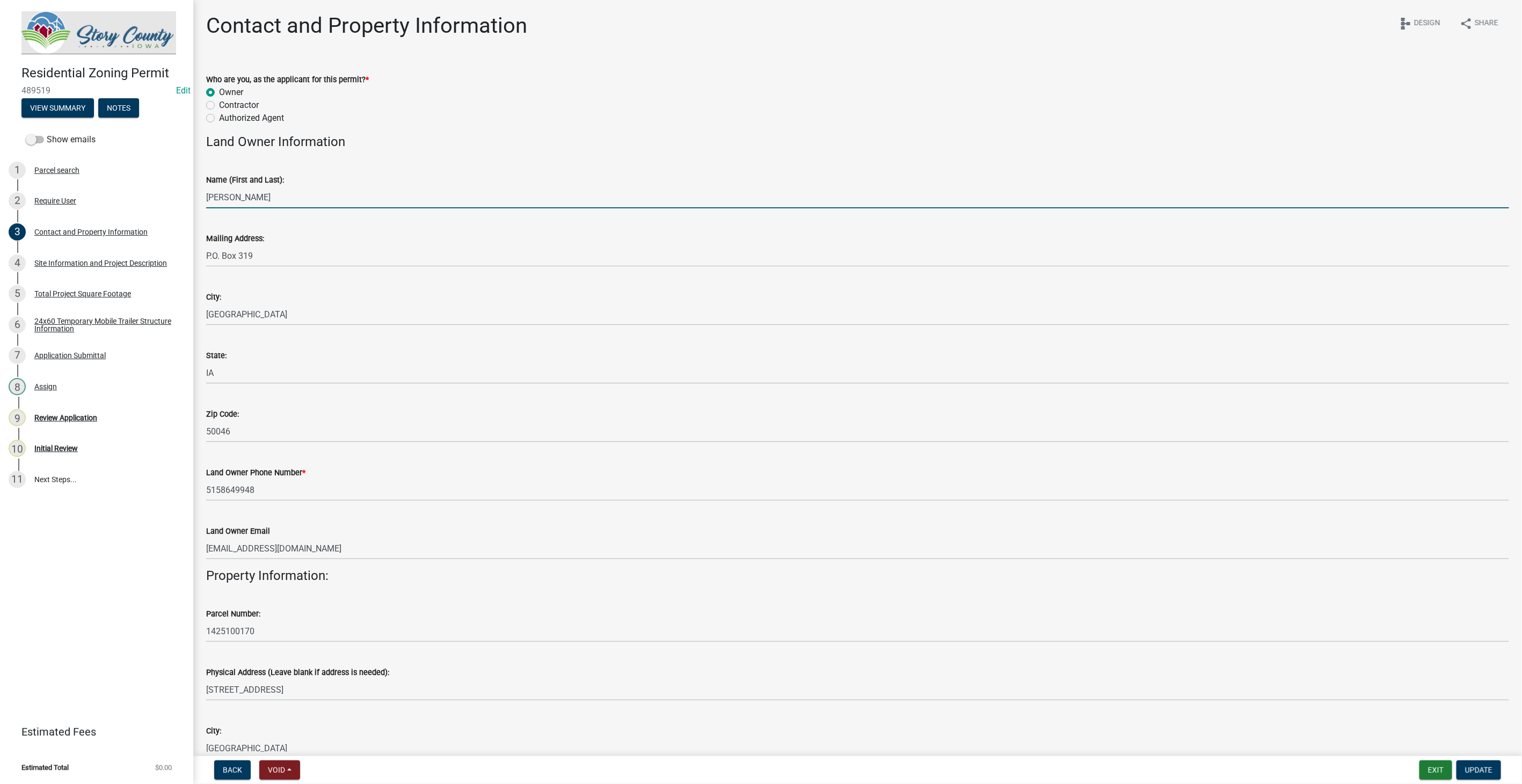
click at [264, 200] on input "Fry, Robert" at bounding box center [857, 197] width 1303 height 22
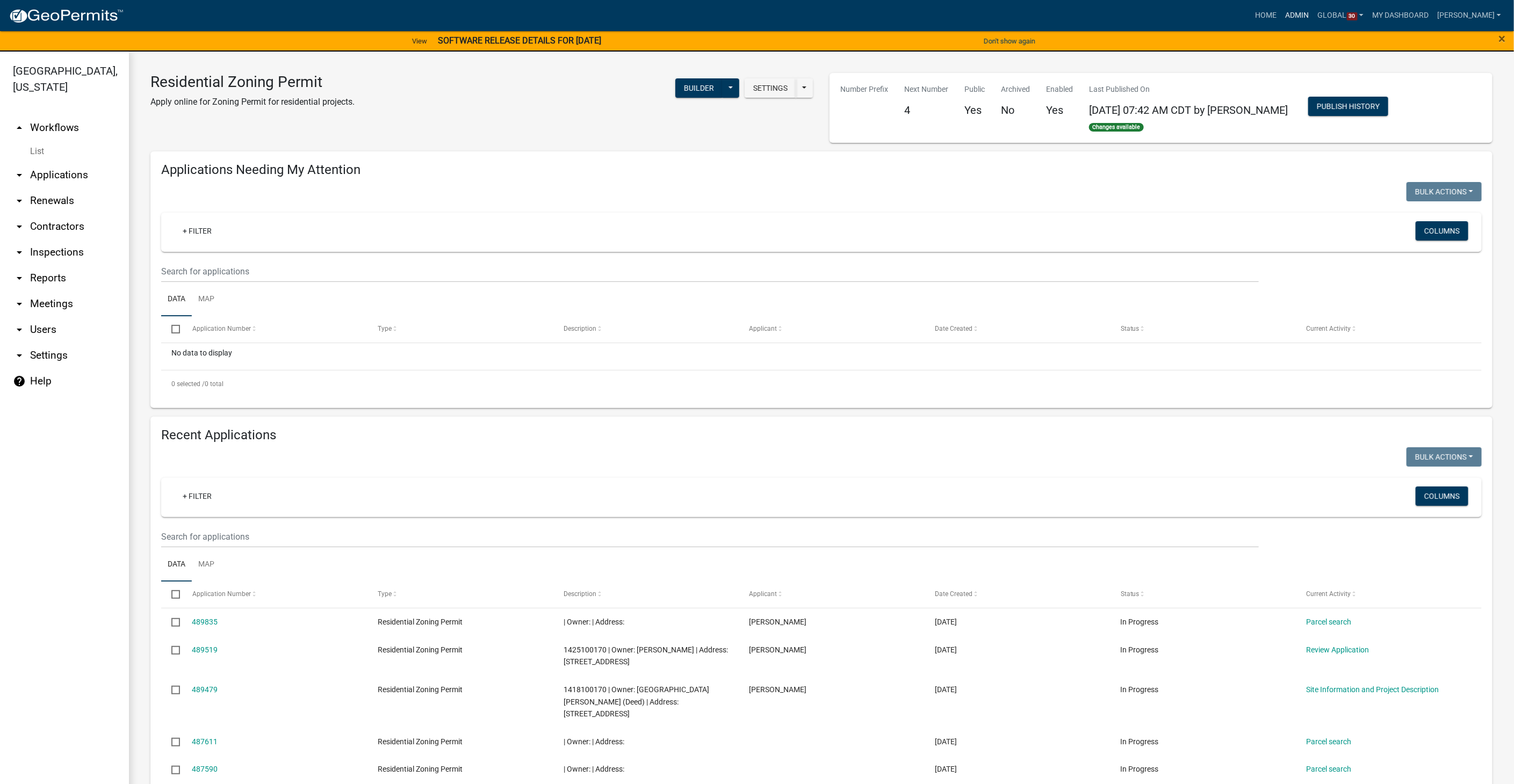
click at [1311, 11] on link "Admin" at bounding box center [1297, 15] width 33 height 21
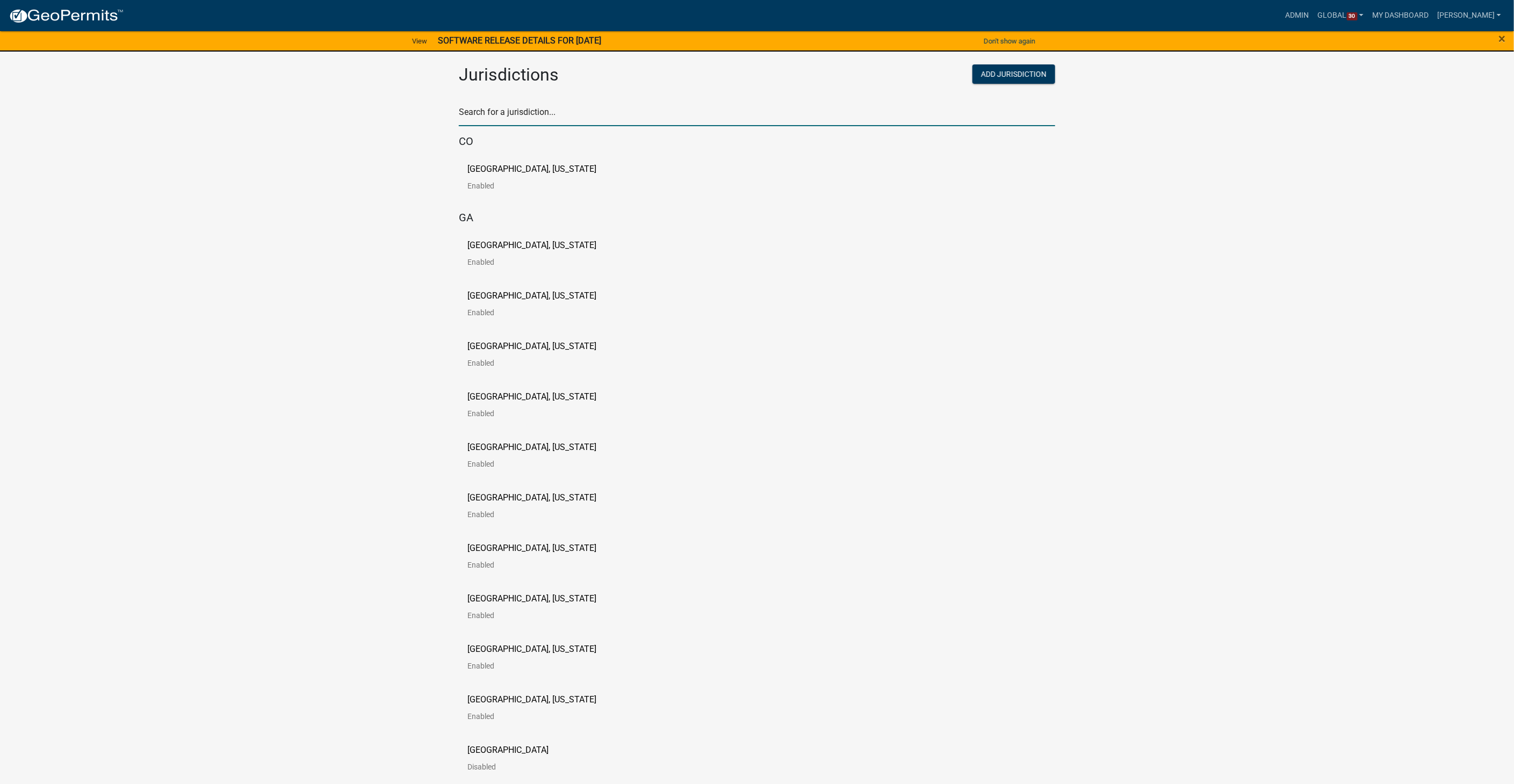
click at [516, 109] on input "text" at bounding box center [757, 115] width 596 height 22
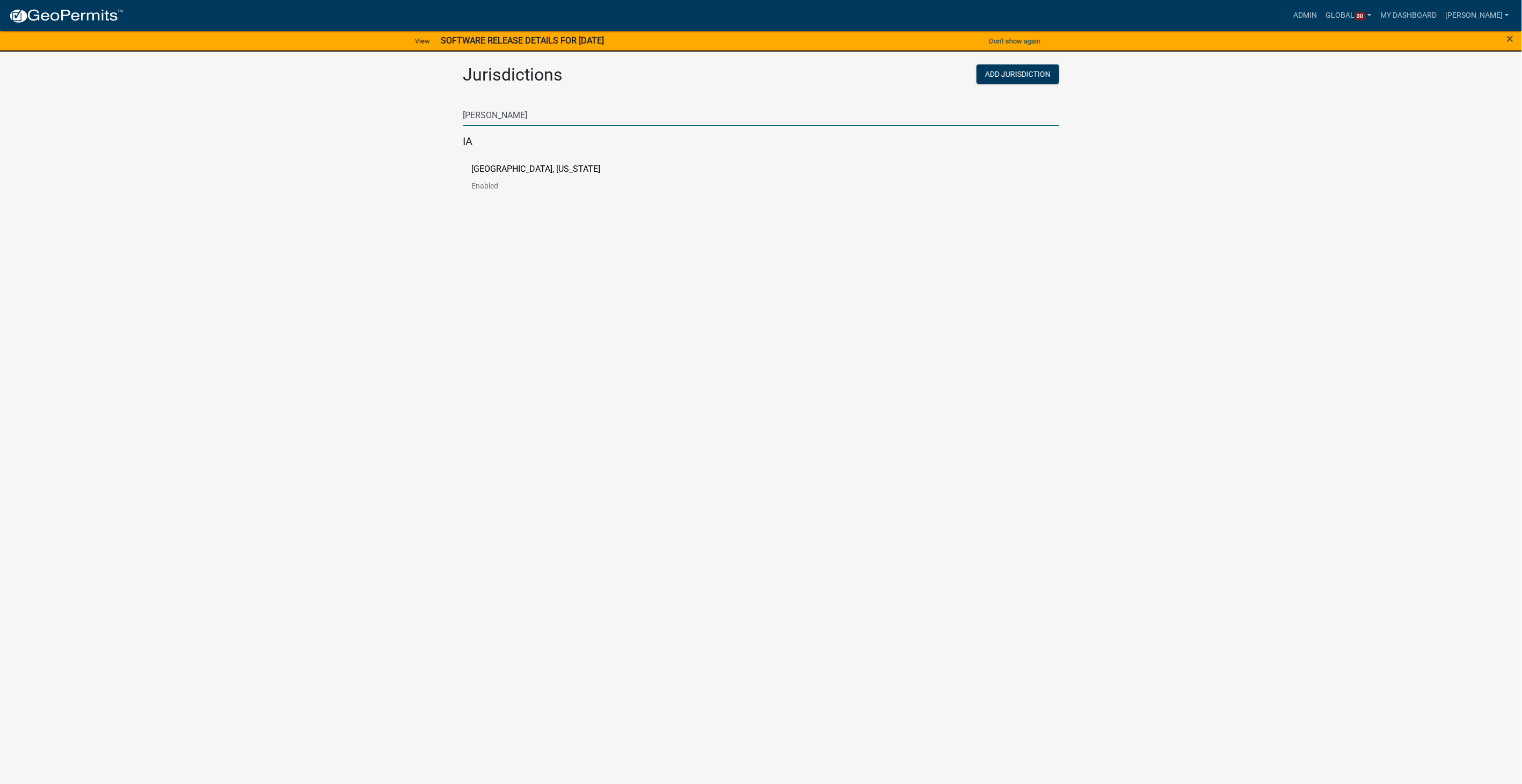
type input "boone"
click at [485, 163] on div "Boone County, Iowa Enabled" at bounding box center [761, 181] width 596 height 50
click at [482, 171] on p "Boone County, Iowa" at bounding box center [536, 169] width 129 height 9
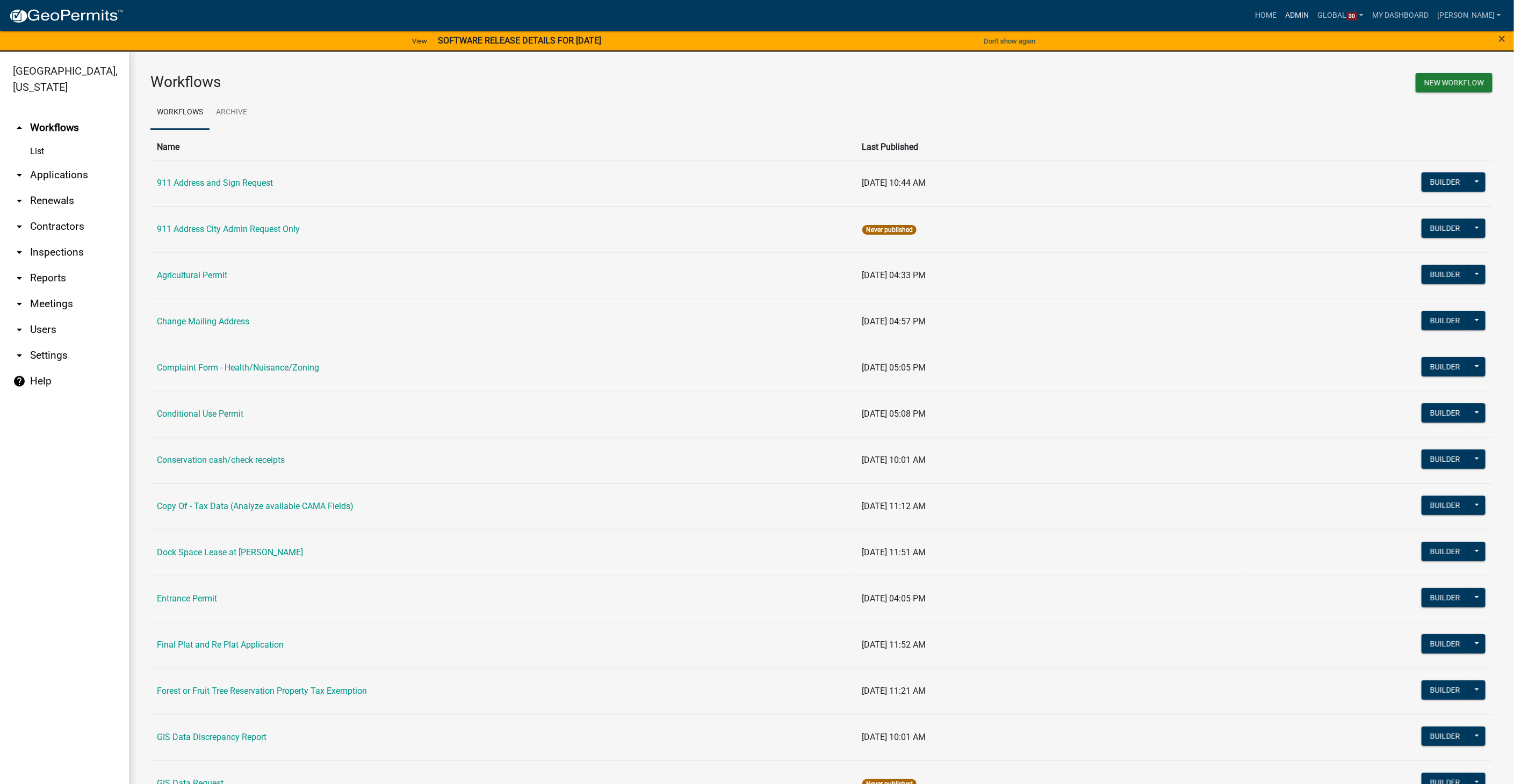
drag, startPoint x: 1304, startPoint y: 16, endPoint x: 860, endPoint y: 62, distance: 446.4
click at [1304, 16] on link "Admin" at bounding box center [1297, 15] width 33 height 21
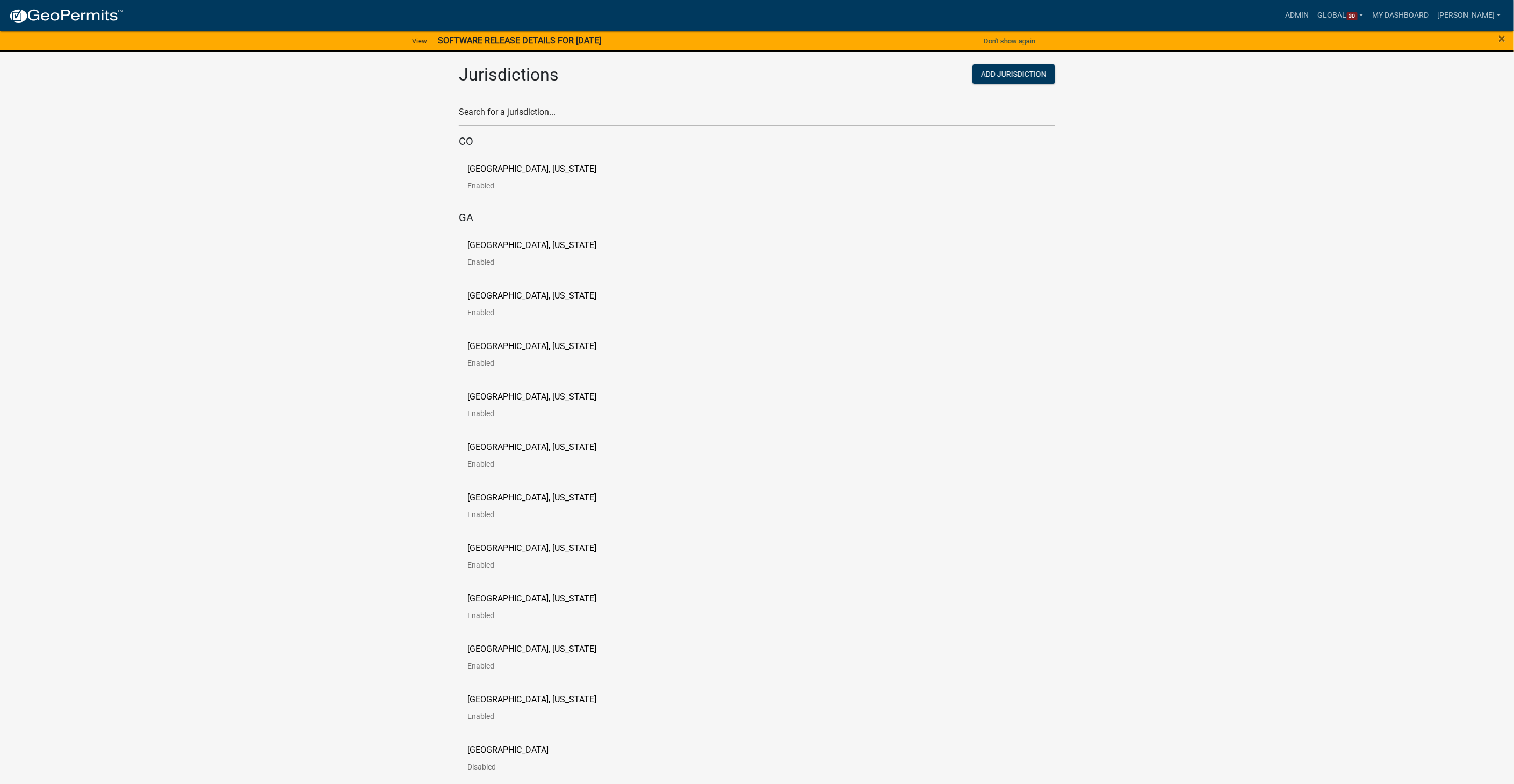
click at [534, 101] on div "Search for a jurisdiction..." at bounding box center [757, 108] width 596 height 37
click at [532, 108] on input "text" at bounding box center [757, 115] width 596 height 22
type input "story"
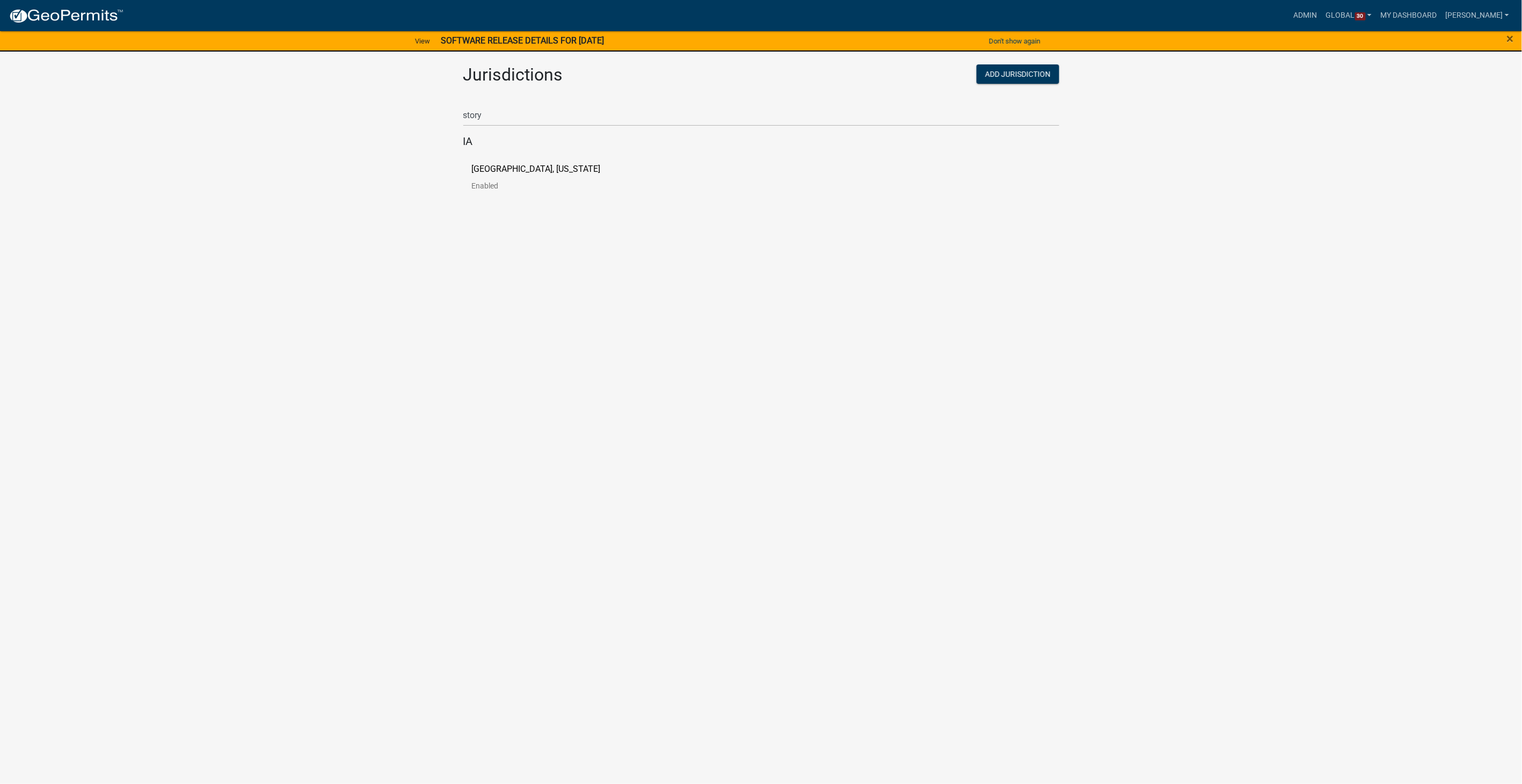
click at [511, 171] on p "Story County, Iowa" at bounding box center [536, 169] width 129 height 9
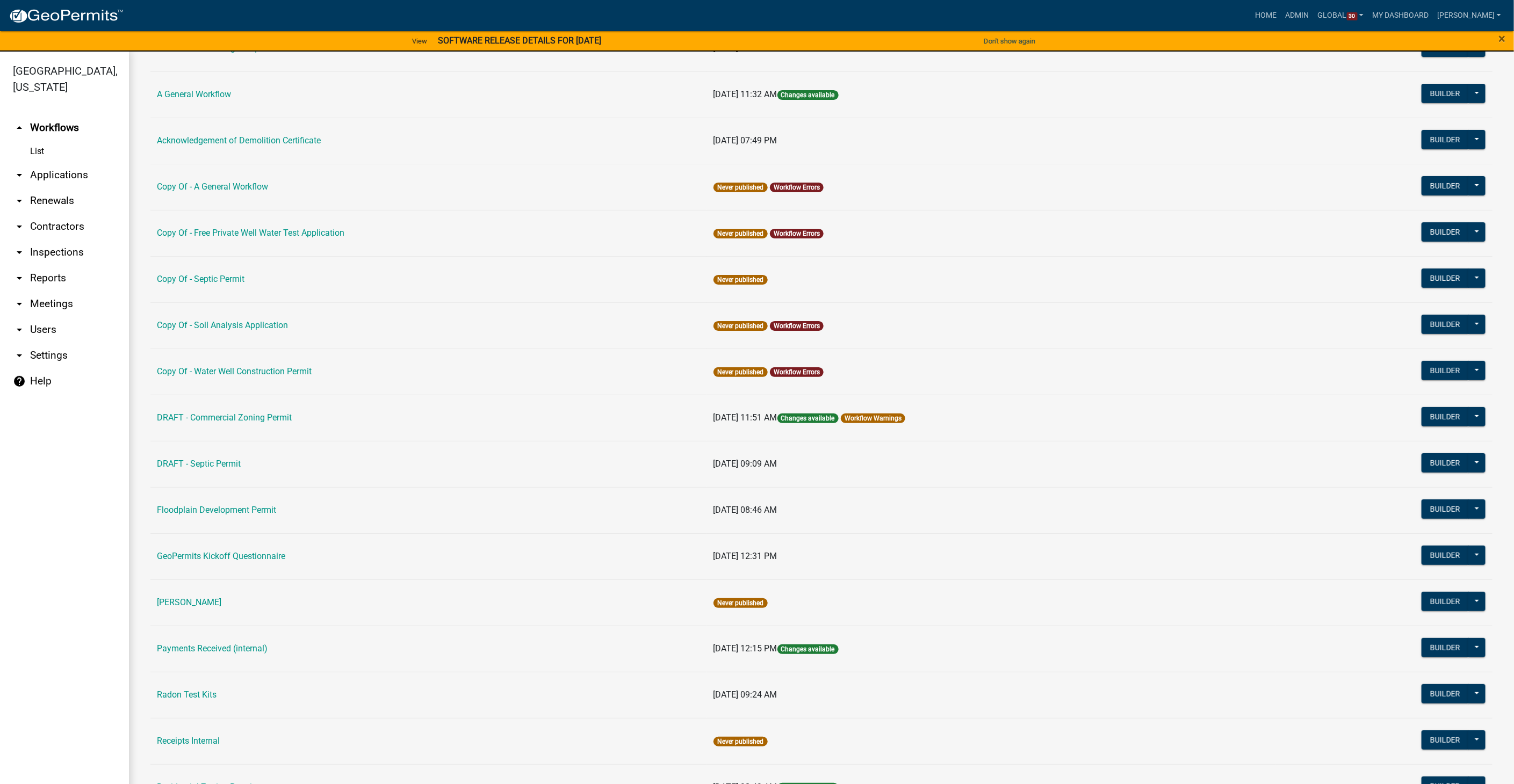
scroll to position [359, 0]
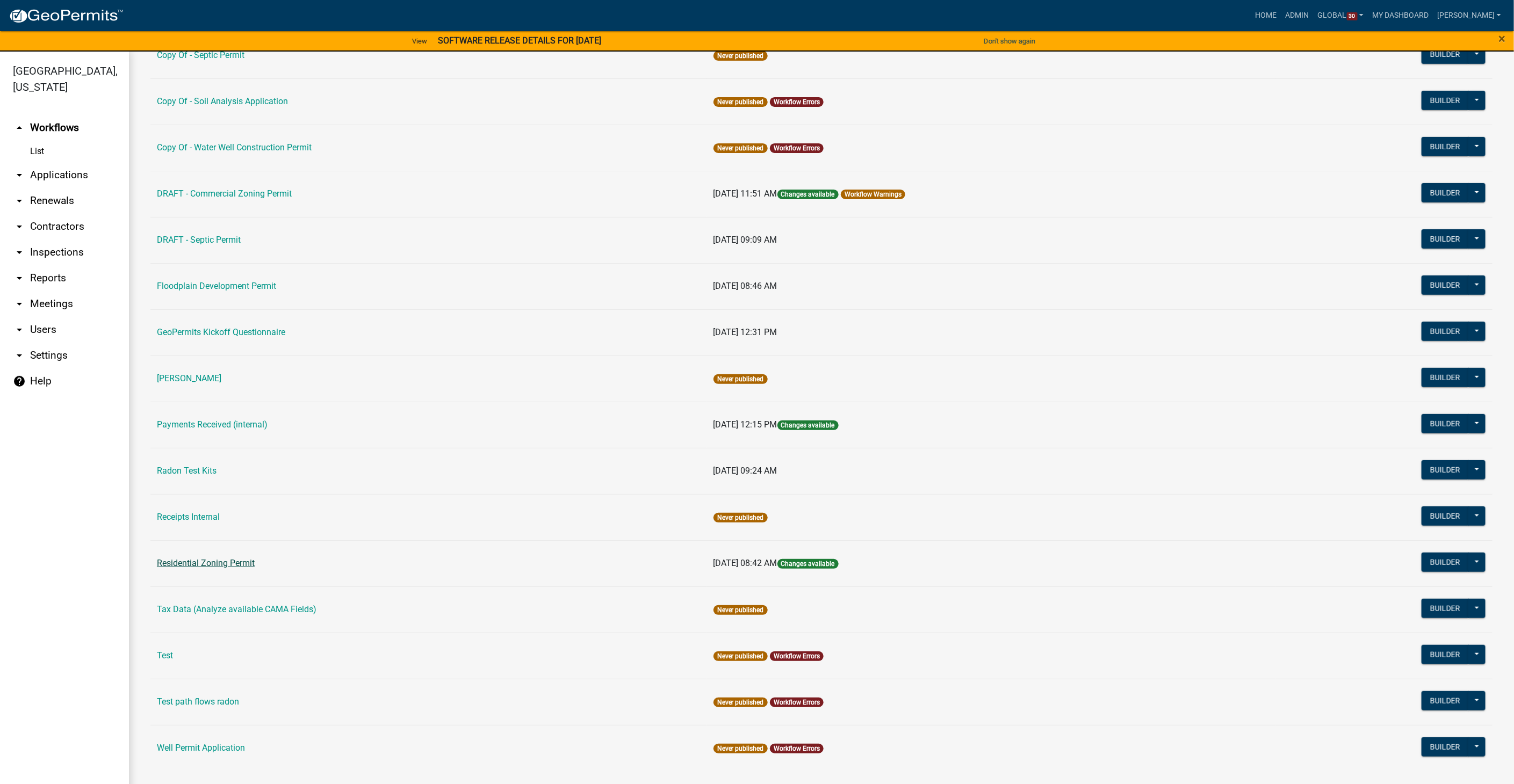
click at [219, 563] on link "Residential Zoning Permit" at bounding box center [205, 562] width 98 height 10
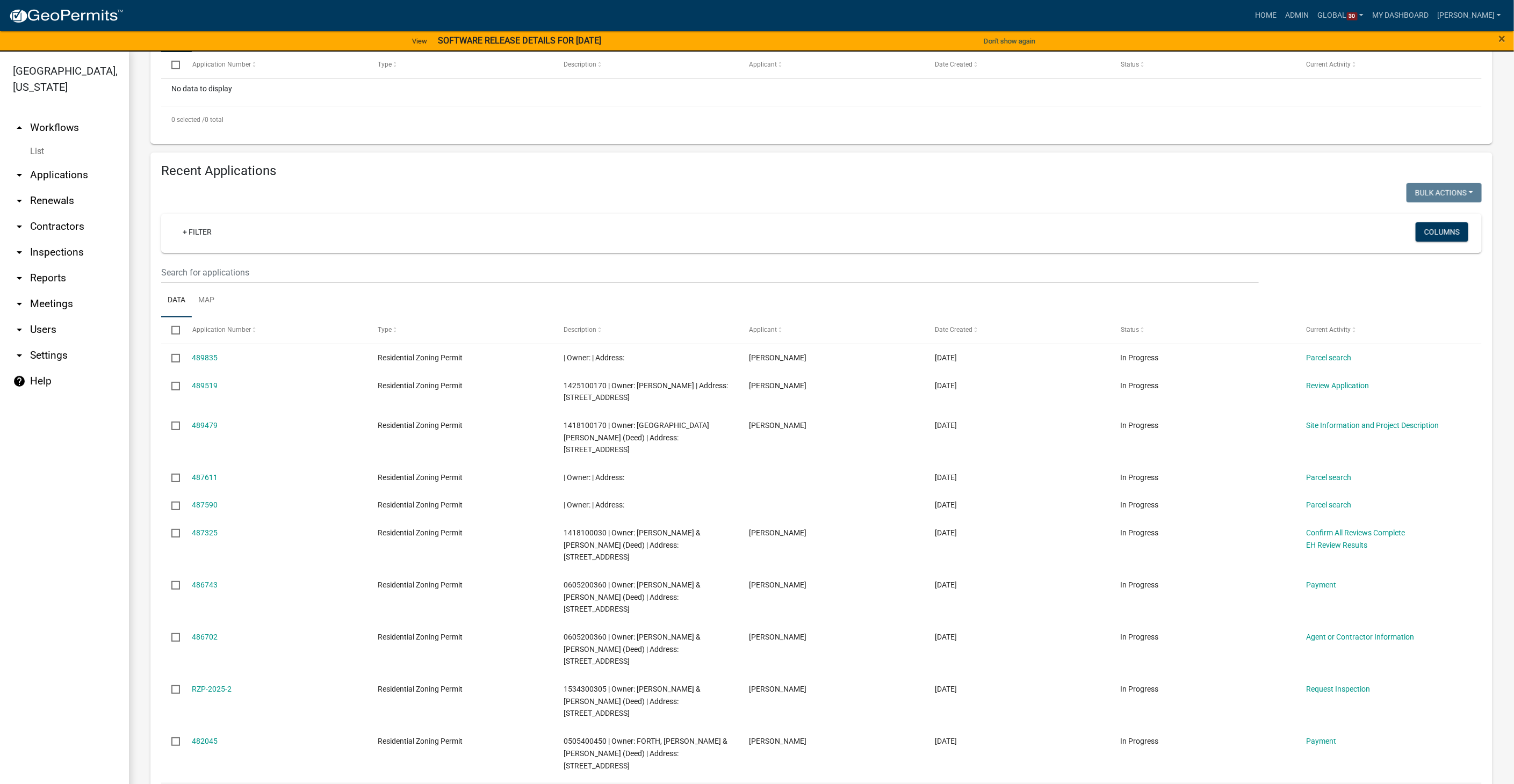
scroll to position [281, 0]
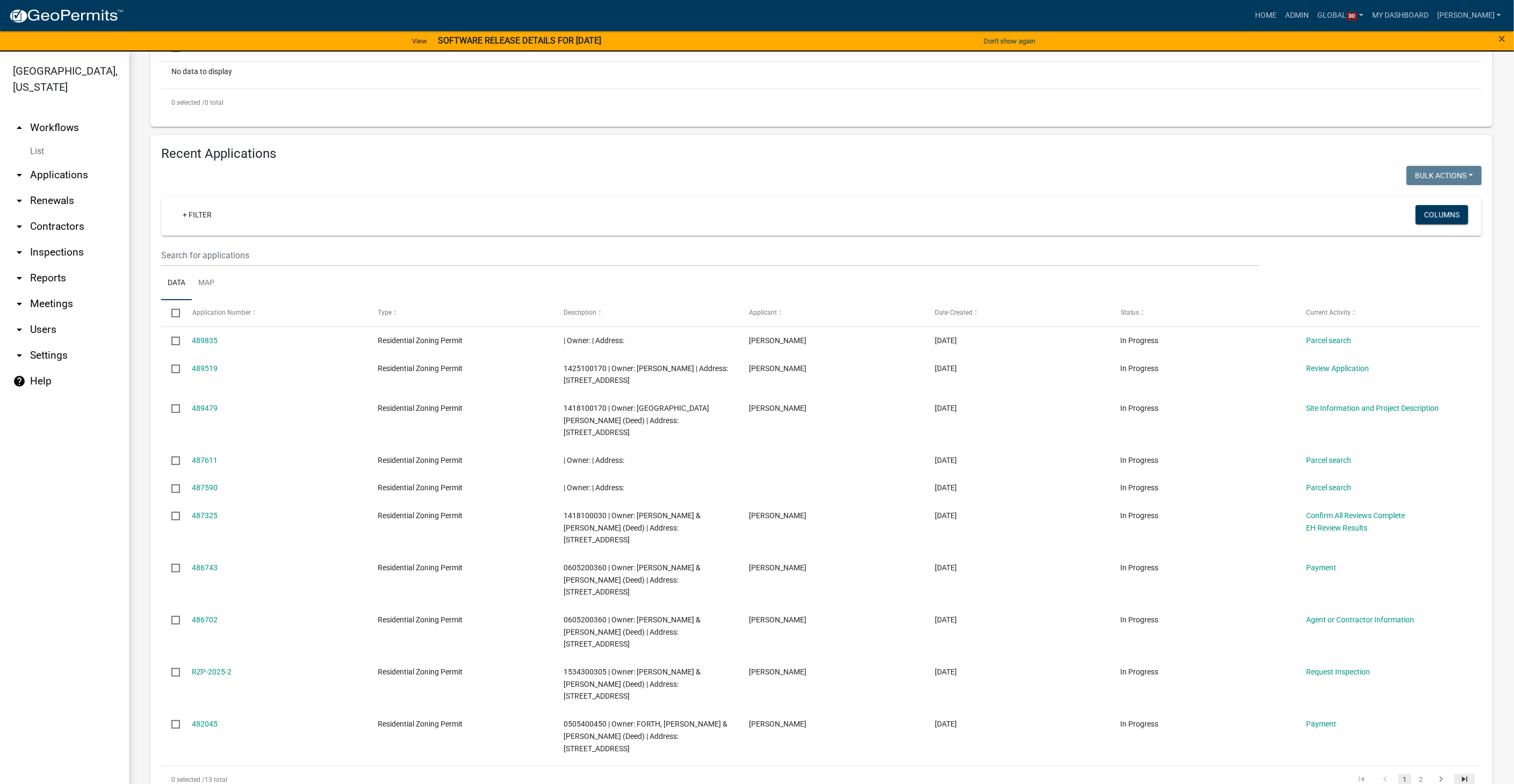
click at [1457, 774] on icon "go to last page" at bounding box center [1464, 780] width 14 height 13
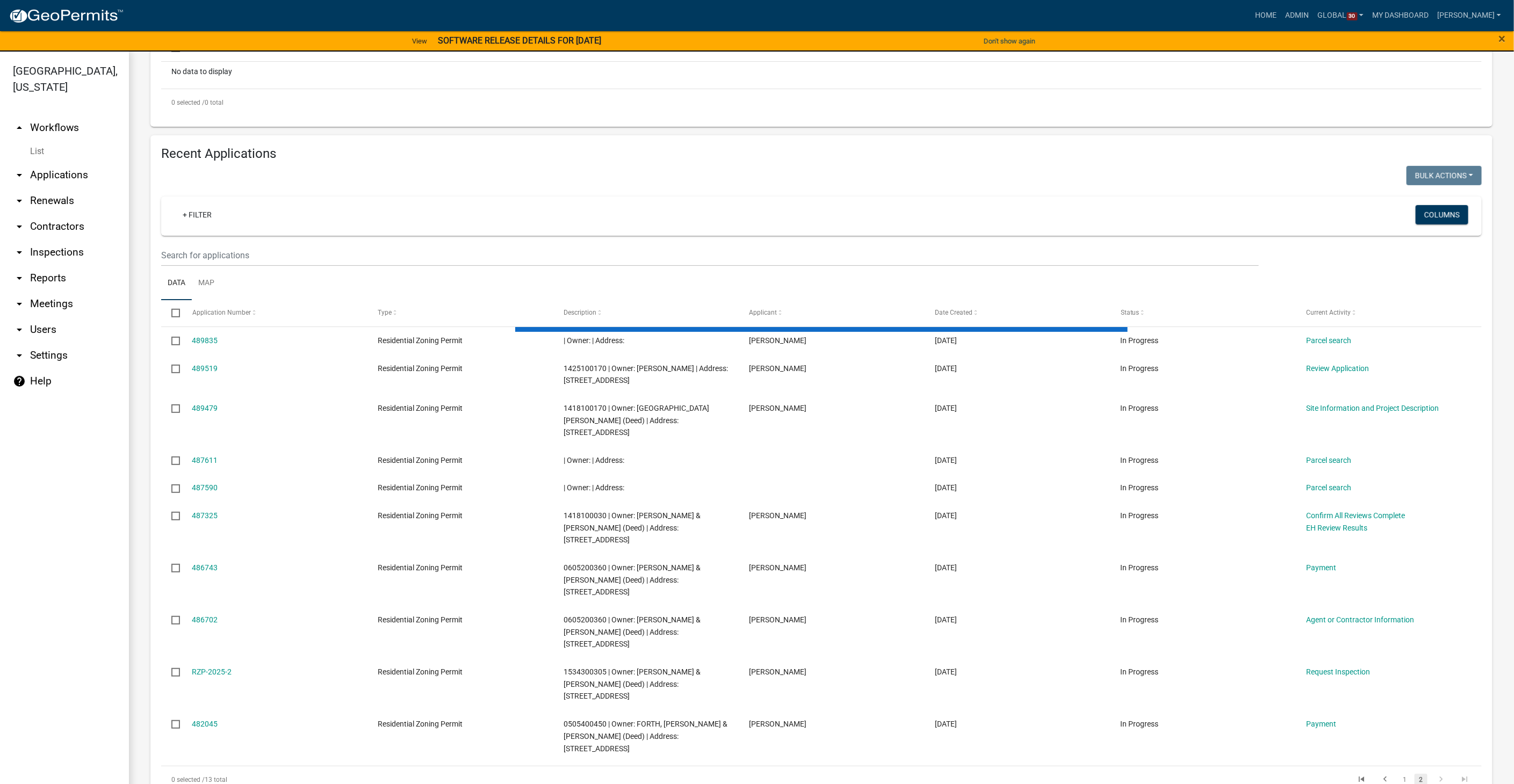
scroll to position [38, 0]
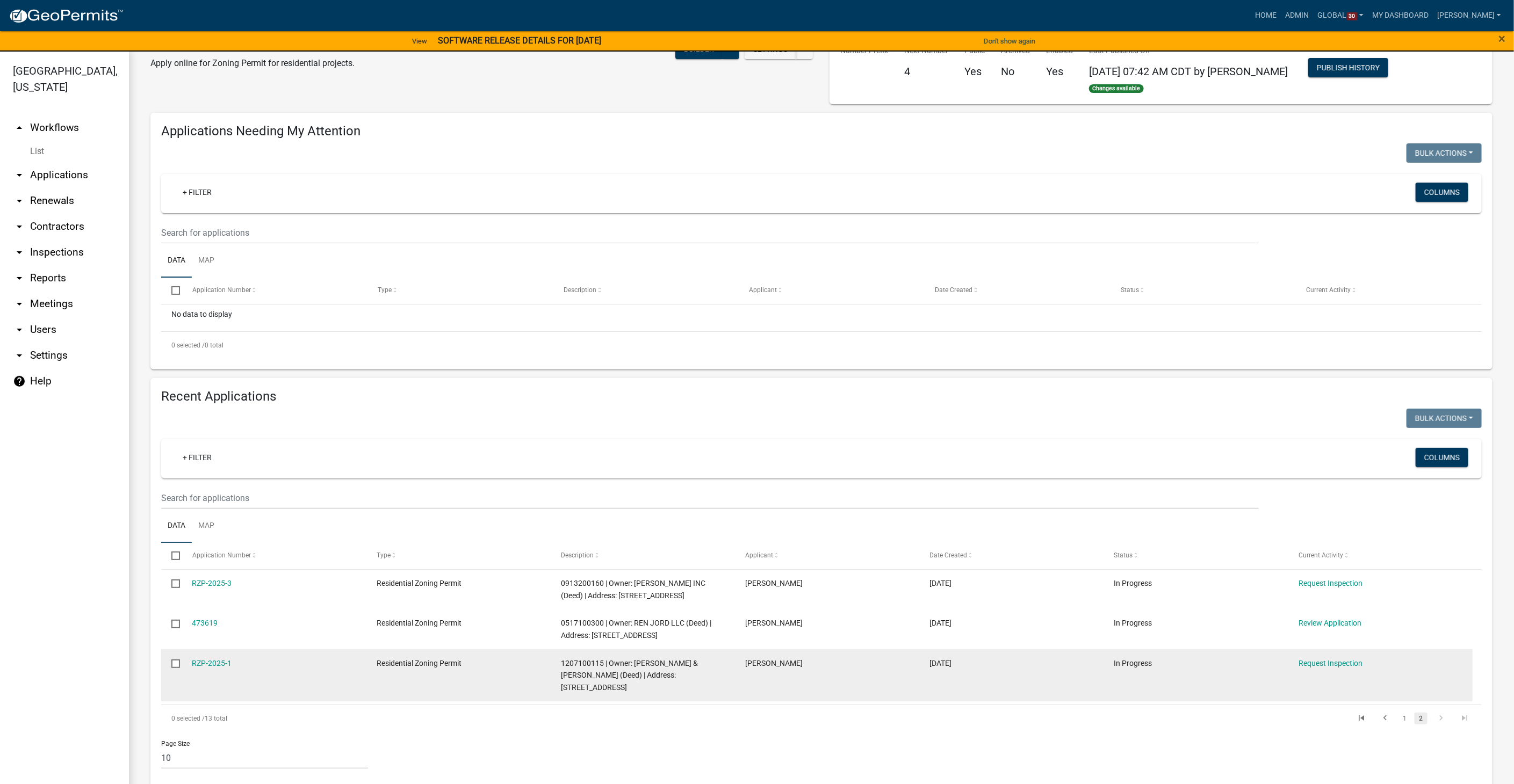
click at [177, 664] on input "checkbox" at bounding box center [175, 663] width 7 height 7
checkbox input "true"
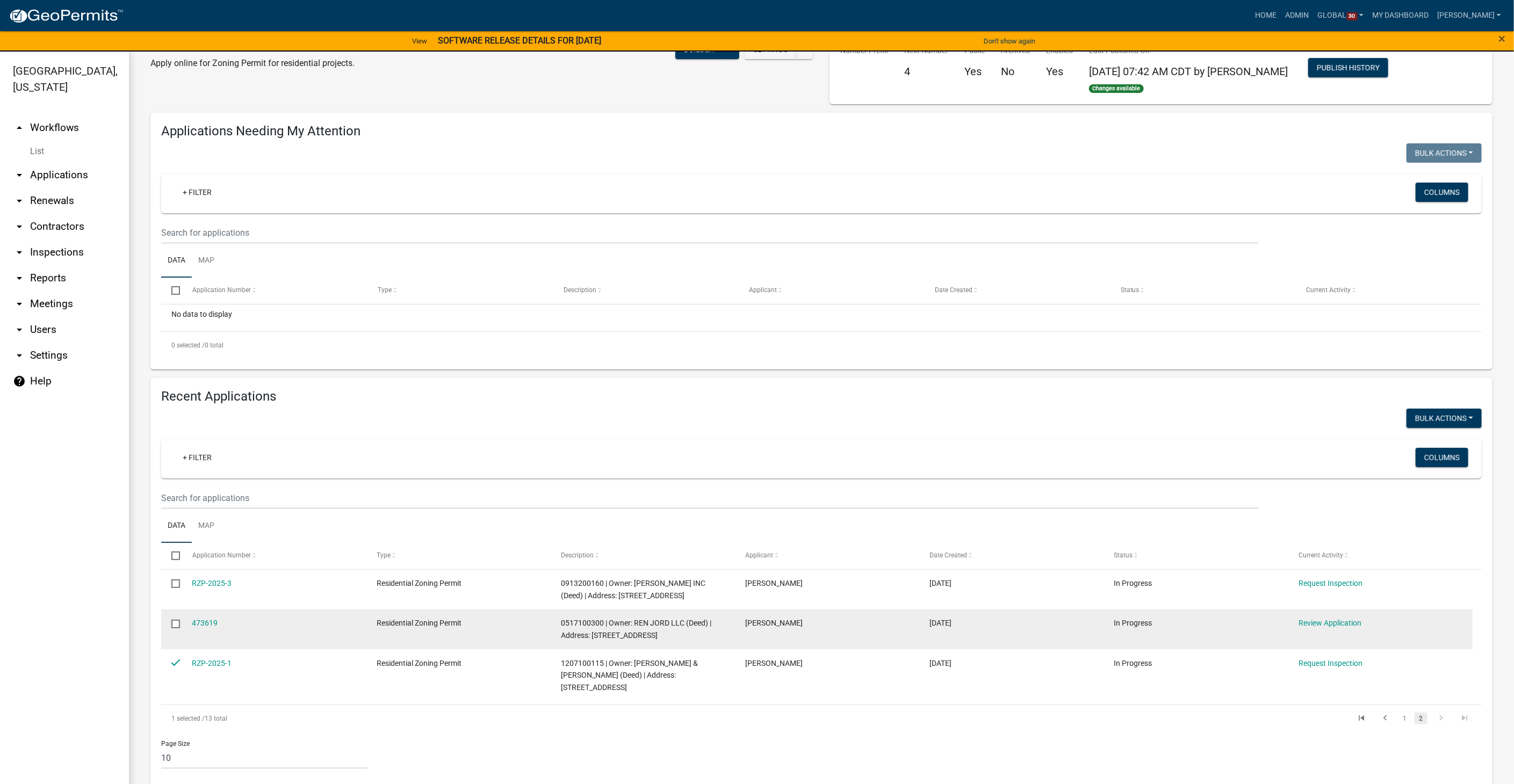
drag, startPoint x: 171, startPoint y: 626, endPoint x: 171, endPoint y: 611, distance: 15.0
click at [171, 623] on input "checkbox" at bounding box center [175, 623] width 7 height 7
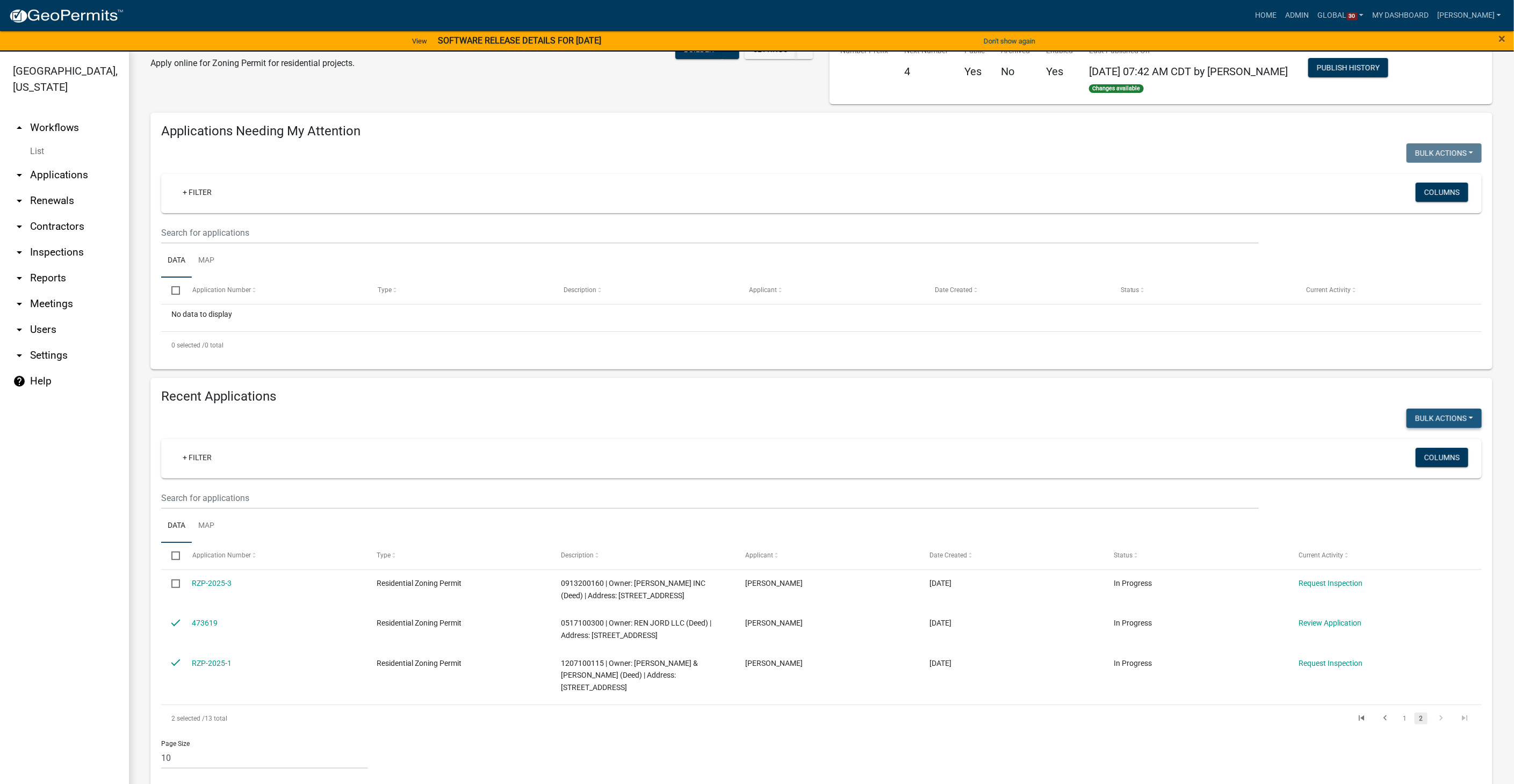
click at [1456, 412] on button "Bulk Actions" at bounding box center [1444, 418] width 75 height 19
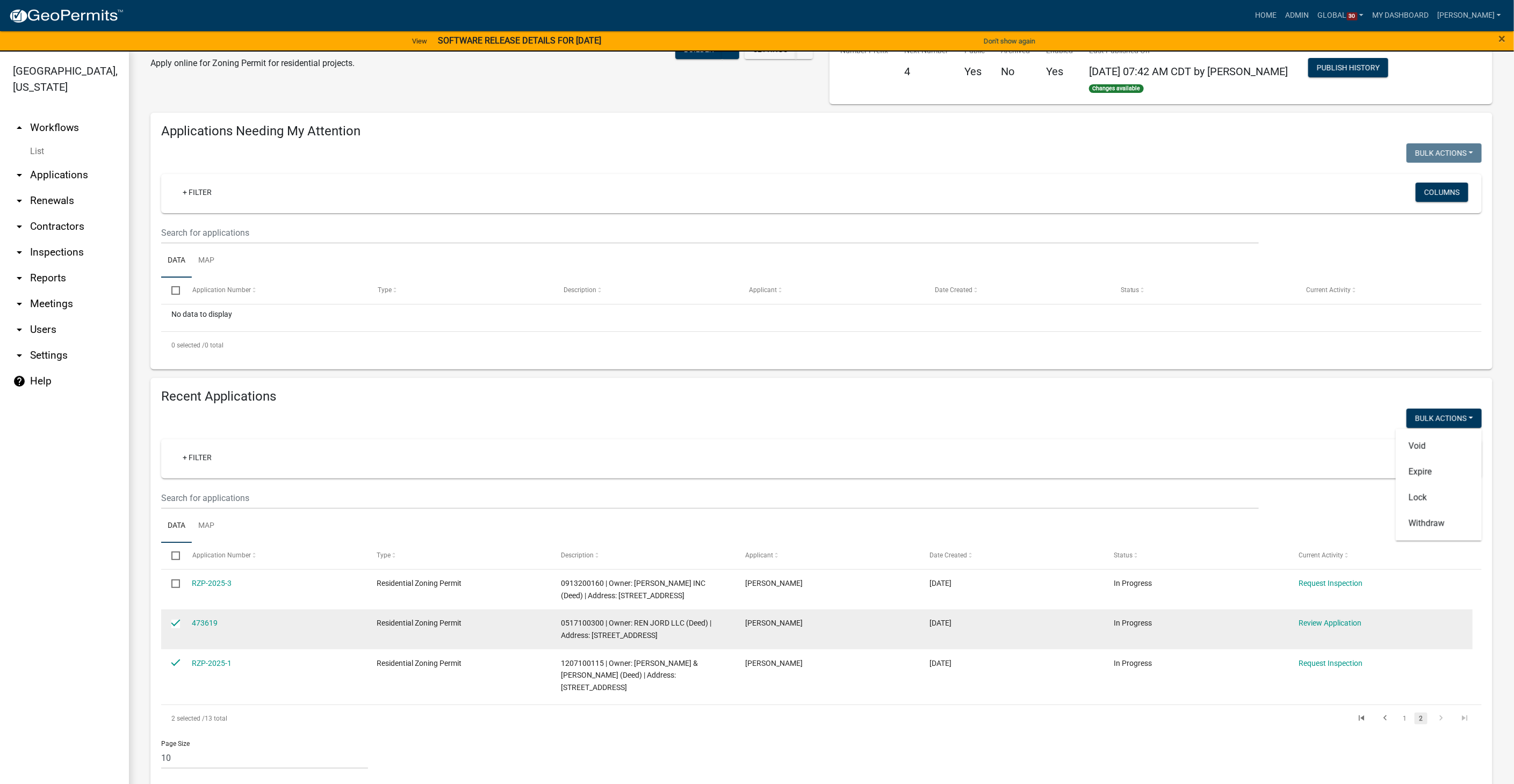
click at [178, 626] on input "checkbox" at bounding box center [175, 623] width 7 height 7
checkbox input "false"
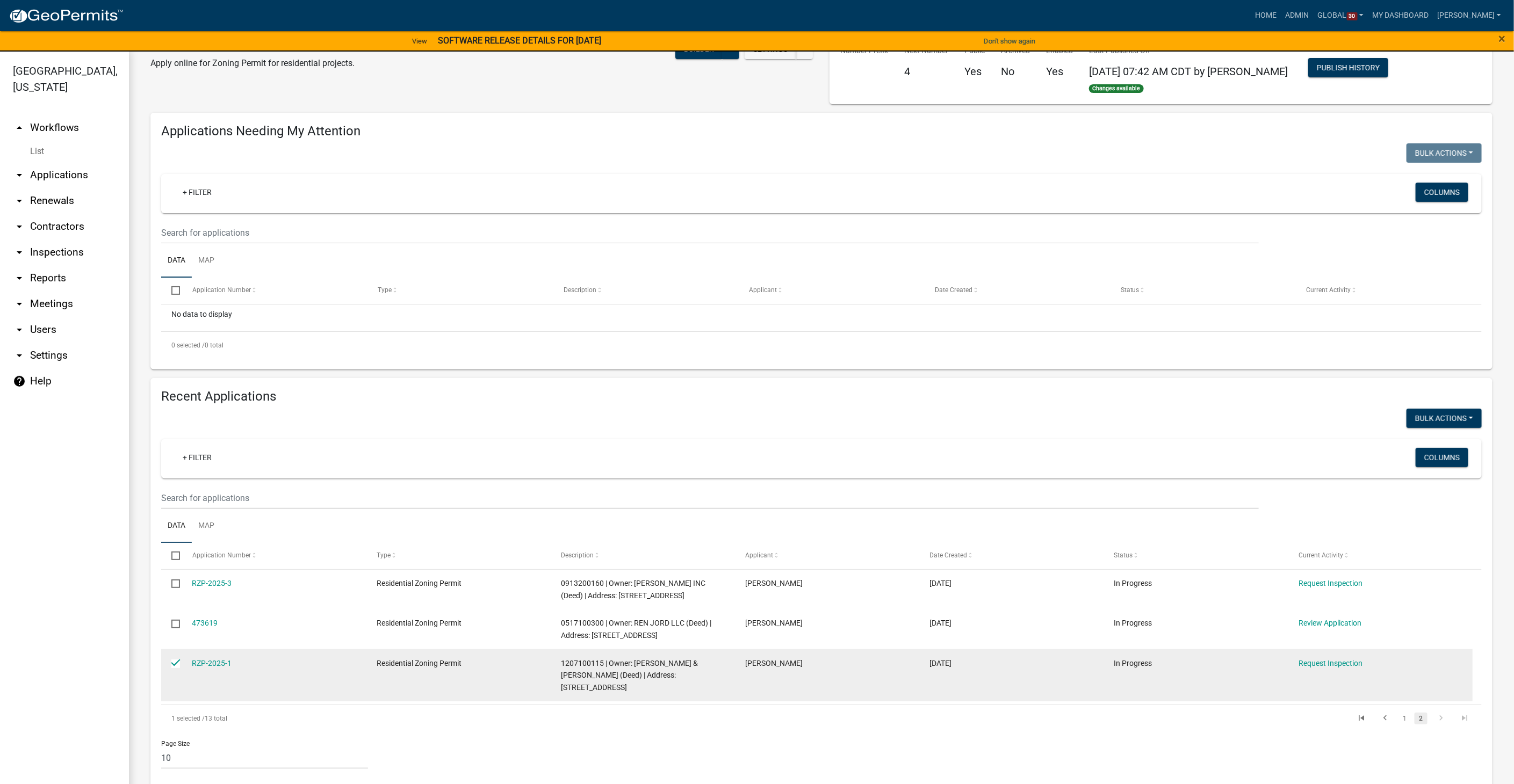
click at [173, 661] on input "checkbox" at bounding box center [175, 663] width 7 height 7
checkbox input "false"
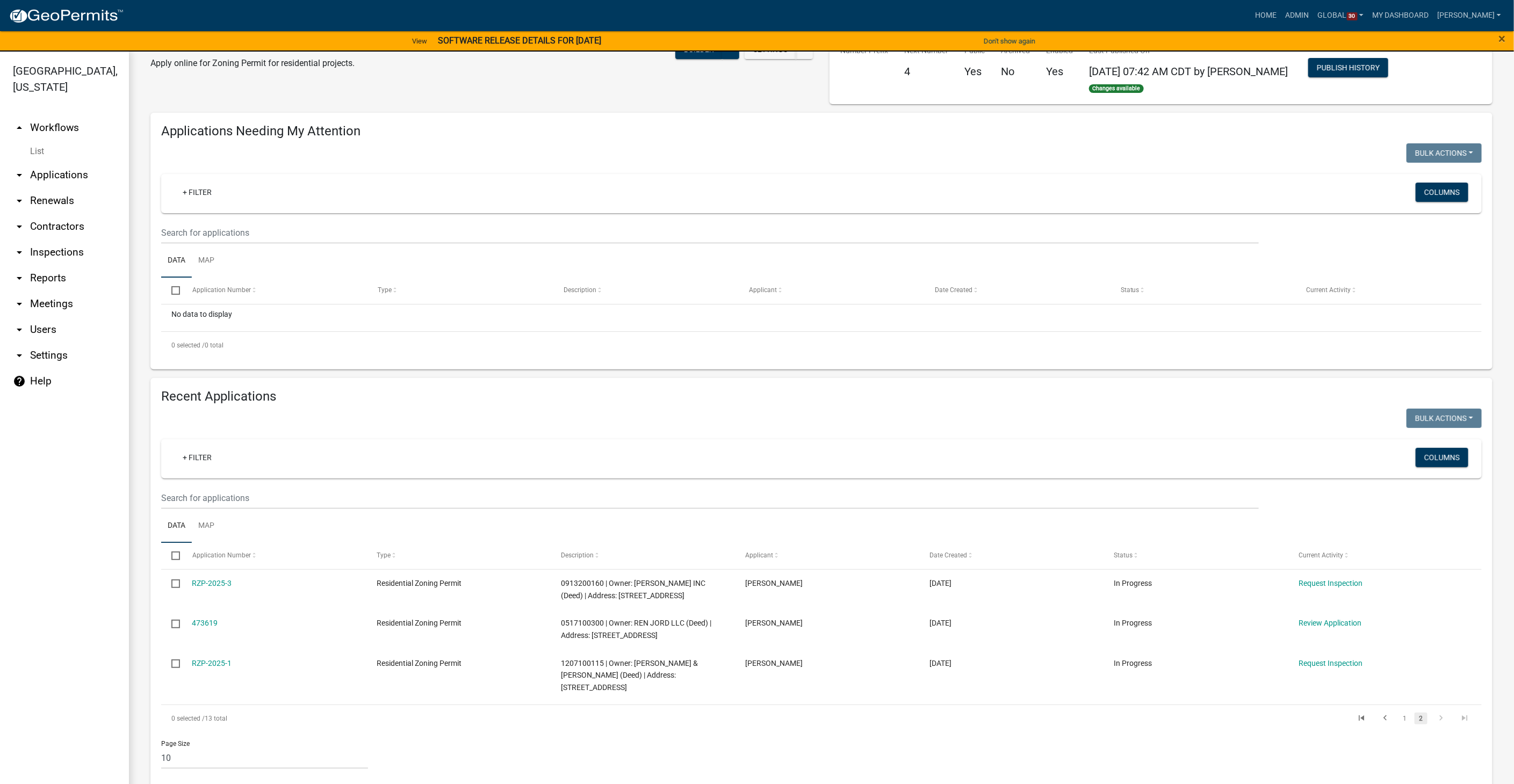
click at [46, 162] on link "arrow_drop_down Applications" at bounding box center [64, 175] width 129 height 26
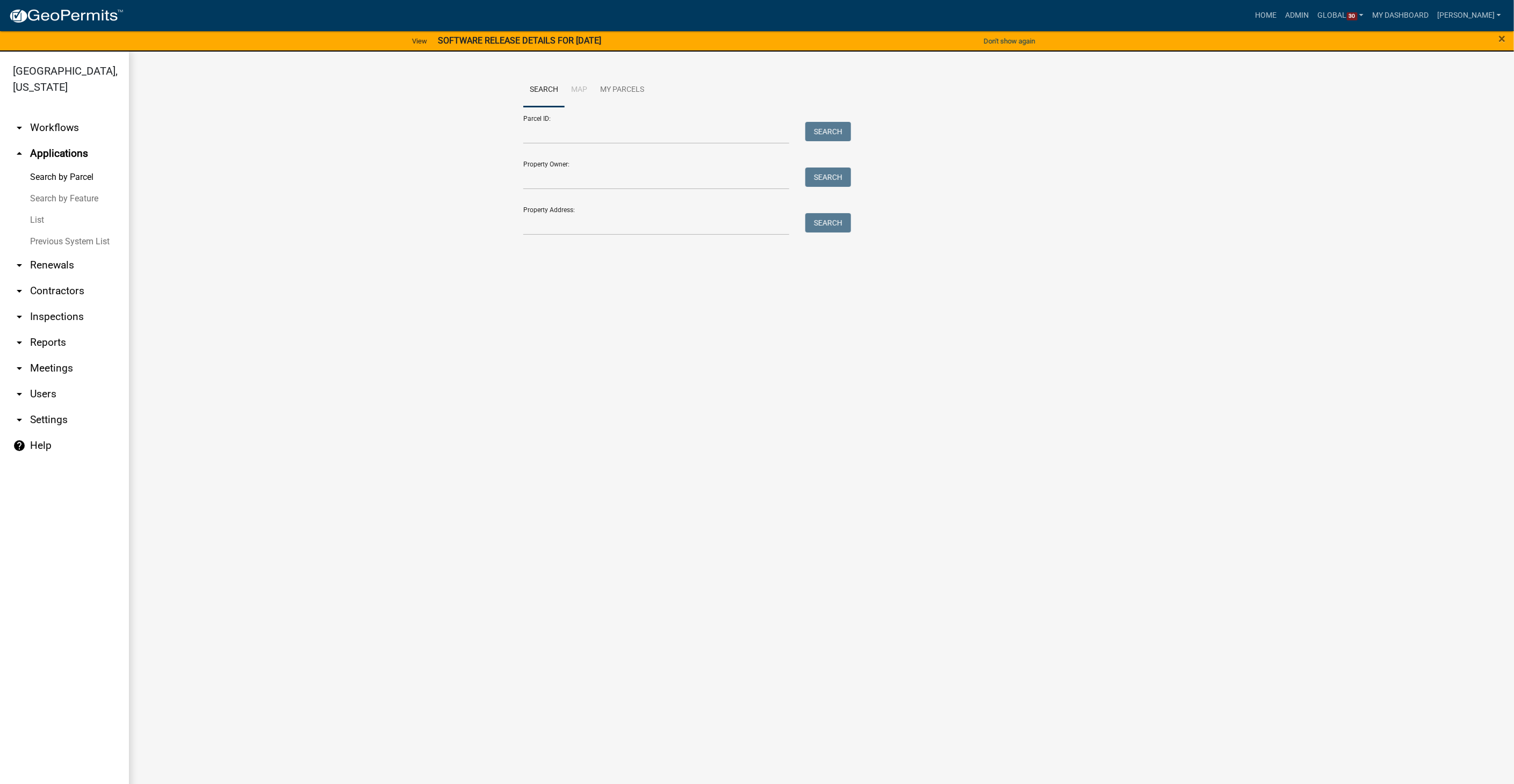
click at [31, 209] on link "List" at bounding box center [64, 220] width 129 height 21
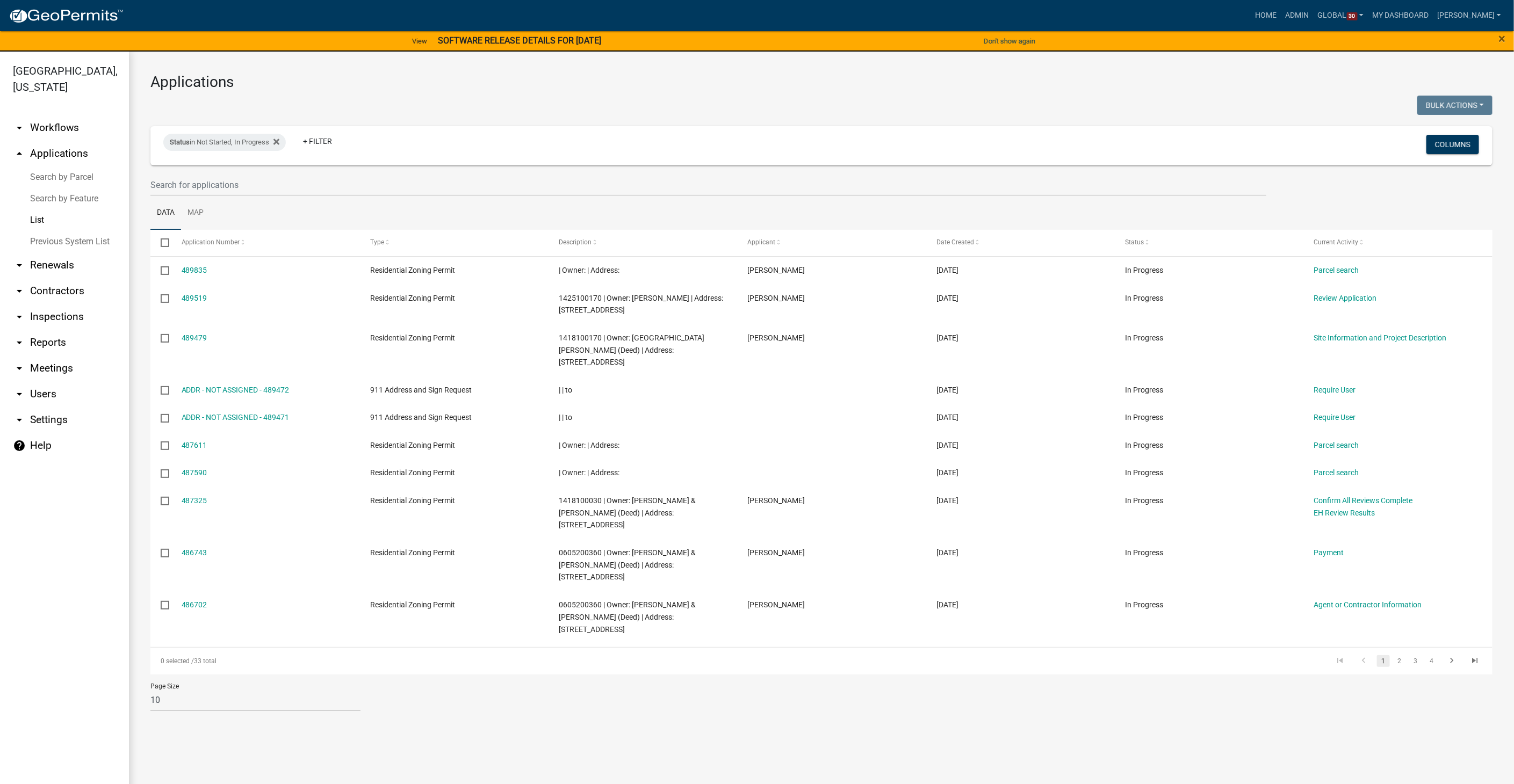
click at [48, 115] on link "arrow_drop_down Workflows" at bounding box center [64, 128] width 129 height 26
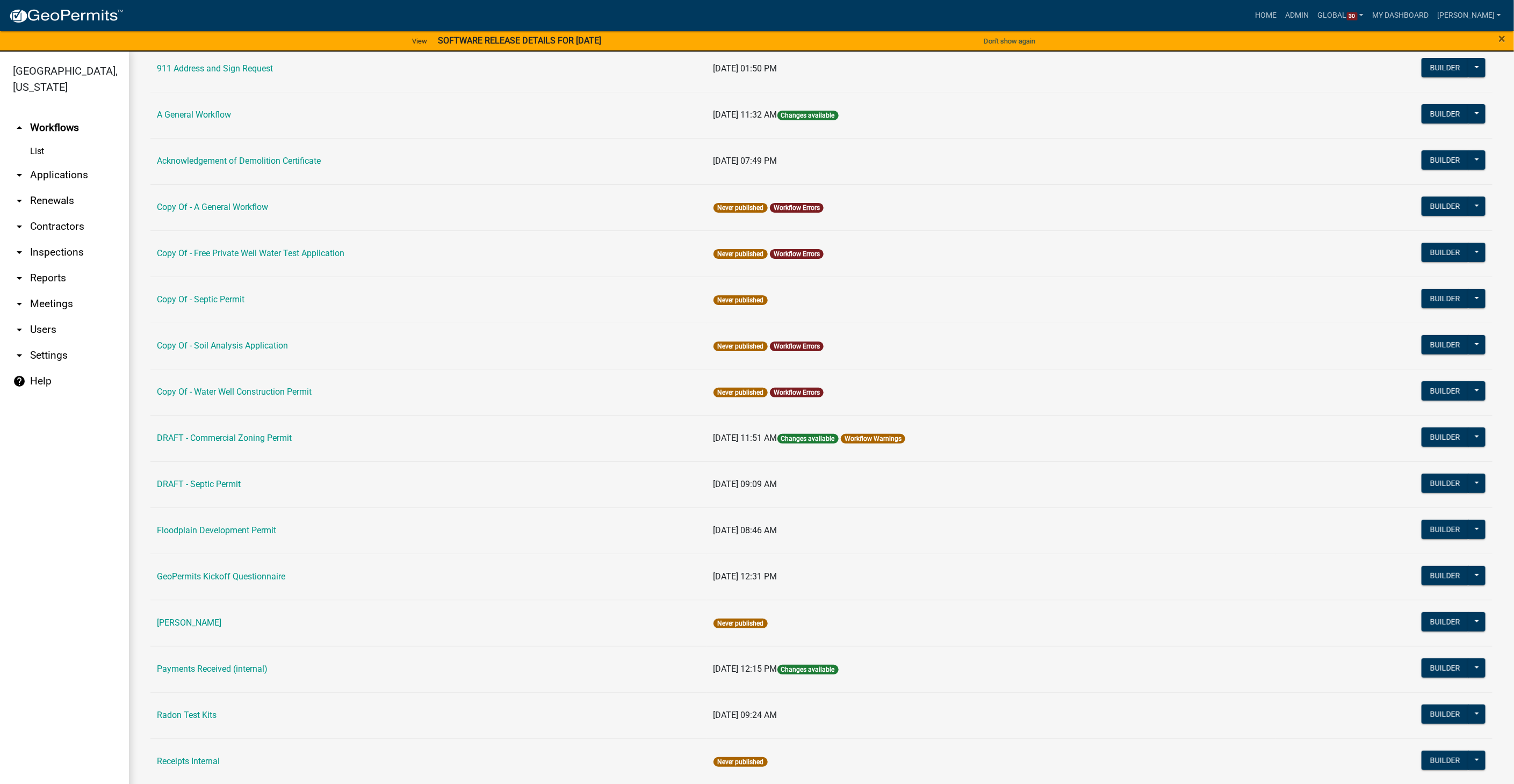
scroll to position [298, 0]
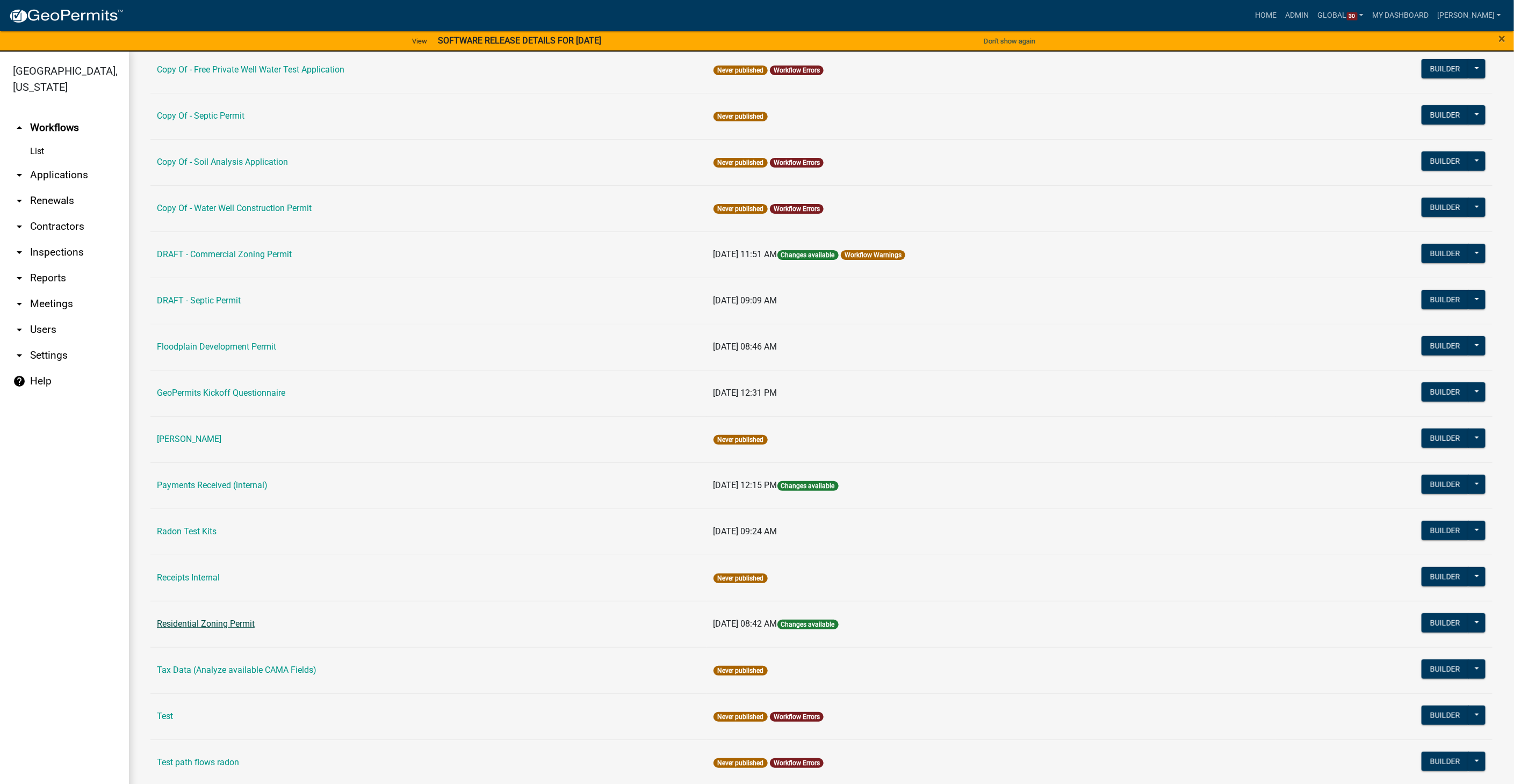
click at [204, 619] on link "Residential Zoning Permit" at bounding box center [205, 623] width 98 height 10
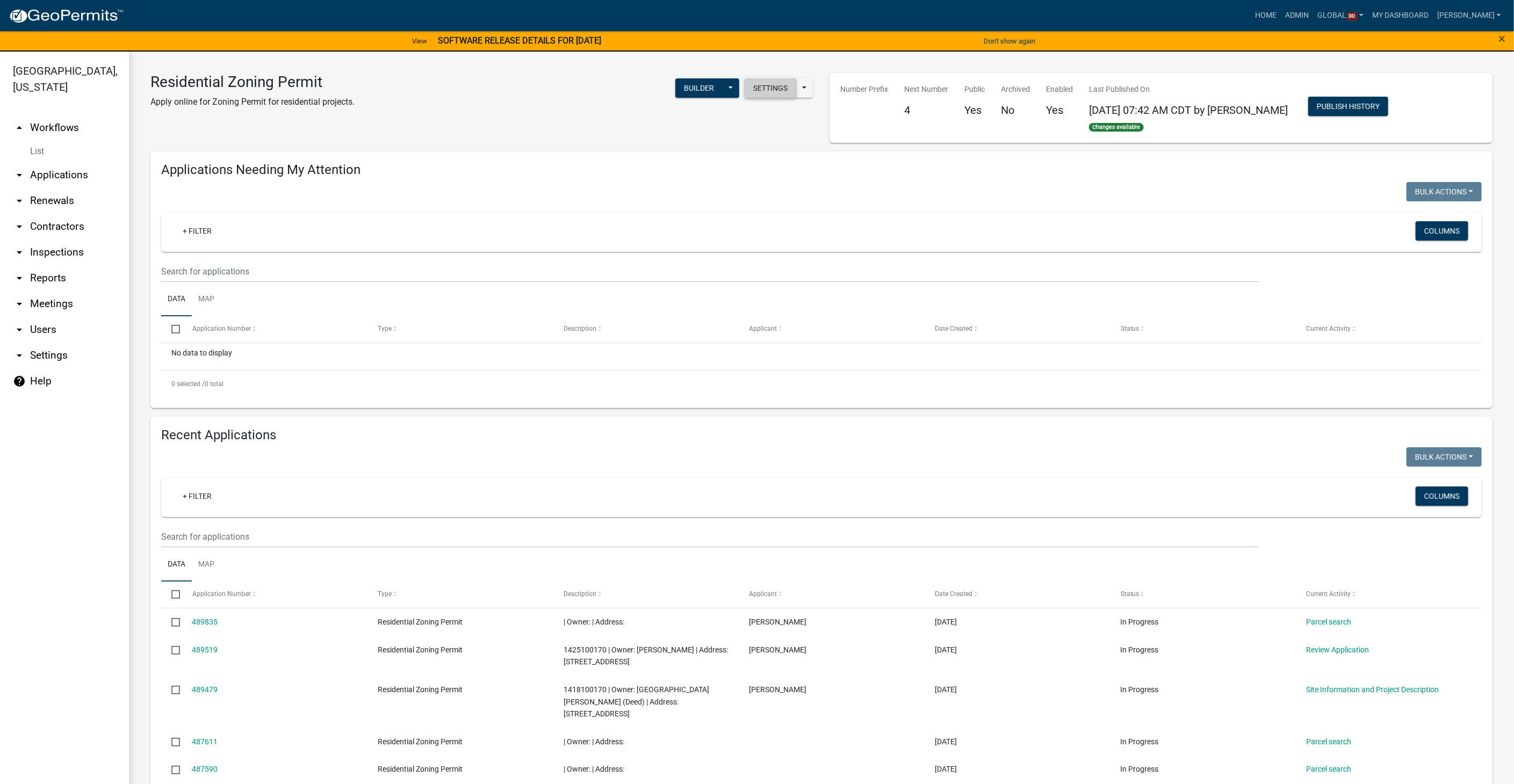
click at [754, 92] on button "Settings" at bounding box center [770, 88] width 51 height 19
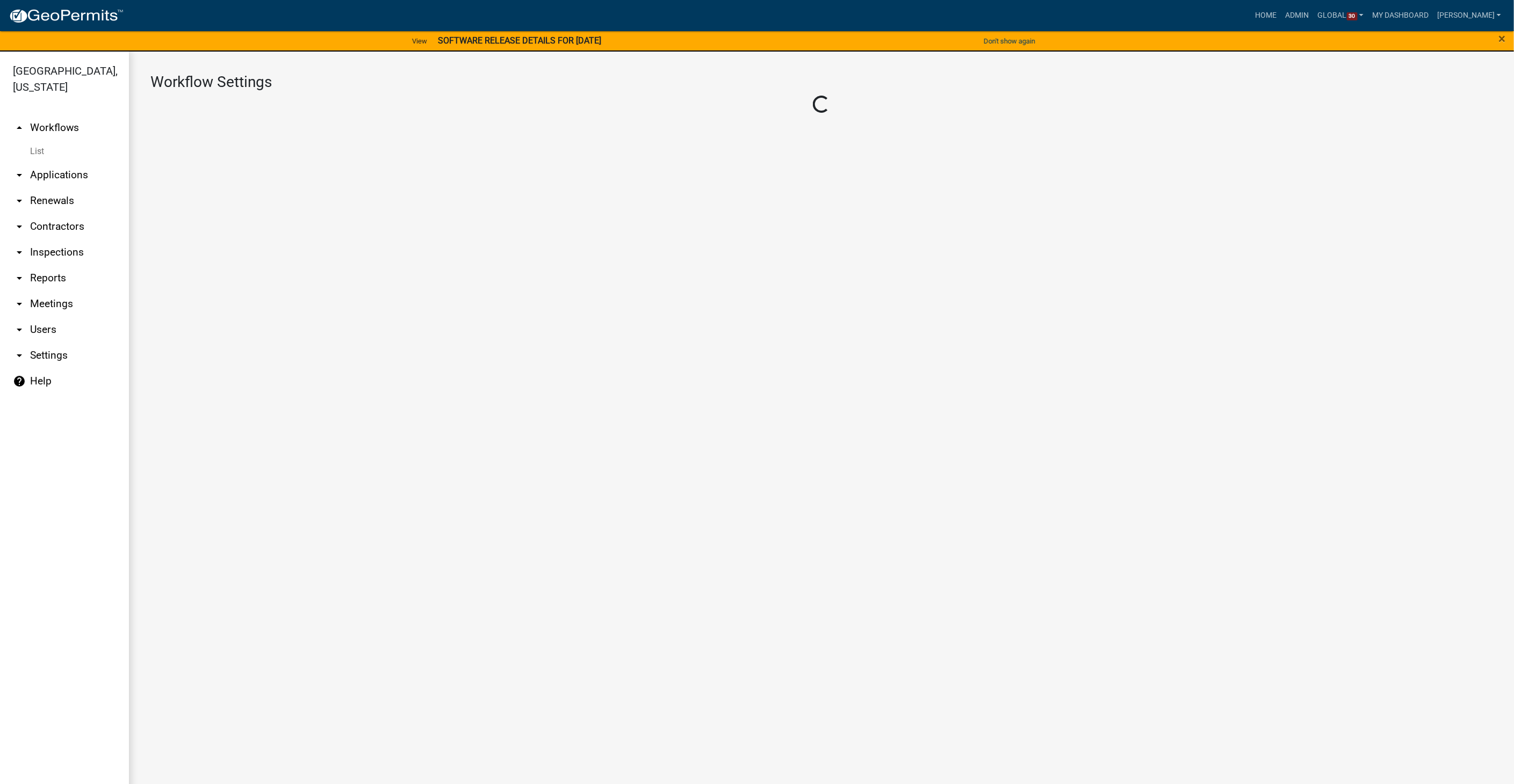
select select "1"
select select "adc093b3-95c1-4372-aa79-c705beae26eb"
select select "1d7849c7-47d0-45c1-bb15-b11de66ef8e1"
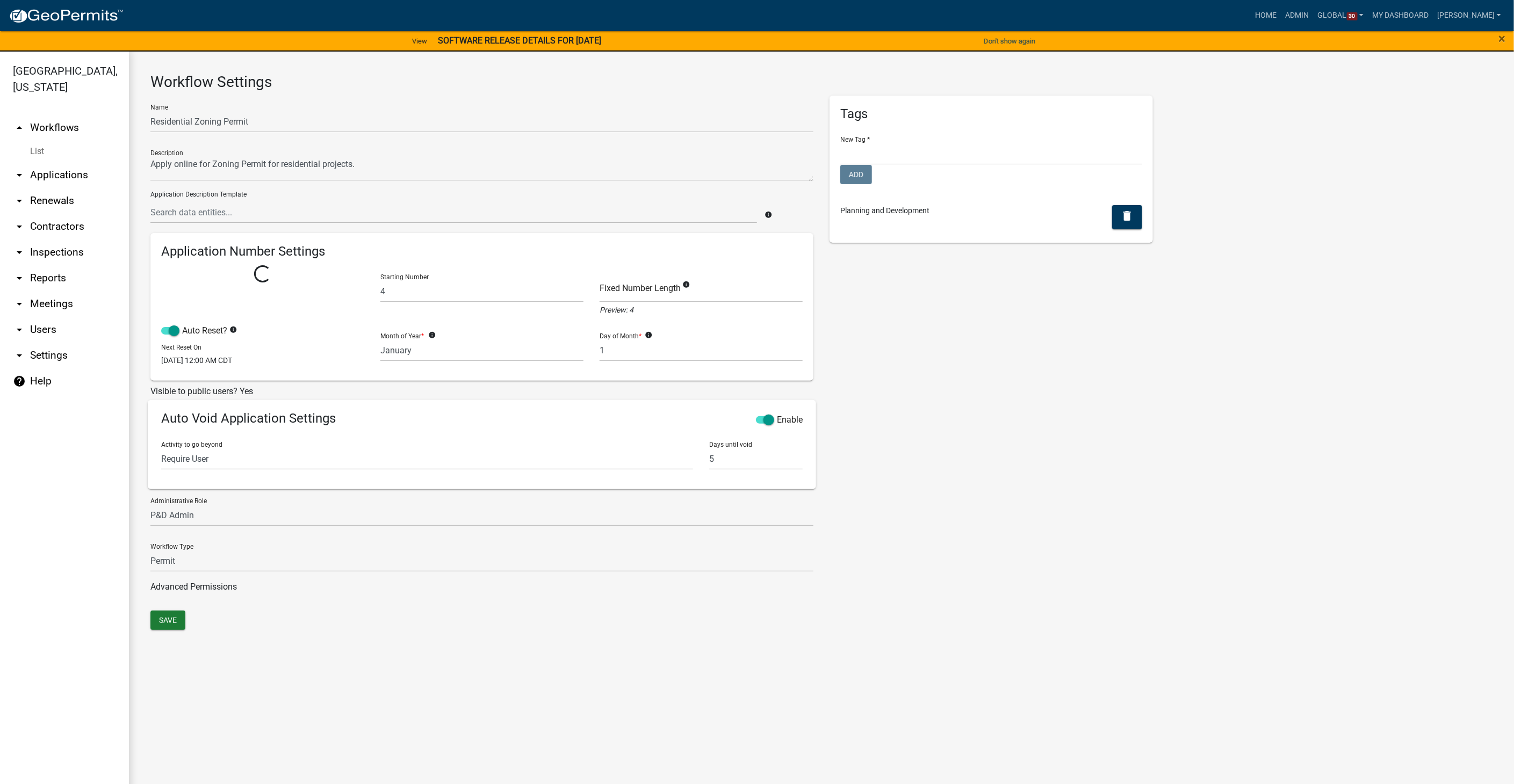
select select
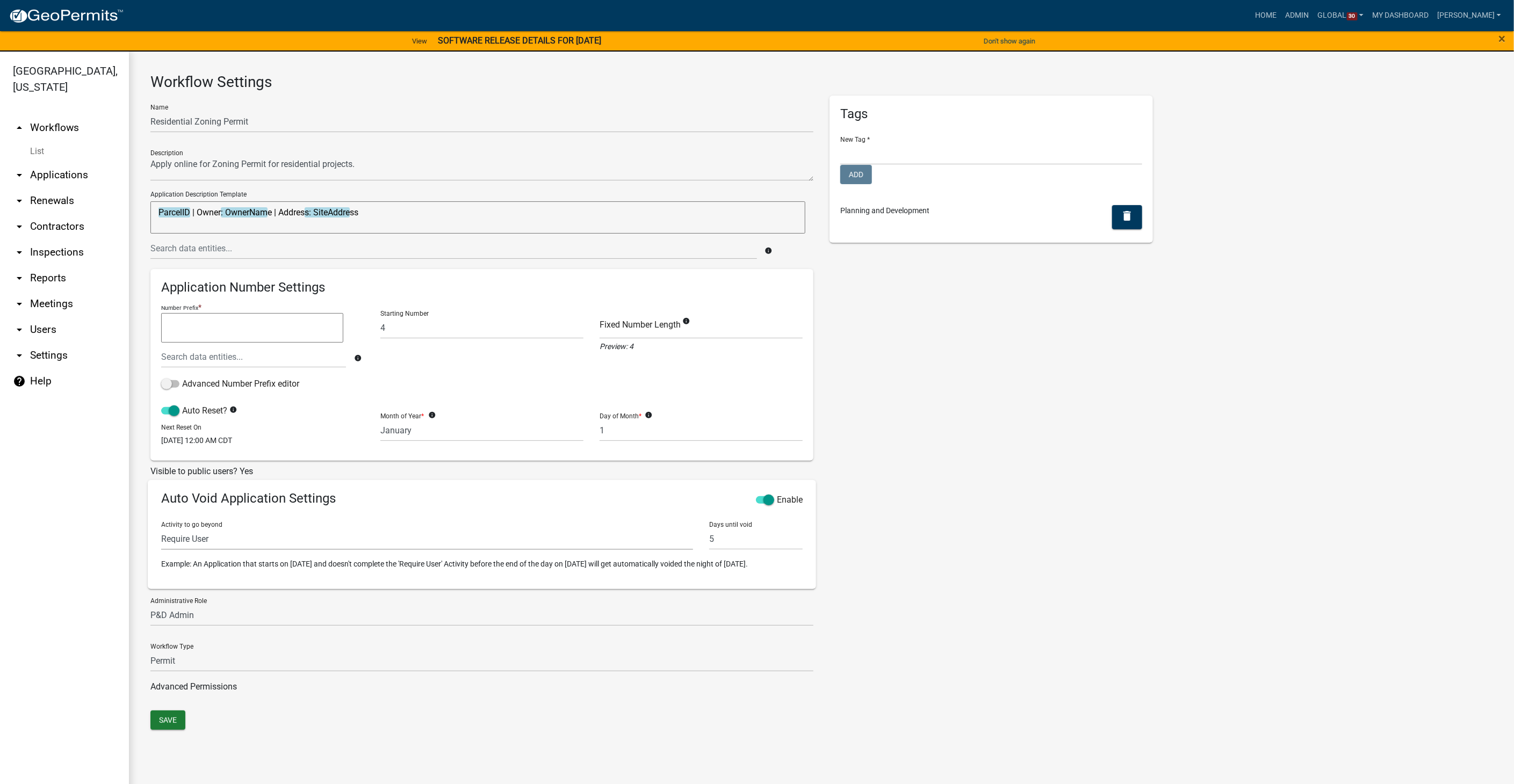
click at [210, 543] on select "Parcel search Require User Contact and Property Information Owner's Affidavit A…" at bounding box center [427, 538] width 532 height 22
click at [1092, 496] on div "Tags New Tag * Environmental Health Add Planning and Development delete" at bounding box center [991, 403] width 339 height 615
click at [41, 141] on link "List" at bounding box center [64, 151] width 129 height 21
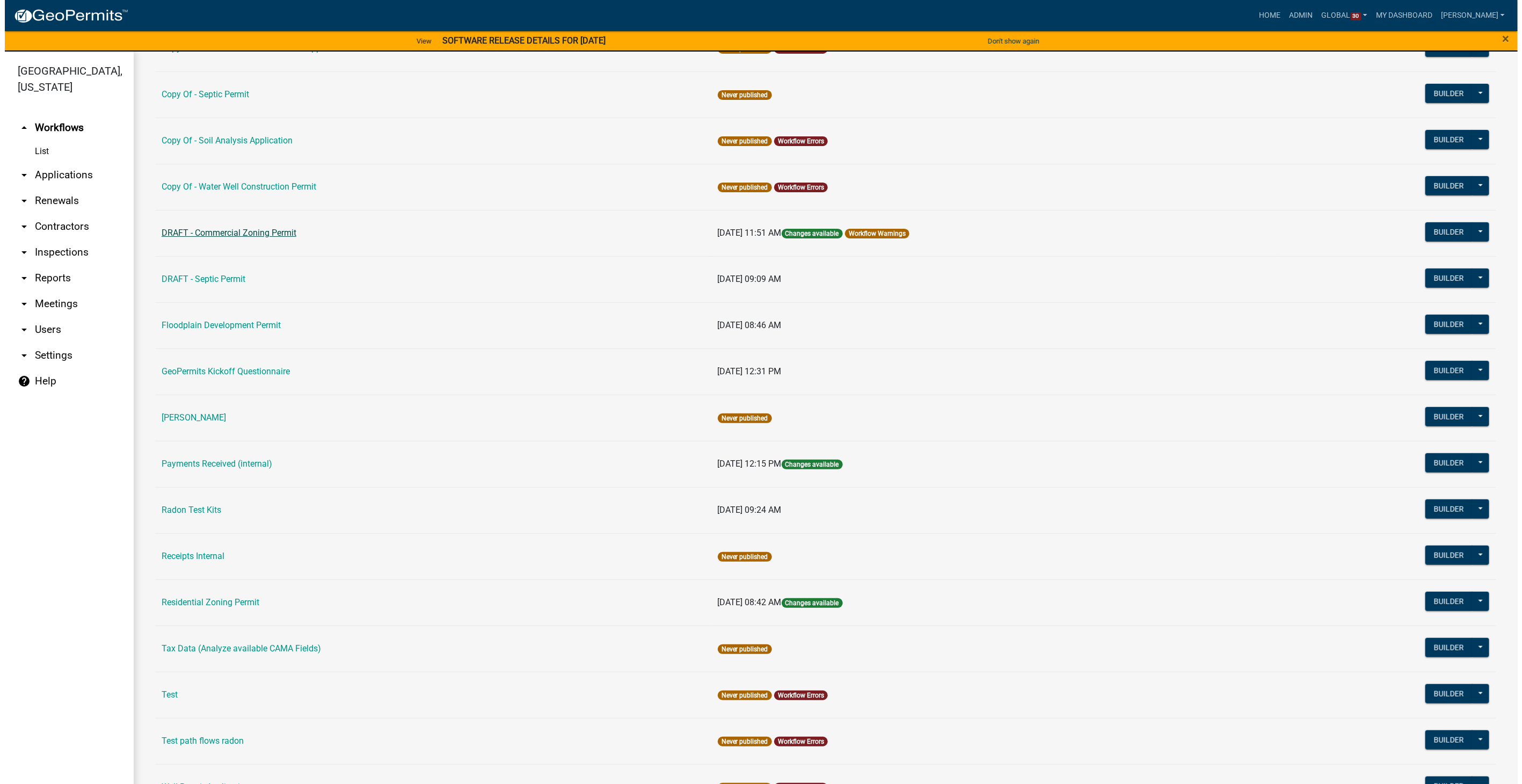
scroll to position [357, 0]
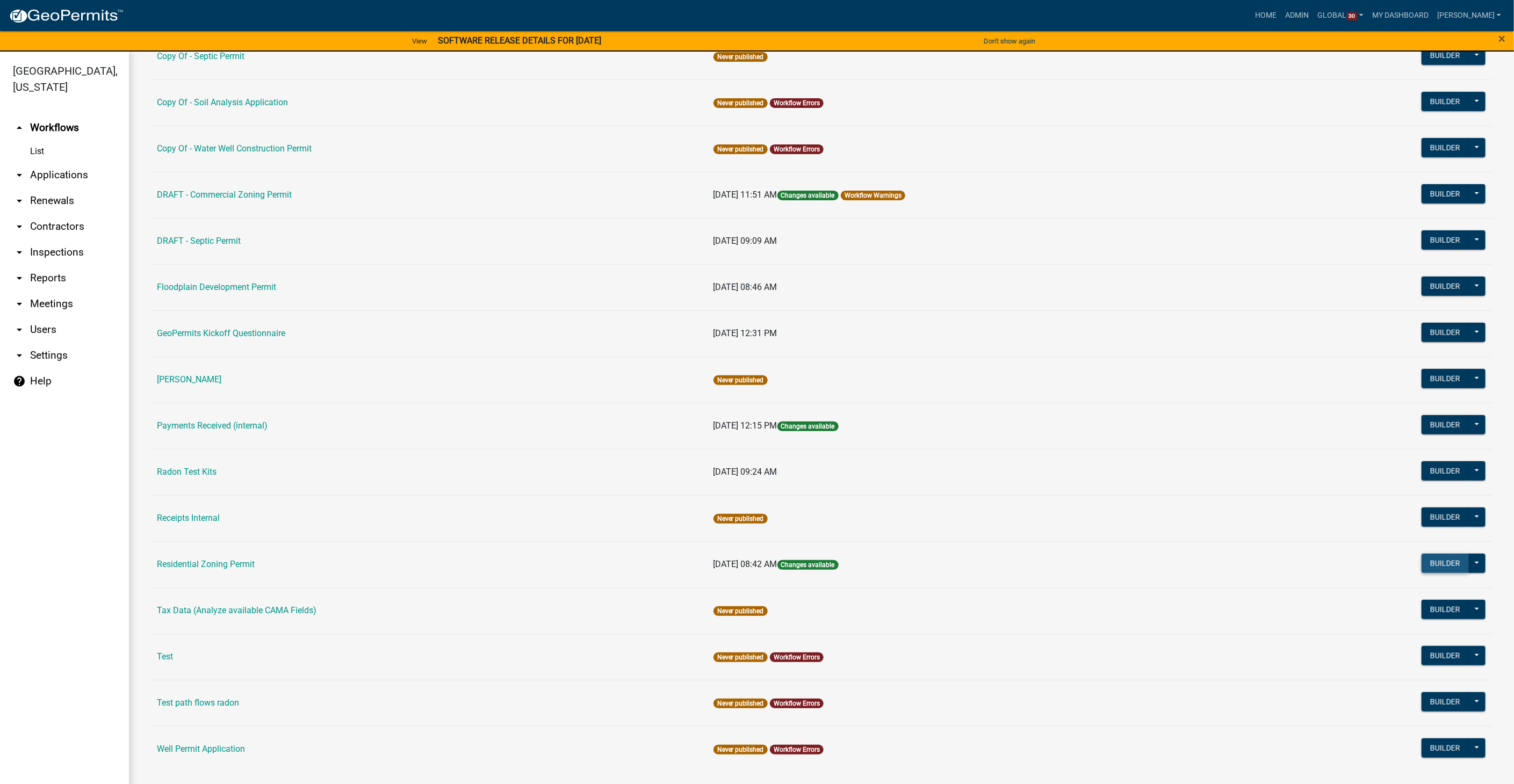
click at [1427, 558] on button "Builder" at bounding box center [1445, 563] width 47 height 19
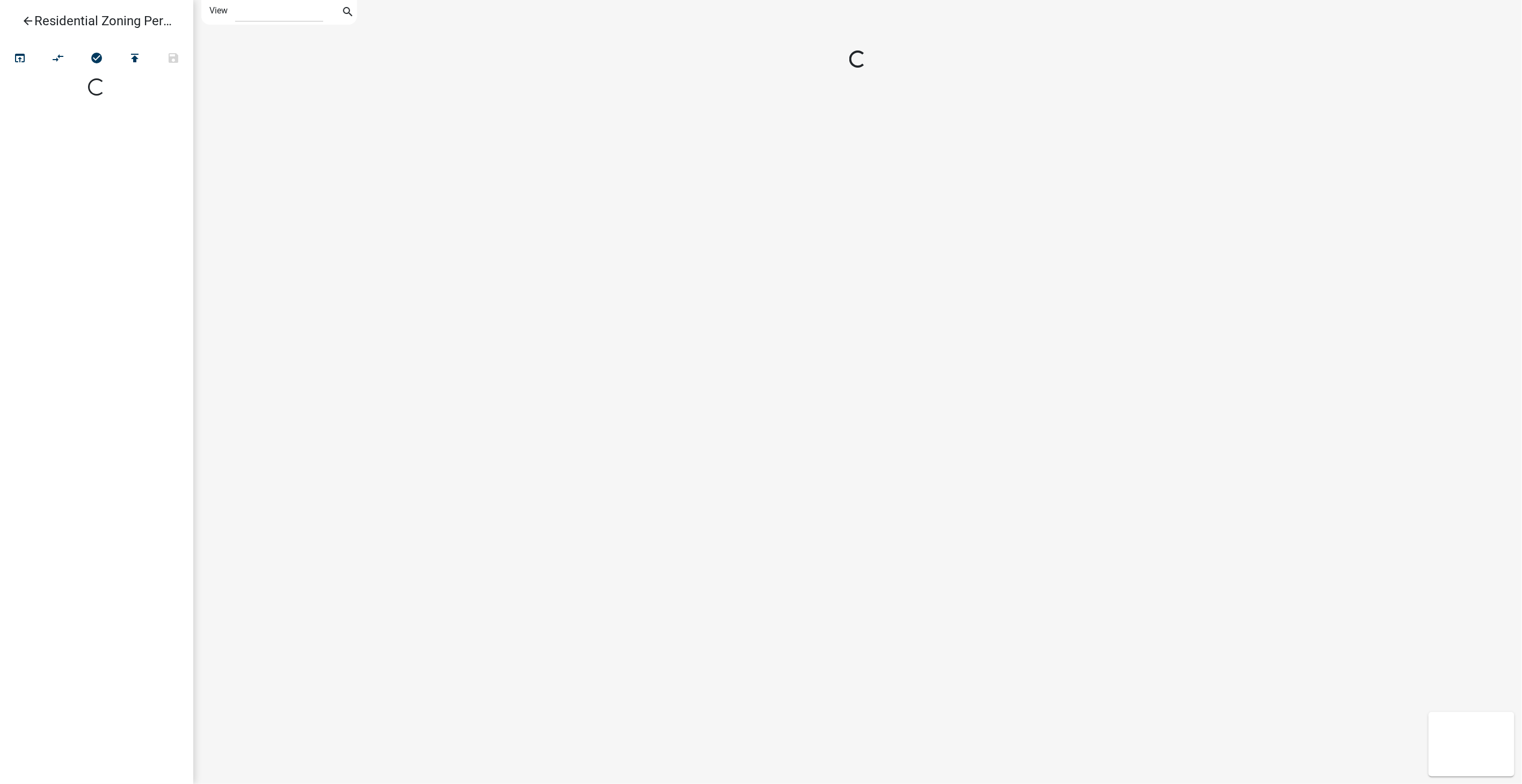
select select "1"
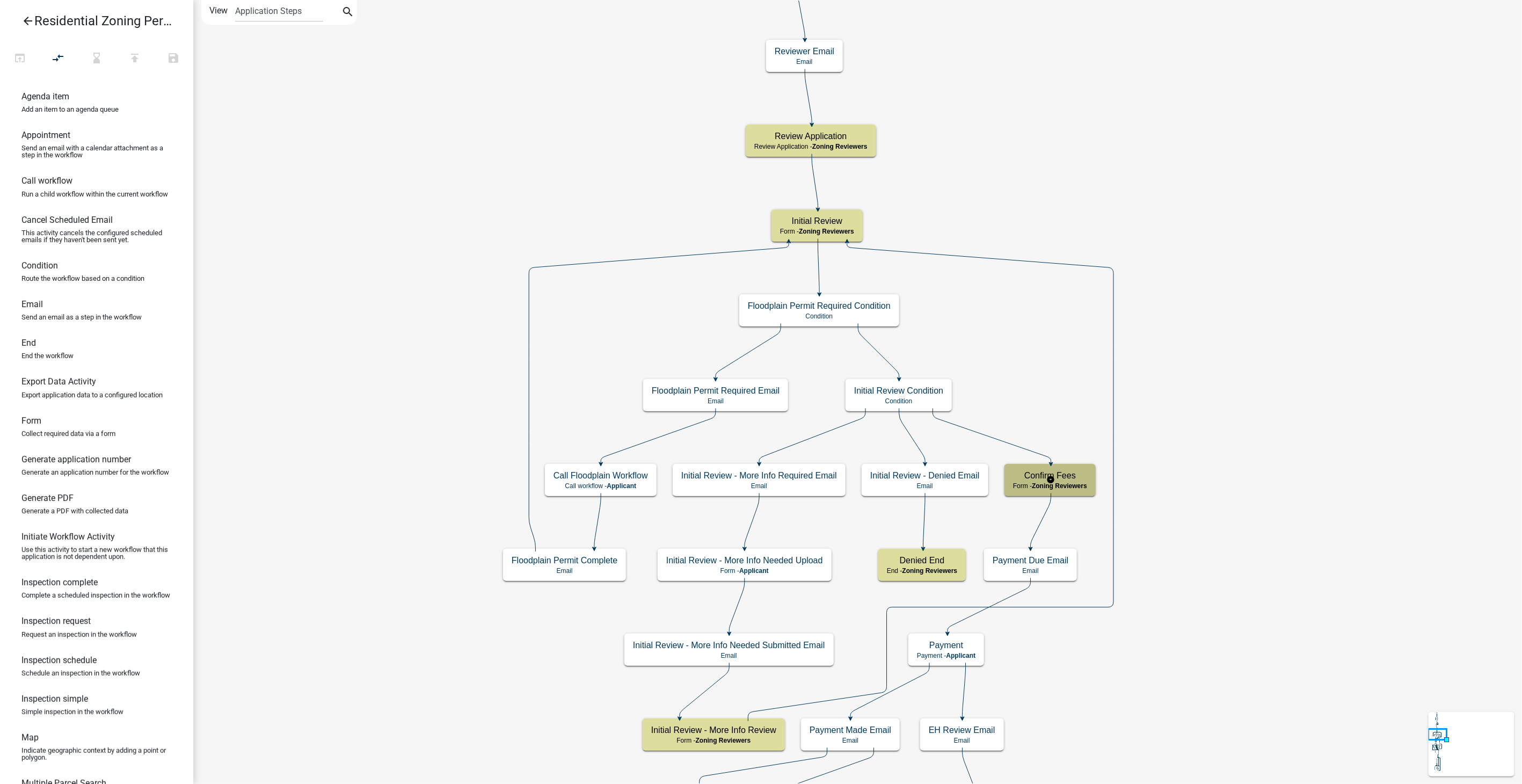
click at [1061, 480] on h5 "Confirm Fees" at bounding box center [1050, 475] width 74 height 10
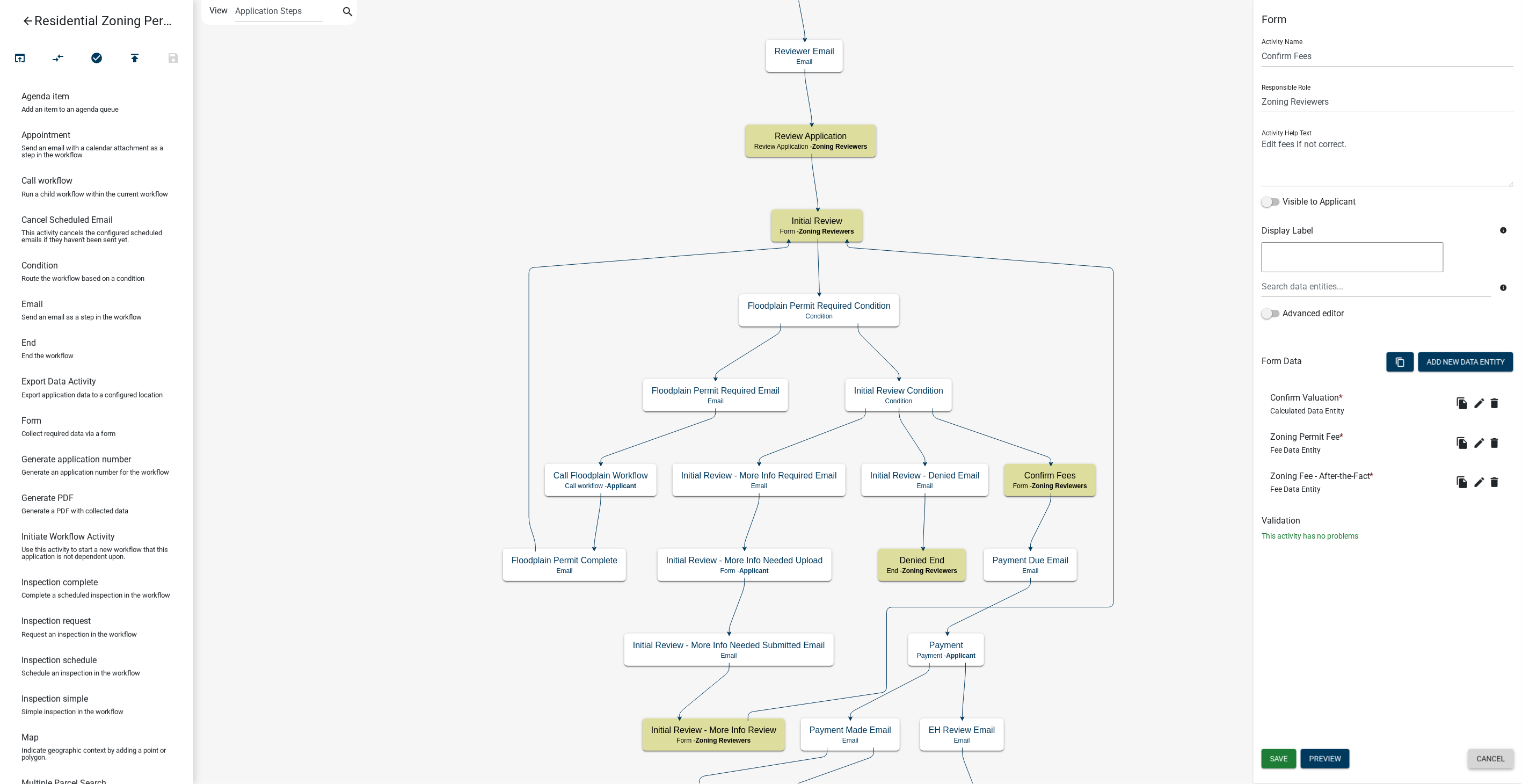
click at [1483, 759] on button "Cancel" at bounding box center [1491, 759] width 45 height 19
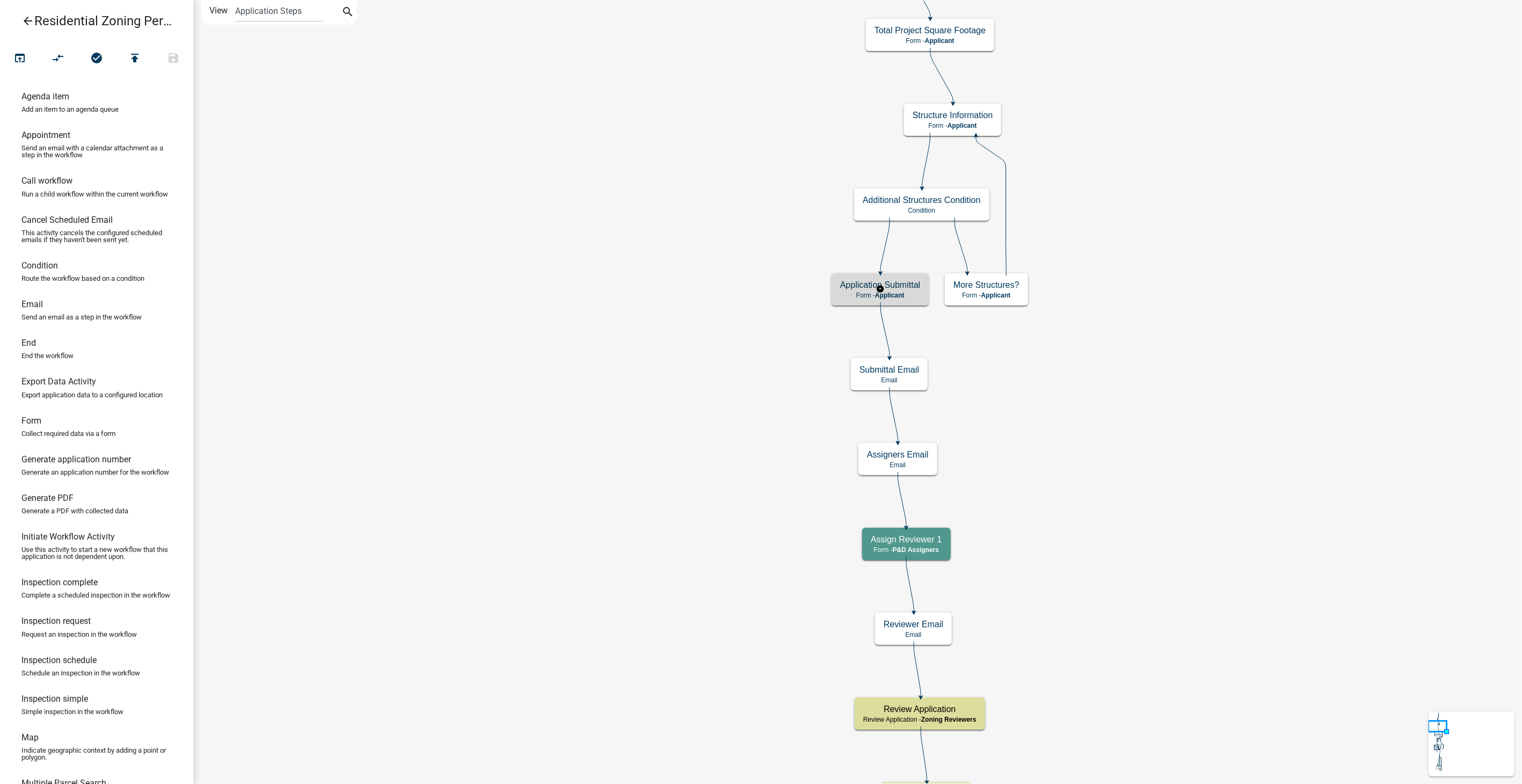
click at [912, 280] on h5 "Application Submittal" at bounding box center [880, 284] width 80 height 10
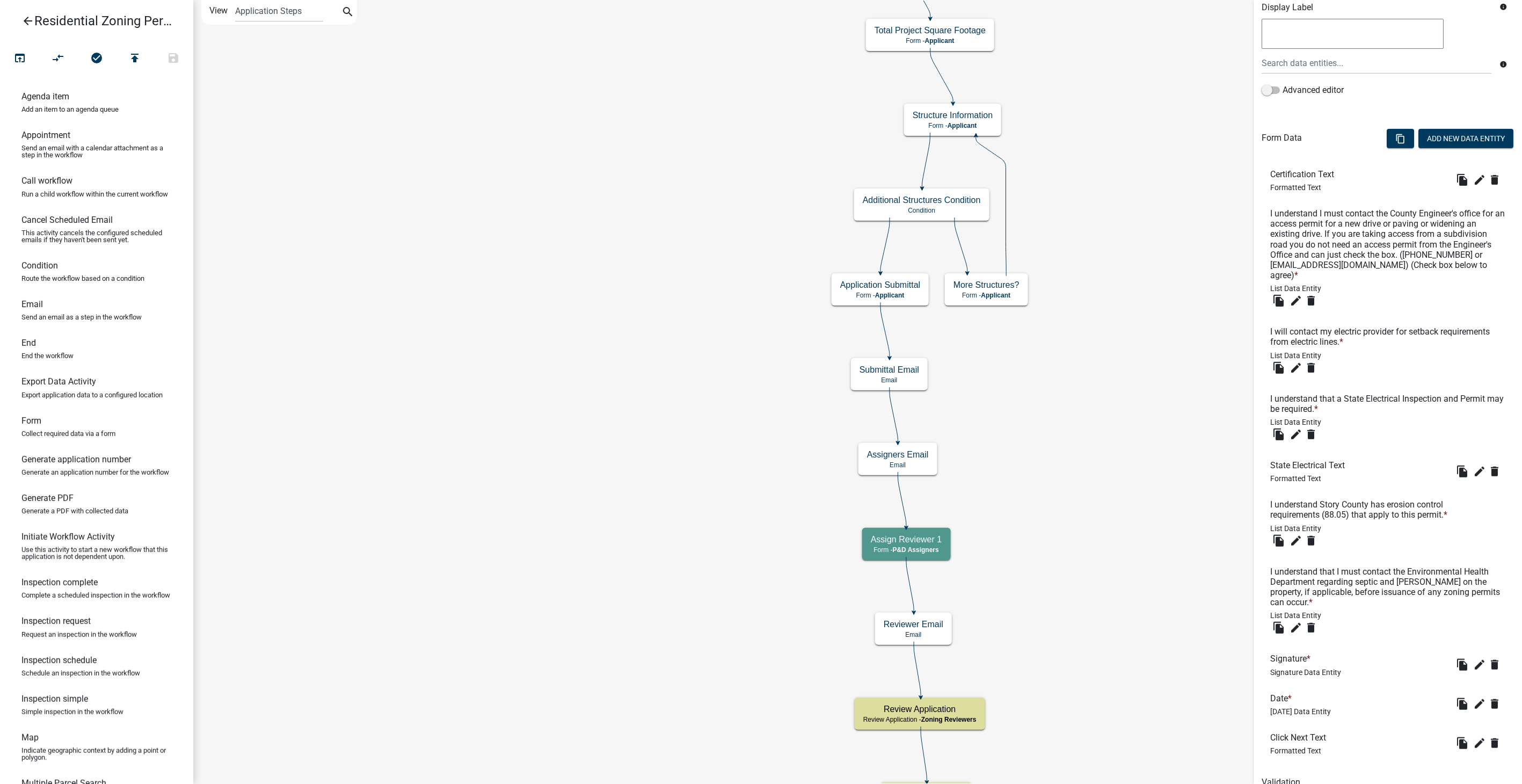
scroll to position [246, 0]
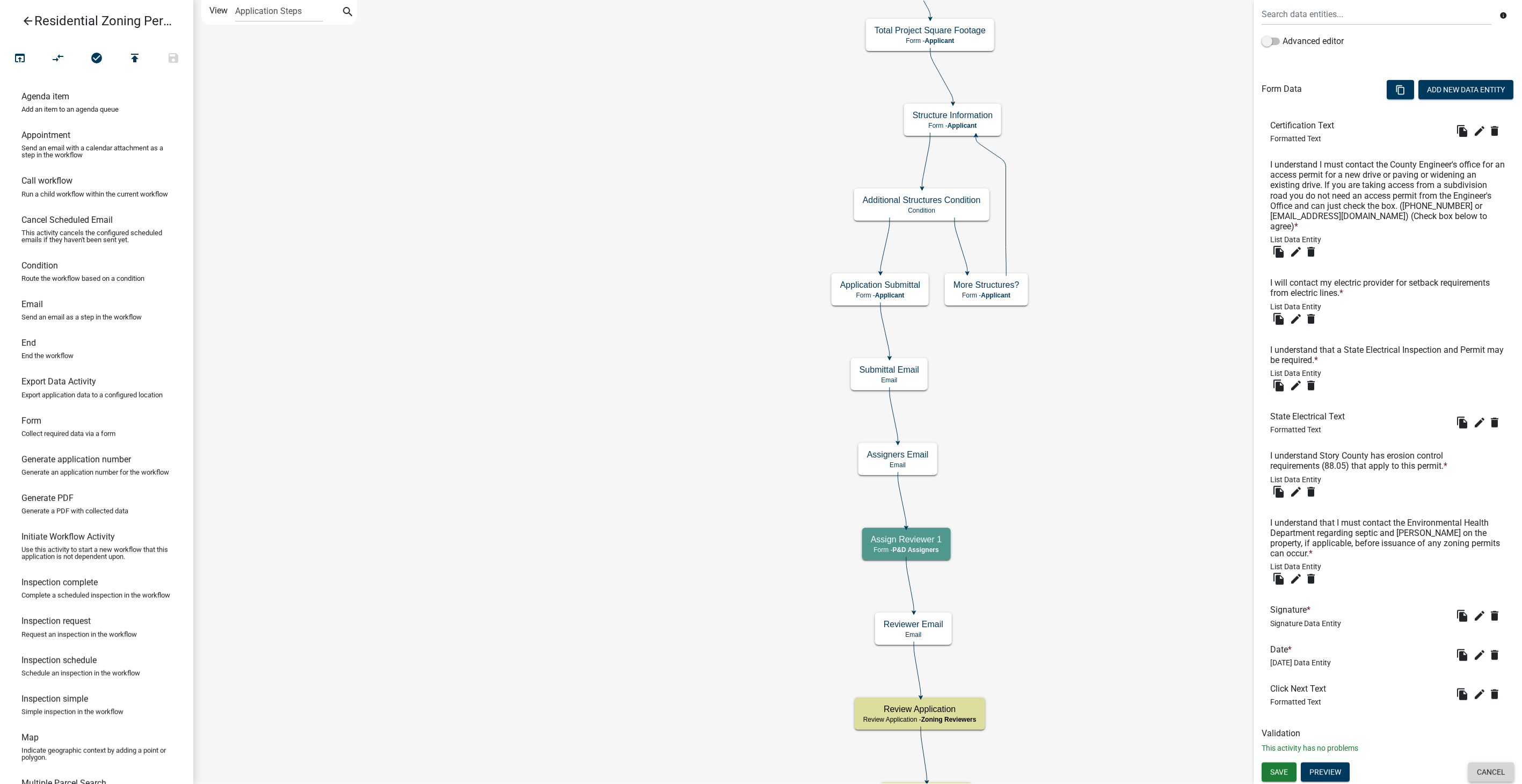
click at [1480, 774] on button "Cancel" at bounding box center [1491, 772] width 45 height 19
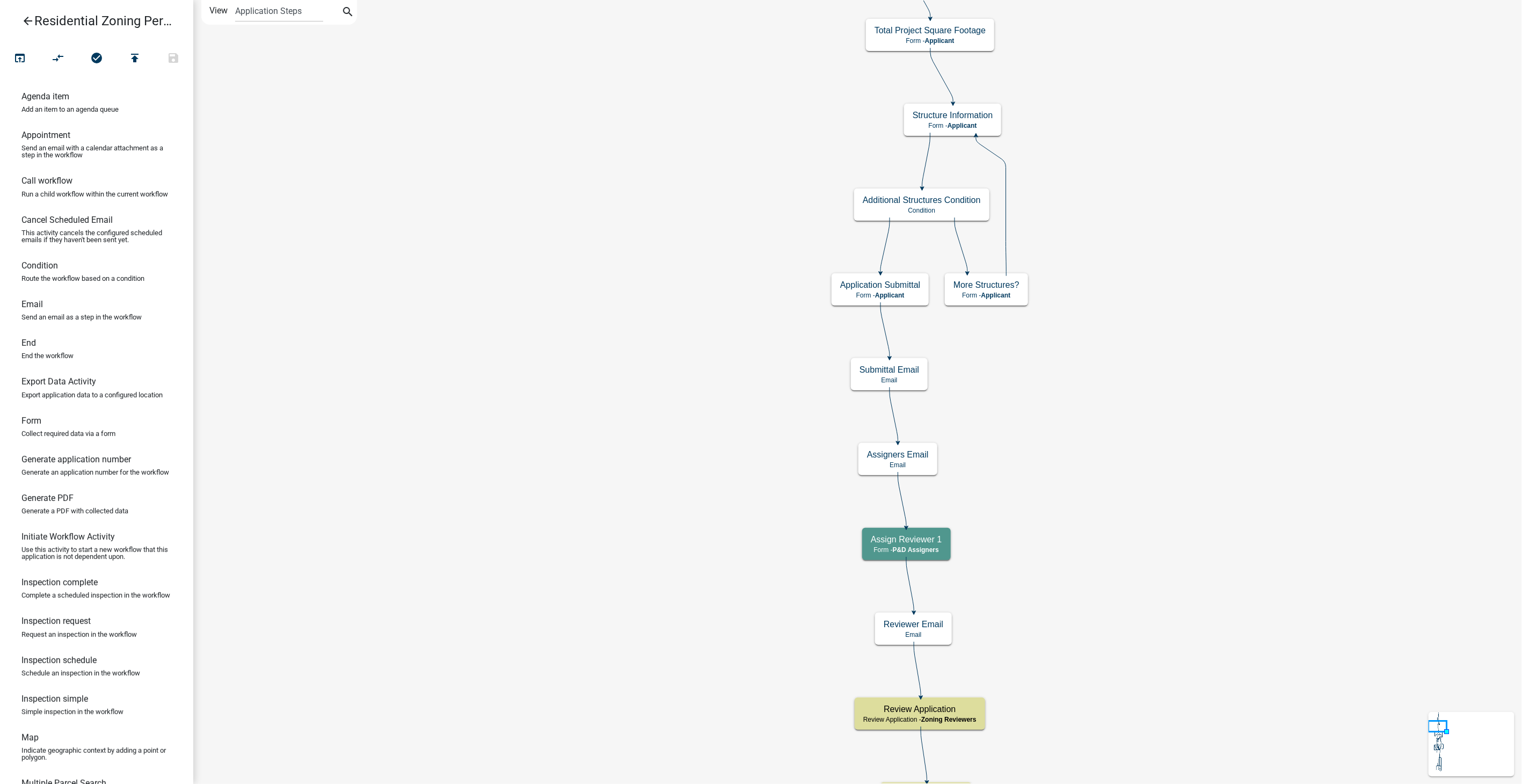
scroll to position [0, 0]
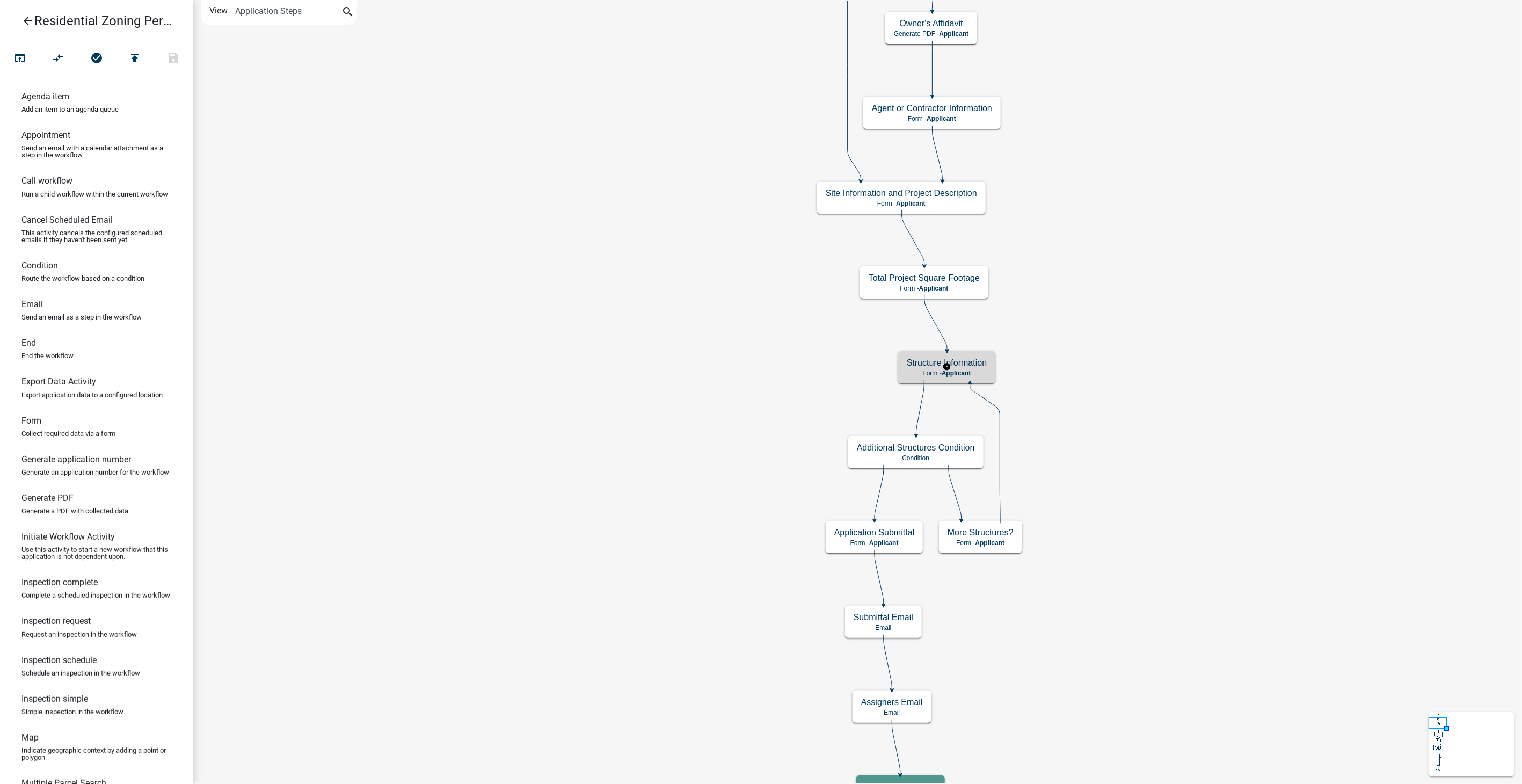
click at [975, 371] on p "Form - Applicant" at bounding box center [947, 373] width 80 height 8
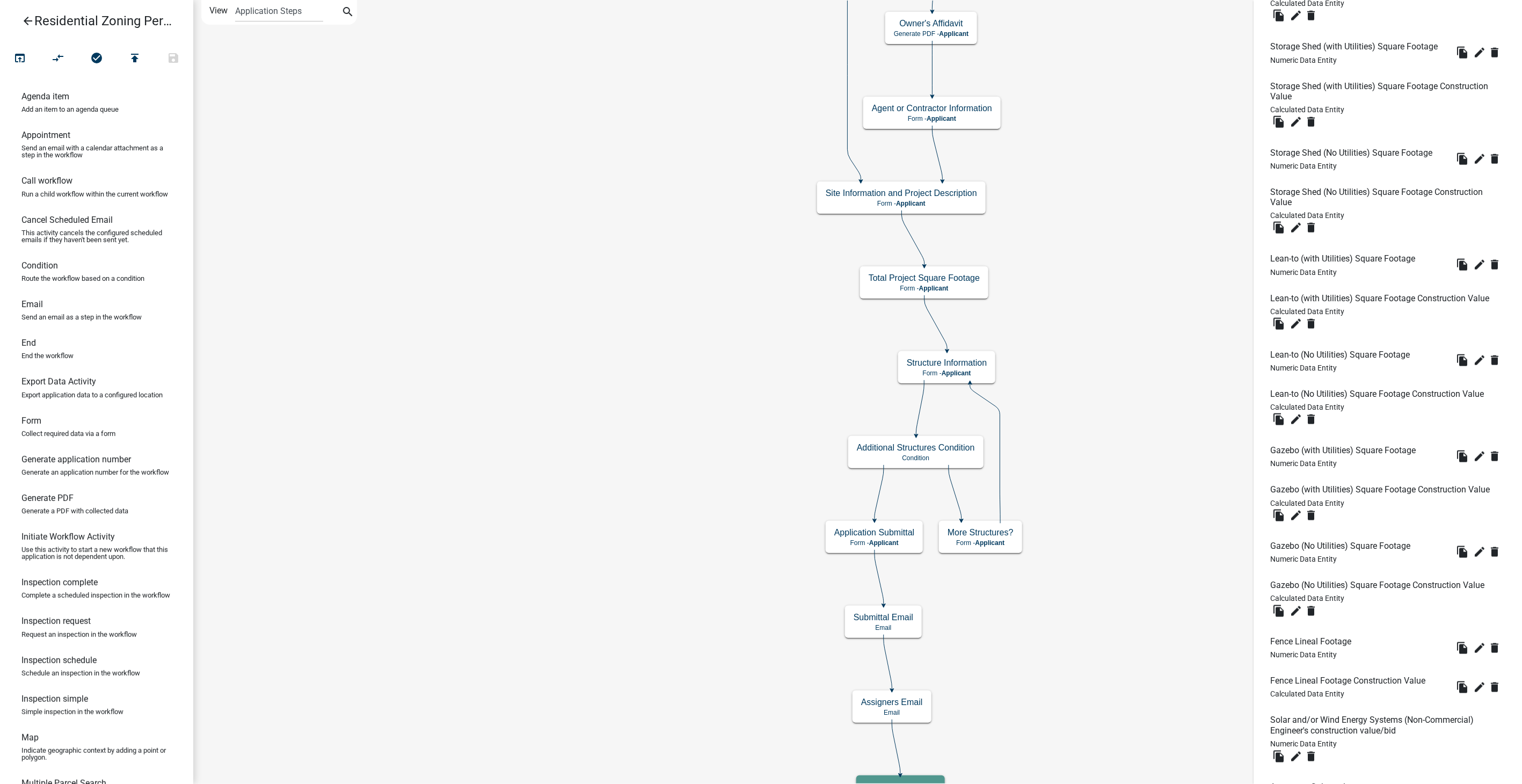
scroll to position [3819, 0]
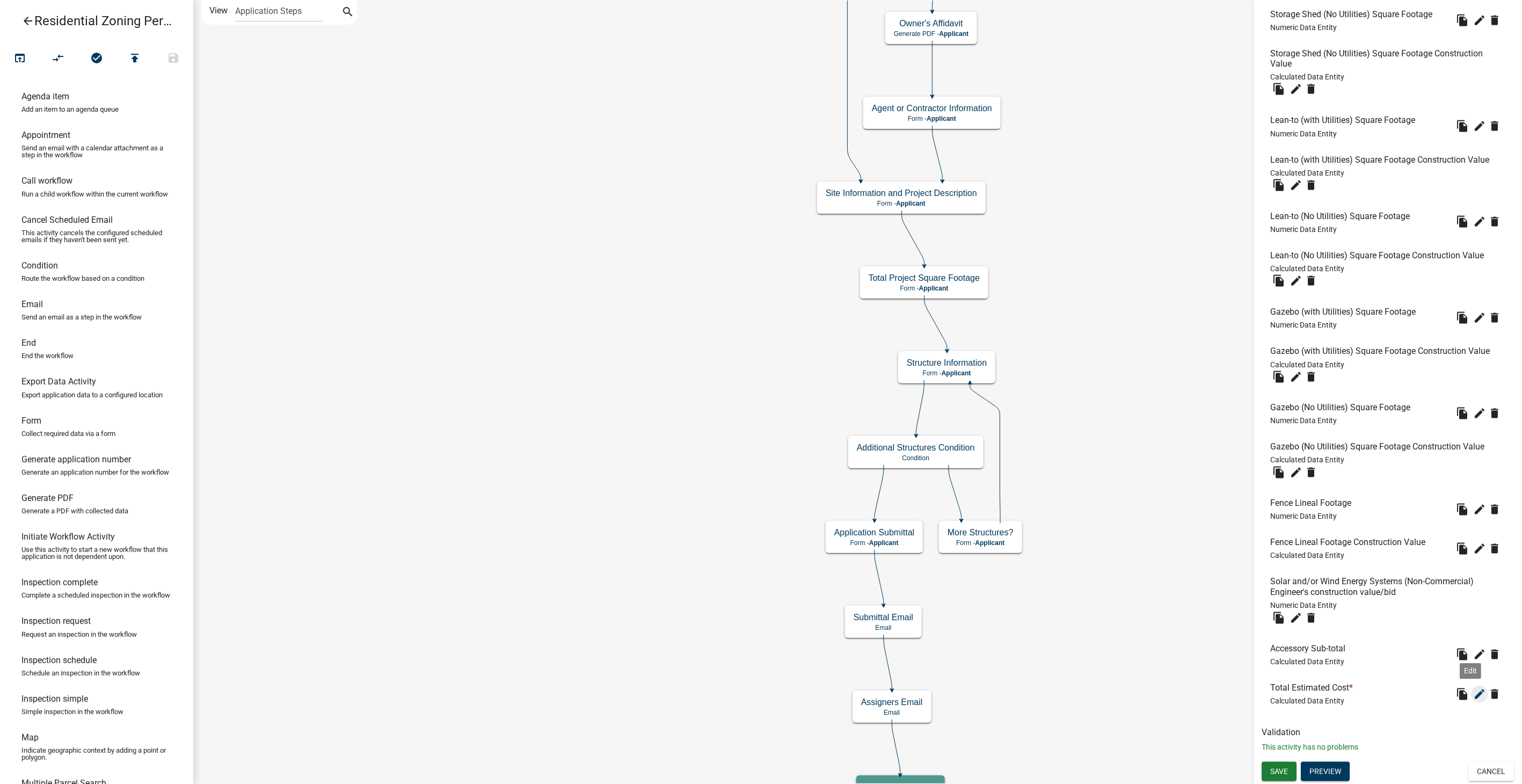
click at [1473, 691] on icon "edit" at bounding box center [1479, 694] width 13 height 13
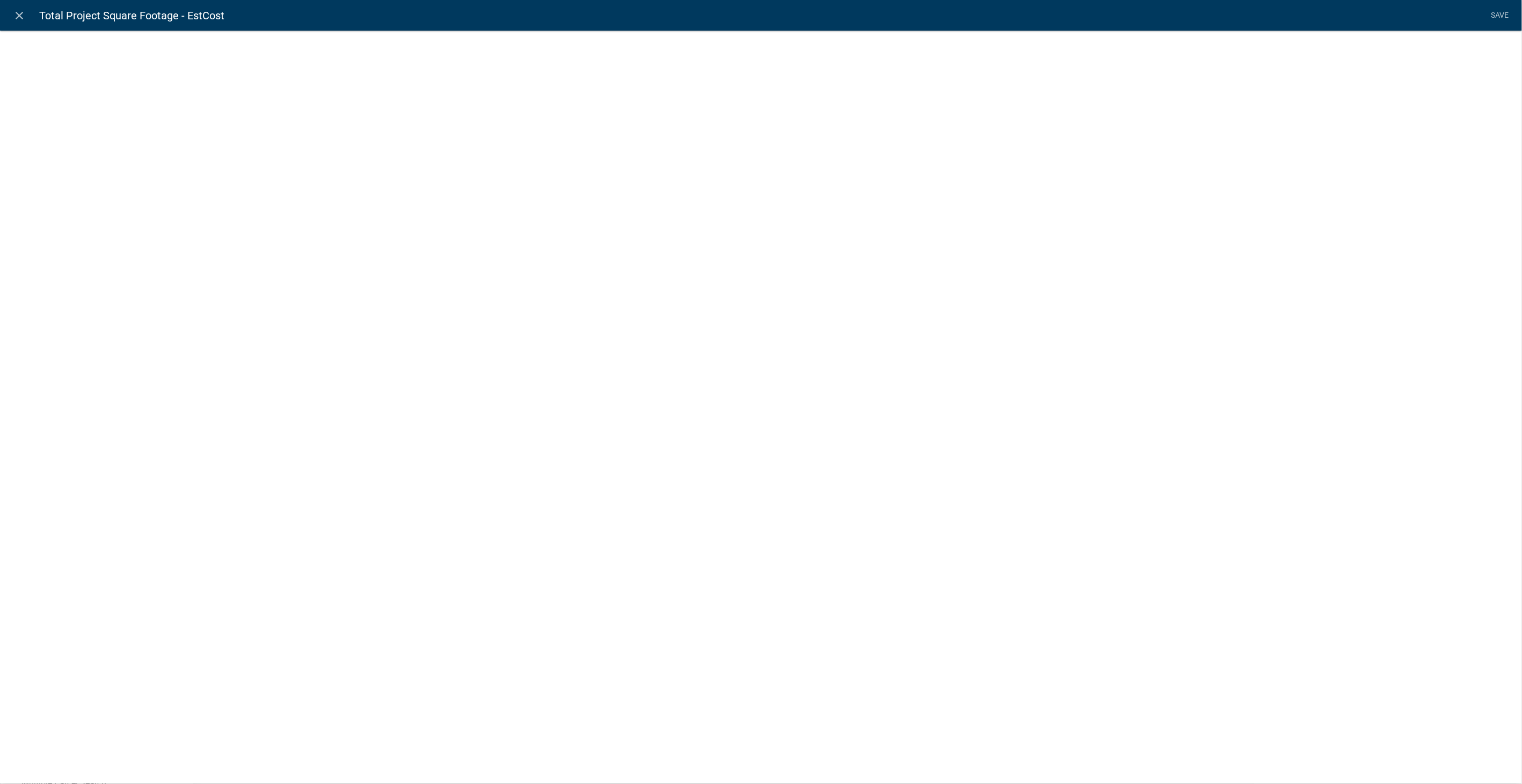
select select "calculated-value"
select select "2"
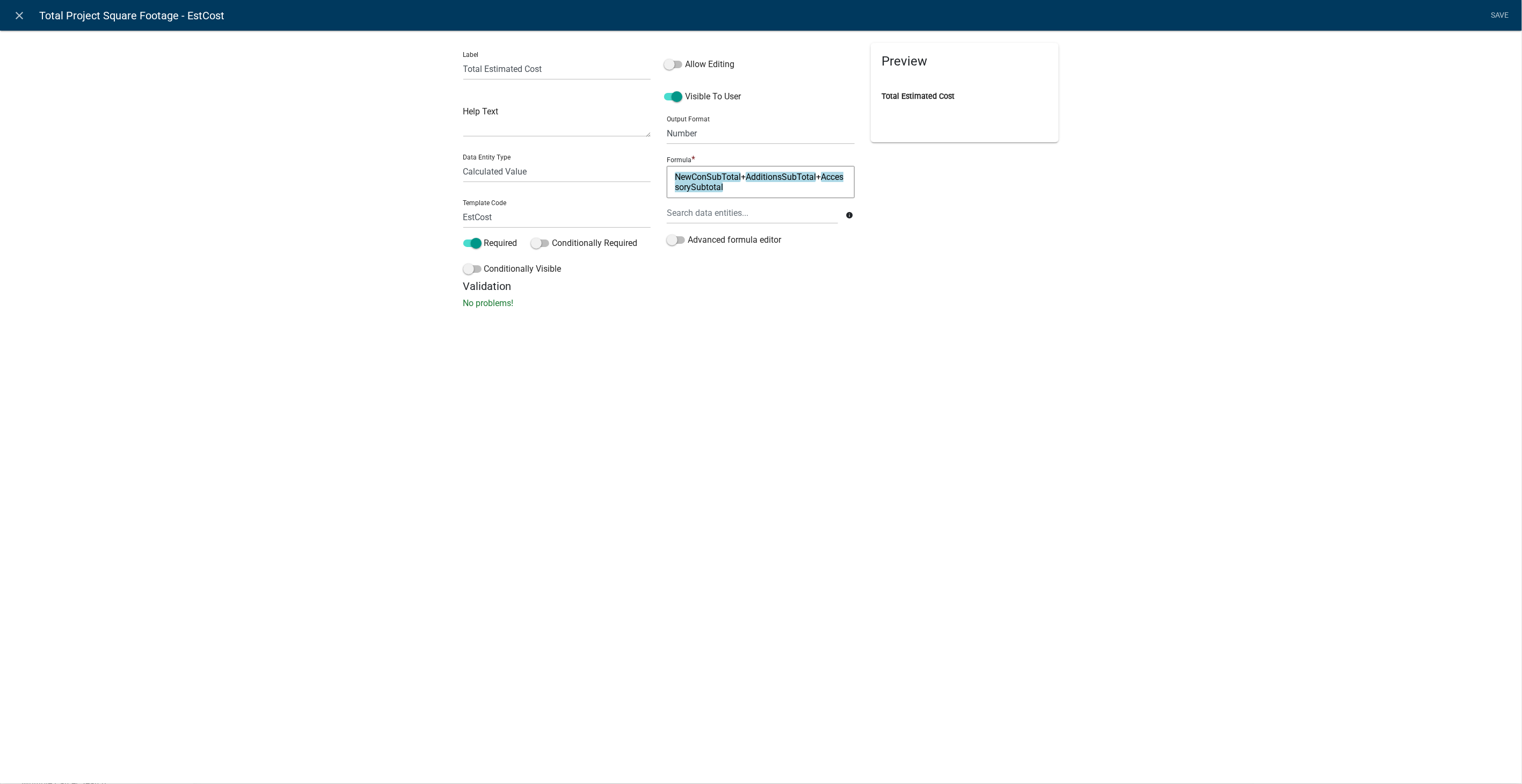
click at [20, 17] on icon "close" at bounding box center [20, 15] width 13 height 13
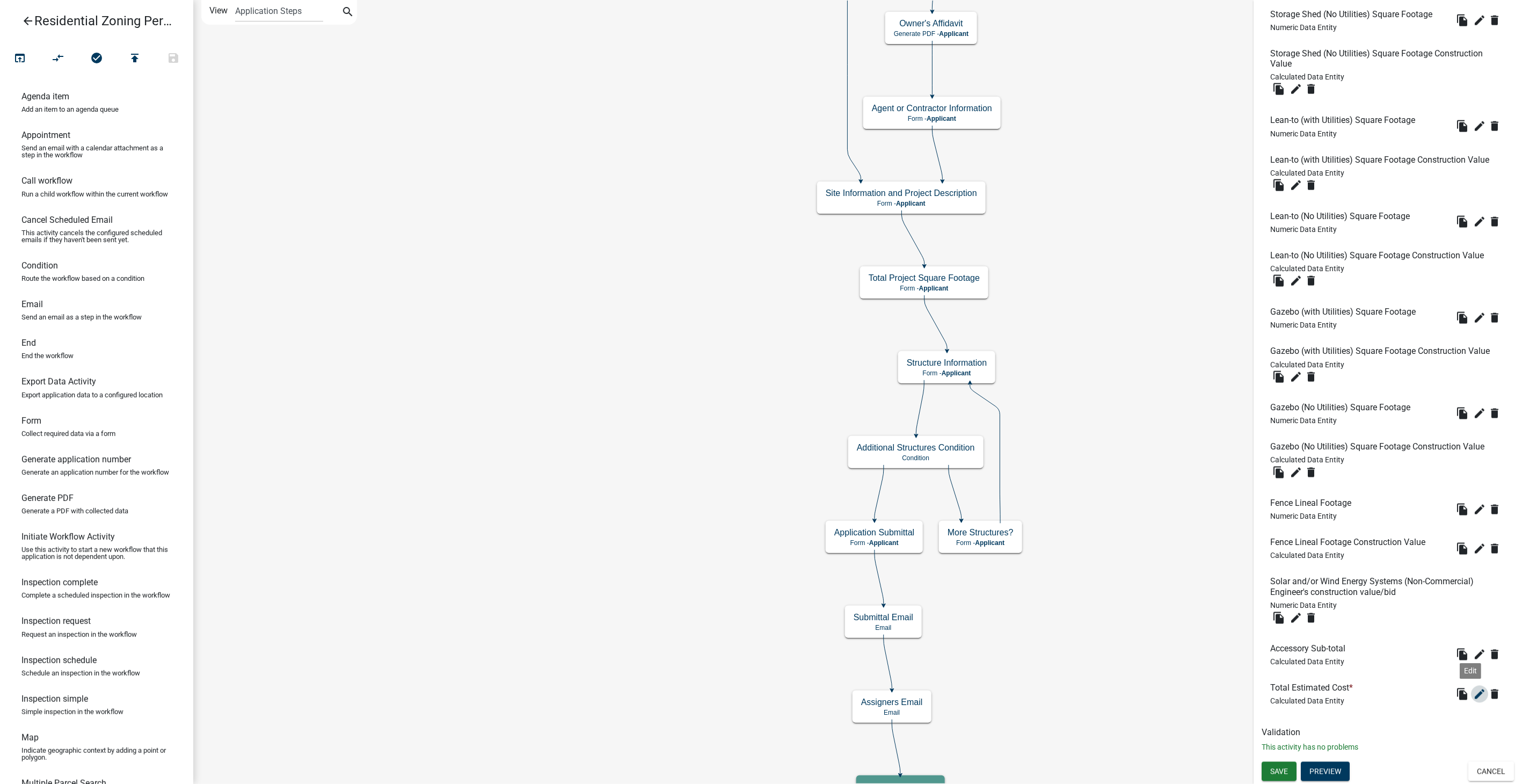
click at [1473, 691] on icon "edit" at bounding box center [1479, 694] width 13 height 13
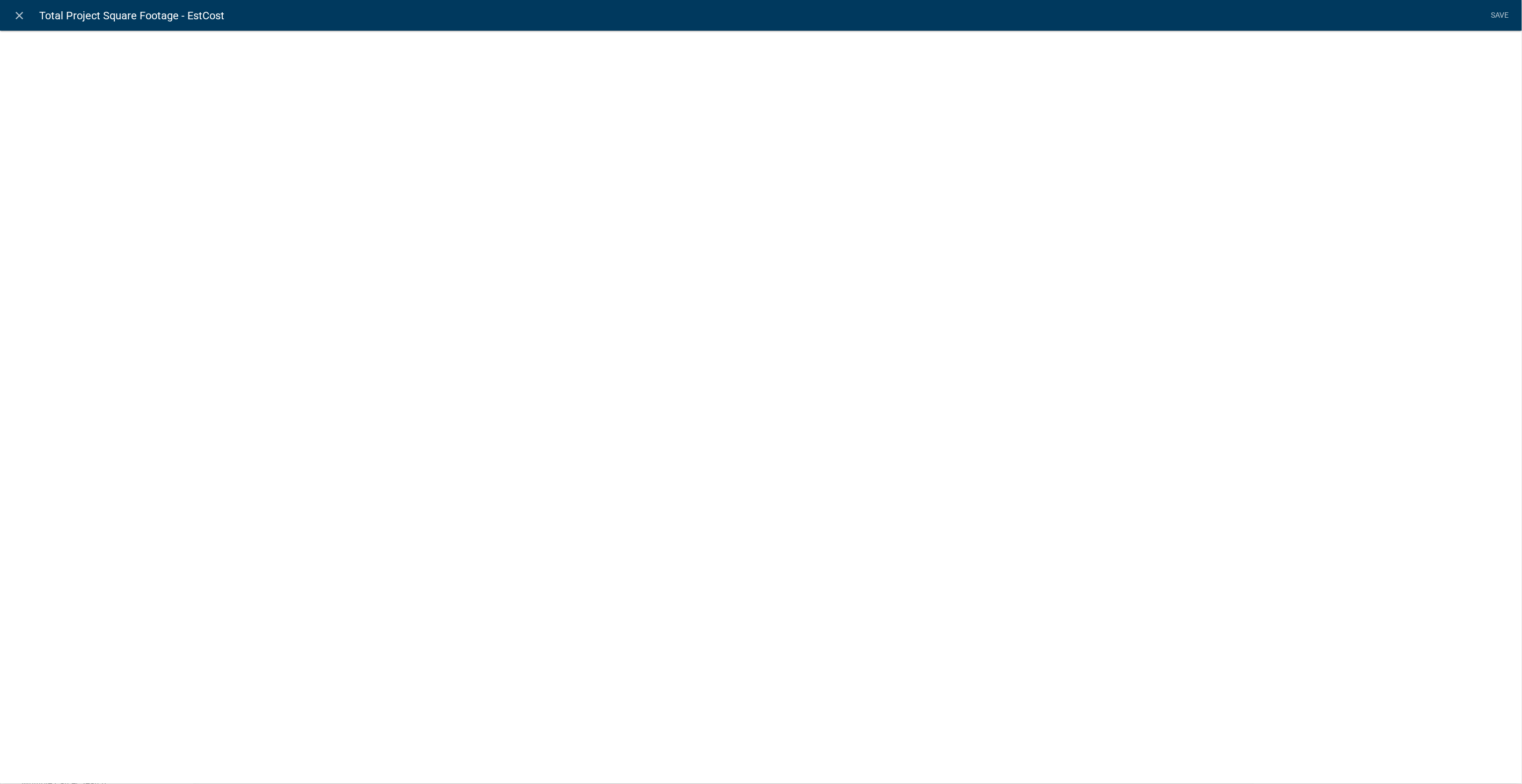
select select "calculated-value"
select select "2"
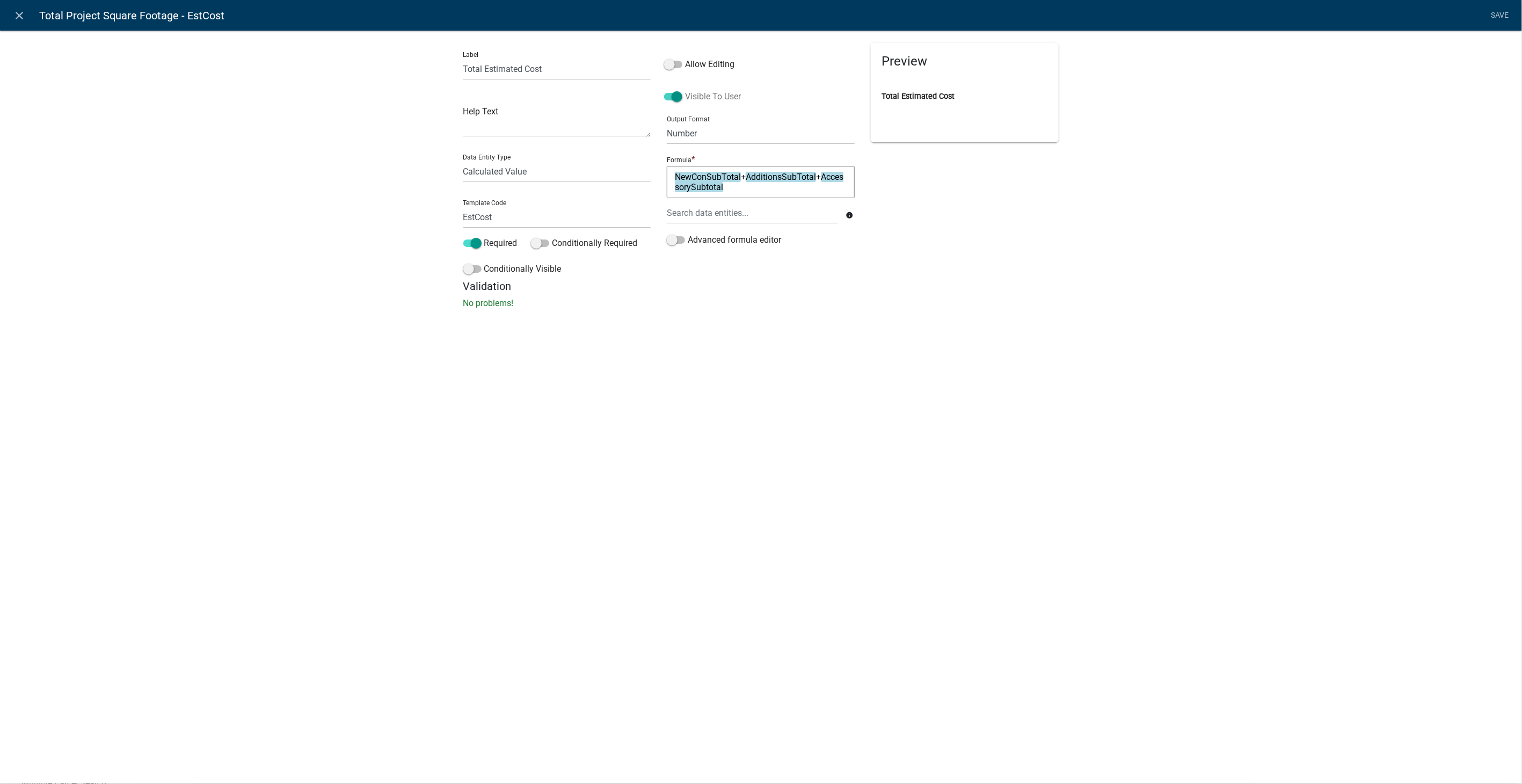
click at [677, 97] on span at bounding box center [673, 96] width 18 height 8
click at [685, 90] on input "Visible To User" at bounding box center [685, 90] width 0 height 0
click at [17, 12] on icon "close" at bounding box center [20, 15] width 13 height 13
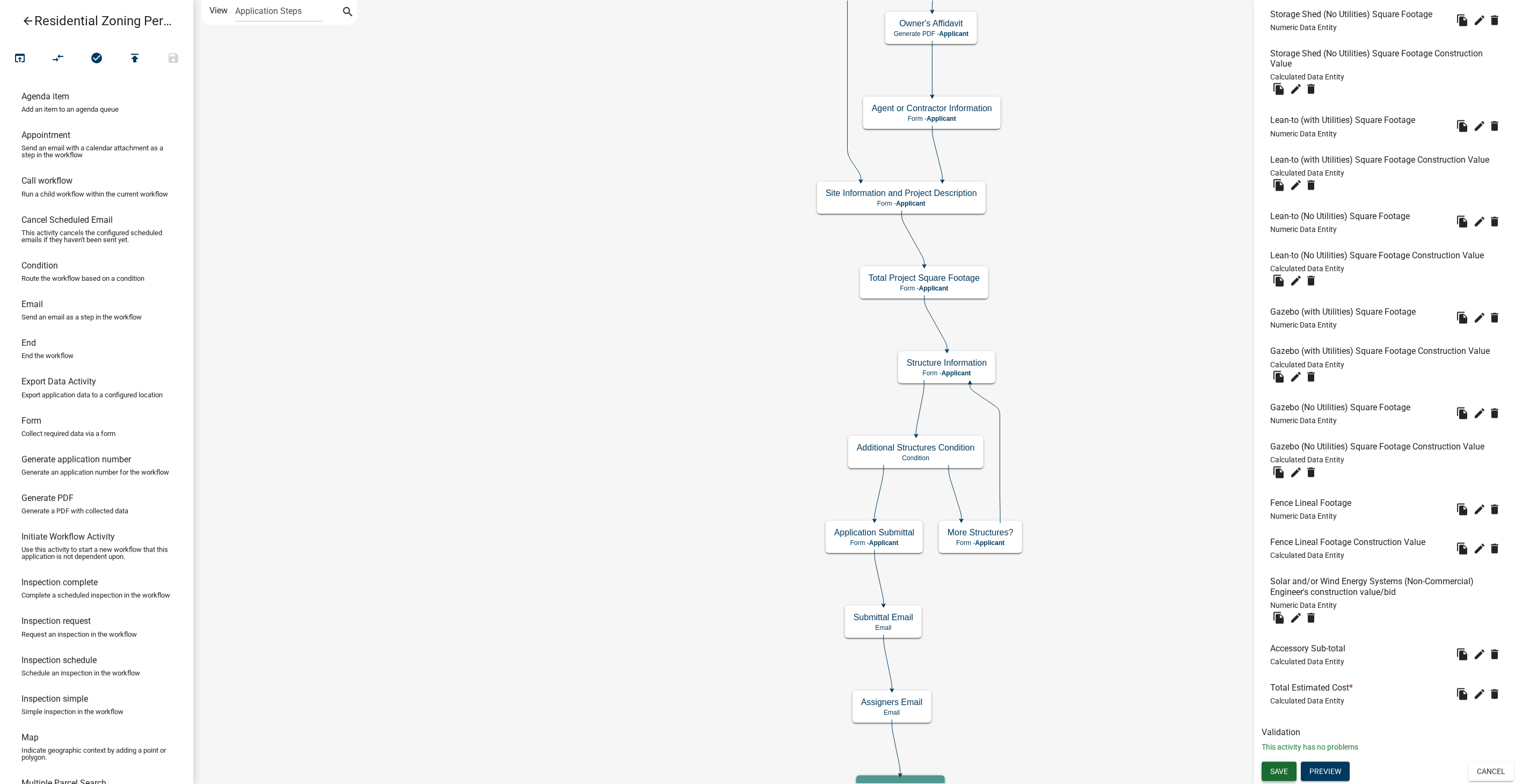
click at [1277, 767] on span "Save" at bounding box center [1279, 771] width 18 height 9
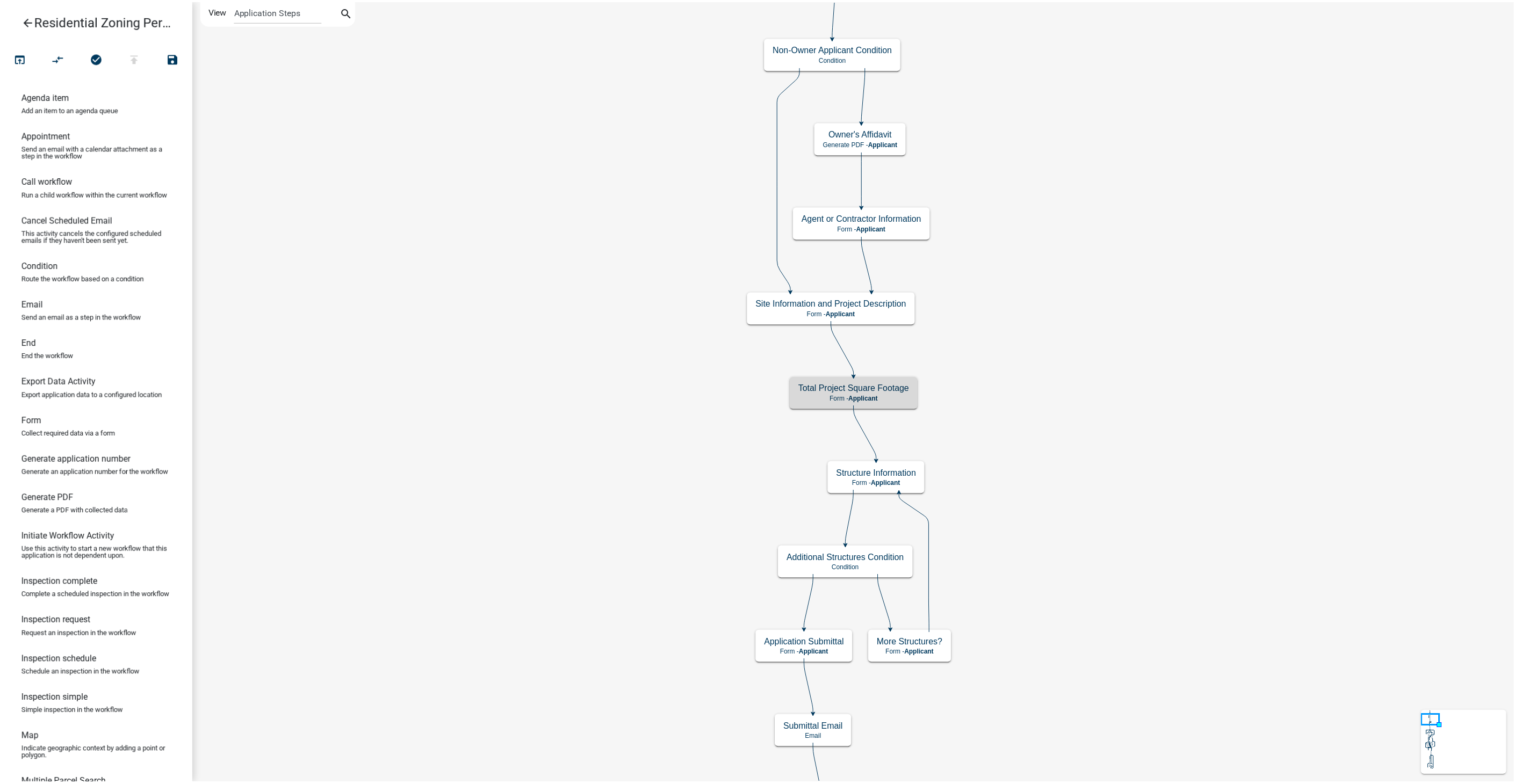
scroll to position [0, 0]
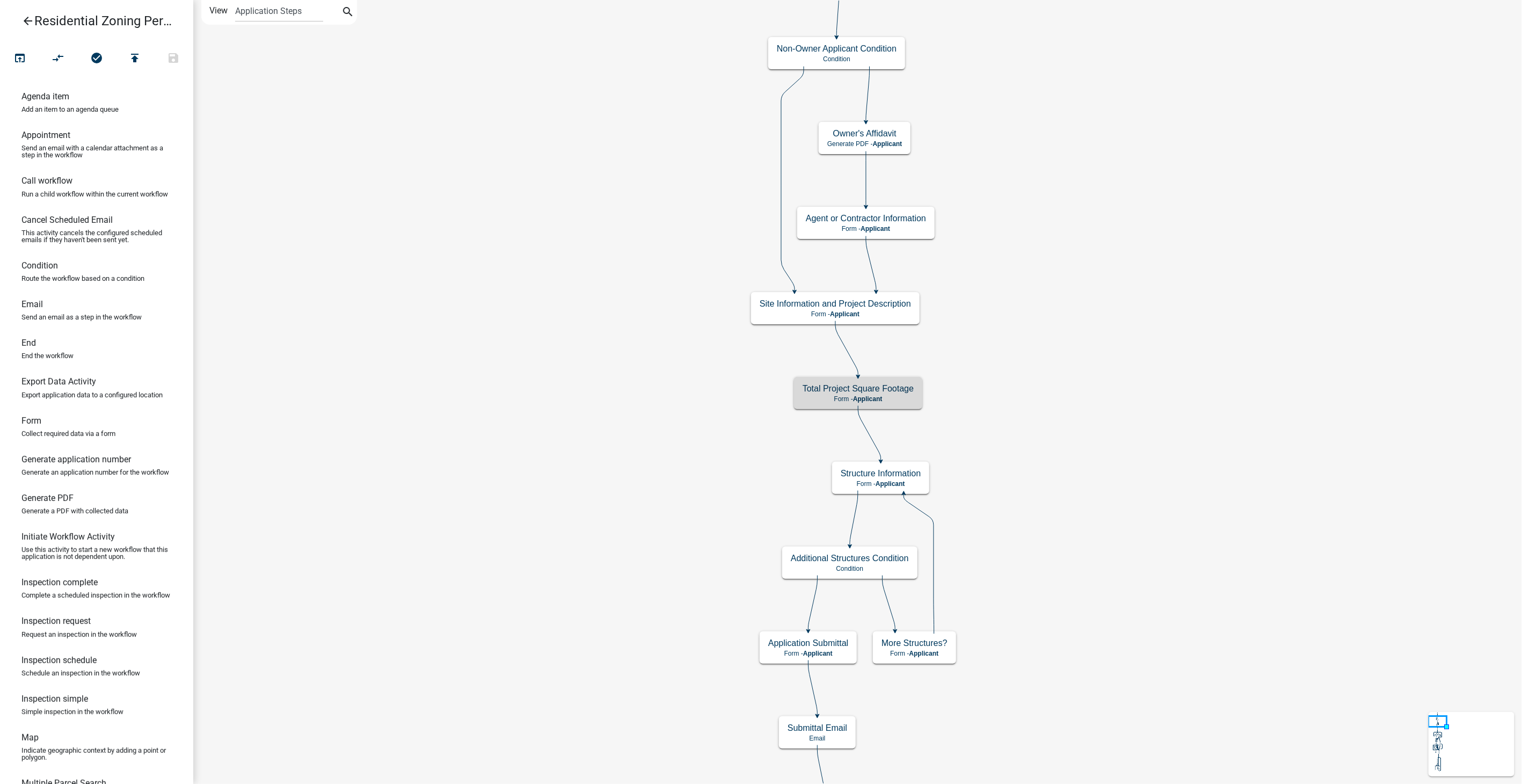
click at [31, 22] on icon "arrow_back" at bounding box center [28, 22] width 13 height 15
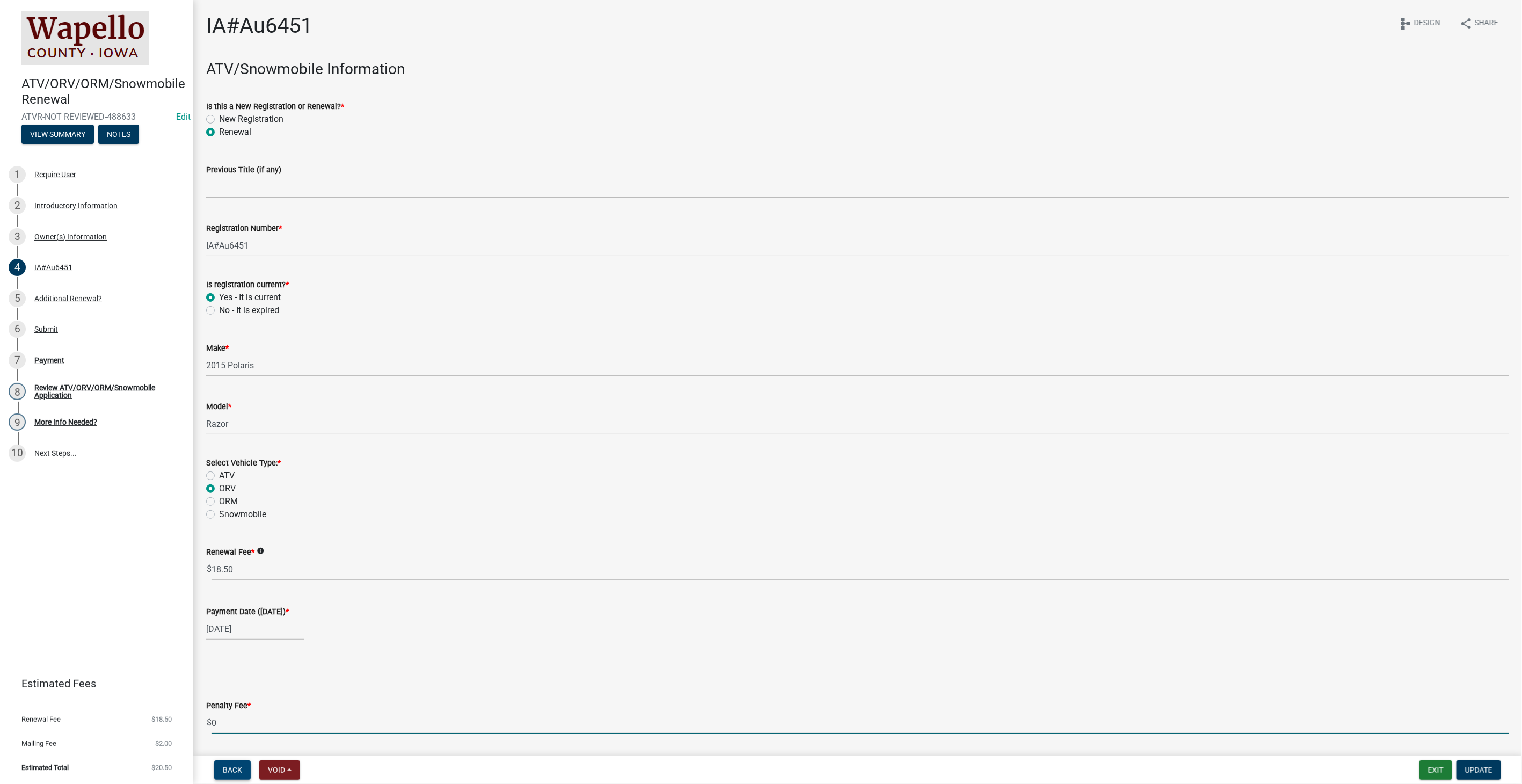
click at [233, 773] on span "Back" at bounding box center [232, 770] width 19 height 9
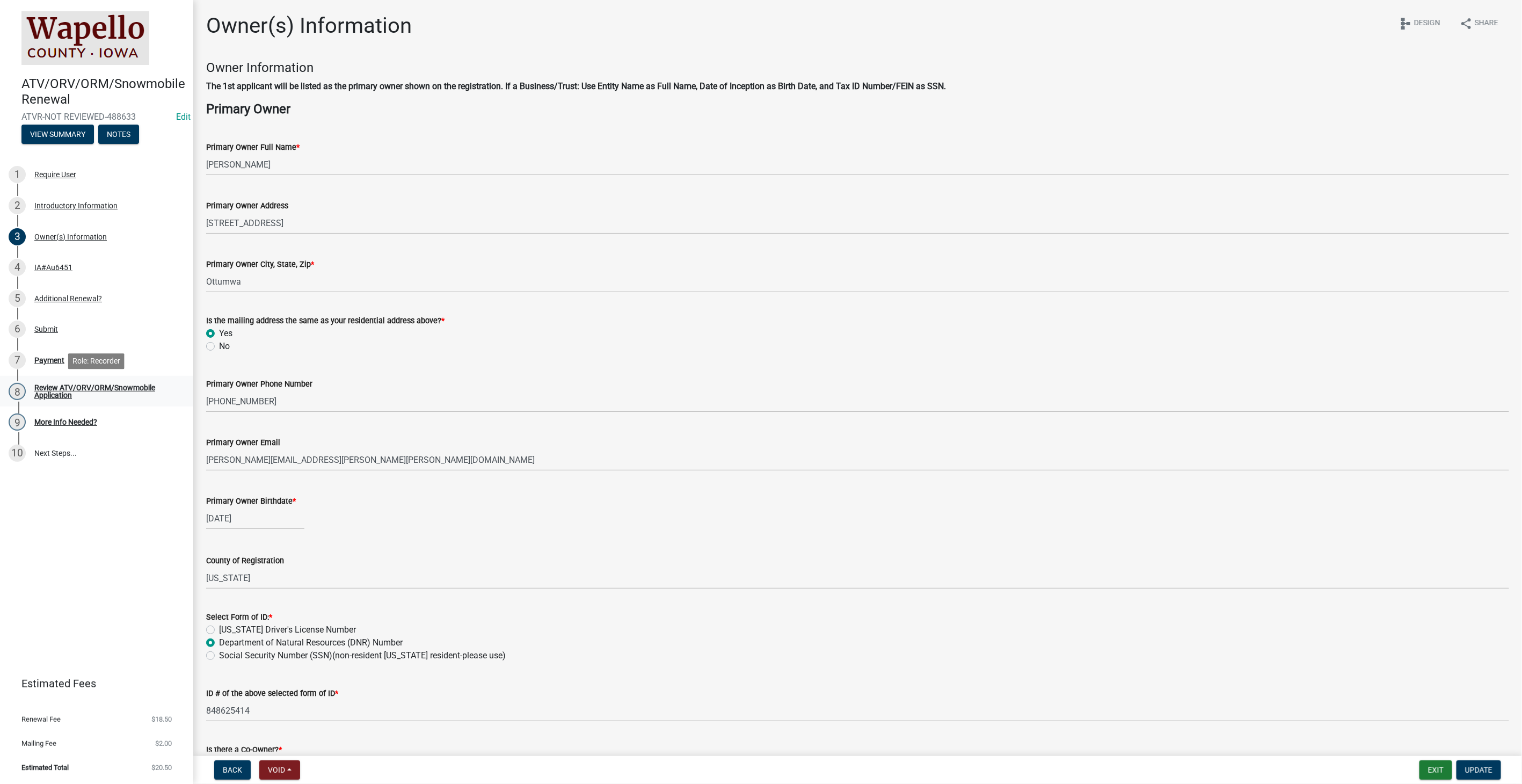
click at [62, 385] on div "Review ATV/ORV/ORM/Snowmobile Application" at bounding box center [105, 391] width 142 height 15
click at [38, 386] on div "Review ATV/ORV/ORM/Snowmobile Application" at bounding box center [105, 391] width 142 height 15
click at [43, 361] on div "Payment" at bounding box center [49, 360] width 30 height 8
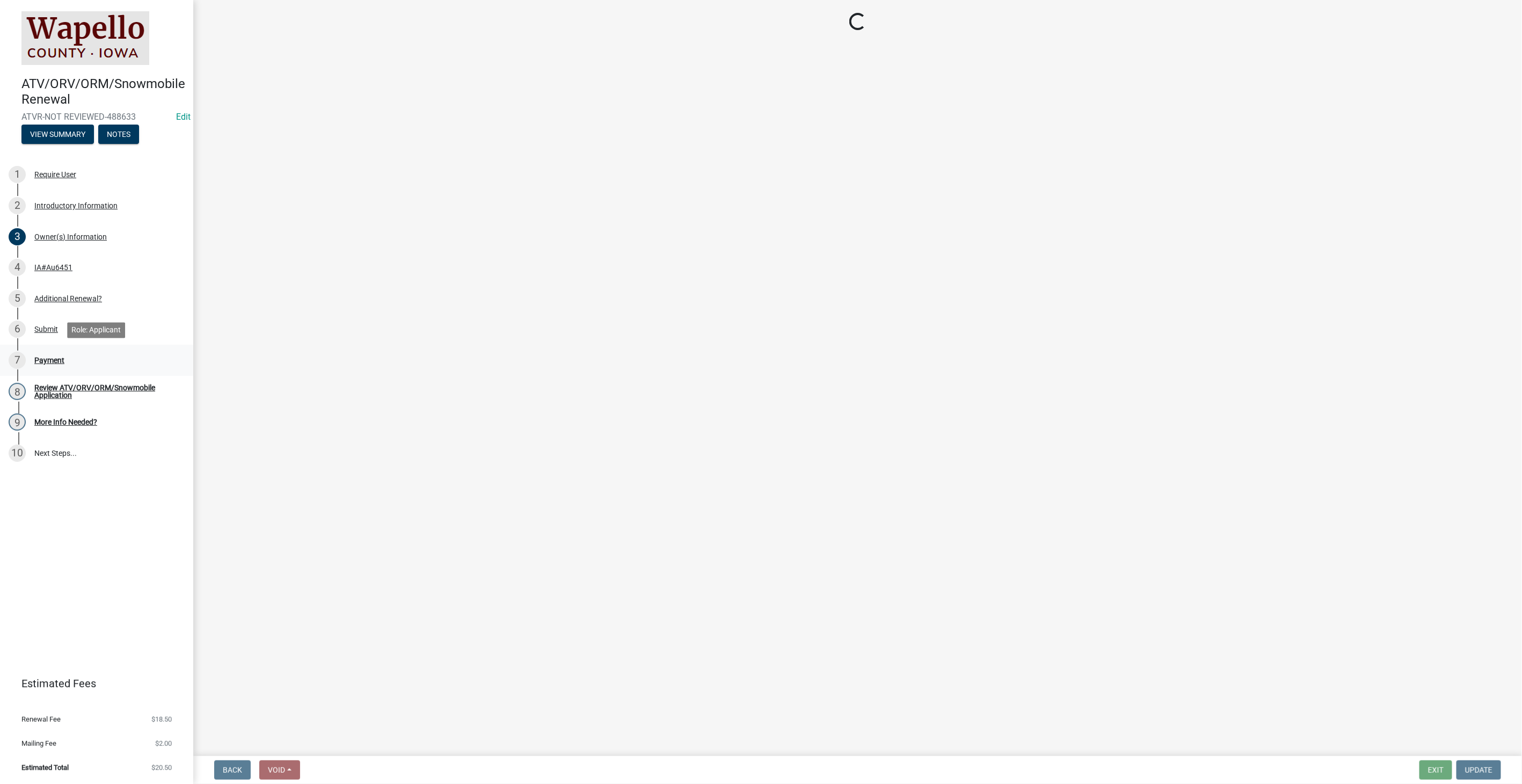
select select "3: 3"
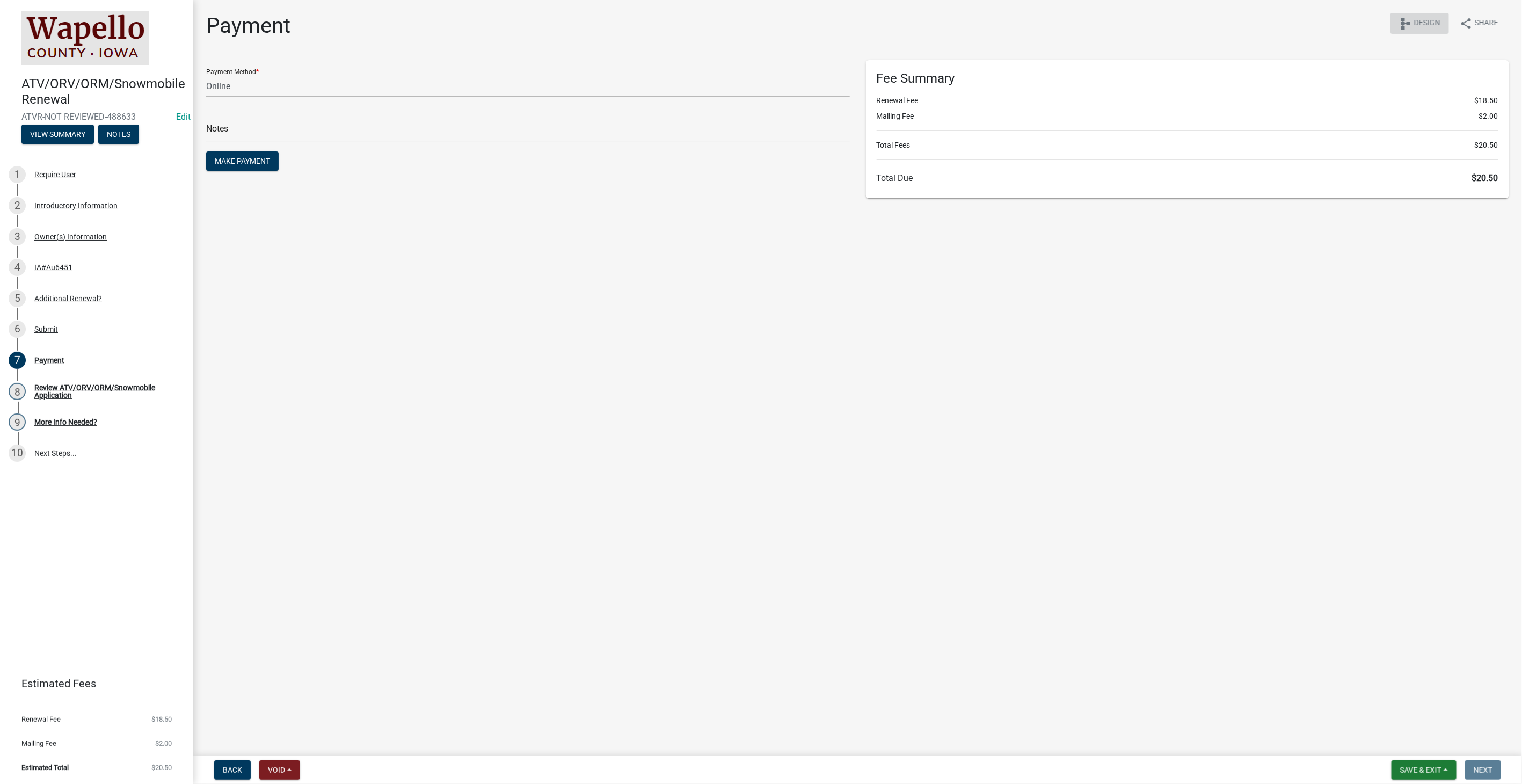
click at [1439, 22] on span "Design" at bounding box center [1427, 24] width 27 height 13
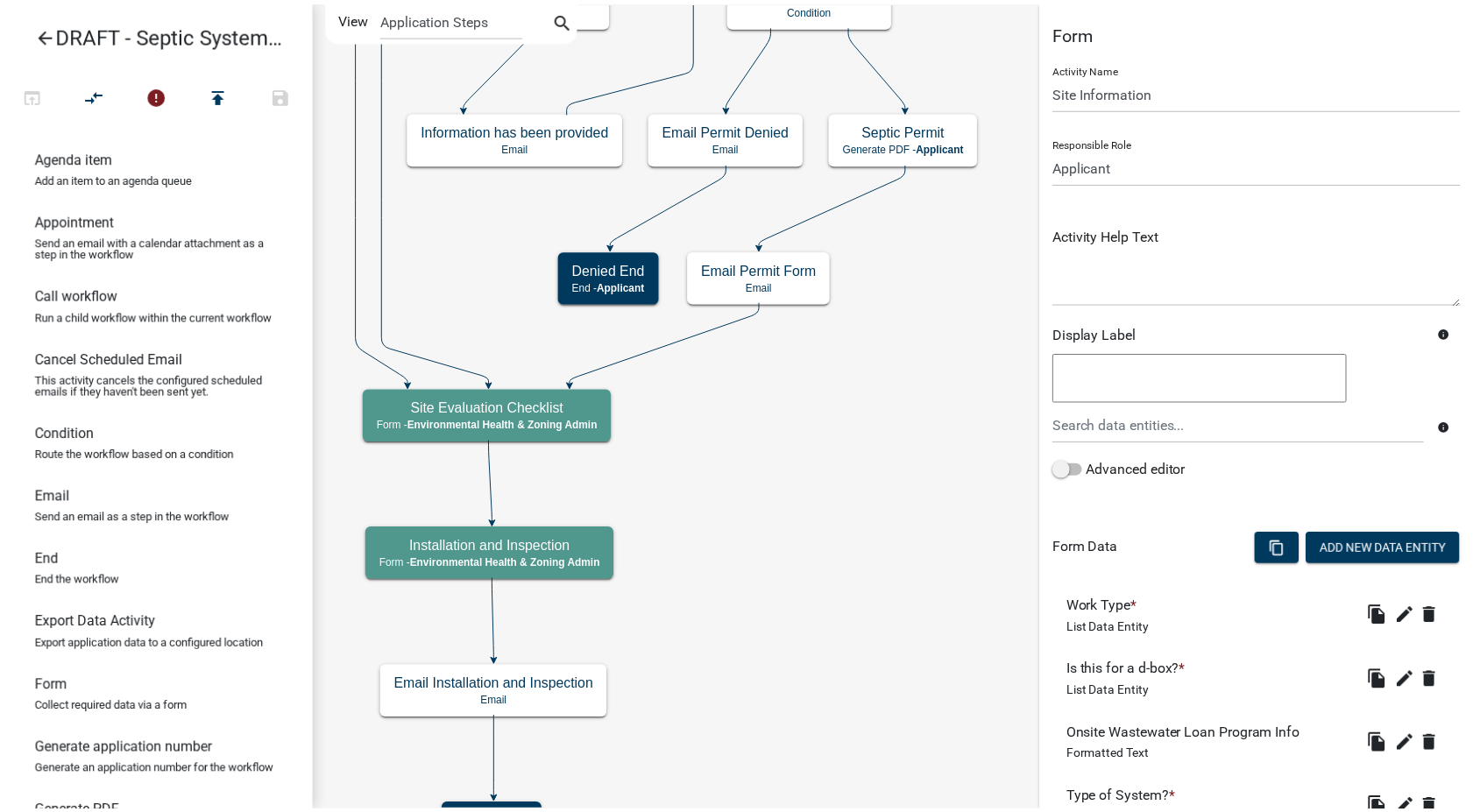
scroll to position [1566, 0]
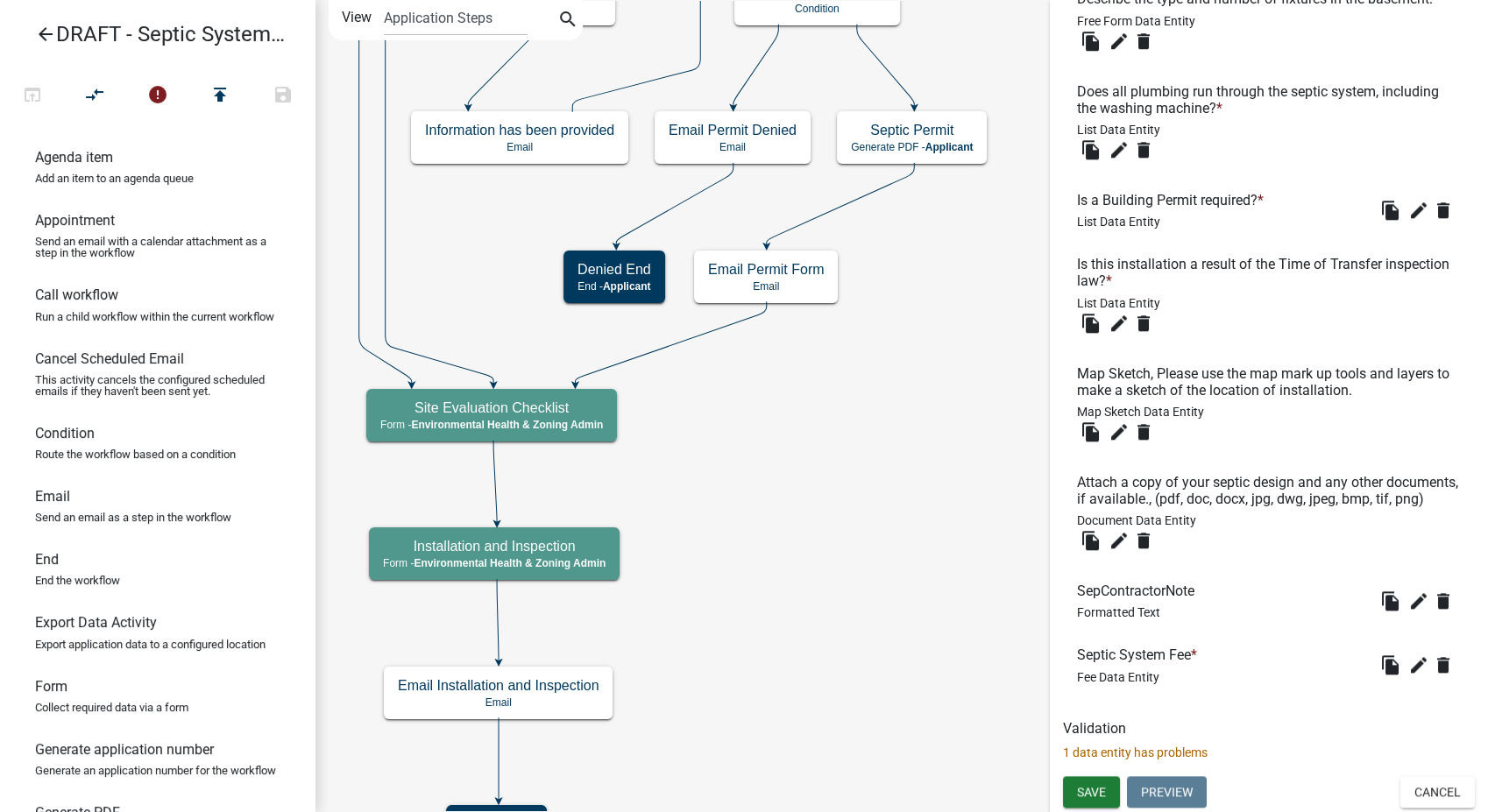
click at [37, 30] on icon "arrow_back" at bounding box center [45, 36] width 21 height 24
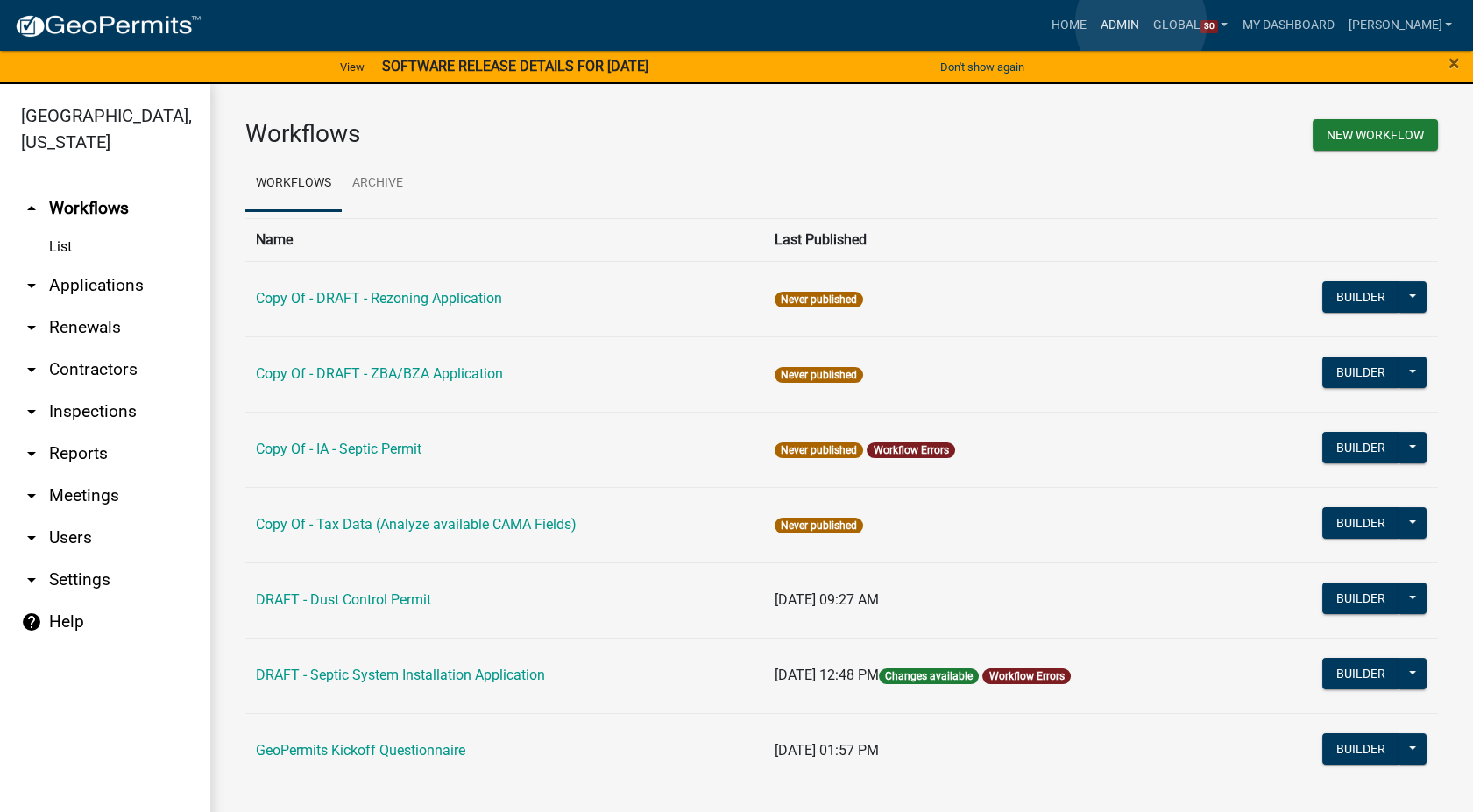
click at [1141, 24] on link "Admin" at bounding box center [1120, 25] width 53 height 34
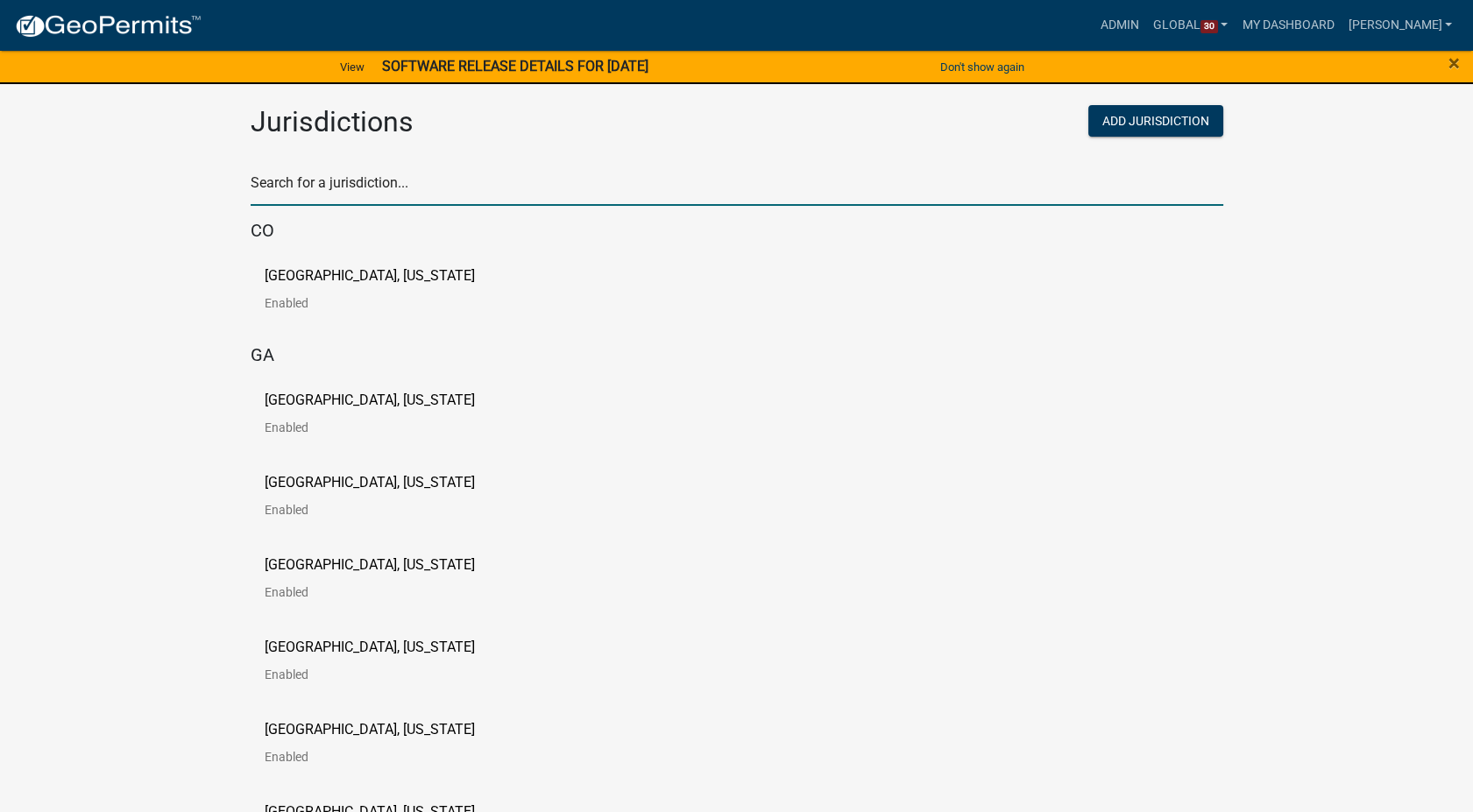
click at [423, 178] on input "text" at bounding box center [737, 187] width 973 height 36
type input "story"
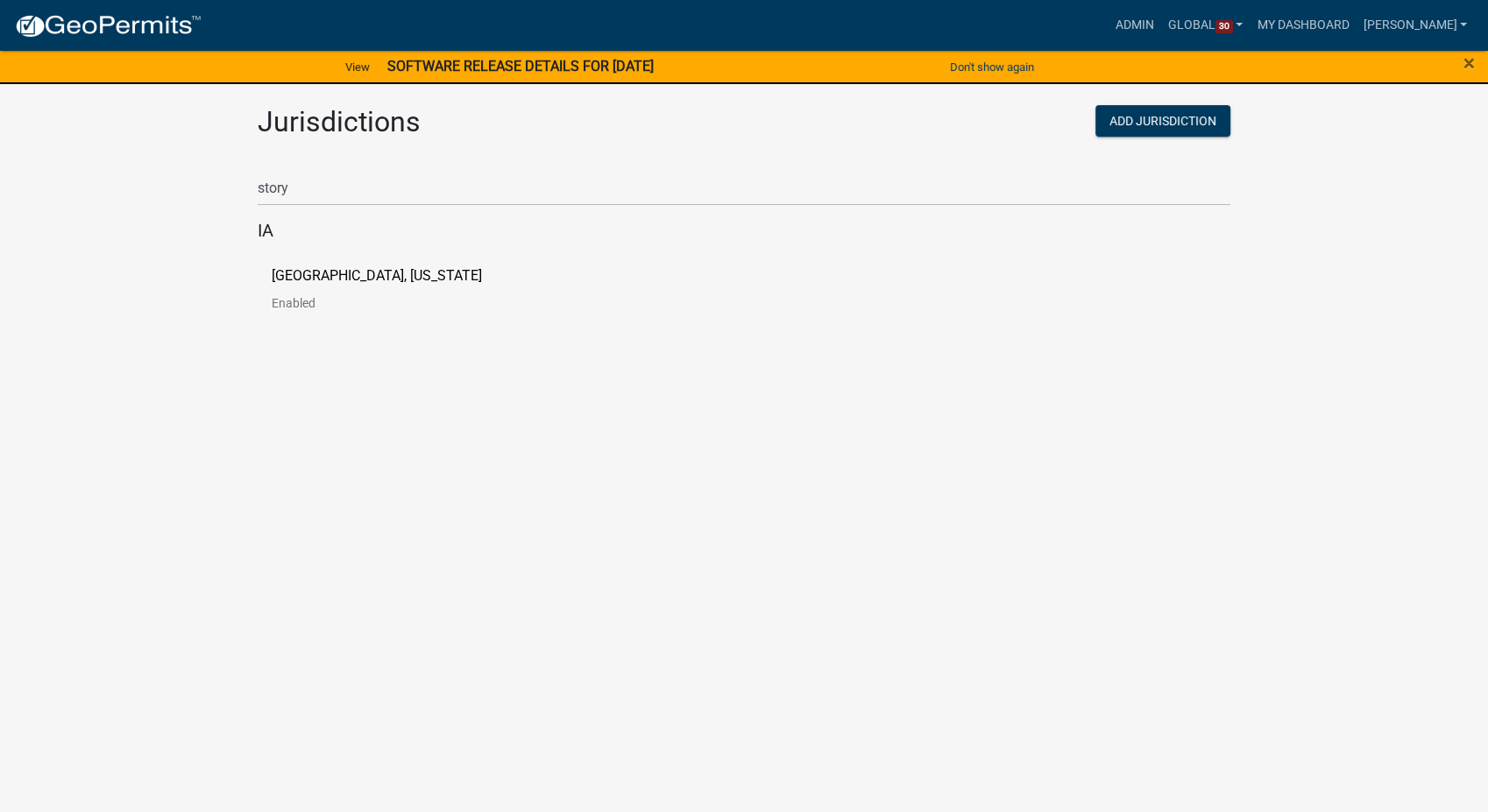
click at [330, 277] on p "[GEOGRAPHIC_DATA], [US_STATE]" at bounding box center [377, 276] width 210 height 14
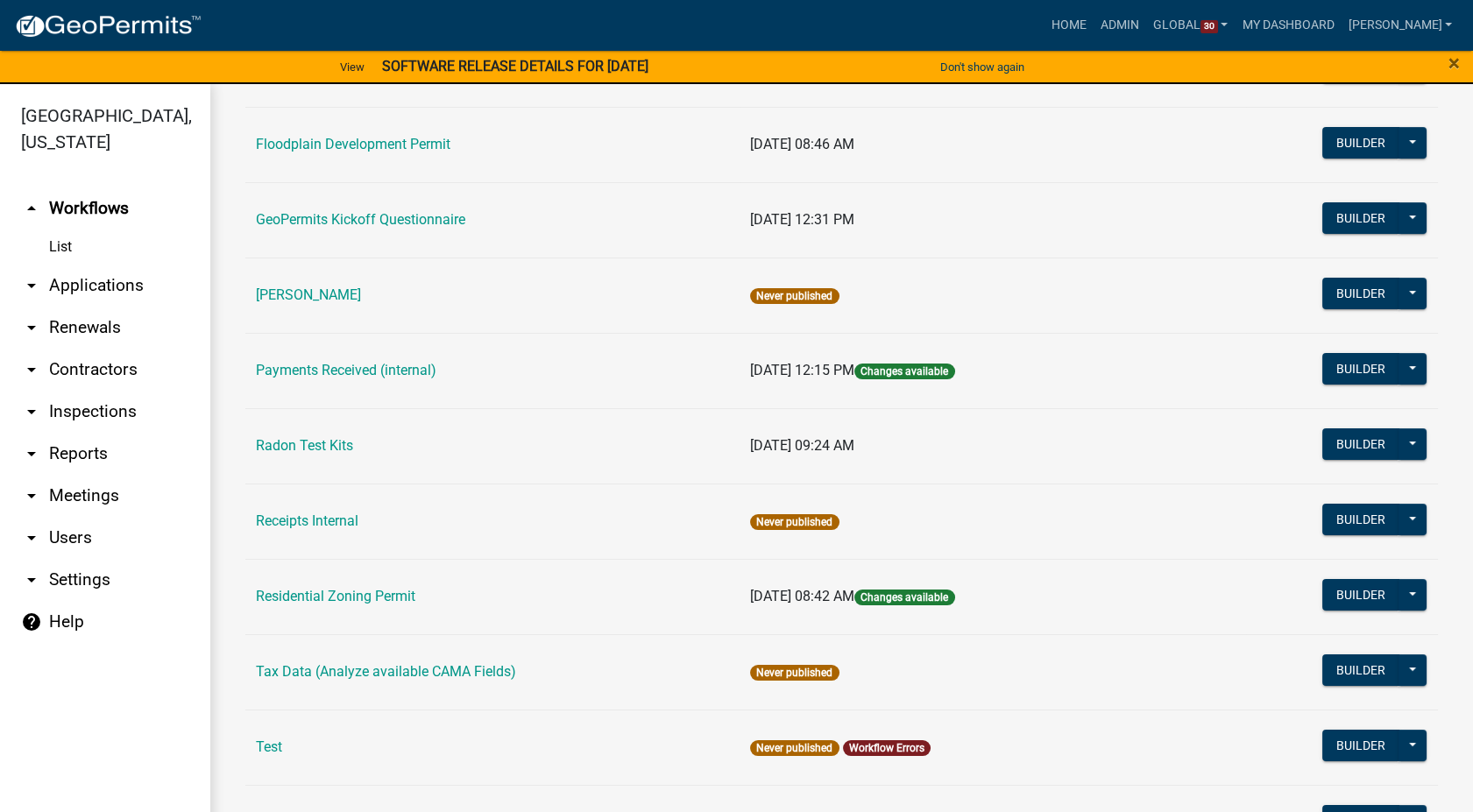
scroll to position [1056, 0]
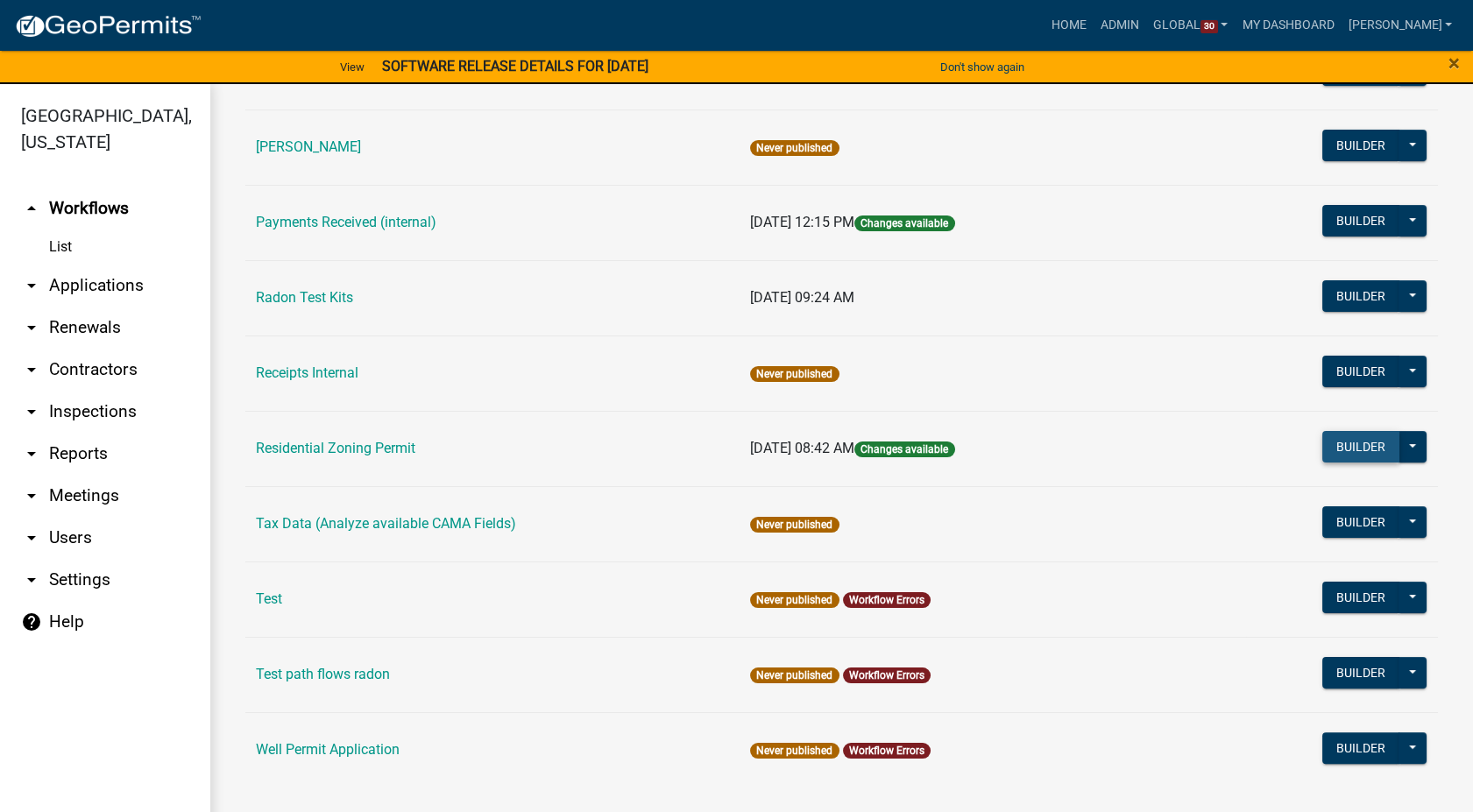
click at [1349, 439] on button "Builder" at bounding box center [1361, 447] width 77 height 32
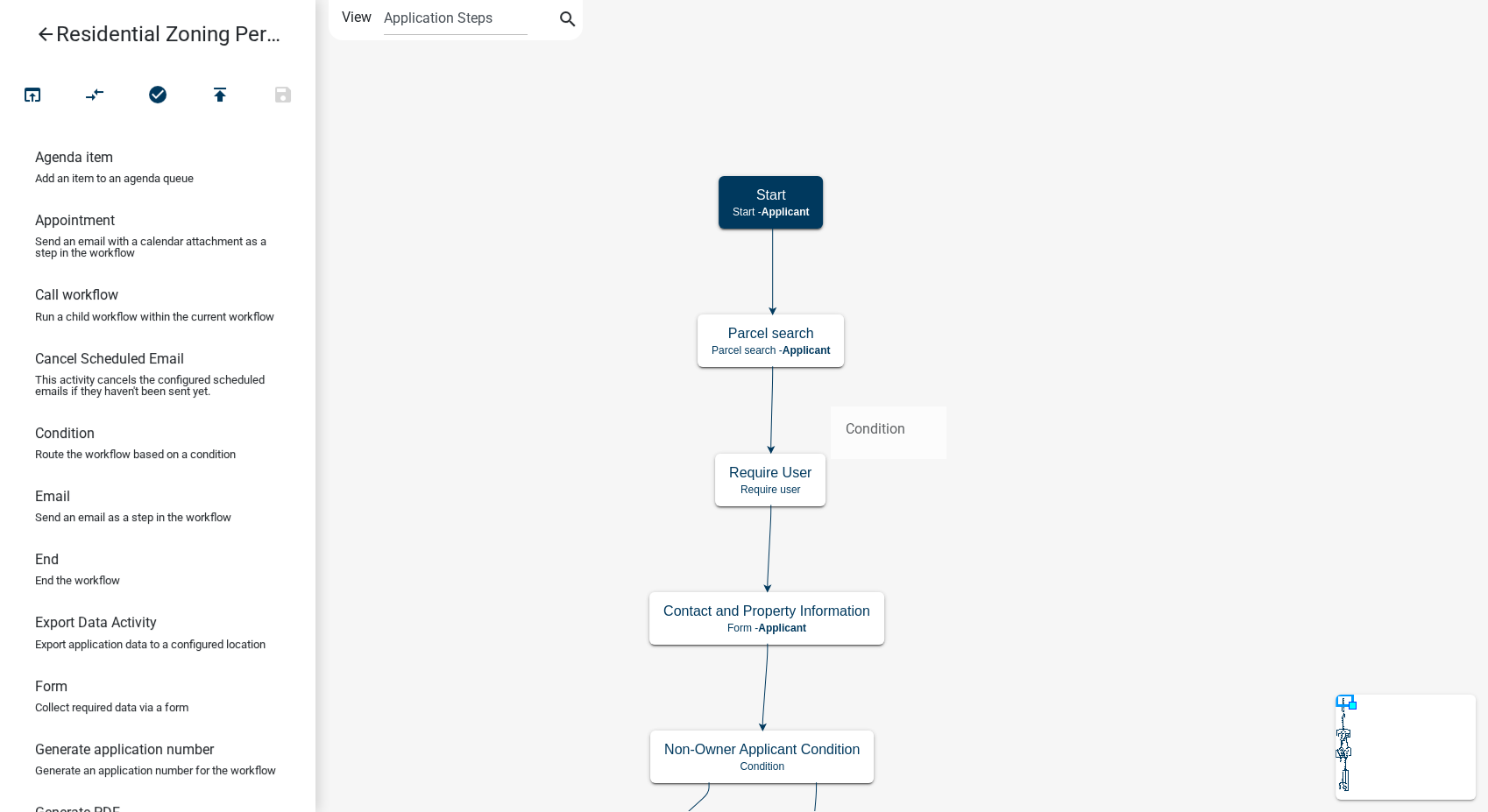
drag, startPoint x: 34, startPoint y: 455, endPoint x: 830, endPoint y: 392, distance: 798.5
click at [830, 392] on div "arrow_back Residential Zoning Permit open_in_browser compare_arrows check_circl…" at bounding box center [744, 406] width 1488 height 812
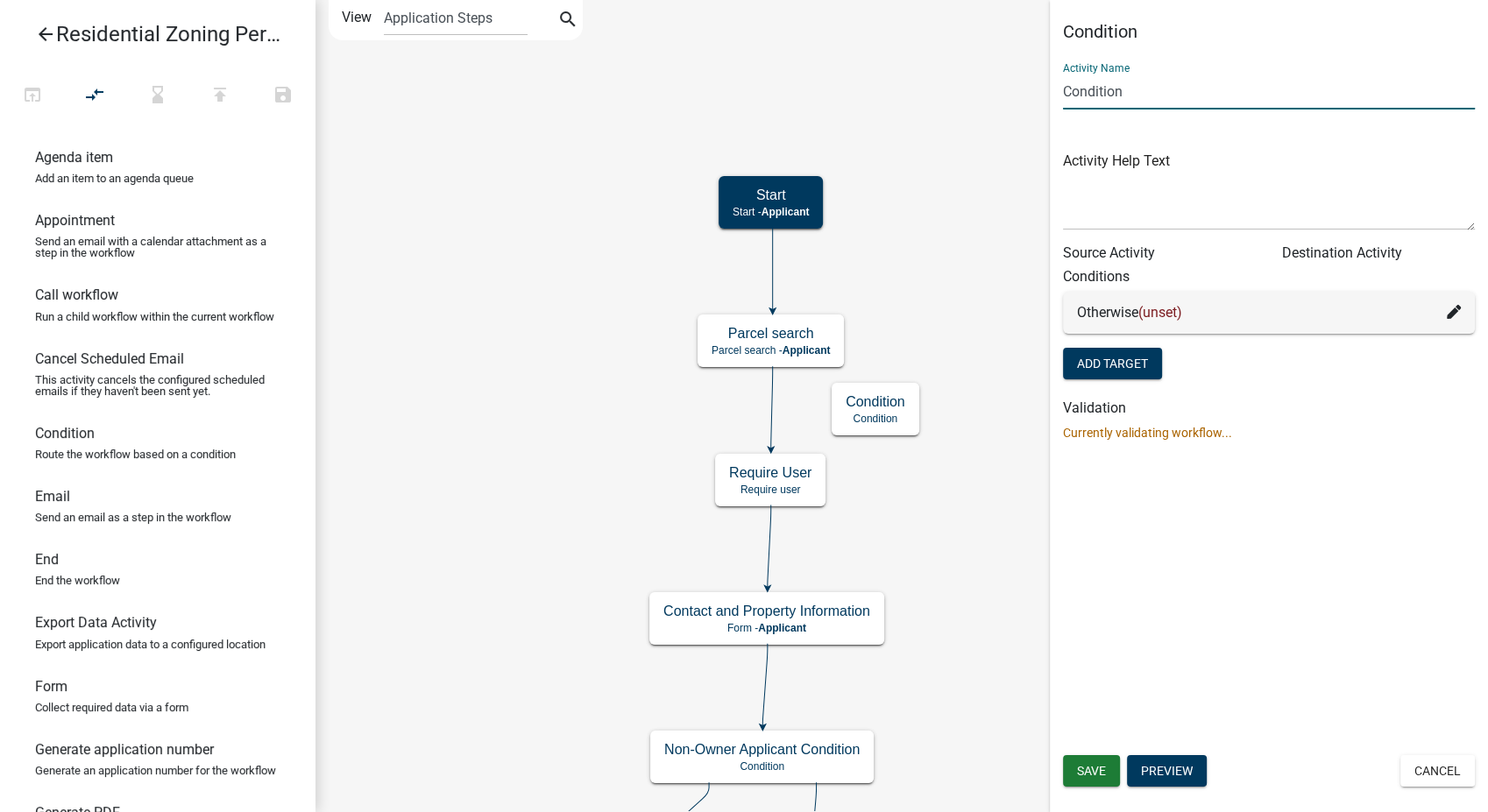
click at [1064, 91] on input "Condition" at bounding box center [1268, 91] width 412 height 36
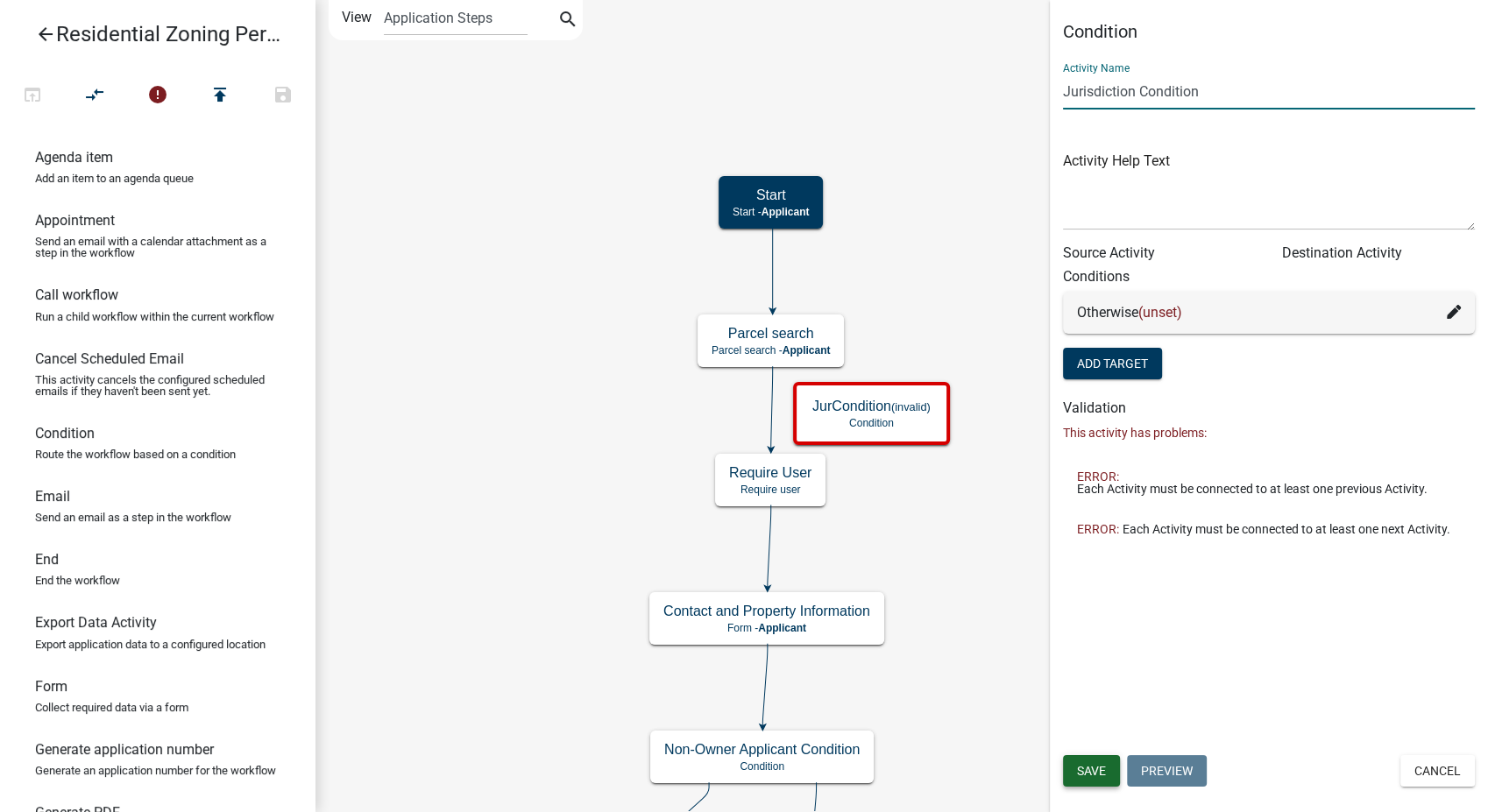
type input "Jurisdiction Condition"
click at [1094, 768] on span "Save" at bounding box center [1092, 771] width 29 height 14
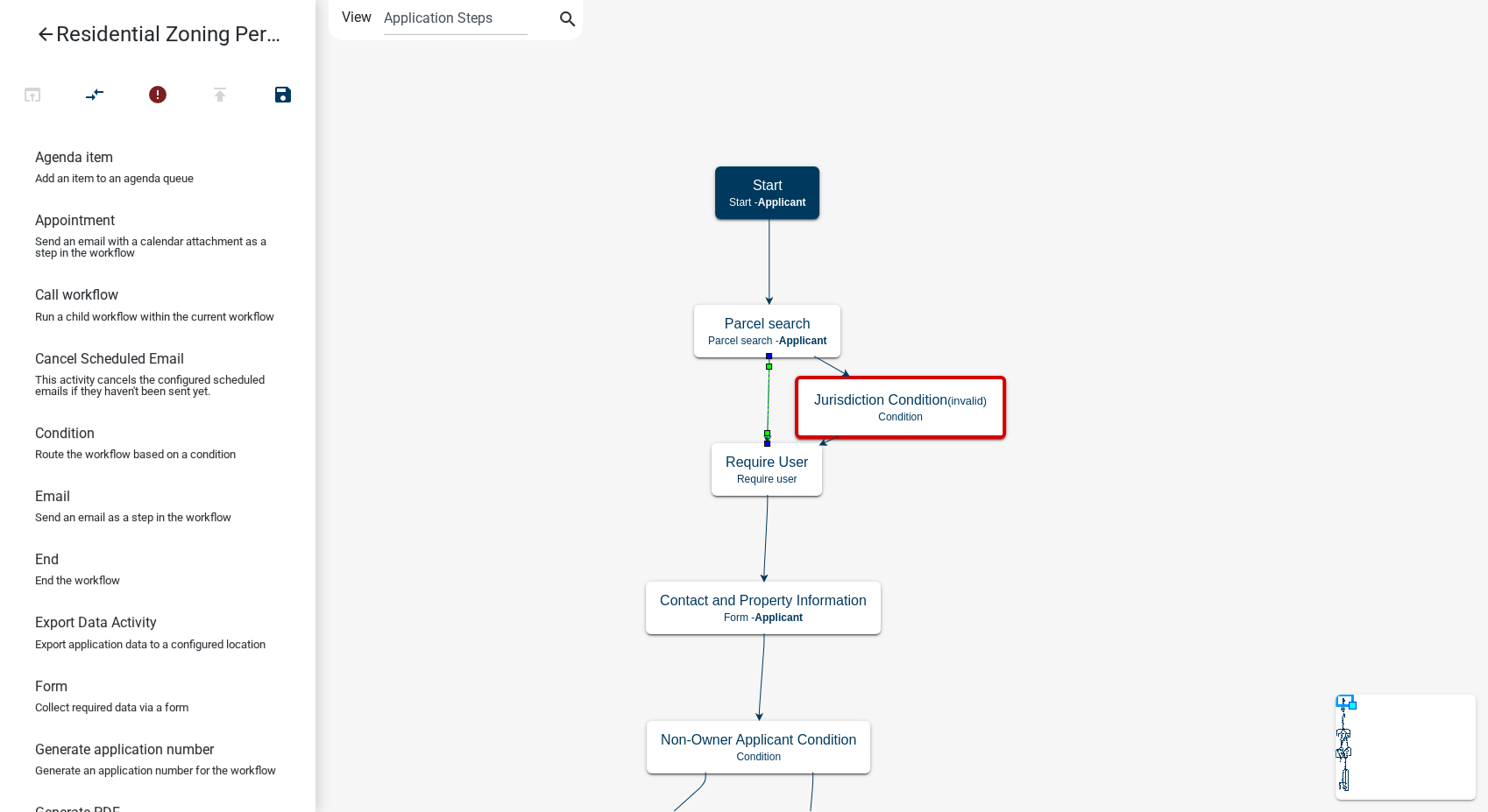
click at [768, 403] on icon at bounding box center [769, 397] width 2 height 82
drag, startPoint x: 68, startPoint y: 723, endPoint x: 1100, endPoint y: 417, distance: 1076.4
click at [1100, 417] on div "arrow_back Residential Zoning Permit open_in_browser compare_arrows error publi…" at bounding box center [744, 406] width 1488 height 812
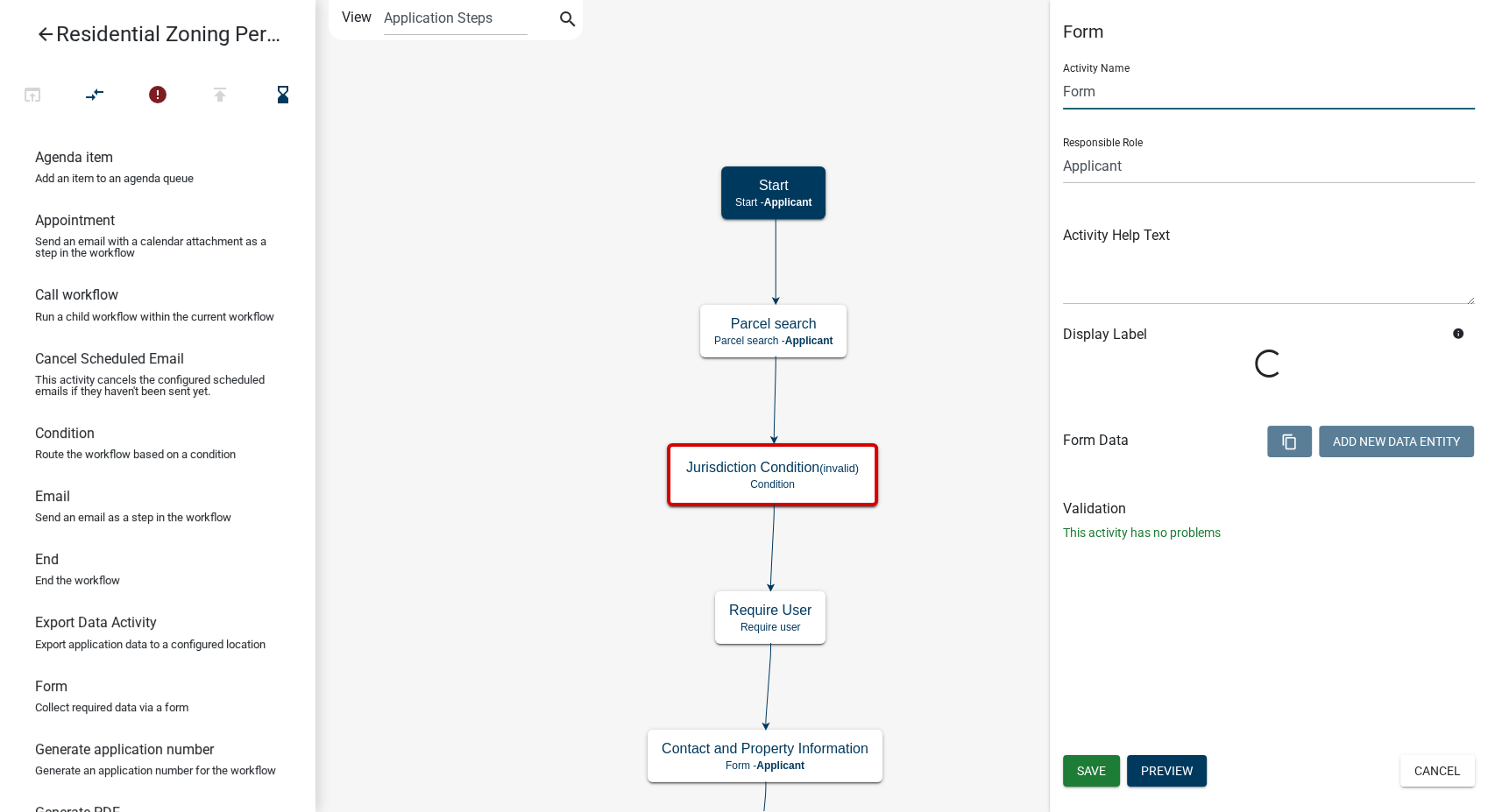
click at [1100, 94] on input "Form" at bounding box center [1268, 91] width 412 height 36
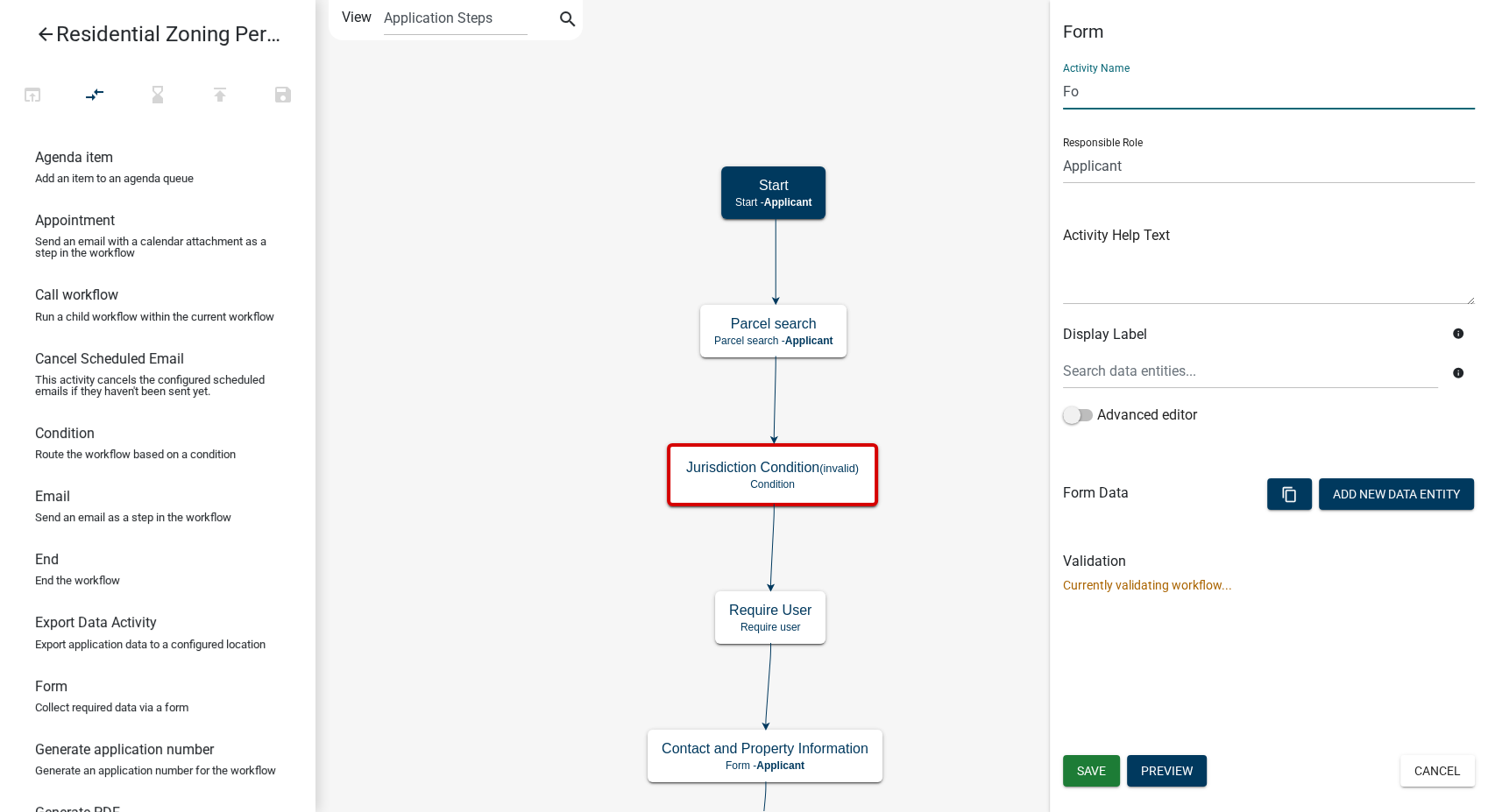
type input "F"
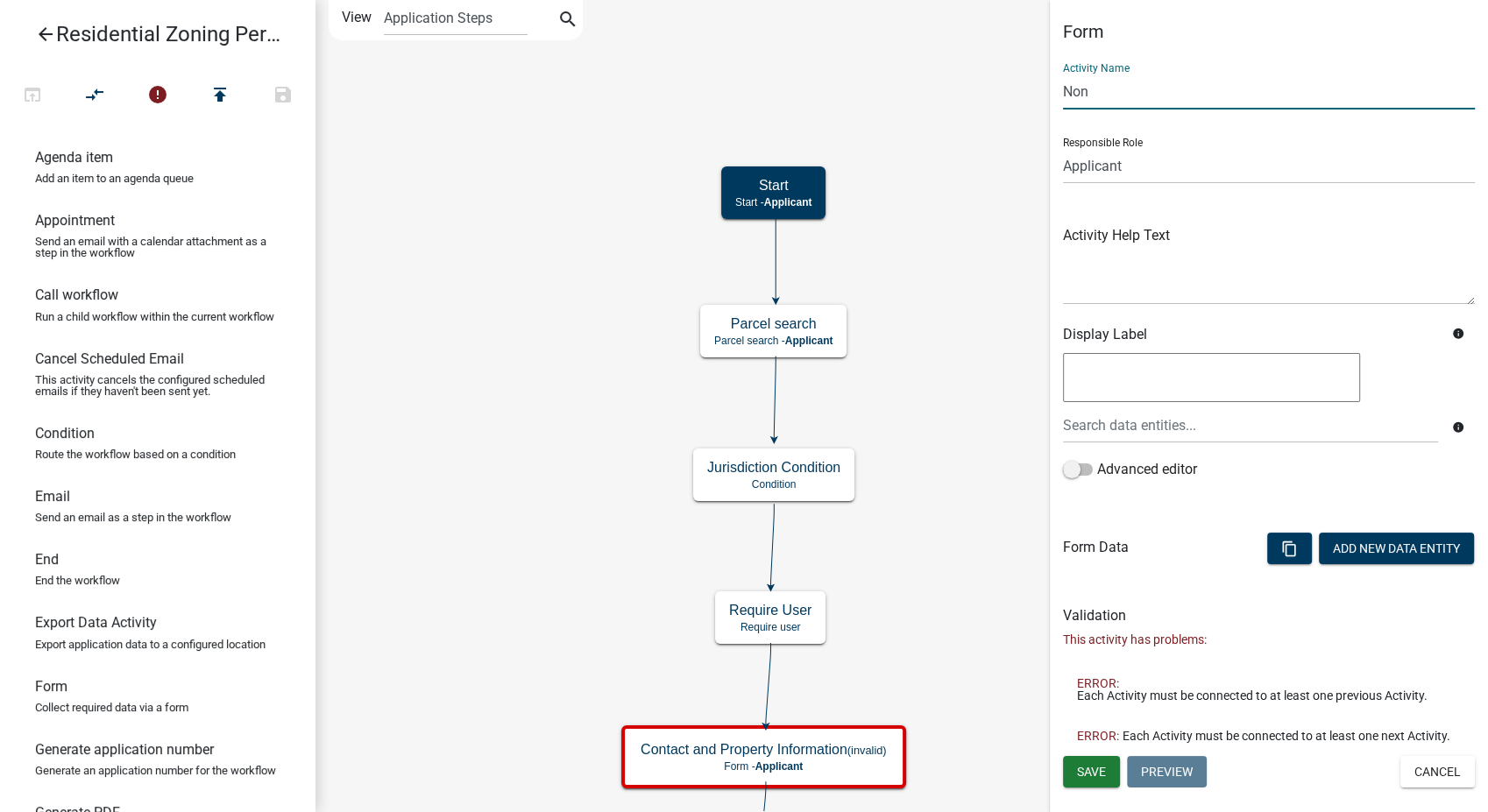
type input "Non-Jurisdictional Notice"
click at [1375, 545] on button "Add New Data Entity" at bounding box center [1396, 548] width 155 height 32
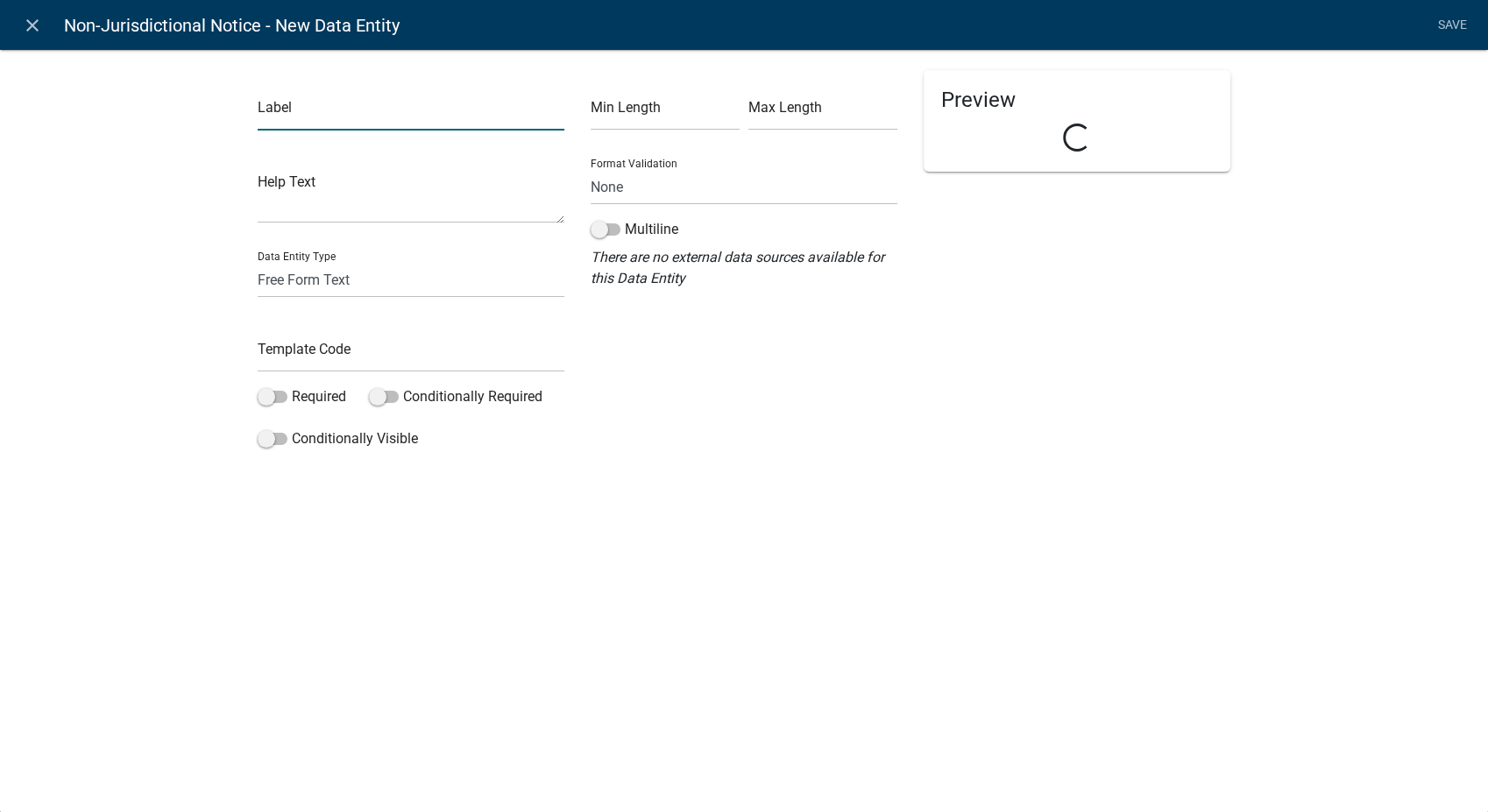
click at [343, 113] on input "text" at bounding box center [411, 112] width 307 height 36
type input "Non-Jurisdictional Notice"
click at [283, 277] on select "Free Form Text Document Display Entity Value Fee Numeric Data Date Map Sketch D…" at bounding box center [411, 280] width 307 height 36
select select "rich-text"
click at [257, 262] on select "Free Form Text Document Display Entity Value Fee Numeric Data Date Map Sketch D…" at bounding box center [411, 280] width 307 height 36
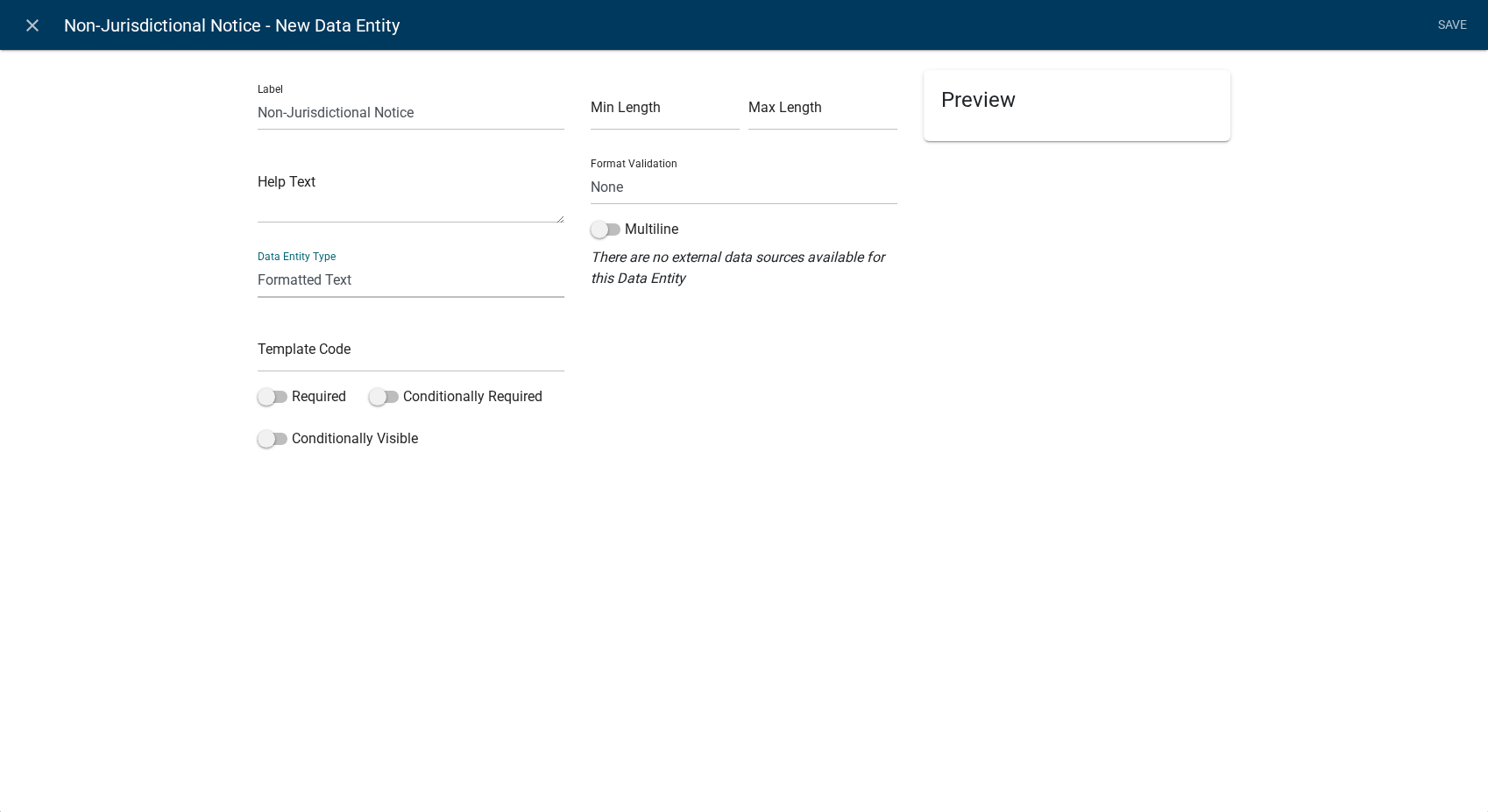
select select "rich-text"
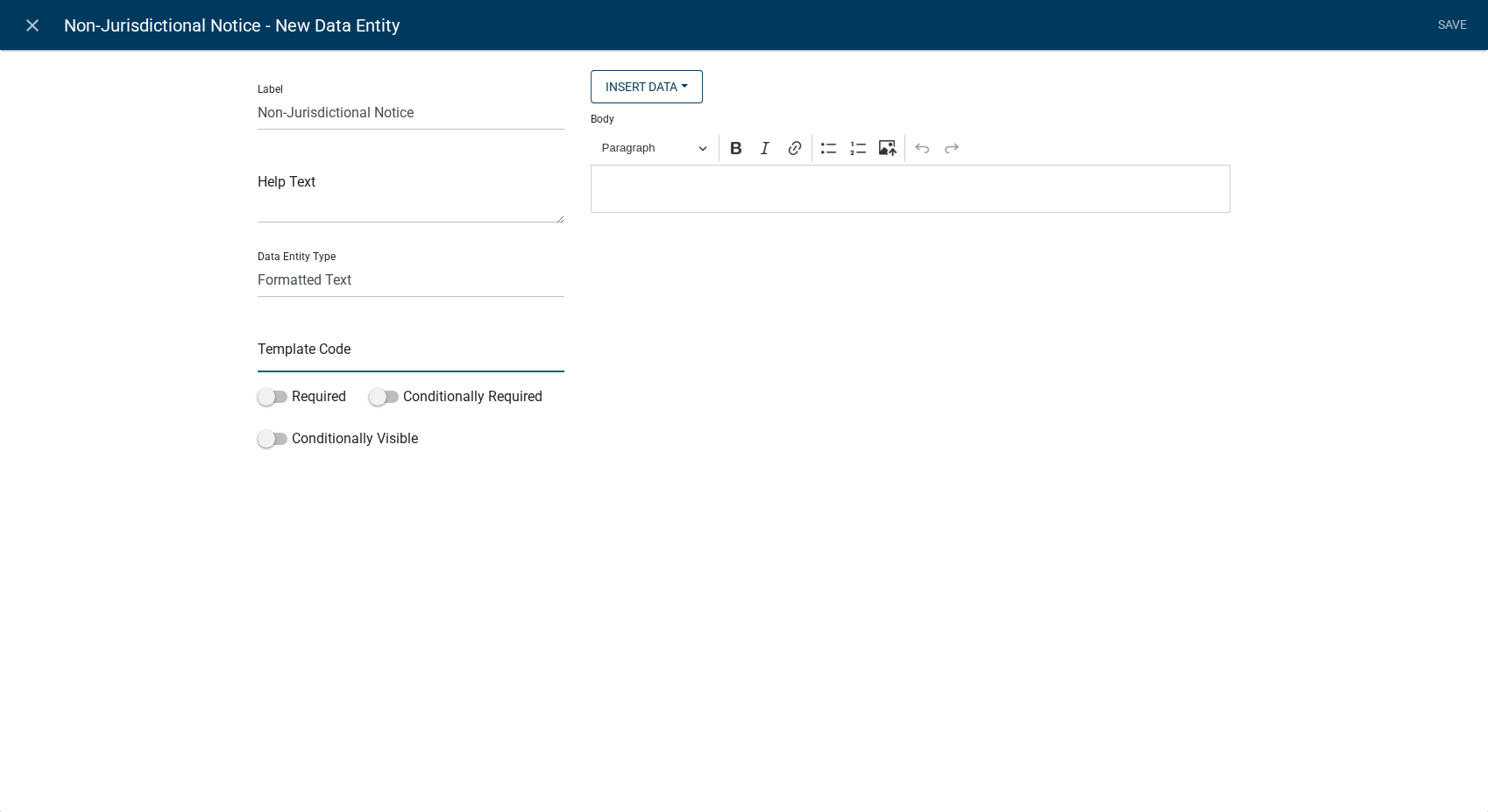
click at [319, 365] on input "text" at bounding box center [411, 354] width 307 height 36
type input "NonJurisdictionText"
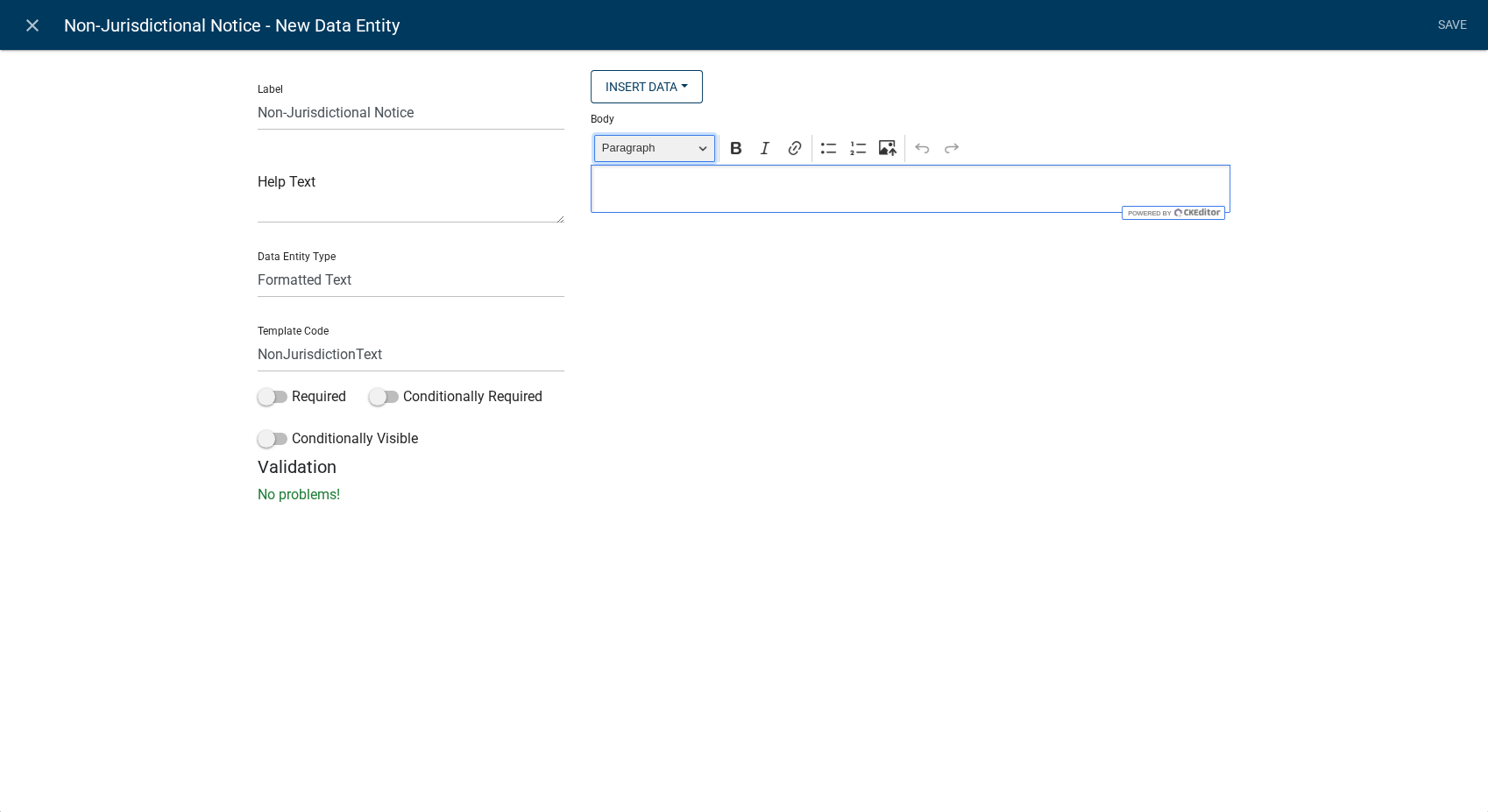
click at [677, 145] on span "Paragraph" at bounding box center [647, 149] width 91 height 21
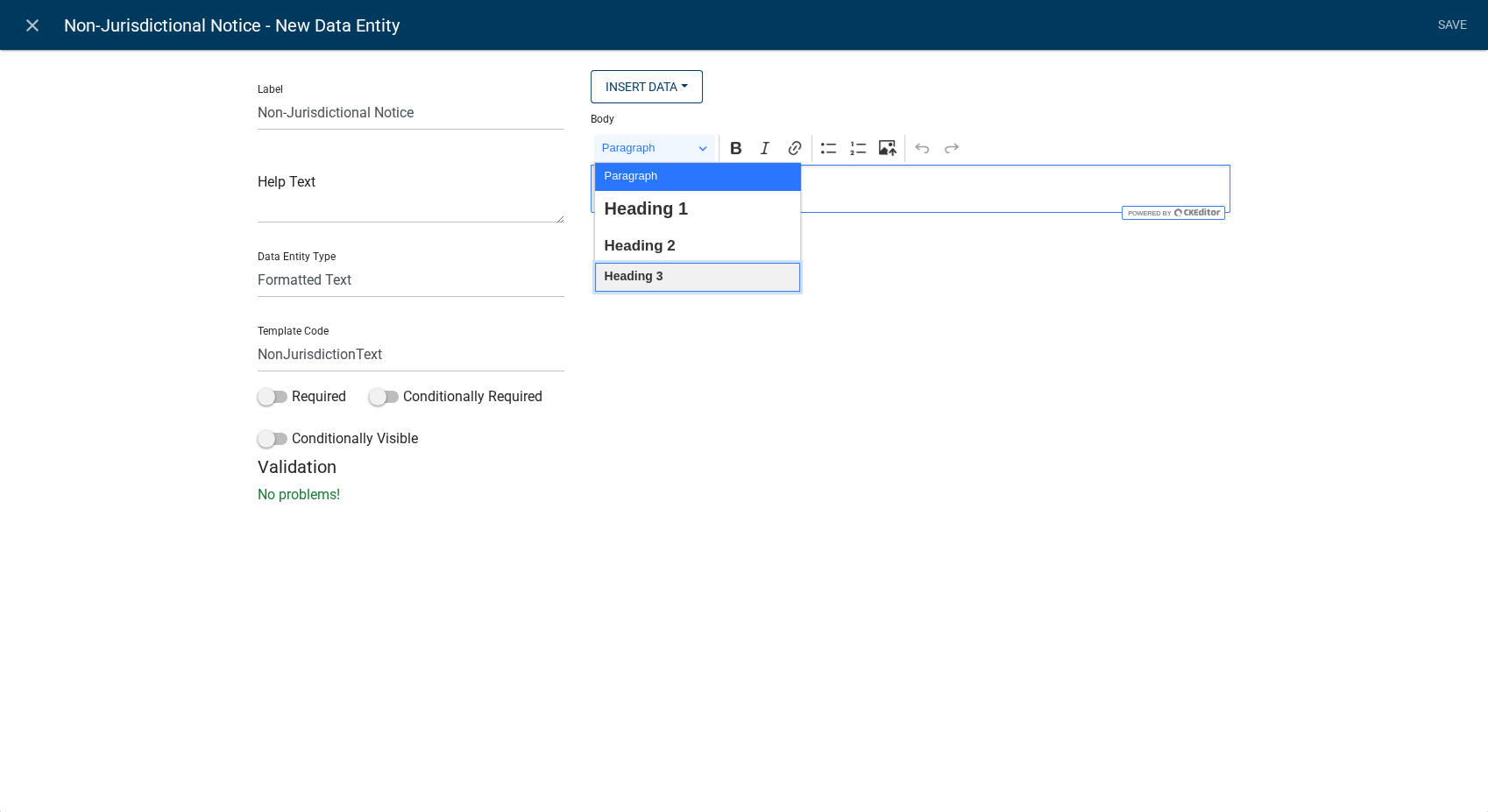
click at [664, 283] on button "Heading 3" at bounding box center [697, 278] width 205 height 29
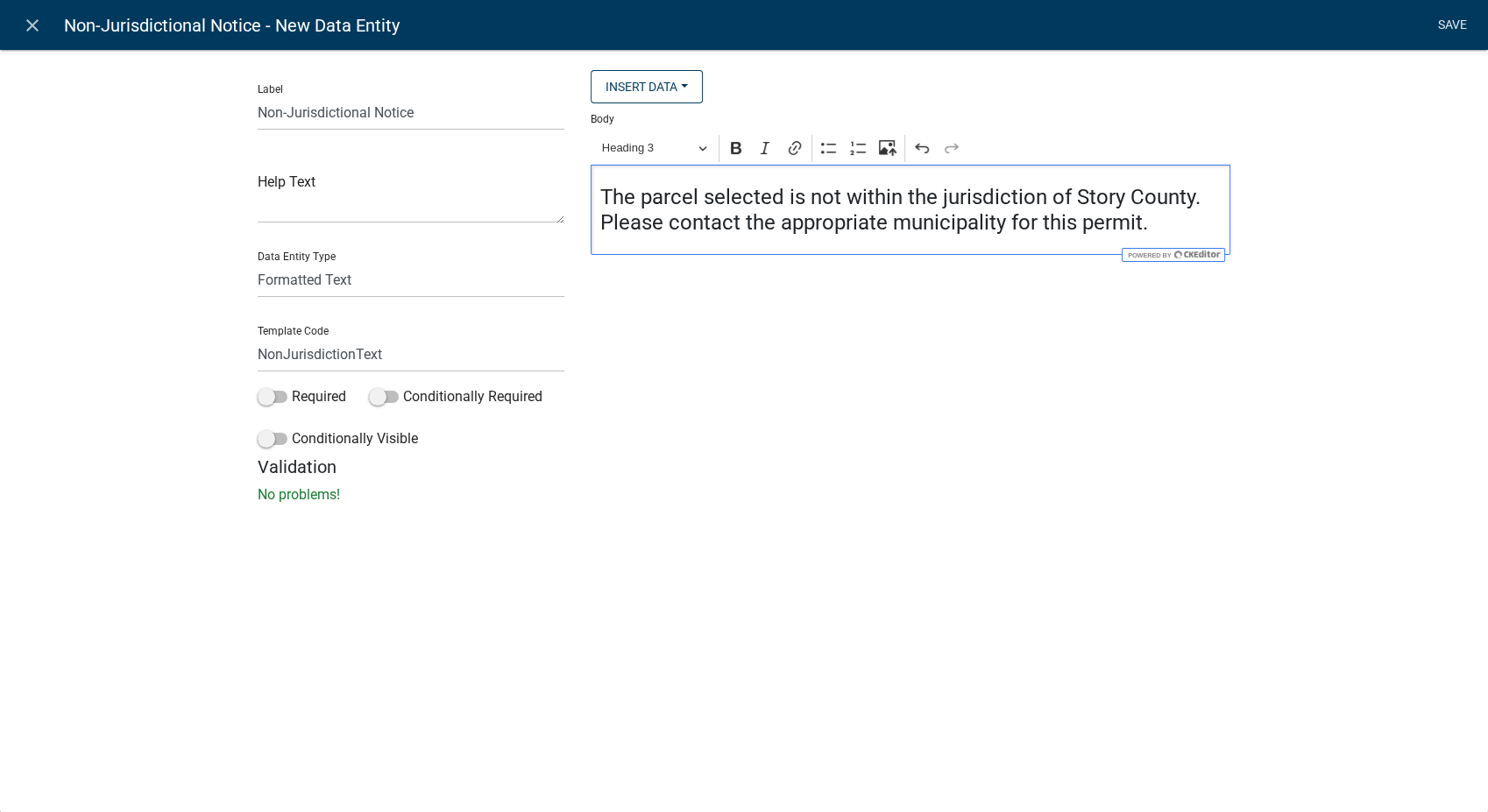
click at [1462, 25] on link "Save" at bounding box center [1451, 25] width 43 height 34
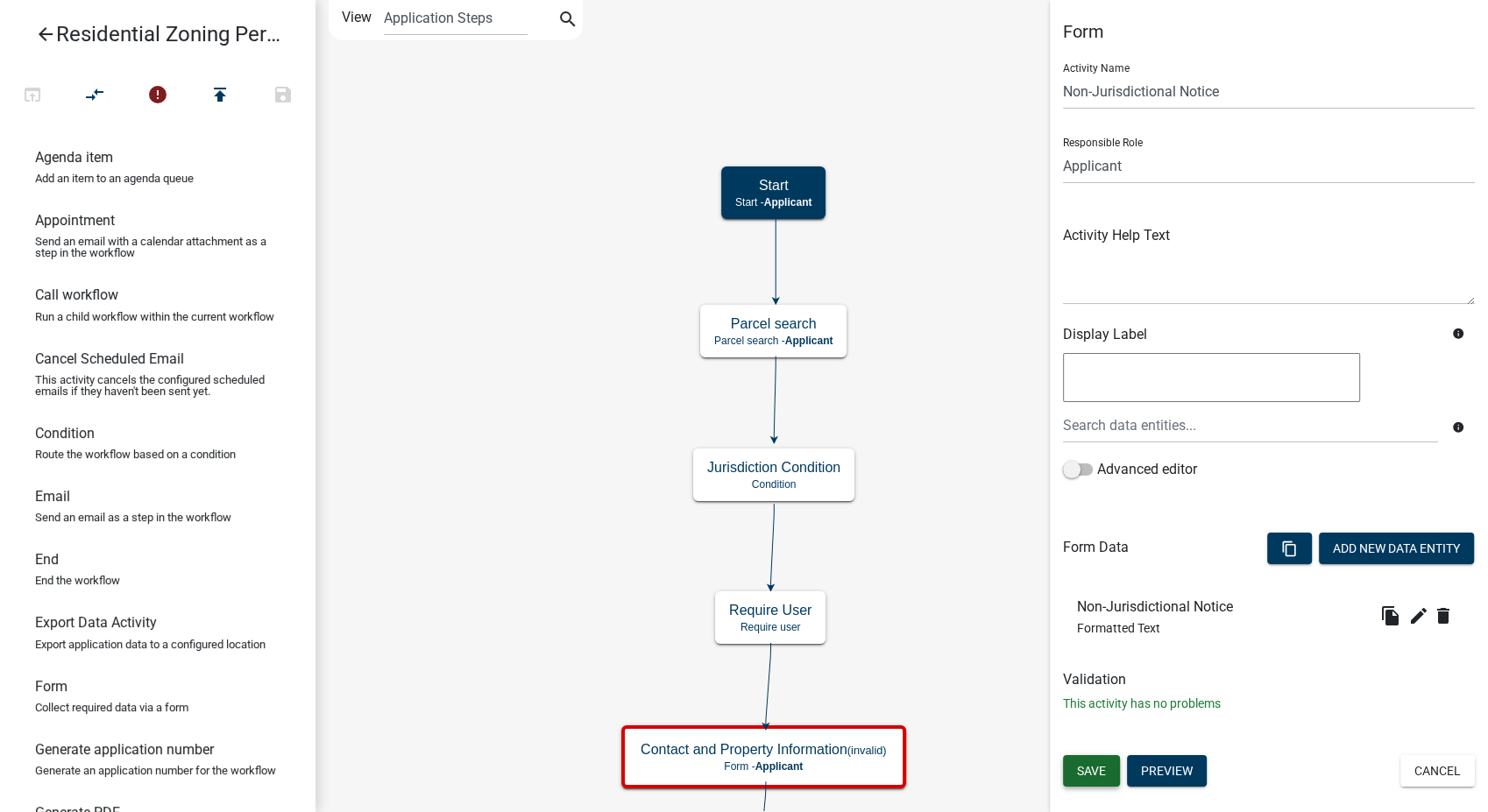
click at [1087, 772] on span "Save" at bounding box center [1092, 771] width 29 height 14
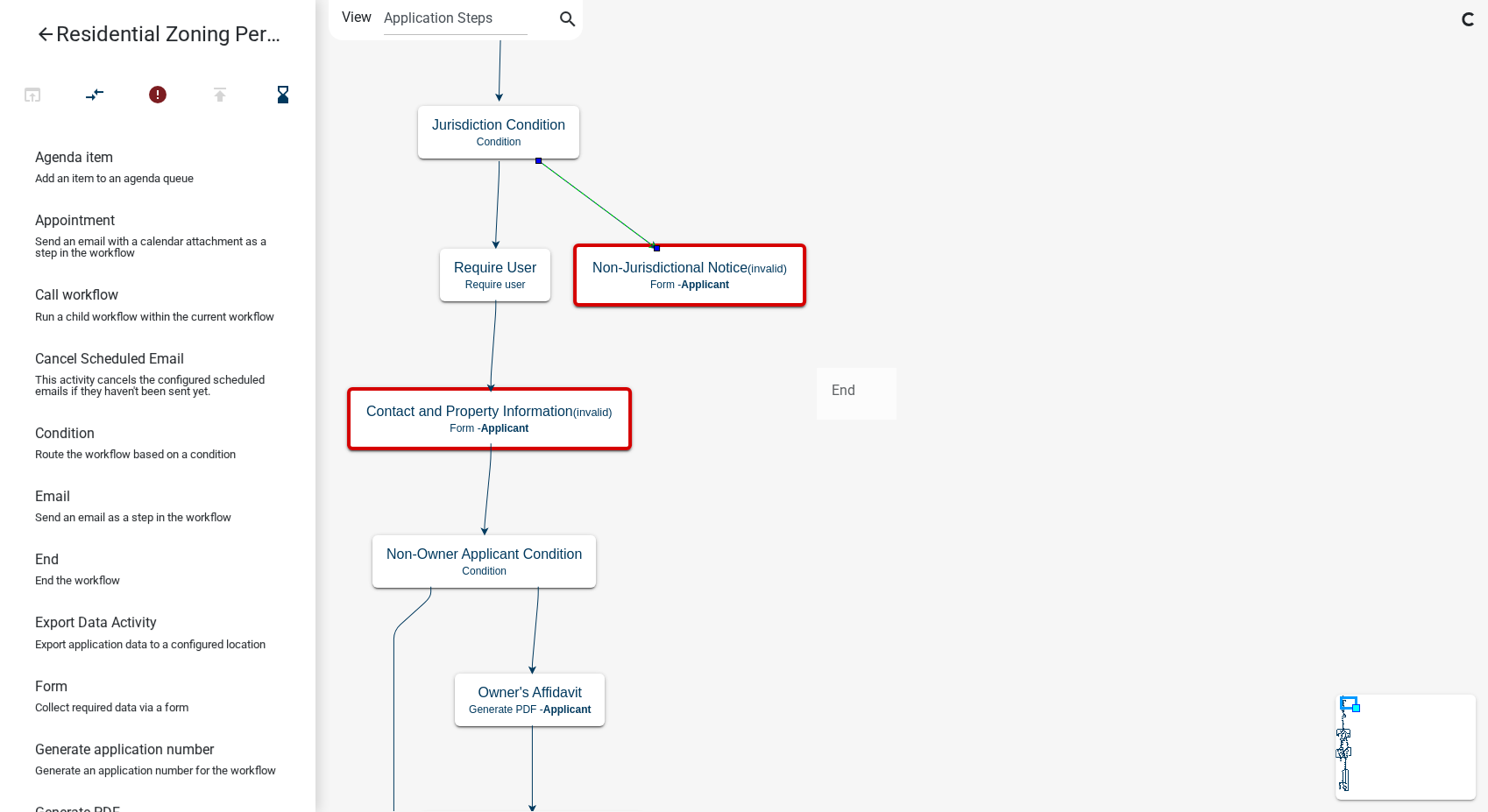
drag, startPoint x: 52, startPoint y: 582, endPoint x: 817, endPoint y: 354, distance: 798.3
click at [817, 354] on div "arrow_back Residential Zoning Permit open_in_browser compare_arrows error publi…" at bounding box center [744, 406] width 1488 height 812
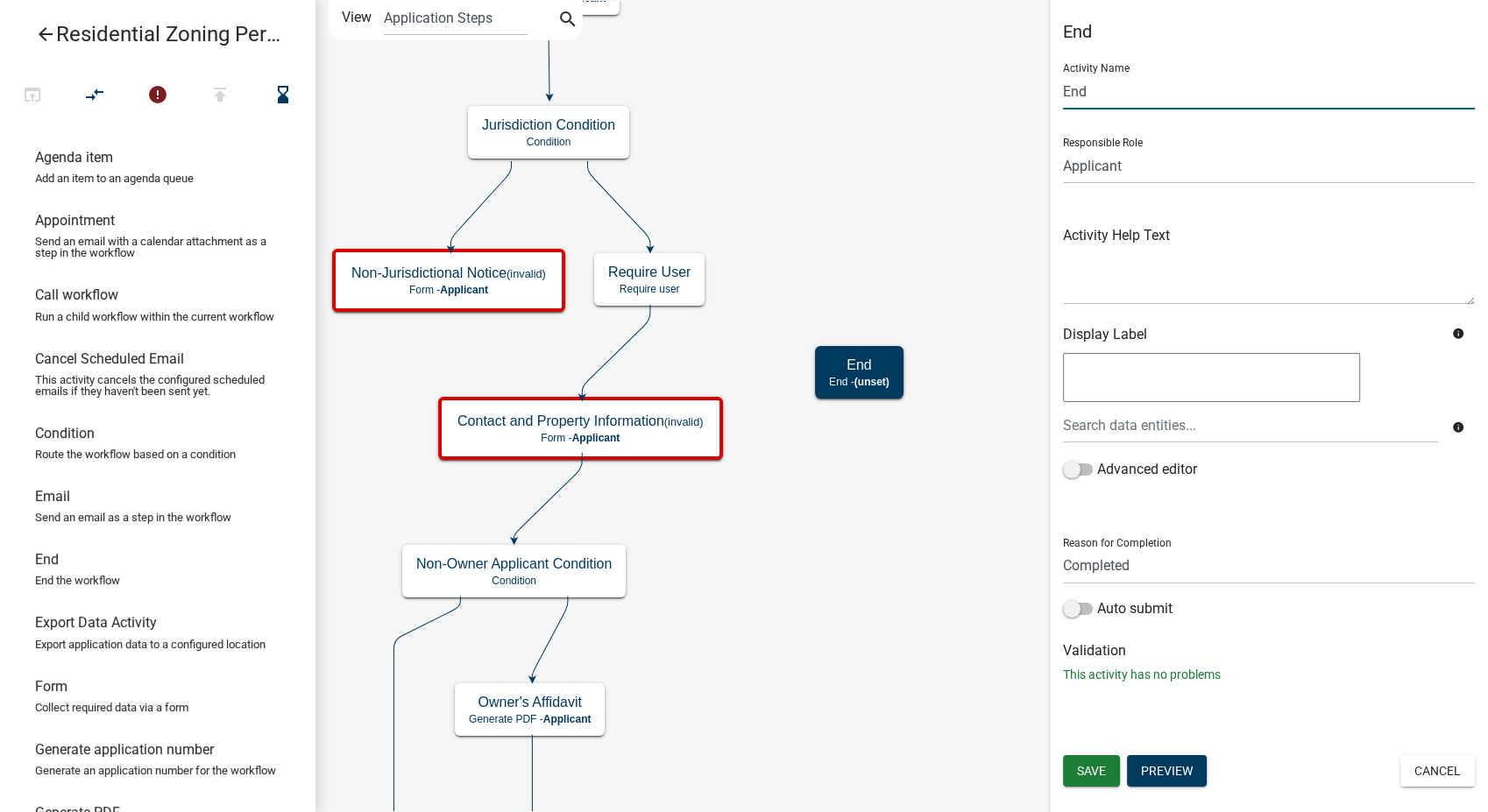
click at [1065, 92] on input "End" at bounding box center [1268, 91] width 412 height 36
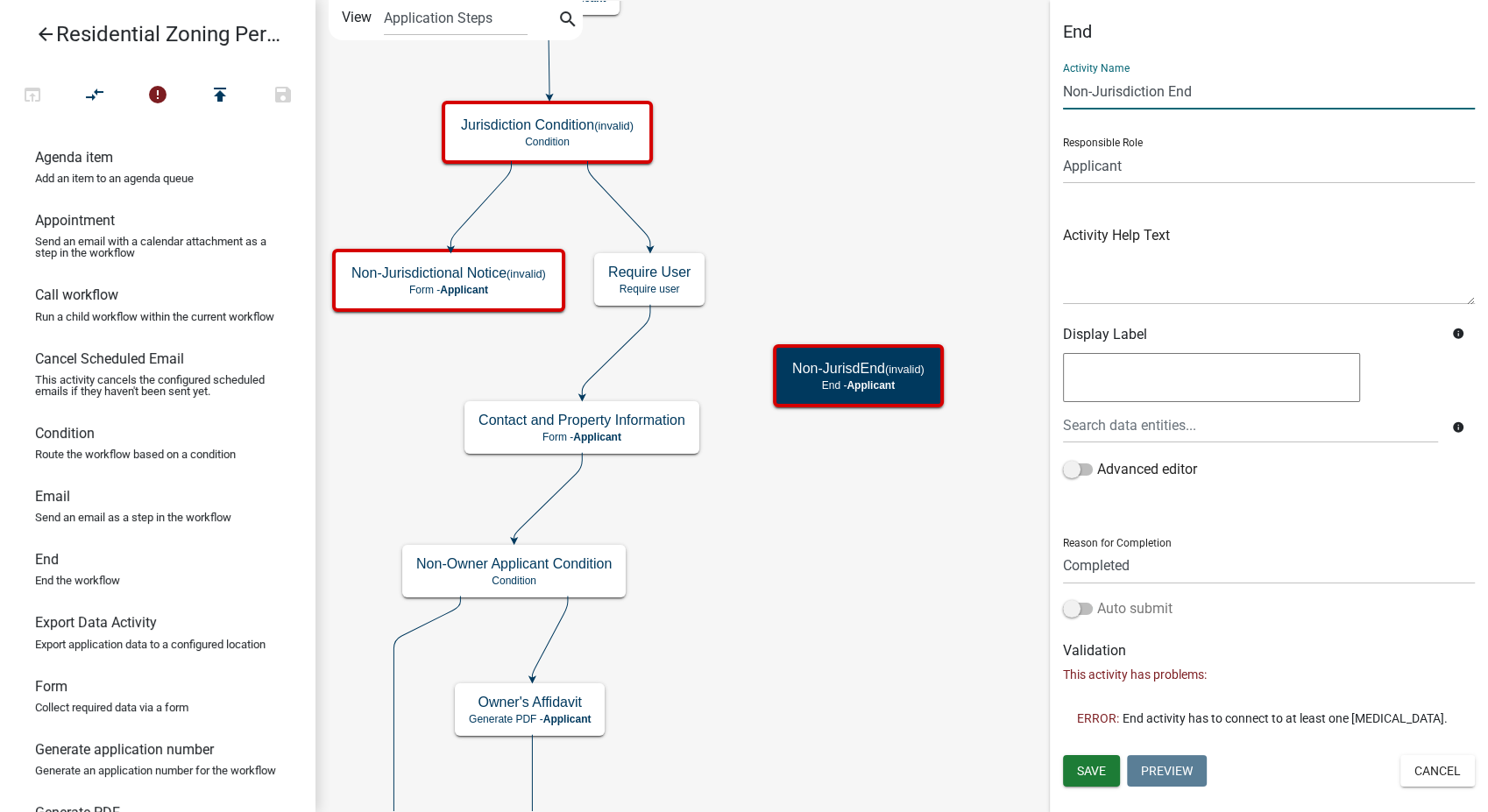
type input "Non-Jurisdiction End"
click at [1066, 603] on span at bounding box center [1077, 609] width 30 height 13
click at [1097, 599] on input "Auto submit" at bounding box center [1097, 599] width 0 height 0
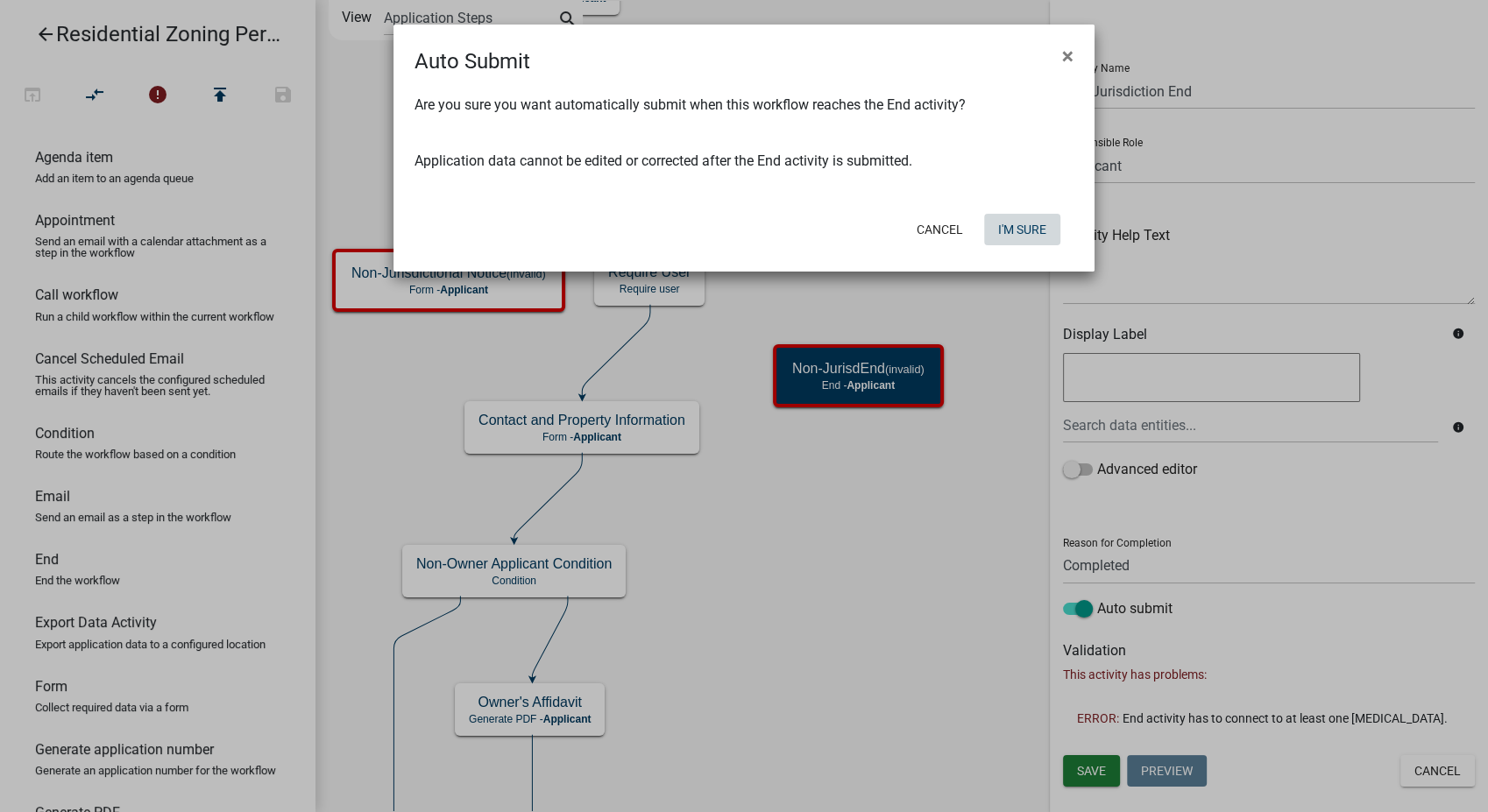
click at [1023, 226] on button "I'm Sure" at bounding box center [1021, 230] width 76 height 32
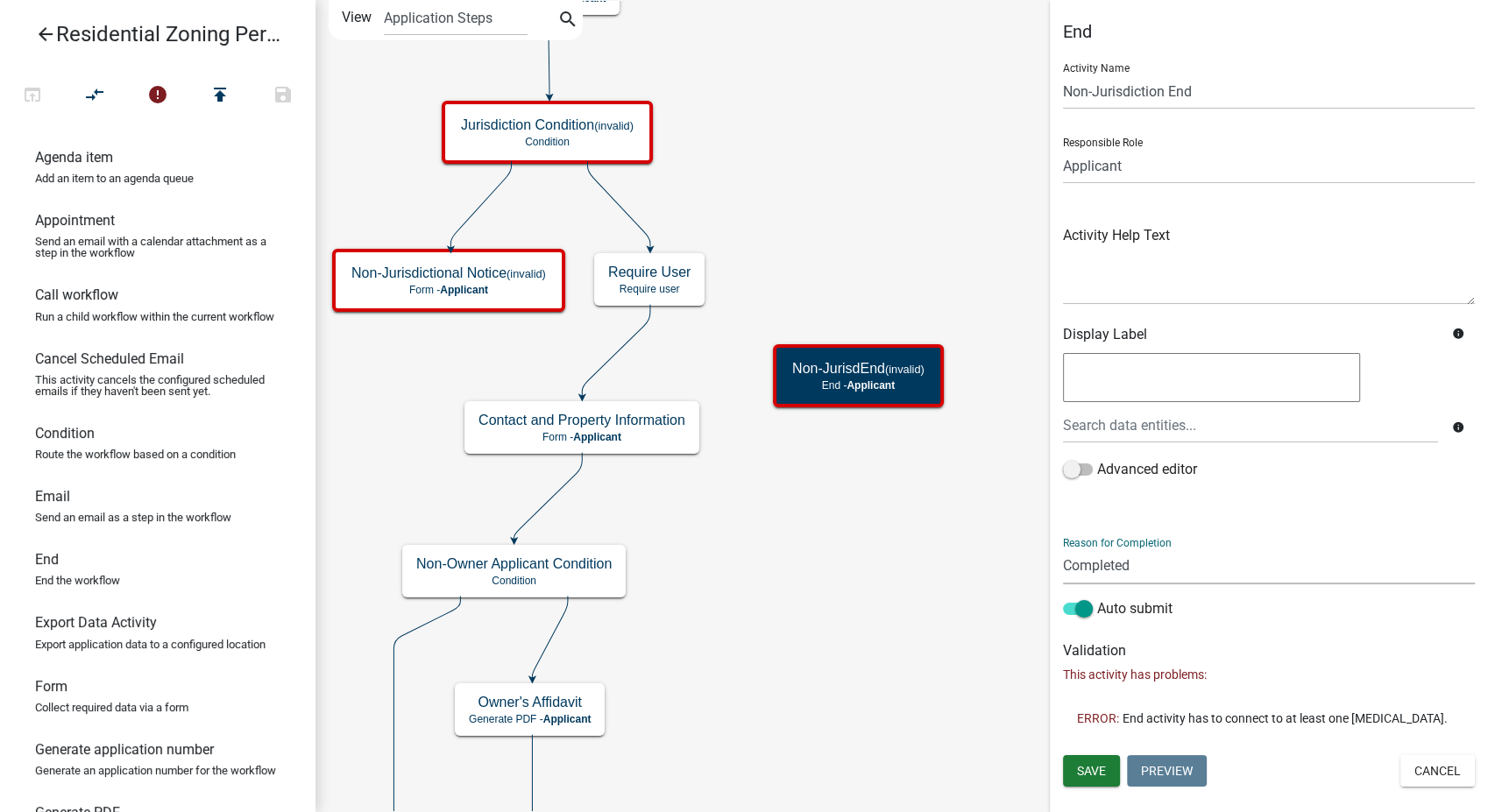
click at [1128, 562] on select "Completed Rejected" at bounding box center [1268, 566] width 412 height 36
select select "Rejected"
click at [1063, 549] on select "Completed Rejected" at bounding box center [1268, 566] width 412 height 36
click at [1089, 775] on span "Save" at bounding box center [1092, 771] width 29 height 14
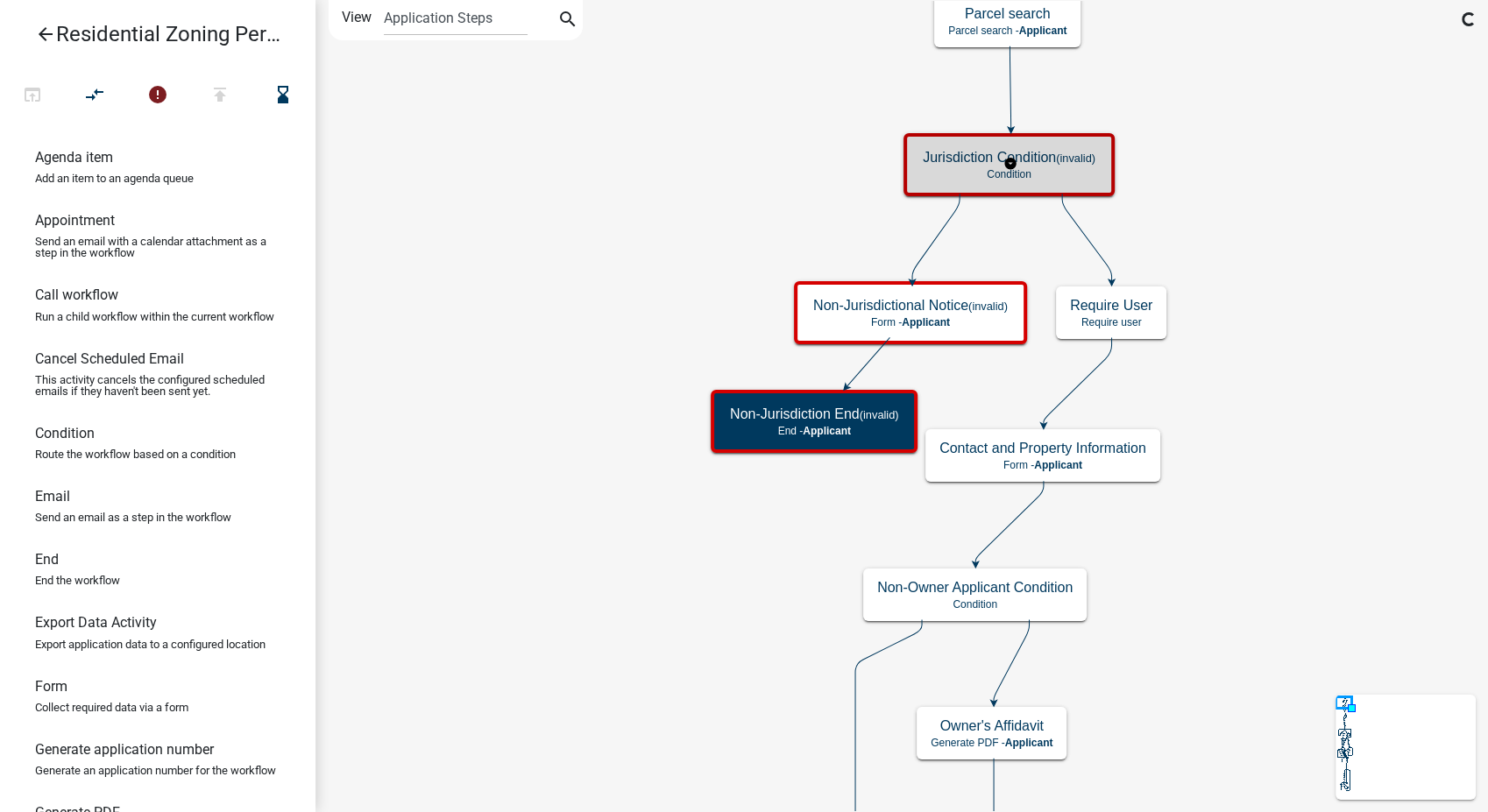
click at [1055, 154] on h5 "Jurisdiction Condition (invalid)" at bounding box center [1009, 156] width 173 height 16
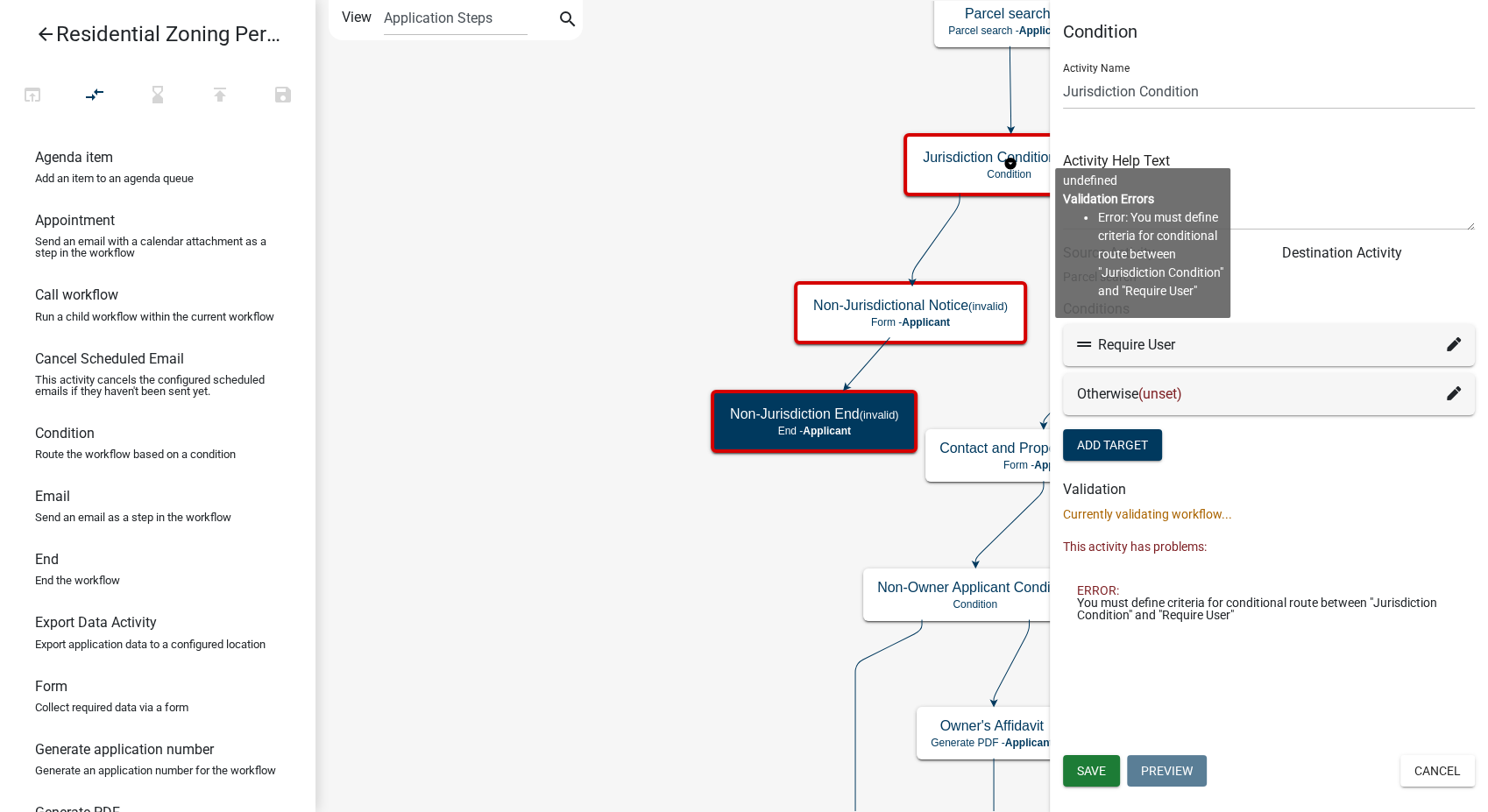
click at [1468, 392] on div "Otherwise (unset)" at bounding box center [1268, 394] width 412 height 42
click at [1458, 392] on icon at bounding box center [1453, 393] width 14 height 14
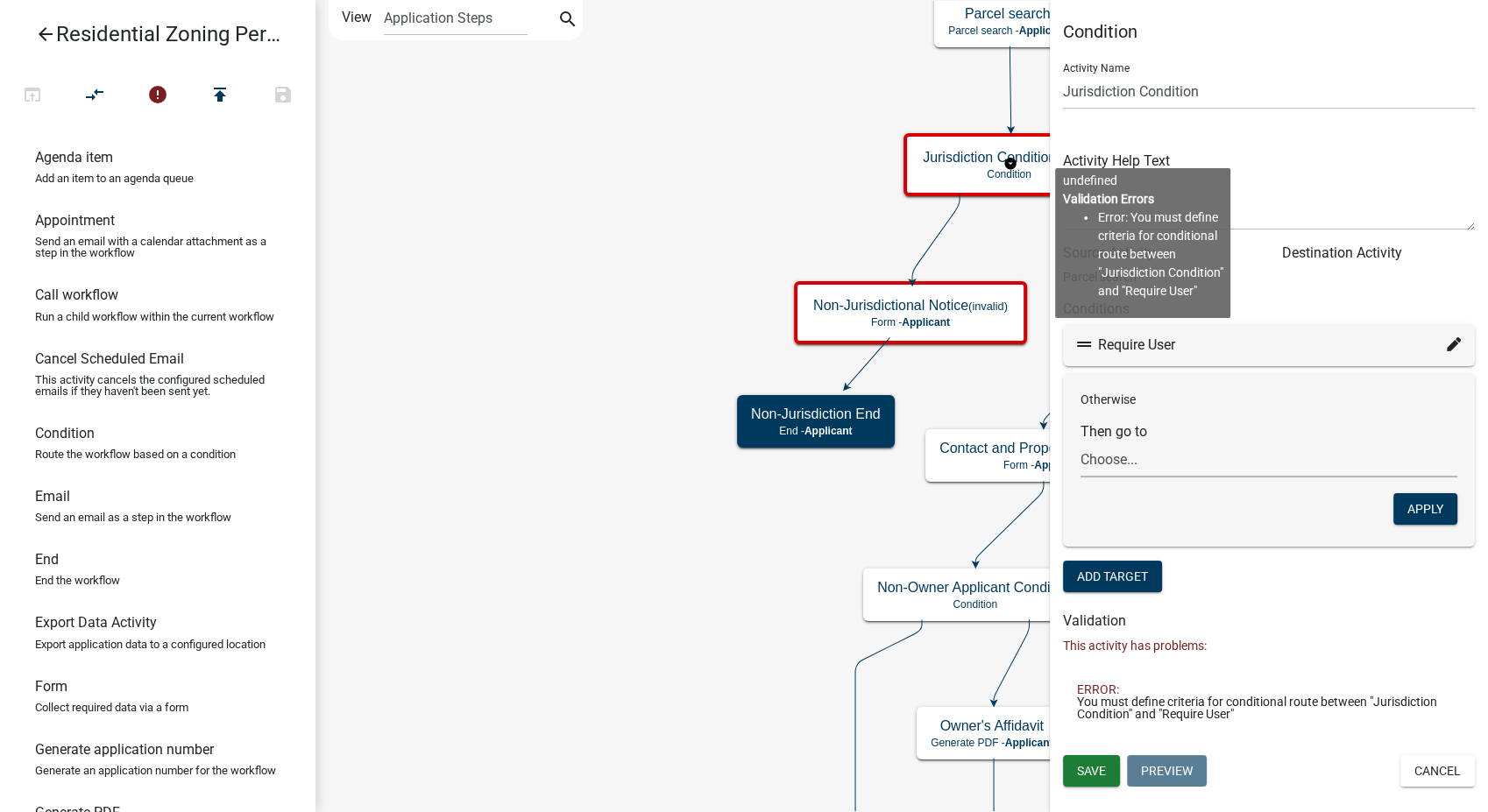
click at [1123, 476] on select "Choose... Start Require User Contact and Property Information Submittal Email Z…" at bounding box center [1268, 459] width 377 height 36
select select "2: adc093b3-95c1-4372-aa79-c705beae26eb"
click at [1080, 442] on select "Choose... Start Require User Contact and Property Information Submittal Email Z…" at bounding box center [1268, 459] width 377 height 36
click at [1423, 505] on button "Apply" at bounding box center [1425, 509] width 64 height 32
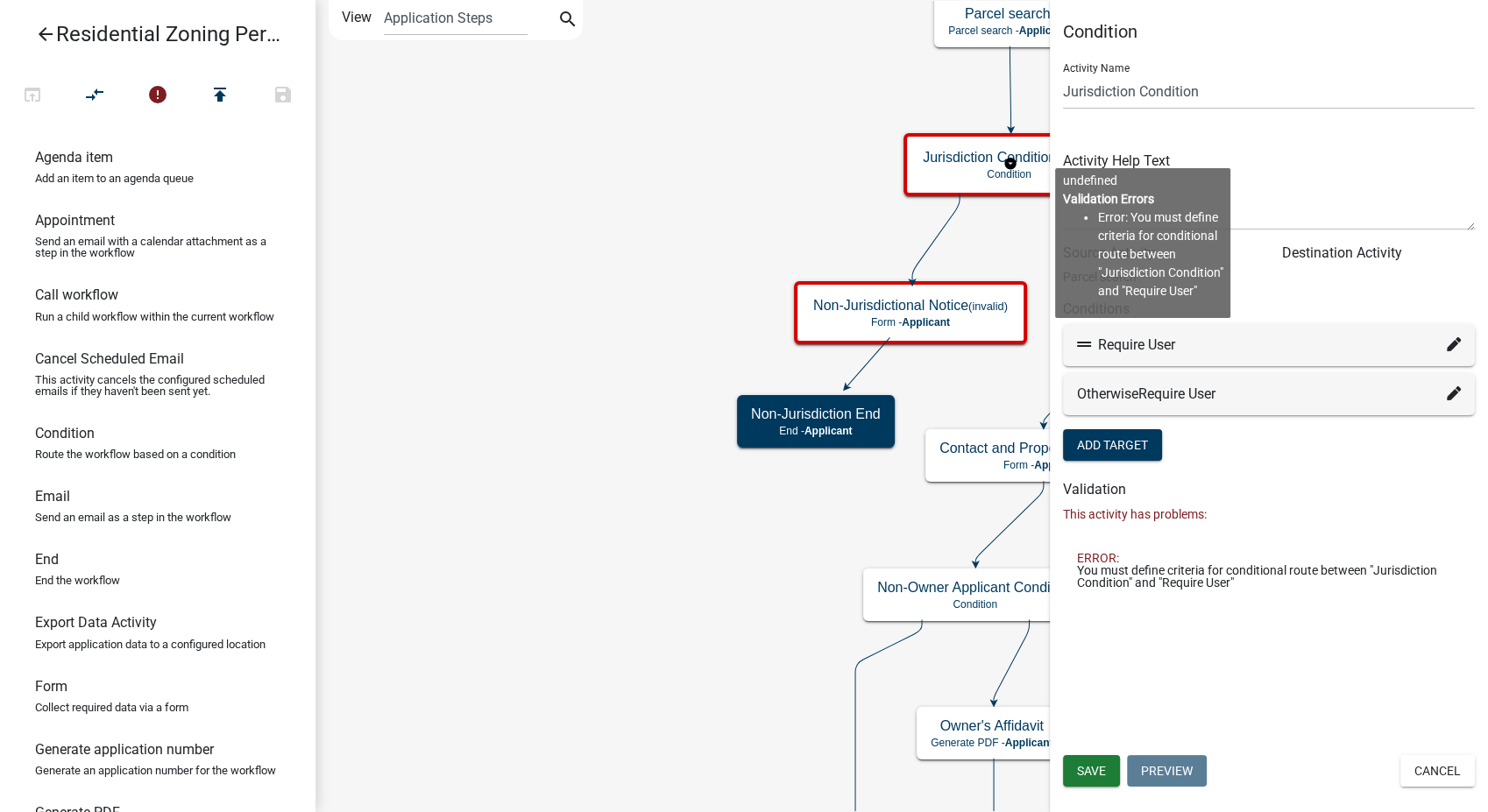
click at [1453, 340] on icon at bounding box center [1453, 344] width 14 height 14
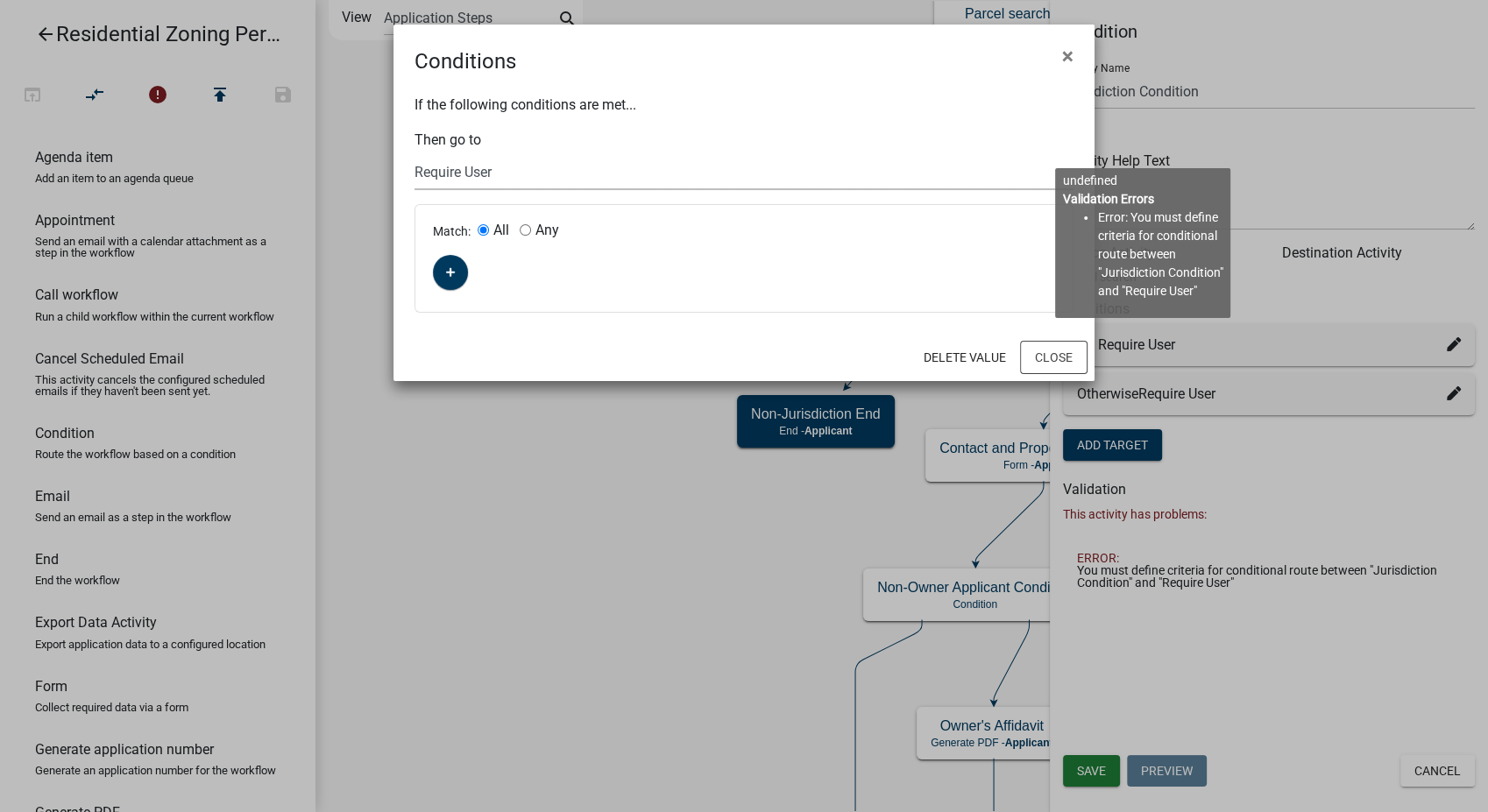
click at [490, 175] on select "Choose... Start Require User Contact and Property Information Submittal Email Z…" at bounding box center [744, 172] width 659 height 36
select select "87: 14f4660e-8e8d-400e-83e1-f3984908a673"
click at [415, 154] on select "Choose... Start Require User Contact and Property Information Submittal Email Z…" at bounding box center [744, 172] width 659 height 36
click at [446, 268] on icon "button" at bounding box center [450, 272] width 10 height 11
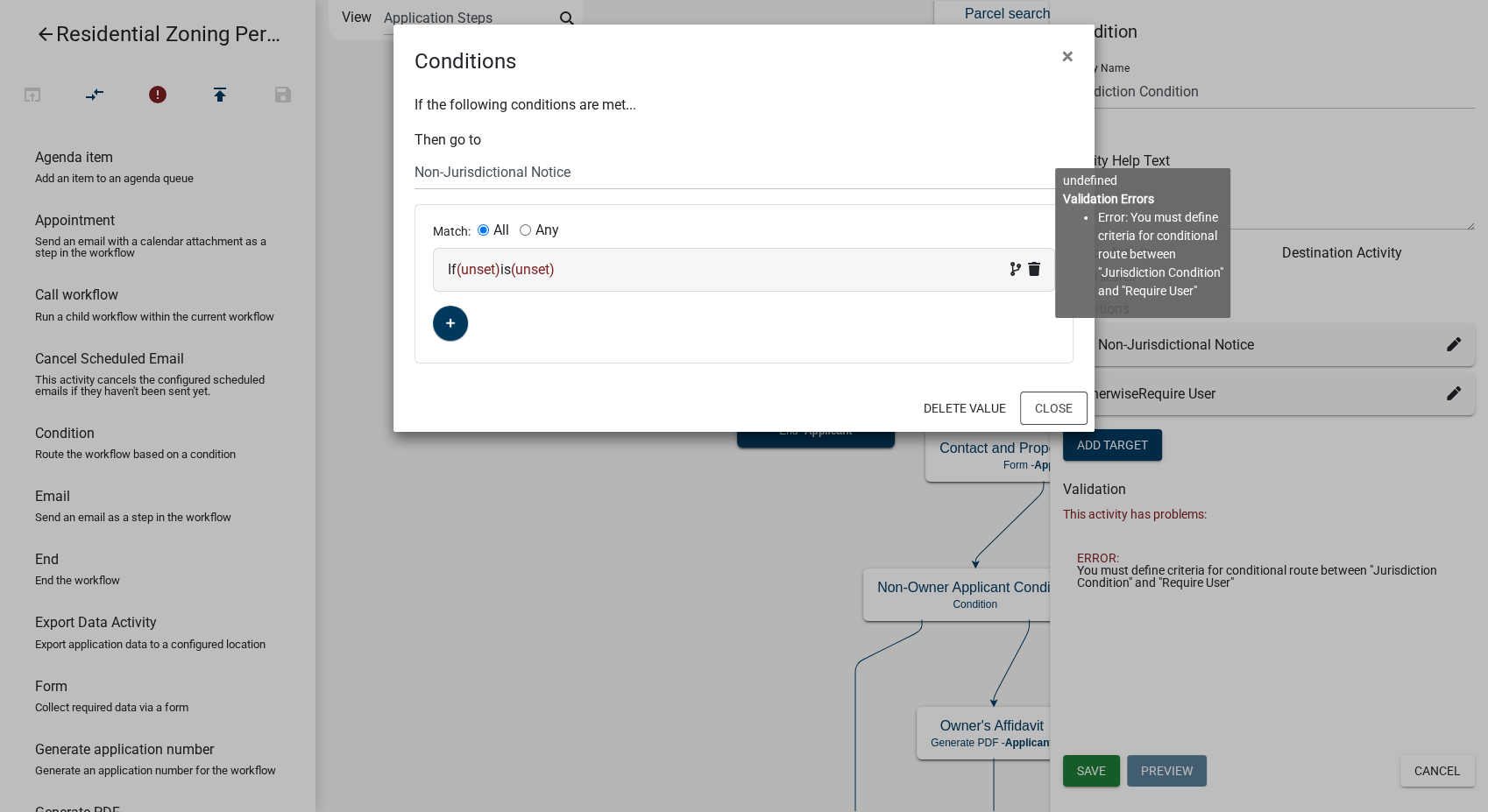
click at [629, 270] on div "If (unset) is (unset)" at bounding box center [744, 270] width 592 height 21
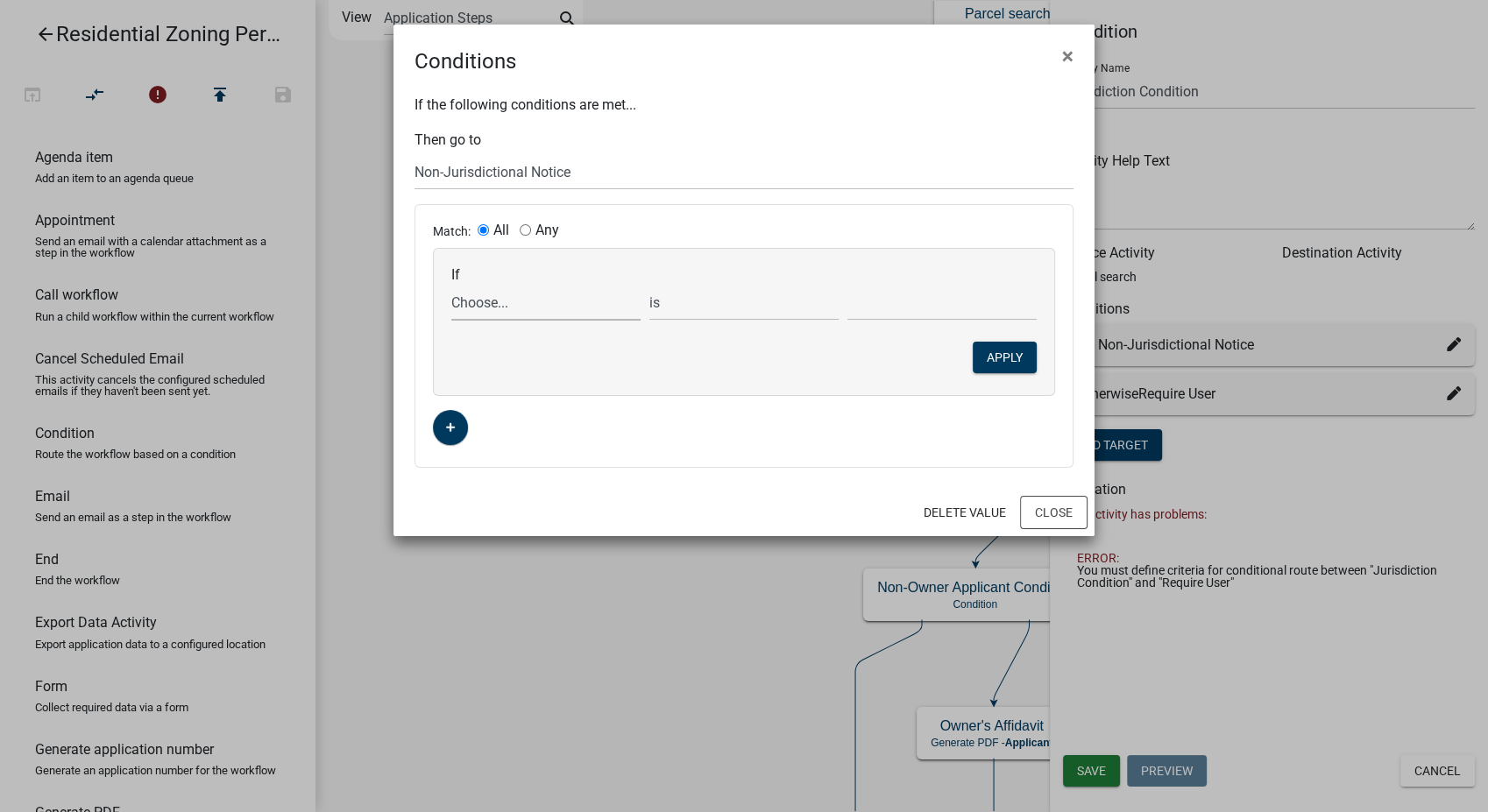
click at [537, 298] on select "Choose... ALL_FEE_RECIPIENTS APPLICATION_ID APPLICATION_NUMBER APPLICATION_STAT…" at bounding box center [546, 302] width 189 height 36
select select "18: PARCEL_SEARCH_City"
click at [451, 284] on select "Choose... ALL_FEE_RECIPIENTS APPLICATION_ID APPLICATION_NUMBER APPLICATION_STAT…" at bounding box center [546, 302] width 189 height 36
click at [708, 305] on select "is is not exists does not exist is greater than is less than contains does not …" at bounding box center [744, 302] width 189 height 36
select select "1: !="
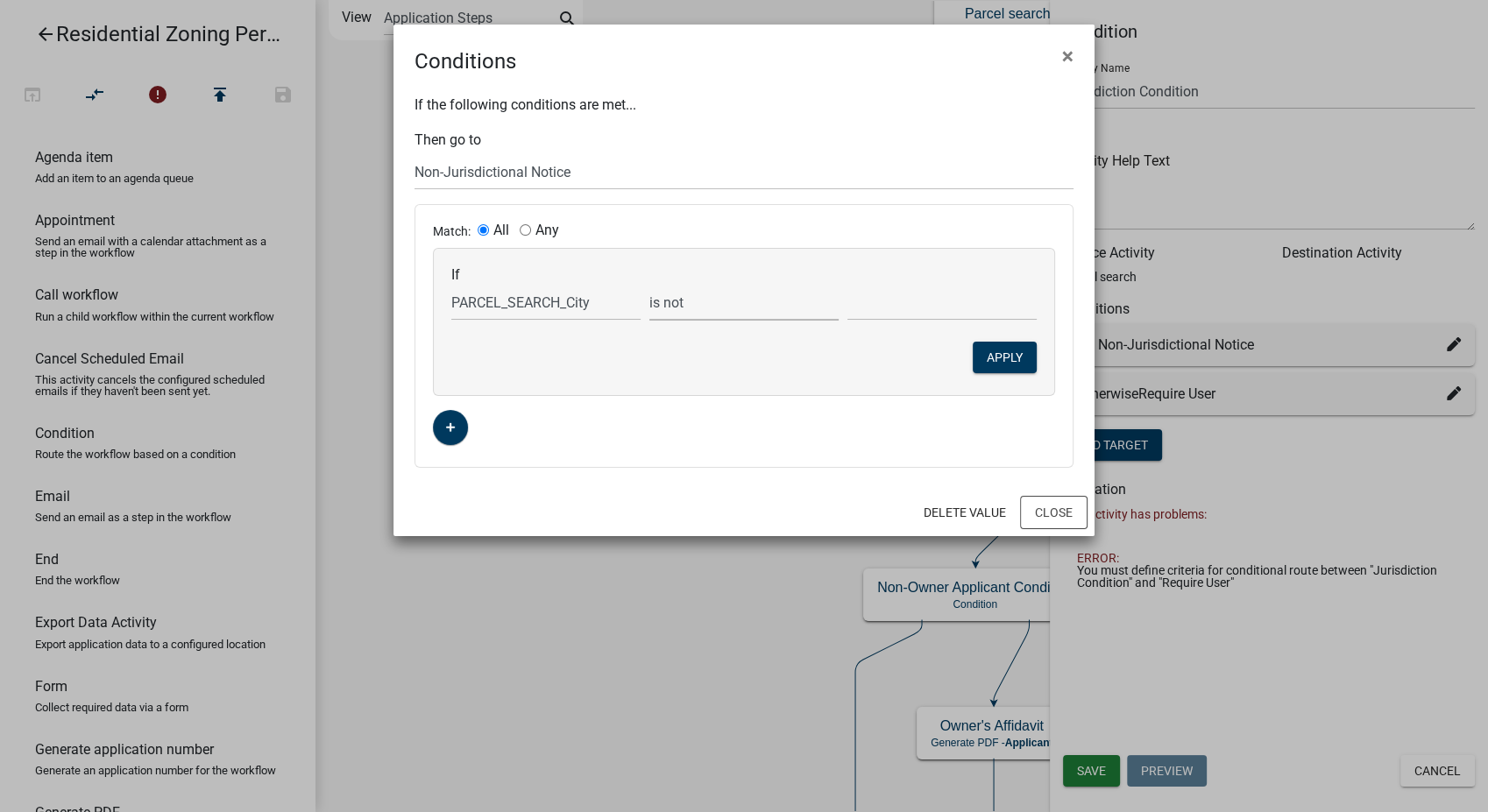
click at [649, 284] on select "is is not exists does not exist is greater than is less than contains does not …" at bounding box center [744, 302] width 189 height 36
click at [933, 300] on input "text" at bounding box center [942, 302] width 189 height 36
type input "COUNTY"
click at [1002, 352] on button "Apply" at bounding box center [1005, 357] width 64 height 32
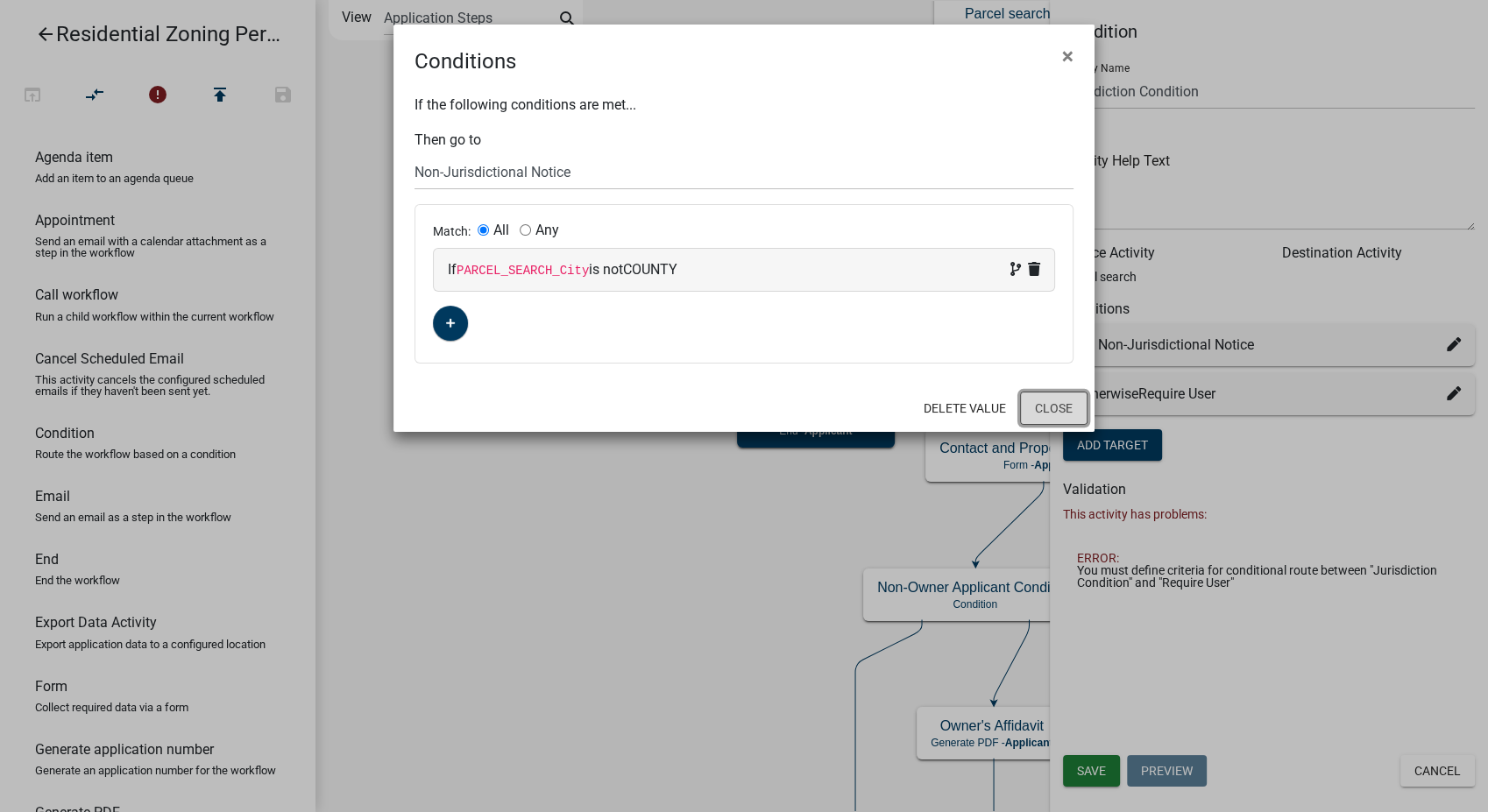
click at [1046, 411] on button "Close" at bounding box center [1054, 408] width 68 height 34
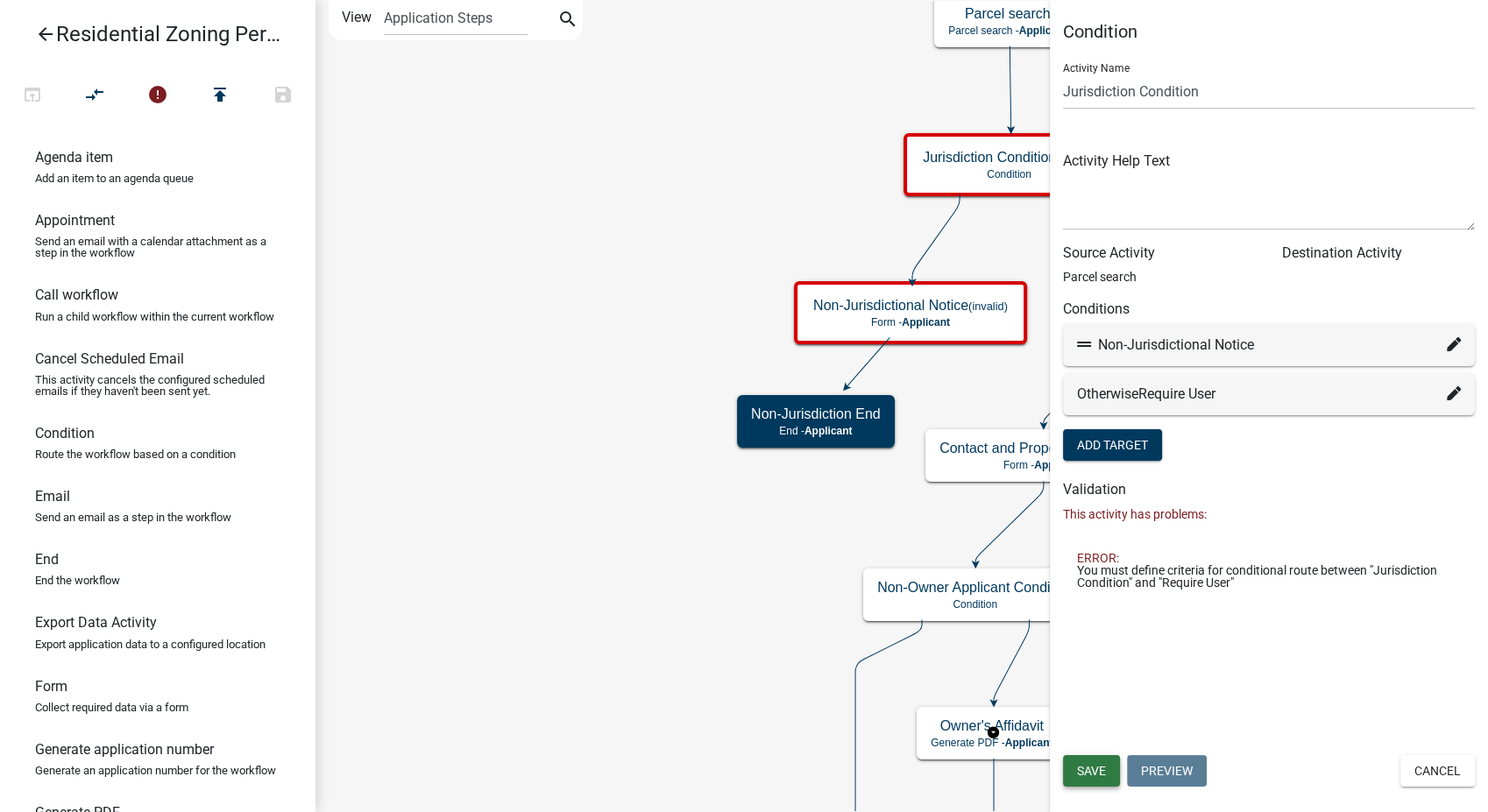
click at [1097, 769] on span "Save" at bounding box center [1092, 771] width 29 height 14
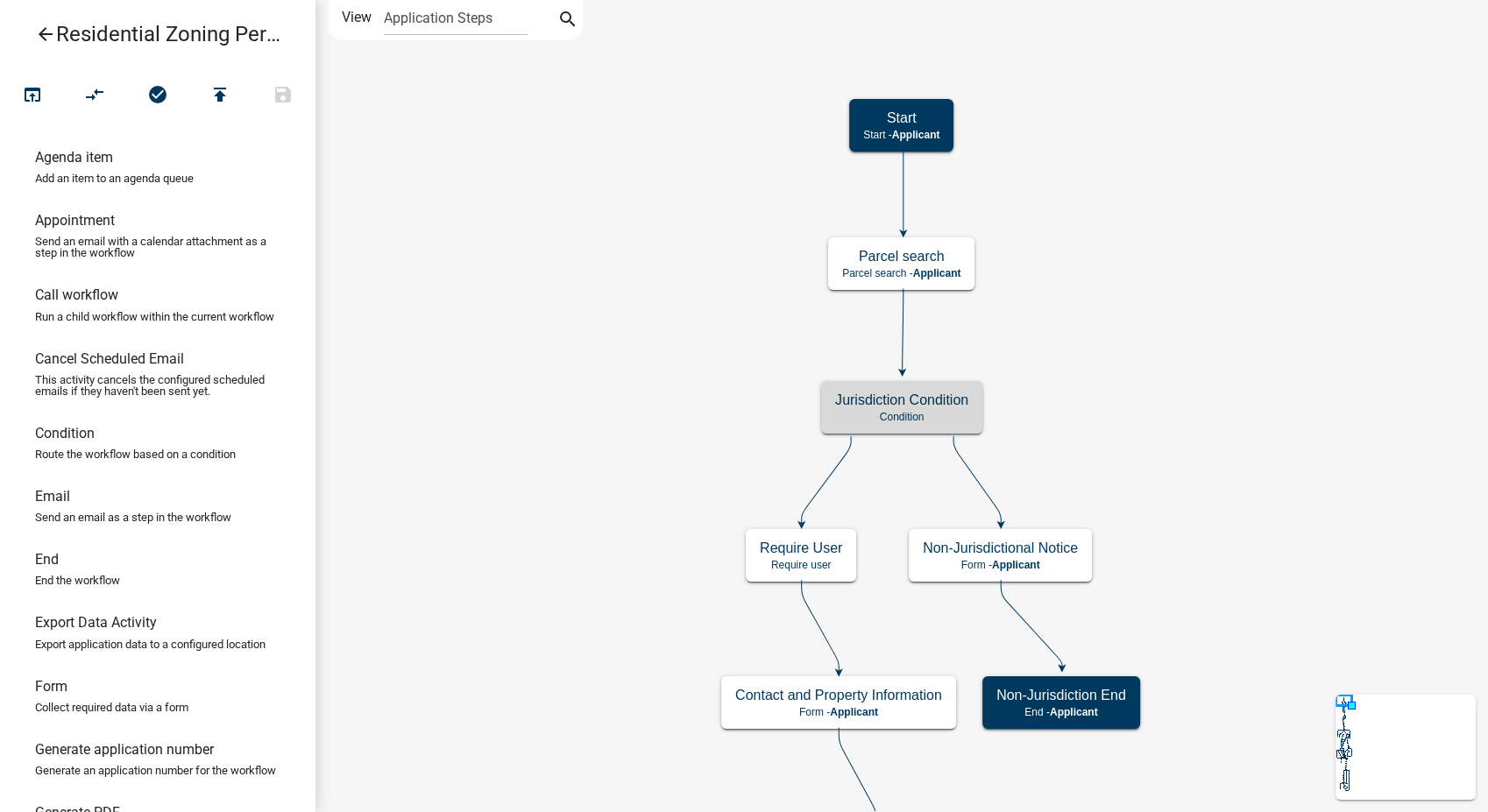
click at [49, 40] on icon "arrow_back" at bounding box center [45, 36] width 21 height 24
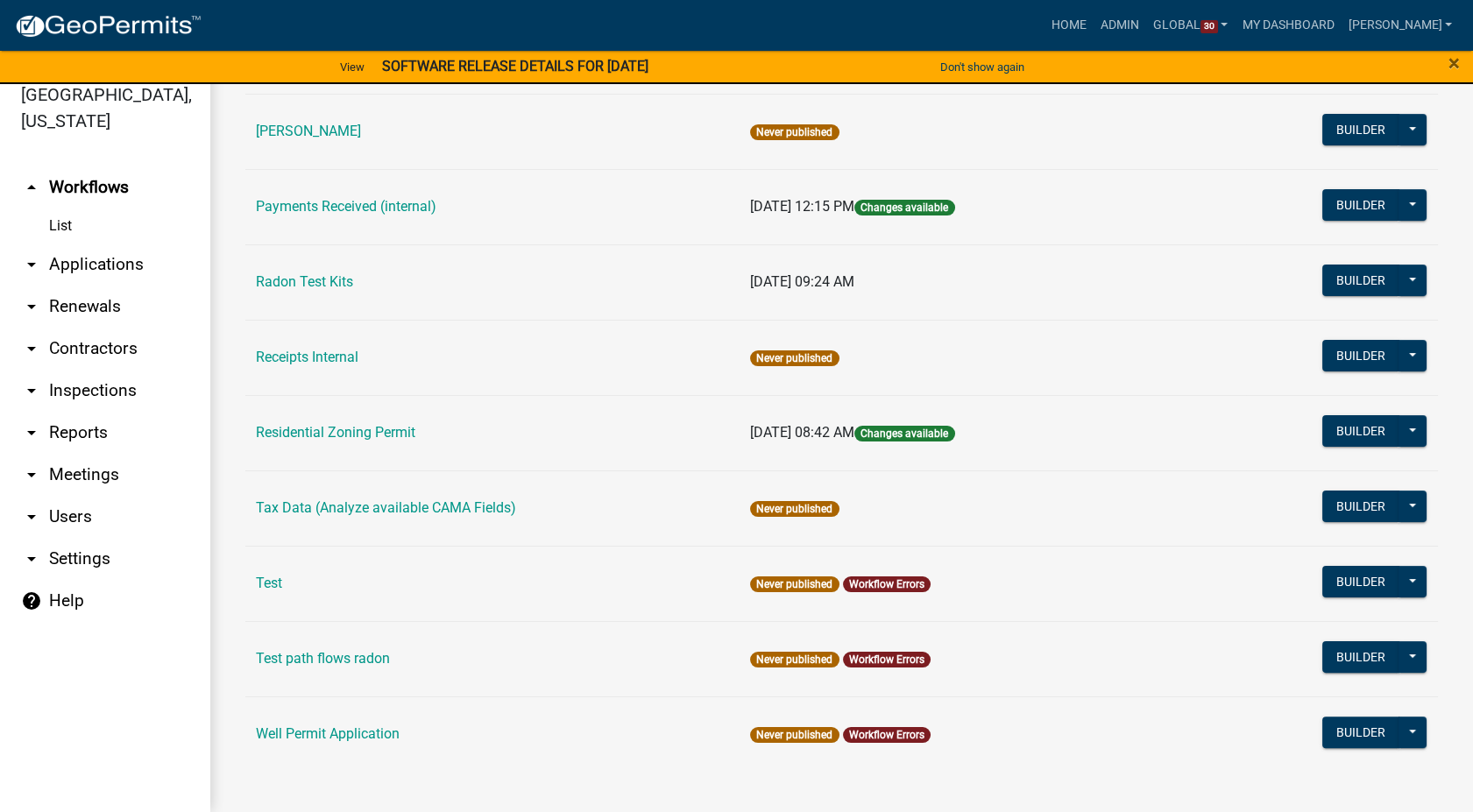
scroll to position [1056, 0]
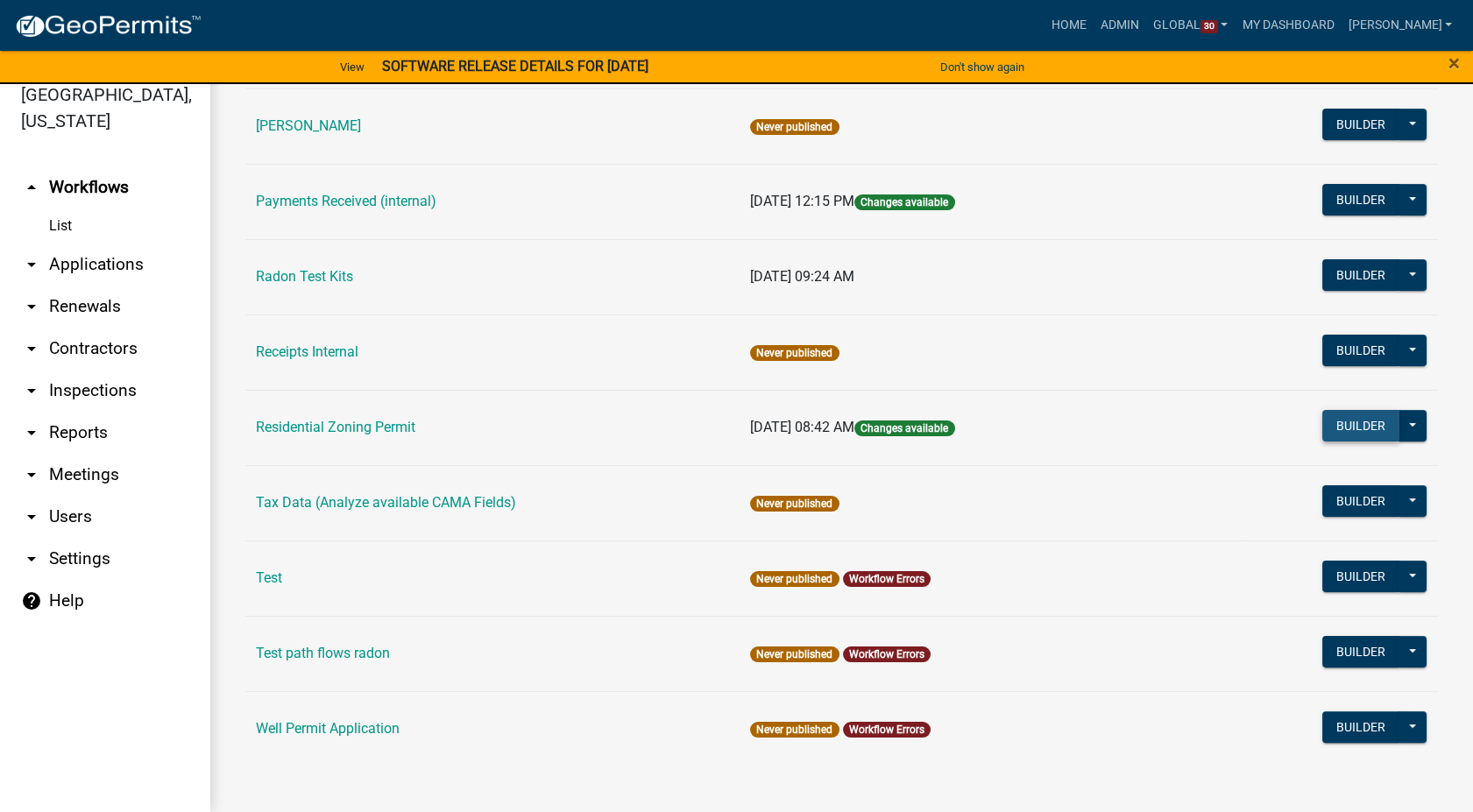
click at [1337, 415] on button "Builder" at bounding box center [1361, 425] width 77 height 32
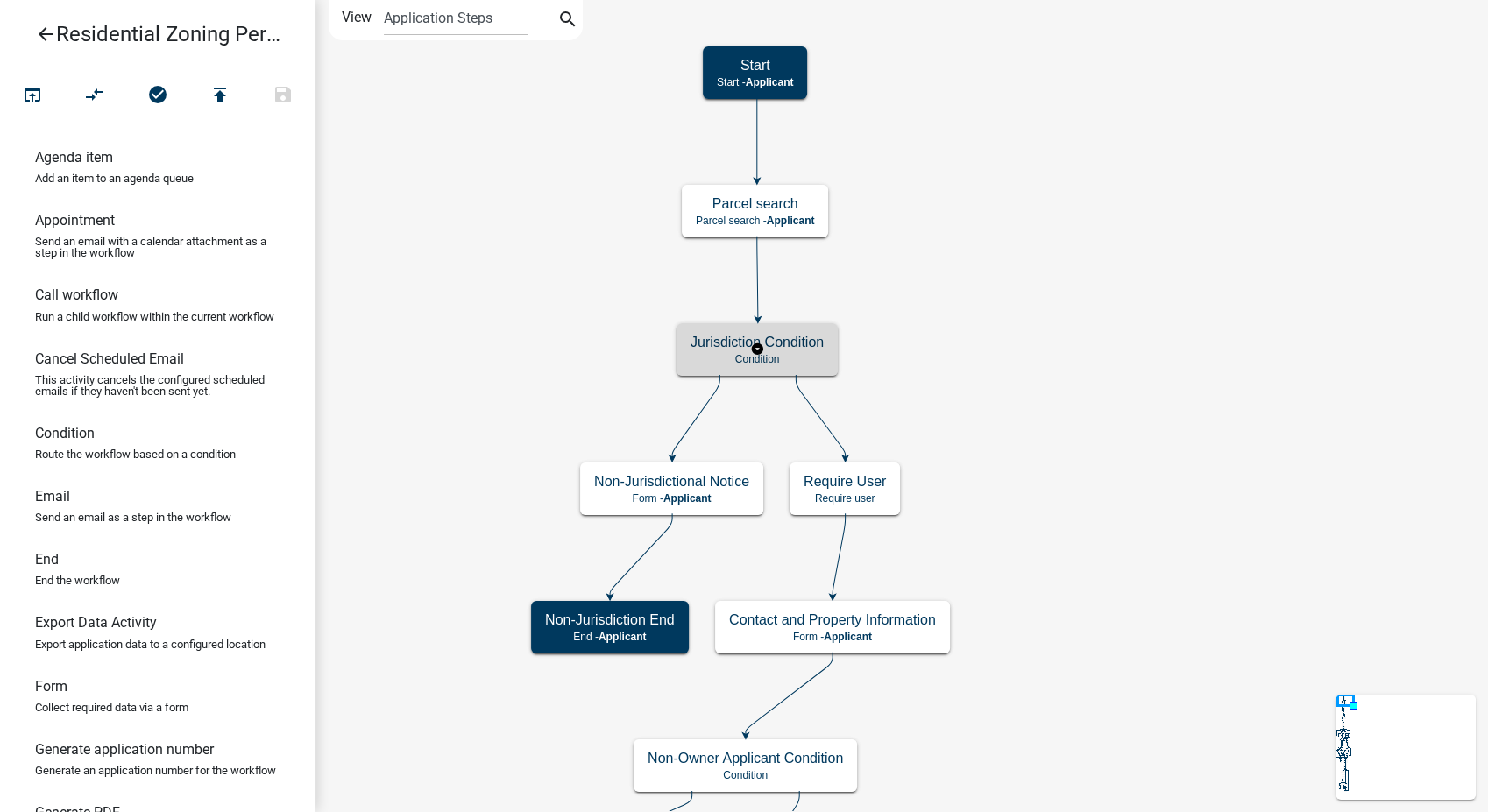
click at [823, 362] on p "Condition" at bounding box center [757, 359] width 133 height 13
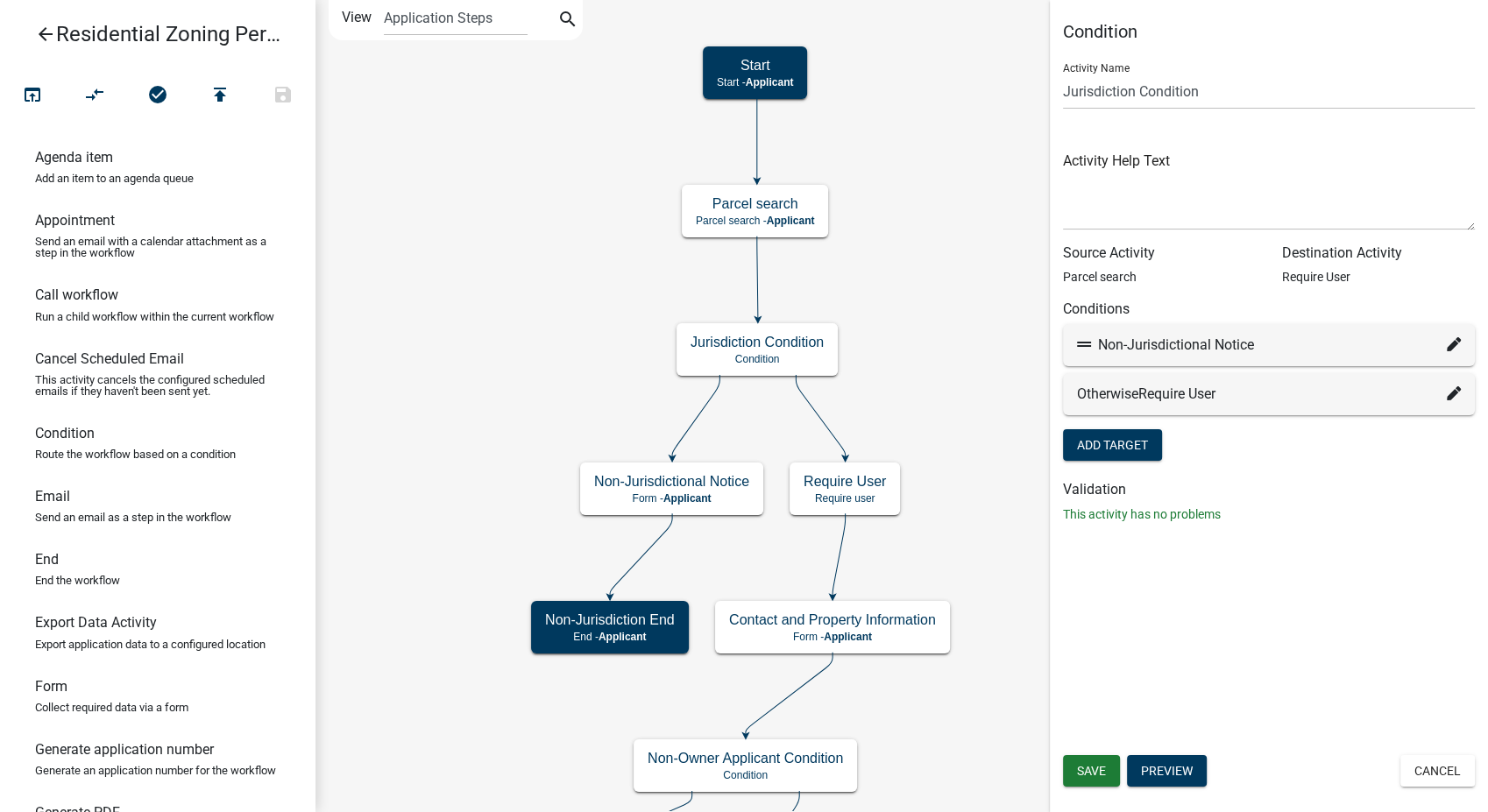
click at [1460, 338] on icon at bounding box center [1453, 344] width 14 height 14
select select "87: 14f4660e-8e8d-400e-83e1-f3984908a673"
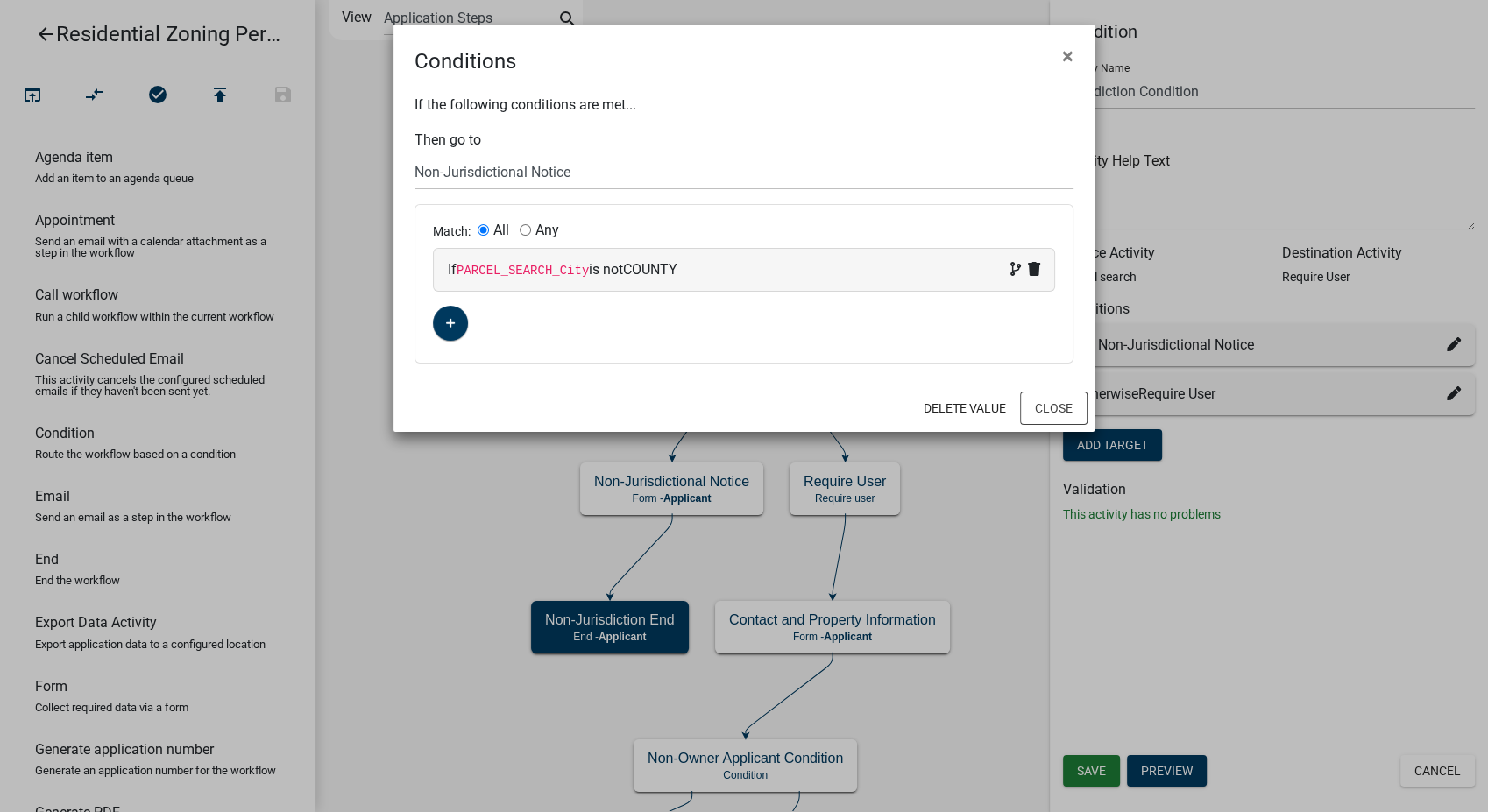
click at [753, 265] on div "If PARCEL_SEARCH_City is not COUNTY" at bounding box center [744, 270] width 592 height 21
select select "18: PARCEL_SEARCH_City"
select select "1: !="
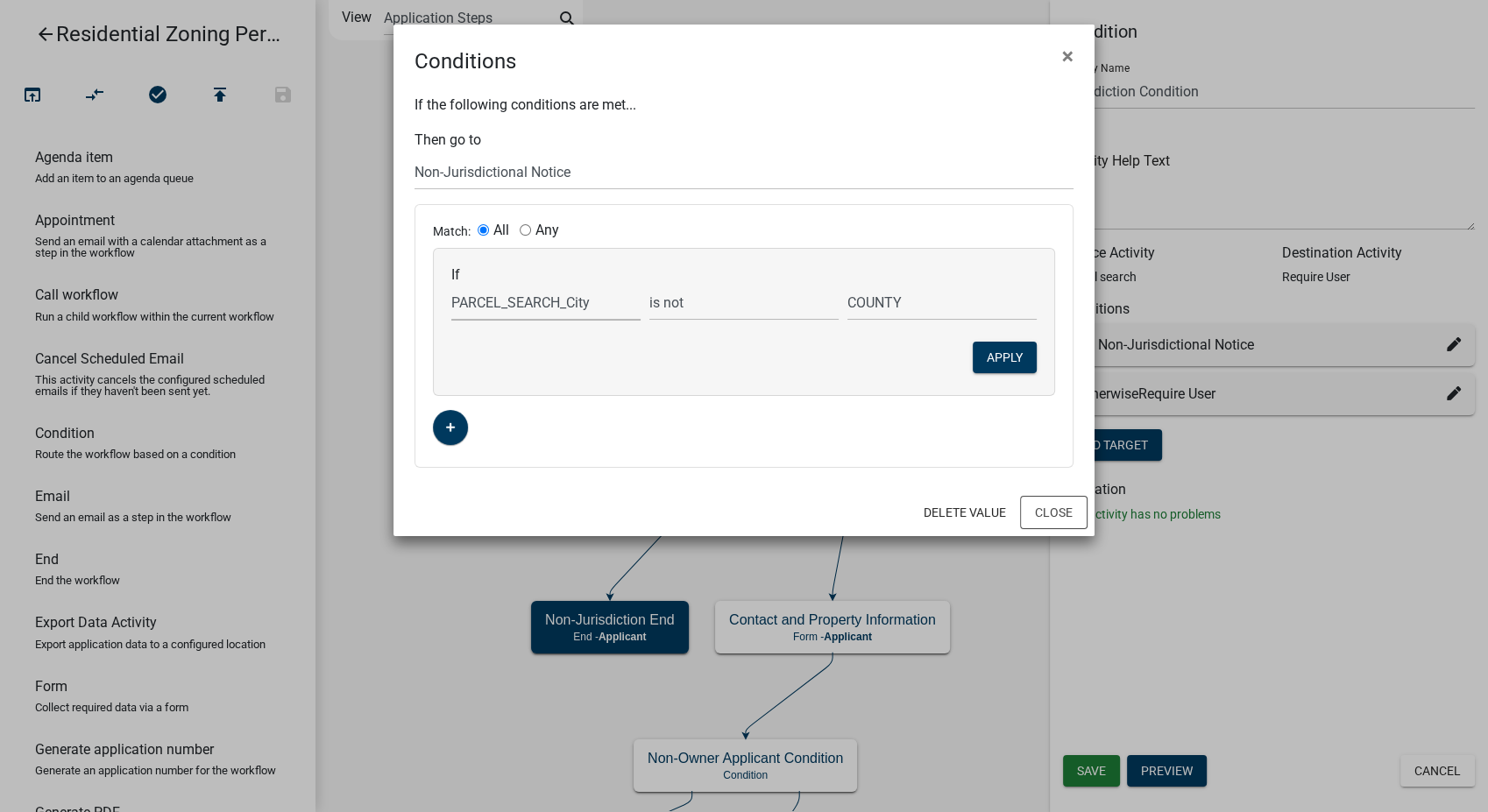
click at [528, 306] on select "Choose... ALL_FEE_RECIPIENTS APPLICATION_ID APPLICATION_NUMBER APPLICATION_STAT…" at bounding box center [546, 302] width 189 height 36
select select "87: PARCEL_SEARCH_TaxDistrict"
click at [451, 284] on select "Choose... ALL_FEE_RECIPIENTS APPLICATION_ID APPLICATION_NUMBER APPLICATION_STAT…" at bounding box center [546, 302] width 189 height 36
click at [940, 301] on input "COUNTY" at bounding box center [942, 302] width 189 height 36
type input "C"
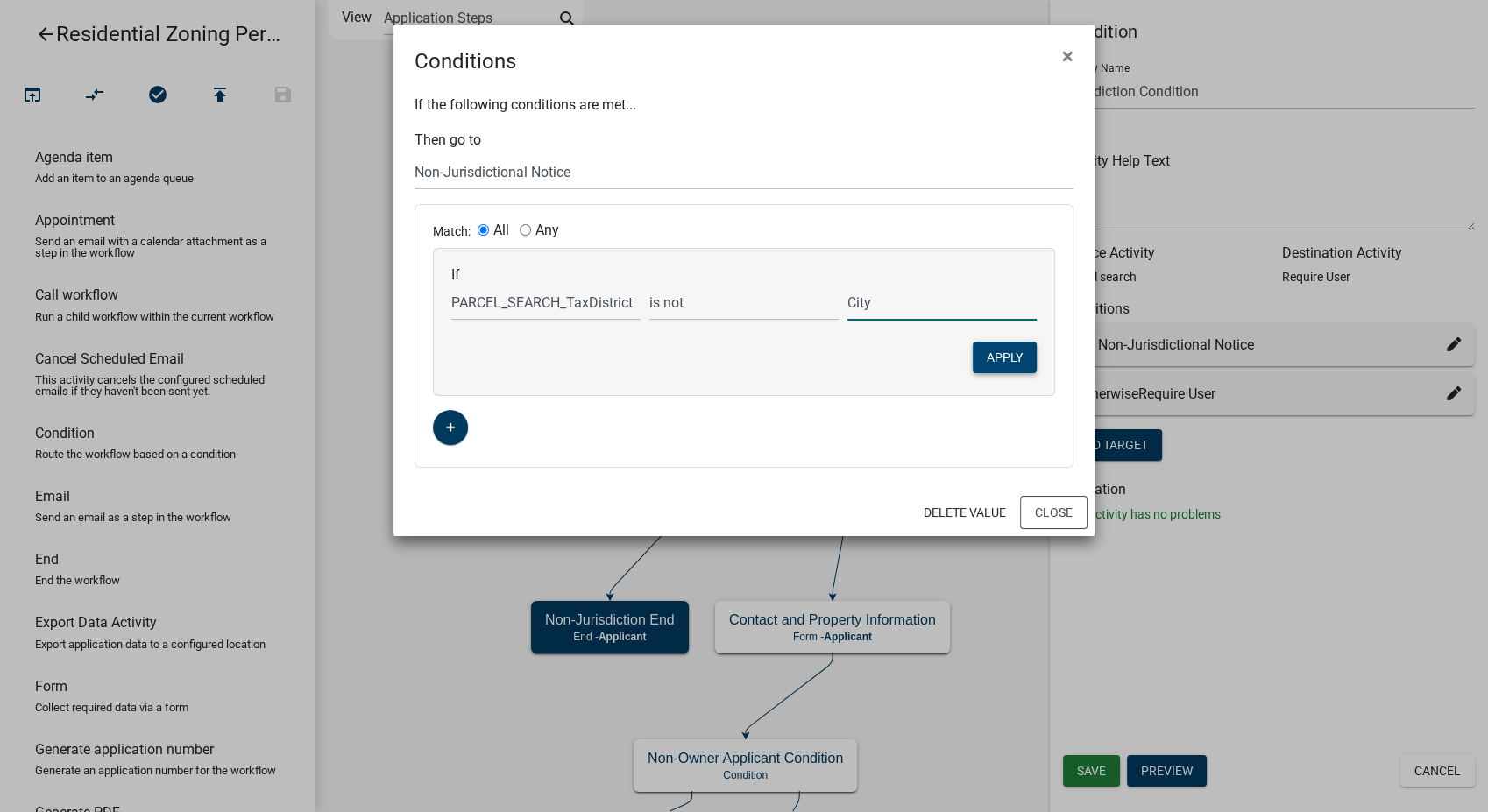
type input "City"
click at [982, 366] on button "Apply" at bounding box center [1005, 357] width 64 height 32
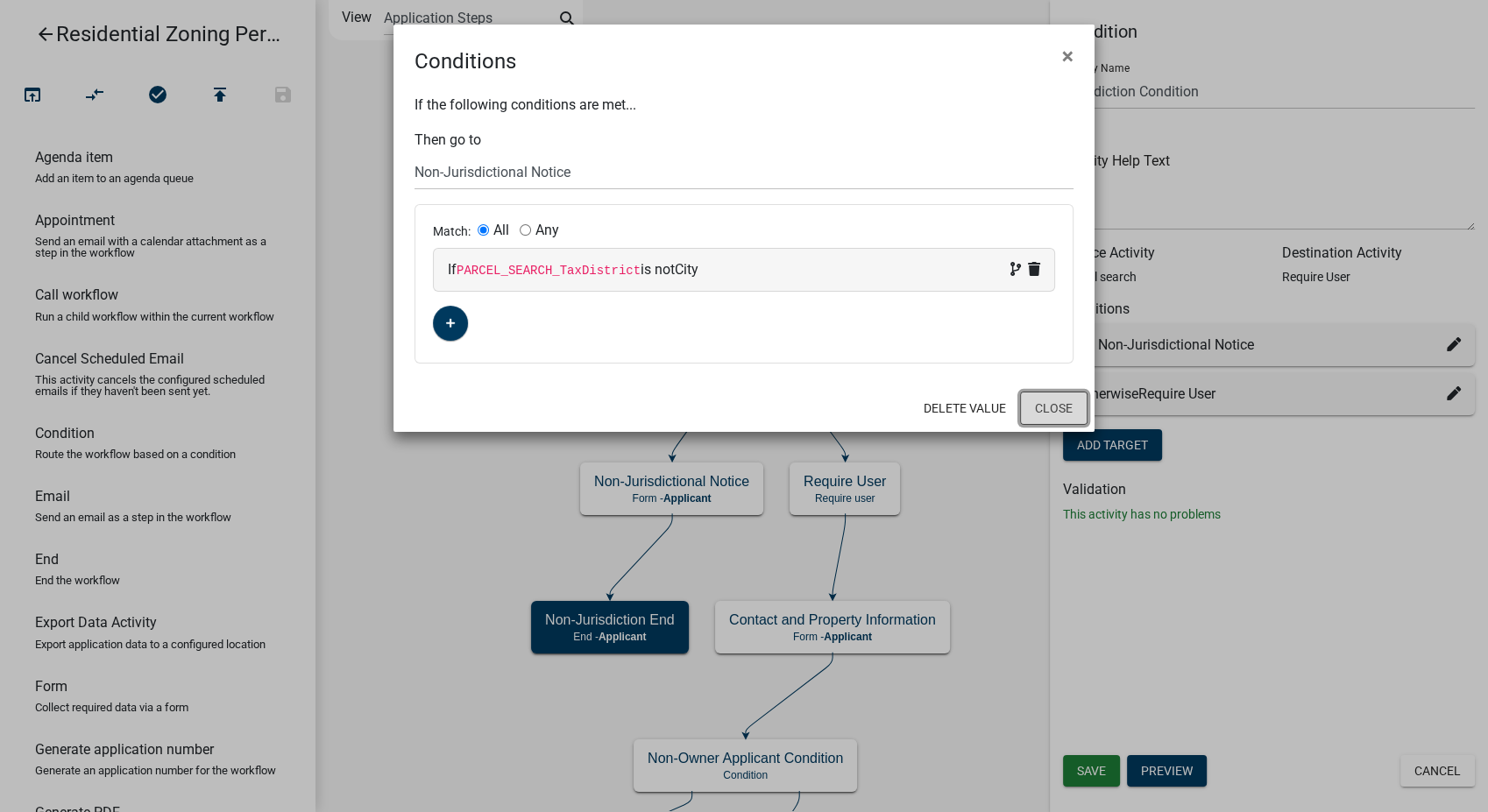
click at [1044, 403] on button "Close" at bounding box center [1054, 408] width 68 height 34
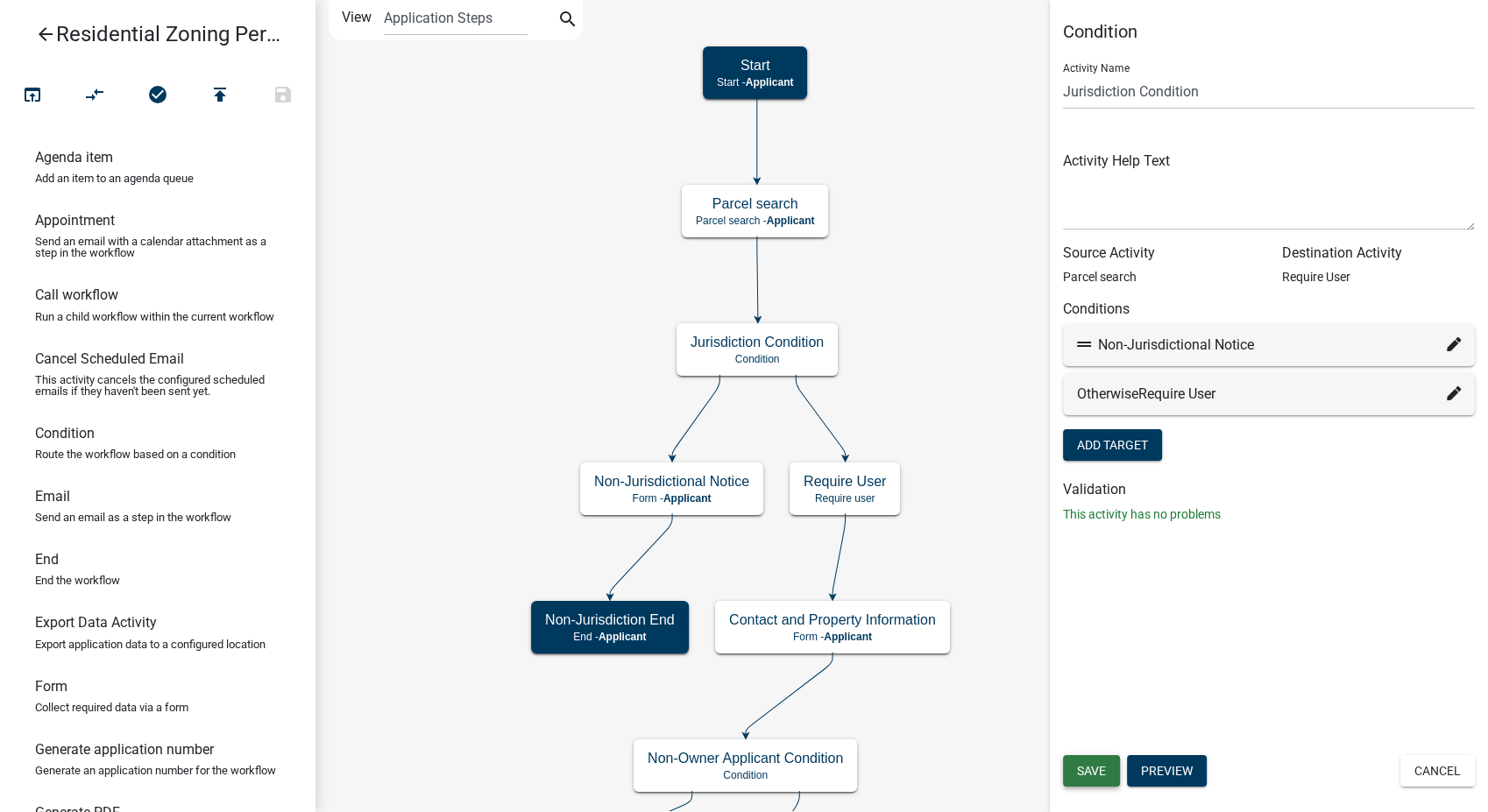
click at [1094, 771] on span "Save" at bounding box center [1092, 771] width 29 height 14
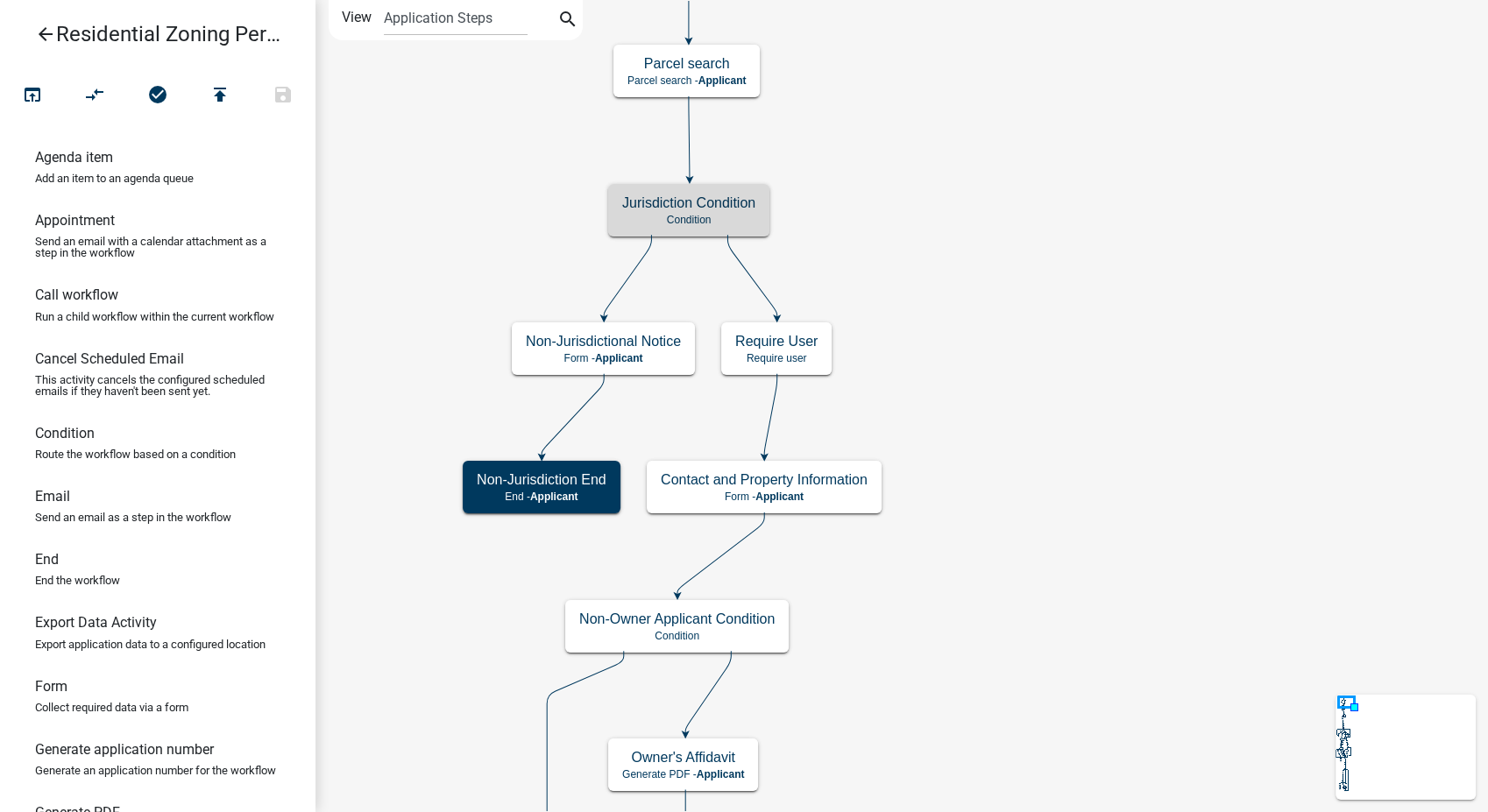
click at [42, 39] on icon "arrow_back" at bounding box center [45, 36] width 21 height 24
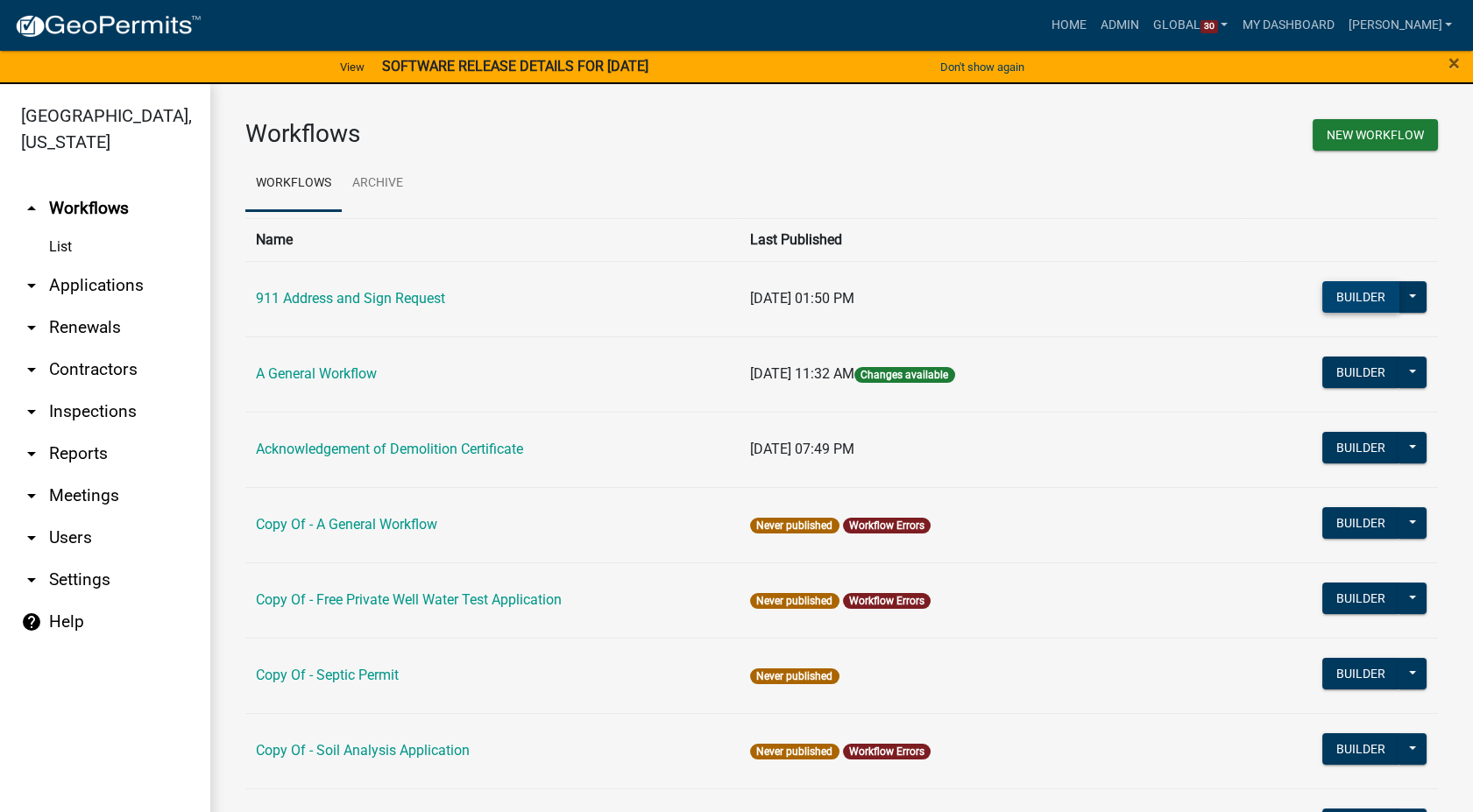
click at [1347, 299] on button "Builder" at bounding box center [1361, 297] width 77 height 32
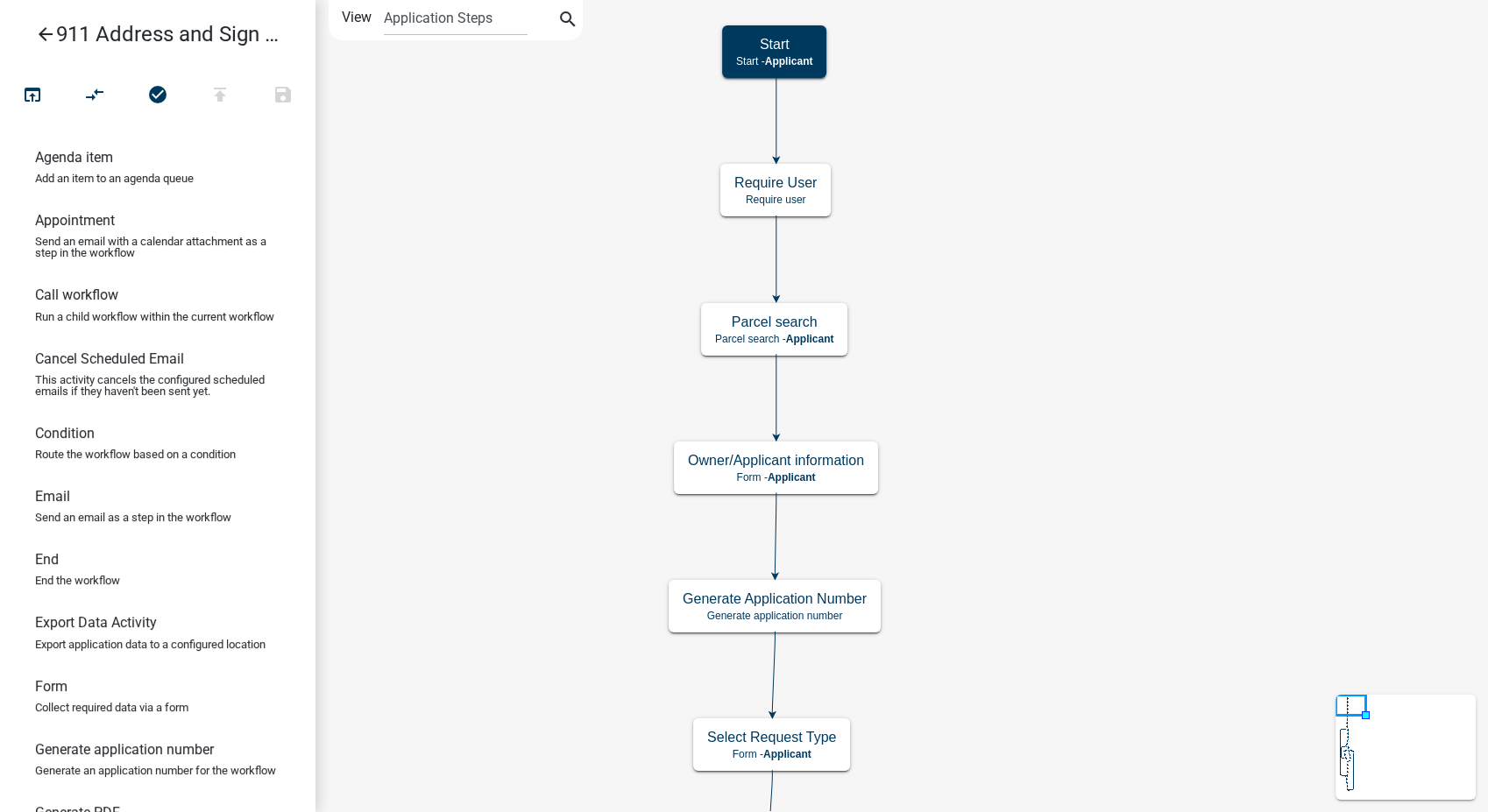
click at [45, 33] on icon "arrow_back" at bounding box center [45, 36] width 21 height 24
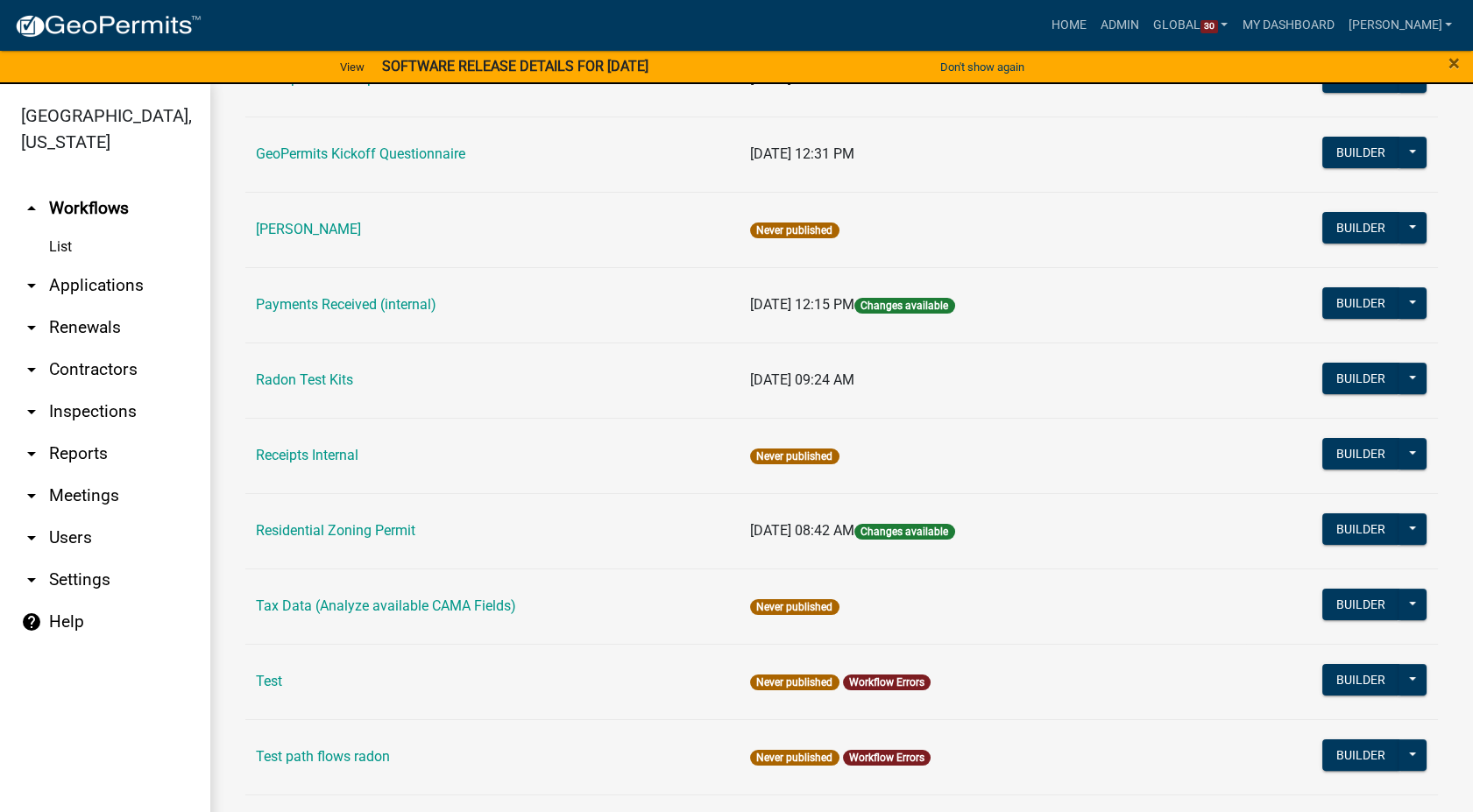
scroll to position [778, 0]
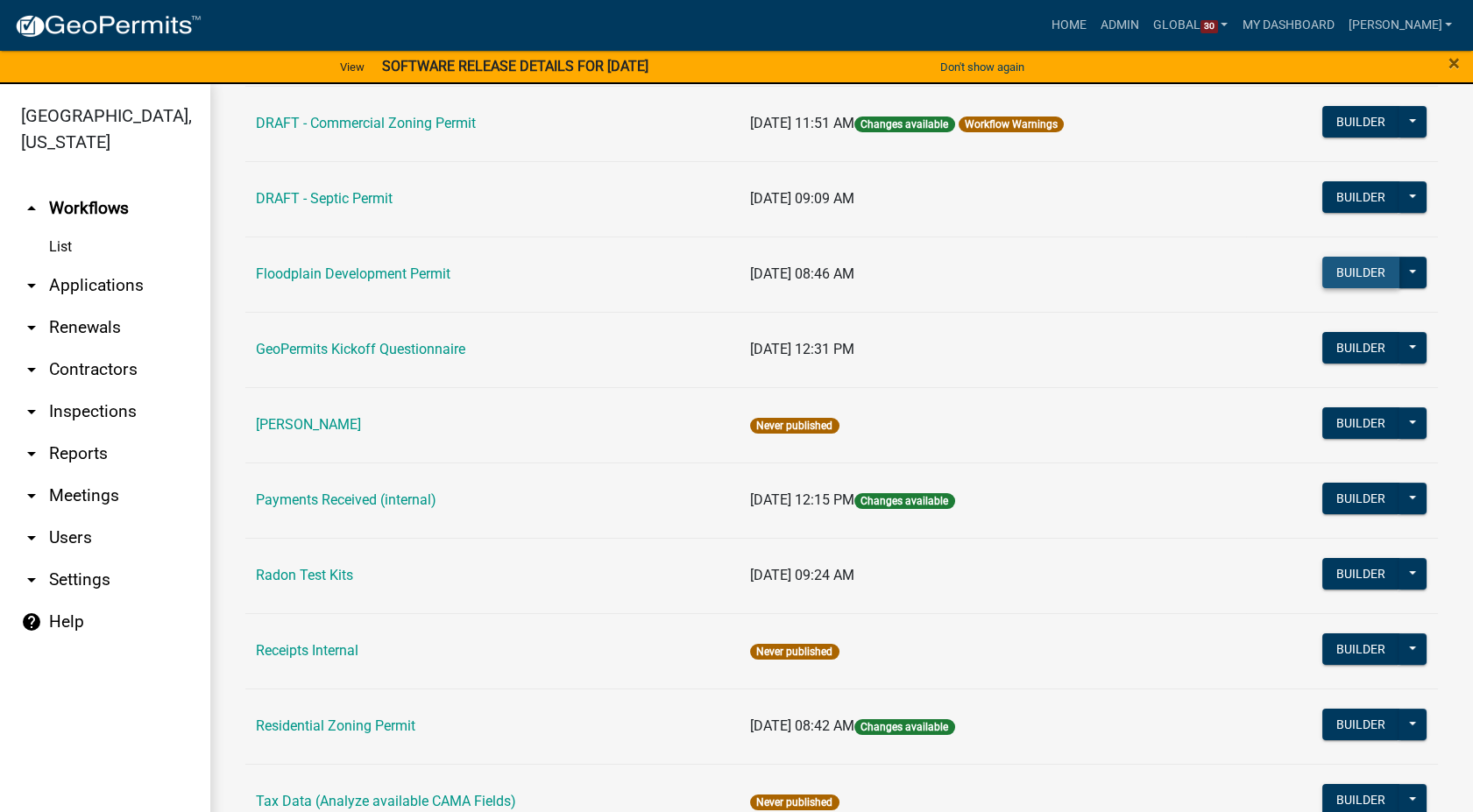
click at [1366, 273] on button "Builder" at bounding box center [1361, 272] width 77 height 32
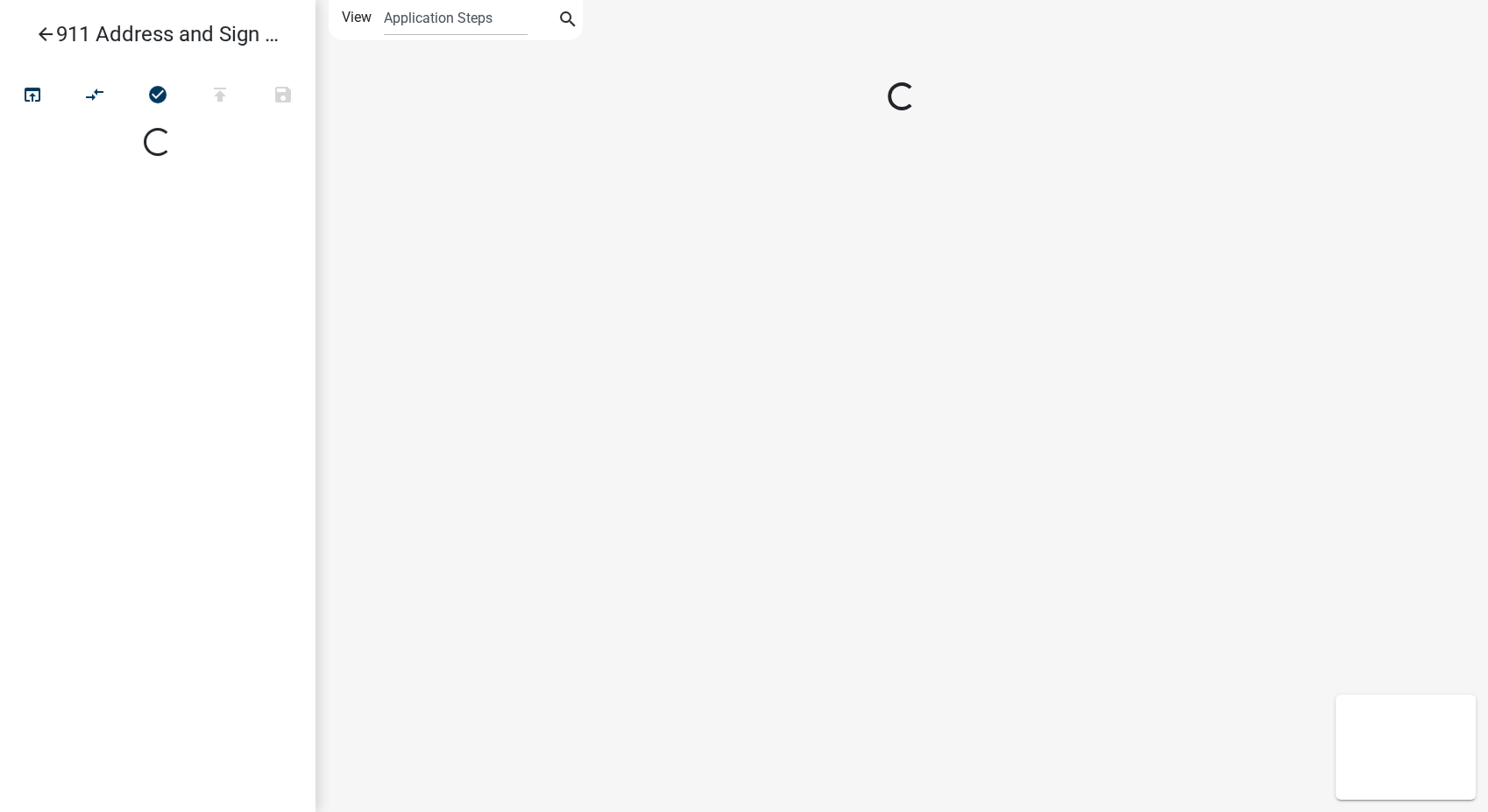
select select
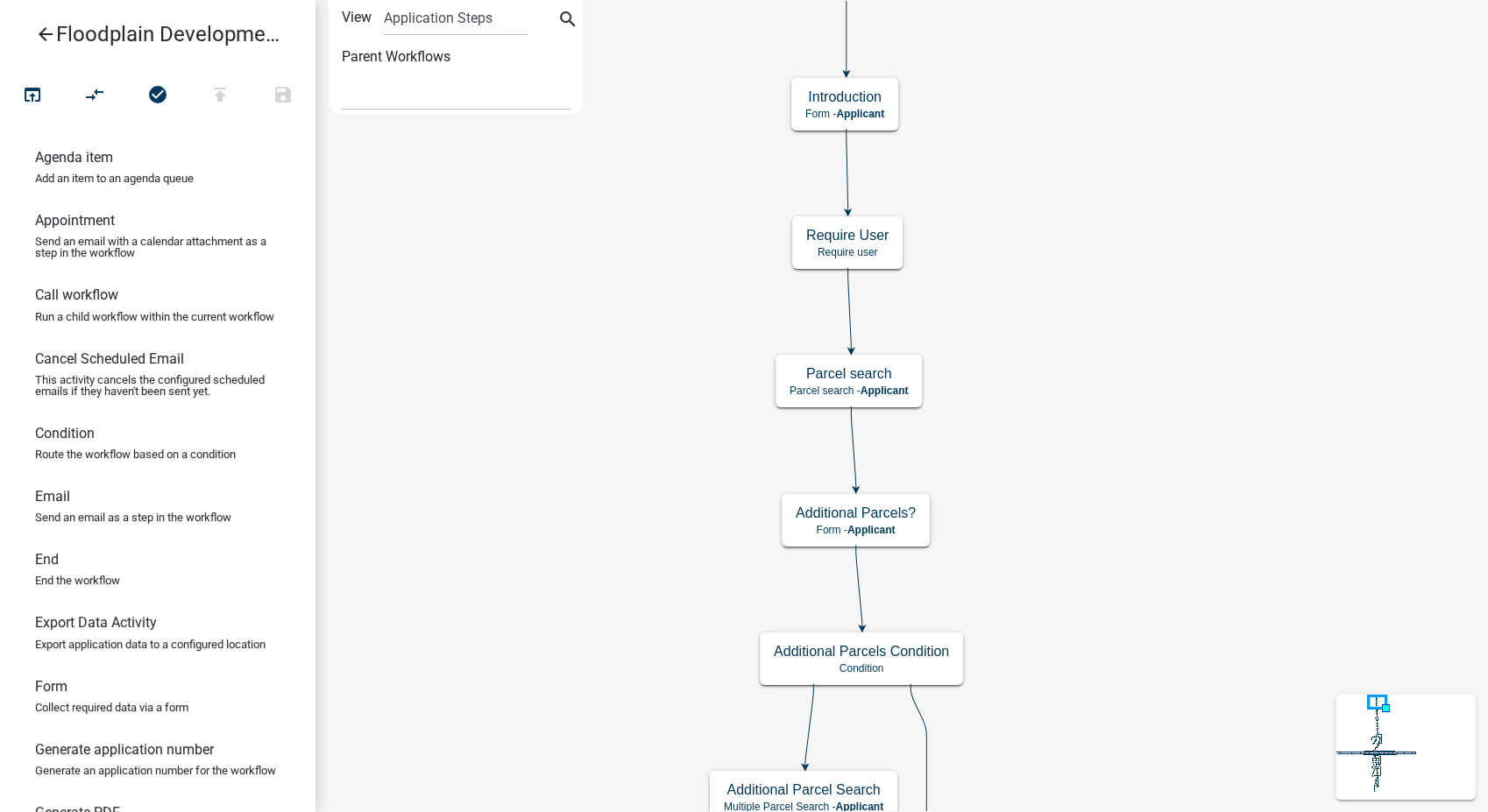
click at [45, 29] on icon "arrow_back" at bounding box center [45, 36] width 21 height 24
